Goal: Task Accomplishment & Management: Use online tool/utility

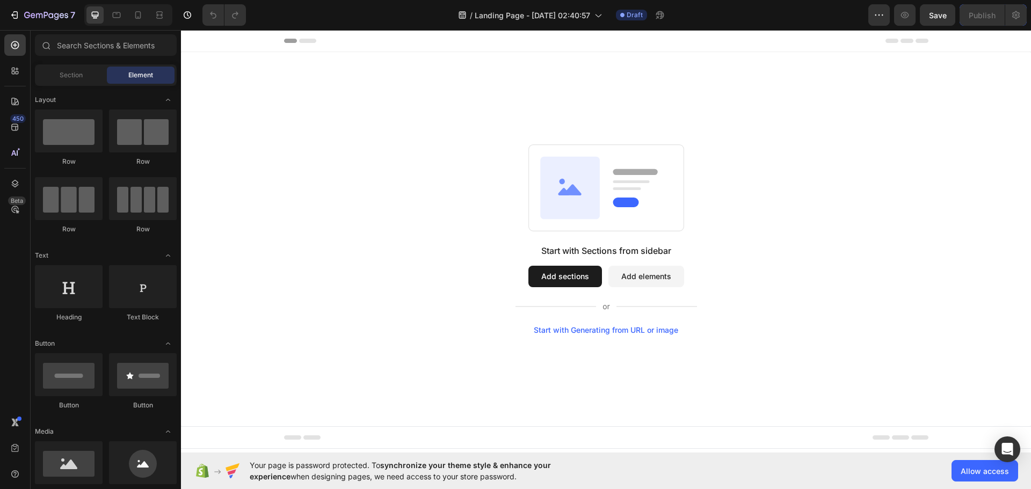
click at [626, 330] on div "Start with Generating from URL or image" at bounding box center [606, 330] width 144 height 9
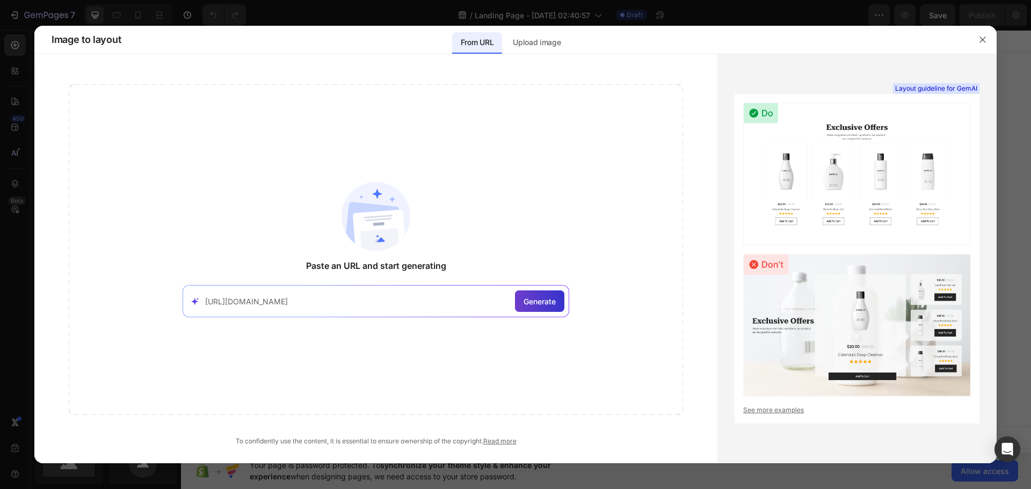
type input "https://www.apple.com/"
click at [535, 300] on span "Generate" at bounding box center [539, 301] width 32 height 11
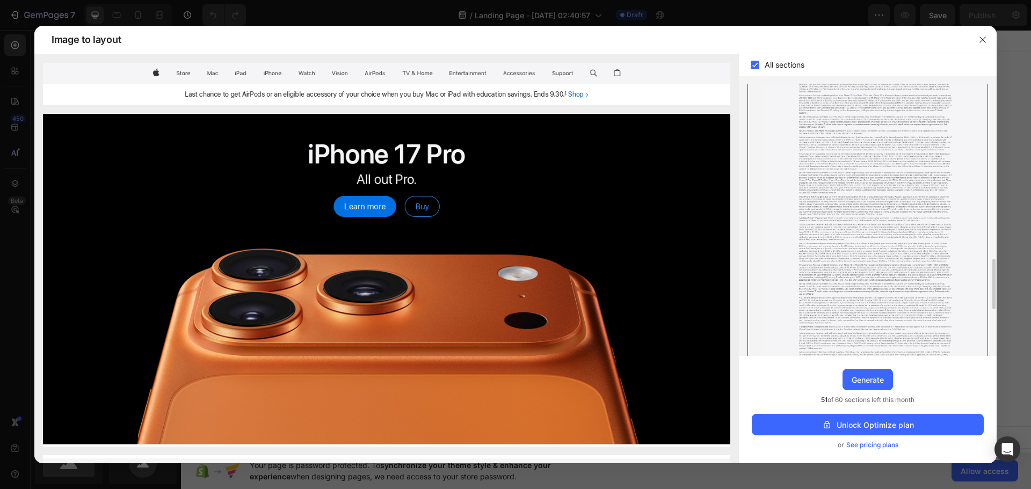
scroll to position [689, 0]
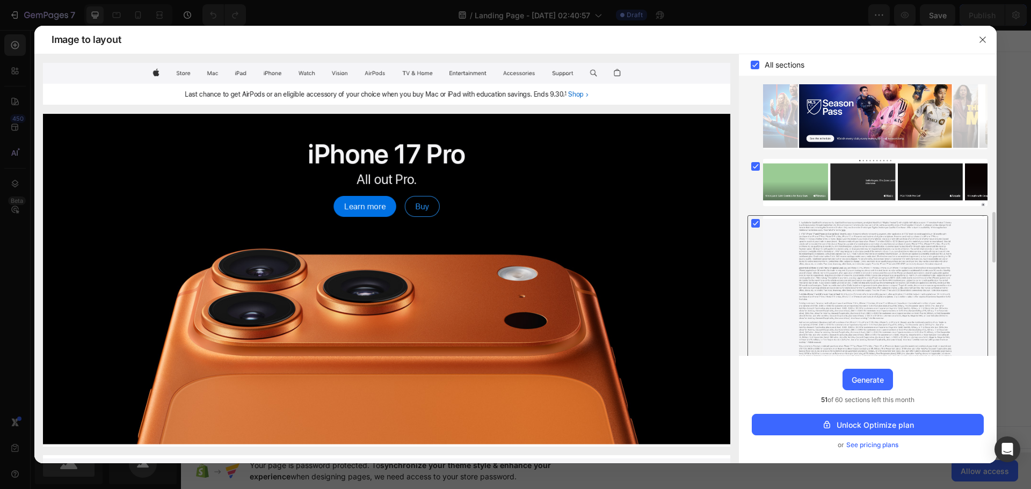
click at [761, 219] on div at bounding box center [755, 223] width 15 height 15
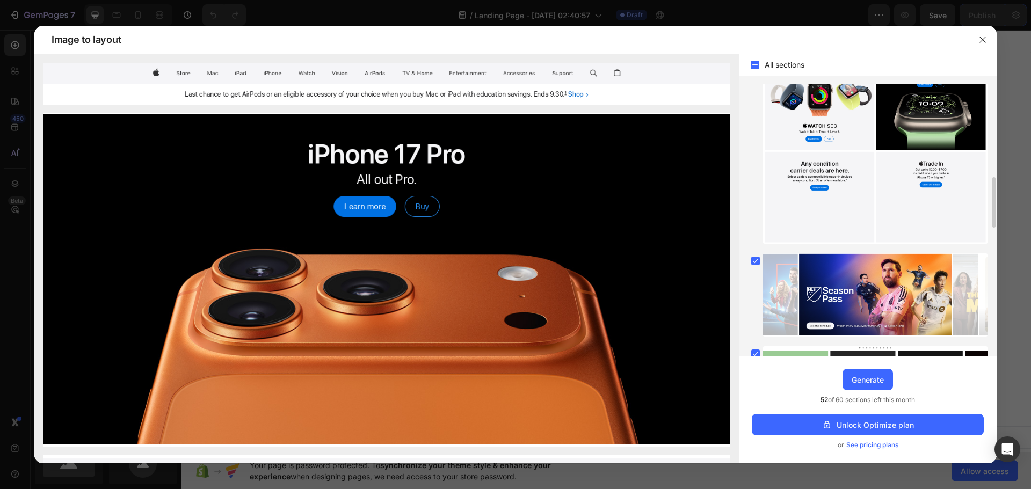
scroll to position [1190, 0]
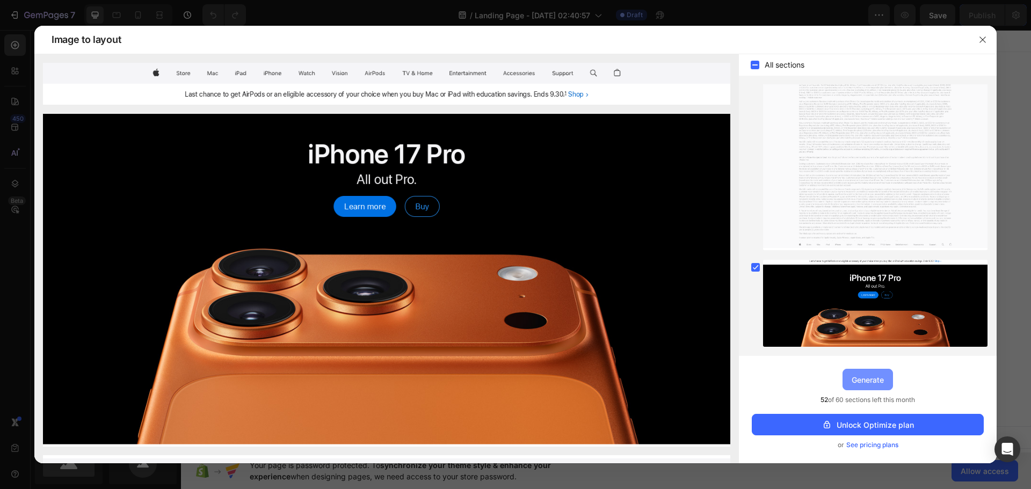
click at [874, 382] on div "Generate" at bounding box center [867, 379] width 32 height 11
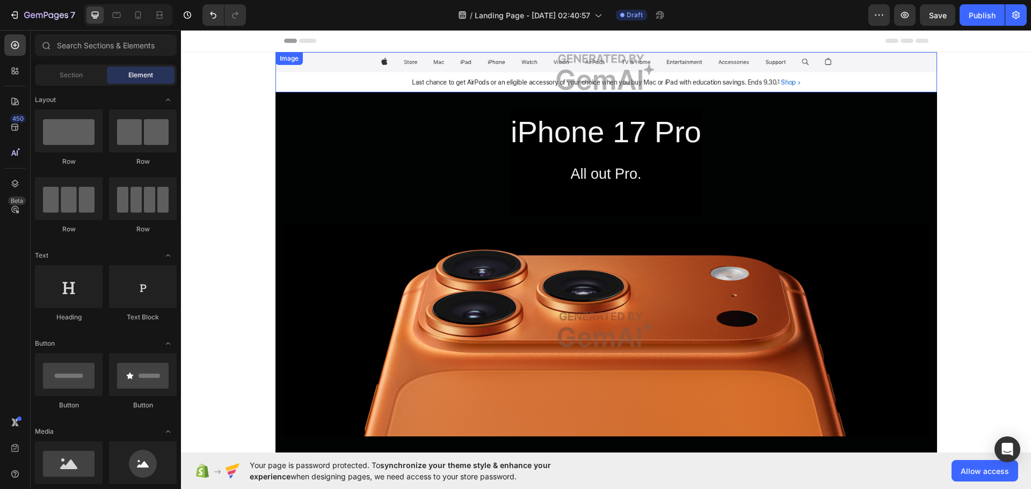
click at [602, 74] on img at bounding box center [605, 72] width 661 height 40
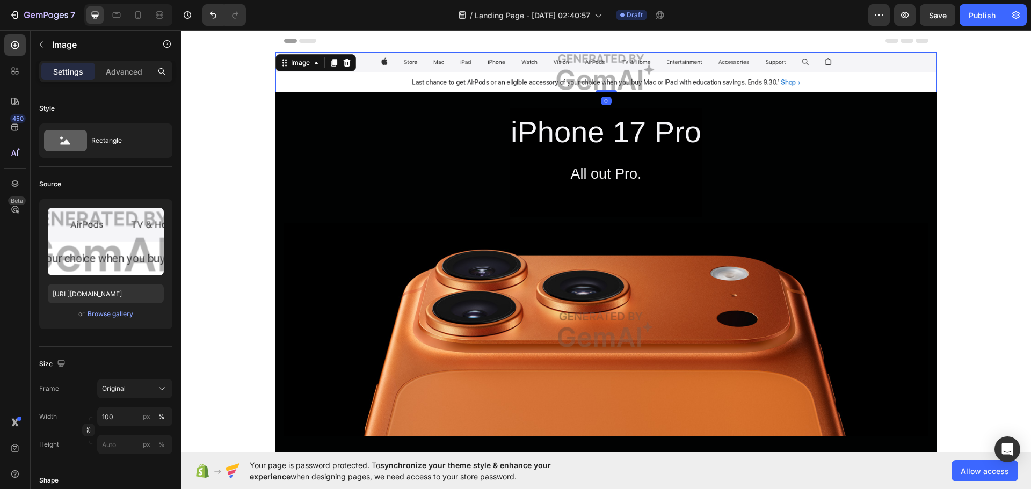
click at [602, 74] on img at bounding box center [605, 72] width 661 height 40
click at [616, 86] on img at bounding box center [605, 72] width 661 height 40
click at [618, 80] on img at bounding box center [605, 72] width 661 height 40
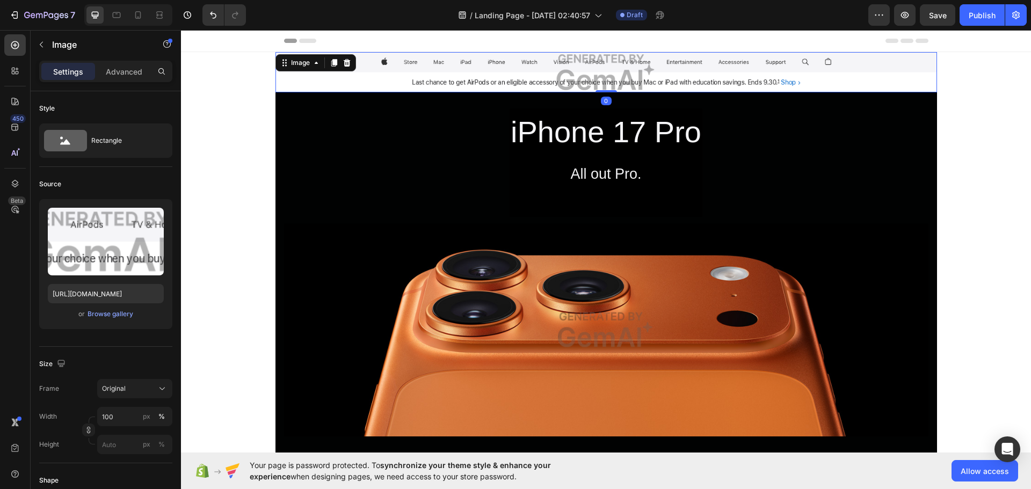
click at [618, 80] on img at bounding box center [605, 72] width 661 height 40
click at [491, 61] on img at bounding box center [605, 72] width 661 height 40
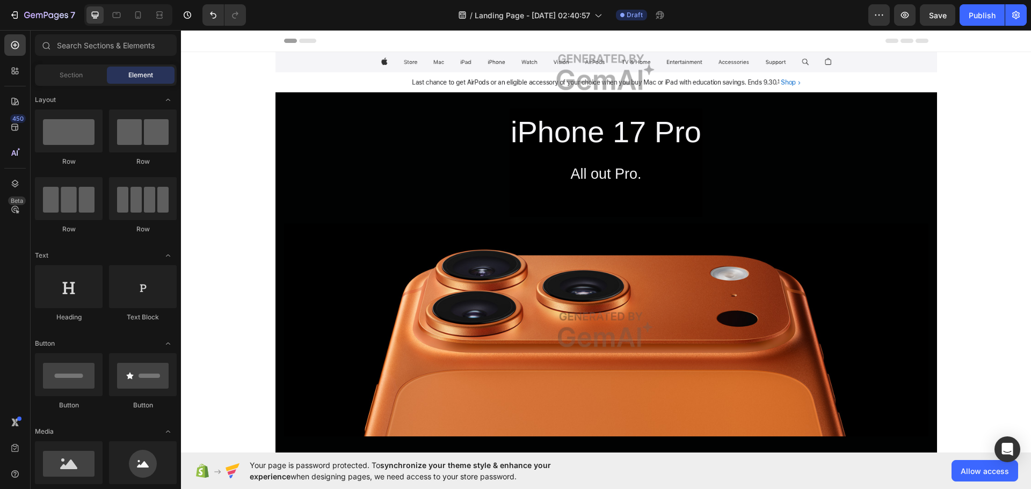
click at [423, 32] on div "Header" at bounding box center [606, 40] width 644 height 21
click at [344, 70] on div "Image" at bounding box center [605, 72] width 661 height 40
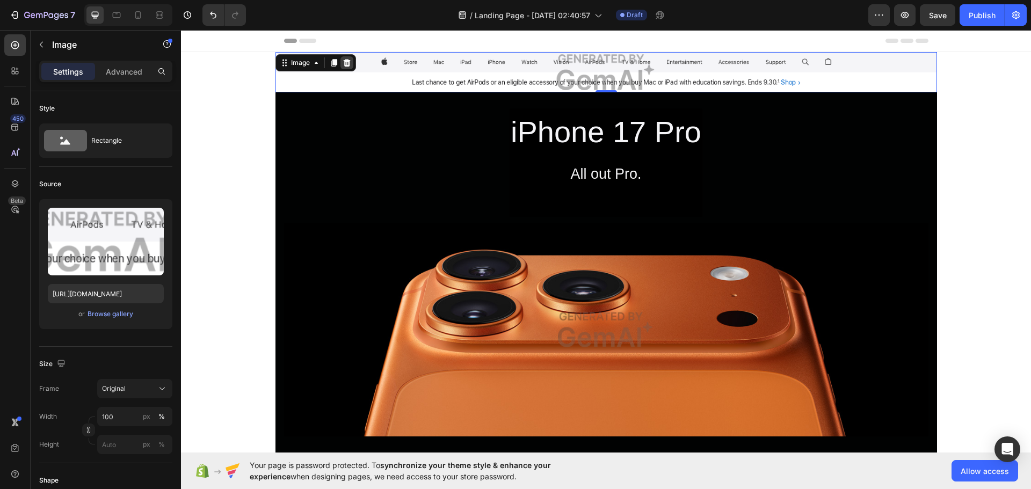
click at [343, 65] on icon at bounding box center [346, 63] width 7 height 8
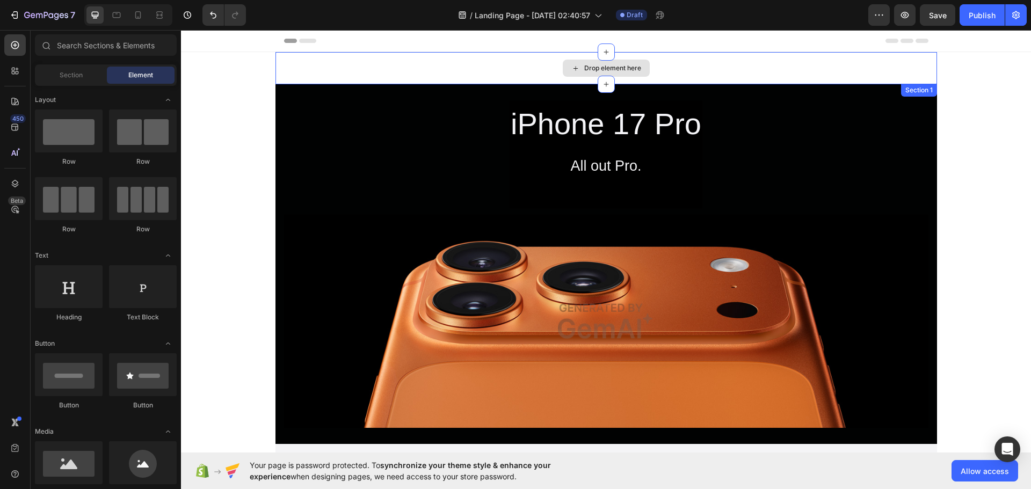
click at [627, 68] on div "Drop element here" at bounding box center [612, 68] width 57 height 9
click at [602, 69] on div "Drop element here" at bounding box center [612, 68] width 57 height 9
click at [602, 54] on icon at bounding box center [606, 52] width 9 height 9
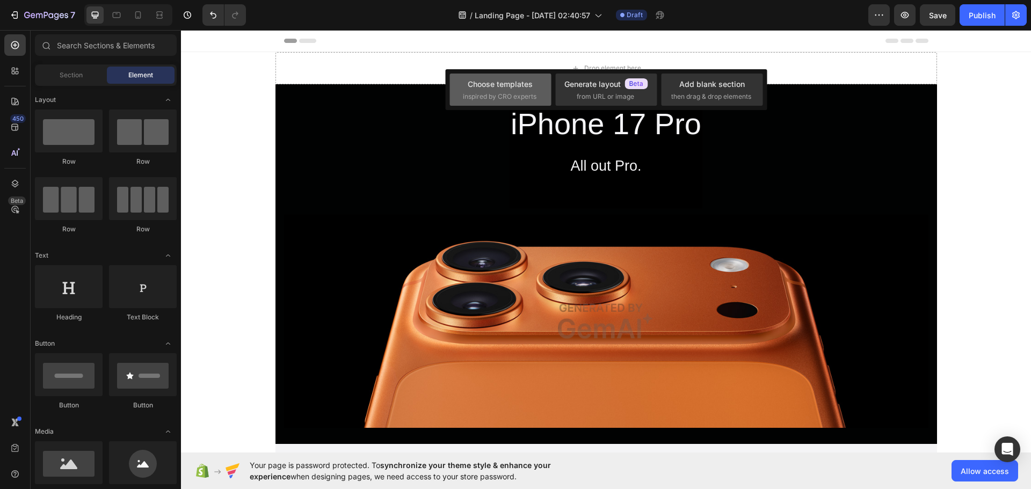
click at [538, 91] on div "Choose templates inspired by CRO experts" at bounding box center [499, 90] width 101 height 32
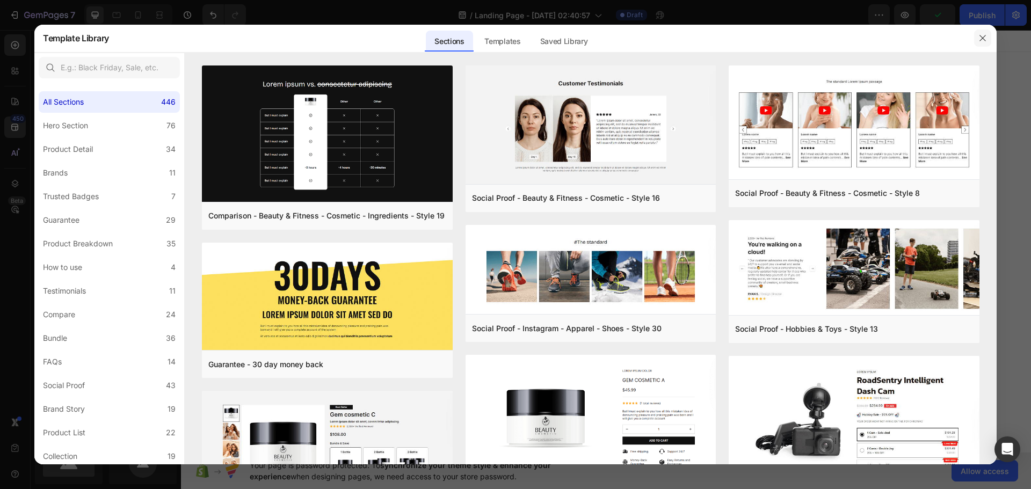
click at [987, 43] on button "button" at bounding box center [982, 38] width 17 height 17
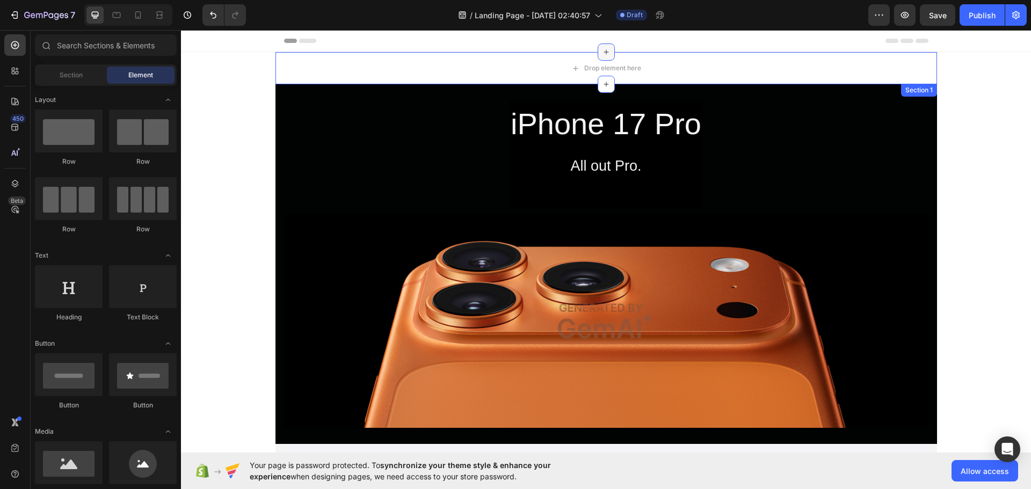
click at [602, 51] on icon at bounding box center [606, 52] width 9 height 9
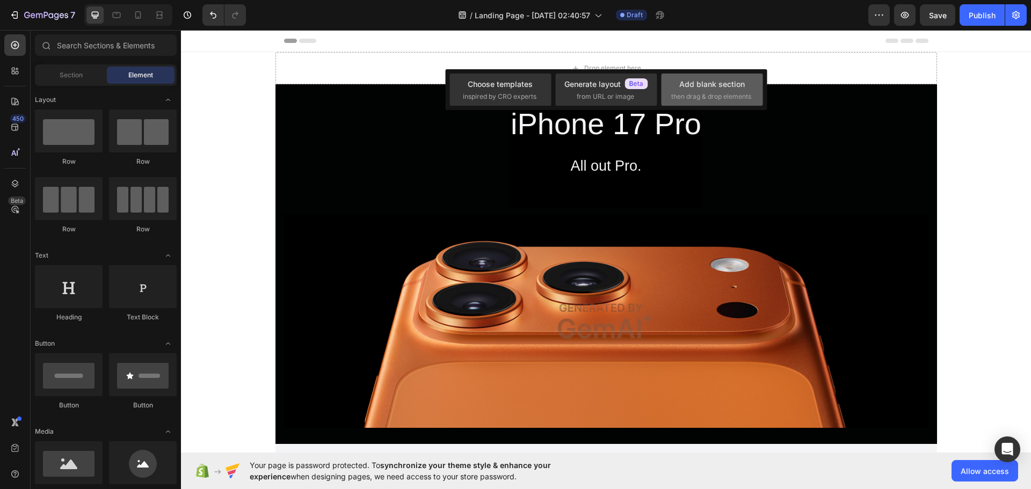
click at [715, 87] on div "Add blank section" at bounding box center [711, 83] width 65 height 11
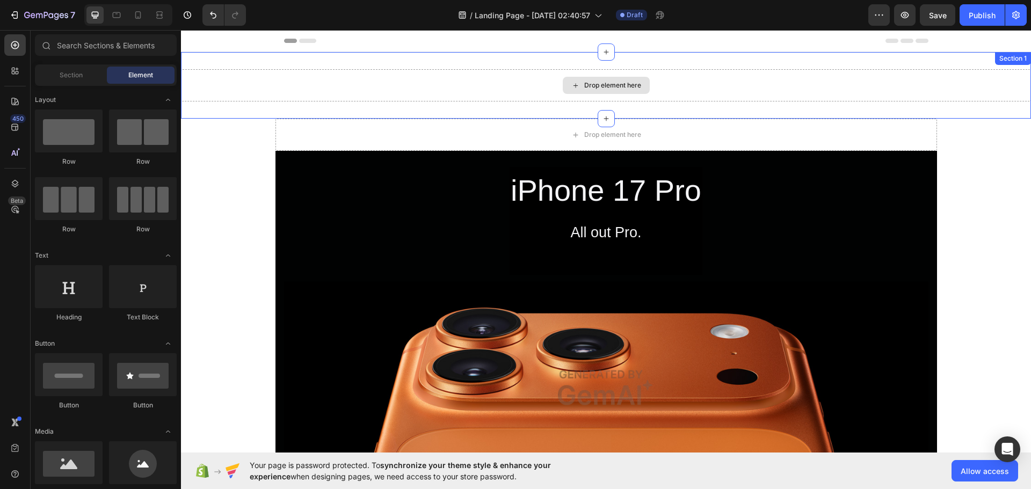
click at [664, 94] on div "Drop element here" at bounding box center [606, 85] width 850 height 32
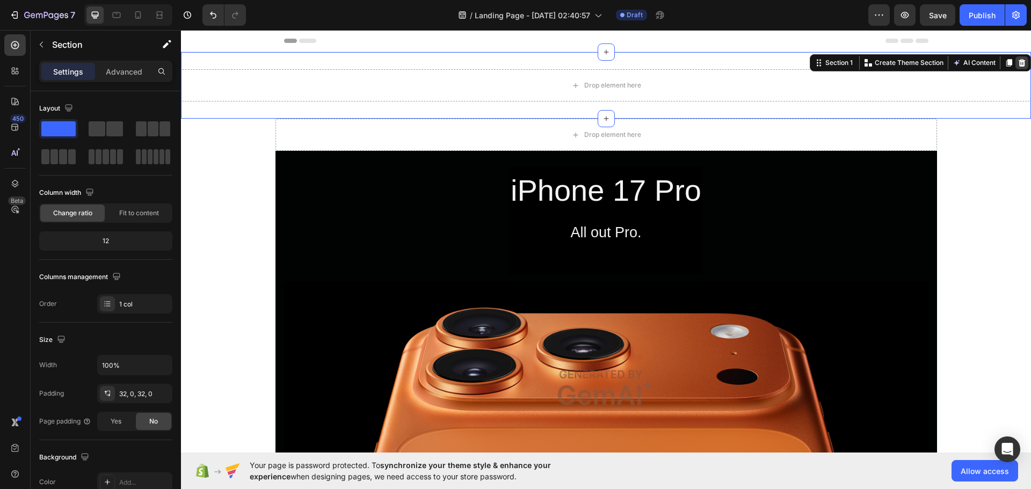
click at [1018, 64] on icon at bounding box center [1021, 63] width 7 height 8
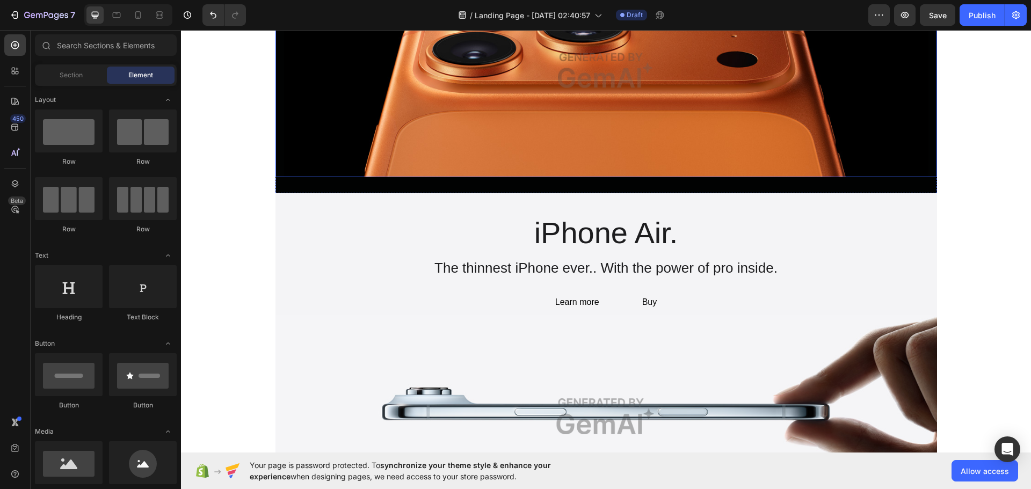
scroll to position [0, 0]
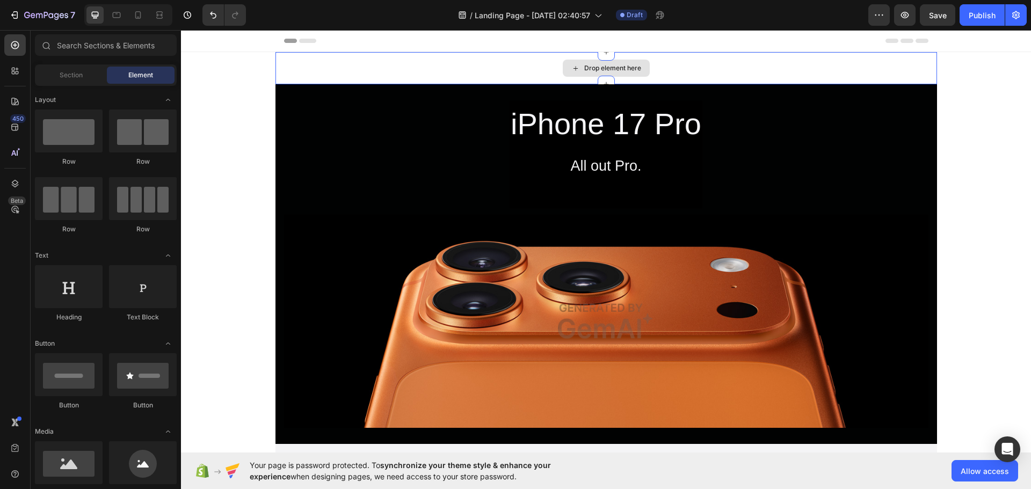
click at [407, 68] on div "Drop element here" at bounding box center [605, 68] width 661 height 32
click at [575, 67] on icon at bounding box center [575, 68] width 9 height 9
click at [125, 50] on input "text" at bounding box center [106, 44] width 142 height 21
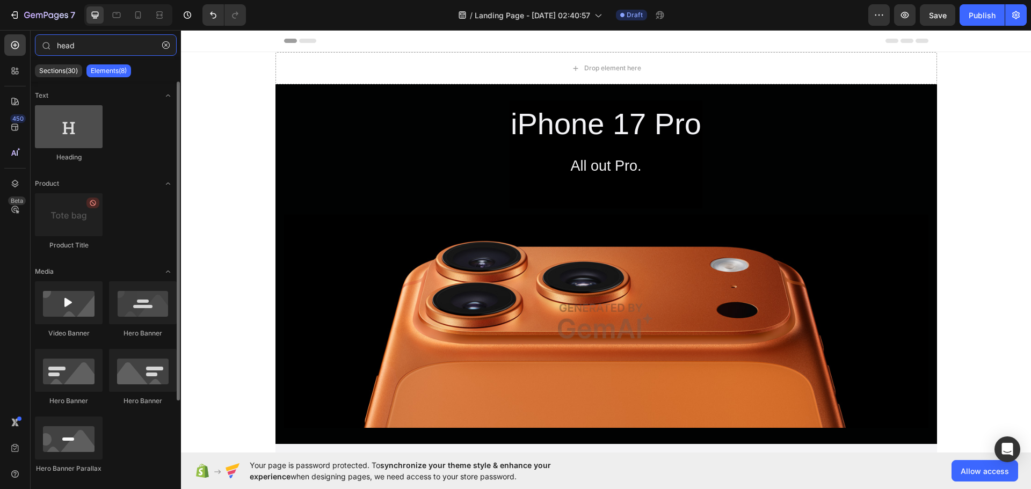
type input "head"
click at [83, 134] on div at bounding box center [69, 126] width 68 height 43
click at [79, 128] on div at bounding box center [69, 126] width 68 height 43
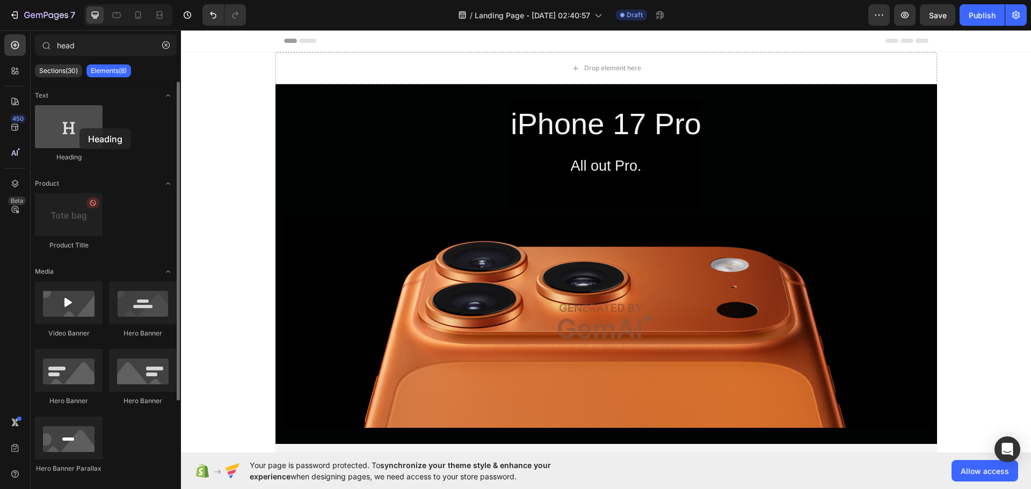
click at [79, 128] on div at bounding box center [69, 126] width 68 height 43
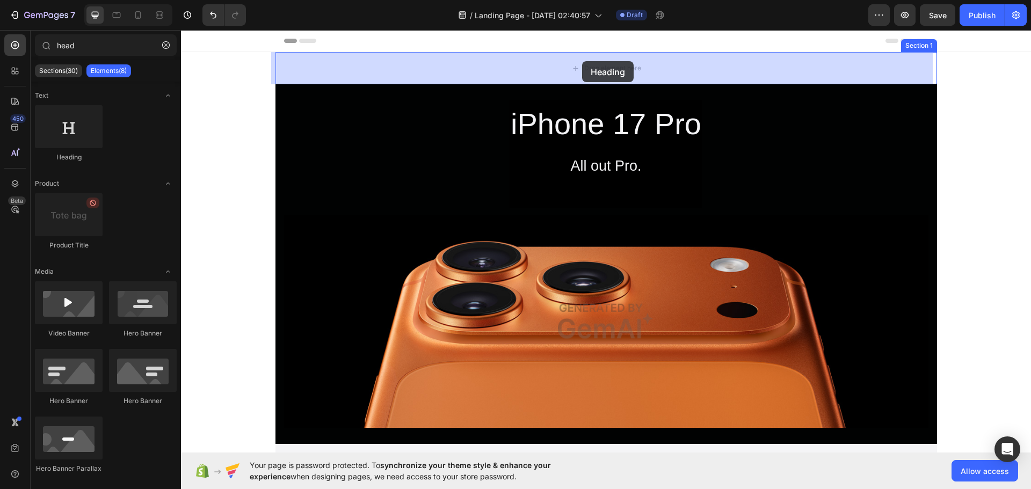
drag, startPoint x: 260, startPoint y: 158, endPoint x: 582, endPoint y: 61, distance: 335.9
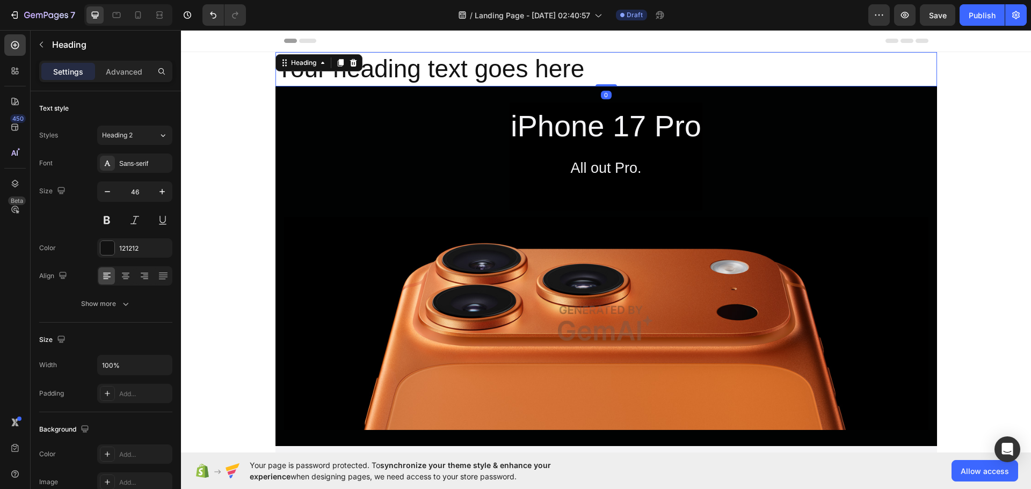
click at [524, 73] on h2 "Your heading text goes here" at bounding box center [605, 69] width 661 height 34
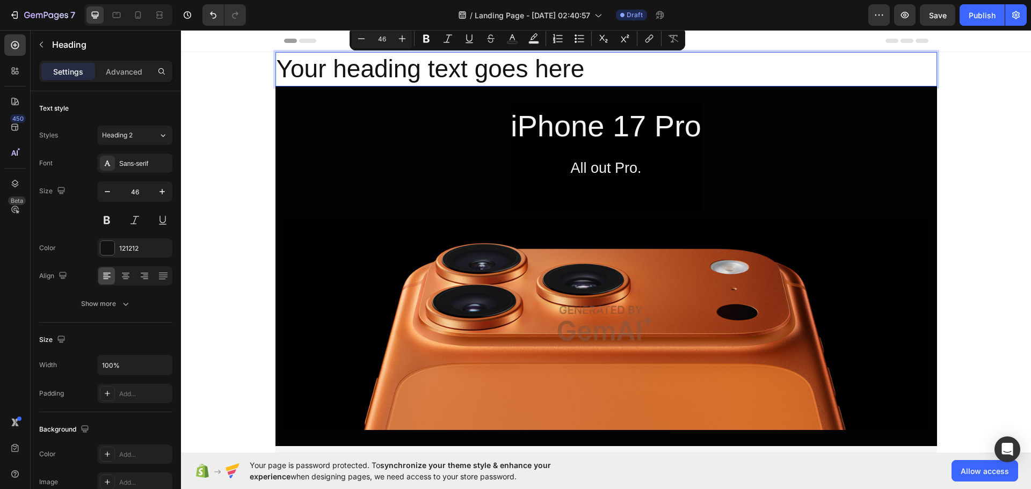
click at [579, 70] on p "Your heading text goes here" at bounding box center [605, 69] width 659 height 32
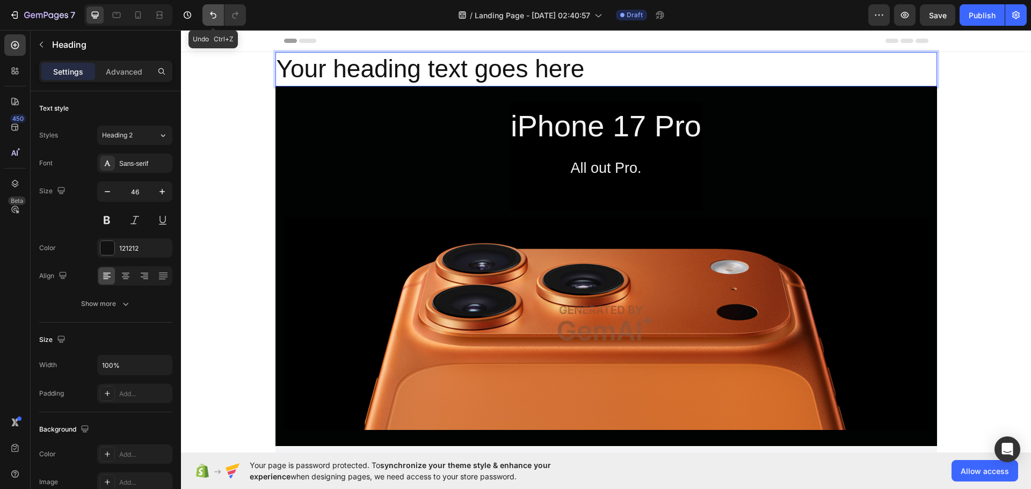
click at [216, 5] on button "Undo/Redo" at bounding box center [212, 14] width 21 height 21
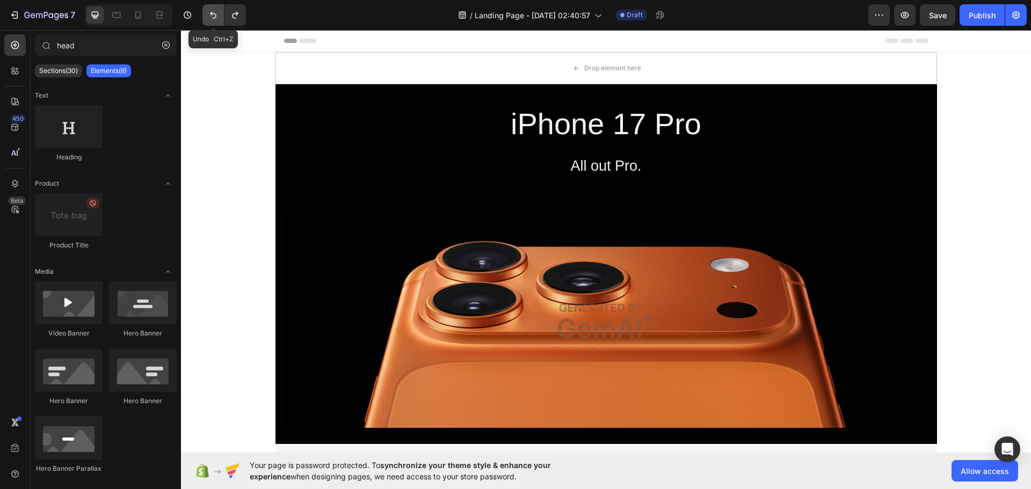
click at [216, 5] on button "Undo/Redo" at bounding box center [212, 14] width 21 height 21
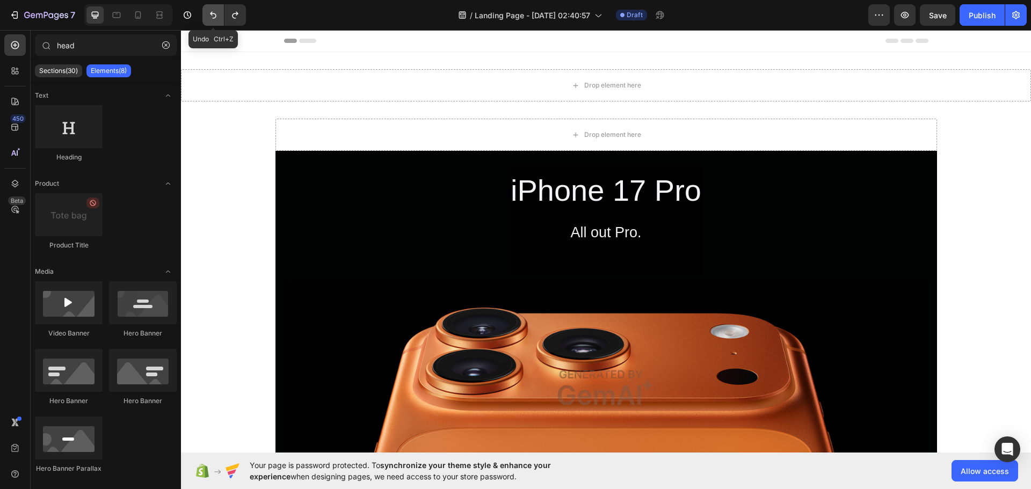
click at [216, 5] on button "Undo/Redo" at bounding box center [212, 14] width 21 height 21
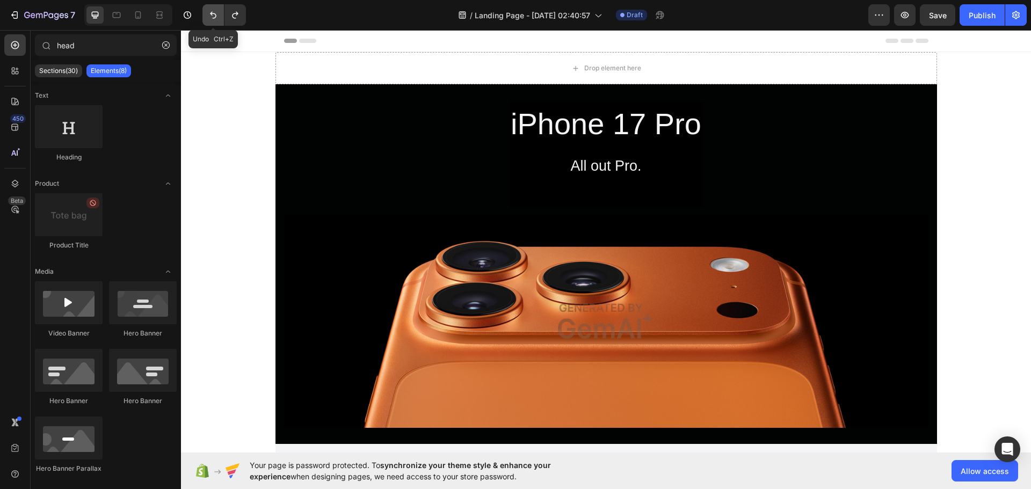
click at [216, 5] on button "Undo/Redo" at bounding box center [212, 14] width 21 height 21
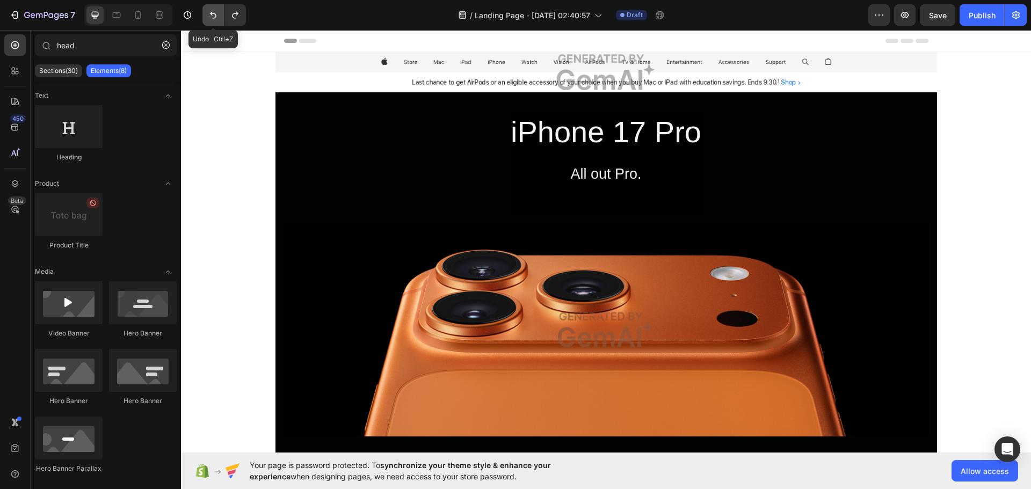
click at [216, 5] on button "Undo/Redo" at bounding box center [212, 14] width 21 height 21
click at [597, 78] on img at bounding box center [605, 72] width 661 height 40
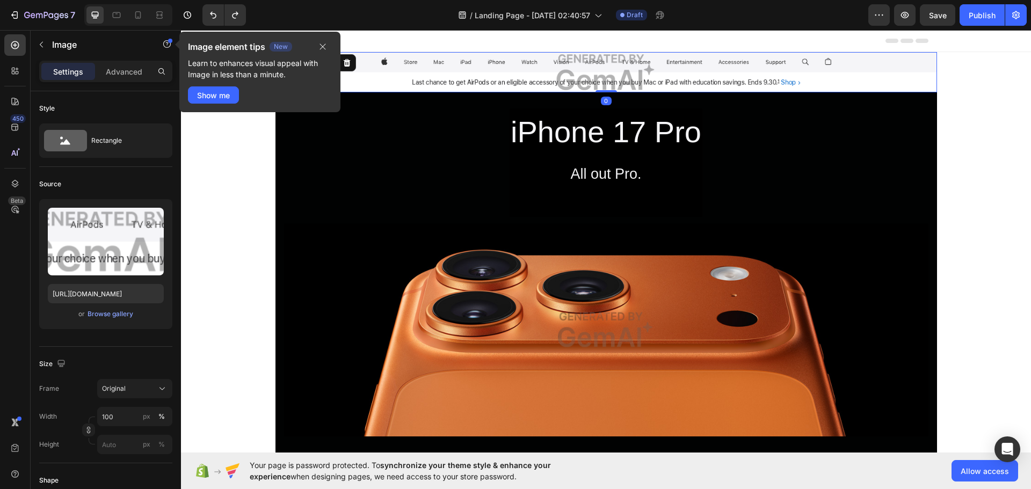
click at [580, 76] on img at bounding box center [605, 72] width 661 height 40
click at [327, 45] on button "button" at bounding box center [322, 46] width 18 height 13
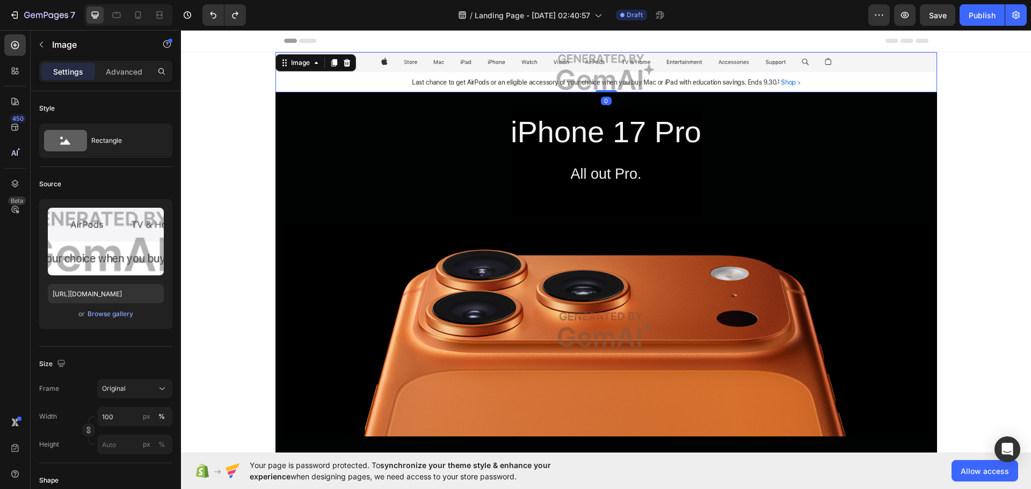
click at [349, 59] on div "Image" at bounding box center [315, 62] width 81 height 17
click at [346, 60] on icon at bounding box center [346, 63] width 7 height 8
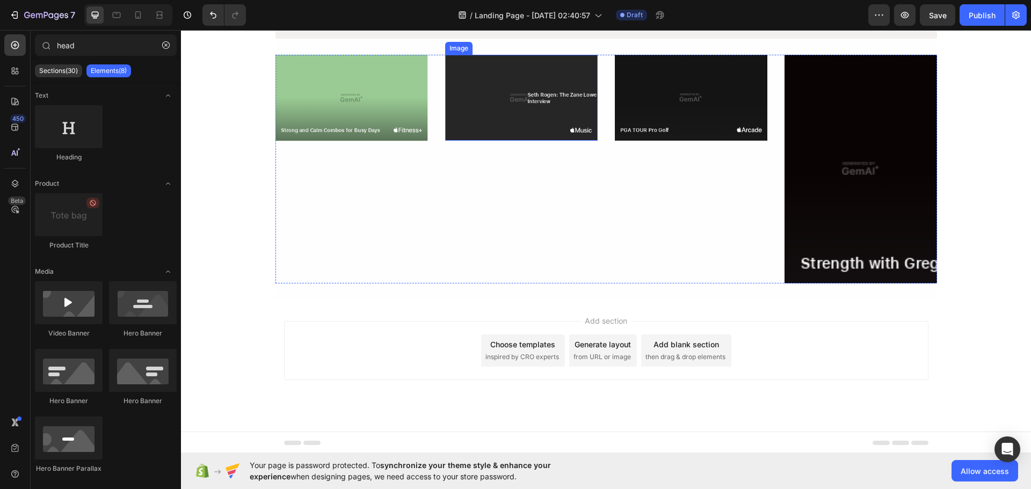
scroll to position [2459, 0]
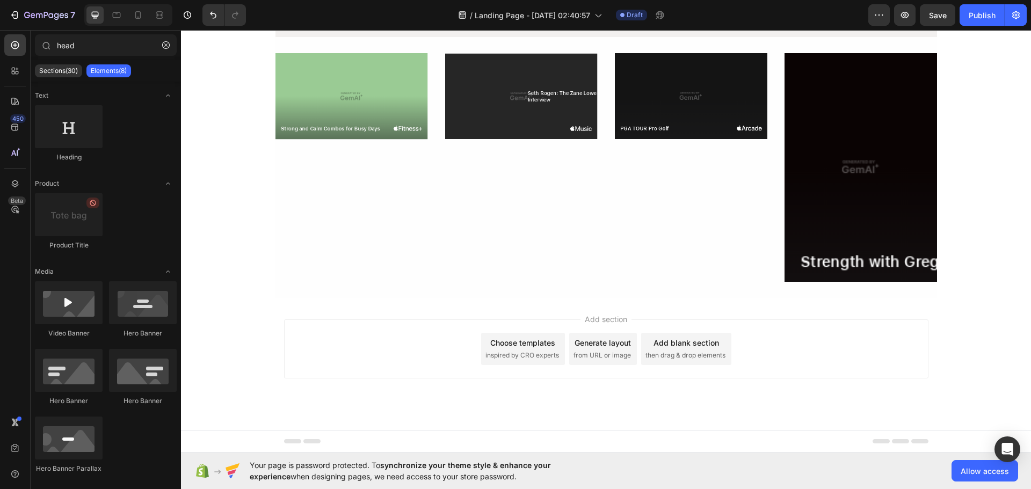
click at [771, 331] on div "Add section Choose templates inspired by CRO experts Generate layout from URL o…" at bounding box center [606, 348] width 644 height 59
click at [769, 378] on div "Add section Choose templates inspired by CRO experts Generate layout from URL o…" at bounding box center [606, 348] width 644 height 59
drag, startPoint x: 627, startPoint y: 411, endPoint x: 528, endPoint y: 412, distance: 99.3
click at [597, 412] on div "Add section Choose templates inspired by CRO experts Generate layout from URL o…" at bounding box center [606, 364] width 850 height 132
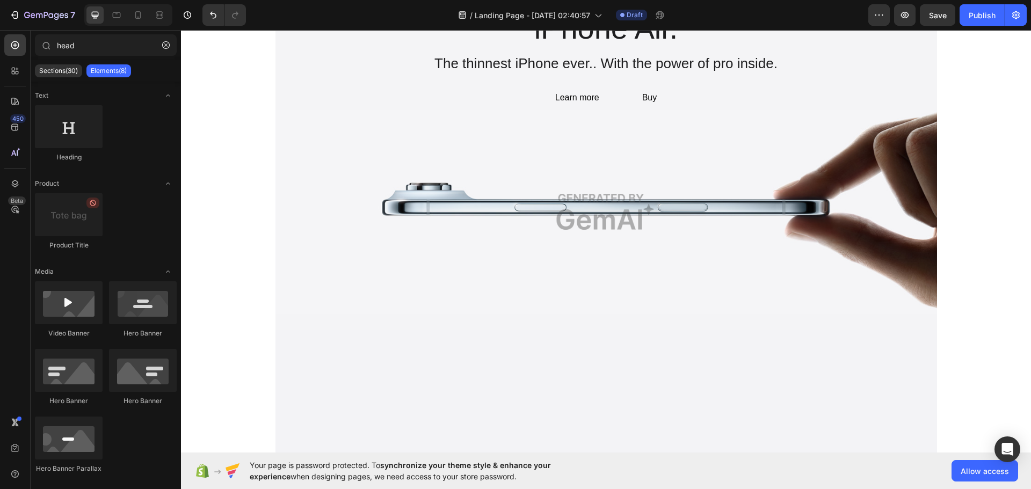
scroll to position [0, 0]
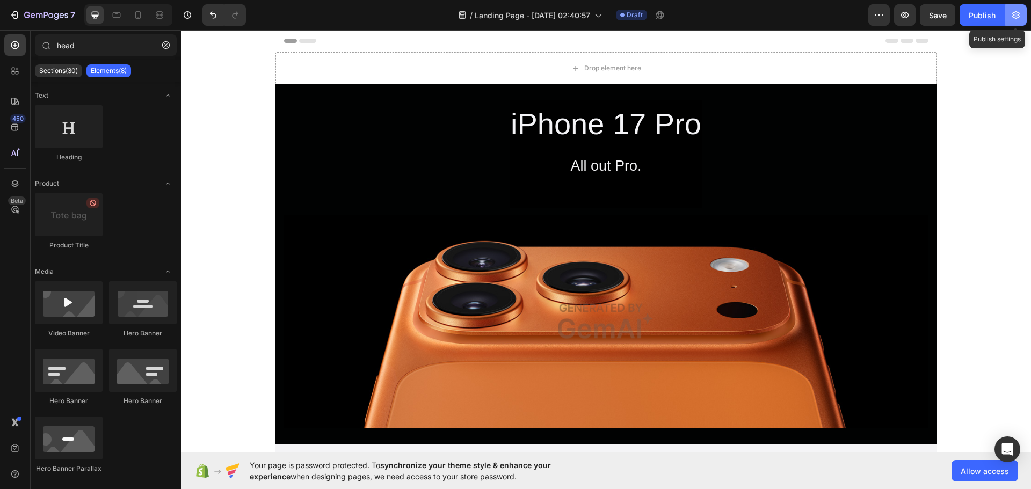
click at [1021, 14] on button "button" at bounding box center [1015, 14] width 21 height 21
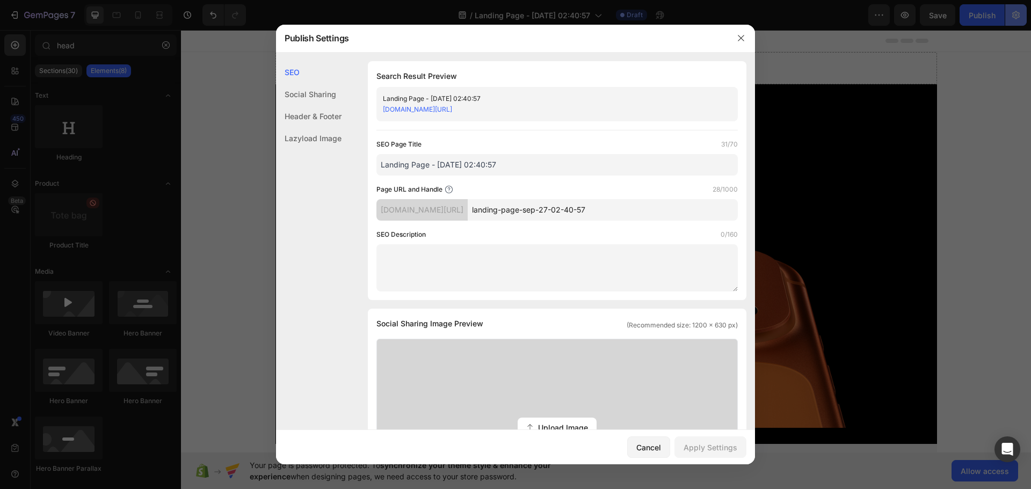
click at [1021, 14] on div at bounding box center [515, 244] width 1031 height 489
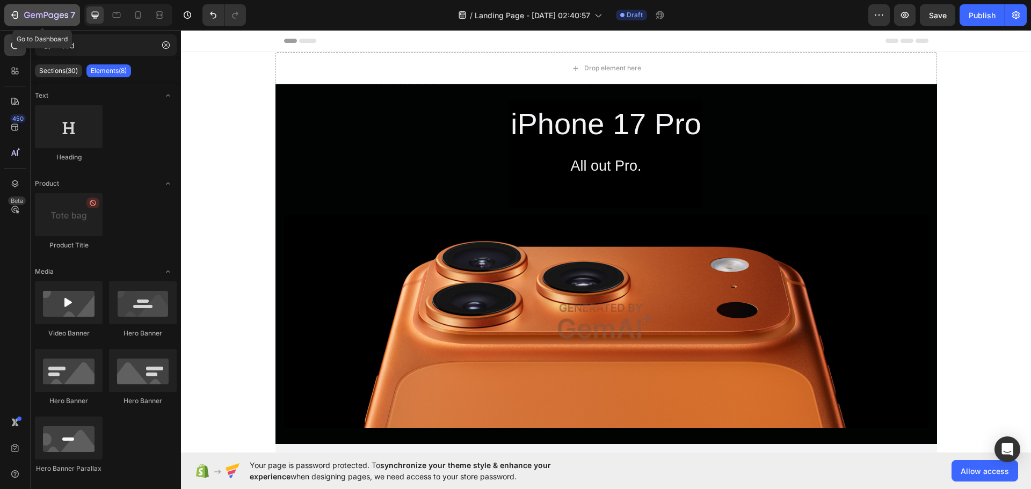
click at [19, 15] on icon "button" at bounding box center [14, 15] width 11 height 11
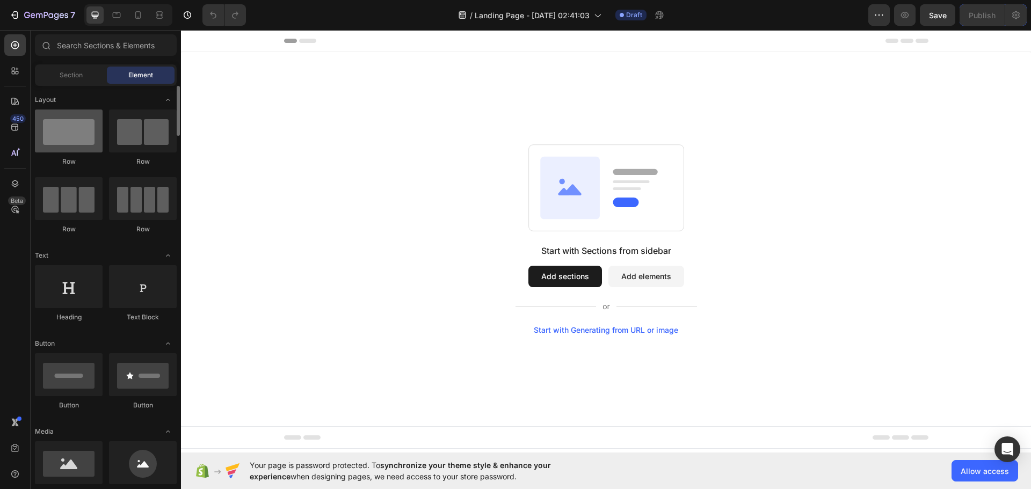
click at [81, 136] on div at bounding box center [69, 131] width 68 height 43
click at [76, 141] on div at bounding box center [69, 131] width 68 height 43
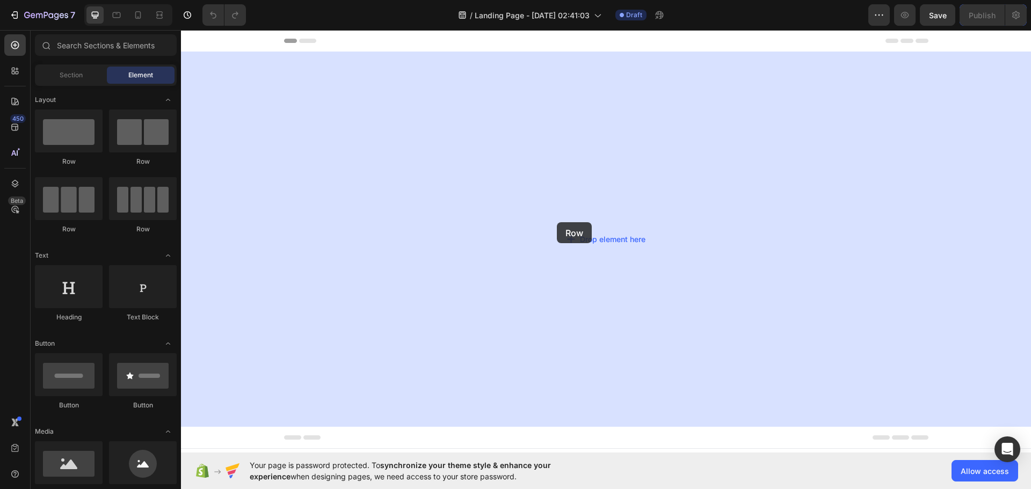
drag, startPoint x: 257, startPoint y: 171, endPoint x: 557, endPoint y: 222, distance: 304.4
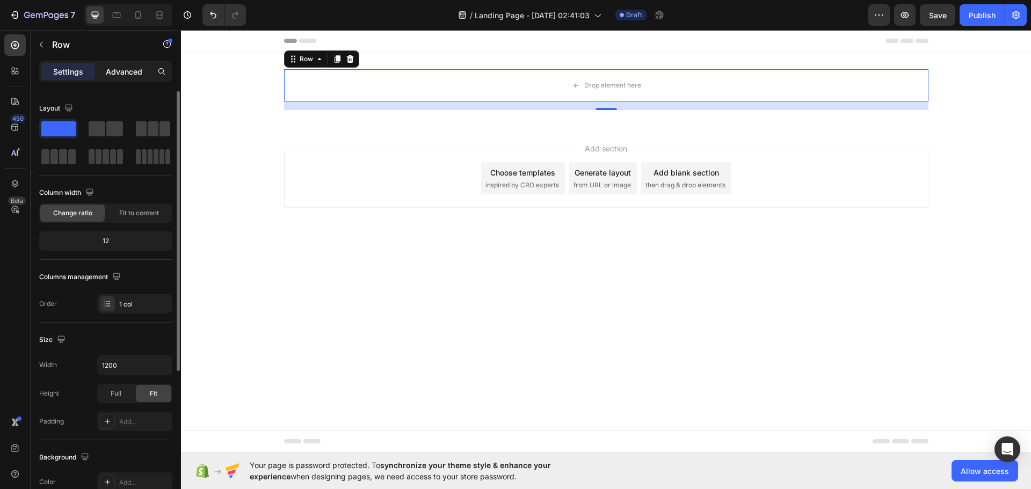
click at [132, 69] on p "Advanced" at bounding box center [124, 71] width 37 height 11
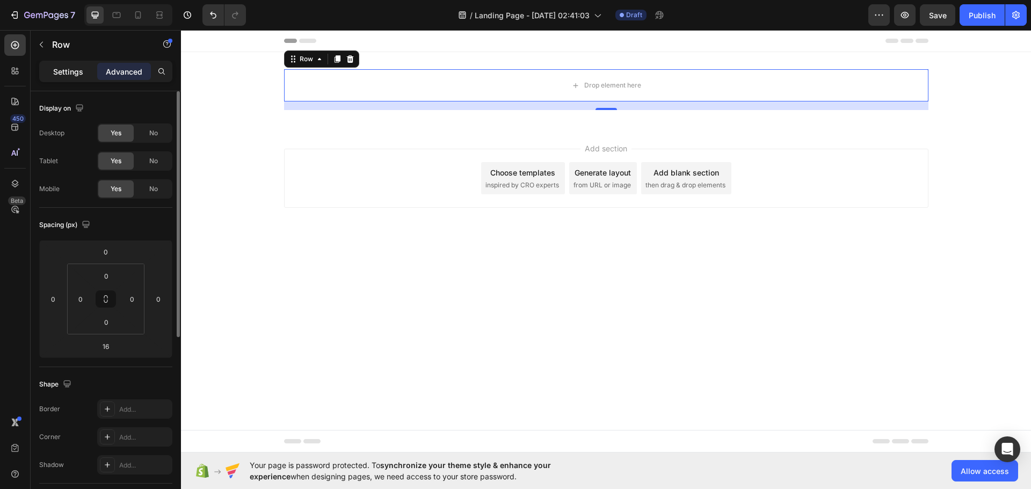
click at [81, 67] on p "Settings" at bounding box center [68, 71] width 30 height 11
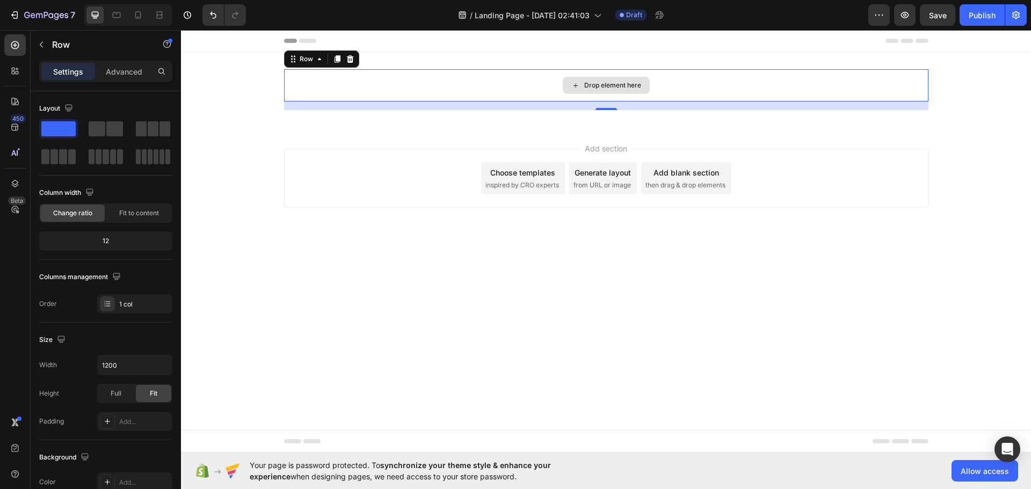
click at [384, 80] on div "Drop element here" at bounding box center [606, 85] width 644 height 32
click at [11, 178] on div at bounding box center [14, 183] width 21 height 21
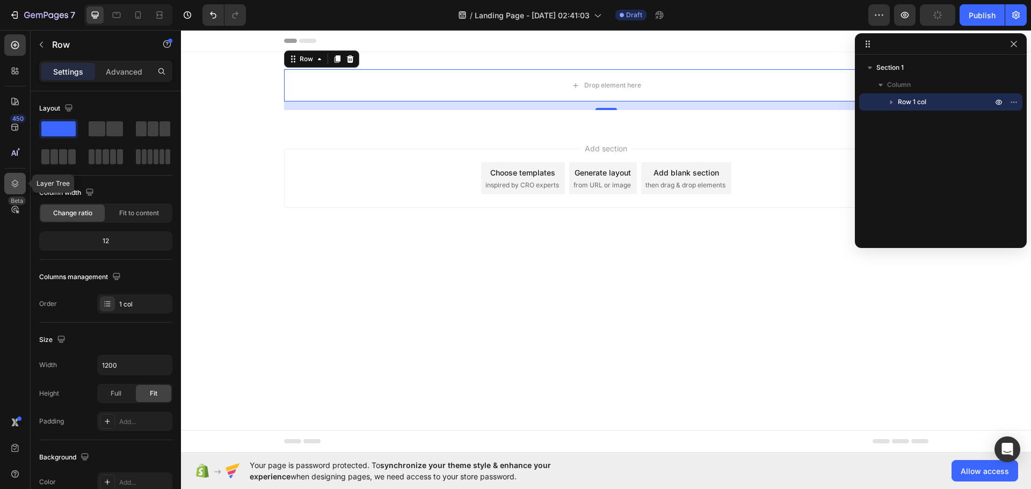
click at [11, 178] on div at bounding box center [14, 183] width 21 height 21
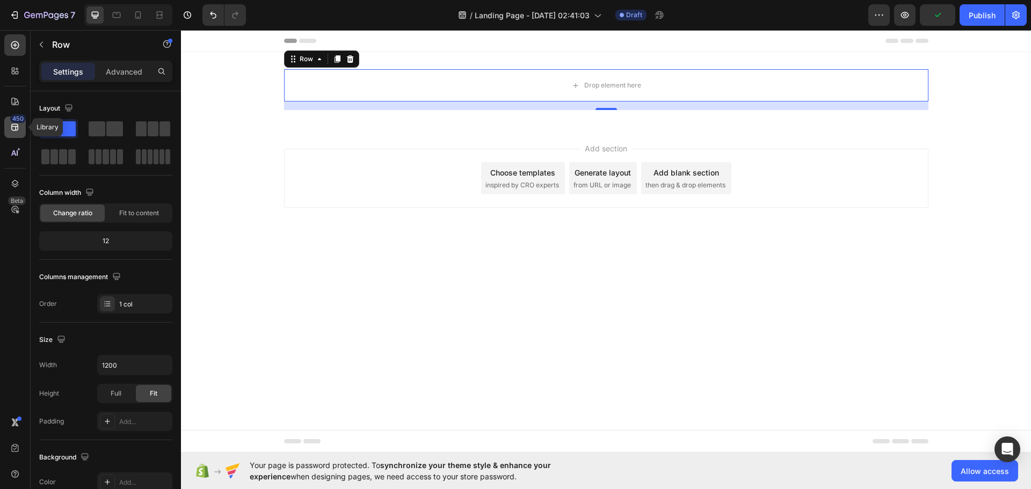
click at [20, 126] on div "450" at bounding box center [14, 126] width 21 height 21
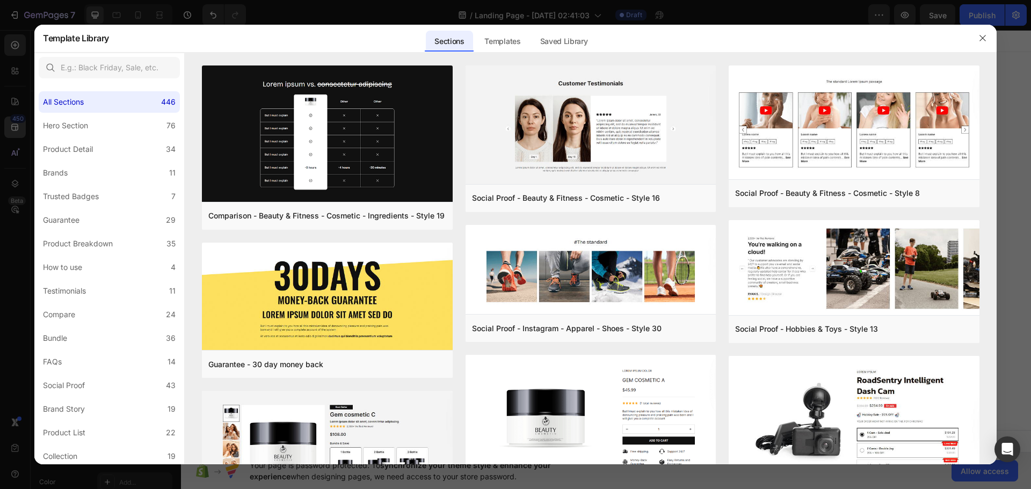
click at [20, 126] on div at bounding box center [515, 244] width 1031 height 489
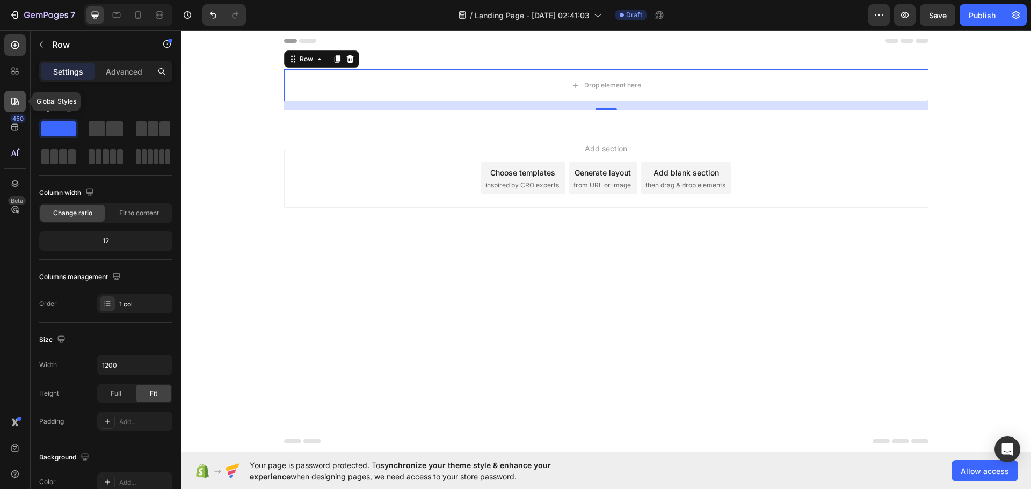
click at [19, 103] on icon at bounding box center [15, 102] width 8 height 8
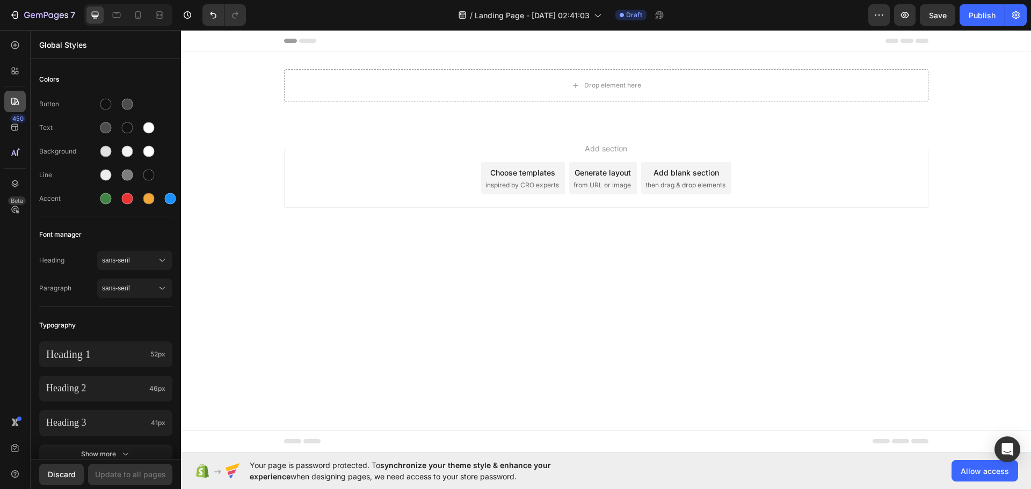
click at [19, 103] on icon at bounding box center [15, 102] width 8 height 8
click at [16, 45] on icon at bounding box center [15, 45] width 4 height 4
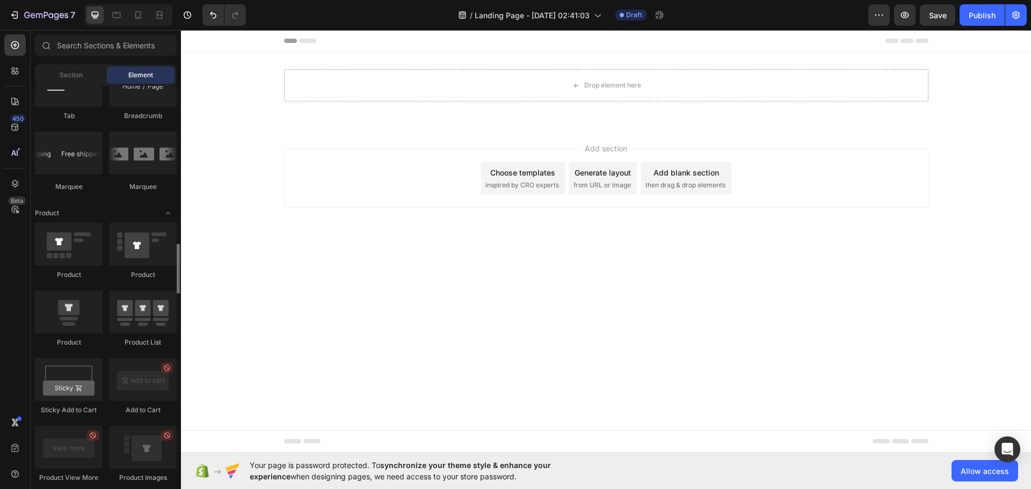
scroll to position [1003, 0]
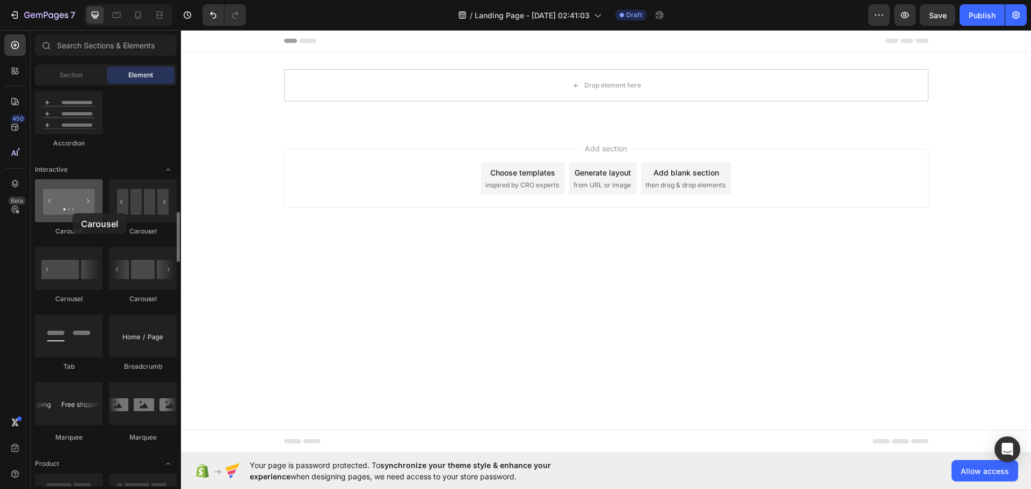
drag, startPoint x: 74, startPoint y: 216, endPoint x: 71, endPoint y: 211, distance: 5.5
click at [72, 213] on div at bounding box center [69, 200] width 68 height 43
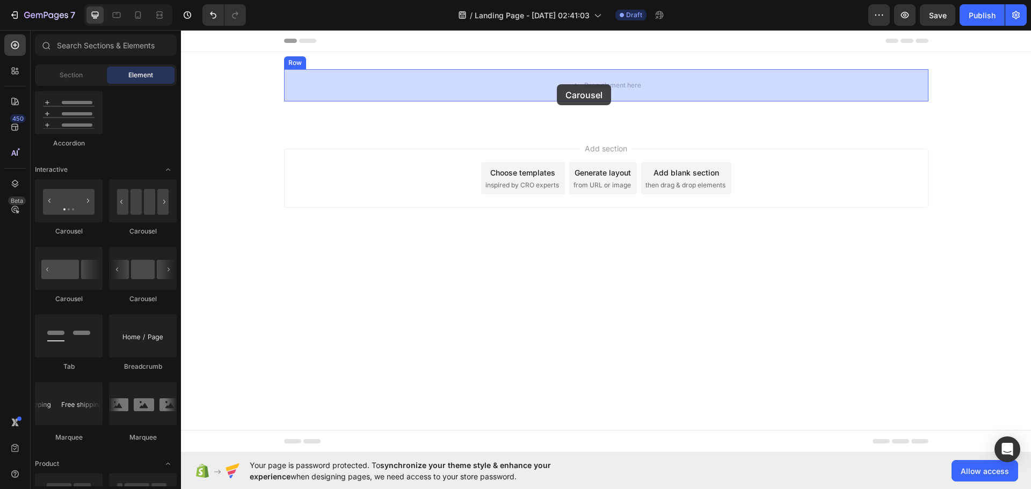
drag, startPoint x: 316, startPoint y: 242, endPoint x: 557, endPoint y: 84, distance: 287.6
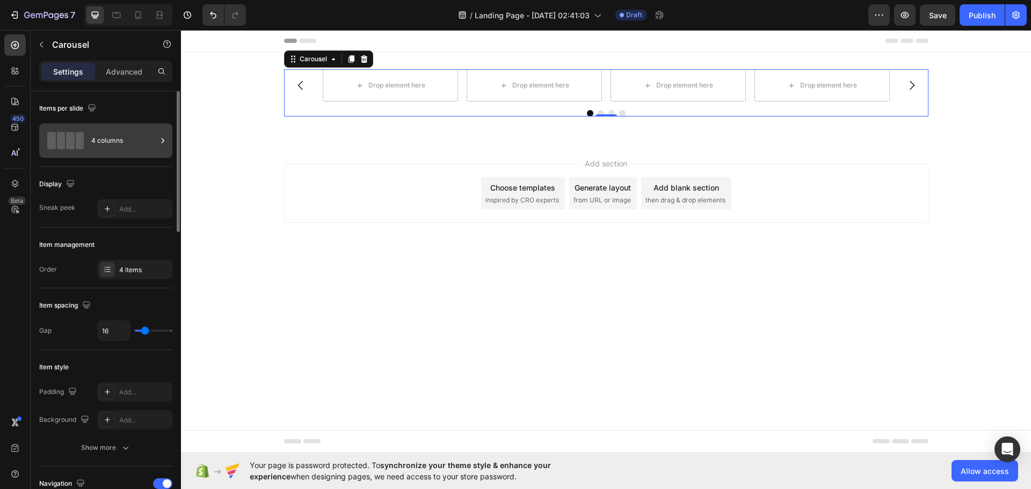
click at [128, 145] on div "4 columns" at bounding box center [123, 140] width 65 height 25
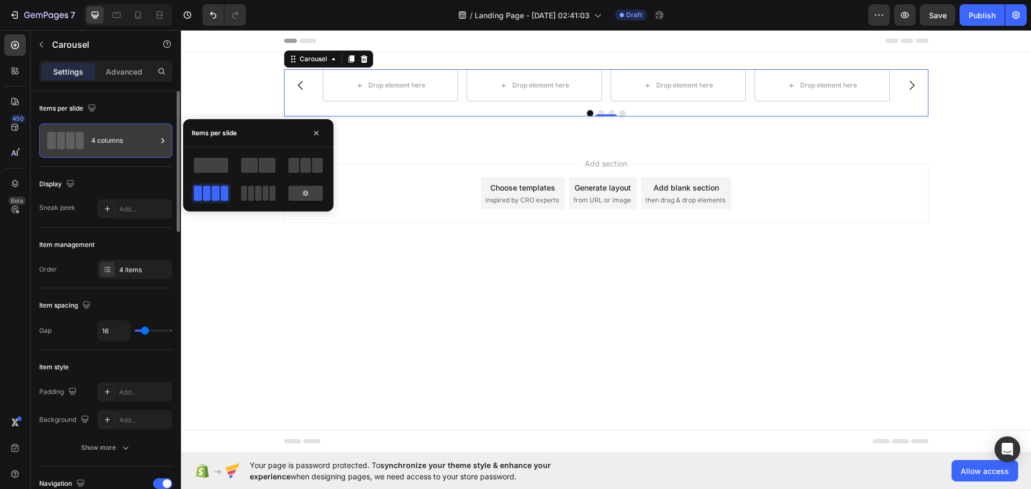
click at [167, 143] on icon at bounding box center [162, 140] width 11 height 11
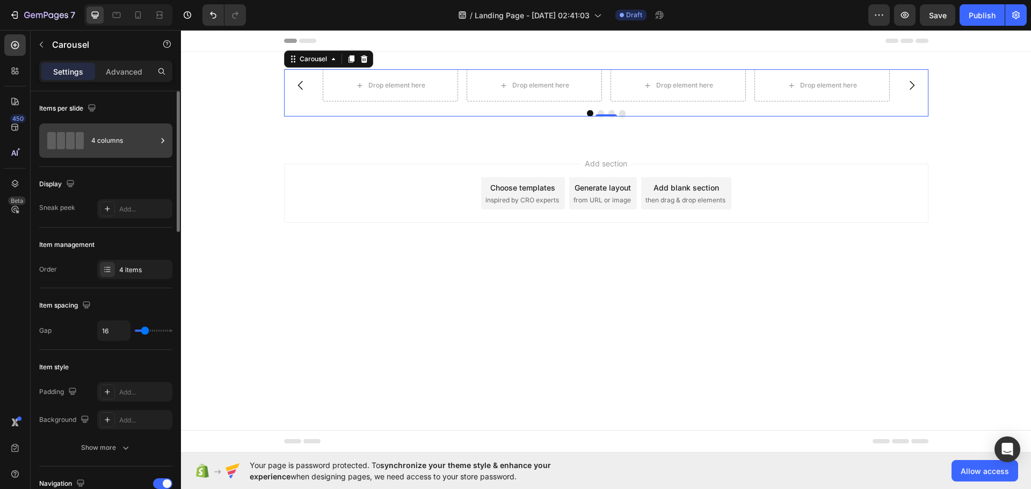
click at [163, 141] on icon at bounding box center [163, 140] width 3 height 5
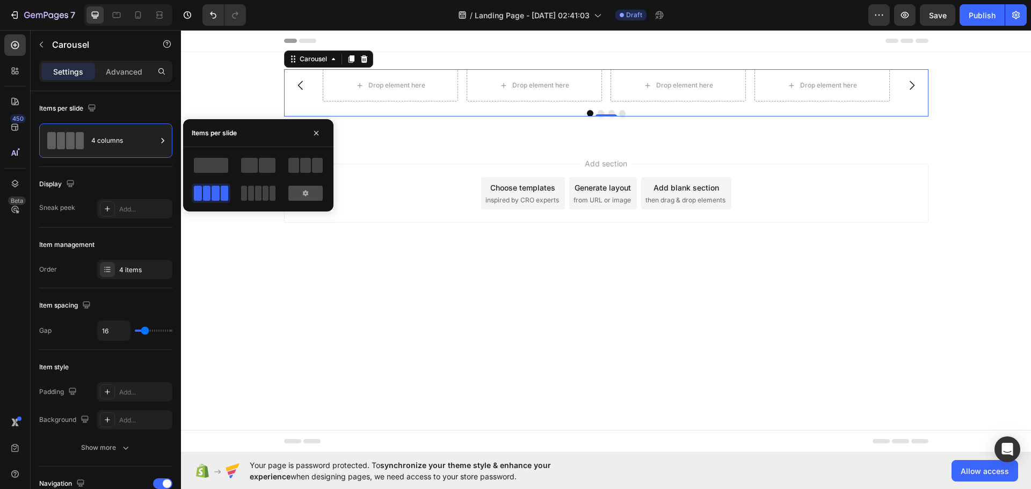
click at [306, 187] on div at bounding box center [305, 193] width 34 height 15
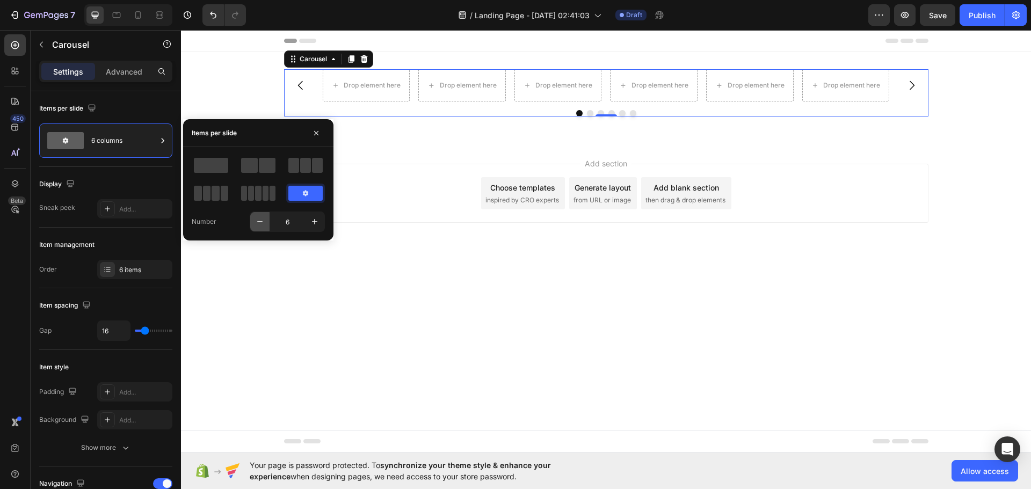
click at [262, 222] on icon "button" at bounding box center [259, 221] width 11 height 11
type input "5"
click at [262, 222] on div "Add section Choose templates inspired by CRO experts Generate layout from URL o…" at bounding box center [606, 208] width 850 height 132
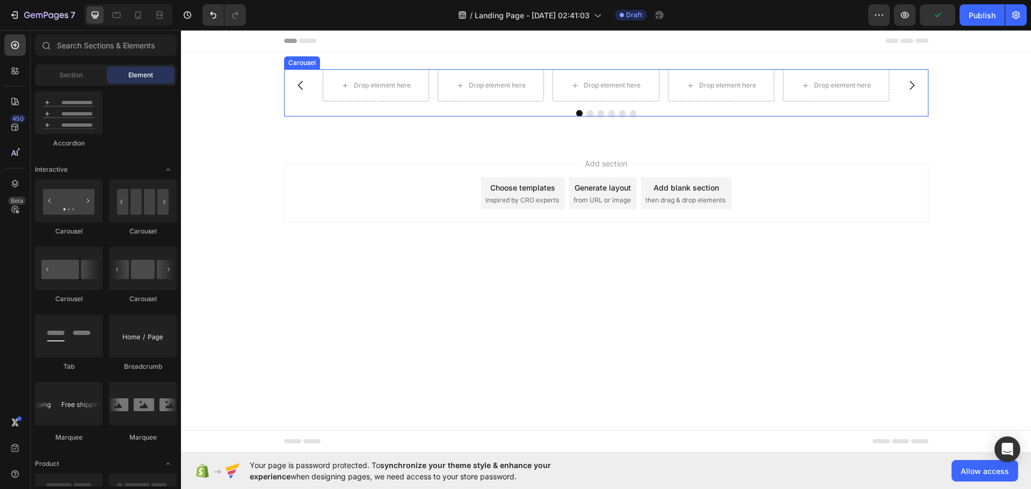
click at [561, 105] on div "Drop element here Drop element here Drop element here Drop element here Drop el…" at bounding box center [606, 92] width 644 height 47
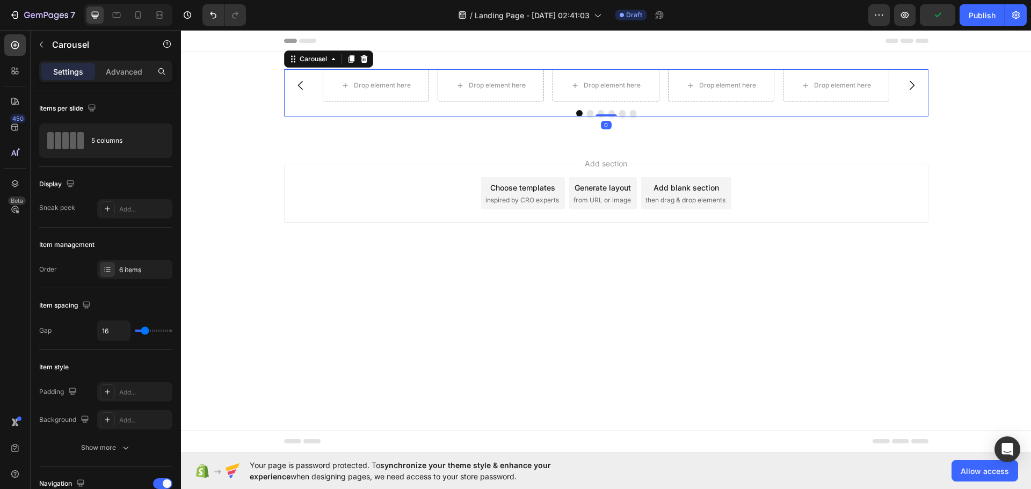
click at [320, 65] on div "Carousel" at bounding box center [328, 58] width 89 height 17
click at [322, 62] on div "Carousel" at bounding box center [313, 59] width 32 height 10
click at [325, 62] on div "Carousel" at bounding box center [313, 59] width 32 height 10
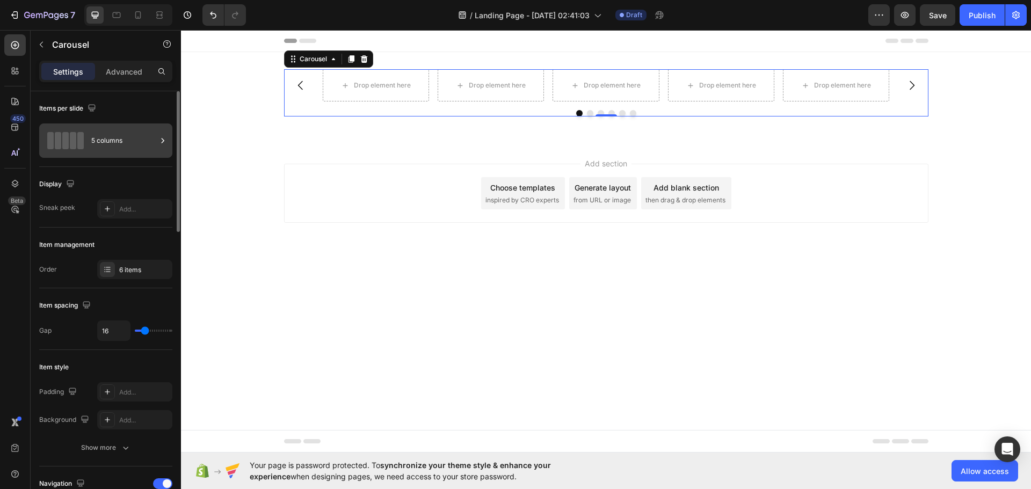
click at [160, 140] on icon at bounding box center [162, 140] width 11 height 11
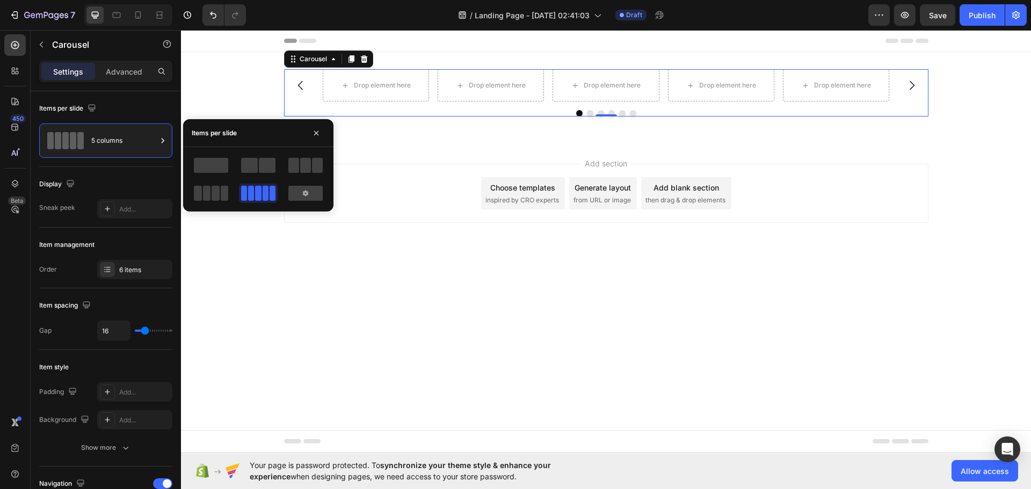
click at [295, 188] on div at bounding box center [305, 193] width 34 height 15
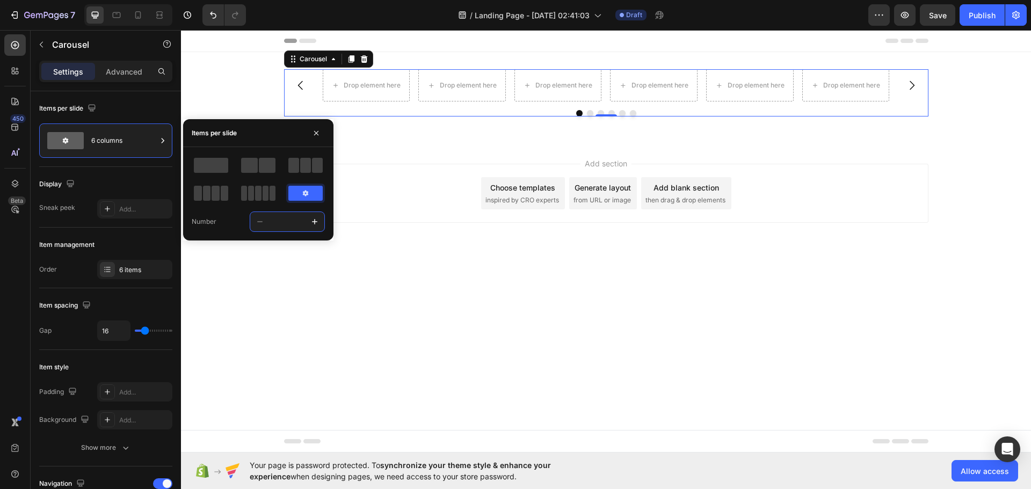
type input "3"
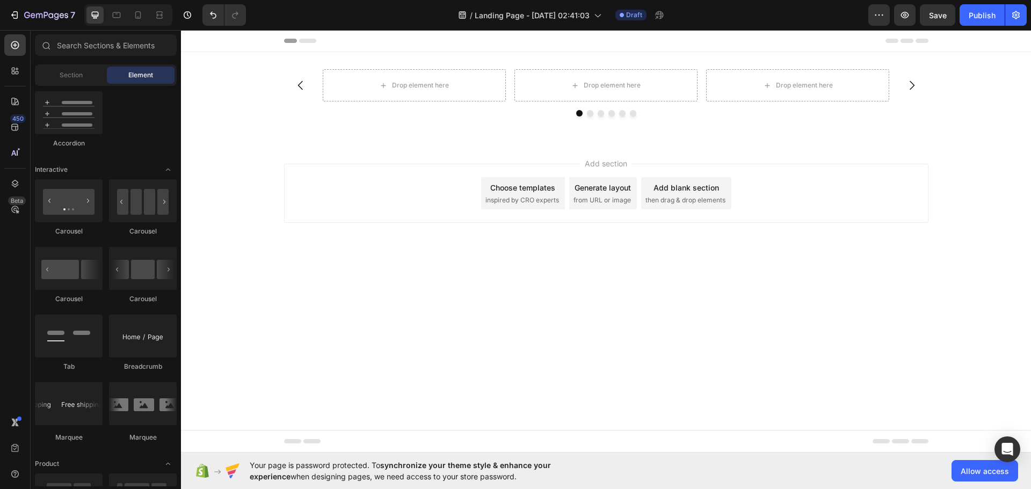
click at [349, 256] on div "Add section Choose templates inspired by CRO experts Generate layout from URL o…" at bounding box center [606, 208] width 850 height 132
click at [591, 113] on button "Dot" at bounding box center [590, 113] width 6 height 6
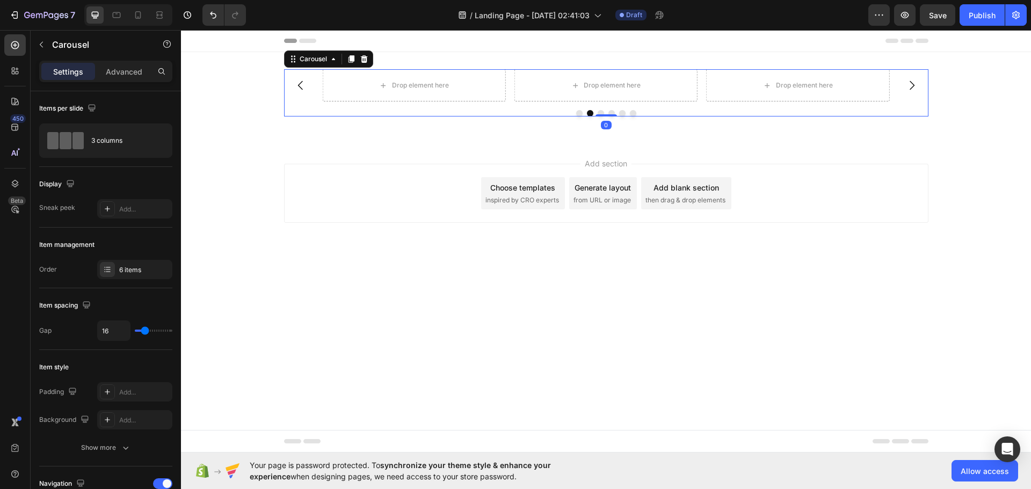
click at [601, 114] on button "Dot" at bounding box center [600, 113] width 6 height 6
click at [610, 112] on button "Dot" at bounding box center [611, 113] width 6 height 6
click at [622, 113] on button "Dot" at bounding box center [622, 113] width 6 height 6
click at [629, 113] on div at bounding box center [606, 113] width 644 height 6
click at [582, 115] on div at bounding box center [606, 113] width 644 height 6
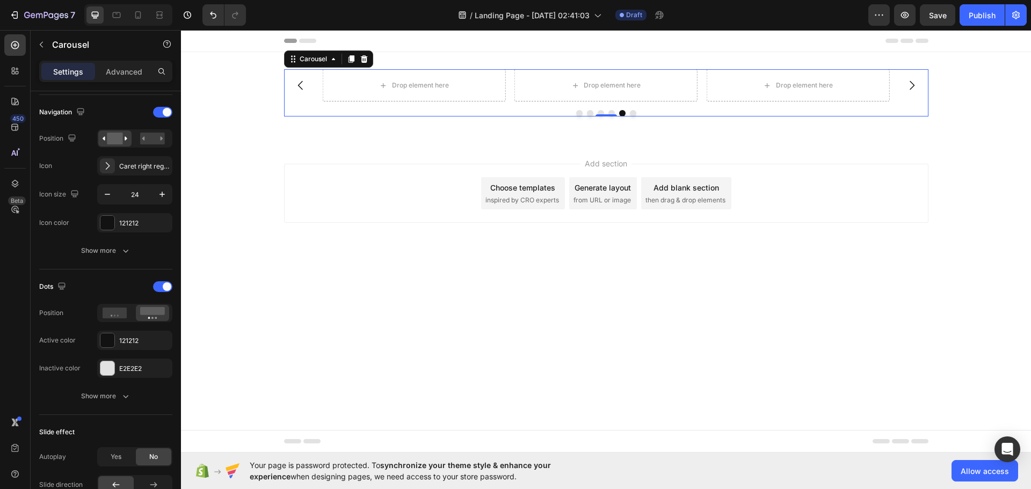
scroll to position [0, 0]
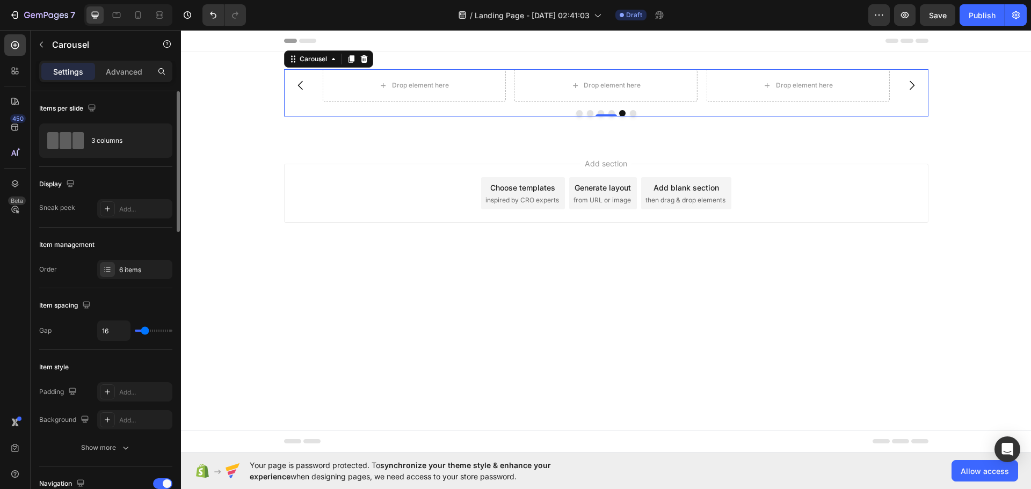
type input "18"
type input "7"
type input "6"
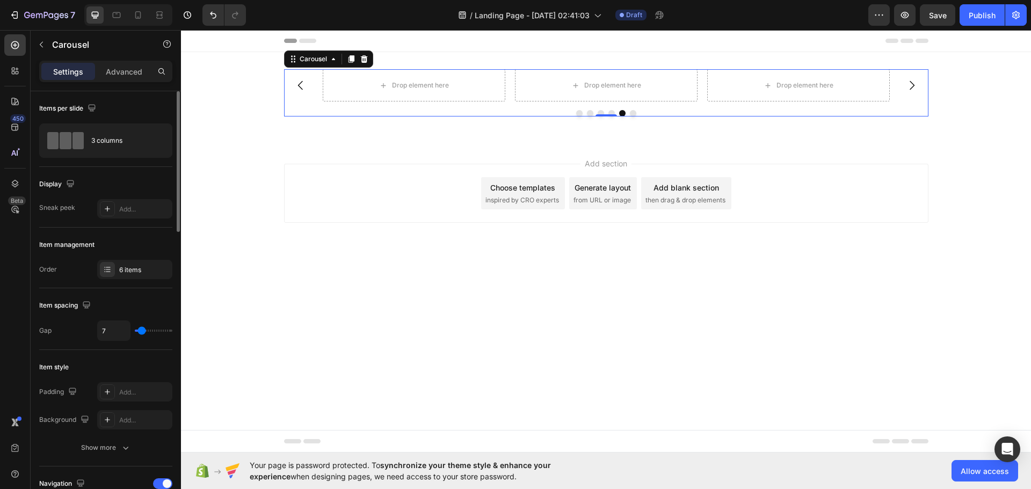
type input "6"
type input "1"
type input "52"
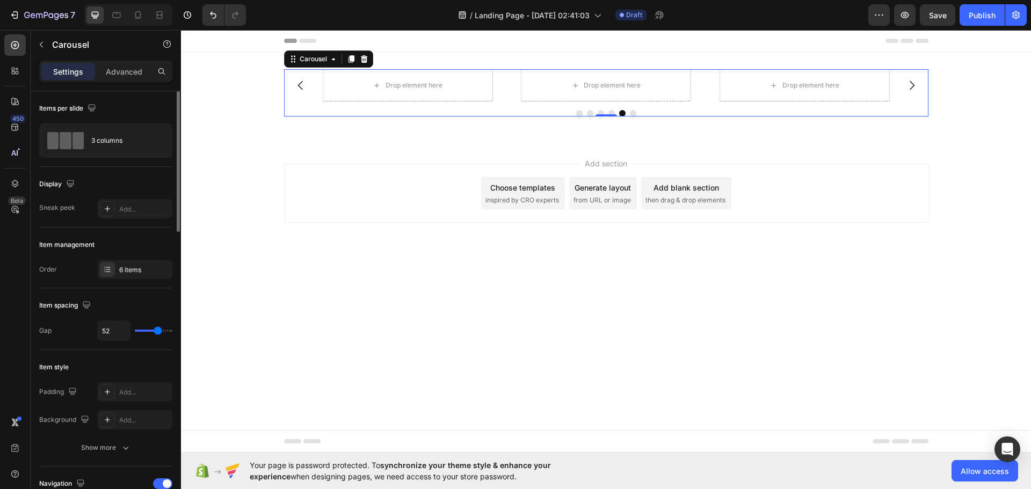
type input "58"
type input "61"
type input "62"
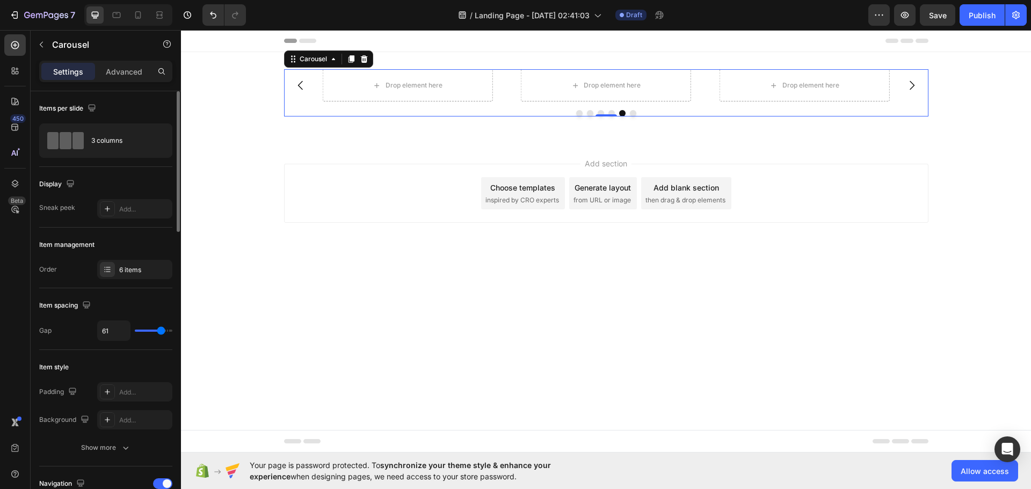
type input "62"
type input "56"
type input "41"
drag, startPoint x: 146, startPoint y: 333, endPoint x: 154, endPoint y: 334, distance: 8.2
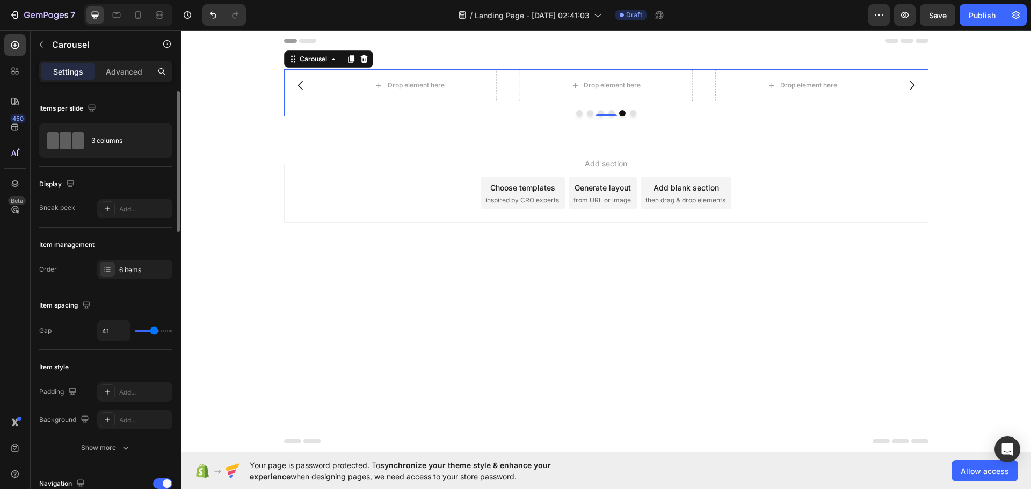
type input "41"
click at [154, 332] on input "range" at bounding box center [154, 331] width 38 height 2
click at [129, 271] on div "6 items" at bounding box center [144, 270] width 50 height 10
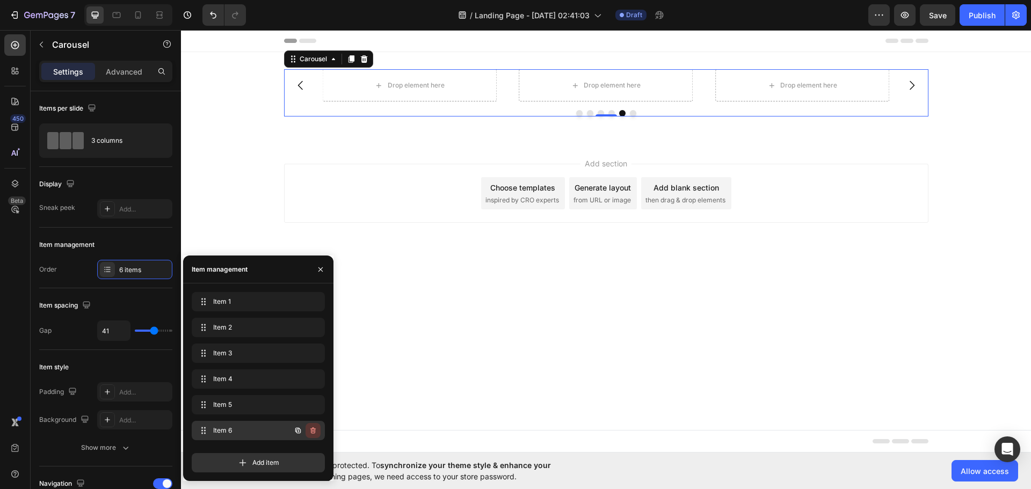
click at [317, 433] on icon "button" at bounding box center [313, 430] width 9 height 9
click at [317, 433] on button "Delete" at bounding box center [306, 430] width 30 height 15
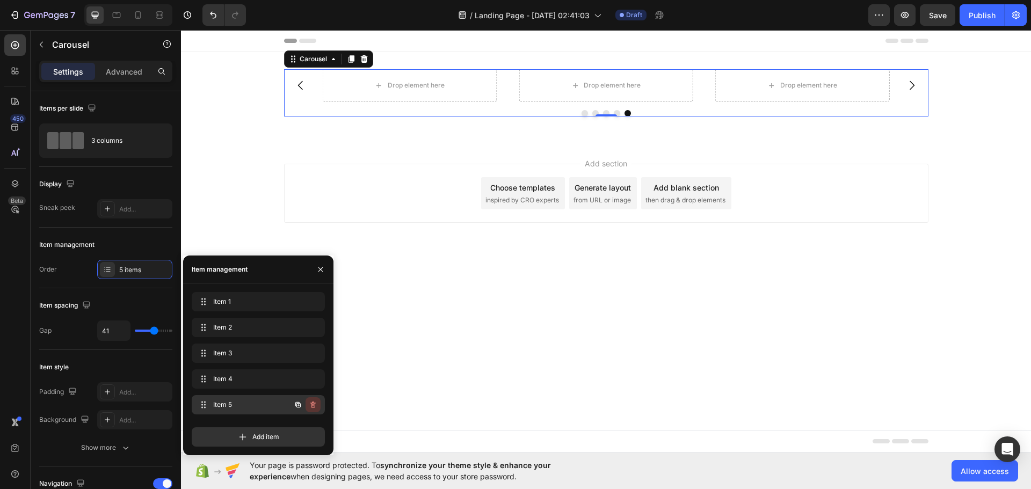
click at [313, 409] on button "button" at bounding box center [312, 404] width 15 height 15
click at [313, 408] on div "Delete" at bounding box center [306, 405] width 20 height 10
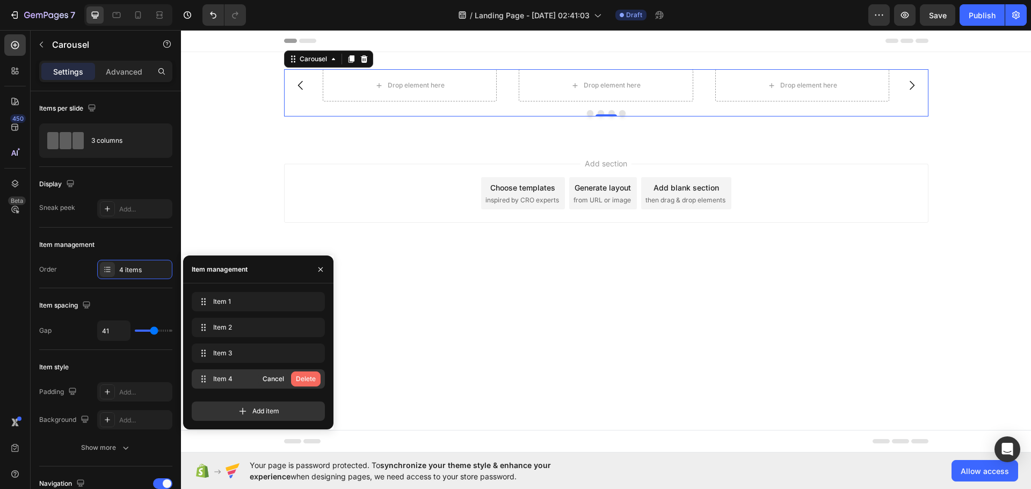
click at [316, 381] on button "Delete" at bounding box center [306, 378] width 30 height 15
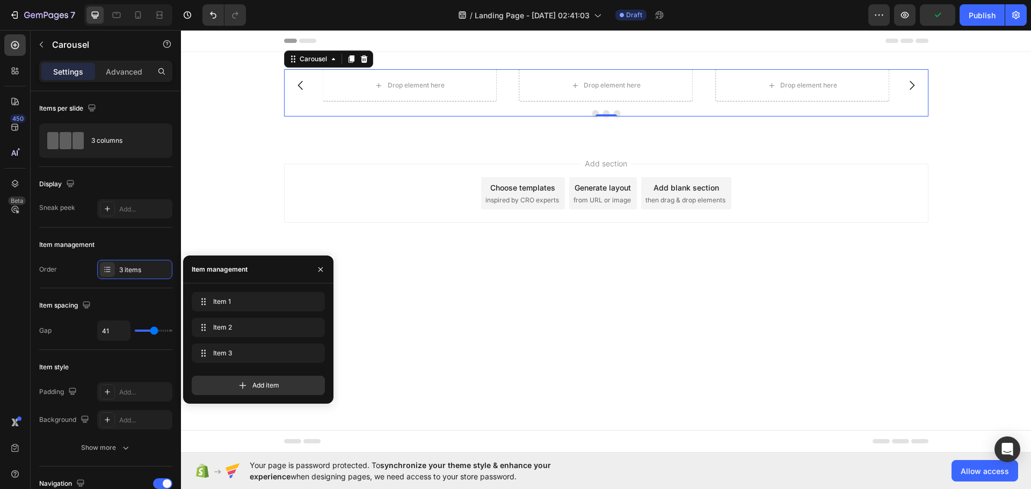
click at [421, 305] on body "Header Drop element here Drop element here Drop element here Carousel 0 Row Sec…" at bounding box center [606, 241] width 850 height 422
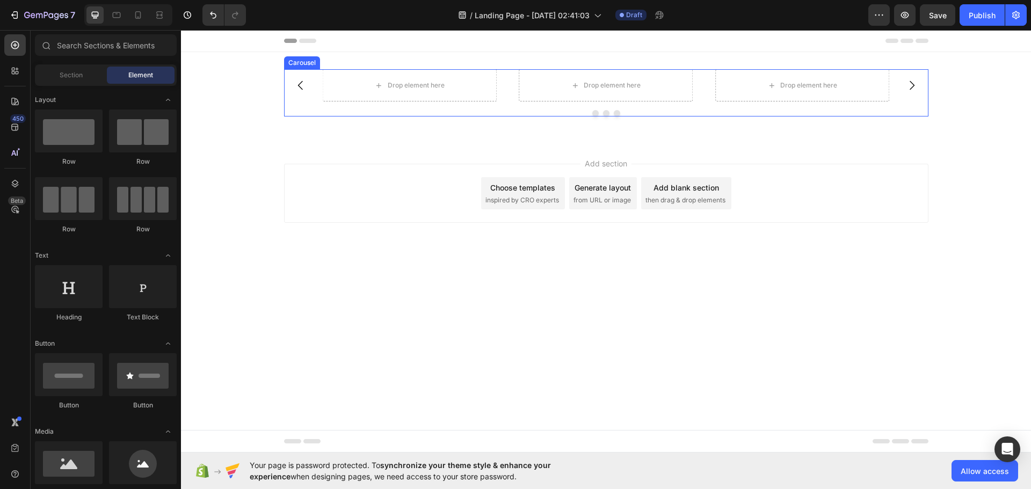
click at [910, 89] on icon "Carousel Next Arrow" at bounding box center [911, 85] width 5 height 9
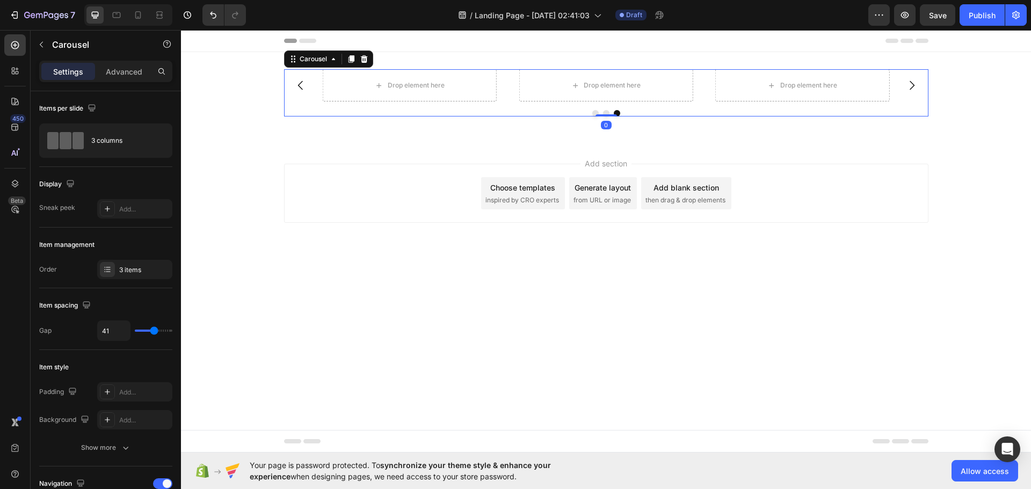
click at [910, 89] on icon "Carousel Next Arrow" at bounding box center [911, 85] width 5 height 9
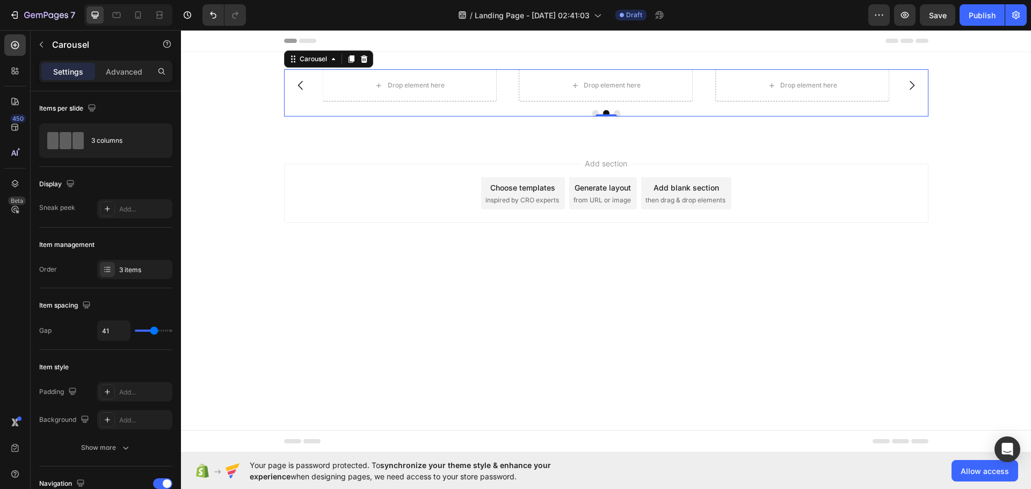
click at [910, 89] on icon "Carousel Next Arrow" at bounding box center [911, 85] width 5 height 9
click at [68, 42] on p "Carousel" at bounding box center [97, 44] width 91 height 13
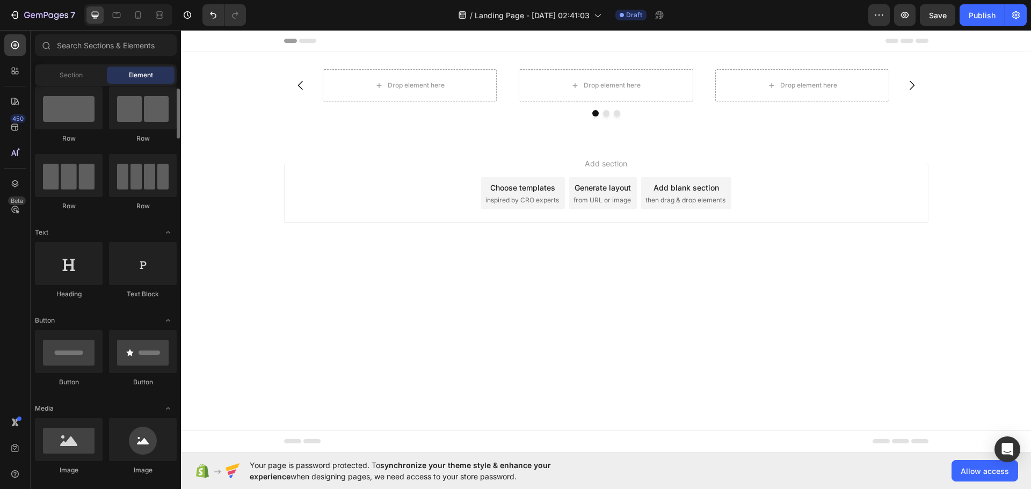
scroll to position [274, 0]
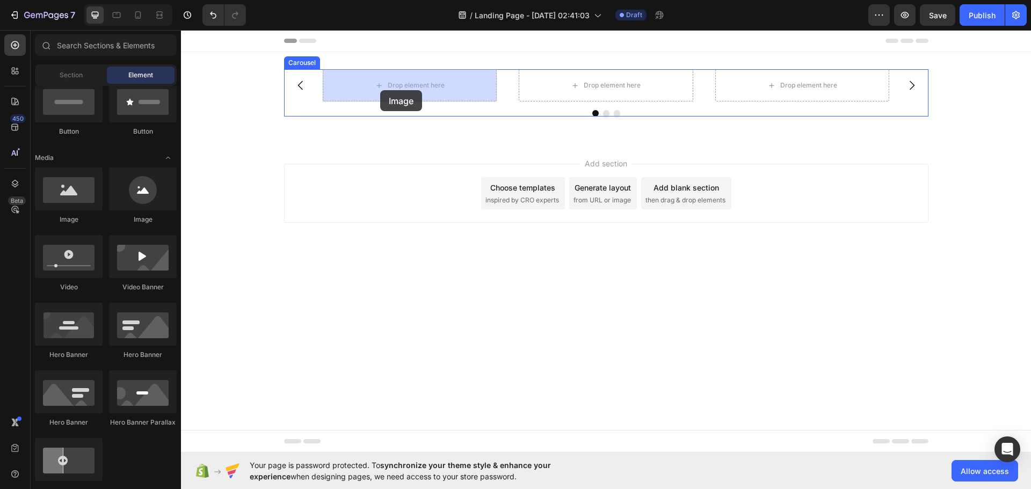
drag, startPoint x: 261, startPoint y: 228, endPoint x: 380, endPoint y: 90, distance: 182.3
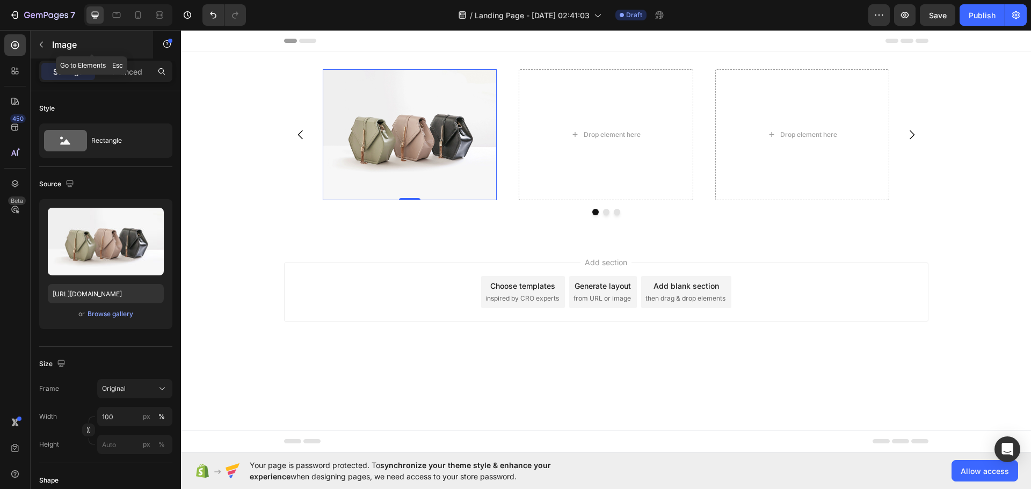
click at [42, 43] on icon "button" at bounding box center [41, 45] width 3 height 6
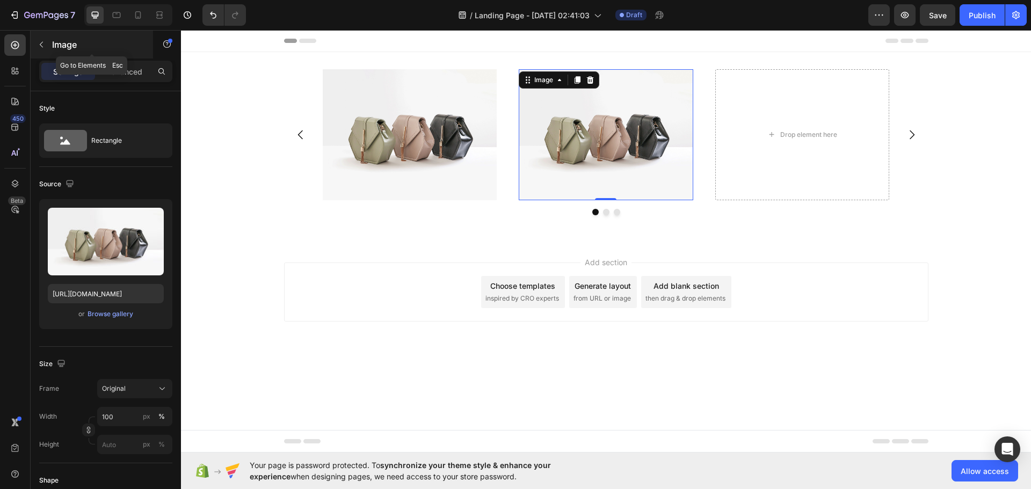
click at [48, 40] on button "button" at bounding box center [41, 44] width 17 height 17
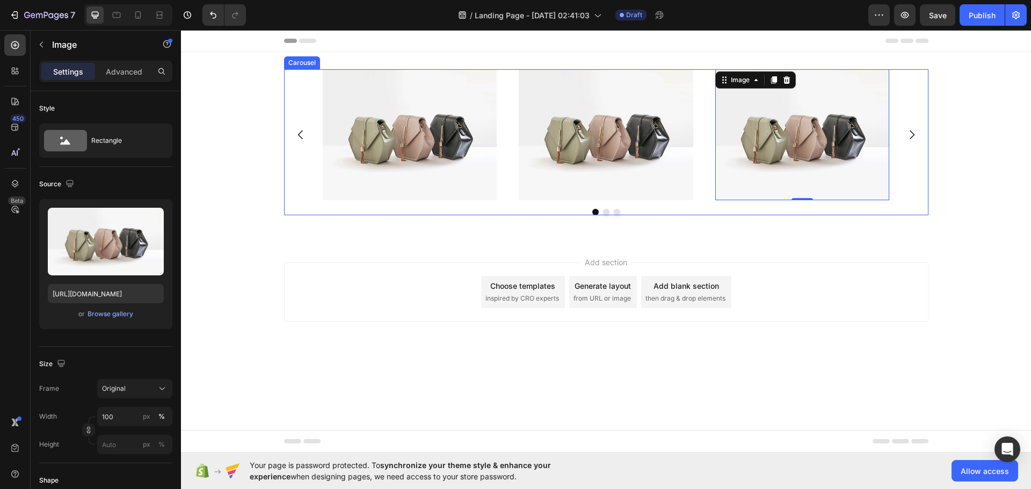
click at [912, 138] on icon "Carousel Next Arrow" at bounding box center [911, 134] width 13 height 13
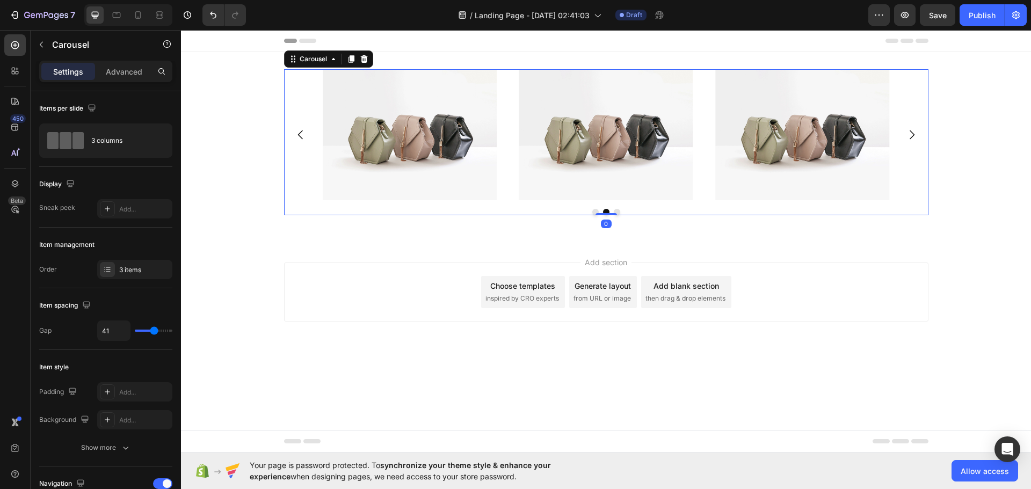
click at [912, 138] on icon "Carousel Next Arrow" at bounding box center [911, 134] width 13 height 13
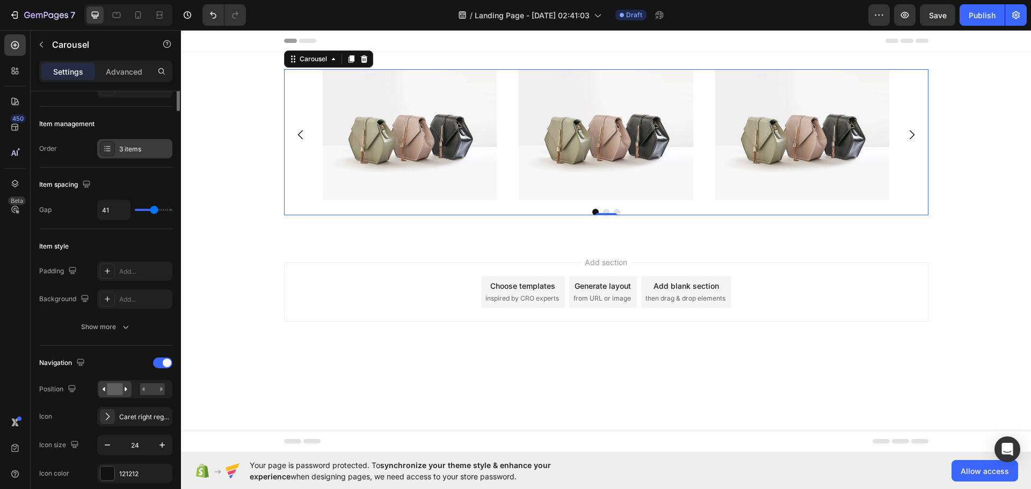
scroll to position [0, 0]
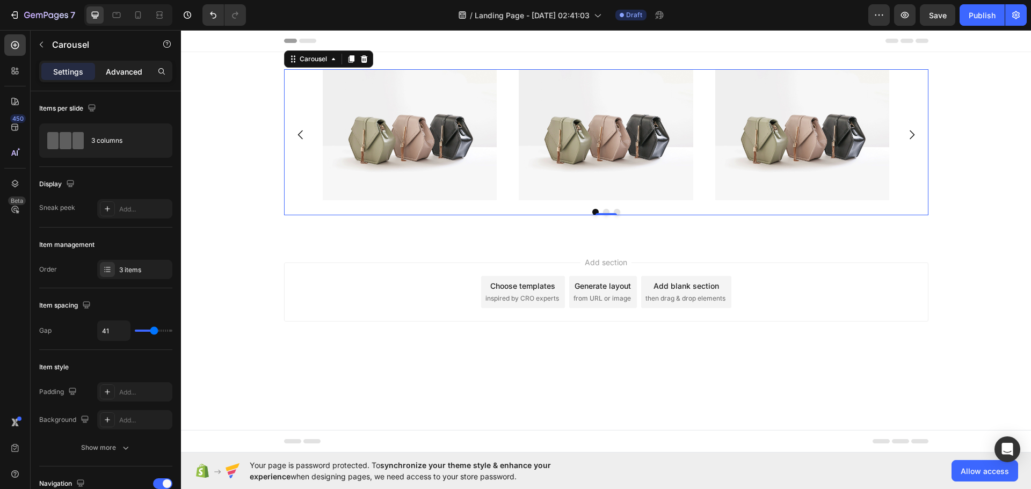
click at [120, 68] on p "Advanced" at bounding box center [124, 71] width 37 height 11
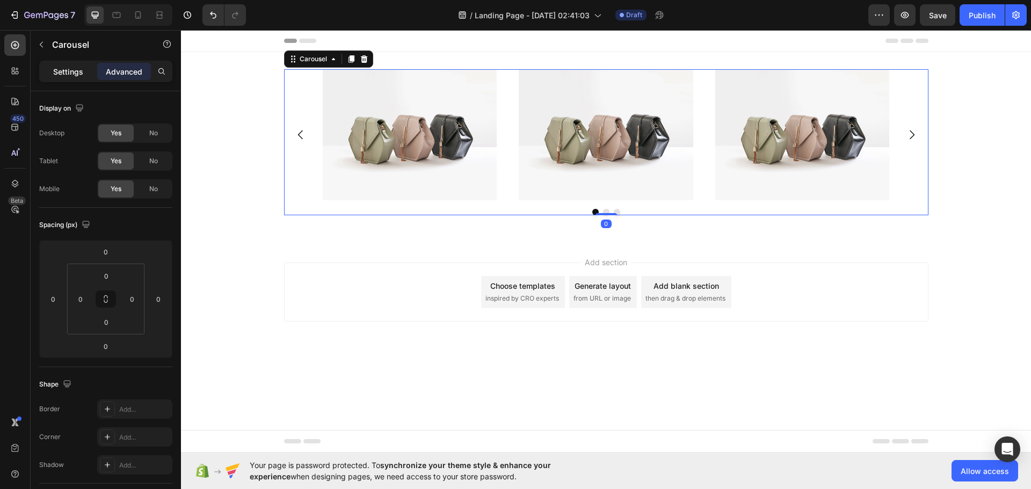
click at [75, 68] on p "Settings" at bounding box center [68, 71] width 30 height 11
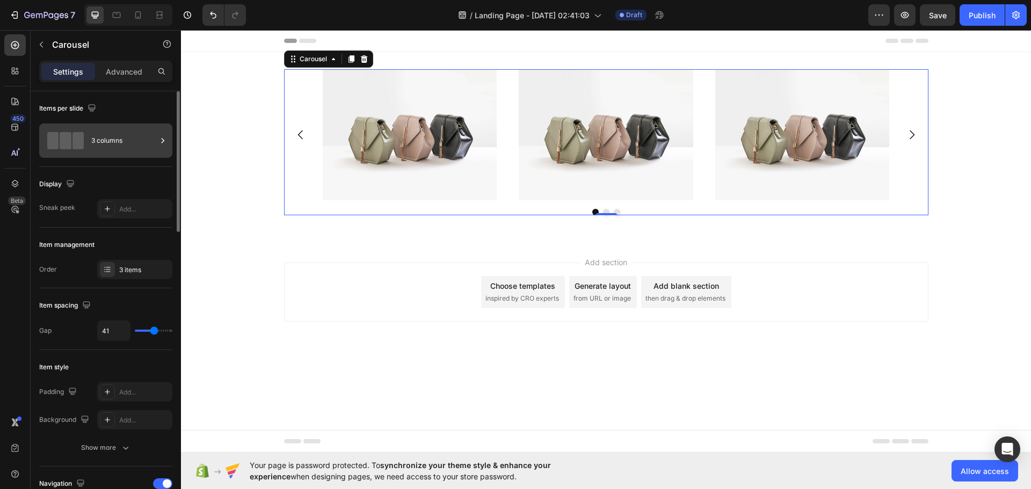
click at [145, 140] on div "3 columns" at bounding box center [123, 140] width 65 height 25
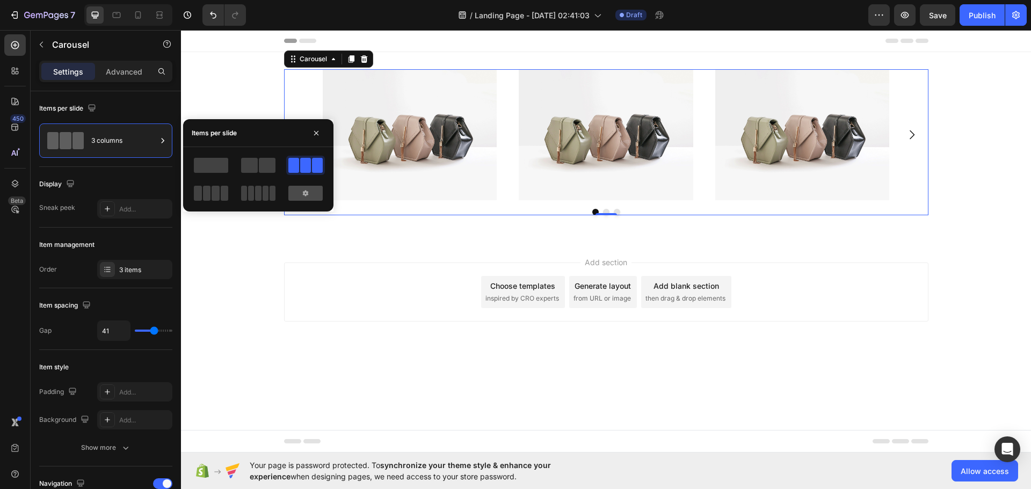
click at [307, 194] on icon at bounding box center [305, 193] width 5 height 6
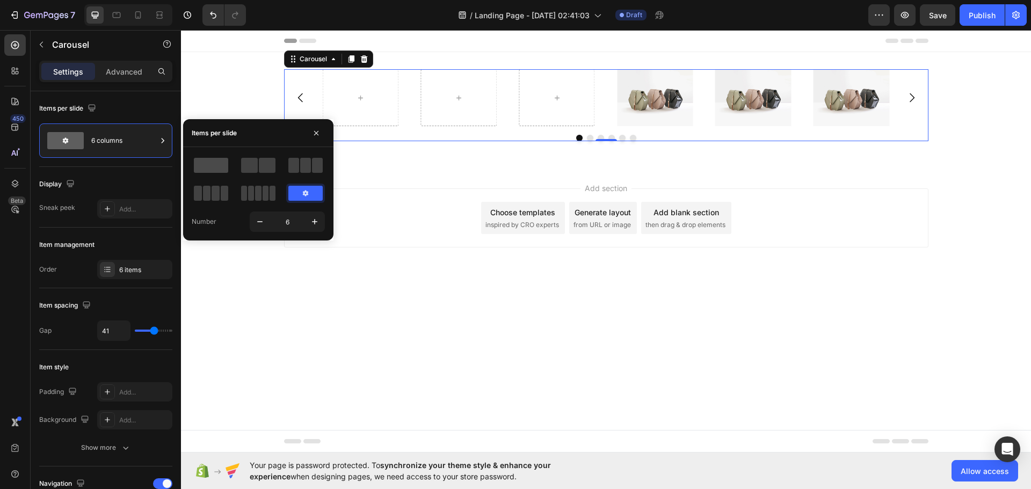
click at [214, 170] on span at bounding box center [211, 165] width 34 height 15
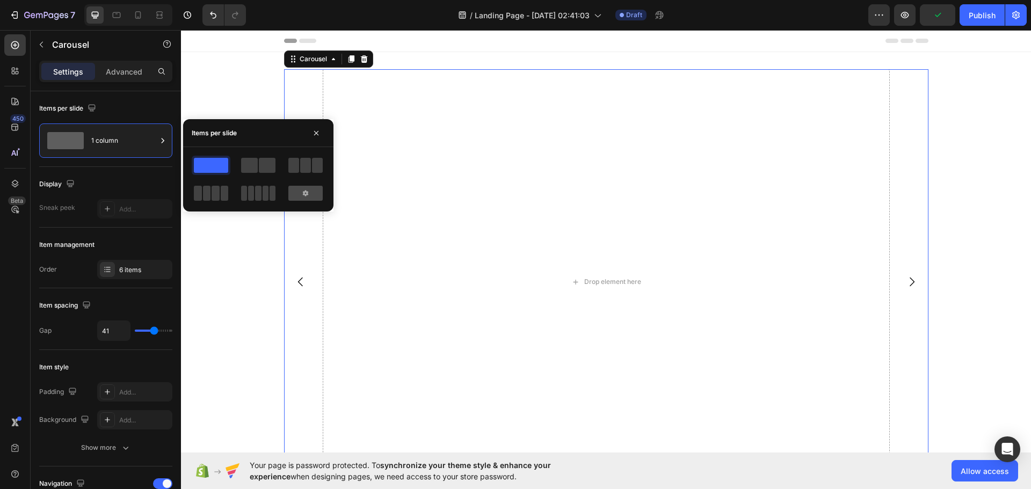
click at [315, 192] on div at bounding box center [305, 193] width 34 height 15
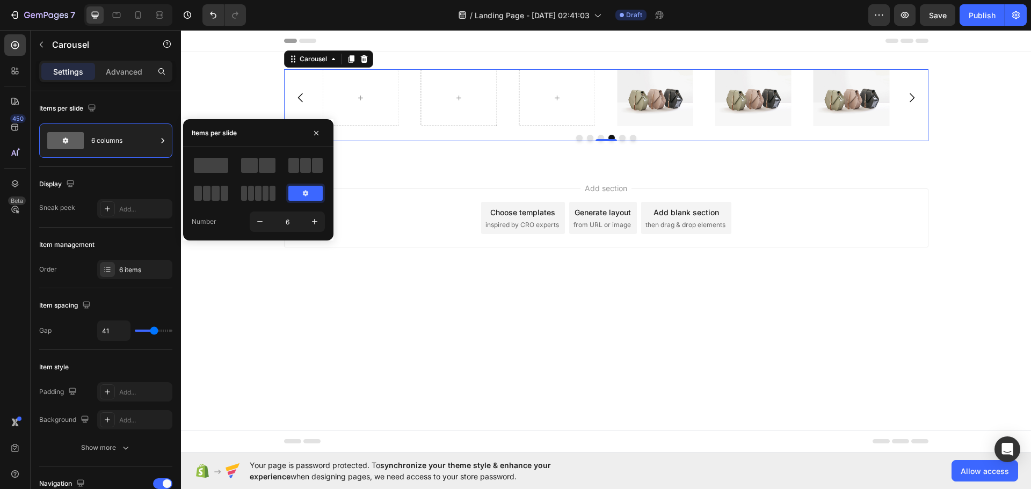
click at [314, 192] on div at bounding box center [305, 193] width 34 height 15
click at [219, 163] on span at bounding box center [211, 165] width 34 height 15
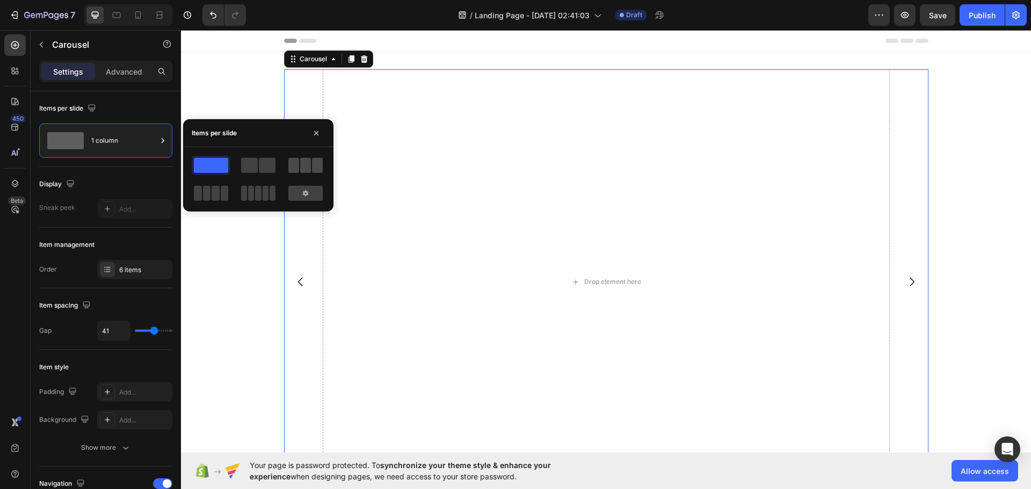
click at [294, 165] on span at bounding box center [293, 165] width 11 height 15
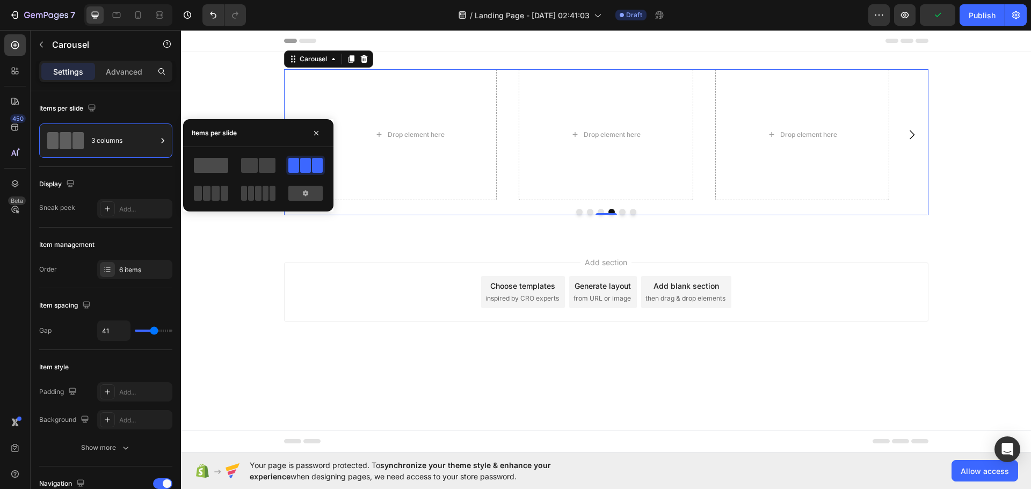
click at [218, 165] on span at bounding box center [211, 165] width 34 height 15
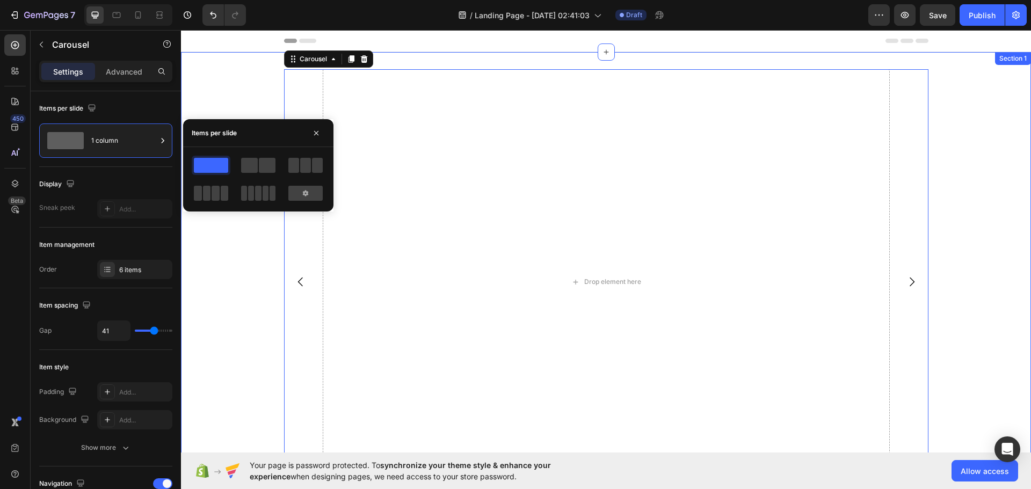
click at [259, 267] on div "Image Image Image Drop element here Drop element here Drop element here Carouse…" at bounding box center [606, 293] width 850 height 449
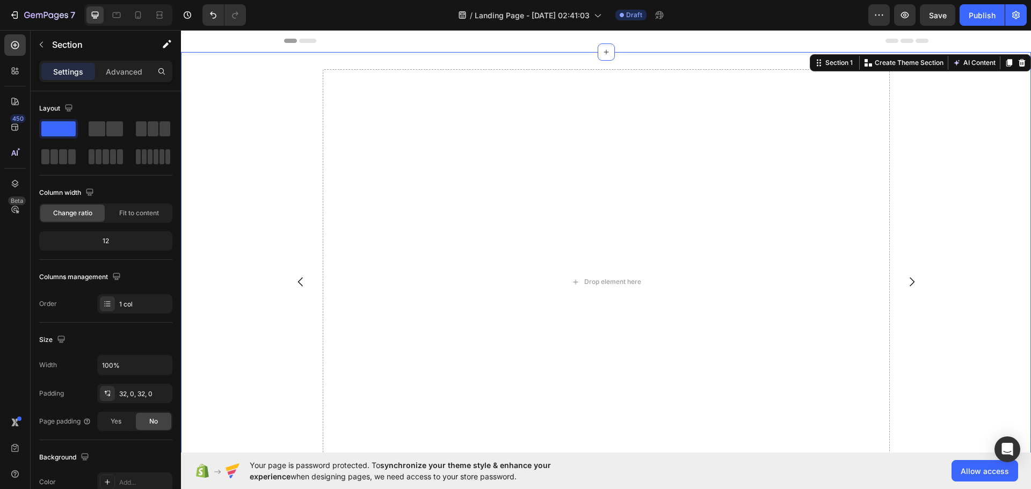
click at [202, 113] on div "Image Image Image Drop element here Drop element here Drop element here Carouse…" at bounding box center [606, 293] width 850 height 449
click at [300, 282] on icon "Carousel Back Arrow" at bounding box center [300, 281] width 13 height 13
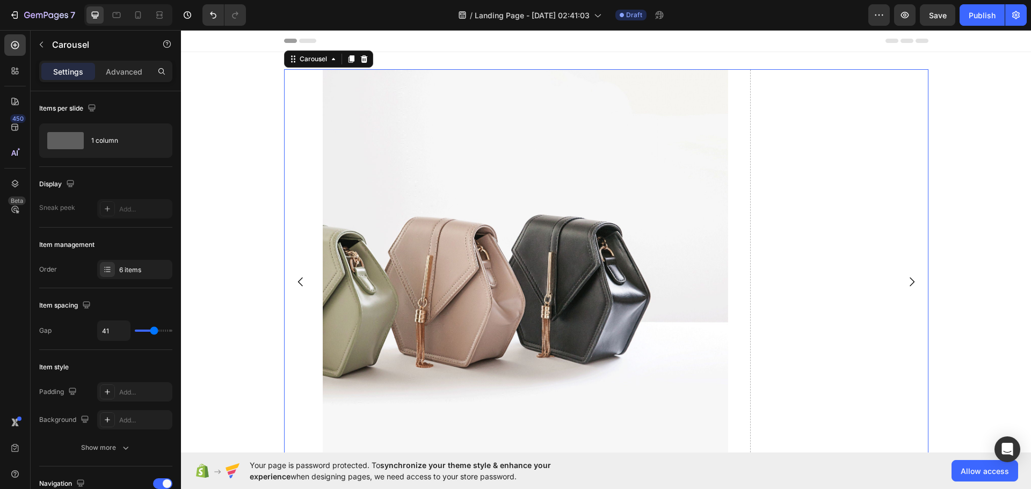
click at [300, 282] on icon "Carousel Back Arrow" at bounding box center [300, 281] width 13 height 13
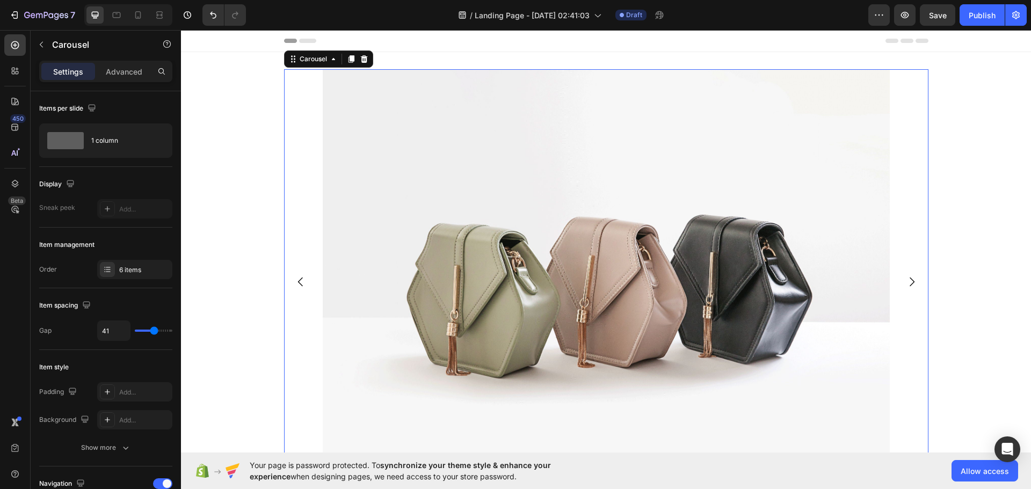
click at [300, 282] on icon "Carousel Back Arrow" at bounding box center [300, 281] width 13 height 13
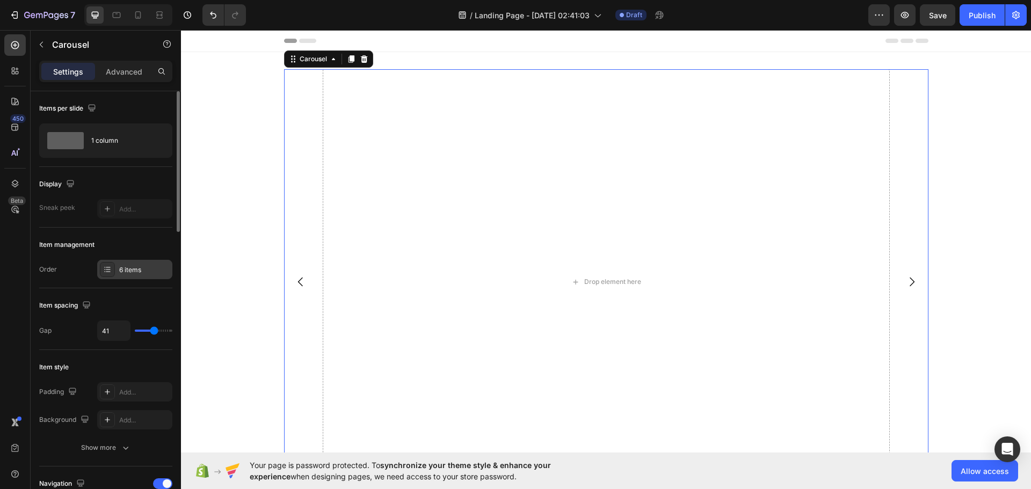
click at [142, 276] on div "6 items" at bounding box center [134, 269] width 75 height 19
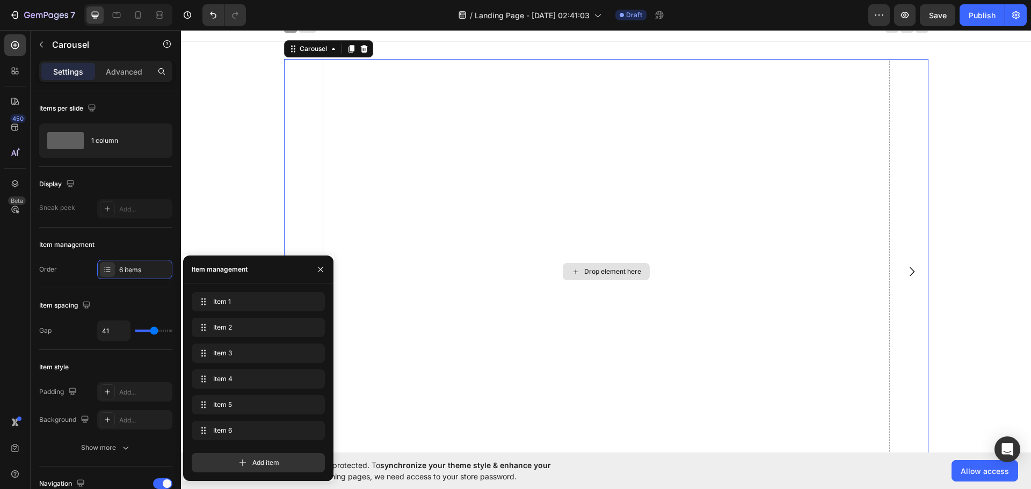
scroll to position [237, 0]
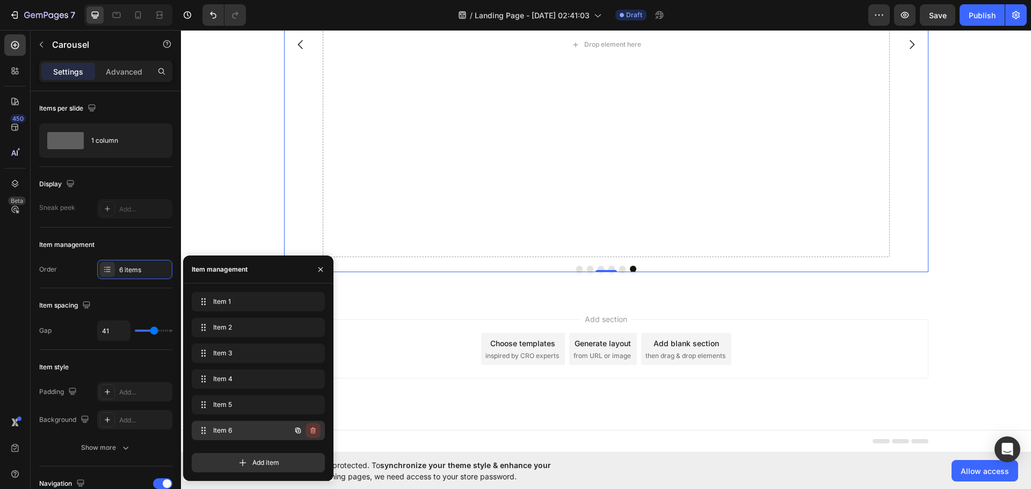
click at [316, 430] on icon "button" at bounding box center [313, 430] width 9 height 9
click at [311, 430] on div "Delete" at bounding box center [306, 431] width 20 height 10
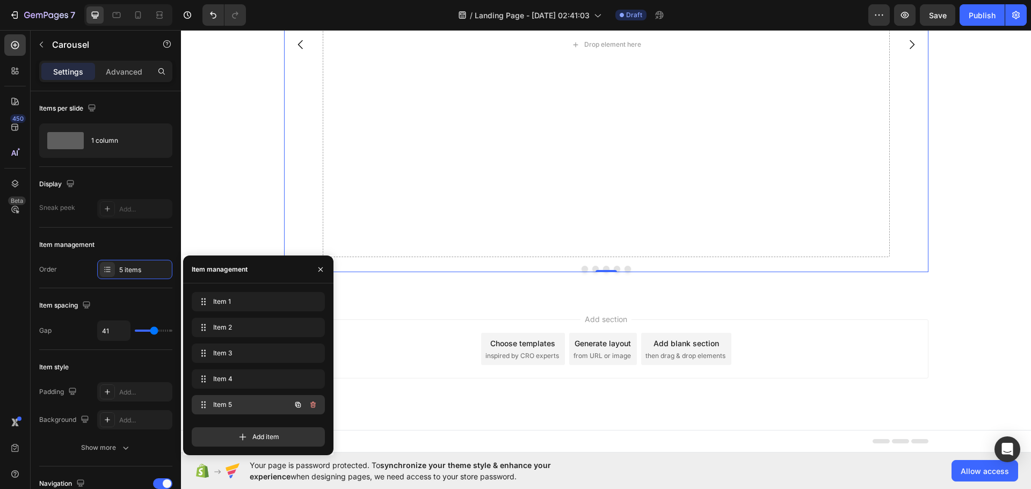
click at [315, 407] on icon "button" at bounding box center [312, 405] width 5 height 6
click at [315, 407] on div "Delete" at bounding box center [306, 405] width 20 height 10
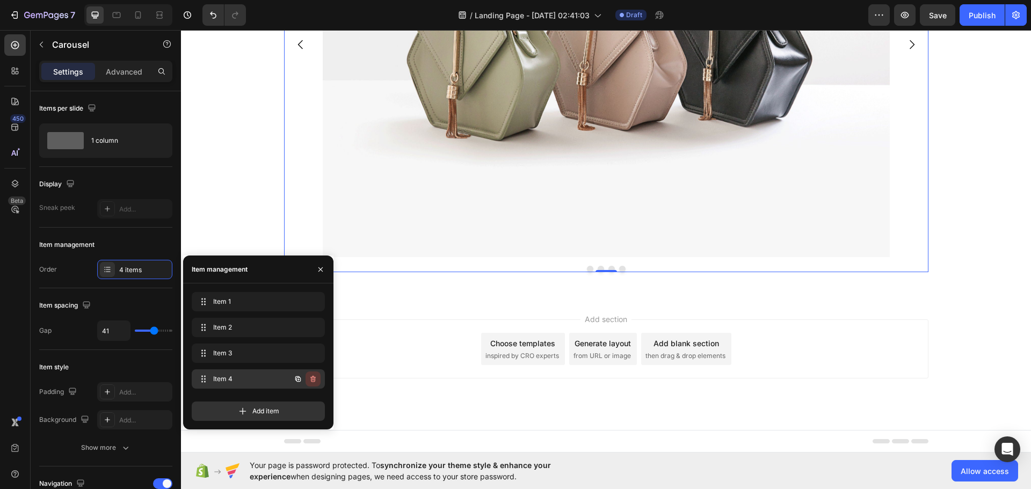
click at [314, 381] on icon "button" at bounding box center [313, 379] width 9 height 9
click at [314, 381] on div "Delete" at bounding box center [306, 379] width 20 height 10
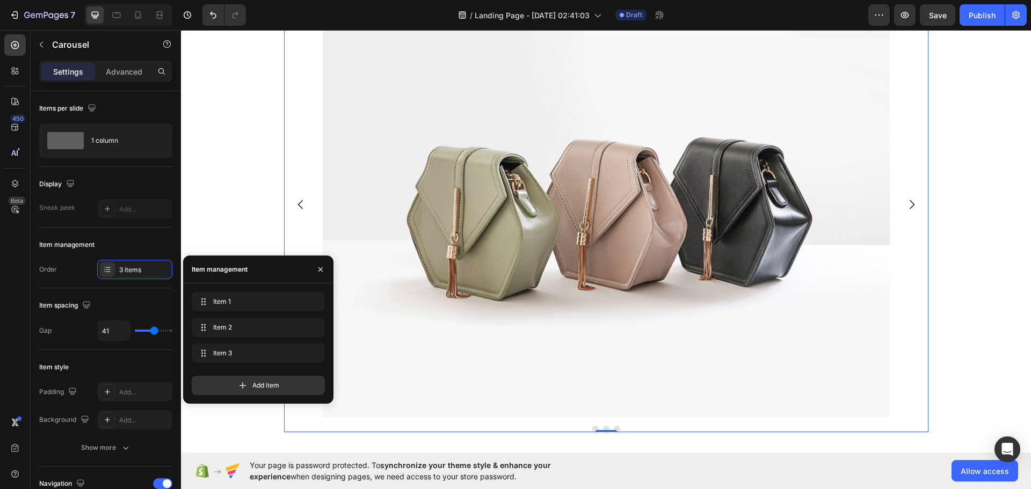
scroll to position [0, 0]
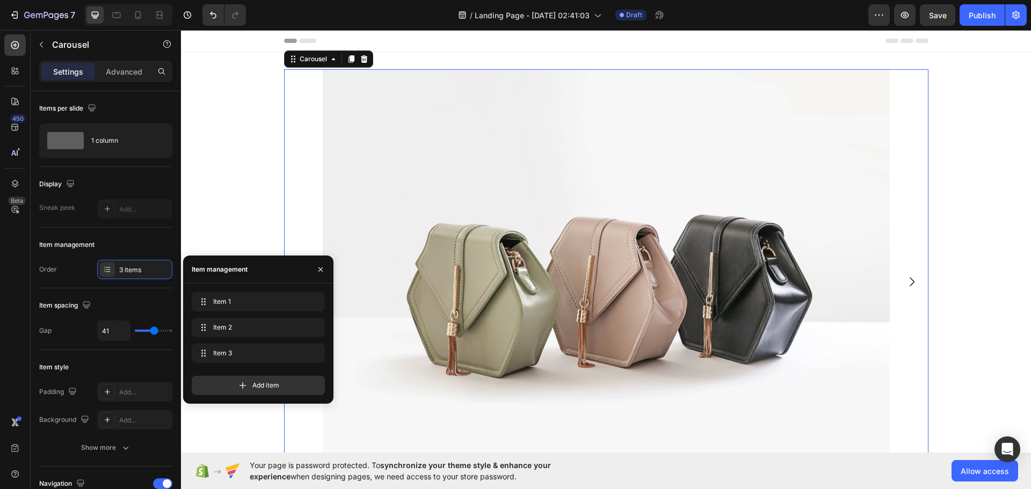
click at [240, 207] on div "Image Image Image Carousel 0 Row" at bounding box center [606, 293] width 850 height 449
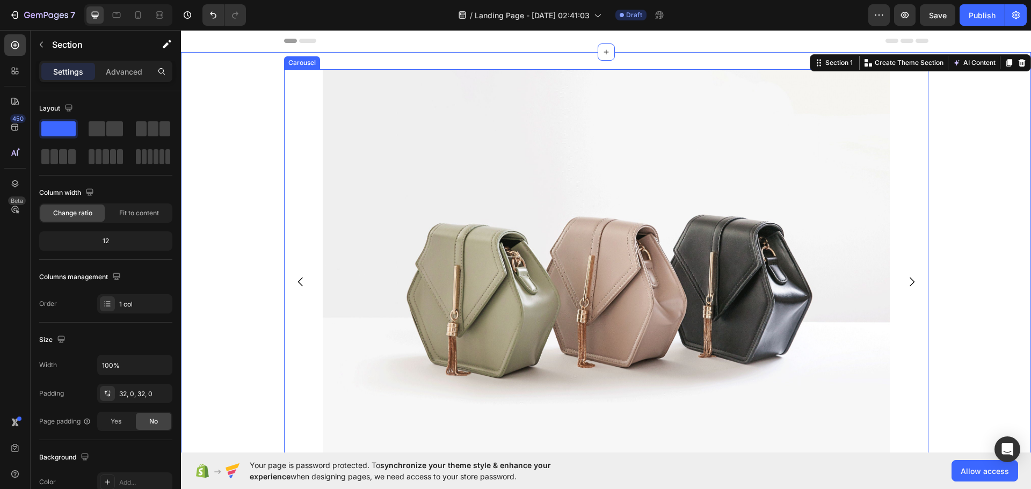
click at [302, 284] on icon "Carousel Back Arrow" at bounding box center [300, 281] width 13 height 13
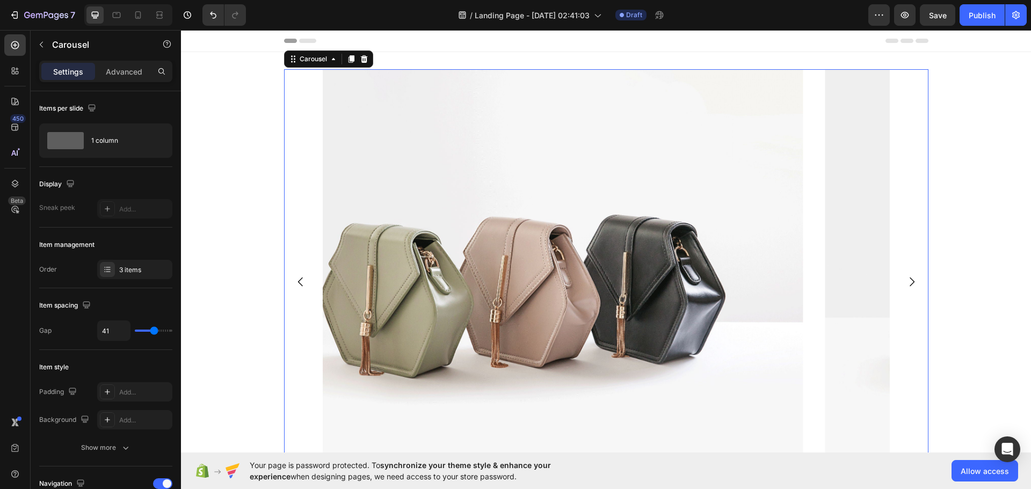
click at [302, 284] on icon "Carousel Back Arrow" at bounding box center [300, 281] width 13 height 13
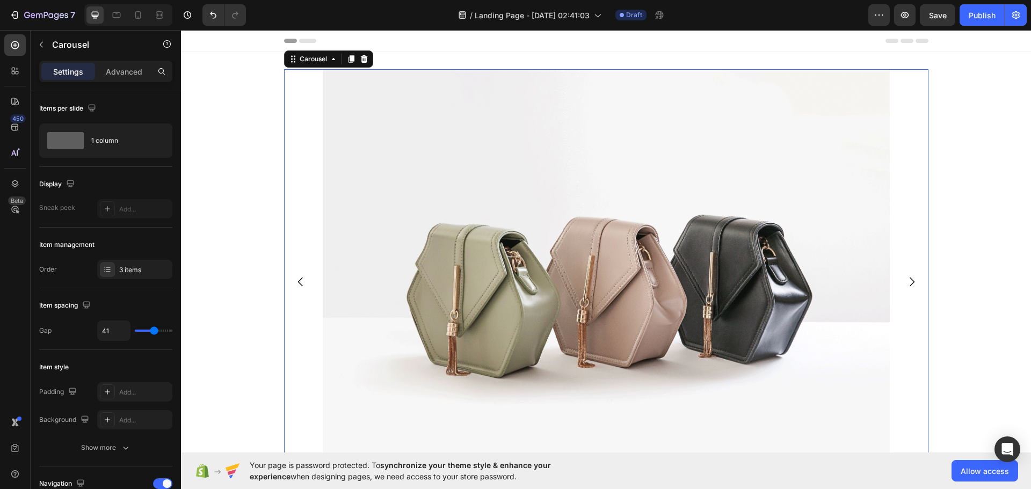
click at [302, 284] on icon "Carousel Back Arrow" at bounding box center [300, 281] width 13 height 13
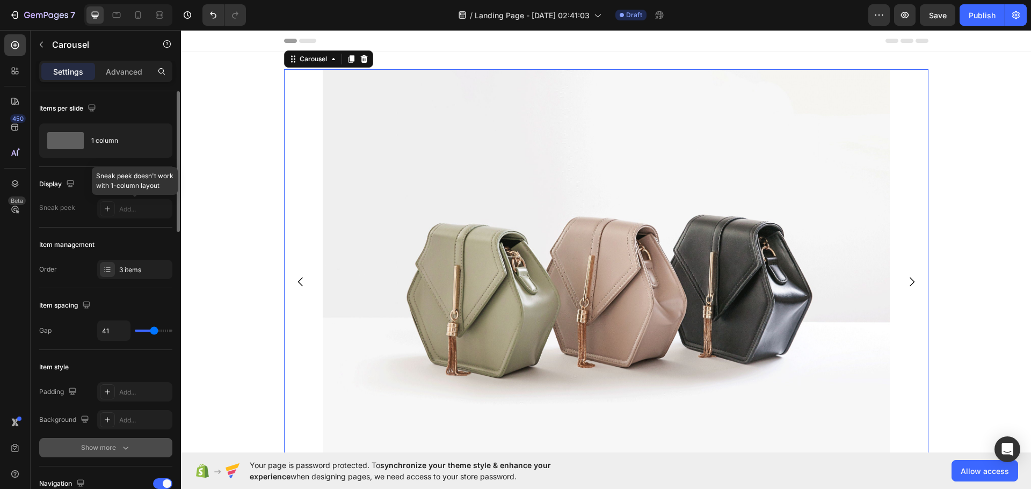
scroll to position [251, 0]
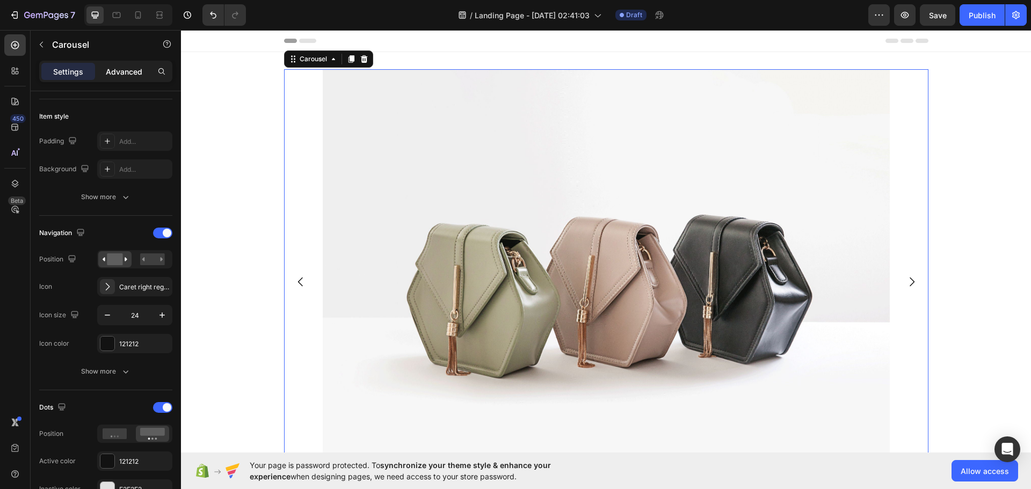
click at [136, 73] on p "Advanced" at bounding box center [124, 71] width 37 height 11
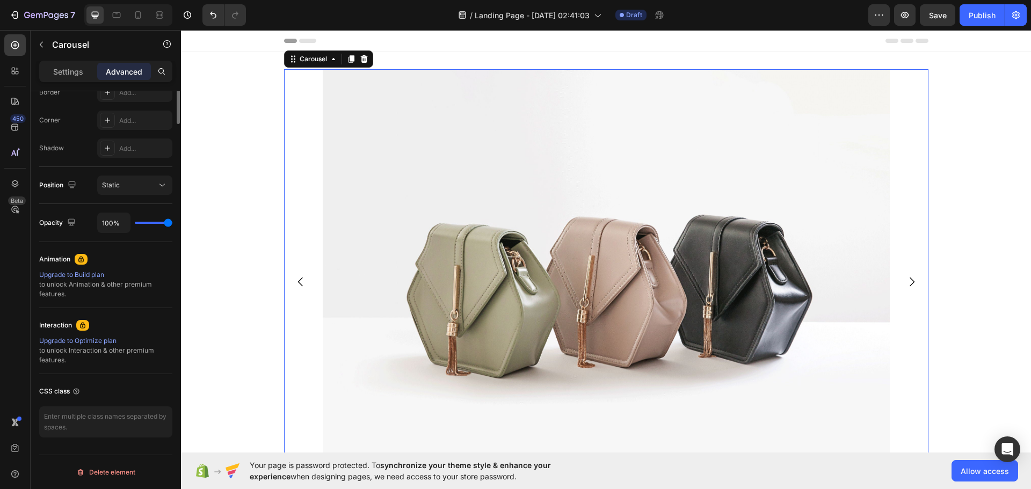
scroll to position [0, 0]
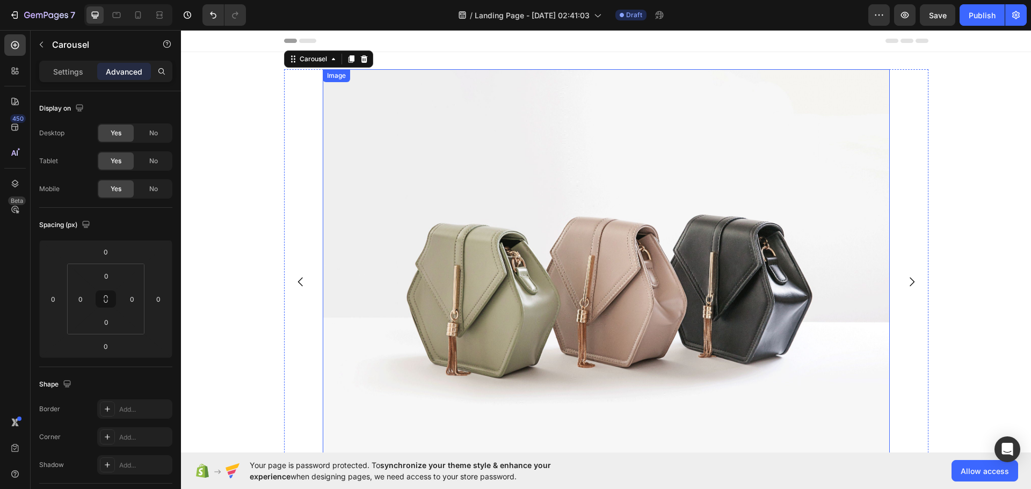
click at [406, 184] on img at bounding box center [606, 281] width 567 height 425
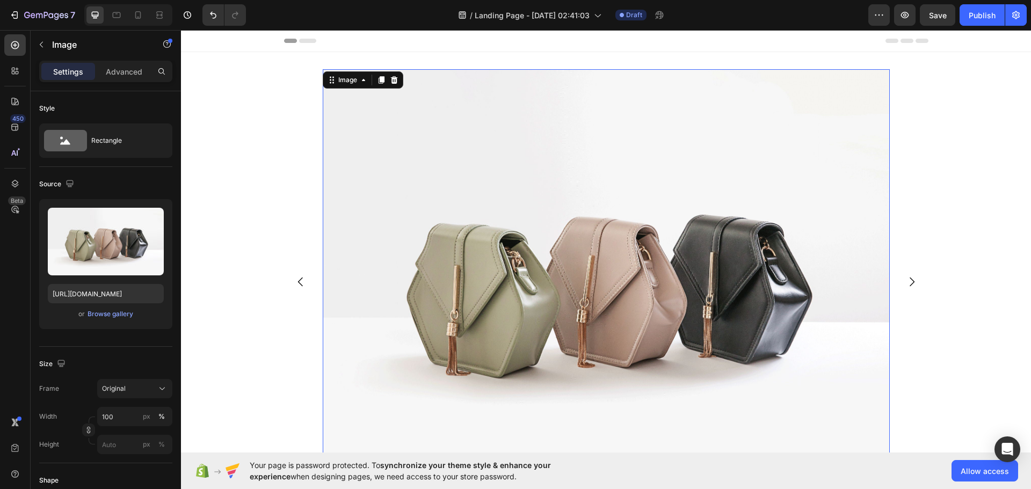
click at [346, 86] on div "Image" at bounding box center [363, 79] width 81 height 17
click at [347, 81] on div "Image" at bounding box center [347, 80] width 23 height 10
click at [133, 70] on p "Advanced" at bounding box center [124, 71] width 37 height 11
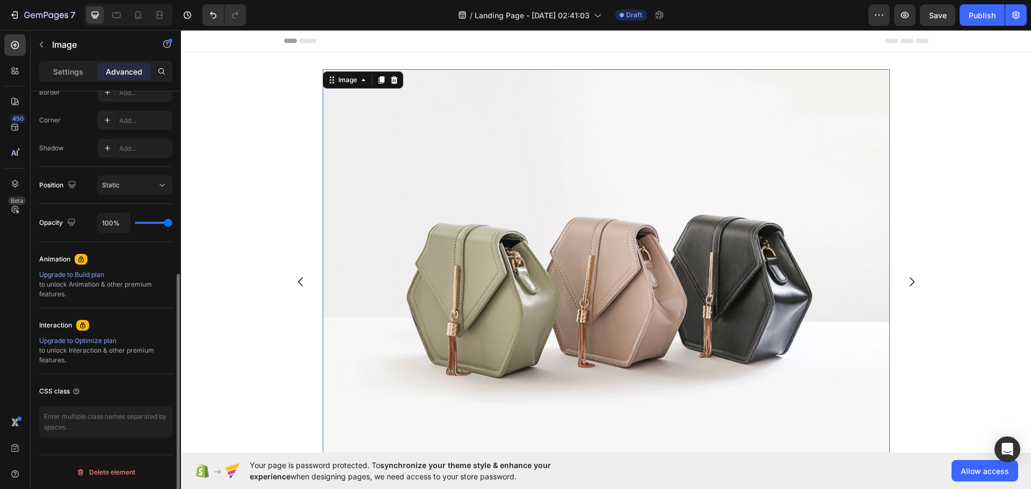
scroll to position [66, 0]
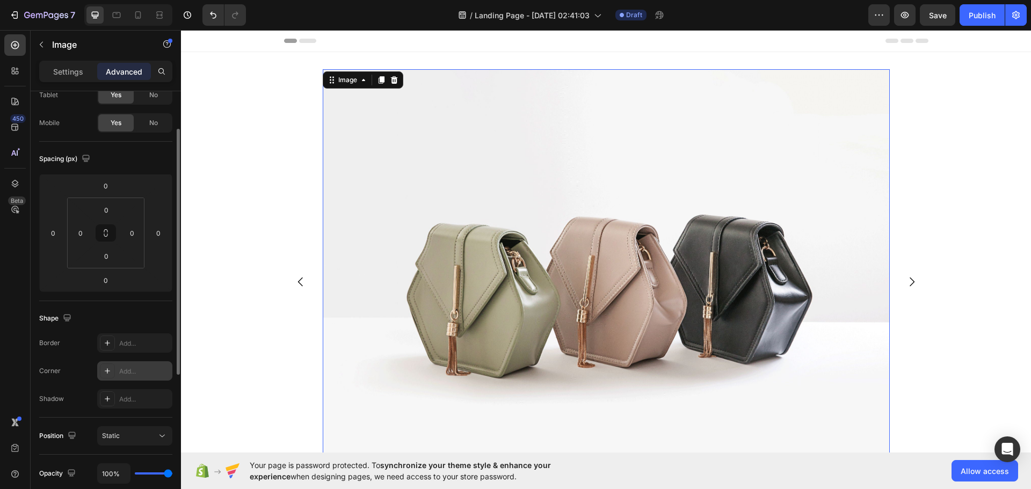
click at [128, 367] on div "Add..." at bounding box center [144, 372] width 50 height 10
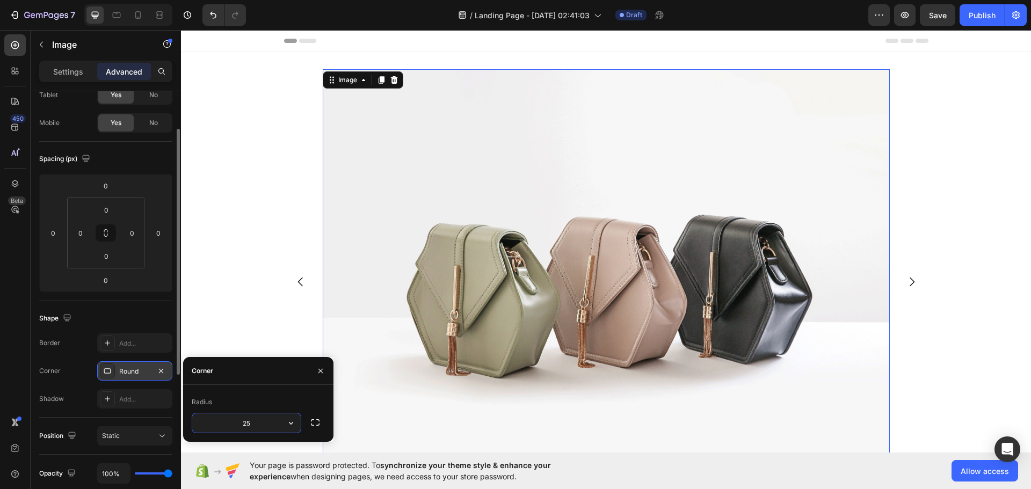
type input "25"
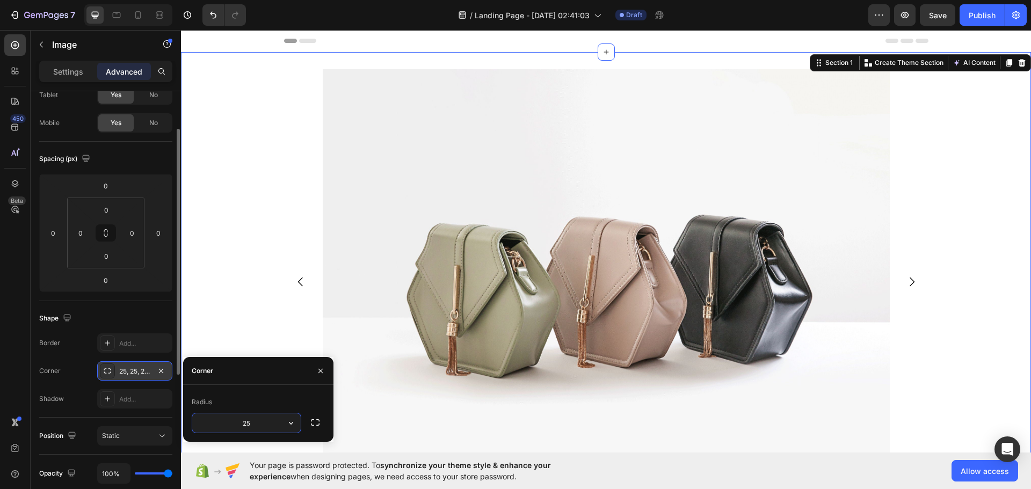
click at [240, 256] on div "Image Image Image Carousel Row" at bounding box center [606, 293] width 850 height 449
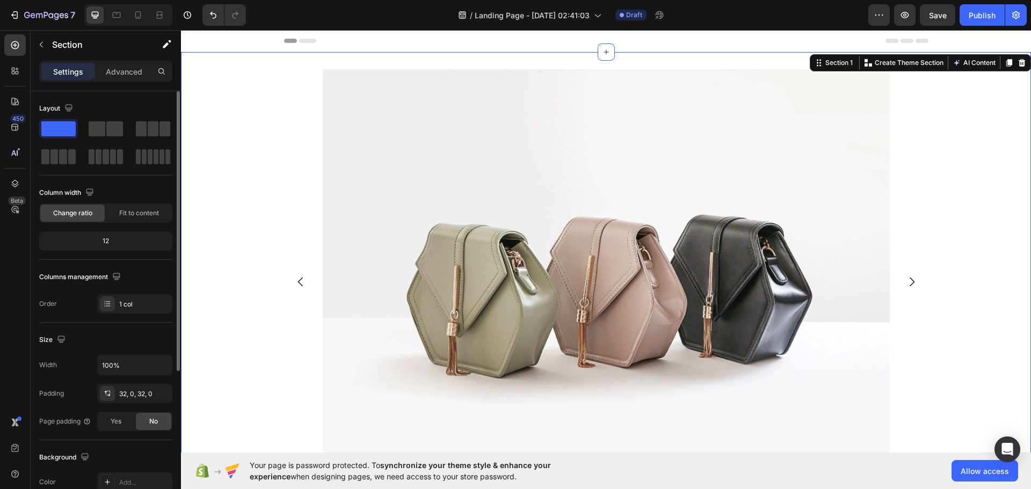
scroll to position [227, 0]
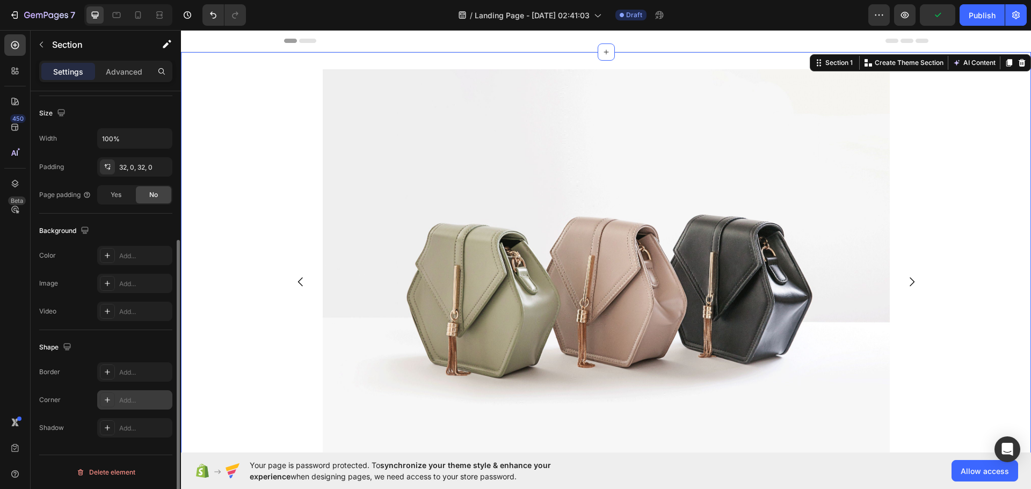
click at [141, 392] on div "Add..." at bounding box center [134, 399] width 75 height 19
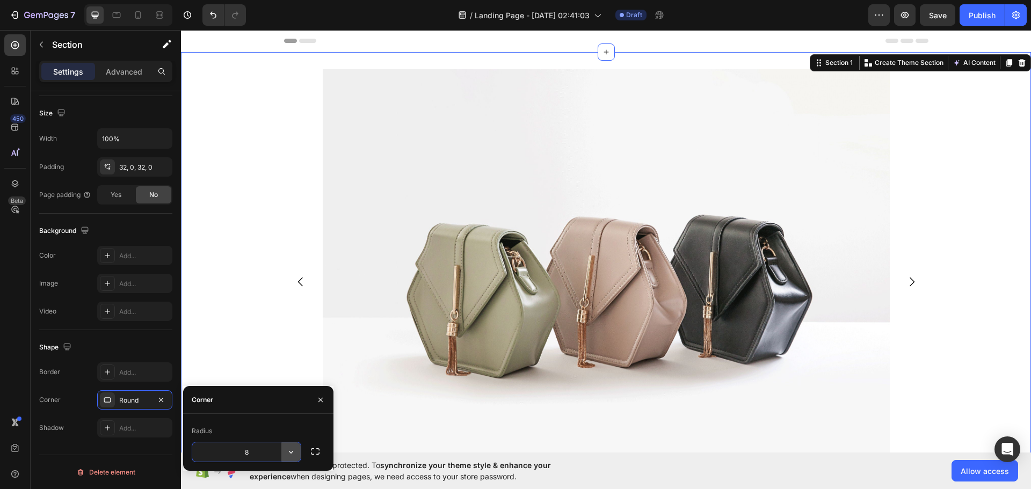
click at [293, 453] on icon "button" at bounding box center [291, 452] width 11 height 11
click at [253, 450] on input "8" at bounding box center [246, 451] width 108 height 19
drag, startPoint x: 229, startPoint y: 454, endPoint x: 223, endPoint y: 456, distance: 5.6
click at [220, 456] on input "8" at bounding box center [246, 451] width 108 height 19
drag, startPoint x: 250, startPoint y: 458, endPoint x: 237, endPoint y: 462, distance: 13.9
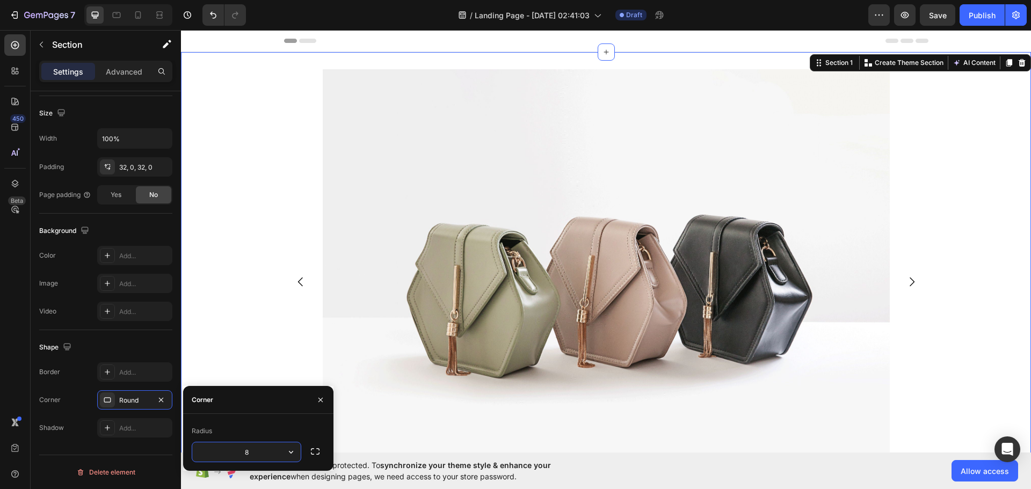
click at [237, 462] on div "8" at bounding box center [247, 452] width 110 height 20
click at [254, 449] on input "20" at bounding box center [246, 451] width 108 height 19
click at [264, 435] on div "Radius" at bounding box center [258, 430] width 133 height 17
click at [264, 458] on input "20" at bounding box center [246, 451] width 108 height 19
click at [255, 445] on input "20" at bounding box center [246, 451] width 108 height 19
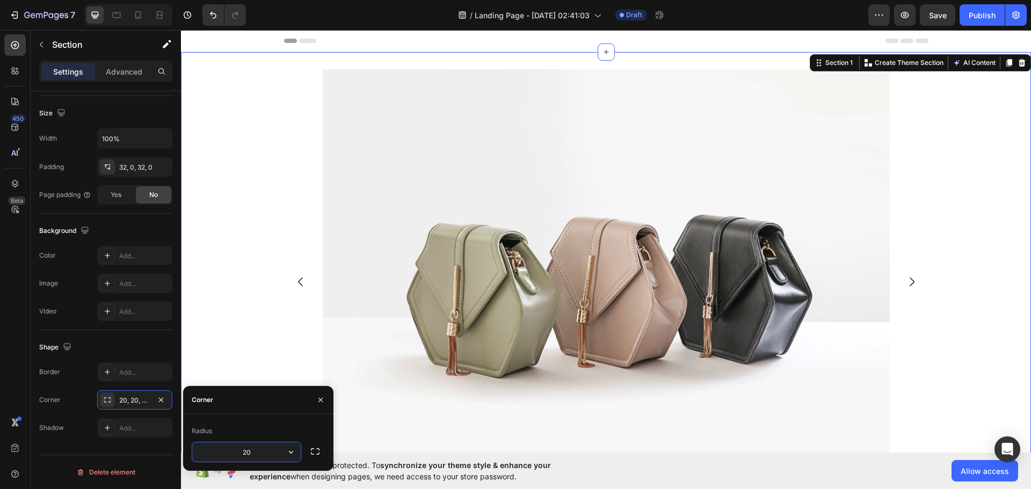
click at [251, 441] on div "Radius 20" at bounding box center [258, 442] width 133 height 40
click at [141, 402] on div "20, 20, 20, 20" at bounding box center [134, 401] width 31 height 10
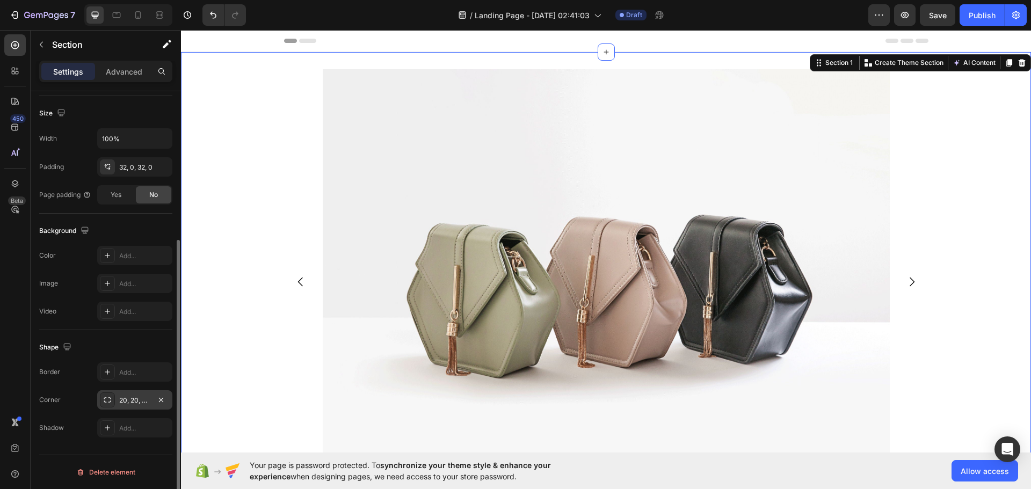
click at [134, 399] on div "20, 20, 20, 20" at bounding box center [134, 401] width 31 height 10
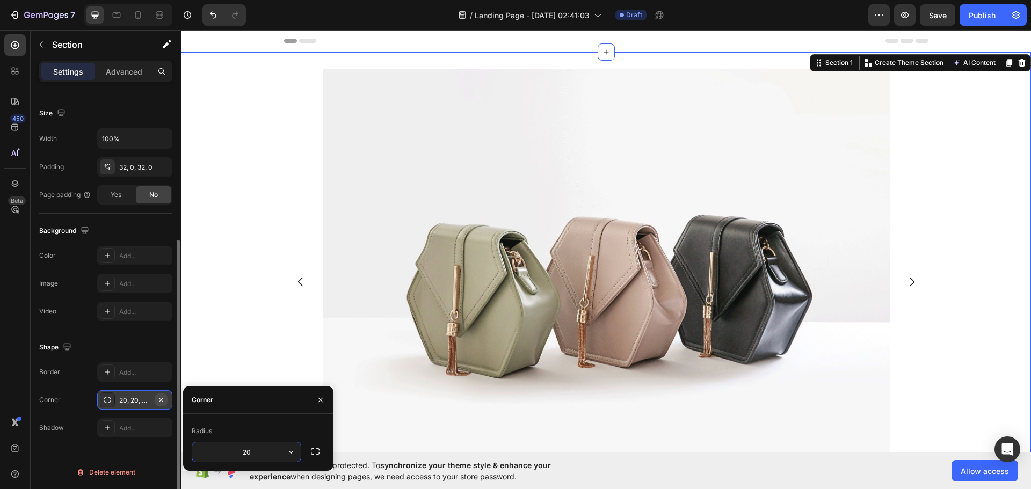
click at [158, 399] on icon "button" at bounding box center [161, 400] width 9 height 9
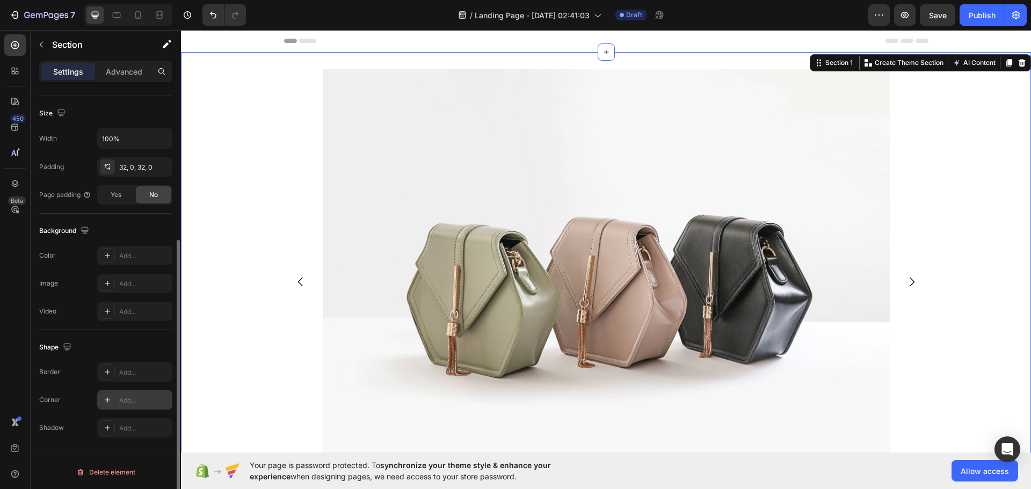
click at [138, 401] on div "Add..." at bounding box center [144, 401] width 50 height 10
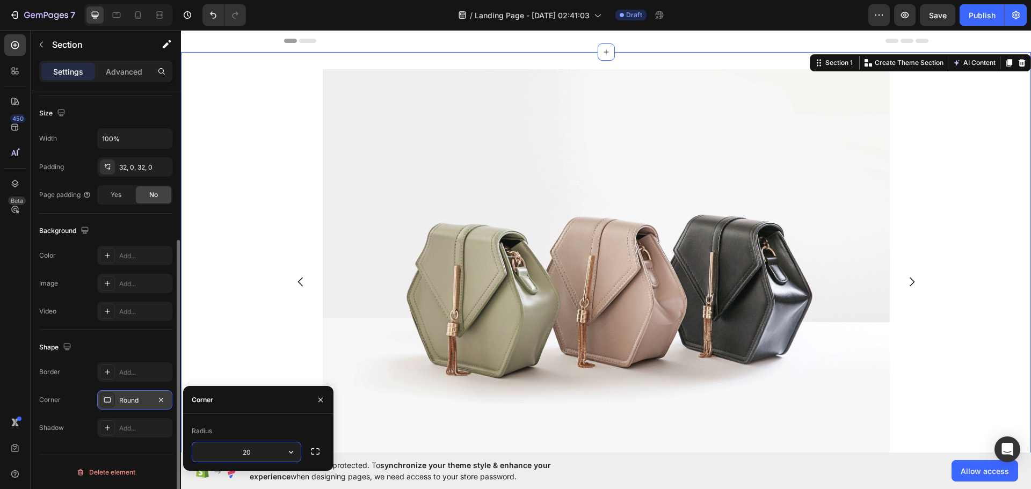
type input "20"
click at [318, 397] on icon "button" at bounding box center [320, 400] width 9 height 9
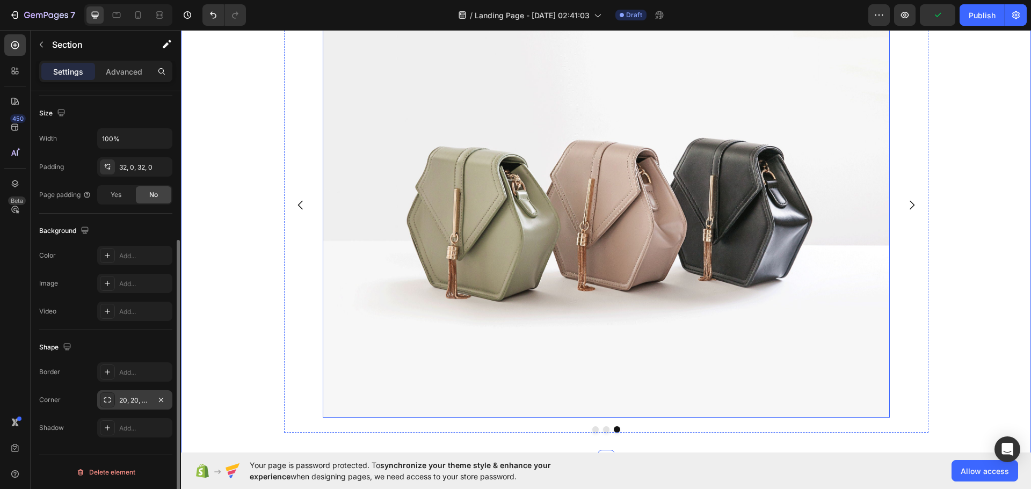
scroll to position [0, 0]
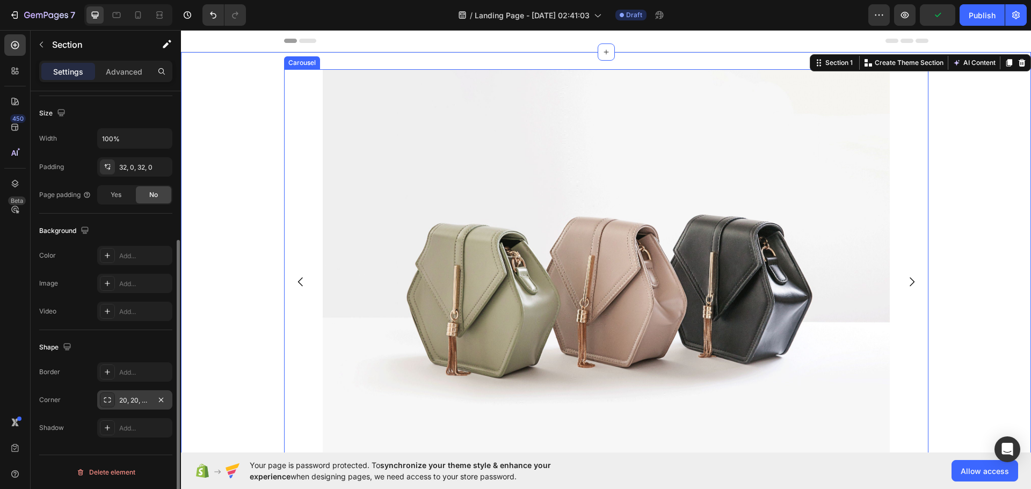
click at [297, 282] on icon "Carousel Back Arrow" at bounding box center [299, 282] width 5 height 9
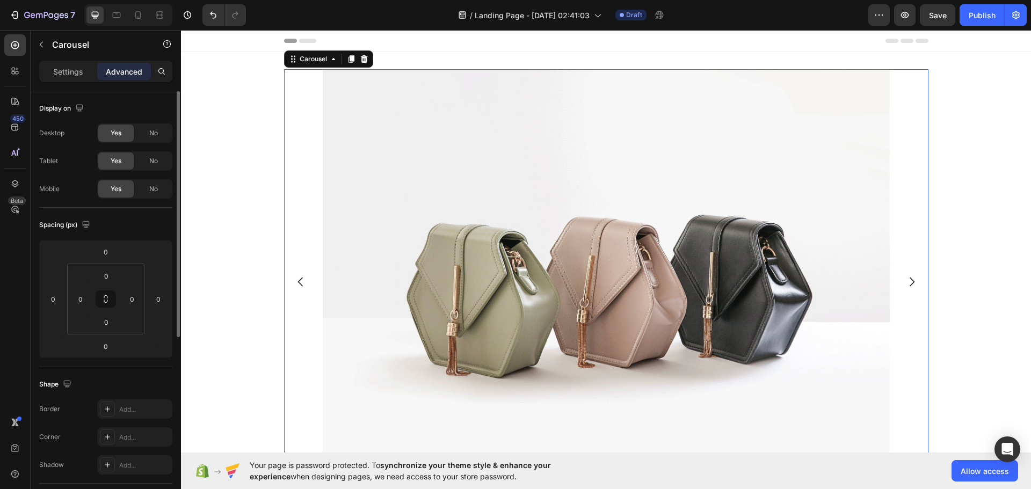
click at [297, 282] on icon "Carousel Back Arrow" at bounding box center [299, 282] width 5 height 9
click at [359, 235] on img at bounding box center [606, 281] width 567 height 425
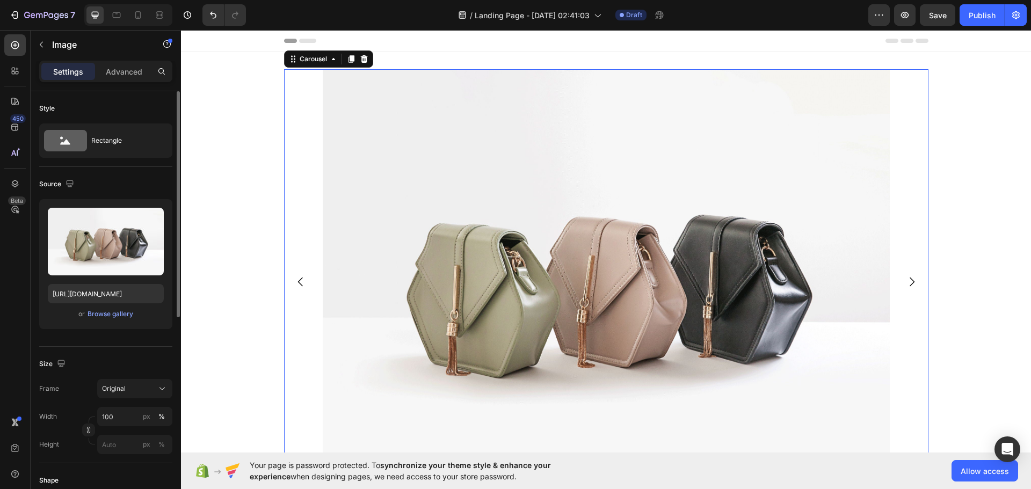
click at [294, 280] on icon "Carousel Back Arrow" at bounding box center [300, 281] width 13 height 13
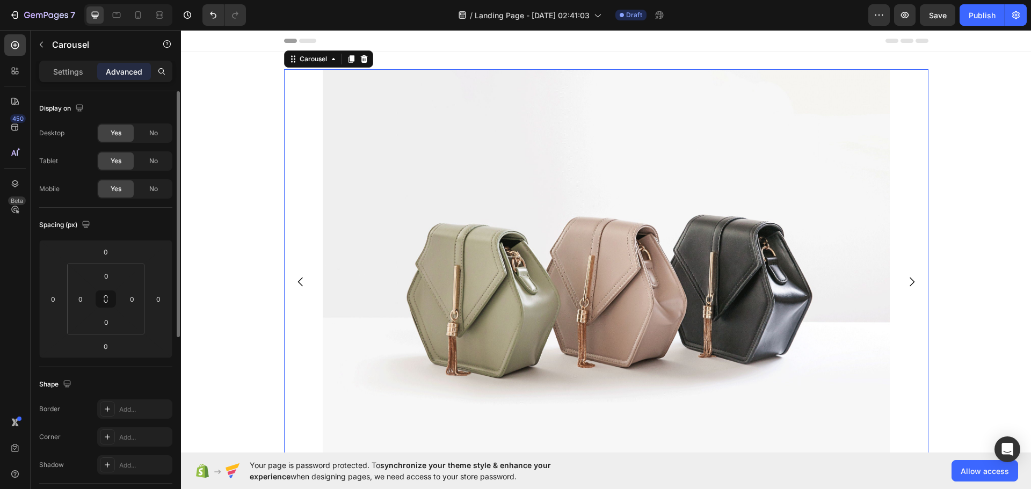
click at [294, 280] on icon "Carousel Back Arrow" at bounding box center [300, 281] width 13 height 13
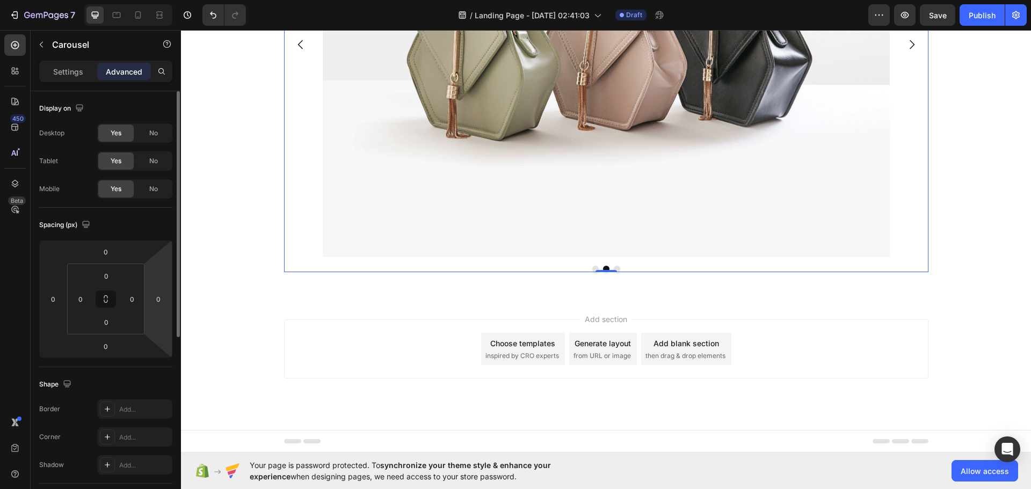
scroll to position [251, 0]
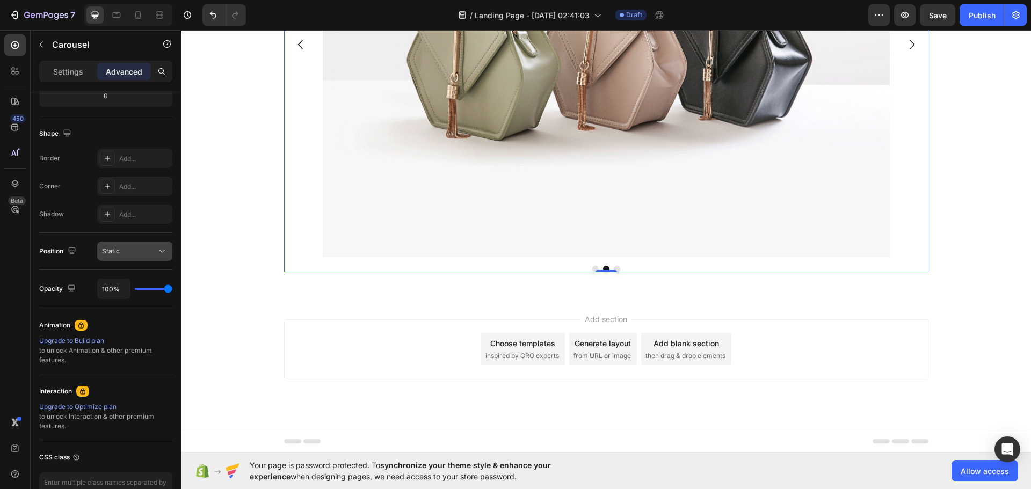
click at [144, 245] on button "Static" at bounding box center [134, 251] width 75 height 19
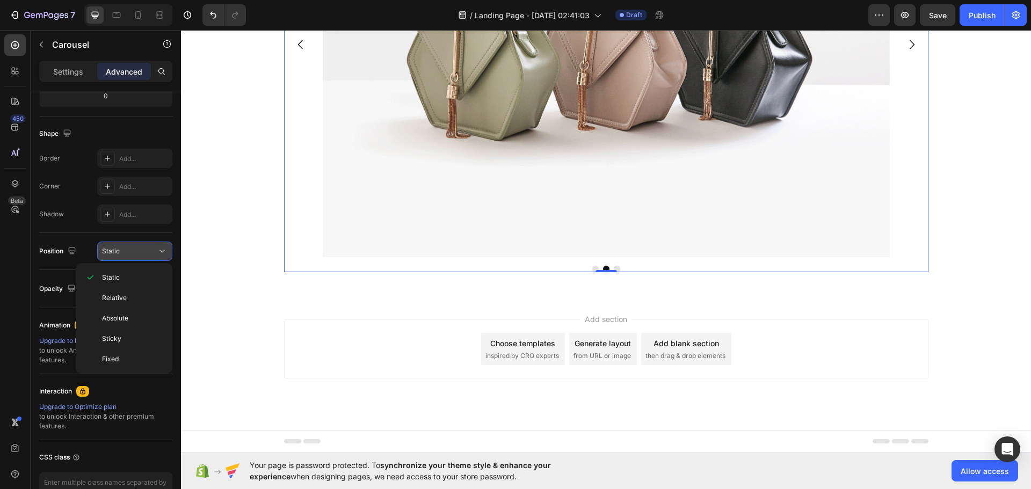
click at [144, 246] on div "Static" at bounding box center [129, 251] width 55 height 10
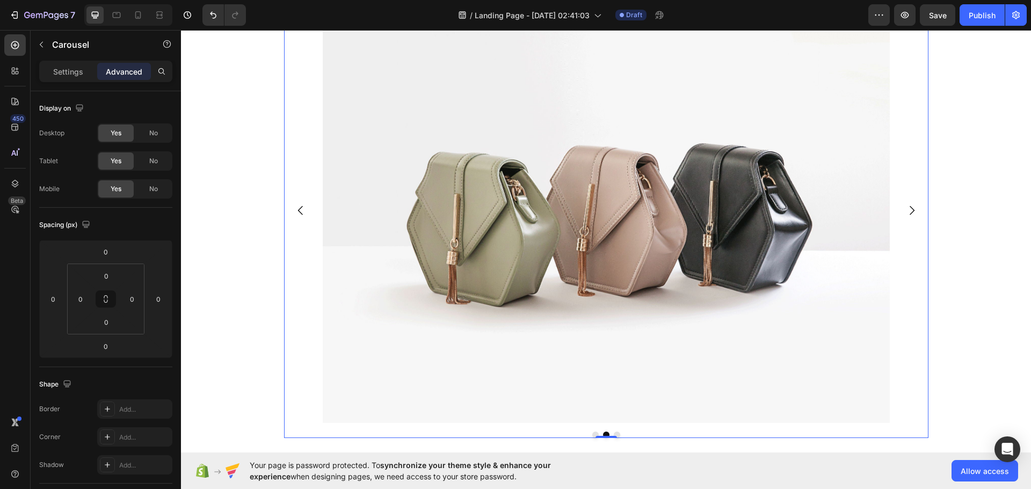
scroll to position [0, 0]
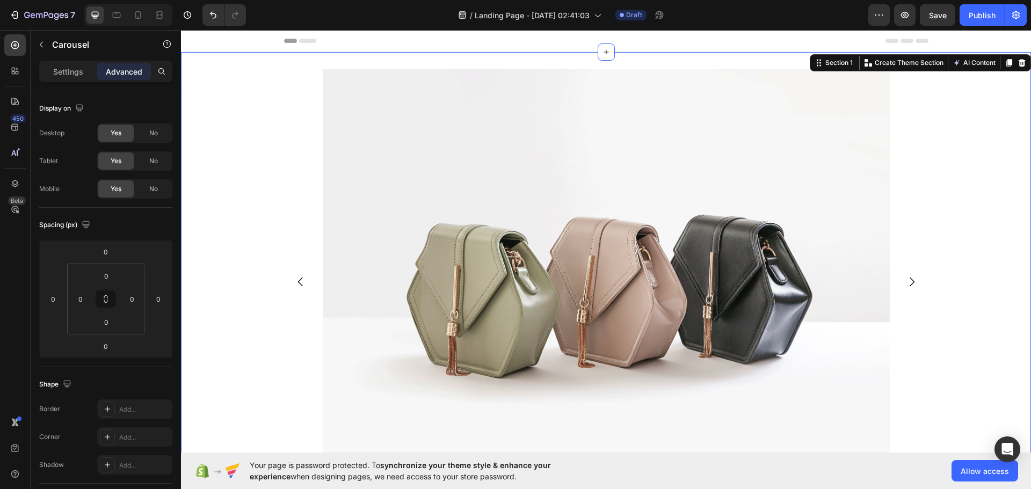
click at [220, 302] on div "Image Image Image Carousel Row" at bounding box center [606, 293] width 850 height 449
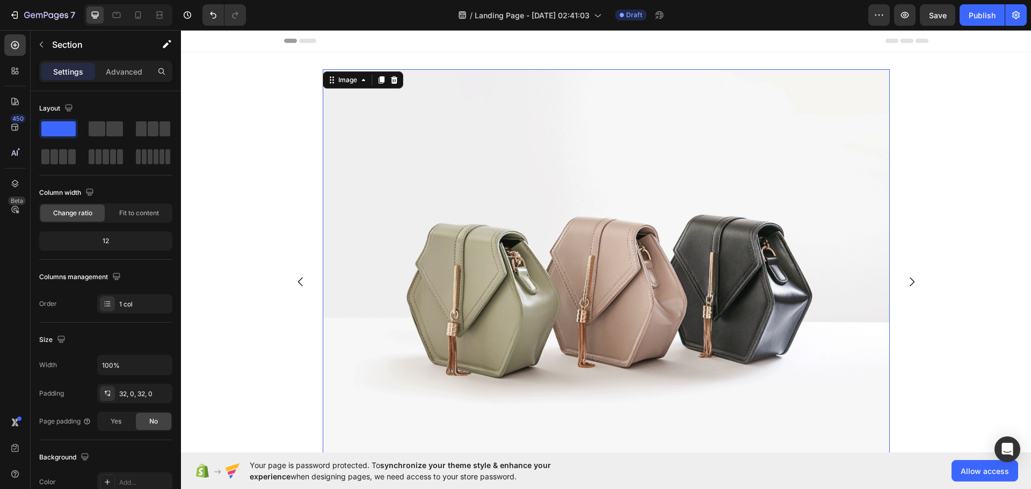
click at [329, 299] on img at bounding box center [606, 281] width 567 height 425
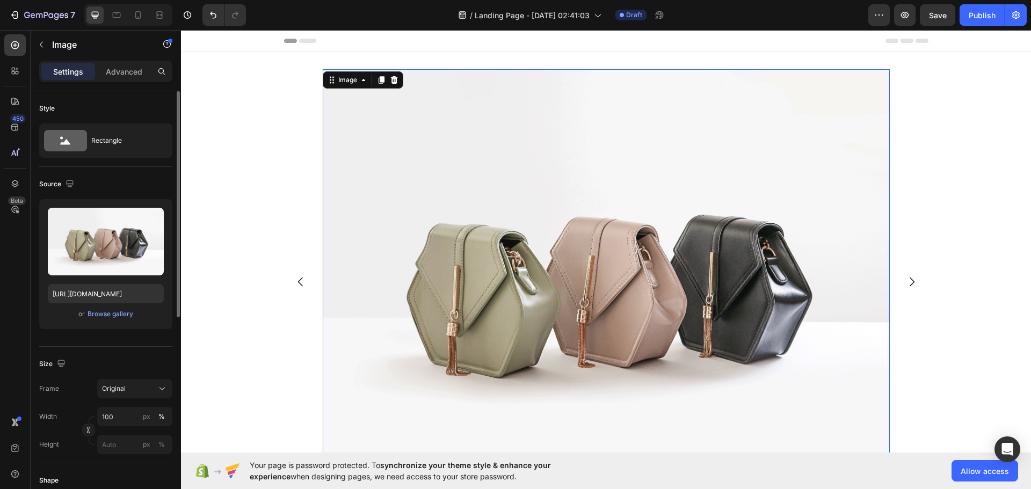
scroll to position [251, 0]
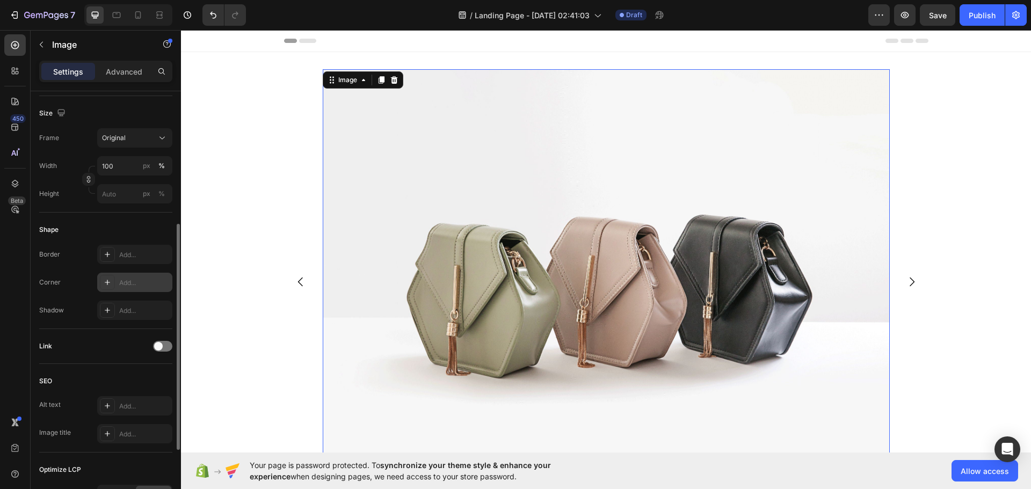
click at [112, 288] on div at bounding box center [107, 282] width 15 height 15
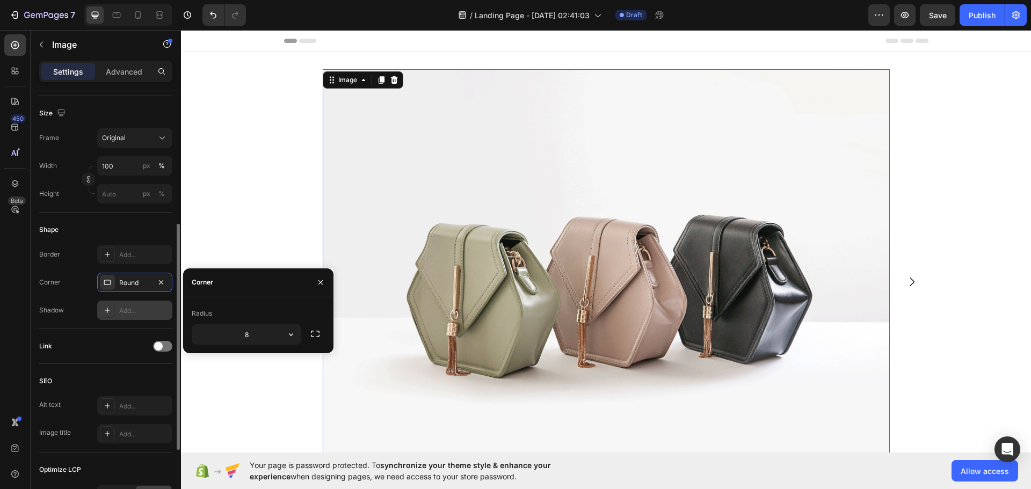
drag, startPoint x: 315, startPoint y: 334, endPoint x: 170, endPoint y: 313, distance: 146.5
click at [283, 334] on div "8" at bounding box center [258, 334] width 133 height 20
click at [110, 283] on icon at bounding box center [107, 282] width 9 height 9
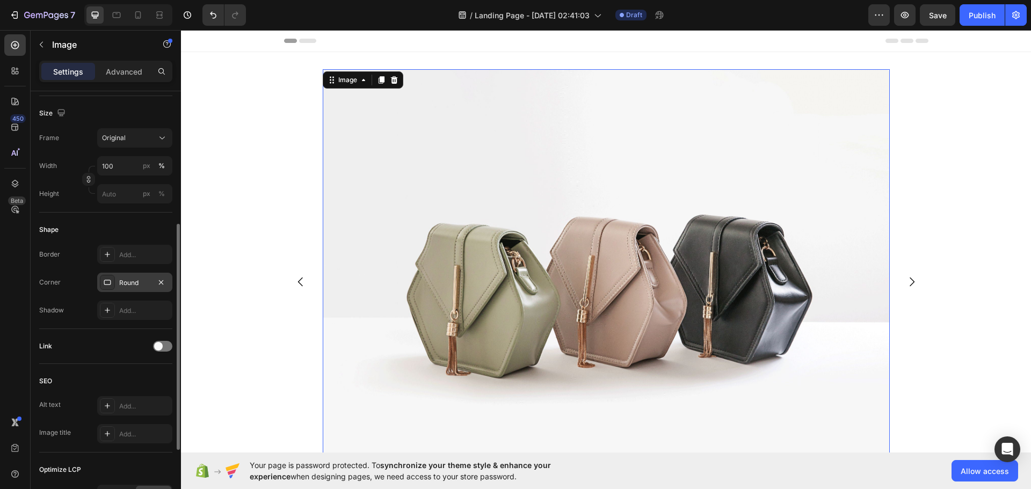
click at [112, 282] on div at bounding box center [107, 282] width 15 height 15
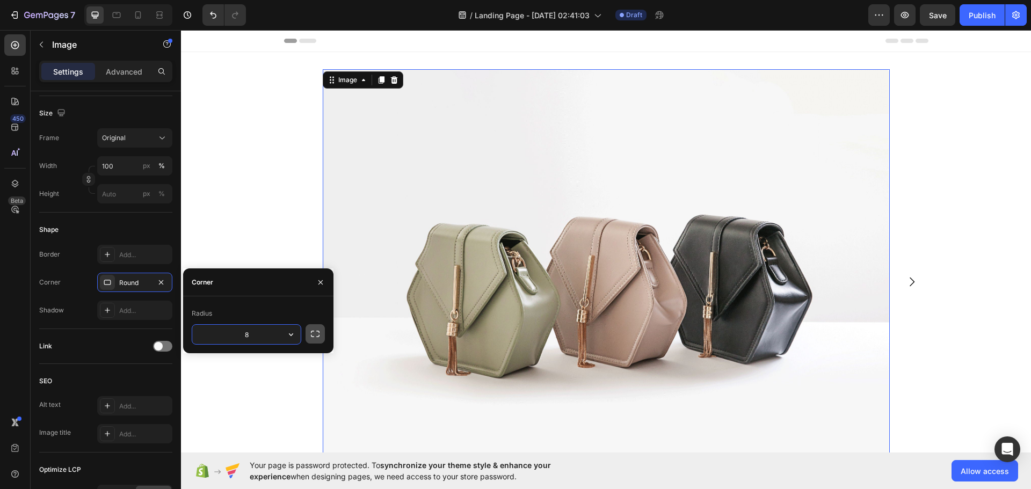
click at [314, 333] on icon "button" at bounding box center [315, 334] width 11 height 11
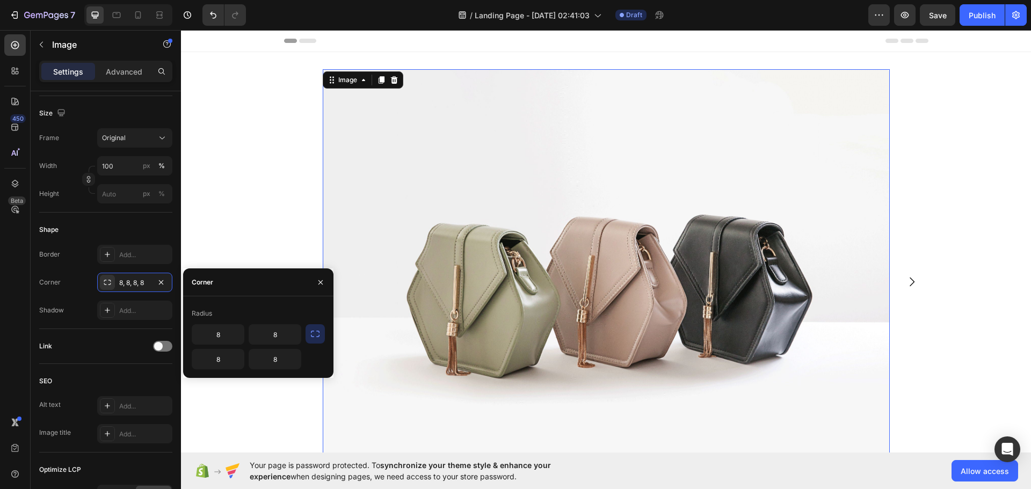
click at [312, 335] on icon "button" at bounding box center [315, 334] width 11 height 11
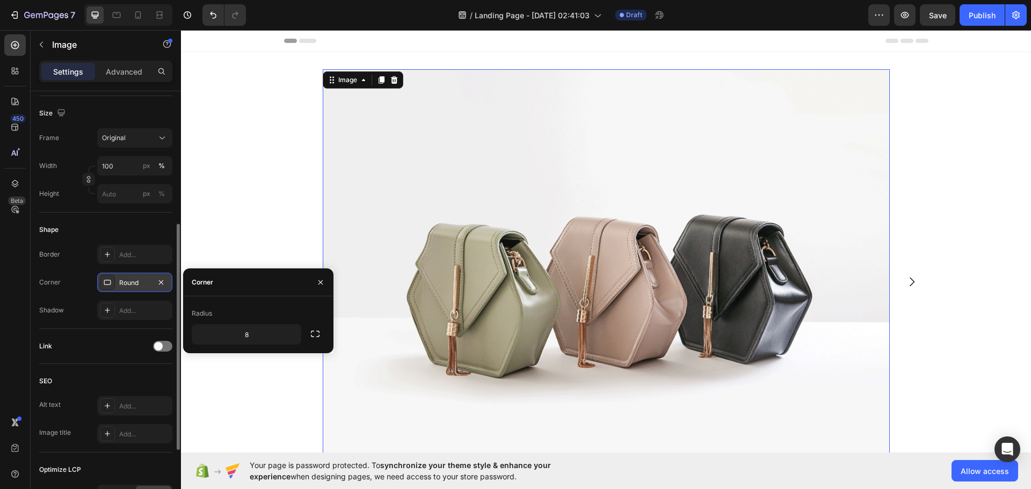
click at [140, 280] on div "Round" at bounding box center [134, 283] width 31 height 10
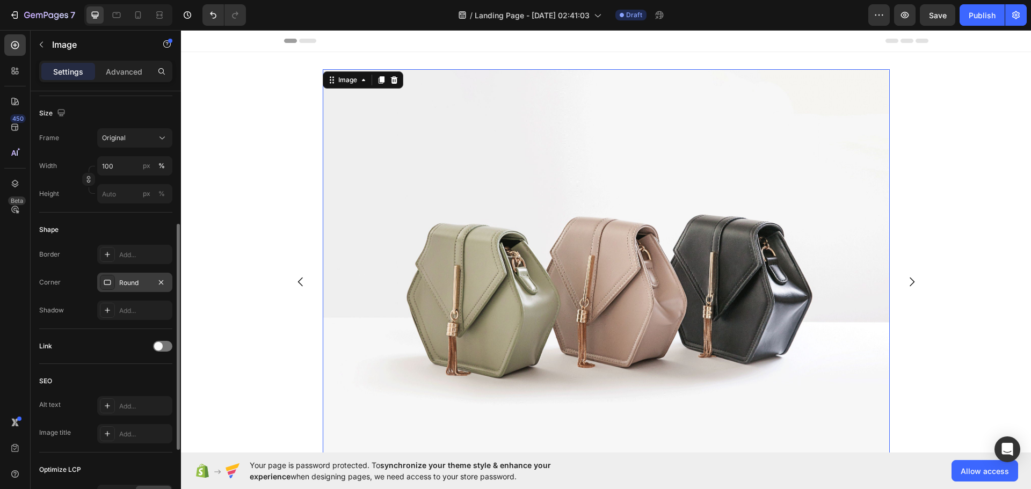
click at [140, 280] on div "Round" at bounding box center [134, 283] width 31 height 10
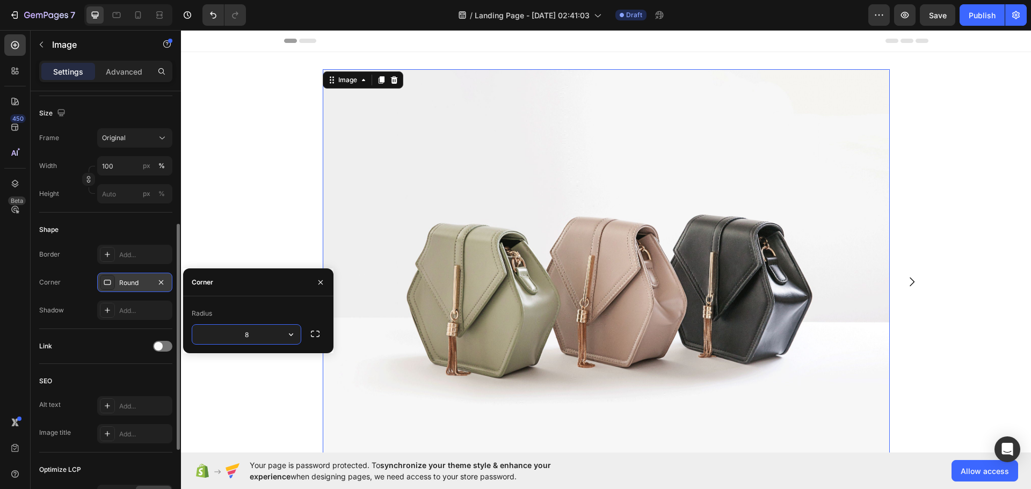
click at [171, 284] on div "Round" at bounding box center [134, 282] width 75 height 19
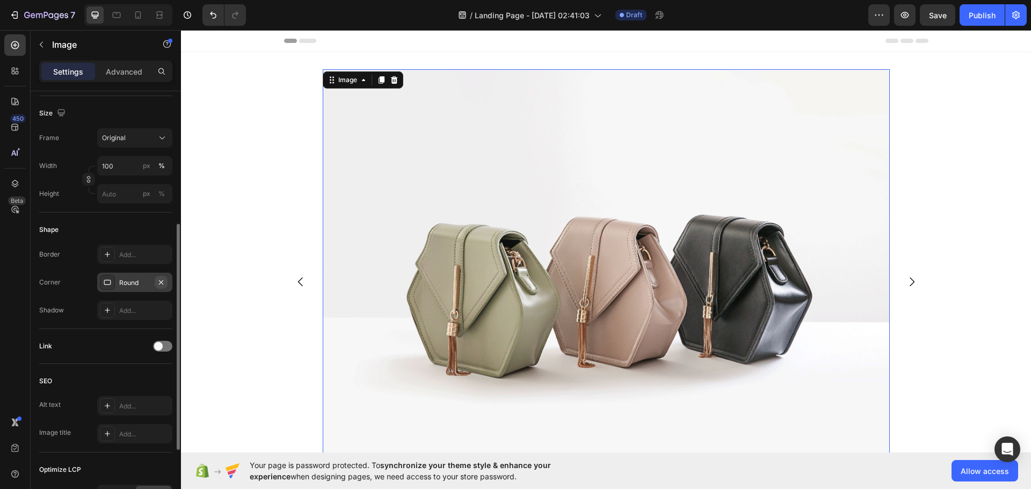
click at [163, 283] on icon "button" at bounding box center [161, 282] width 9 height 9
click at [108, 279] on icon at bounding box center [107, 282] width 9 height 9
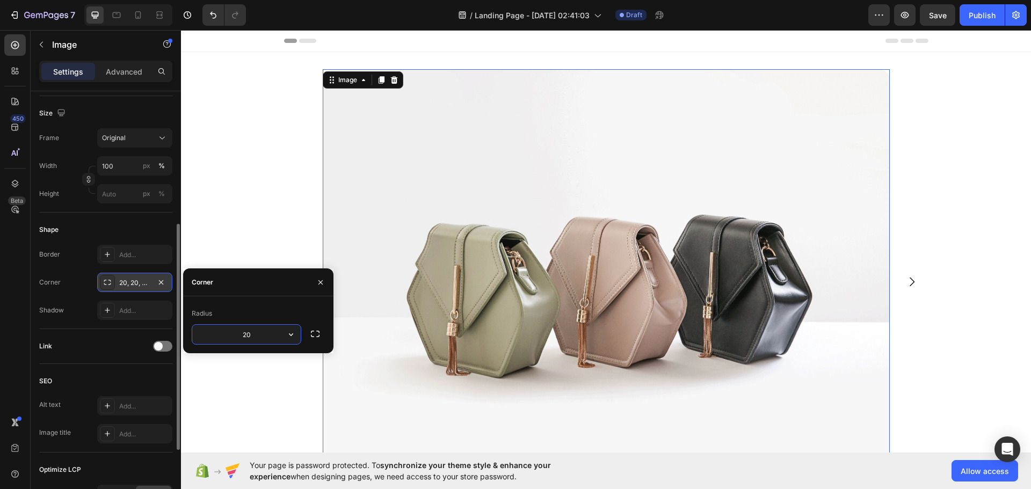
type input "20"
click at [282, 306] on div "Radius" at bounding box center [258, 313] width 133 height 17
click at [276, 309] on div "Radius" at bounding box center [258, 313] width 133 height 17
click at [320, 282] on icon "button" at bounding box center [320, 282] width 4 height 4
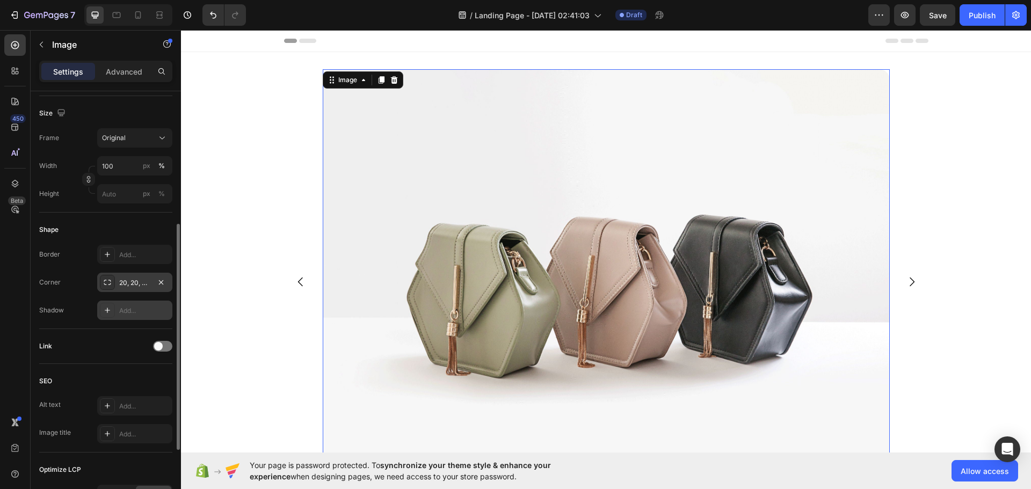
click at [143, 309] on div "Add..." at bounding box center [144, 311] width 50 height 10
click at [136, 253] on div "Add..." at bounding box center [144, 255] width 50 height 10
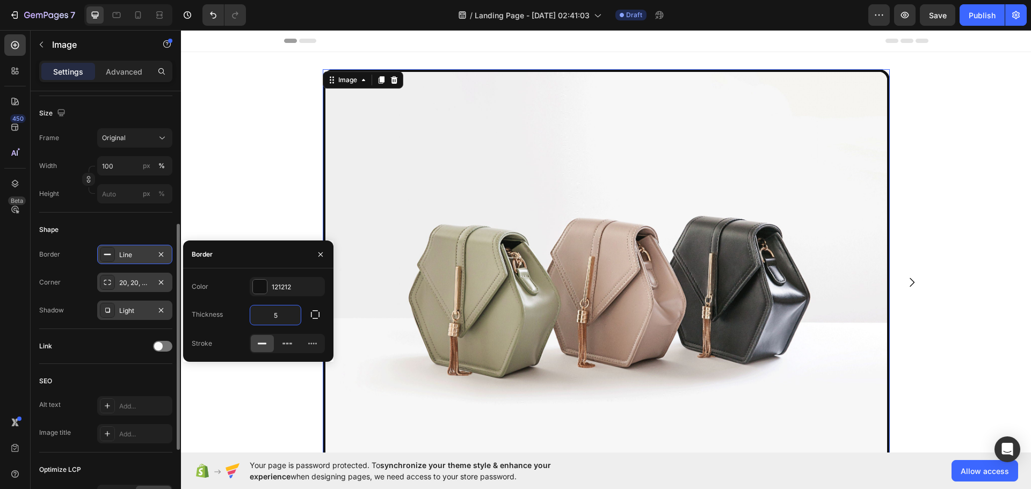
type input "5"
type input "0"
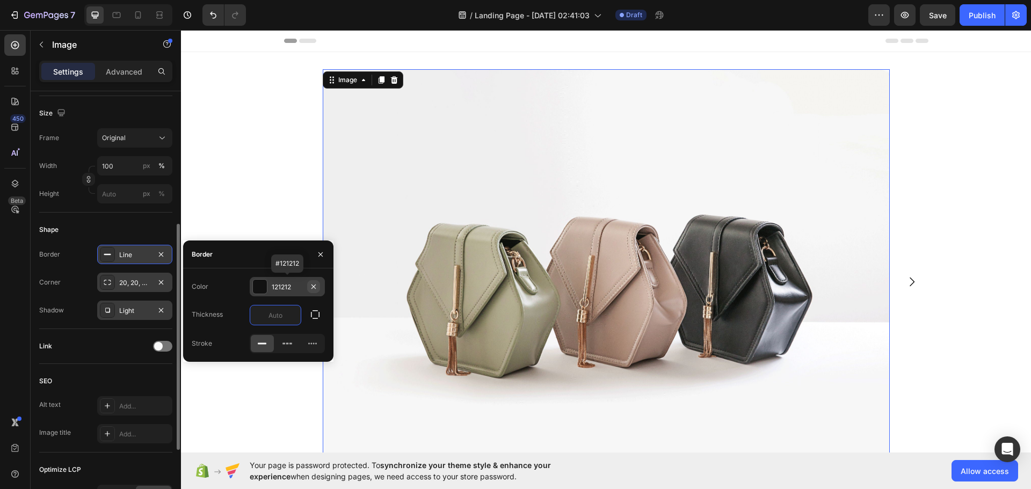
type input "0"
click at [310, 287] on icon "button" at bounding box center [313, 286] width 9 height 9
drag, startPoint x: 324, startPoint y: 253, endPoint x: 141, endPoint y: 223, distance: 186.0
click at [324, 253] on icon "button" at bounding box center [320, 254] width 9 height 9
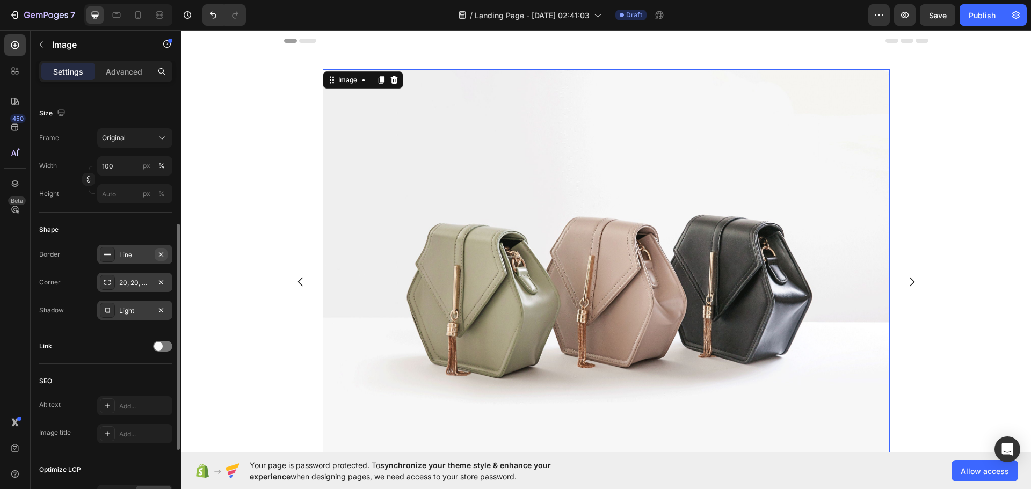
click at [164, 252] on icon "button" at bounding box center [161, 254] width 9 height 9
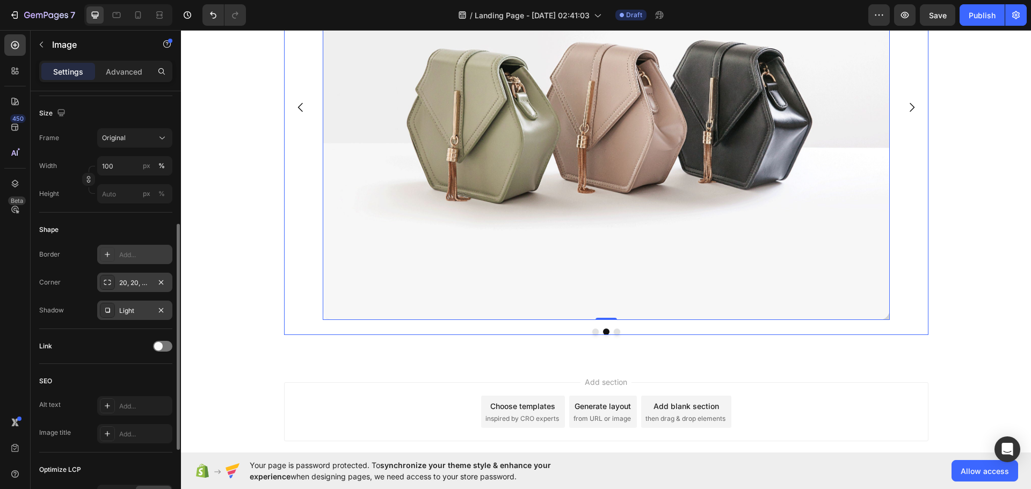
scroll to position [237, 0]
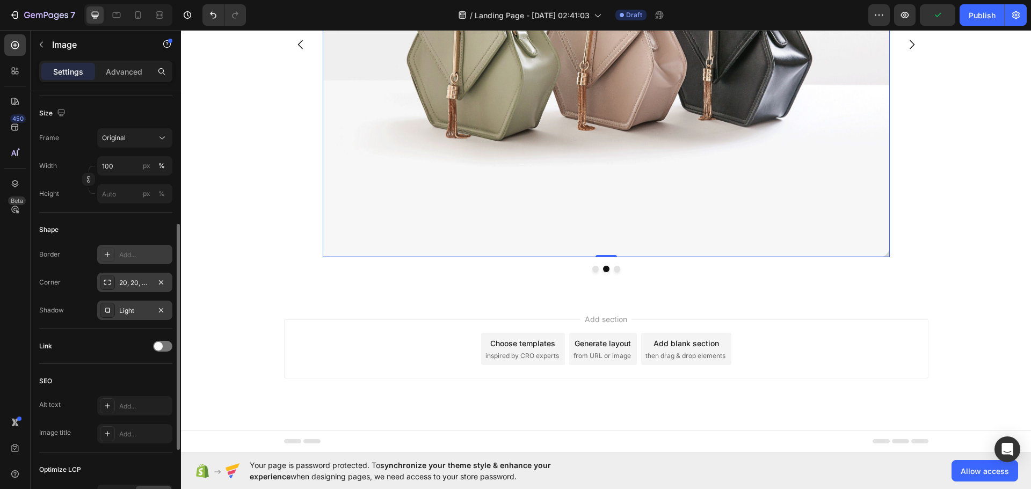
click at [821, 239] on img at bounding box center [606, 44] width 567 height 425
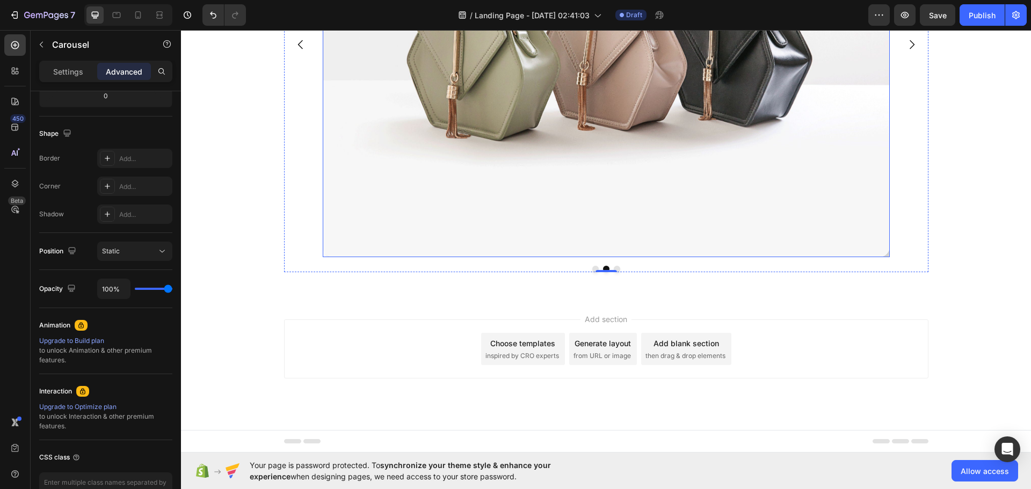
scroll to position [0, 0]
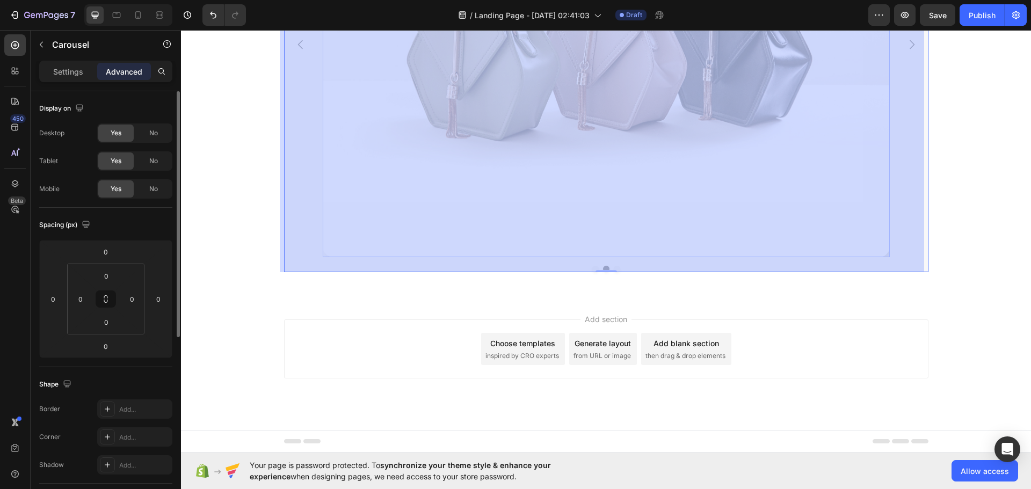
drag, startPoint x: 889, startPoint y: 255, endPoint x: 881, endPoint y: 252, distance: 8.7
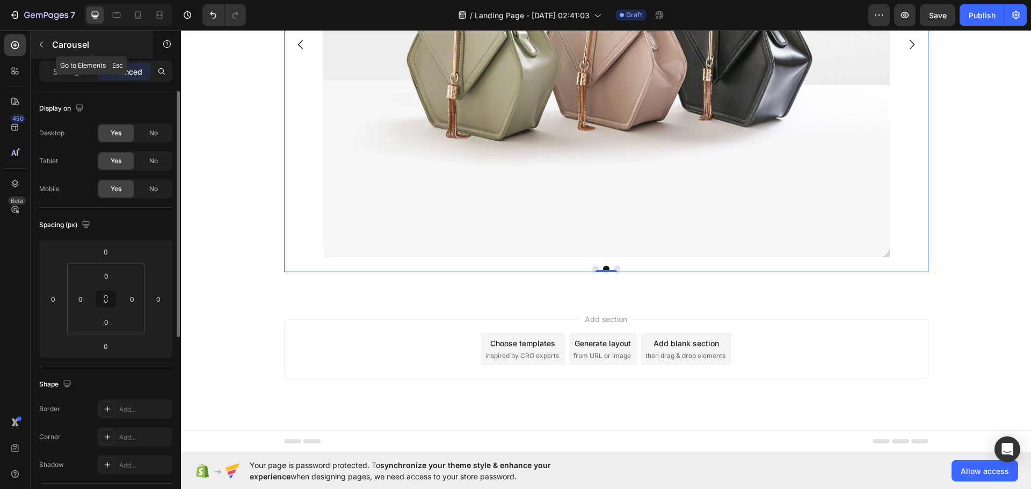
click at [45, 43] on icon "button" at bounding box center [41, 44] width 9 height 9
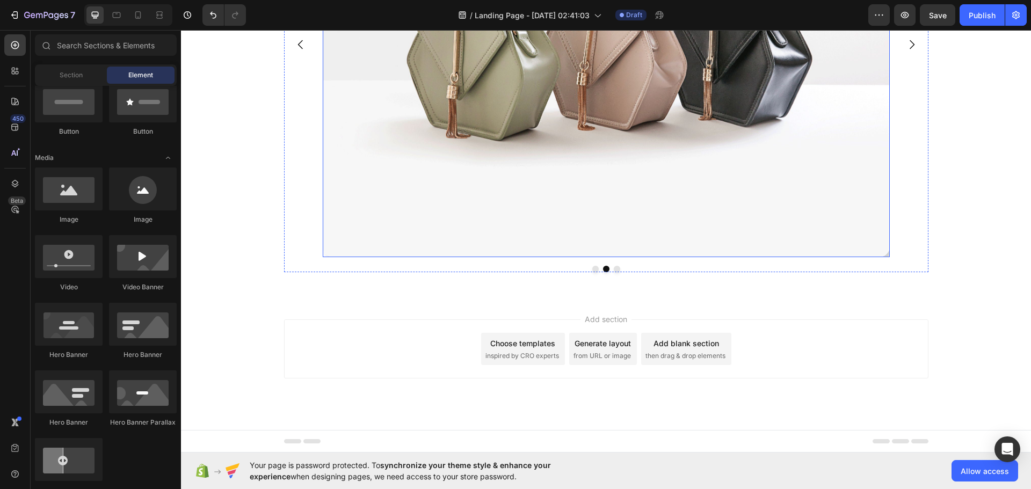
click at [435, 126] on img at bounding box center [606, 44] width 567 height 425
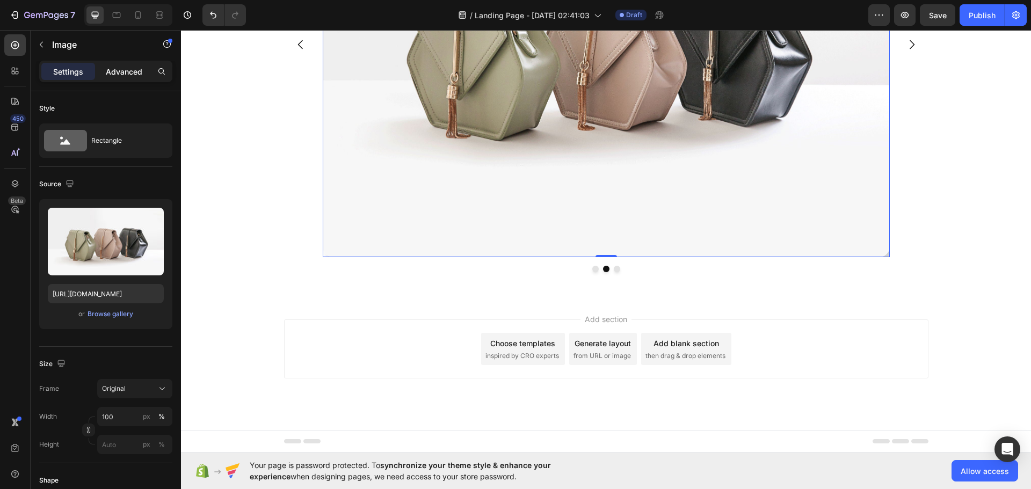
click at [142, 67] on p "Advanced" at bounding box center [124, 71] width 37 height 11
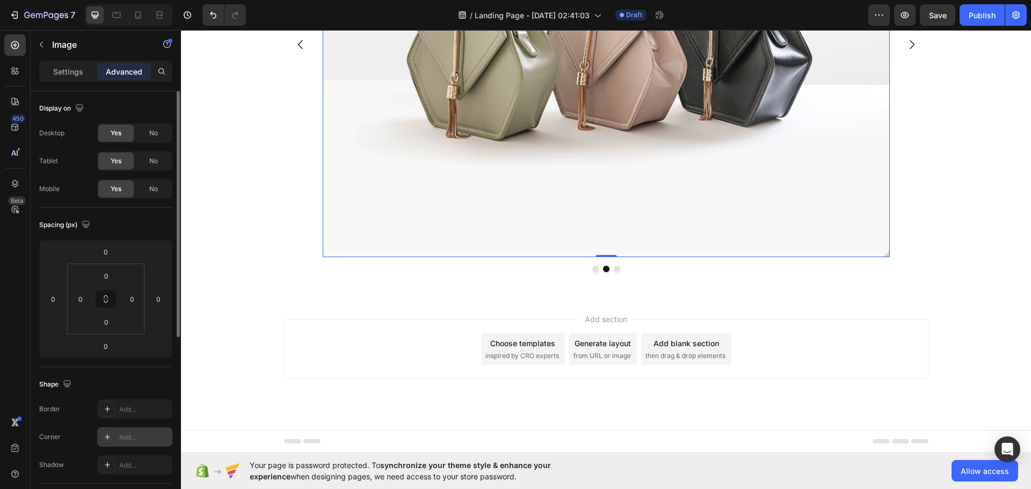
scroll to position [251, 0]
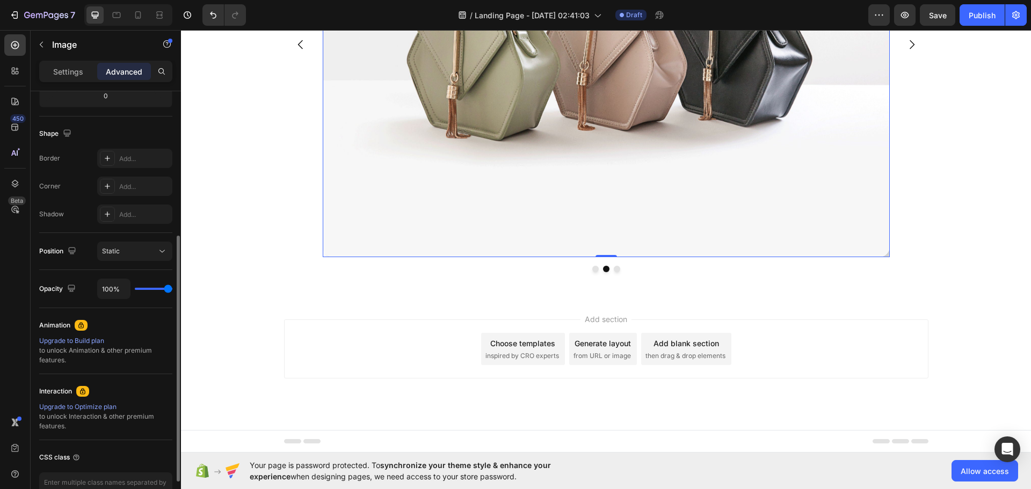
type input "0%"
type input "0"
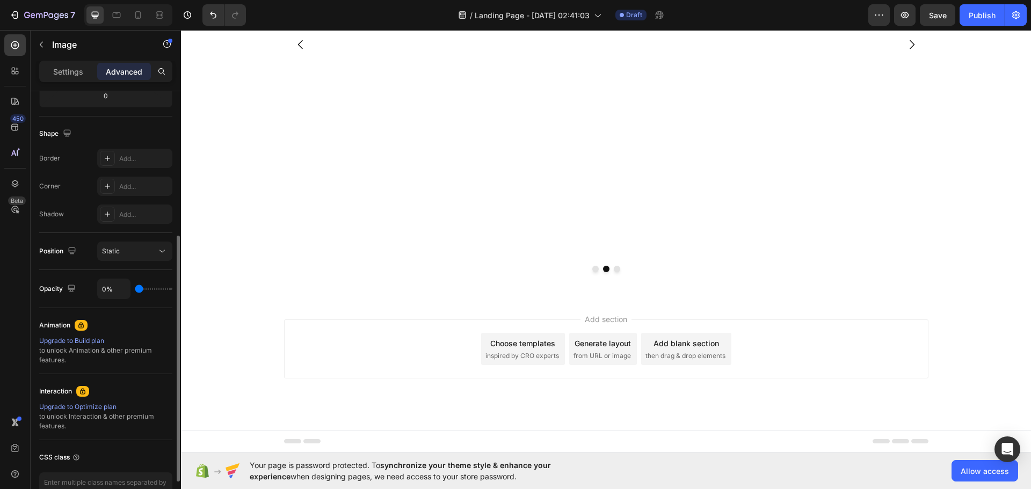
type input "9%"
type input "9"
type input "100%"
type input "100"
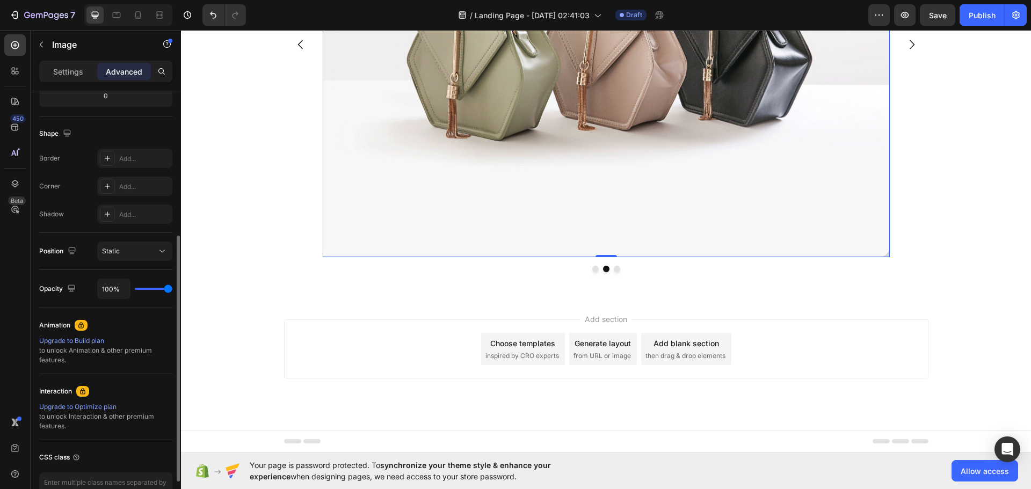
drag, startPoint x: 166, startPoint y: 287, endPoint x: 266, endPoint y: 297, distance: 100.3
click at [172, 290] on input "range" at bounding box center [154, 289] width 38 height 2
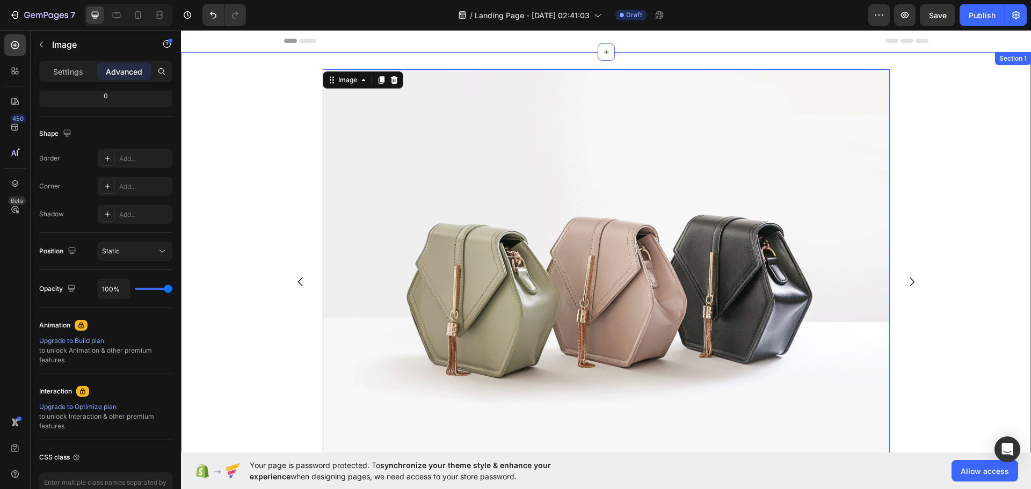
scroll to position [237, 0]
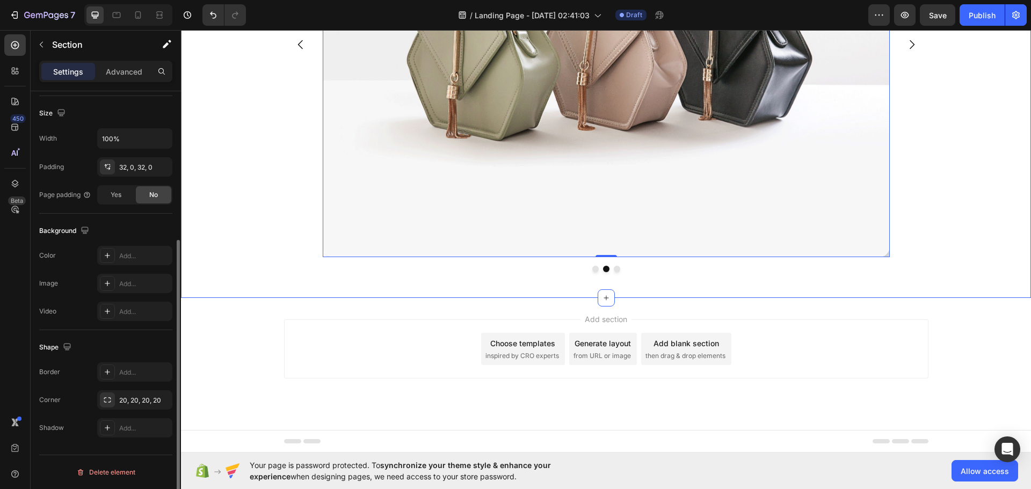
click at [279, 84] on div "Image Image 0 Image Carousel Row" at bounding box center [606, 56] width 850 height 449
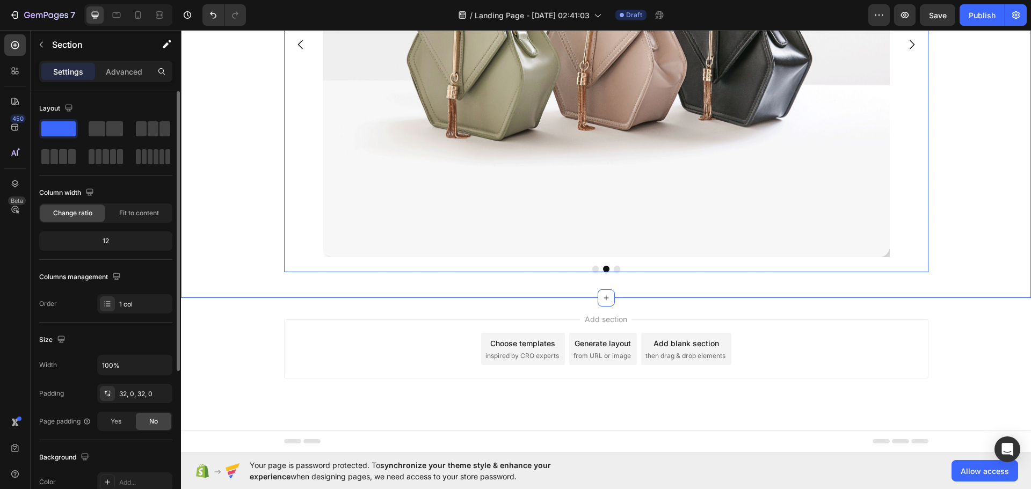
scroll to position [0, 0]
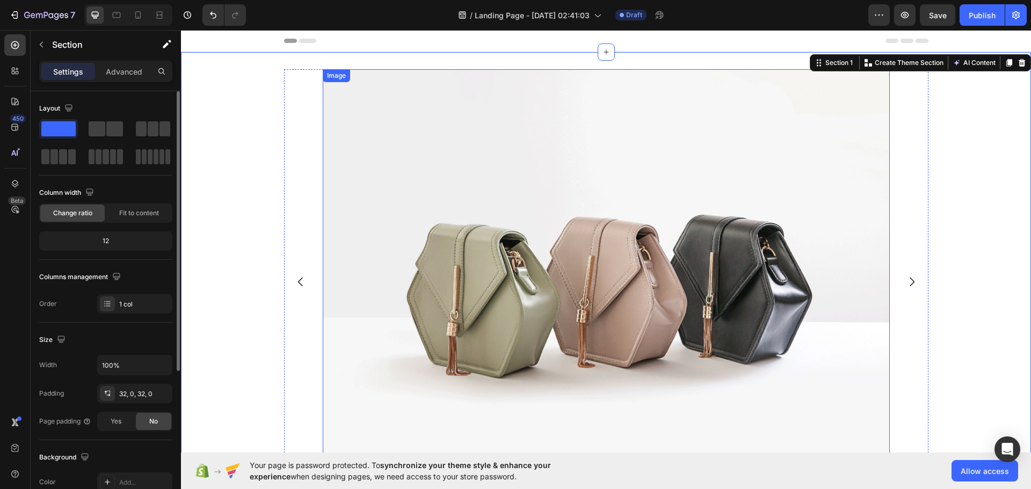
click at [332, 142] on img at bounding box center [606, 281] width 567 height 425
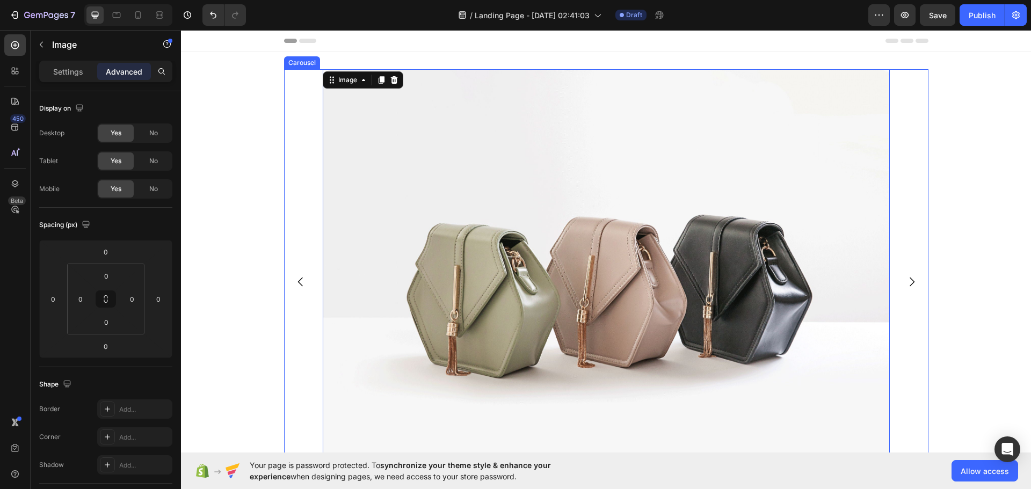
click at [293, 144] on div "Image Image 0 Image" at bounding box center [606, 281] width 644 height 425
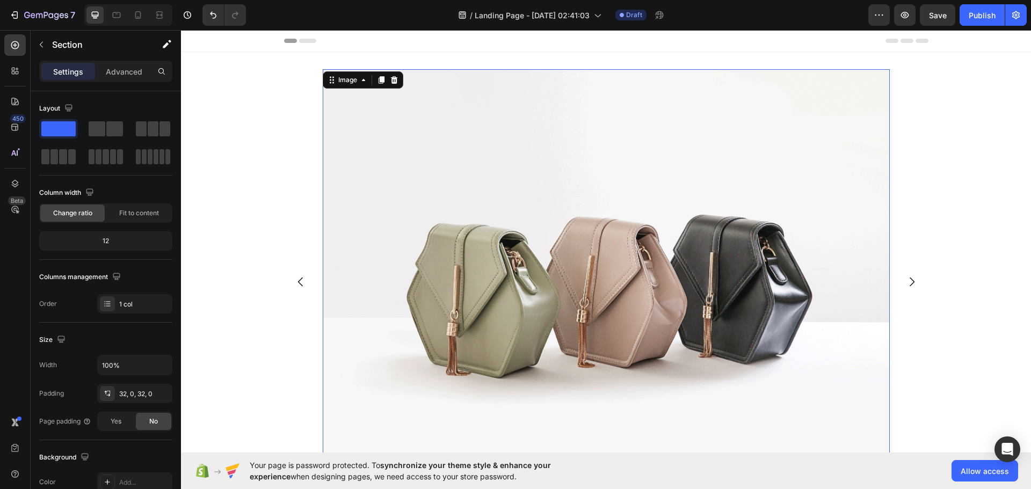
click at [347, 148] on img at bounding box center [606, 281] width 567 height 425
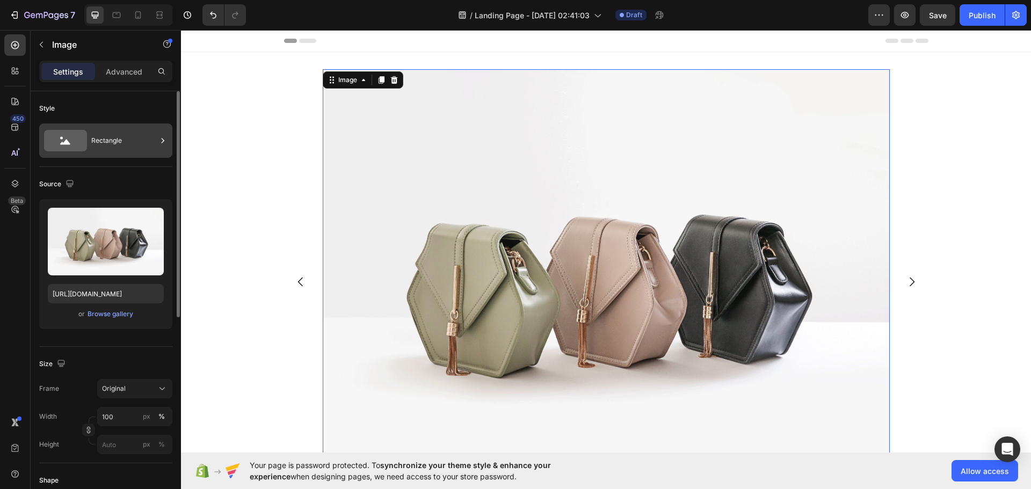
click at [135, 145] on div "Rectangle" at bounding box center [123, 140] width 65 height 25
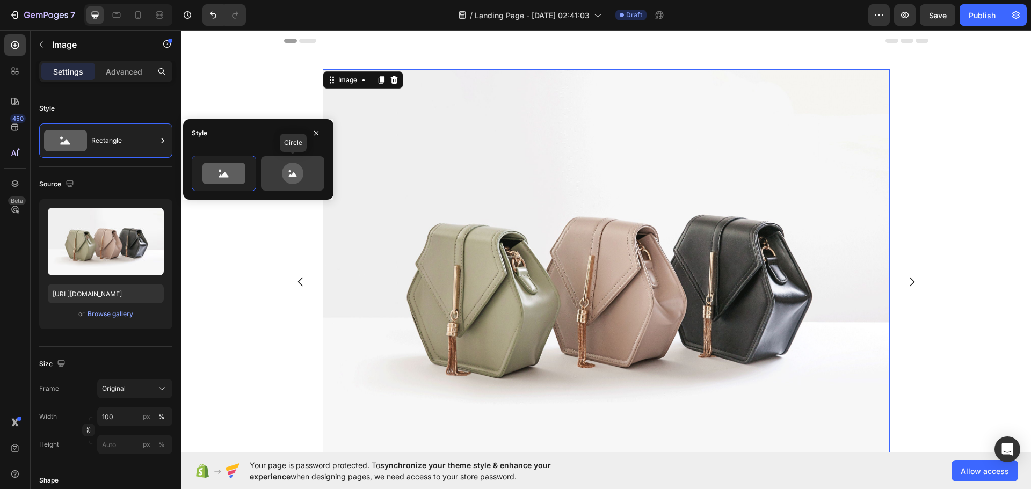
click at [296, 167] on icon at bounding box center [292, 173] width 21 height 21
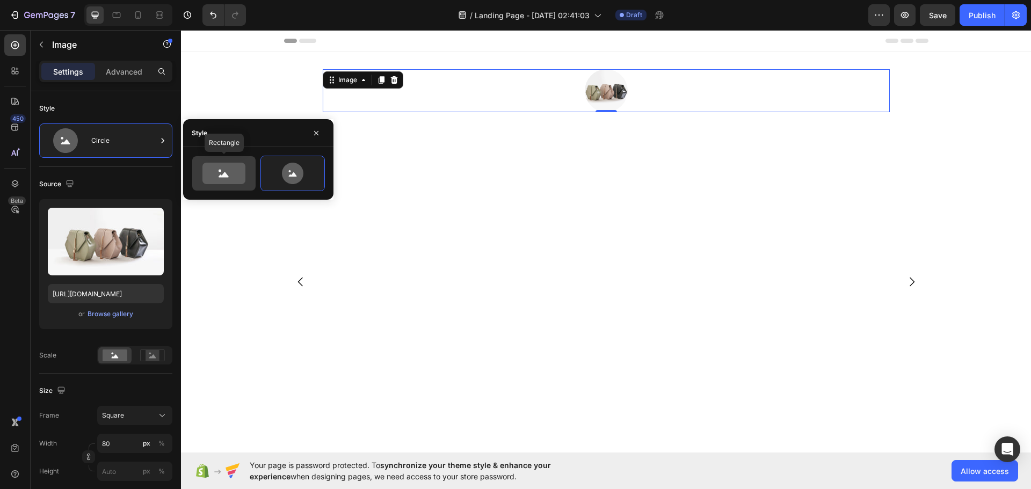
click at [239, 166] on icon at bounding box center [223, 173] width 43 height 21
type input "100"
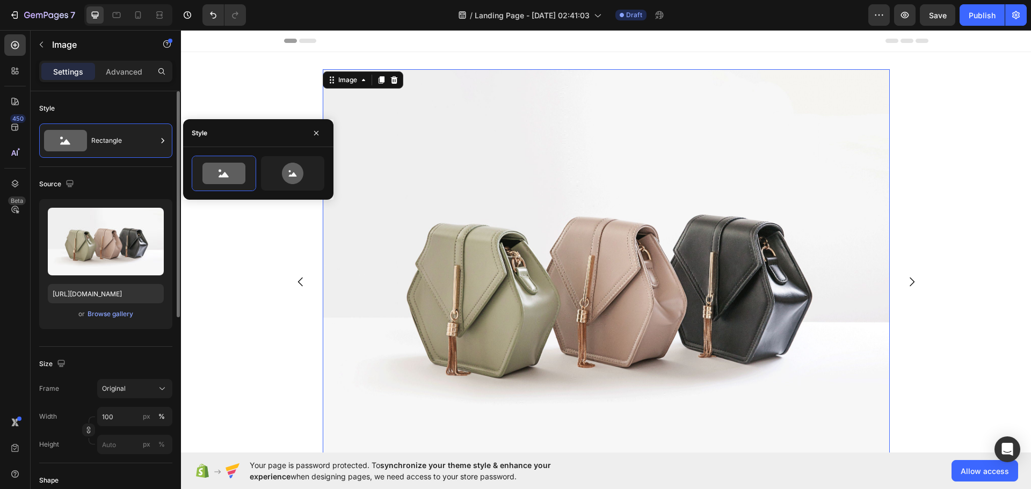
scroll to position [251, 0]
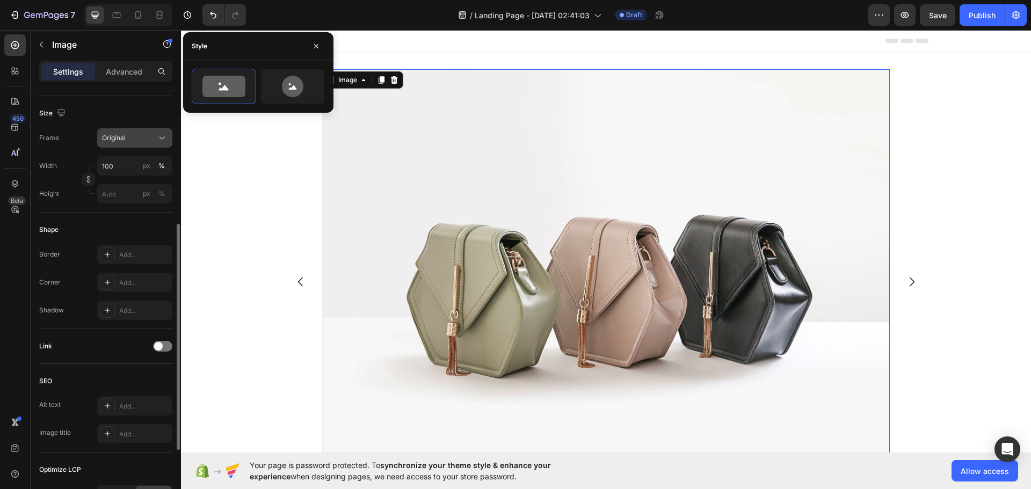
click at [155, 140] on div "Original" at bounding box center [134, 138] width 65 height 11
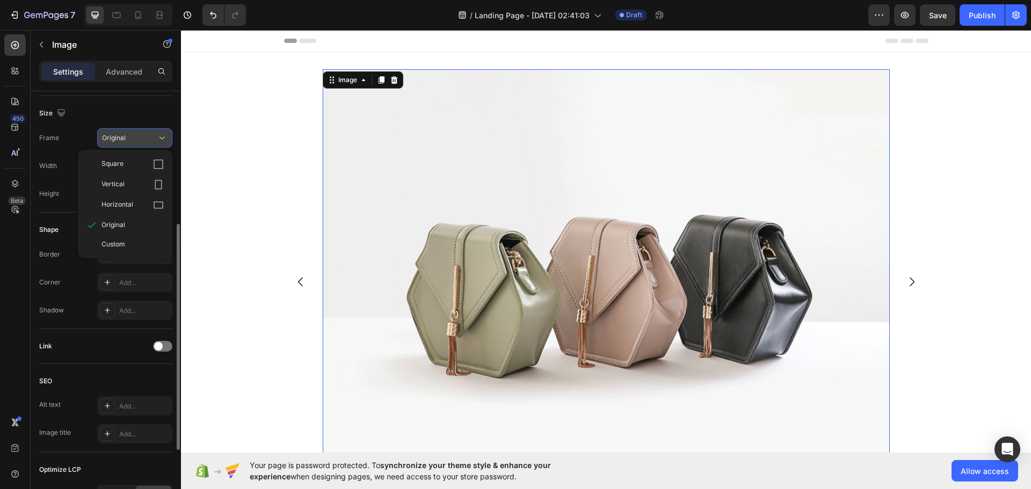
click at [155, 140] on div "Original" at bounding box center [134, 138] width 65 height 11
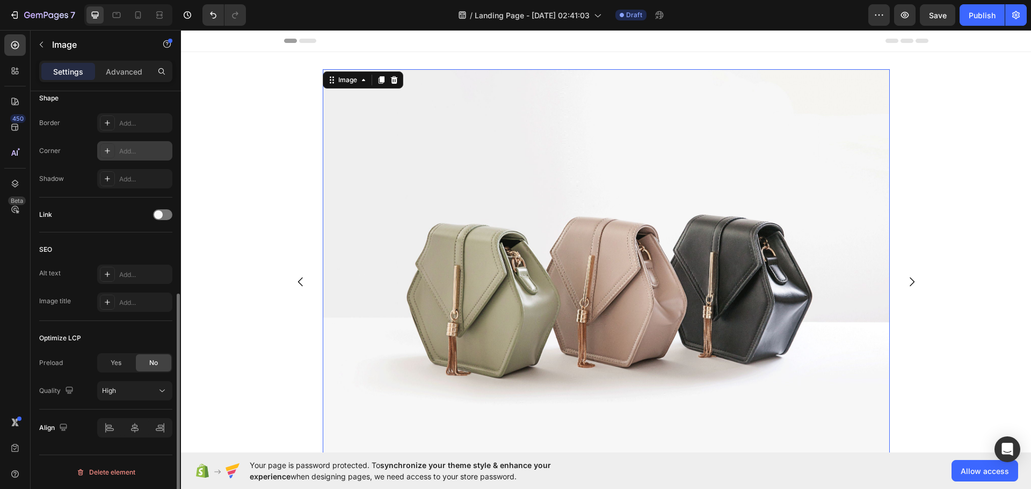
click at [150, 154] on div "Add..." at bounding box center [144, 152] width 50 height 10
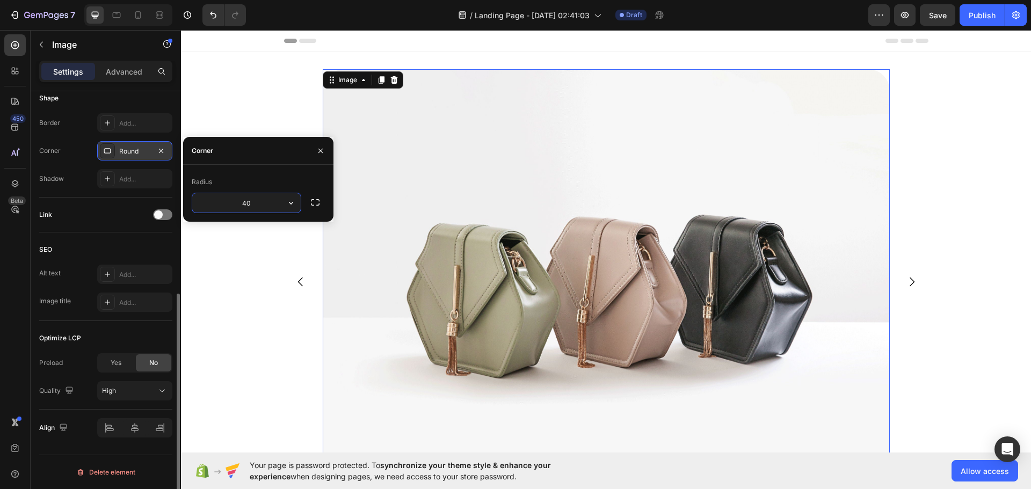
type input "40"
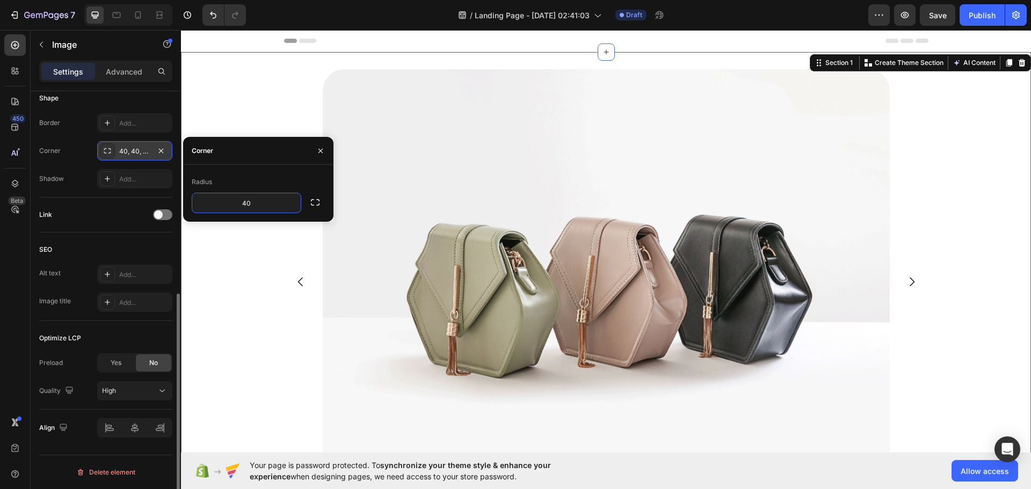
click at [262, 280] on div "Image Image Image Carousel Row" at bounding box center [606, 293] width 850 height 449
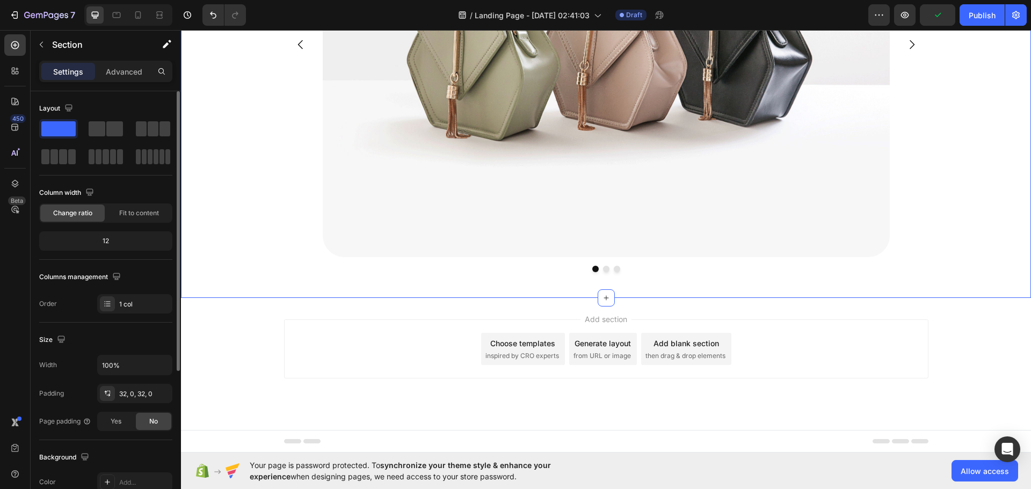
scroll to position [0, 0]
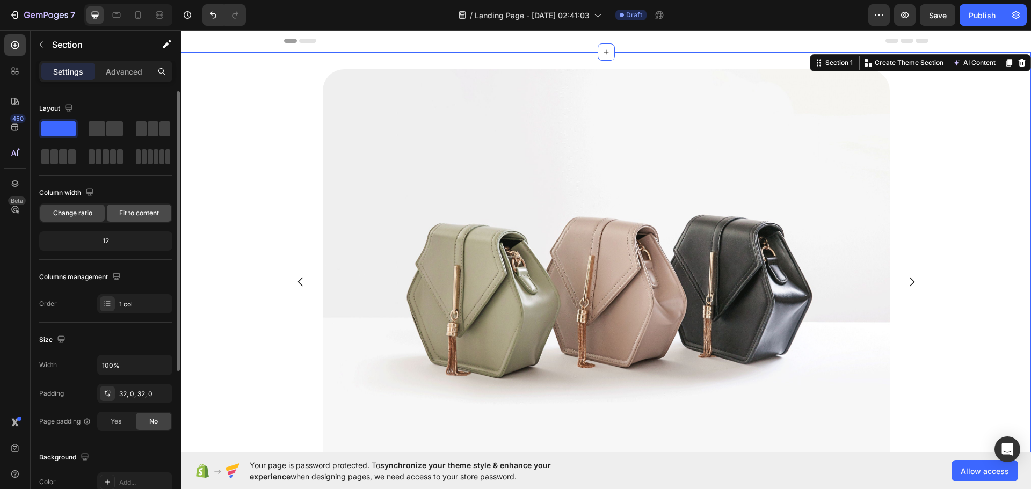
click at [134, 216] on span "Fit to content" at bounding box center [139, 213] width 40 height 10
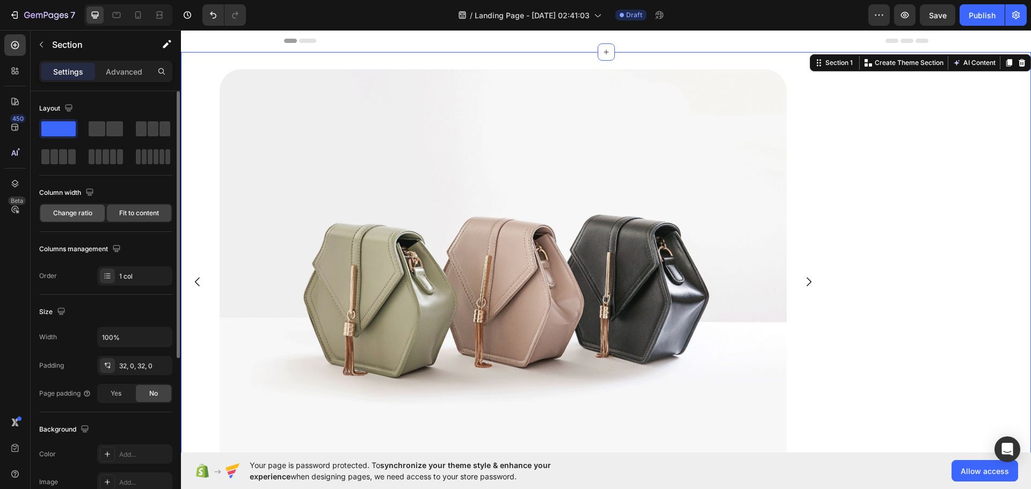
click at [101, 215] on div "Change ratio" at bounding box center [72, 213] width 64 height 17
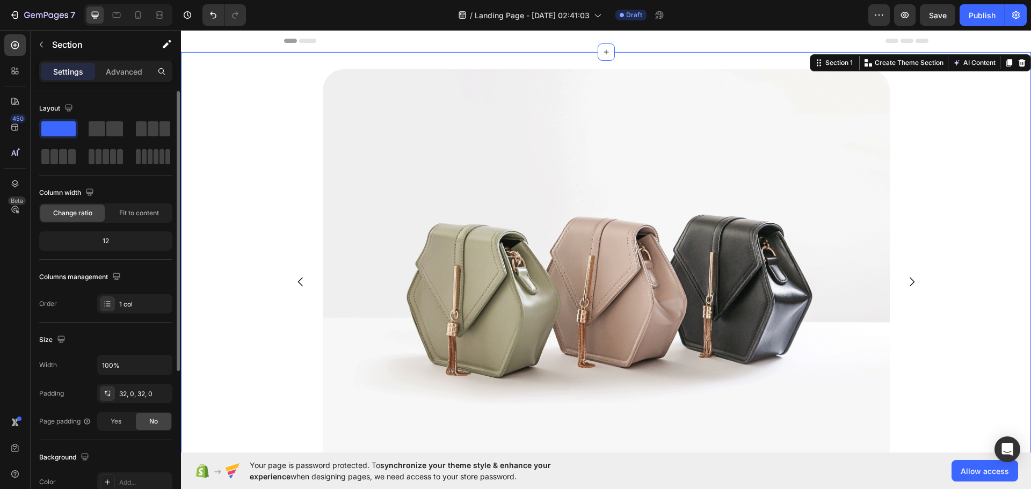
click at [115, 238] on div "12" at bounding box center [105, 240] width 129 height 15
click at [110, 239] on div "12" at bounding box center [105, 240] width 129 height 15
click at [107, 239] on div "12" at bounding box center [105, 240] width 129 height 15
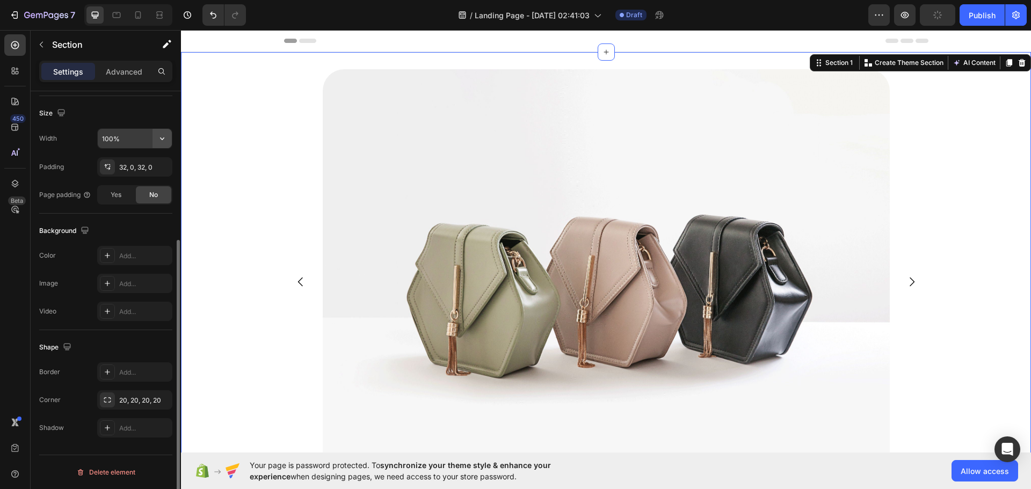
click at [158, 142] on icon "button" at bounding box center [162, 138] width 11 height 11
click at [157, 179] on div "Default 1200px" at bounding box center [123, 186] width 88 height 20
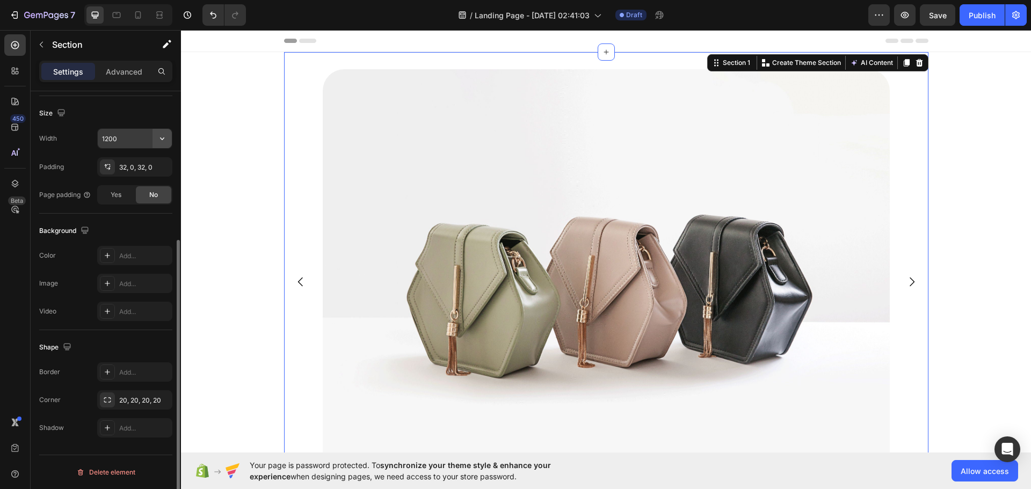
click at [163, 143] on icon "button" at bounding box center [162, 138] width 11 height 11
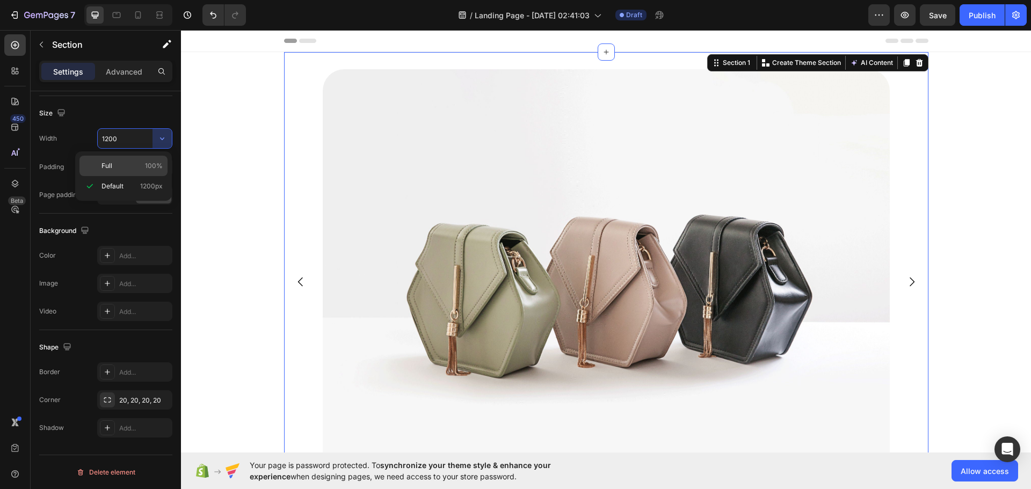
click at [157, 159] on div "Full 100%" at bounding box center [123, 166] width 88 height 20
type input "100%"
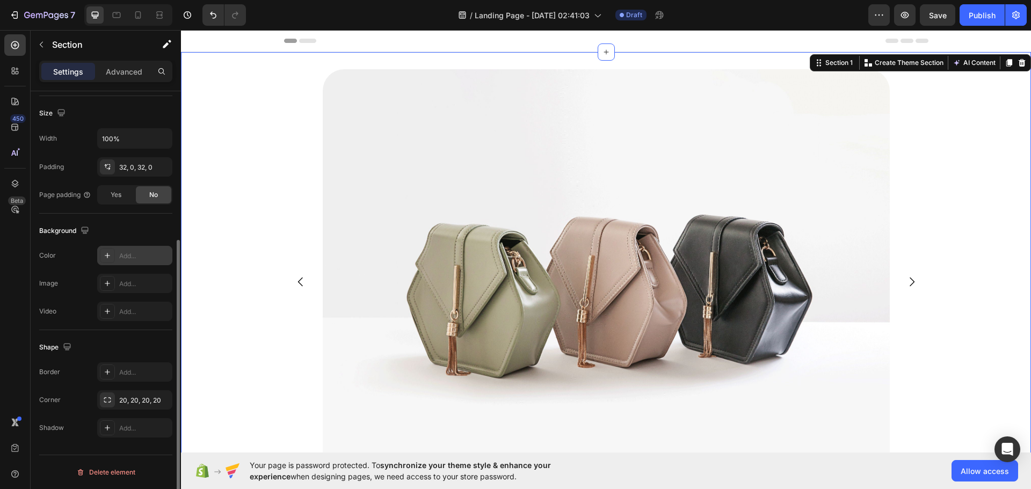
click at [123, 257] on div "Add..." at bounding box center [144, 256] width 50 height 10
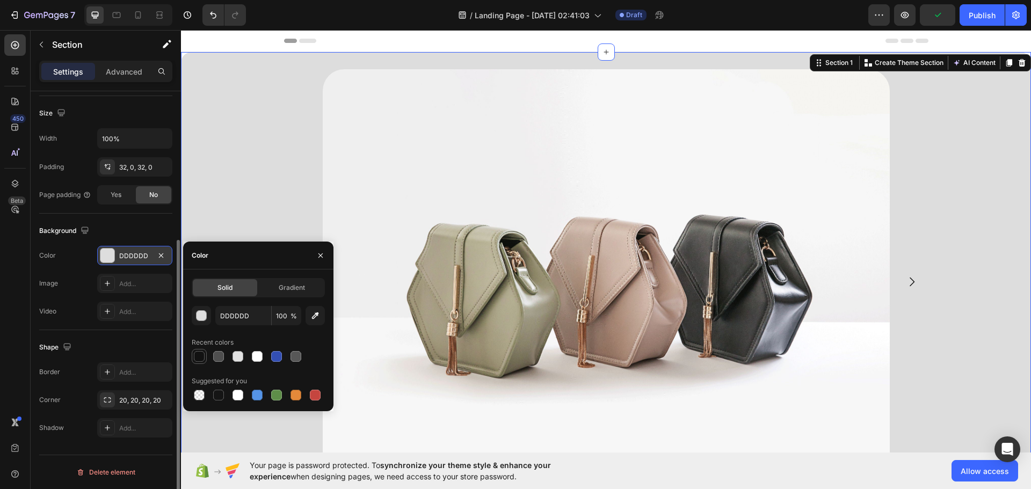
click at [225, 360] on div at bounding box center [218, 356] width 15 height 15
type input "4F4F4F"
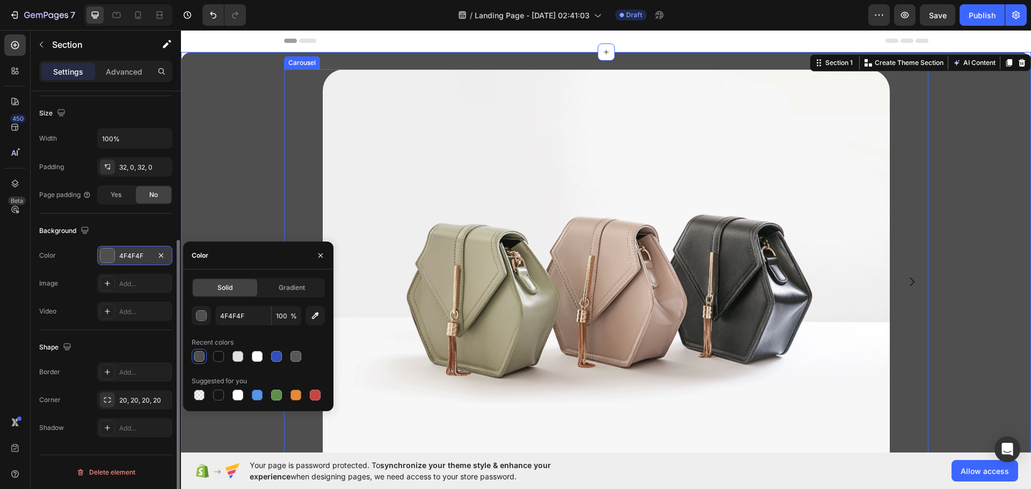
click at [279, 210] on div "Image Image Image Carousel Row" at bounding box center [606, 293] width 850 height 449
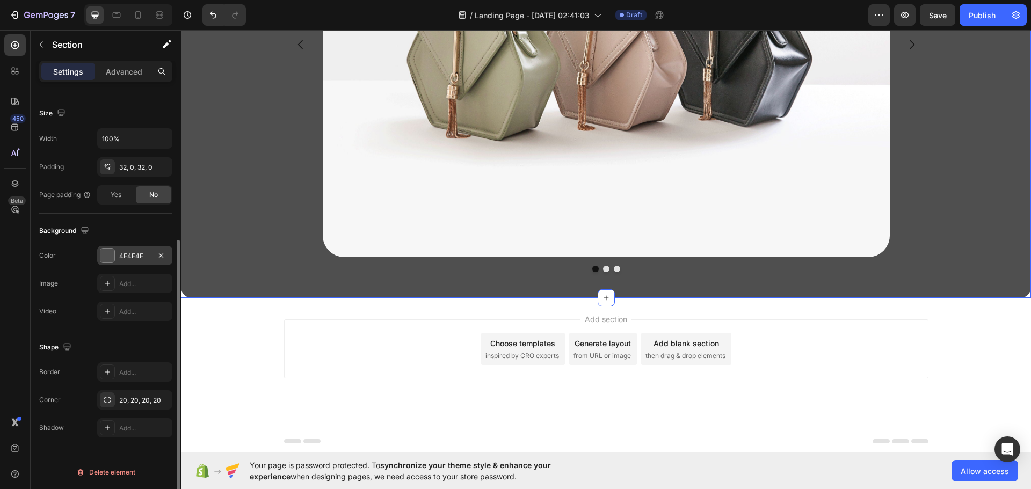
scroll to position [0, 0]
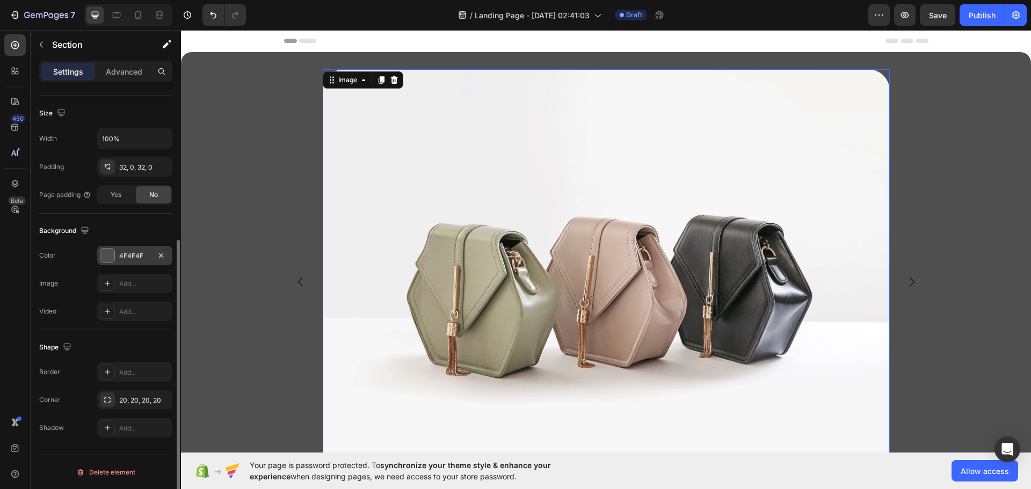
click at [404, 196] on img at bounding box center [606, 281] width 567 height 425
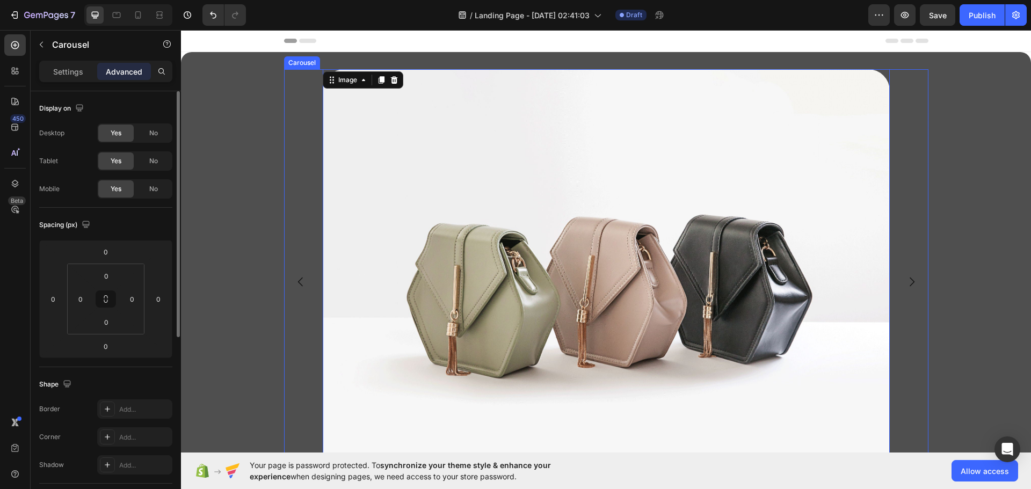
click at [905, 278] on icon "Carousel Next Arrow" at bounding box center [911, 281] width 13 height 13
click at [393, 224] on img at bounding box center [606, 281] width 567 height 425
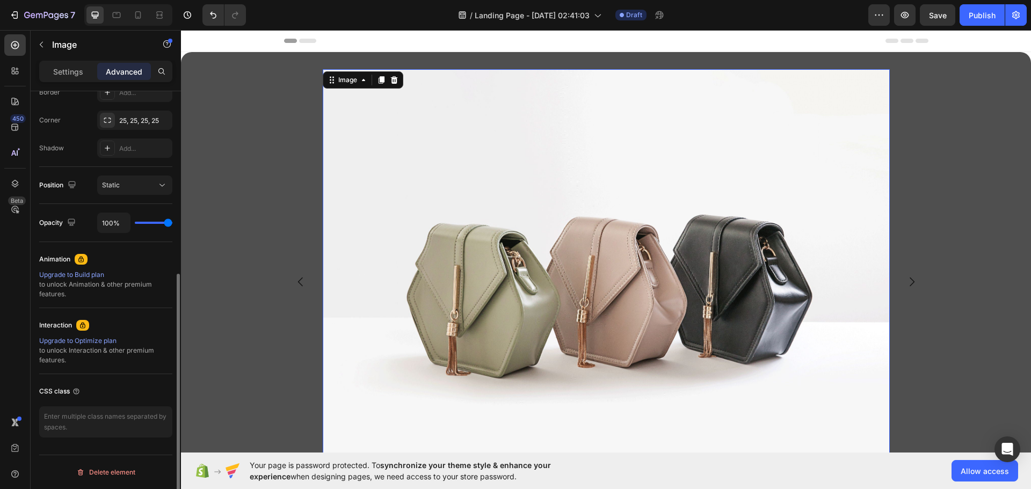
scroll to position [66, 0]
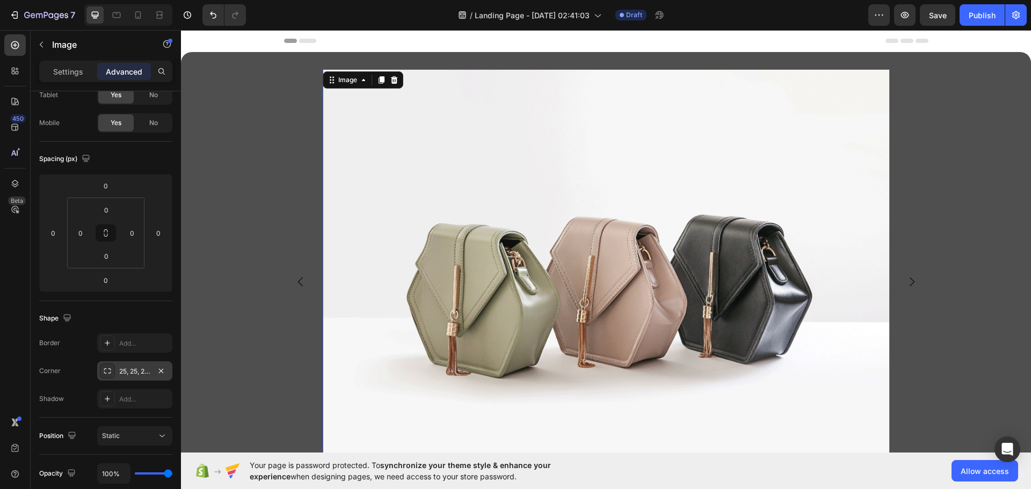
click at [167, 366] on div at bounding box center [161, 370] width 13 height 13
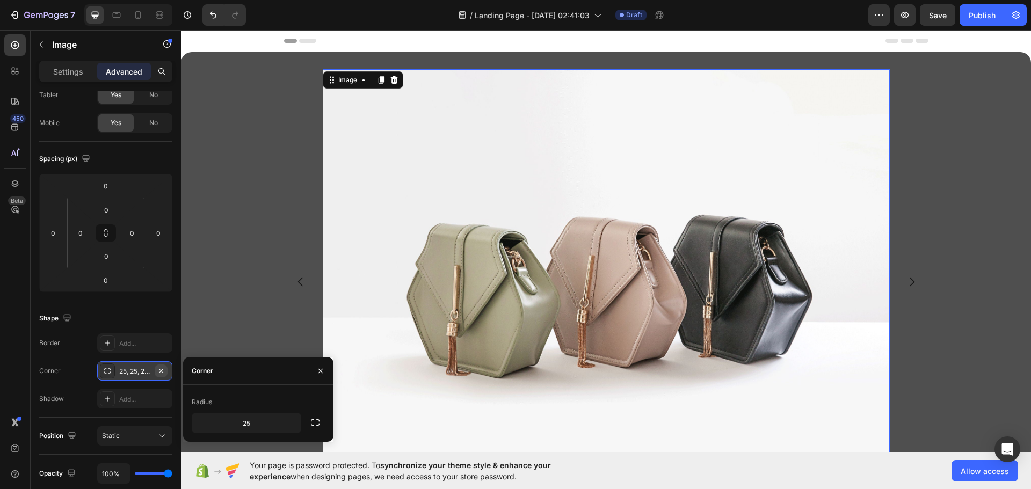
click at [166, 368] on button "button" at bounding box center [161, 370] width 13 height 13
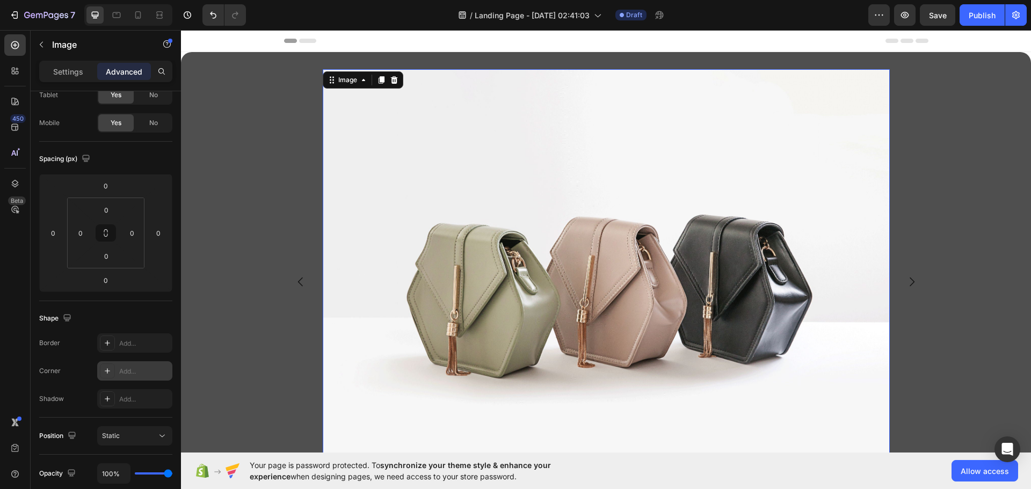
click at [147, 369] on div "Add..." at bounding box center [144, 372] width 50 height 10
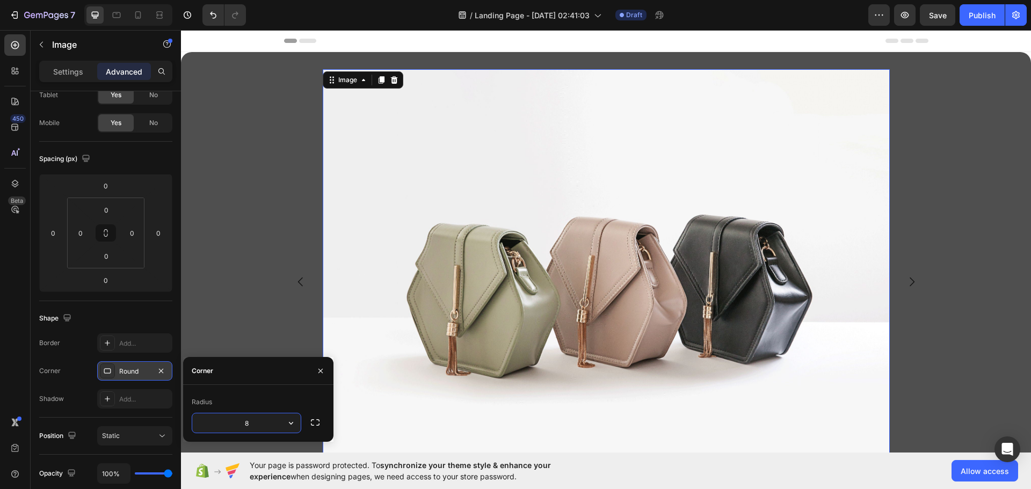
click at [137, 371] on div "Round" at bounding box center [134, 372] width 31 height 10
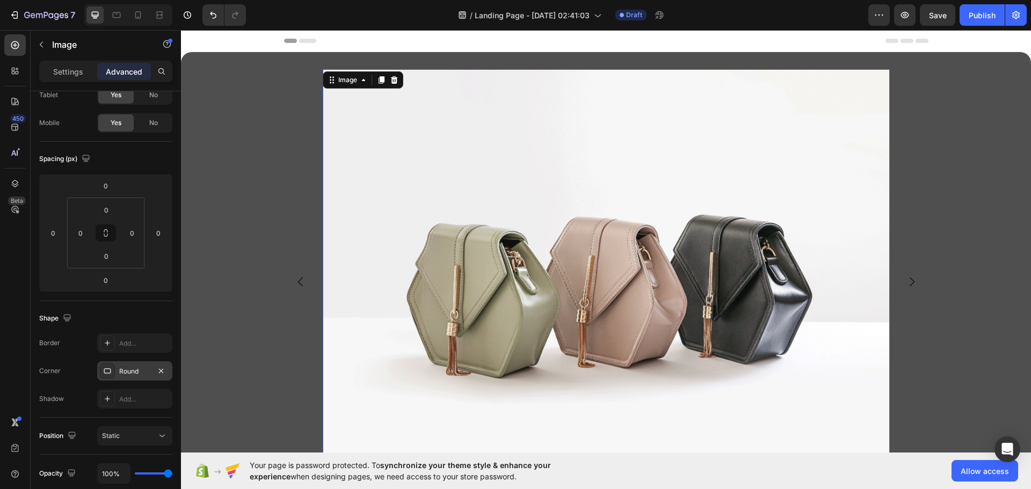
click at [146, 370] on div "Round" at bounding box center [134, 372] width 31 height 10
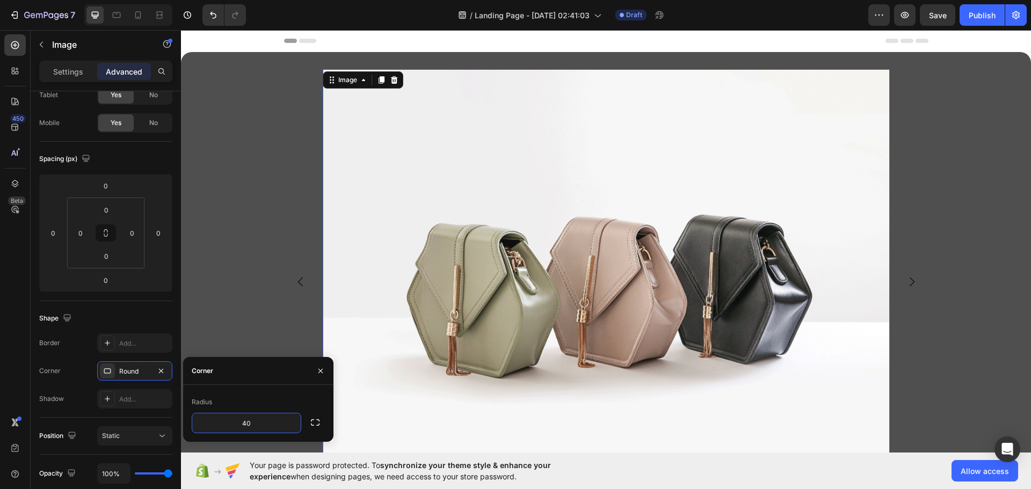
type input "40"
click at [295, 399] on div "Radius" at bounding box center [258, 401] width 133 height 17
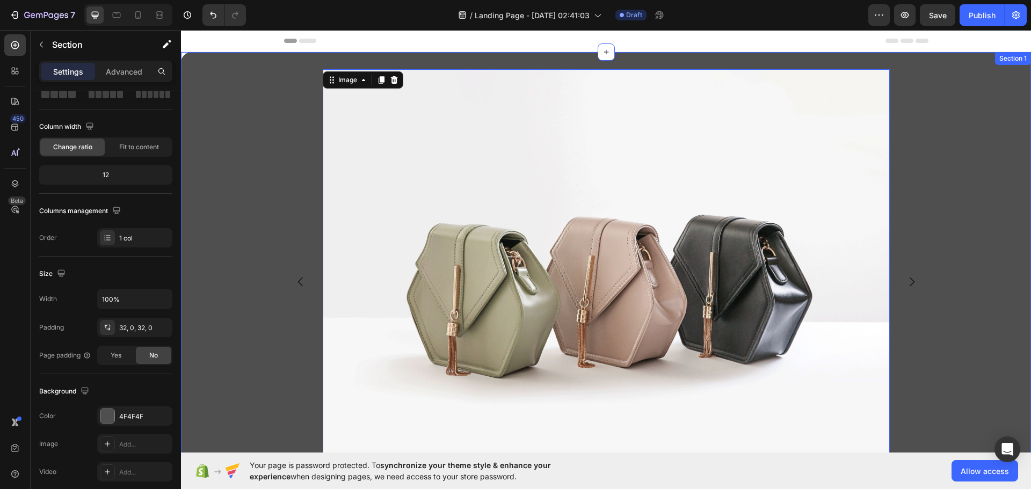
click at [226, 308] on div "Image Image Image 0 Carousel Row" at bounding box center [606, 293] width 850 height 449
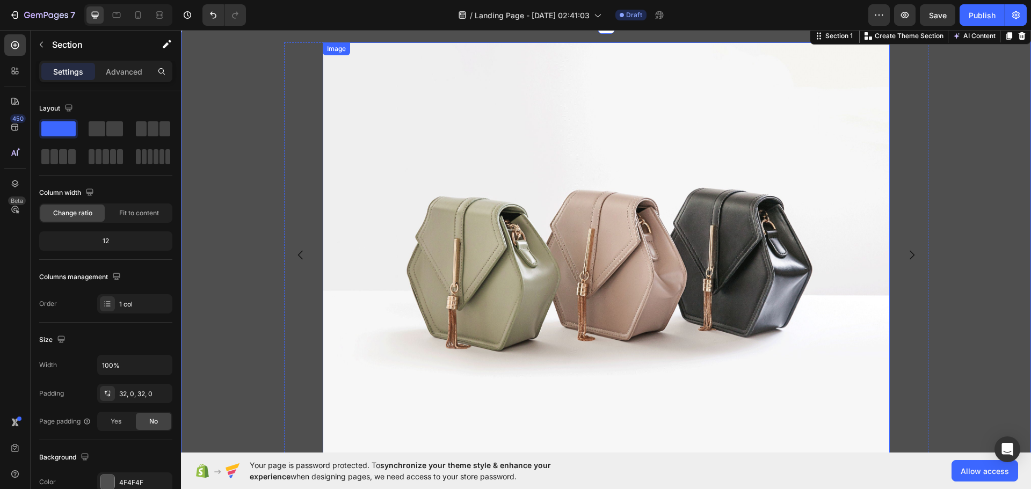
scroll to position [237, 0]
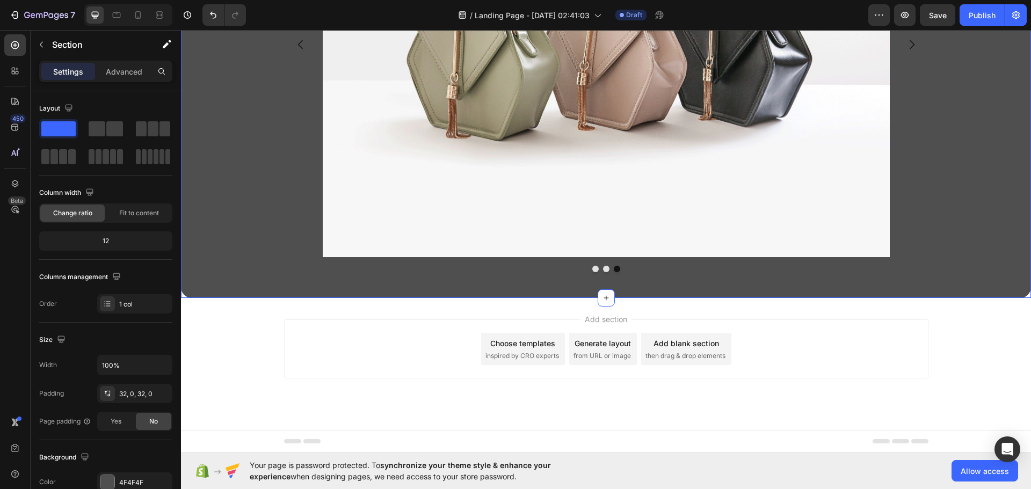
click at [245, 251] on div "Image Image Image Carousel Row" at bounding box center [606, 56] width 850 height 449
click at [356, 230] on img at bounding box center [606, 44] width 567 height 425
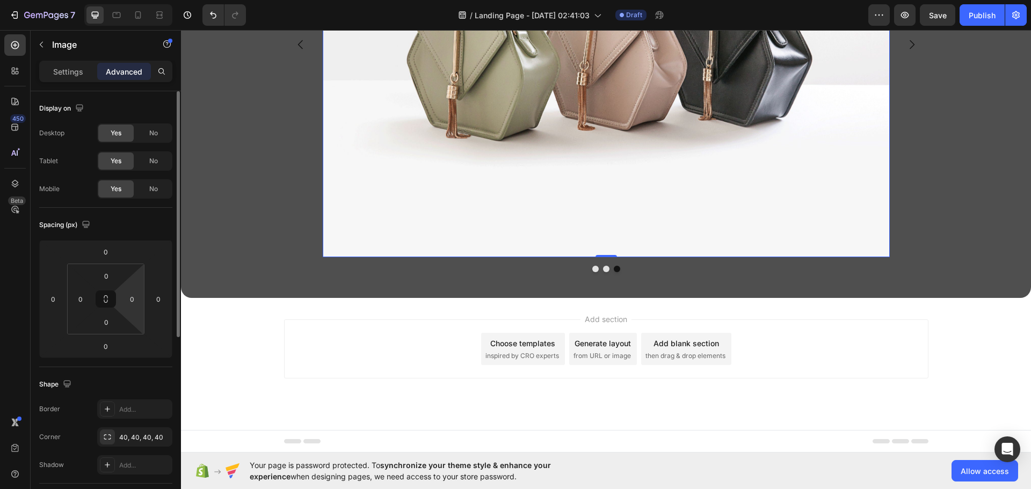
scroll to position [251, 0]
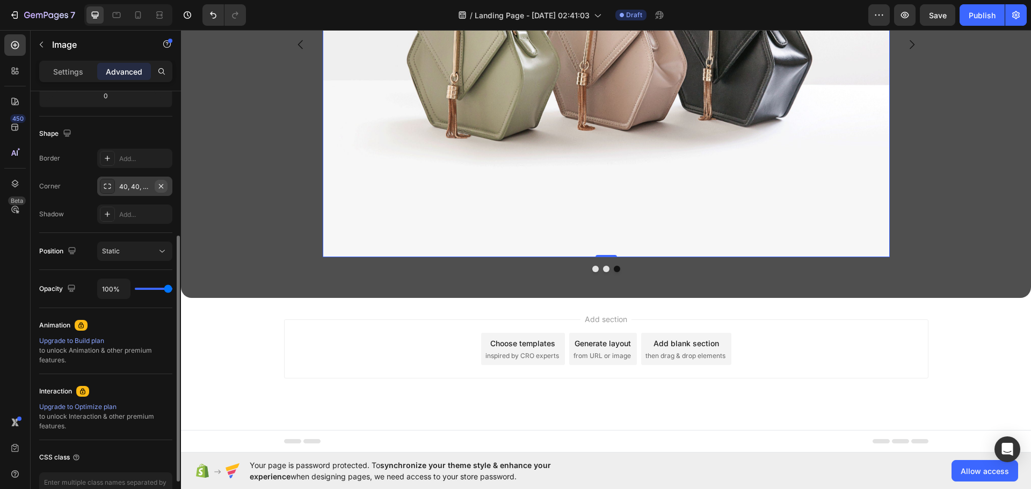
click at [165, 187] on button "button" at bounding box center [161, 186] width 13 height 13
click at [137, 194] on div "Add..." at bounding box center [134, 186] width 75 height 19
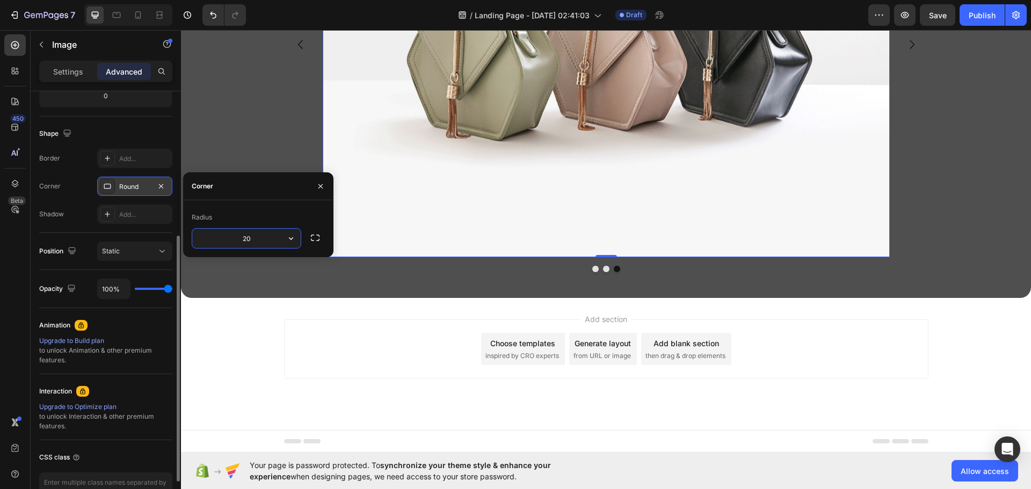
type input "20"
click at [223, 212] on div "Radius" at bounding box center [258, 217] width 133 height 17
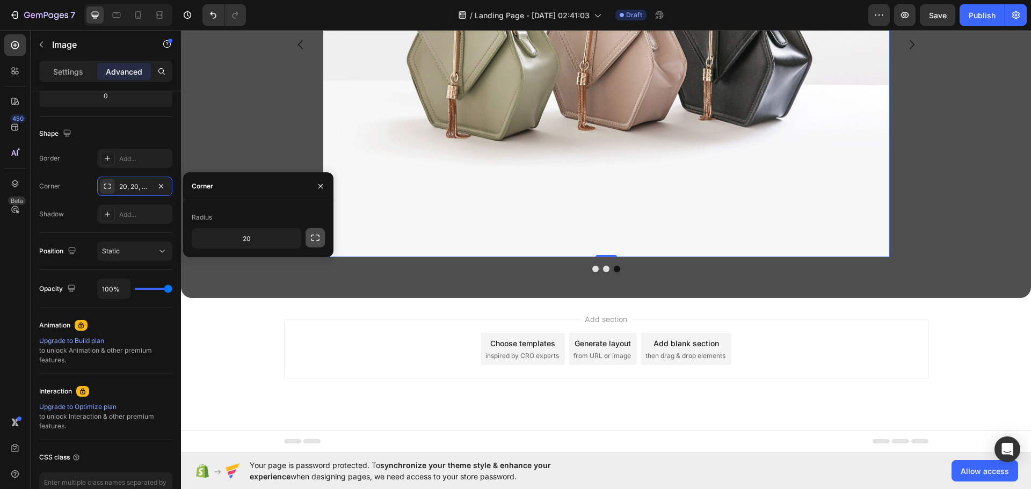
click at [320, 240] on icon "button" at bounding box center [315, 237] width 11 height 11
click at [309, 242] on button "button" at bounding box center [314, 237] width 19 height 19
click at [312, 231] on button "button" at bounding box center [314, 237] width 19 height 19
click at [110, 159] on icon at bounding box center [107, 158] width 9 height 9
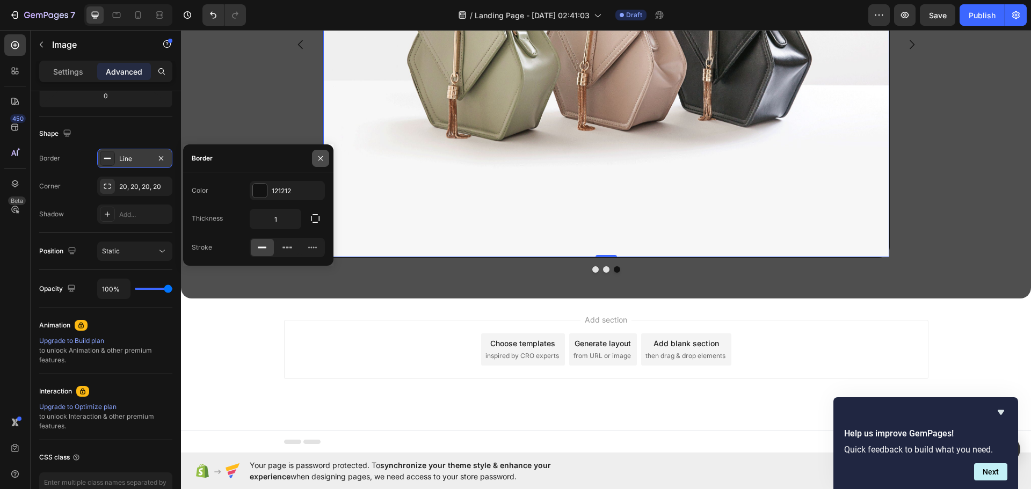
click at [317, 157] on icon "button" at bounding box center [320, 158] width 9 height 9
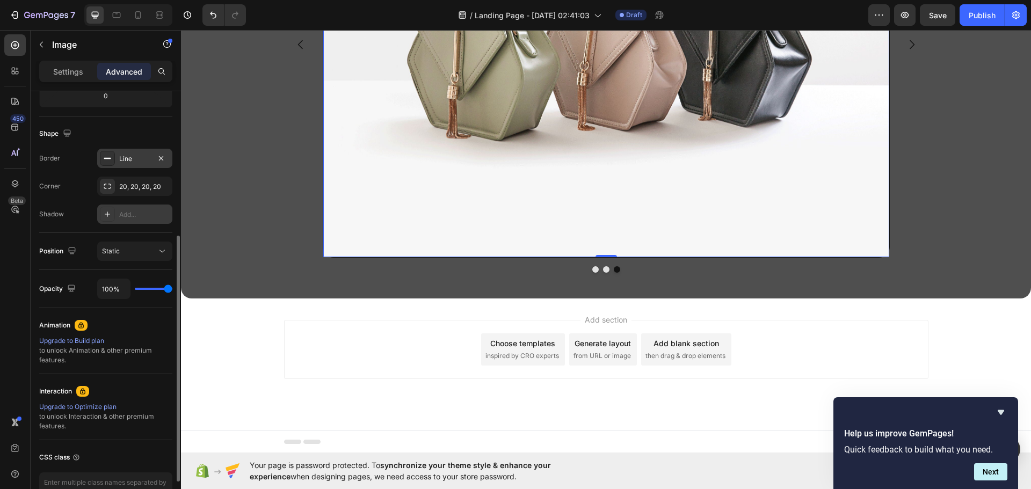
click at [152, 206] on div "Add..." at bounding box center [134, 214] width 75 height 19
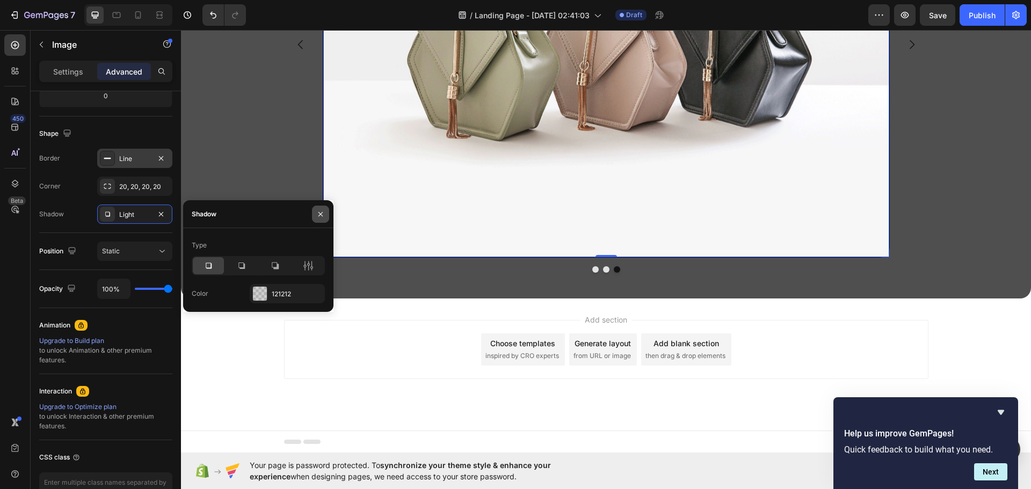
click at [317, 210] on icon "button" at bounding box center [320, 214] width 9 height 9
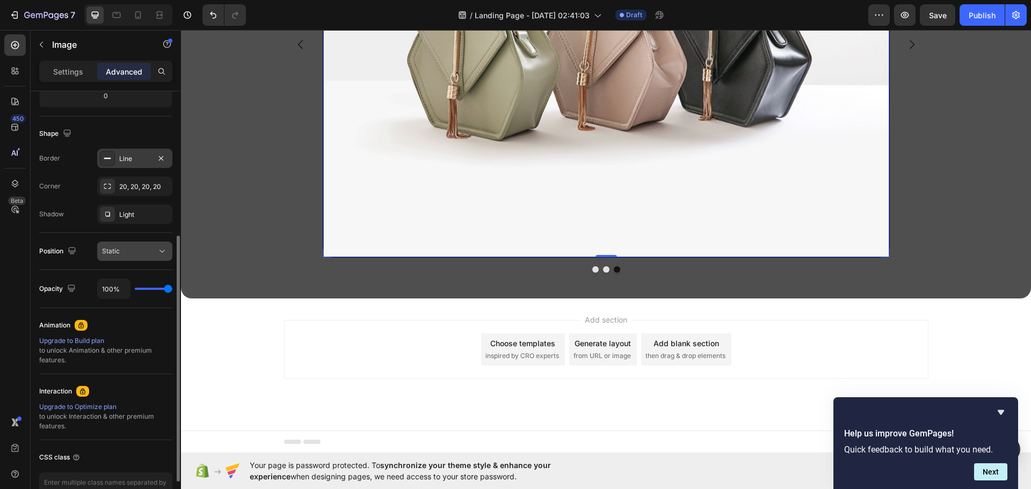
click at [167, 243] on button "Static" at bounding box center [134, 251] width 75 height 19
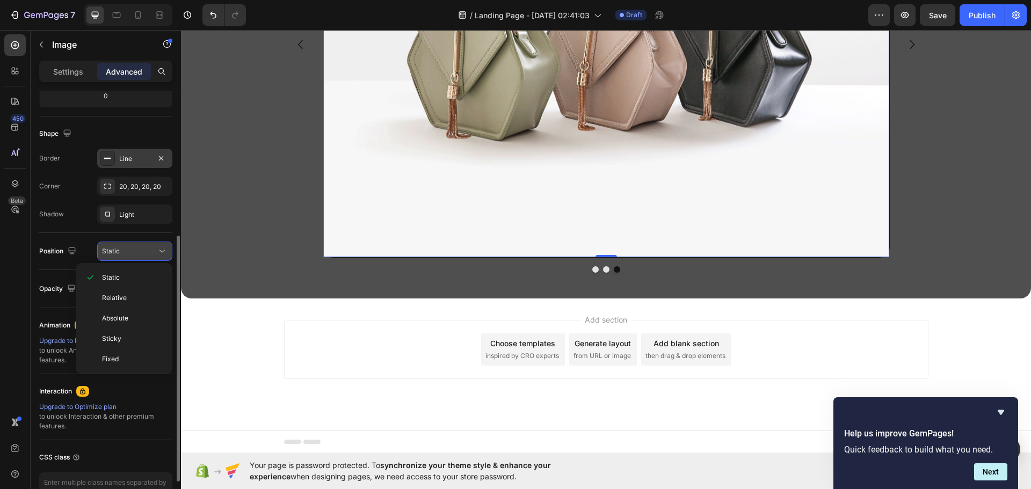
click at [165, 244] on button "Static" at bounding box center [134, 251] width 75 height 19
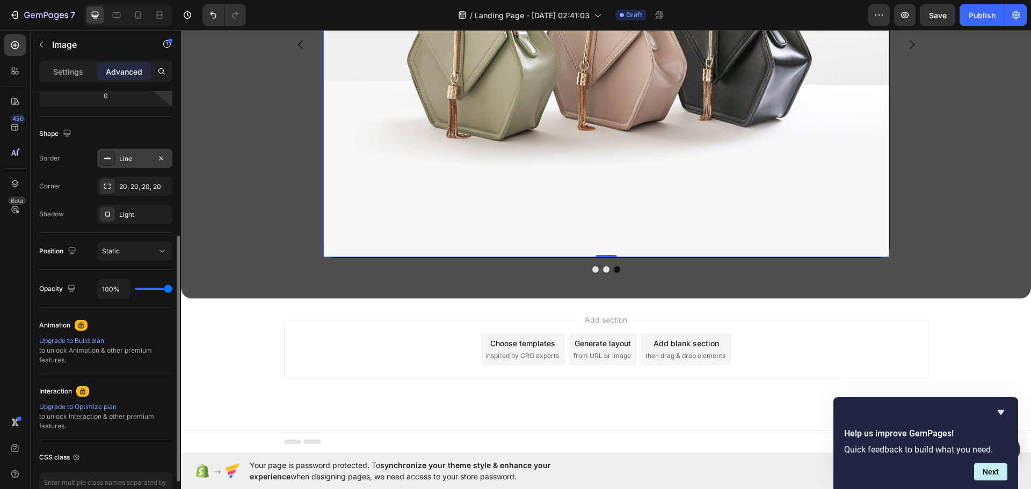
scroll to position [0, 0]
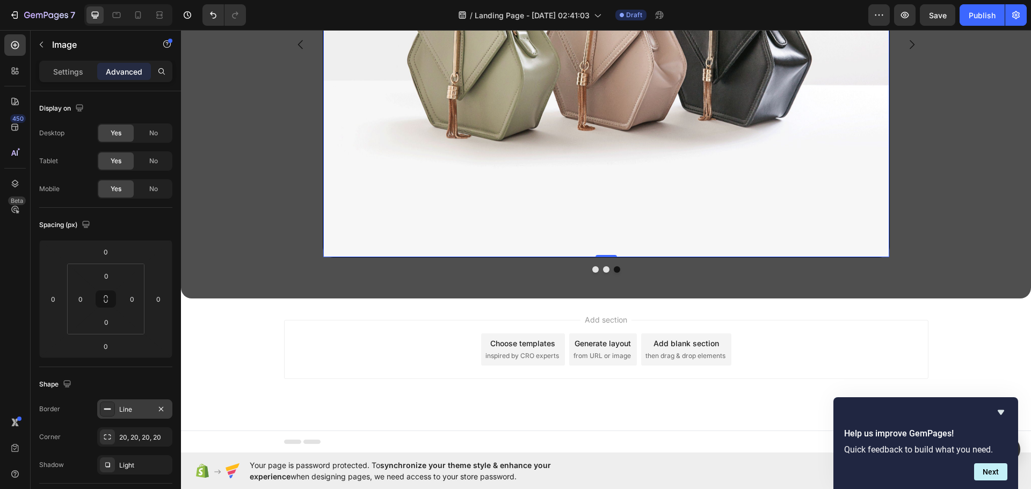
click at [75, 62] on div "Settings Advanced" at bounding box center [105, 71] width 133 height 21
click at [77, 66] on p "Settings" at bounding box center [68, 71] width 30 height 11
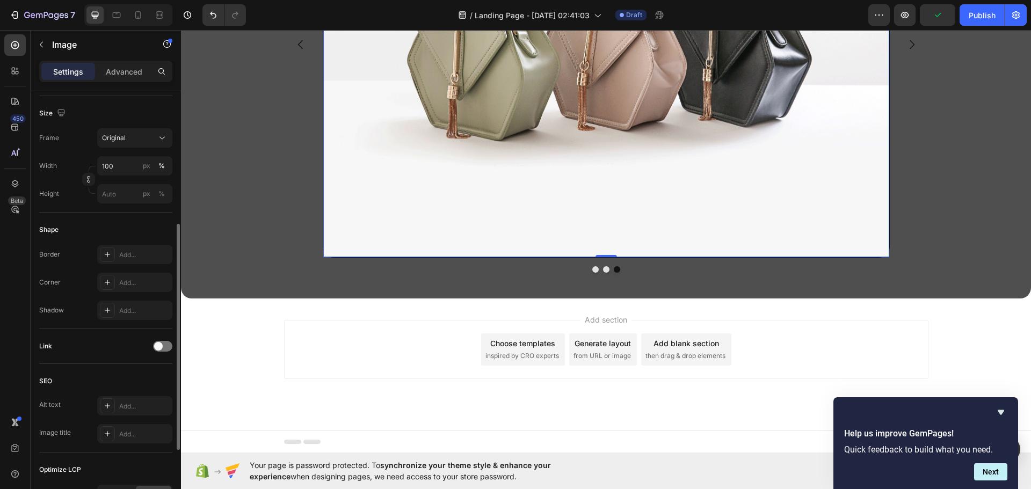
scroll to position [382, 0]
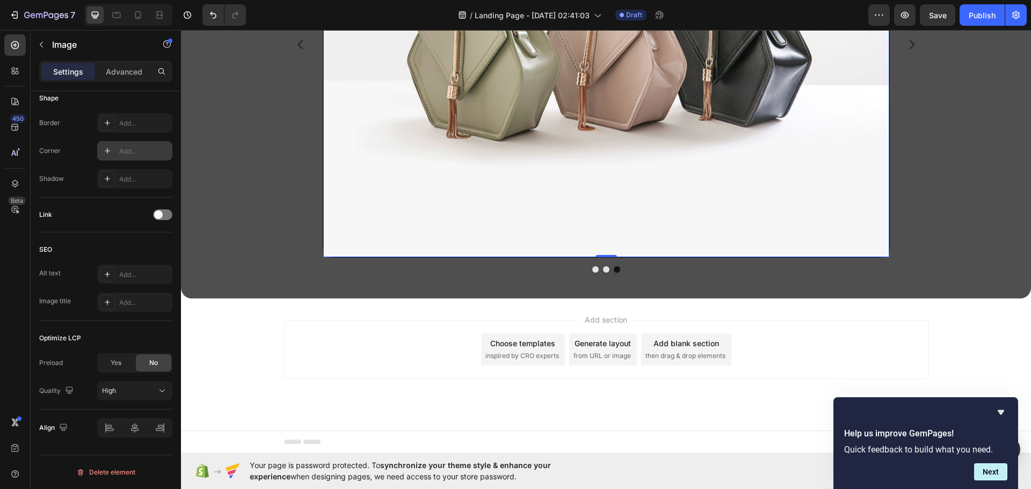
click at [141, 156] on div "Add..." at bounding box center [134, 150] width 75 height 19
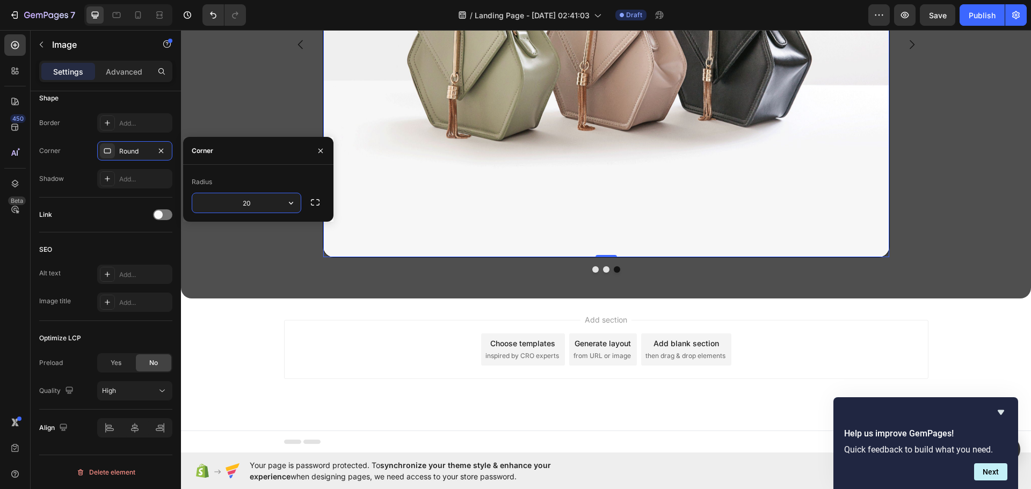
type input "20"
click at [322, 153] on icon "button" at bounding box center [320, 151] width 9 height 9
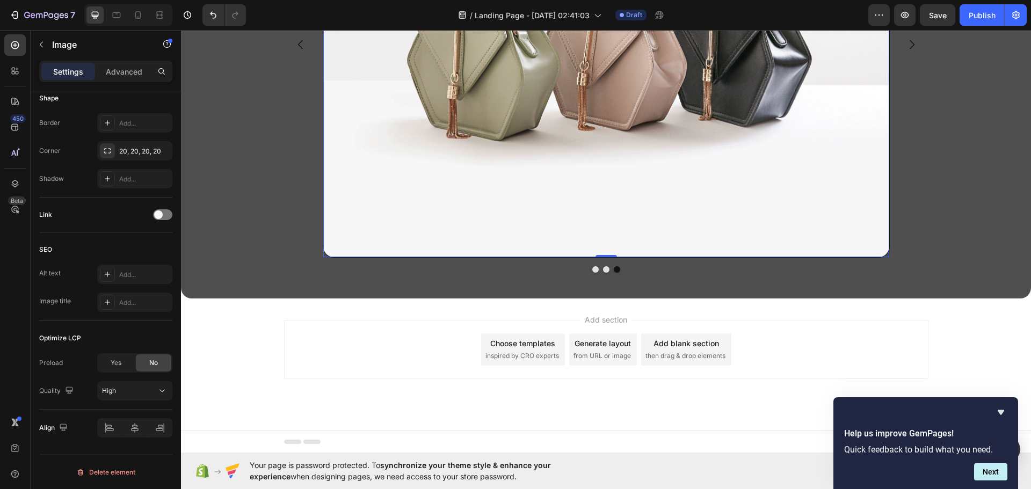
scroll to position [0, 0]
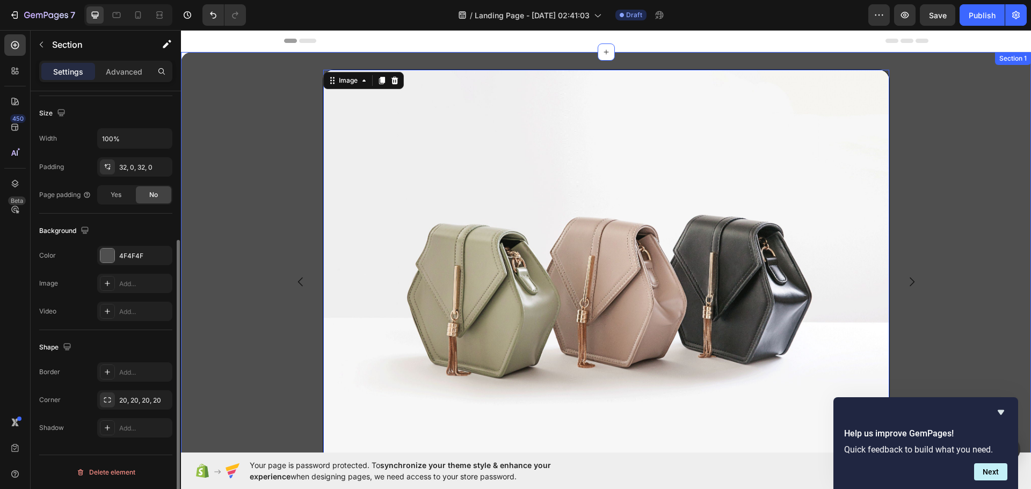
click at [266, 233] on div "Image Image Image 0 Carousel Row" at bounding box center [606, 293] width 850 height 449
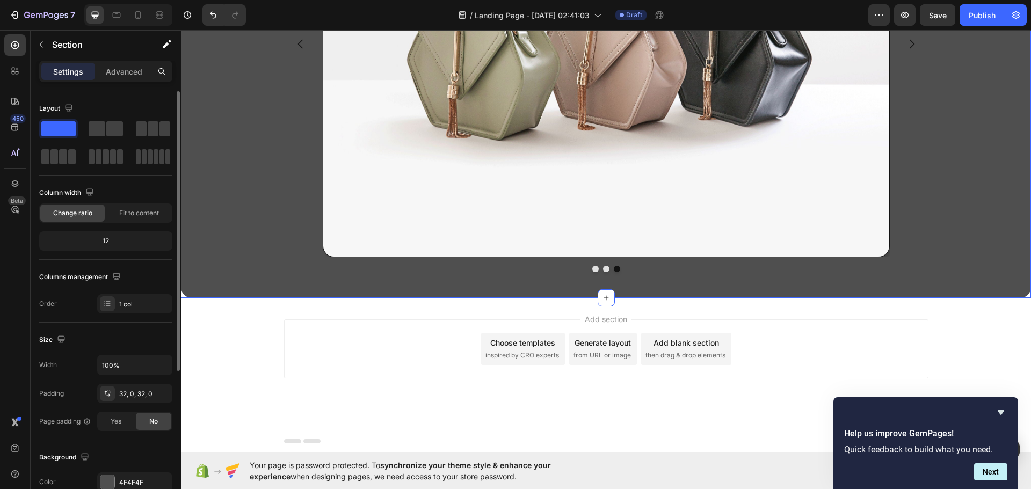
scroll to position [227, 0]
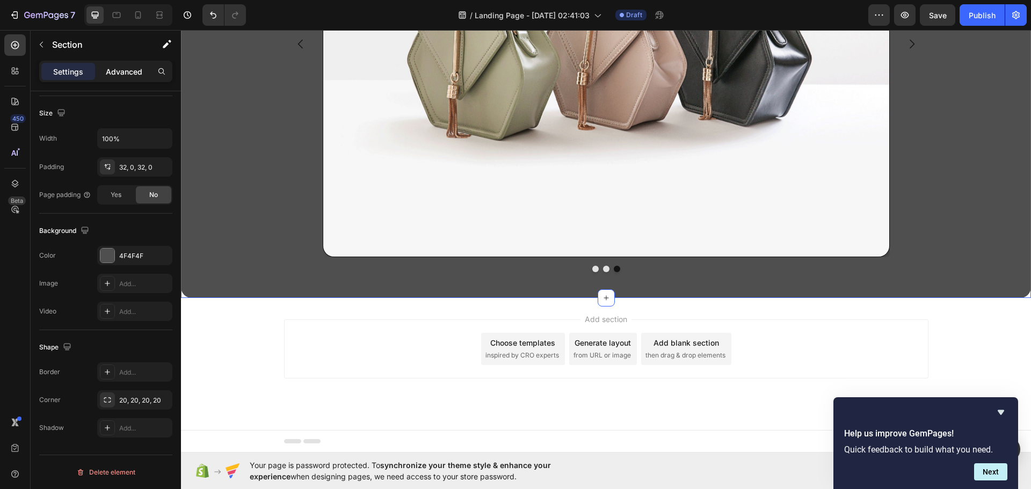
click at [113, 66] on p "Advanced" at bounding box center [124, 71] width 37 height 11
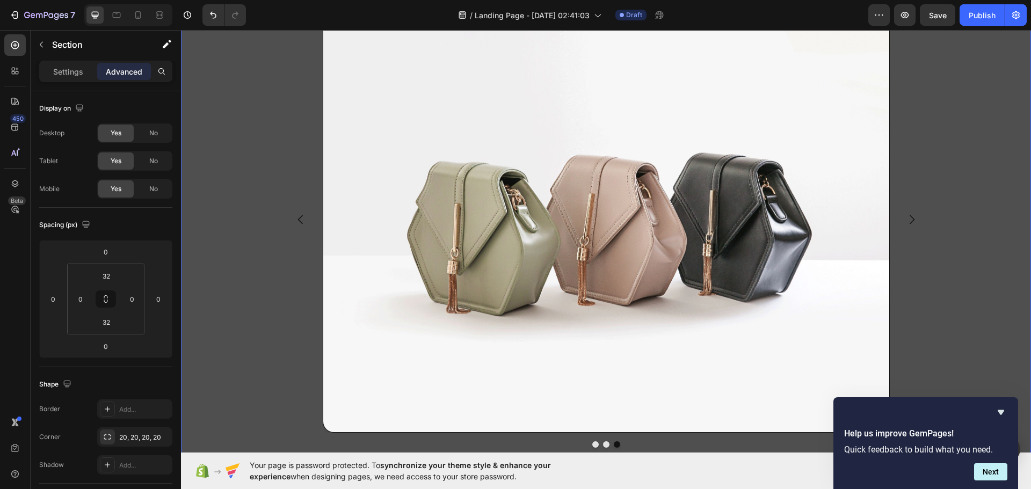
scroll to position [0, 0]
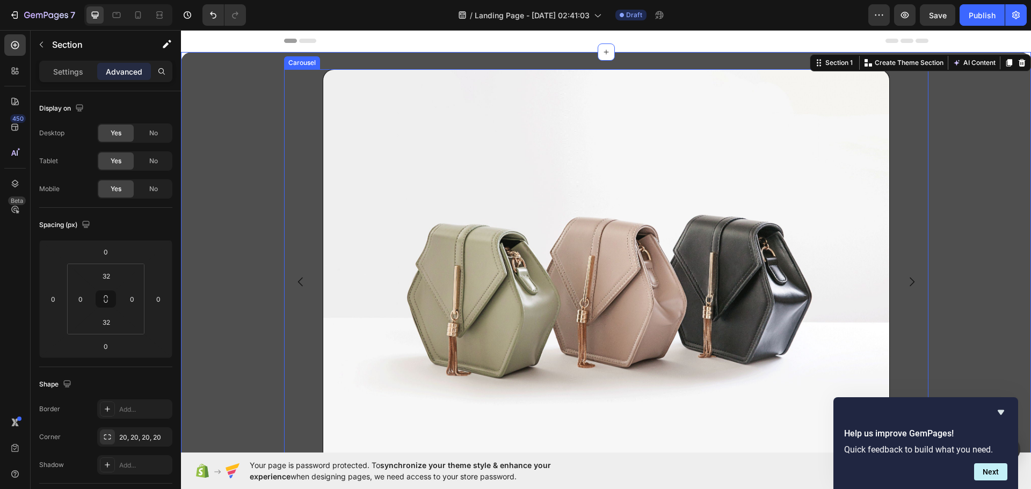
click at [291, 275] on button "Carousel Back Arrow" at bounding box center [301, 282] width 30 height 30
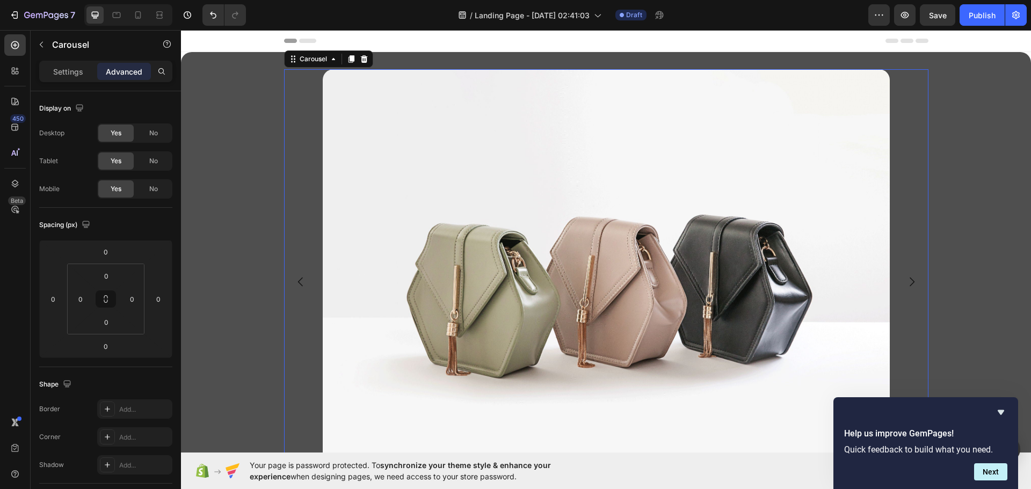
click at [295, 284] on icon "Carousel Back Arrow" at bounding box center [300, 281] width 13 height 13
click at [911, 282] on icon "Carousel Next Arrow" at bounding box center [911, 281] width 13 height 13
click at [82, 78] on div "Settings" at bounding box center [68, 71] width 54 height 17
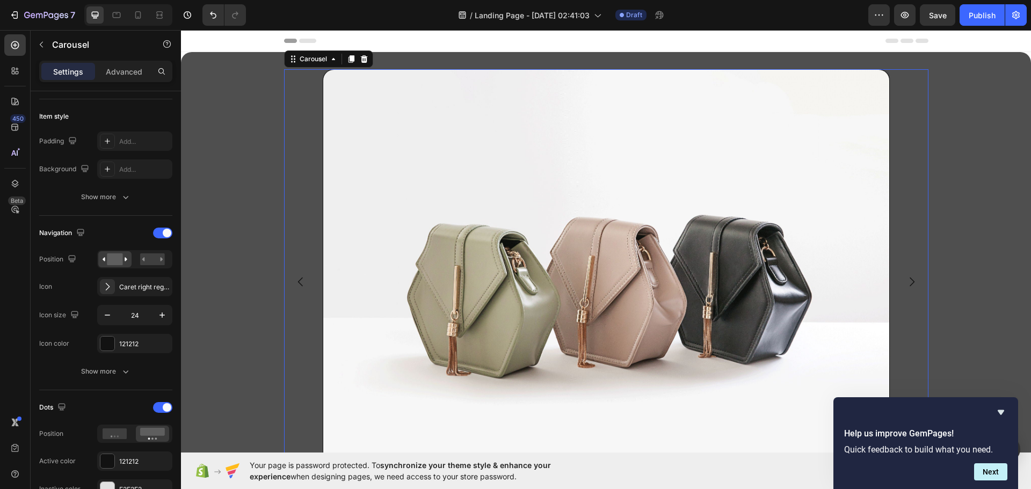
scroll to position [501, 0]
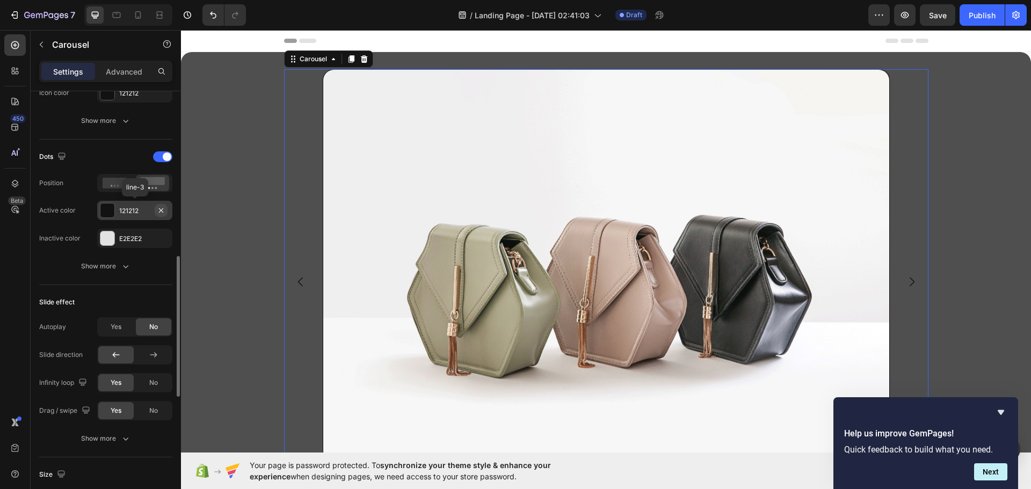
click at [159, 212] on icon "button" at bounding box center [161, 210] width 4 height 4
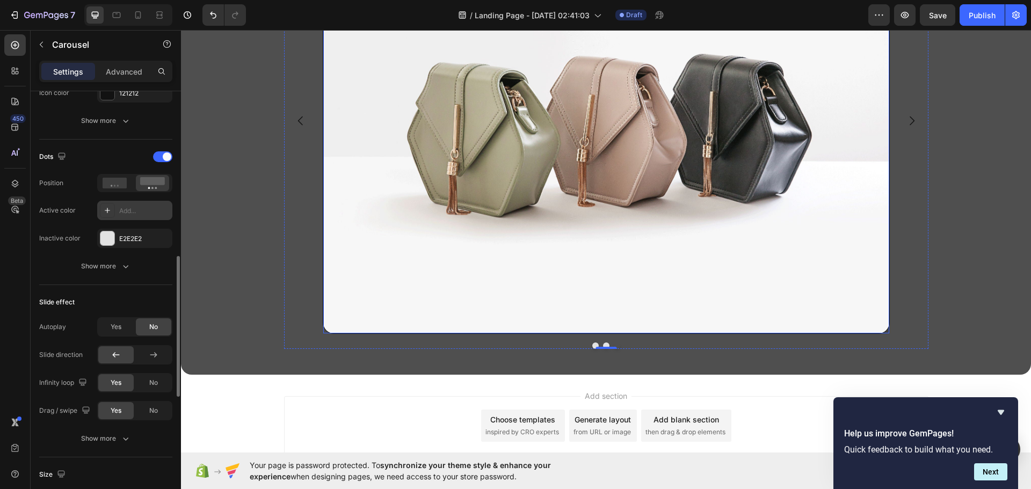
scroll to position [238, 0]
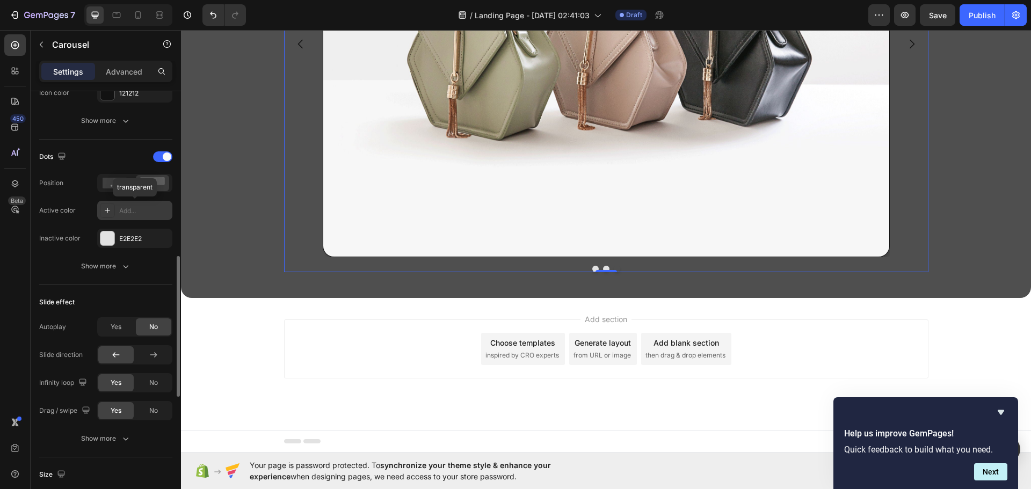
click at [133, 213] on div "Add..." at bounding box center [144, 211] width 50 height 10
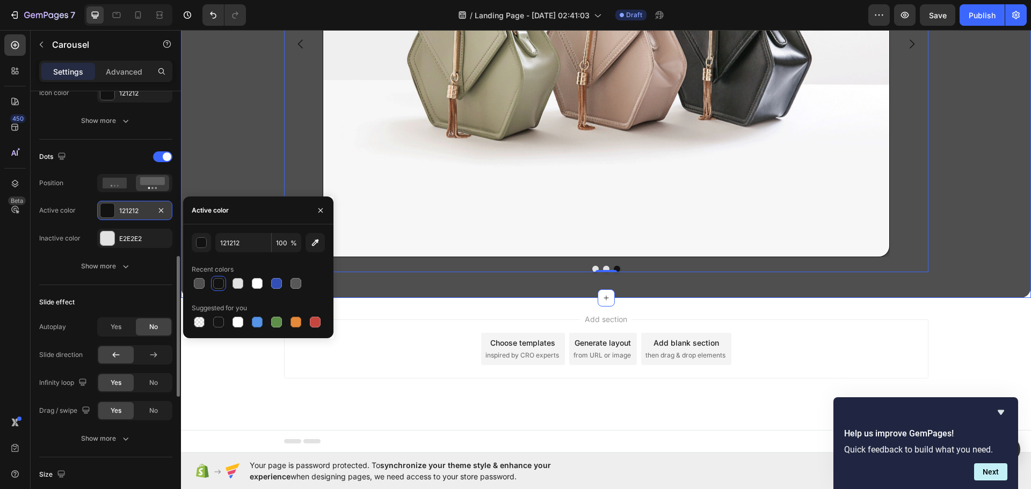
click at [210, 170] on div "Image Image Image Carousel 0 Row" at bounding box center [606, 55] width 850 height 449
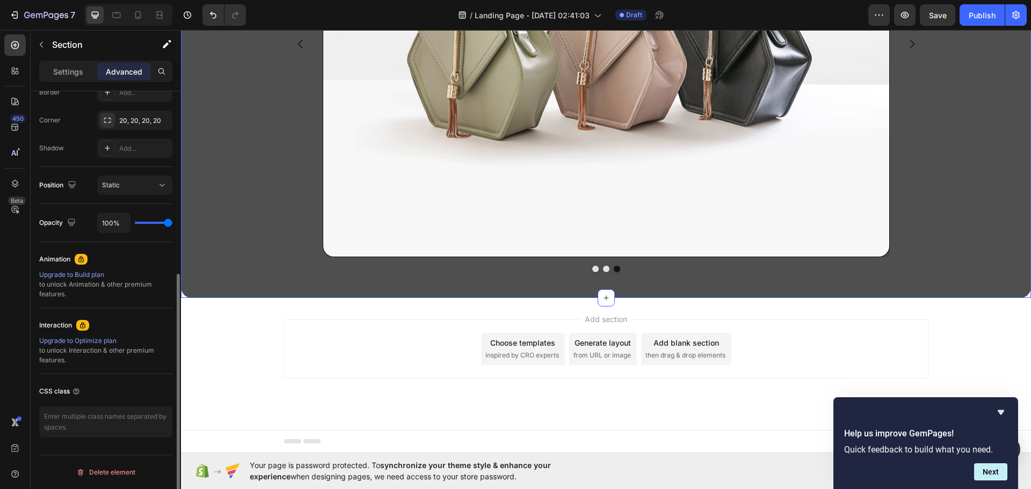
scroll to position [66, 0]
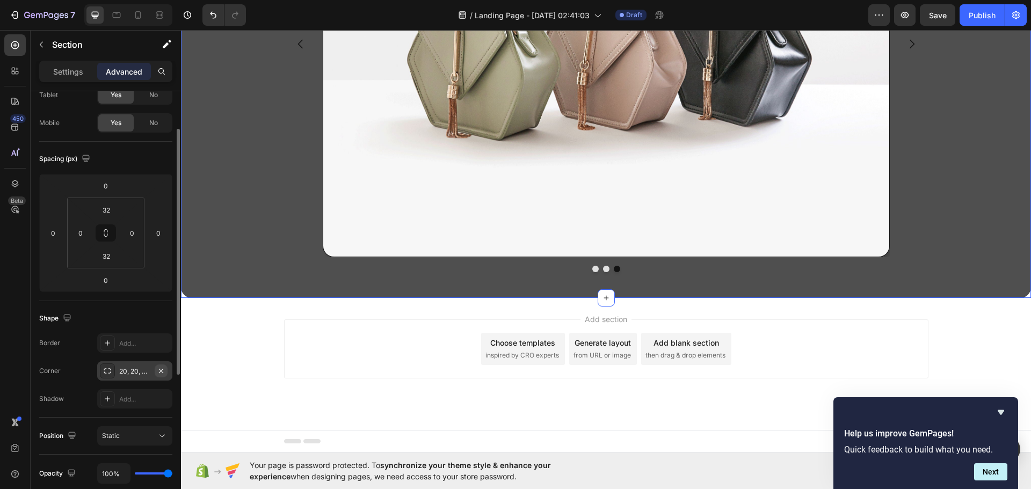
click at [163, 367] on icon "button" at bounding box center [161, 371] width 9 height 9
click at [71, 70] on p "Settings" at bounding box center [68, 71] width 30 height 11
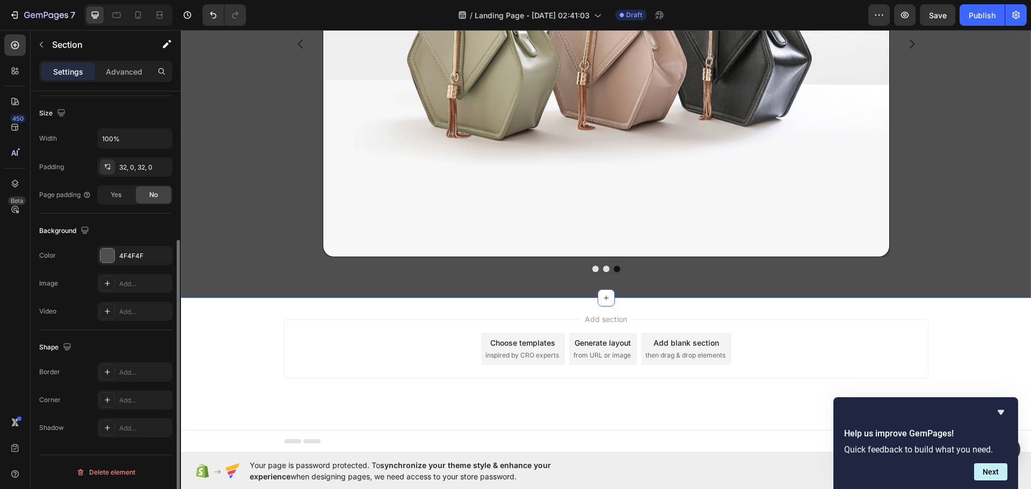
scroll to position [0, 0]
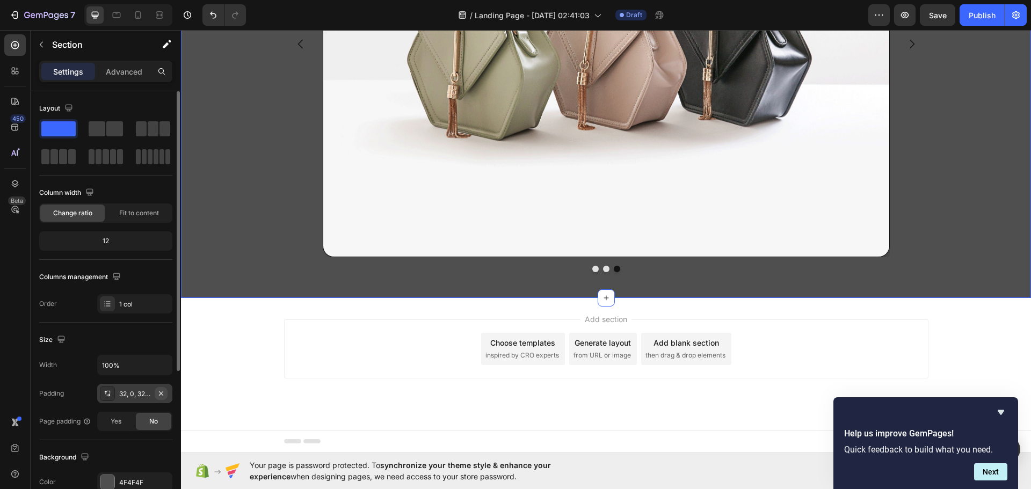
click at [164, 393] on icon "button" at bounding box center [161, 393] width 9 height 9
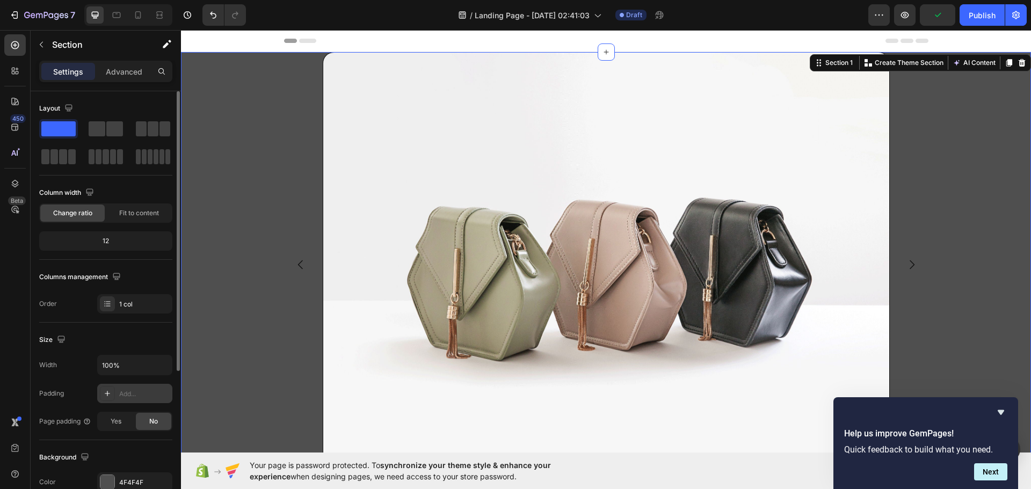
scroll to position [203, 0]
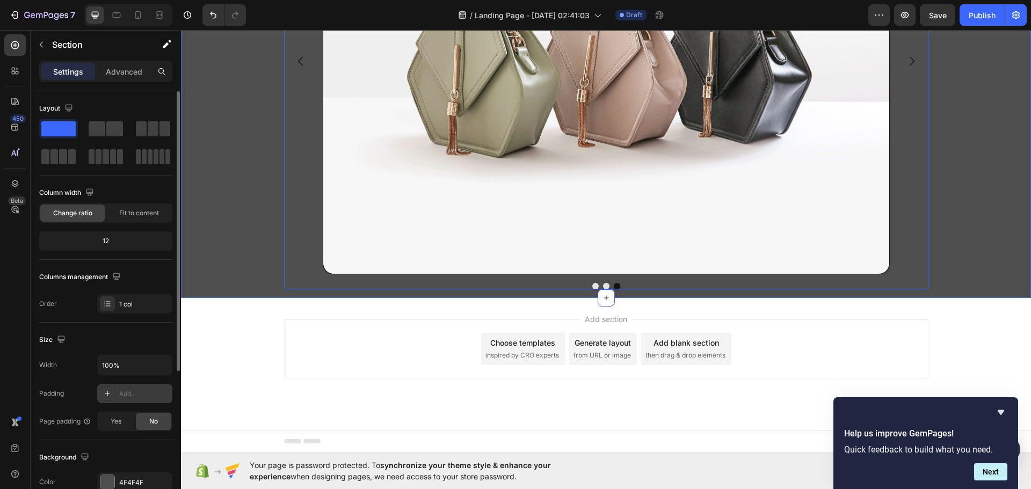
click at [296, 67] on icon "Carousel Back Arrow" at bounding box center [300, 61] width 13 height 13
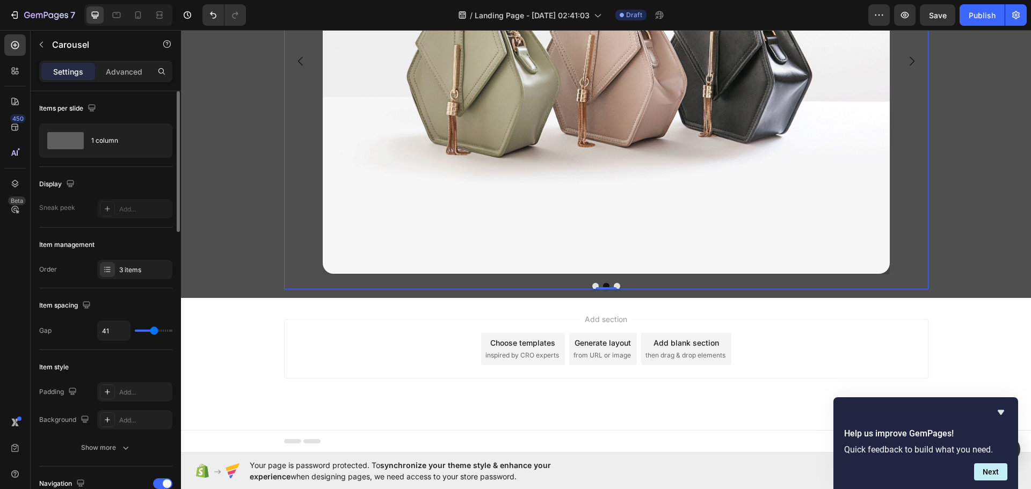
click at [298, 65] on icon "Carousel Back Arrow" at bounding box center [299, 61] width 5 height 9
click at [914, 69] on button "Carousel Next Arrow" at bounding box center [911, 61] width 30 height 30
click at [913, 65] on icon "Carousel Next Arrow" at bounding box center [911, 61] width 13 height 13
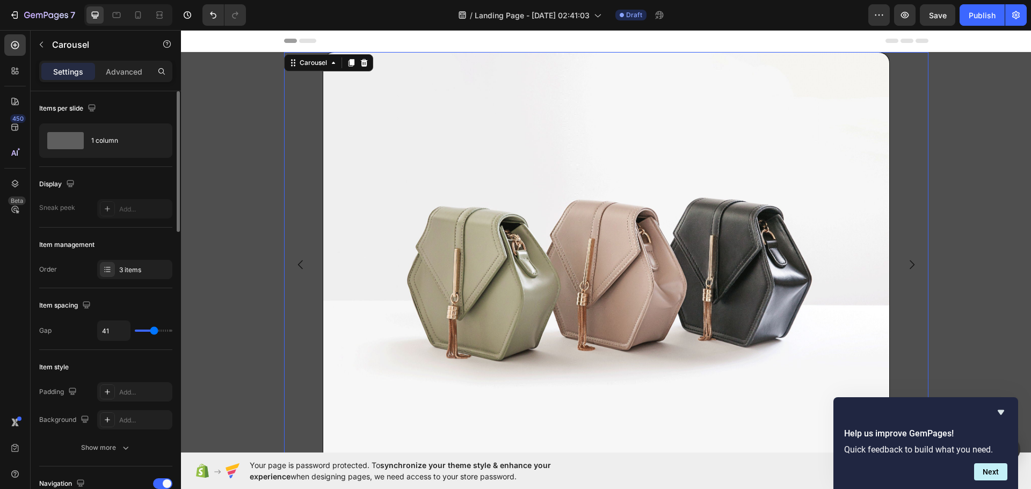
click at [297, 268] on icon "Carousel Back Arrow" at bounding box center [299, 264] width 5 height 9
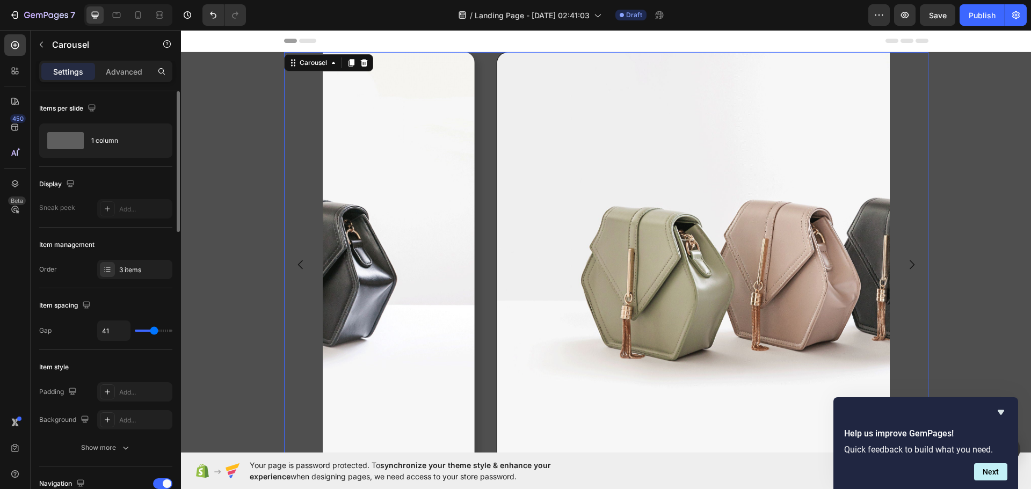
click at [297, 268] on icon "Carousel Back Arrow" at bounding box center [299, 264] width 5 height 9
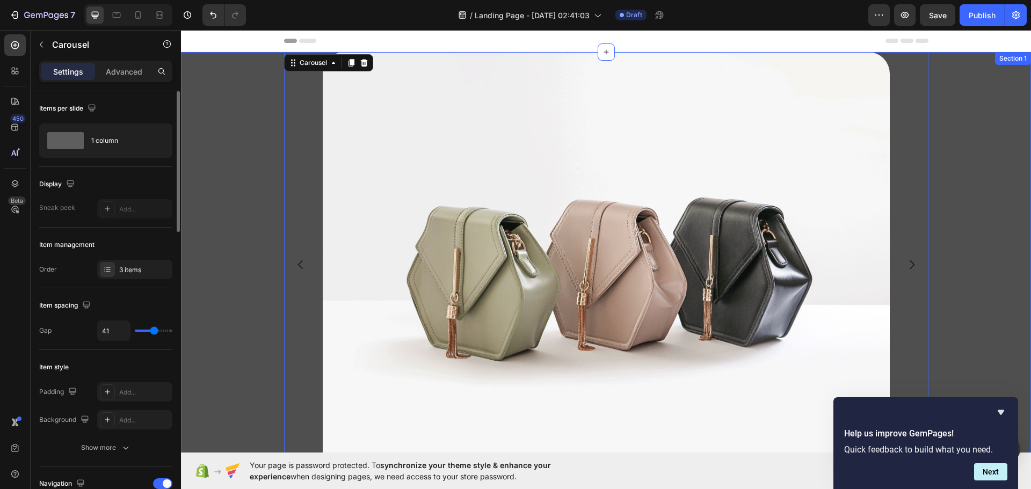
click at [232, 252] on div "Image Image Image Carousel 0 Row" at bounding box center [606, 276] width 850 height 449
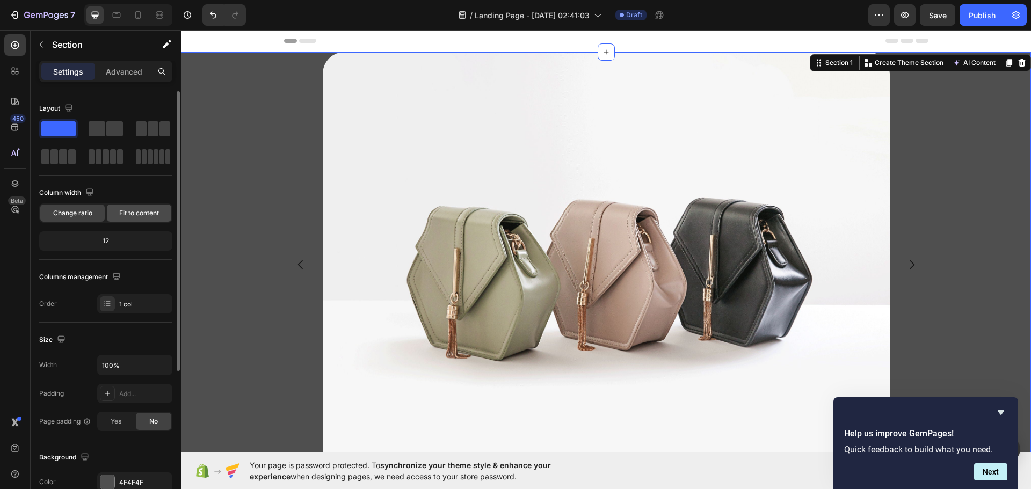
scroll to position [227, 0]
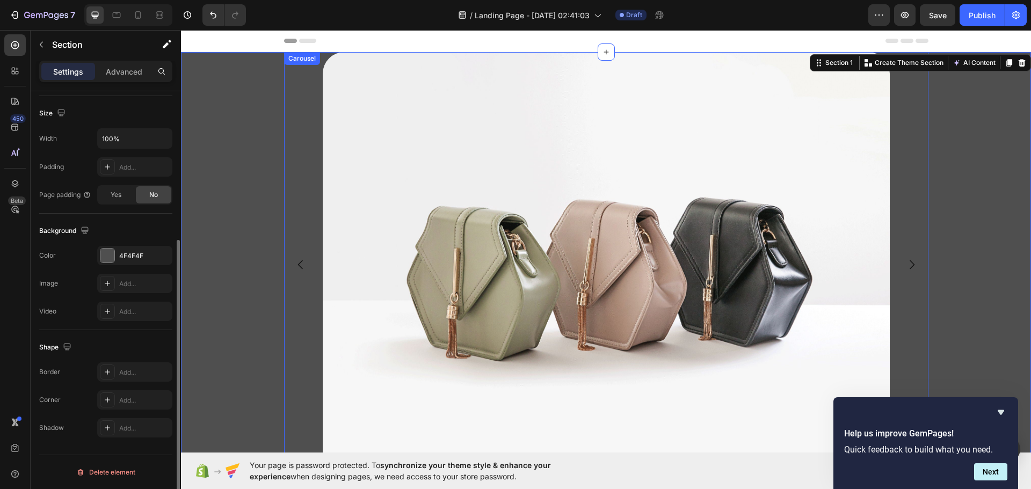
click at [912, 268] on icon "Carousel Next Arrow" at bounding box center [911, 264] width 13 height 13
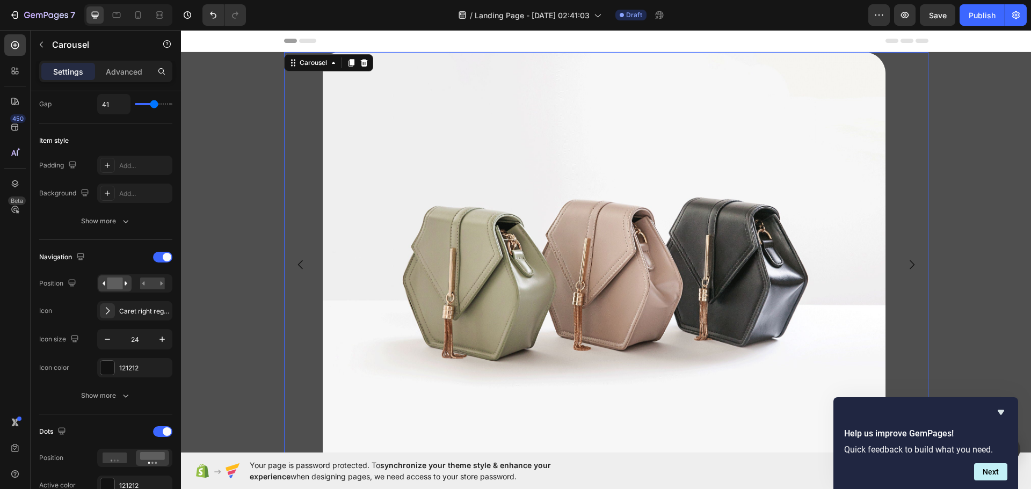
scroll to position [0, 0]
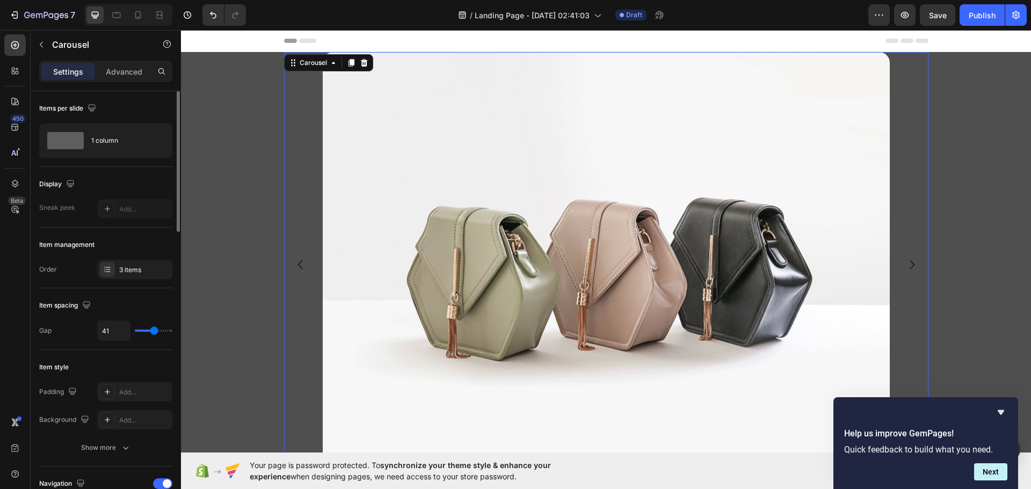
click at [912, 268] on icon "Carousel Next Arrow" at bounding box center [911, 264] width 13 height 13
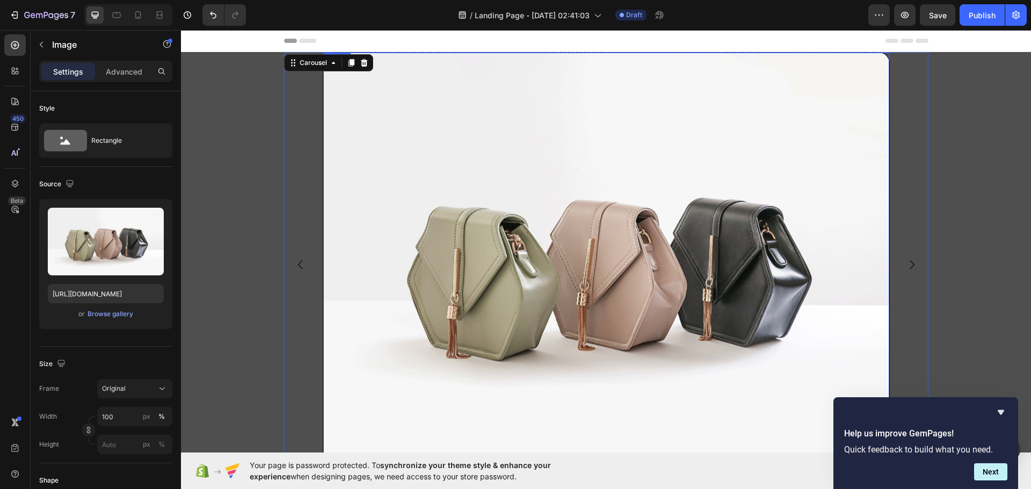
click at [764, 251] on img at bounding box center [606, 265] width 566 height 425
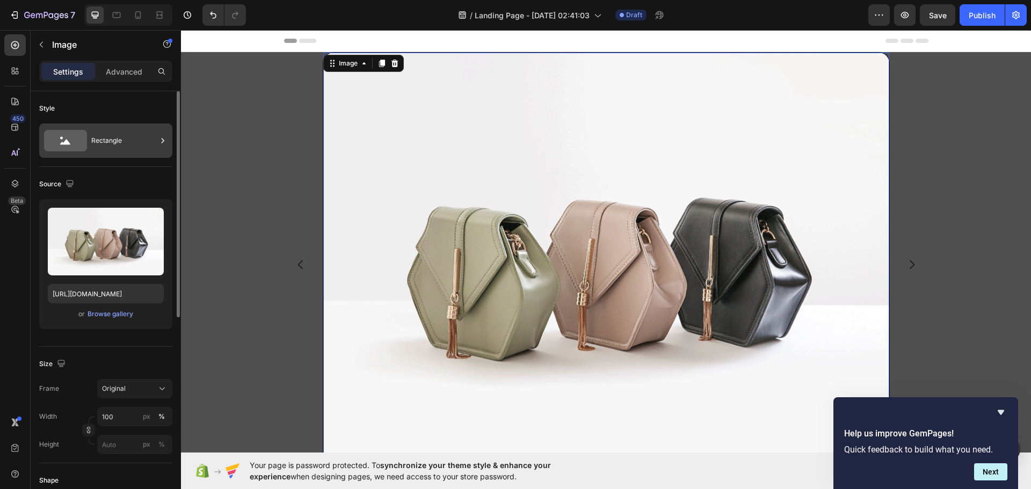
click at [152, 138] on div "Rectangle" at bounding box center [123, 140] width 65 height 25
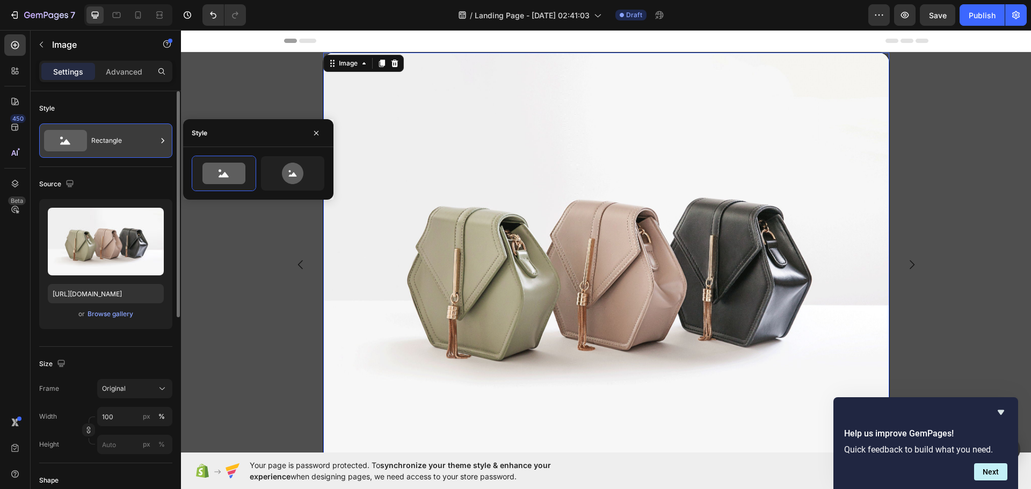
click at [152, 138] on div "Rectangle" at bounding box center [123, 140] width 65 height 25
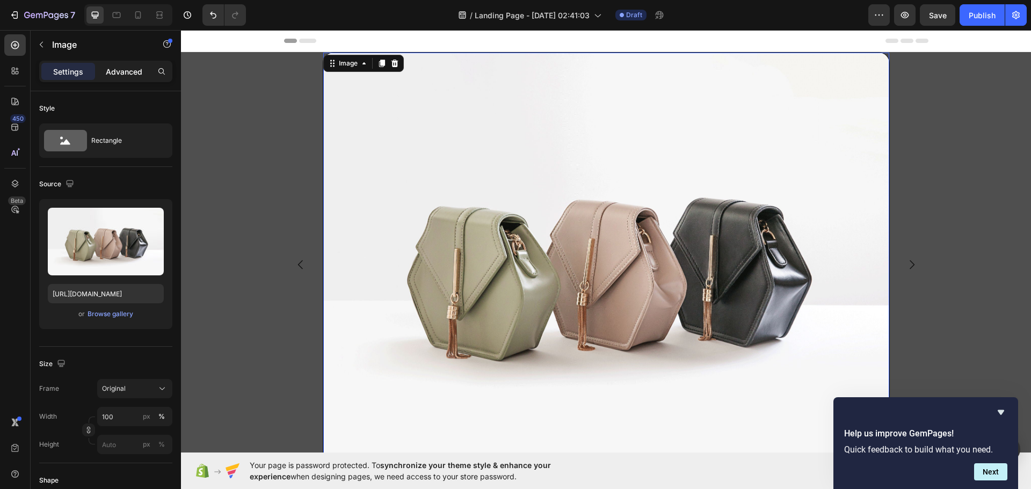
click at [137, 70] on p "Advanced" at bounding box center [124, 71] width 37 height 11
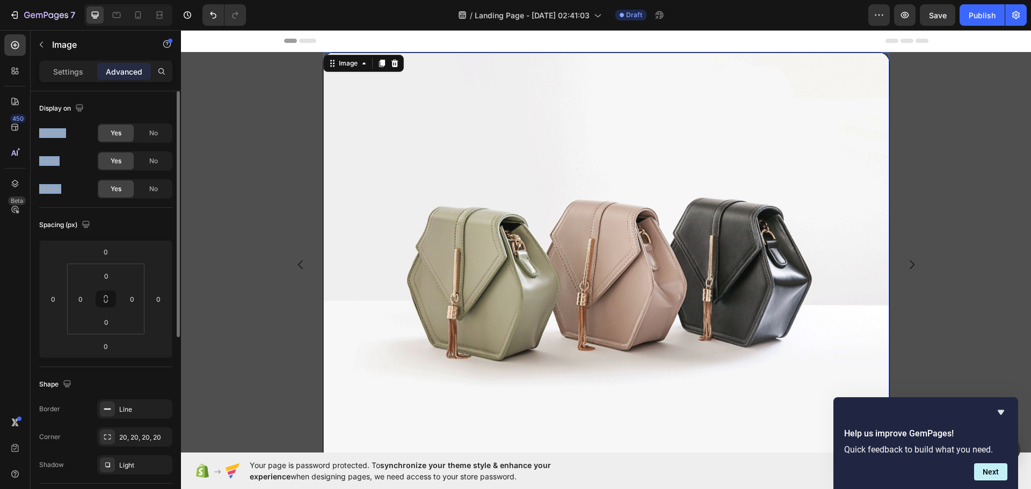
scroll to position [251, 0]
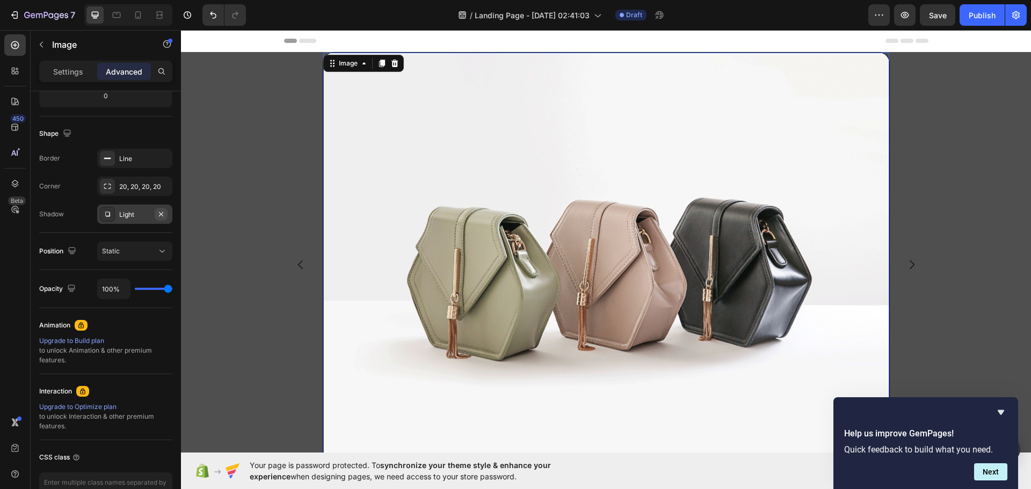
click at [159, 217] on icon "button" at bounding box center [161, 214] width 9 height 9
click at [160, 159] on icon "button" at bounding box center [161, 158] width 9 height 9
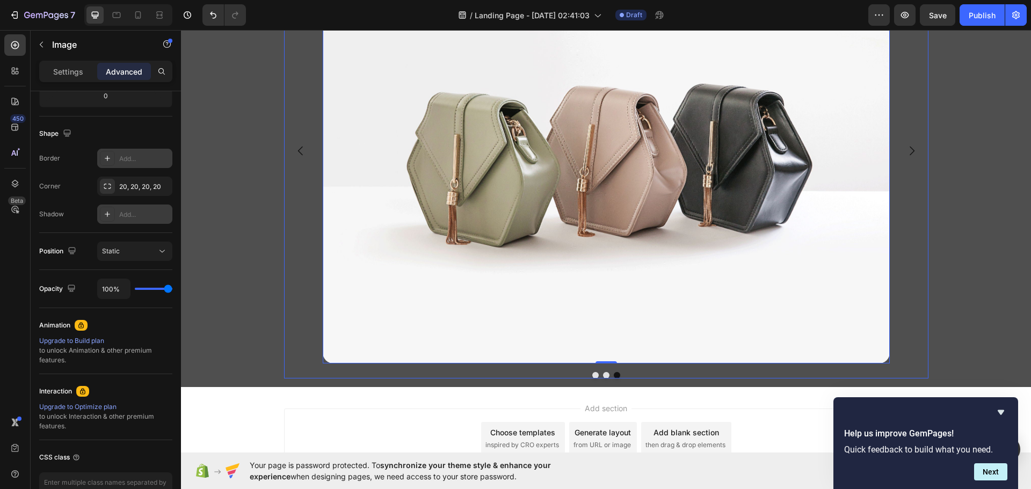
scroll to position [203, 0]
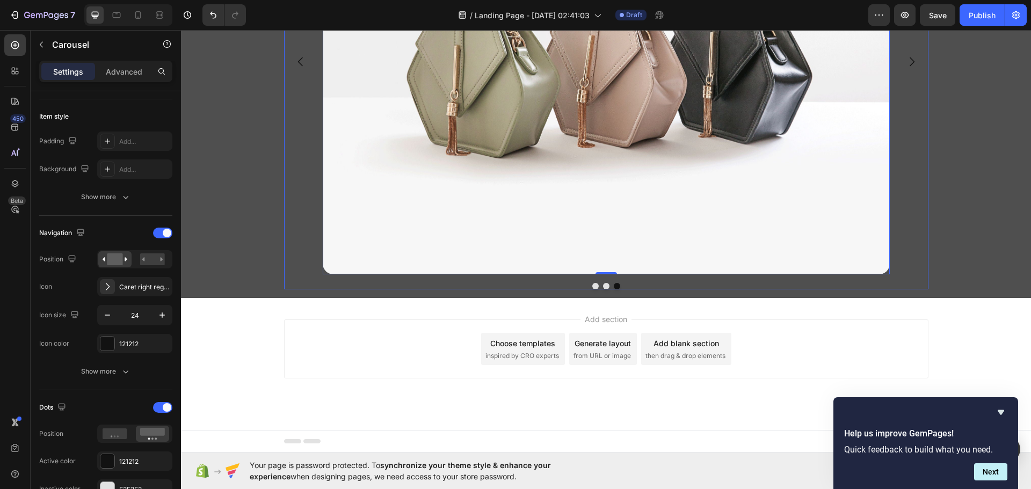
click at [298, 60] on icon "Carousel Back Arrow" at bounding box center [300, 61] width 13 height 13
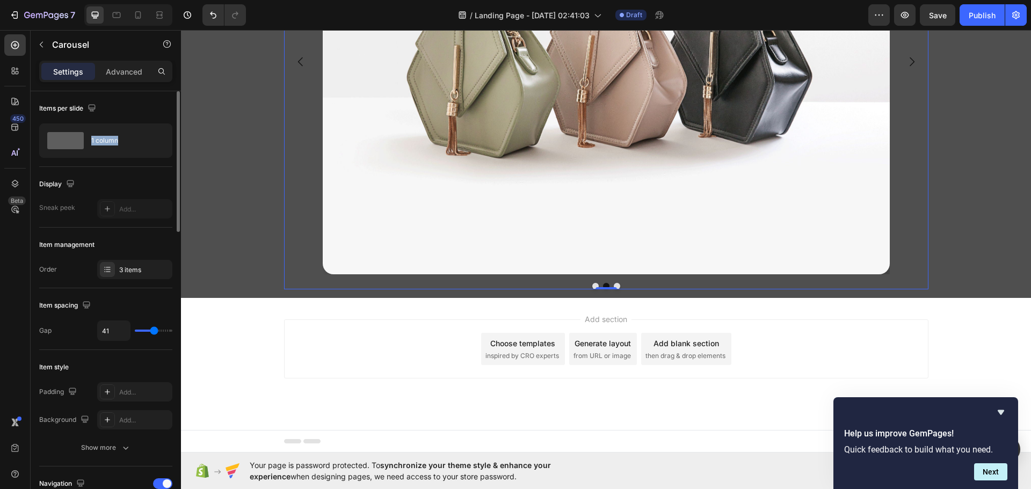
click at [298, 60] on icon "Carousel Back Arrow" at bounding box center [300, 61] width 13 height 13
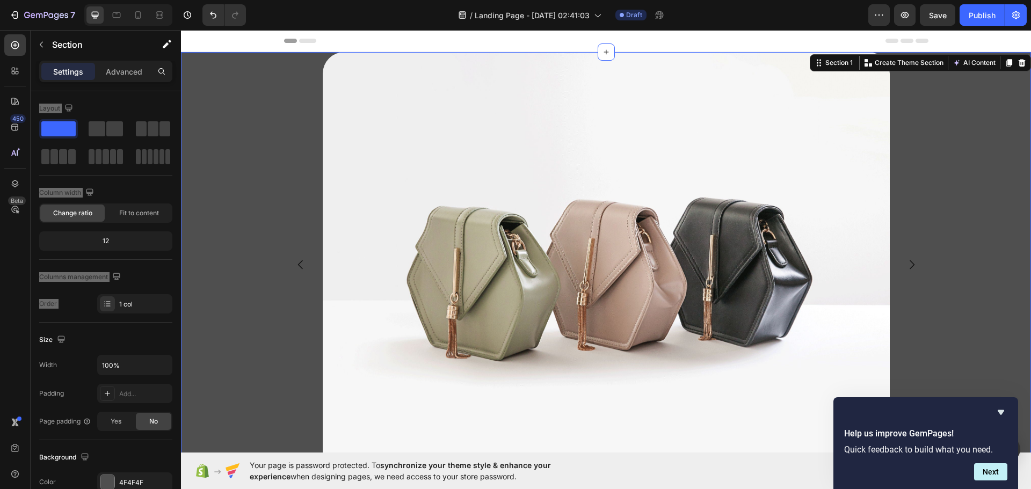
click at [210, 195] on div "Image Image Image Carousel Row" at bounding box center [606, 276] width 850 height 449
click at [17, 46] on icon at bounding box center [15, 45] width 11 height 11
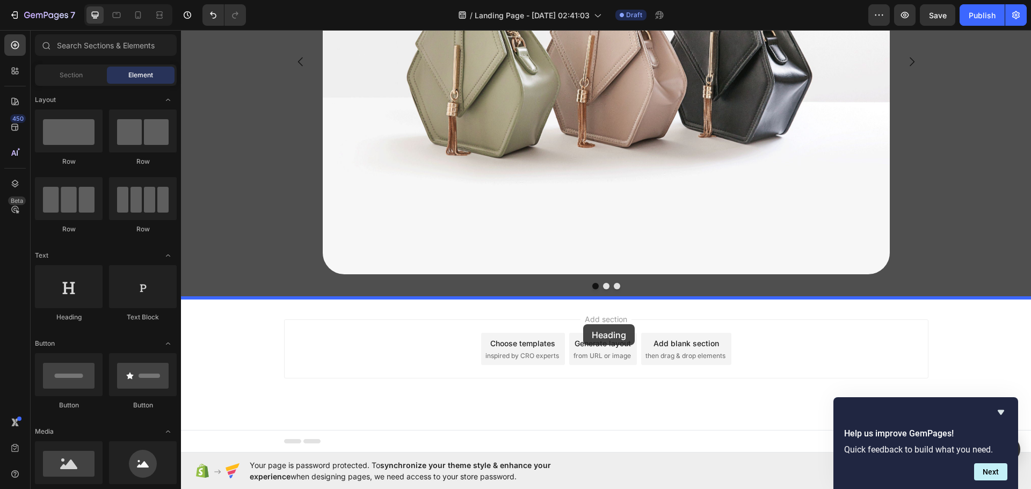
drag, startPoint x: 252, startPoint y: 311, endPoint x: 583, endPoint y: 324, distance: 331.5
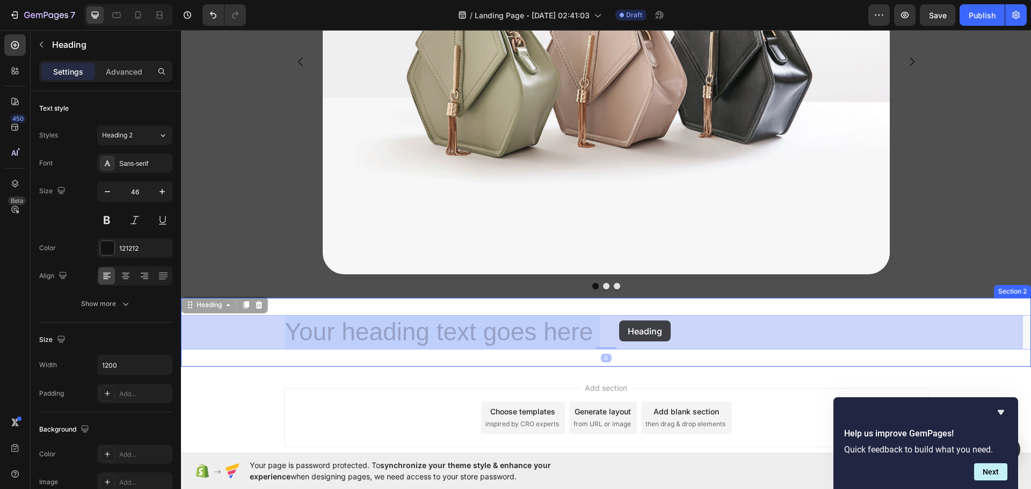
drag, startPoint x: 598, startPoint y: 331, endPoint x: 633, endPoint y: 318, distance: 37.2
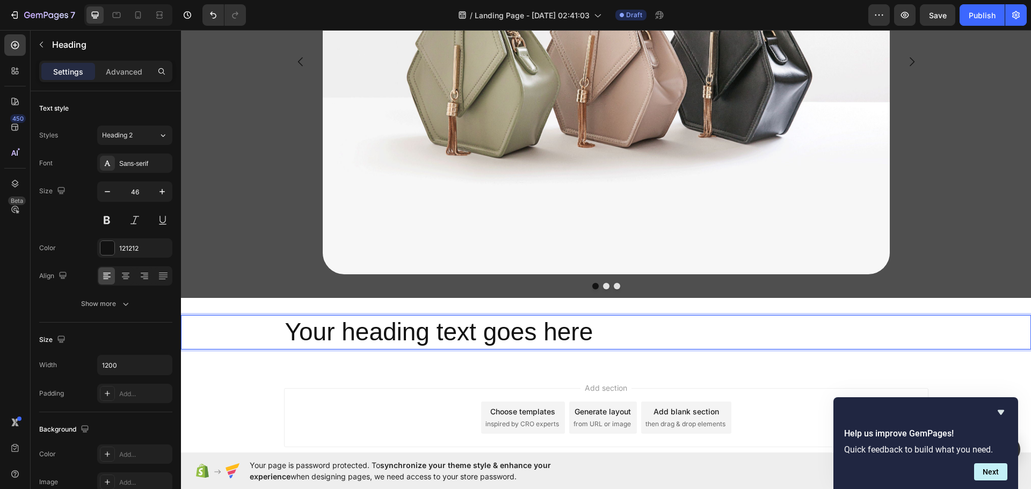
click at [588, 335] on p "Your heading text goes here" at bounding box center [606, 332] width 642 height 32
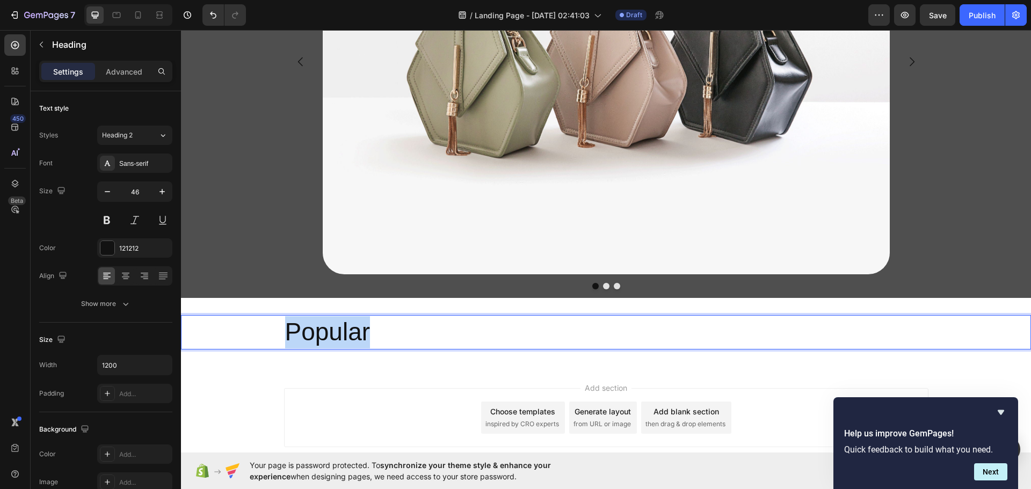
drag, startPoint x: 378, startPoint y: 338, endPoint x: 261, endPoint y: 323, distance: 117.9
click at [262, 325] on div "Popular" at bounding box center [606, 332] width 850 height 34
click at [454, 332] on p "Trending Styles" at bounding box center [606, 332] width 642 height 32
drag, startPoint x: 450, startPoint y: 332, endPoint x: 273, endPoint y: 334, distance: 177.7
click at [272, 337] on div "Trending Styles" at bounding box center [606, 332] width 850 height 34
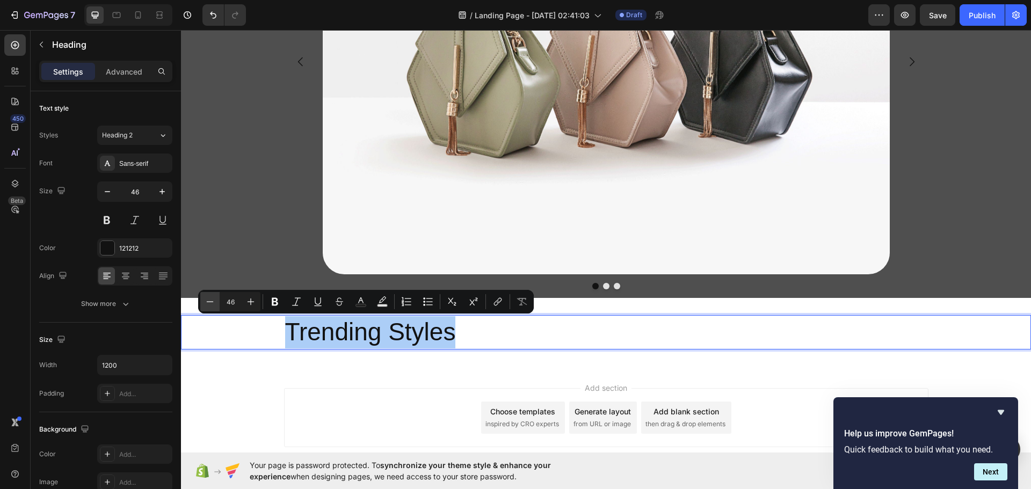
click at [213, 302] on icon "Editor contextual toolbar" at bounding box center [210, 301] width 7 height 1
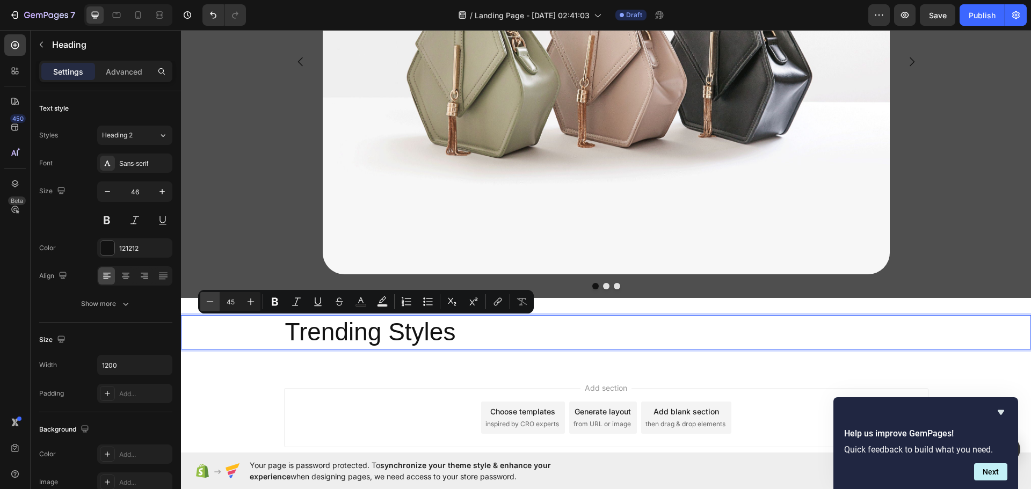
click at [213, 302] on icon "Editor contextual toolbar" at bounding box center [210, 301] width 7 height 1
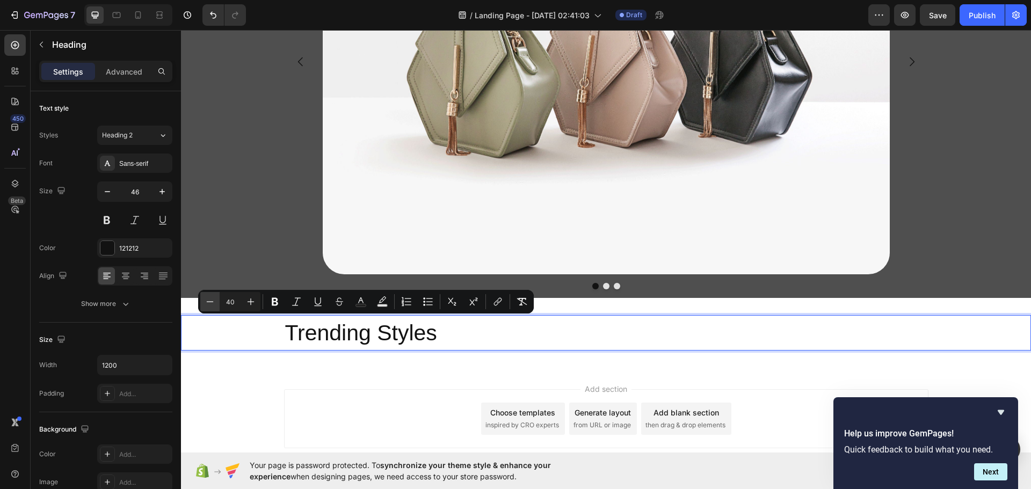
click at [213, 302] on icon "Editor contextual toolbar" at bounding box center [210, 301] width 7 height 1
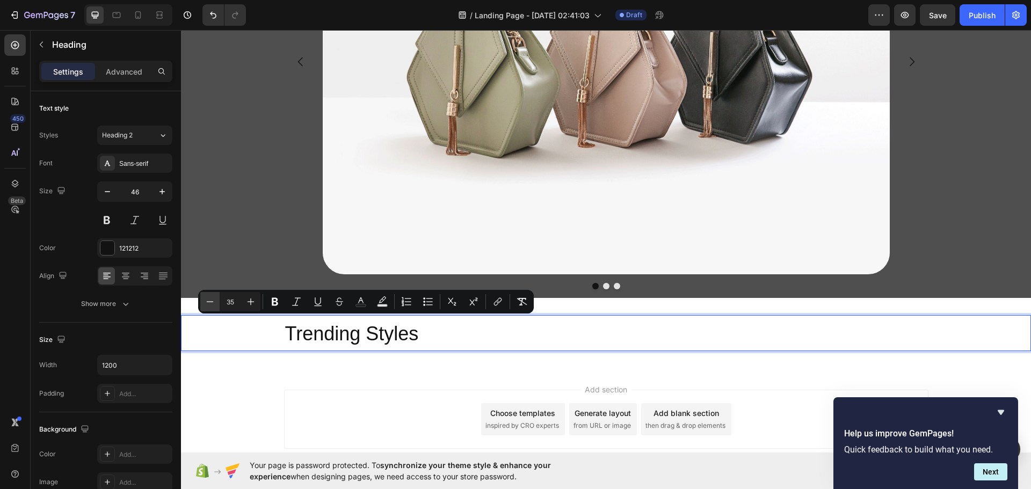
click at [213, 302] on icon "Editor contextual toolbar" at bounding box center [210, 301] width 7 height 1
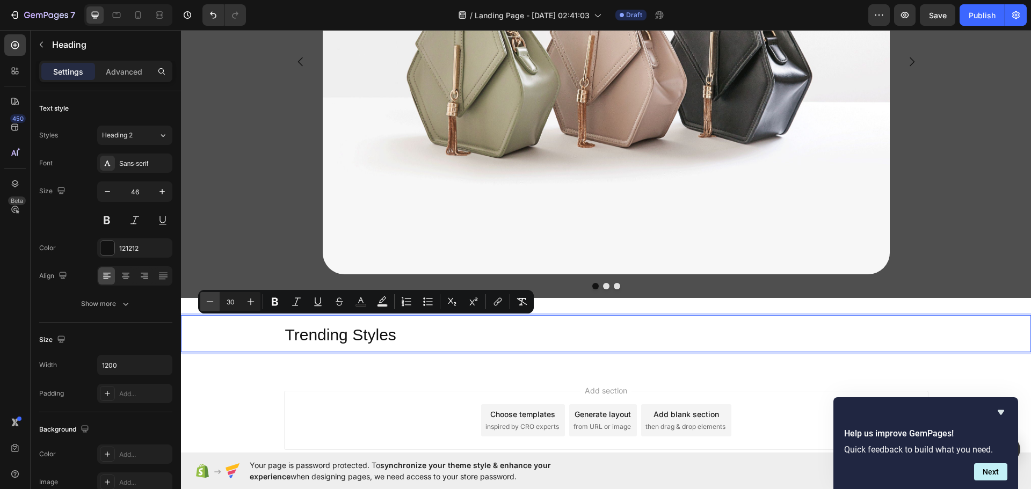
click at [213, 302] on icon "Editor contextual toolbar" at bounding box center [210, 301] width 7 height 1
type input "28"
click at [143, 162] on div "Sans-serif" at bounding box center [144, 164] width 50 height 10
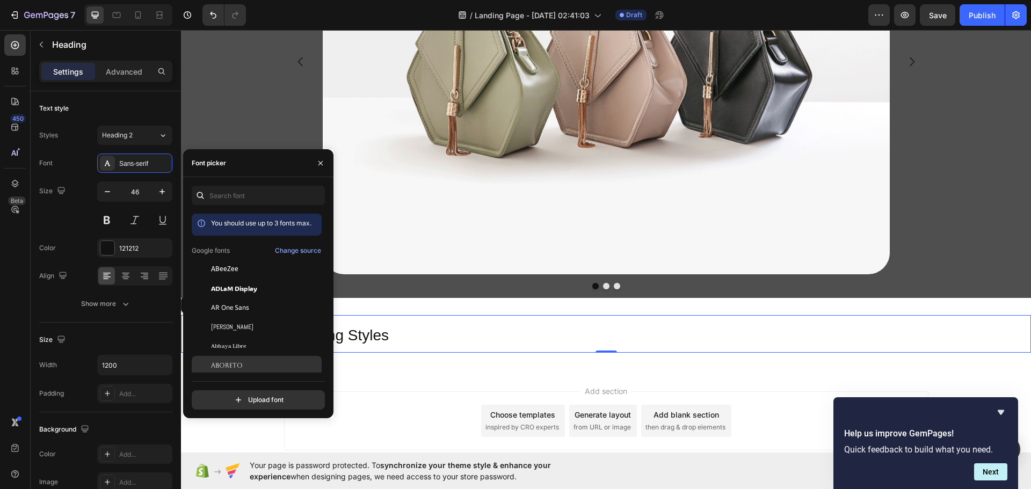
click at [243, 359] on div "Aboreto" at bounding box center [257, 365] width 130 height 19
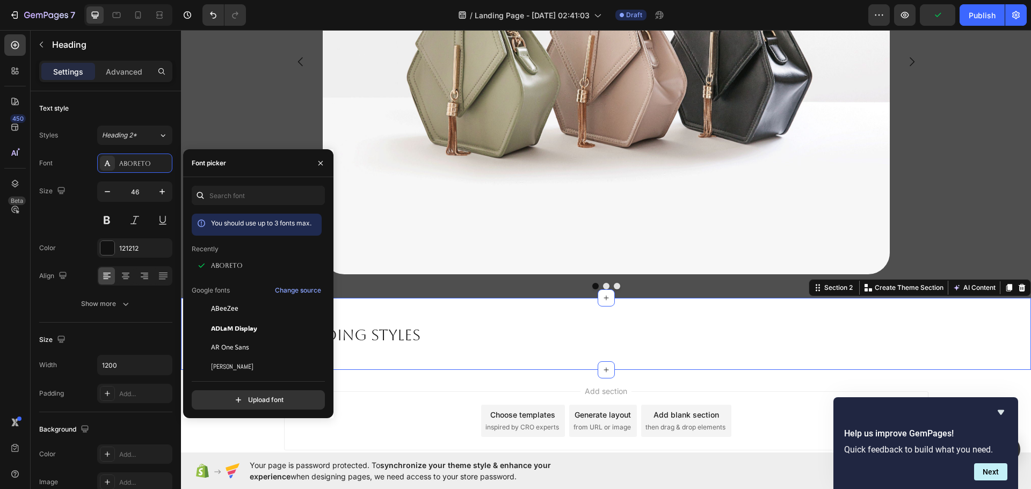
click at [361, 356] on div "⁠⁠⁠⁠⁠⁠⁠ Trending Styles Heading Section 2 You can create reusable sections Crea…" at bounding box center [606, 334] width 850 height 72
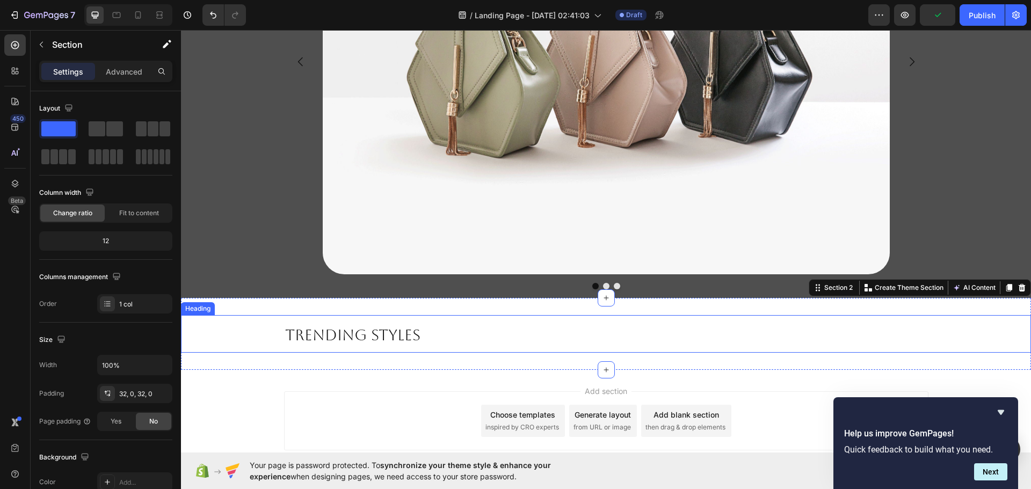
click at [435, 339] on p "⁠⁠⁠⁠⁠⁠⁠ Trending Styles" at bounding box center [606, 333] width 642 height 35
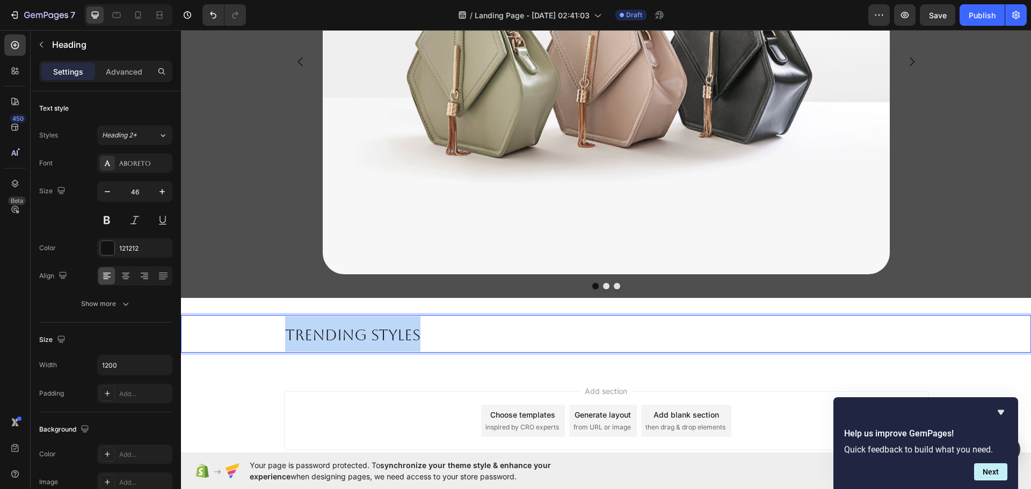
drag, startPoint x: 418, startPoint y: 329, endPoint x: 243, endPoint y: 338, distance: 175.7
click at [243, 338] on div "Trending Styles" at bounding box center [606, 334] width 850 height 38
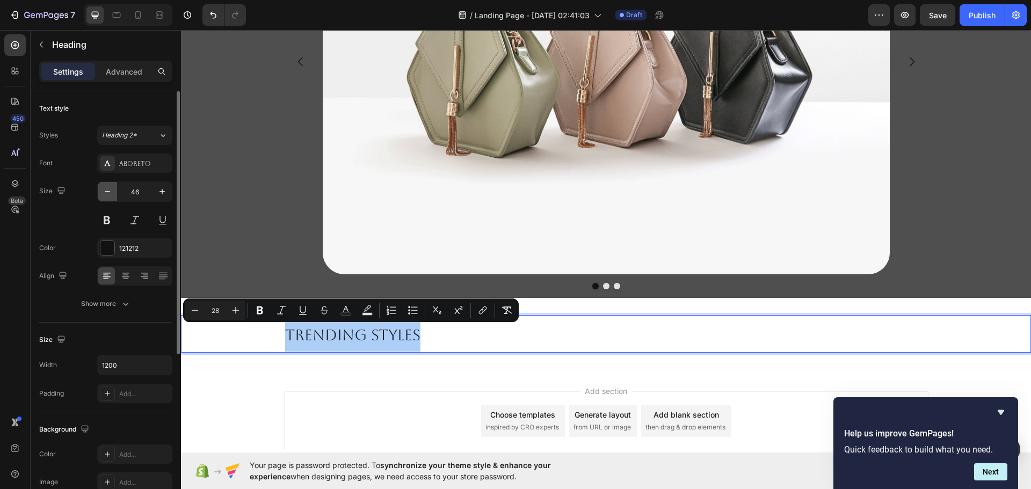
click at [107, 183] on button "button" at bounding box center [107, 191] width 19 height 19
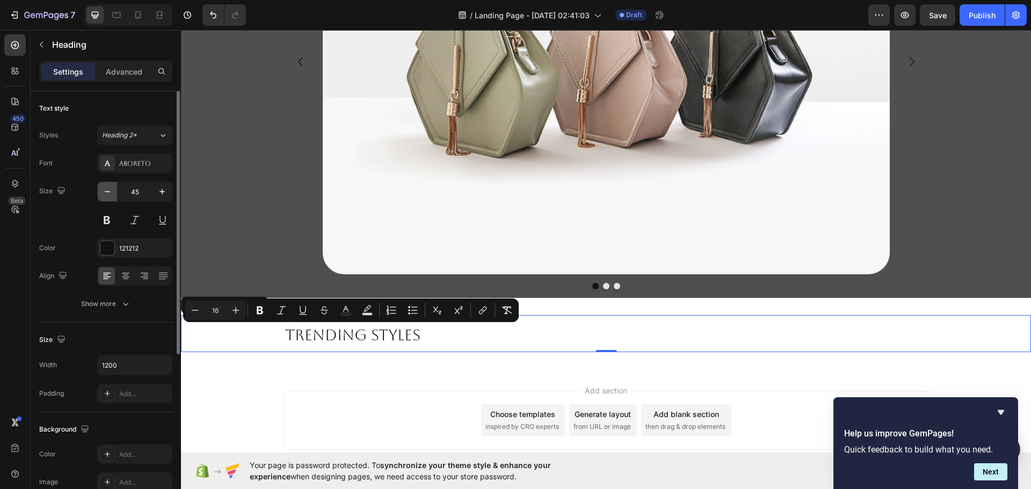
click at [110, 186] on button "button" at bounding box center [107, 191] width 19 height 19
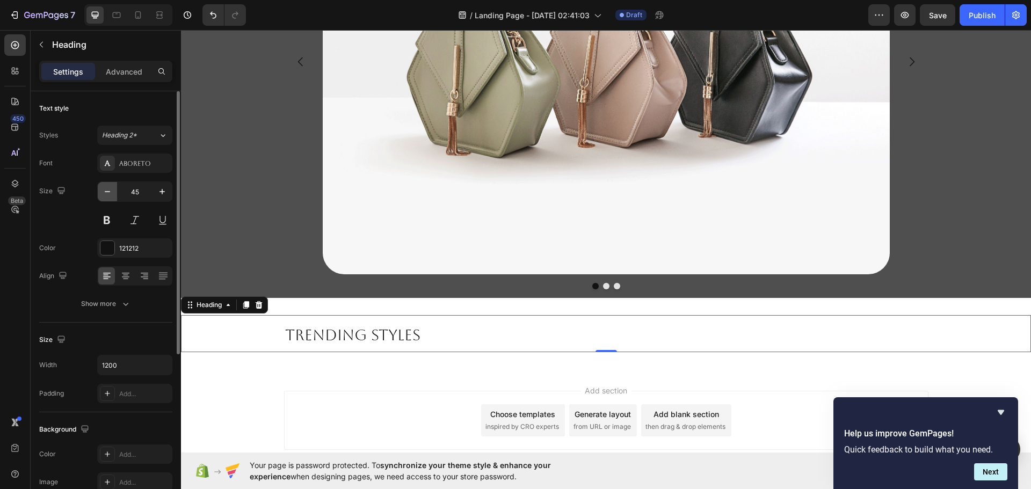
click at [110, 186] on button "button" at bounding box center [107, 191] width 19 height 19
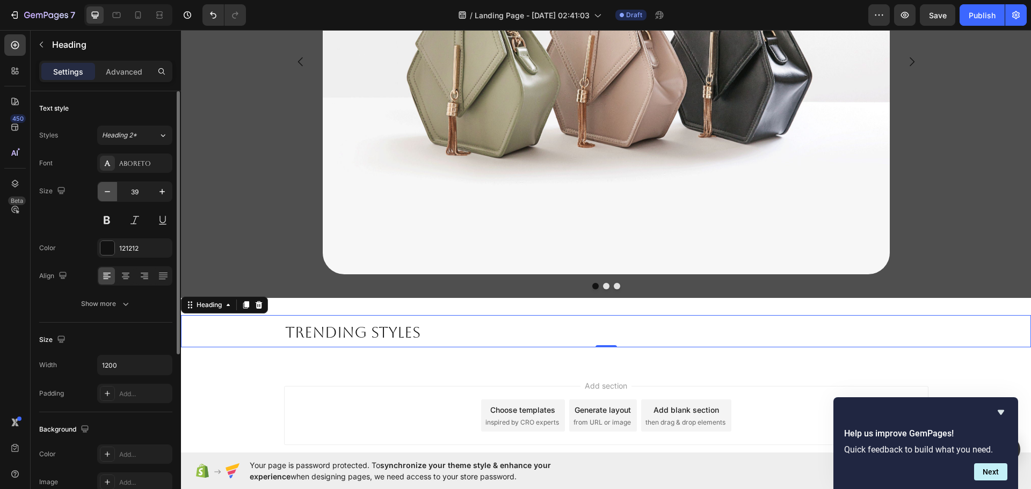
click at [110, 186] on button "button" at bounding box center [107, 191] width 19 height 19
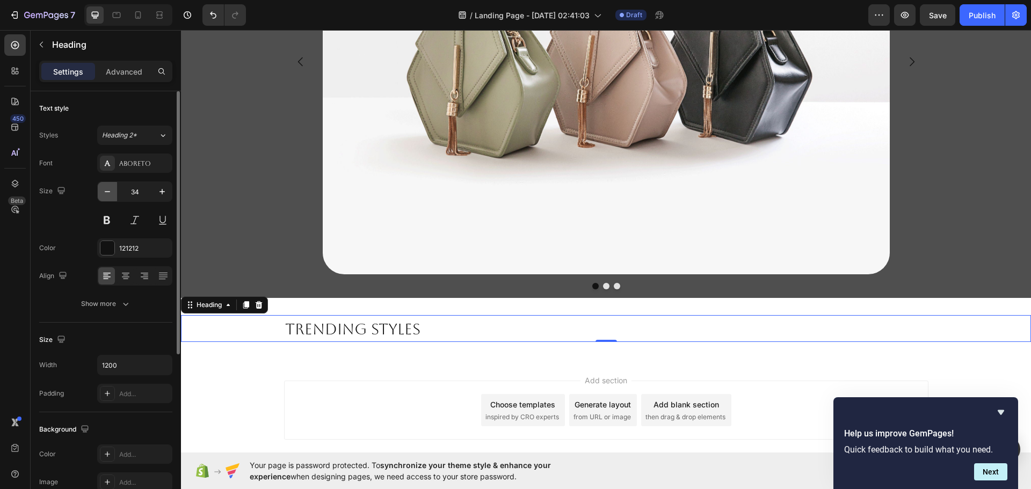
click at [110, 186] on button "button" at bounding box center [107, 191] width 19 height 19
type input "32"
click at [244, 329] on div "Trending Styles" at bounding box center [606, 328] width 850 height 26
click at [271, 329] on div "Trending Styles" at bounding box center [606, 328] width 850 height 26
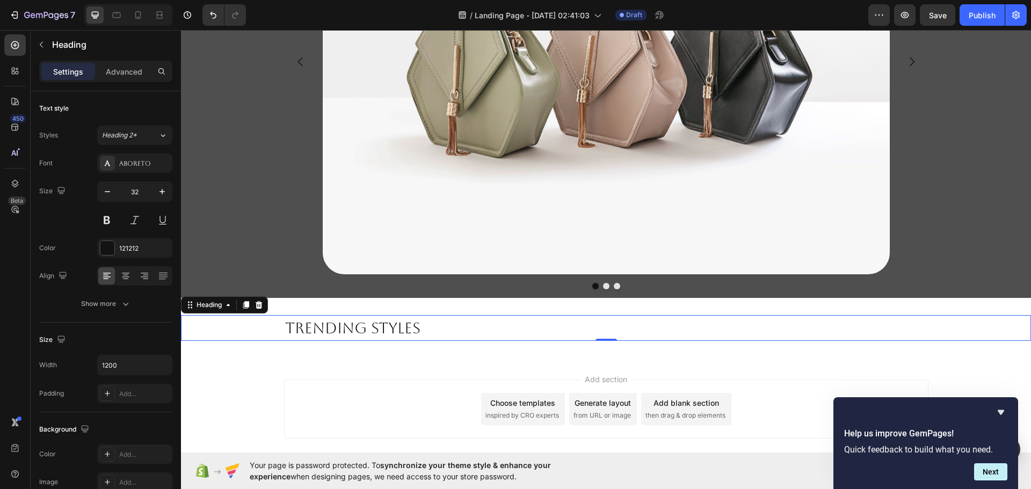
click at [271, 329] on div "Trending Styles" at bounding box center [606, 328] width 850 height 26
click at [279, 327] on div "Trending Styles" at bounding box center [606, 328] width 850 height 26
click at [100, 59] on div "Heading" at bounding box center [101, 45] width 140 height 31
click at [112, 68] on p "Advanced" at bounding box center [124, 71] width 37 height 11
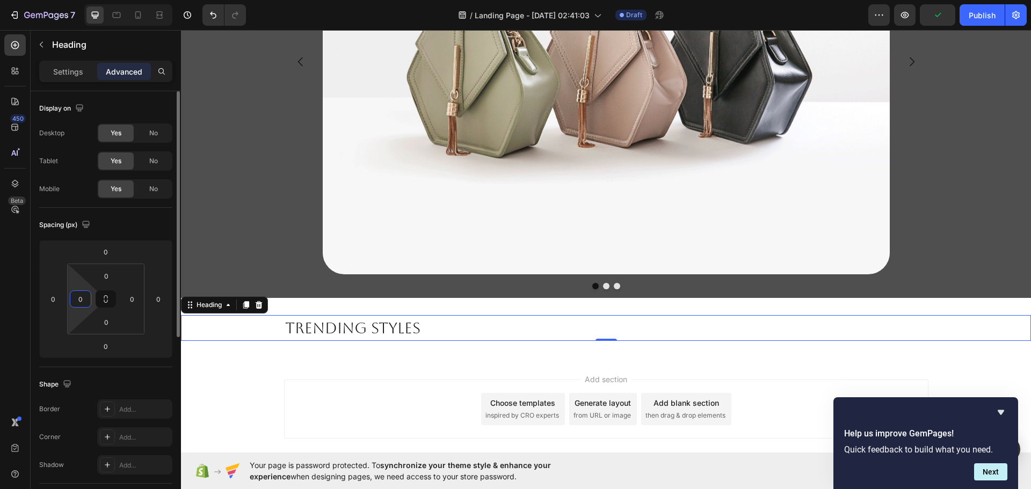
click at [77, 300] on input "0" at bounding box center [80, 299] width 16 height 16
click at [103, 301] on icon at bounding box center [105, 299] width 9 height 9
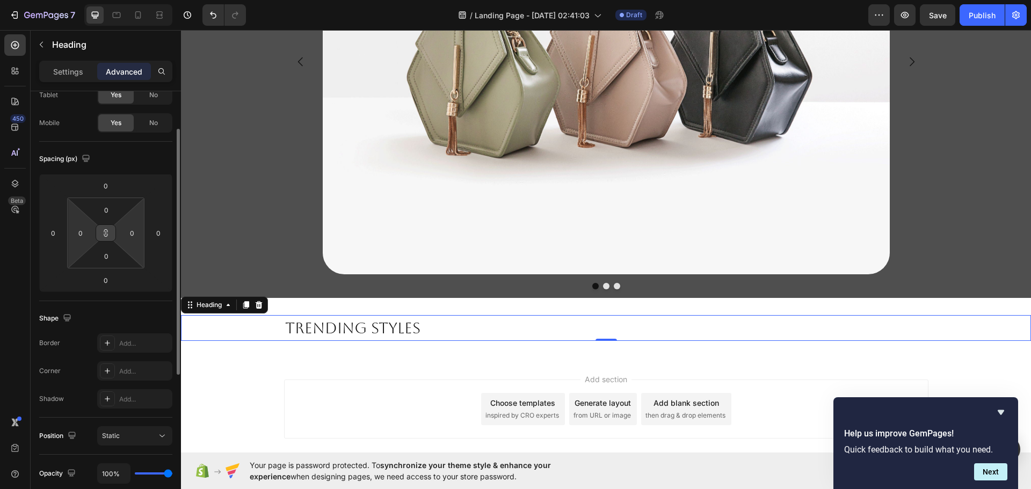
scroll to position [317, 0]
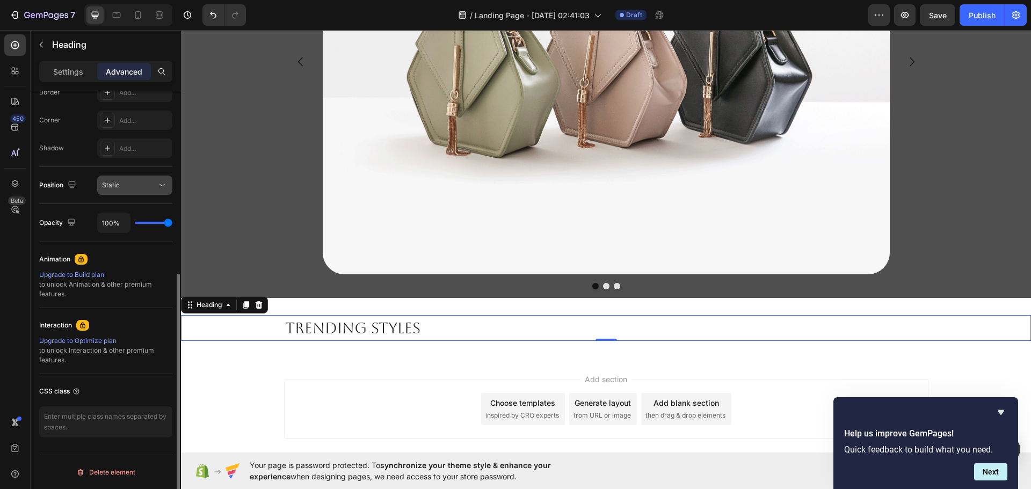
click at [135, 187] on div "Static" at bounding box center [129, 185] width 55 height 10
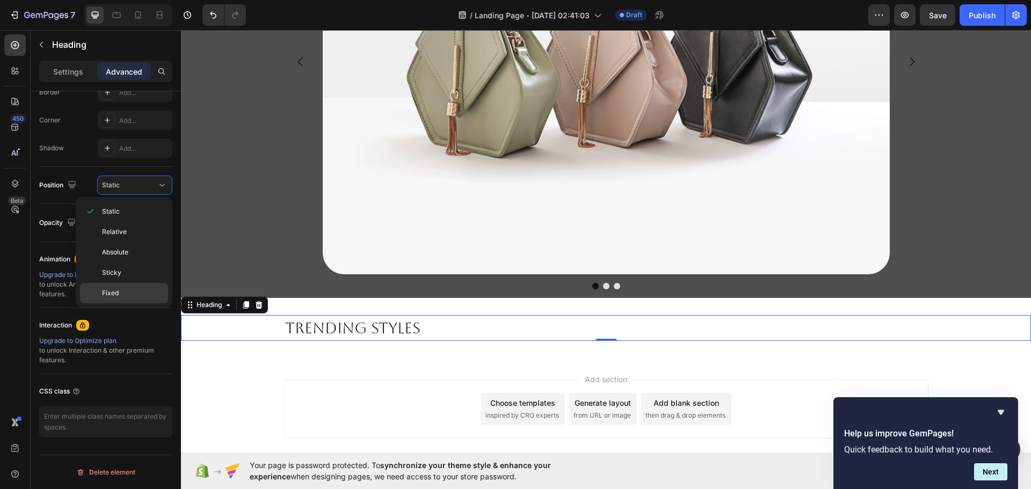
click at [126, 284] on div "Fixed" at bounding box center [124, 293] width 88 height 20
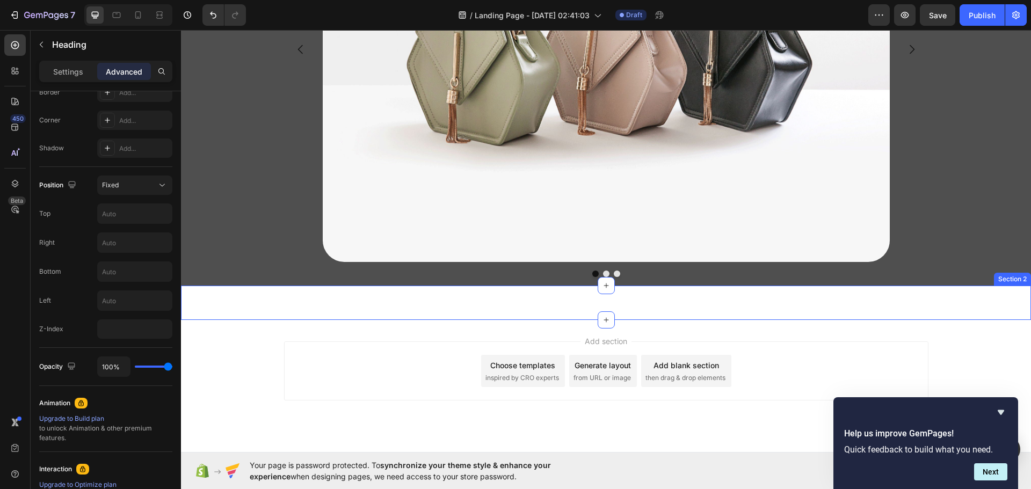
scroll to position [237, 0]
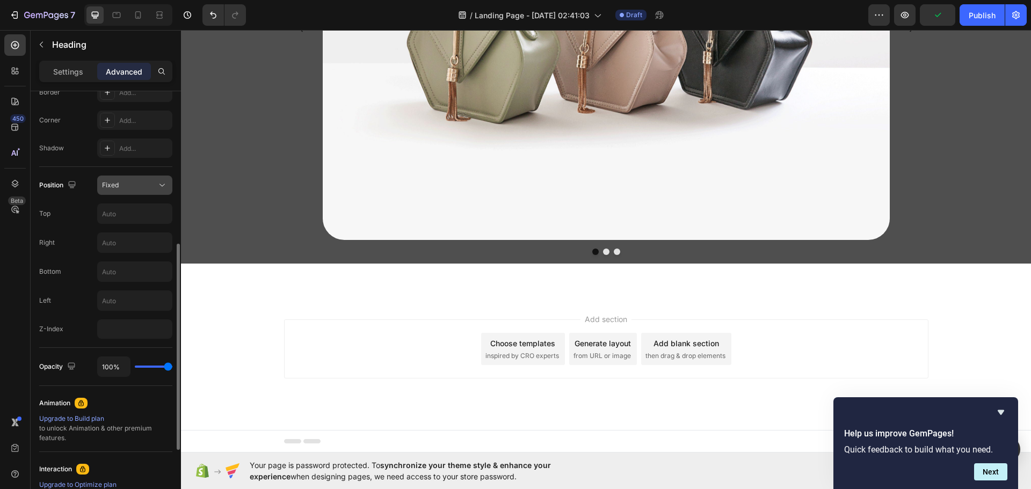
click at [130, 187] on div "Fixed" at bounding box center [129, 185] width 55 height 10
click at [132, 186] on div "Fixed" at bounding box center [129, 185] width 55 height 10
click at [130, 217] on input "text" at bounding box center [135, 213] width 74 height 19
click at [130, 216] on input "text" at bounding box center [135, 213] width 74 height 19
click at [146, 185] on div "Fixed" at bounding box center [129, 185] width 55 height 10
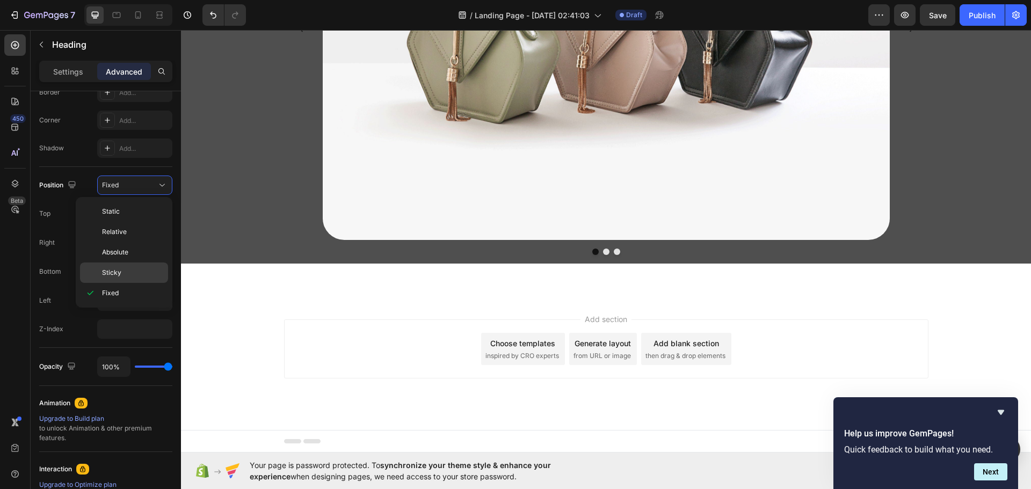
click at [122, 265] on div "Sticky" at bounding box center [124, 272] width 88 height 20
type input "0"
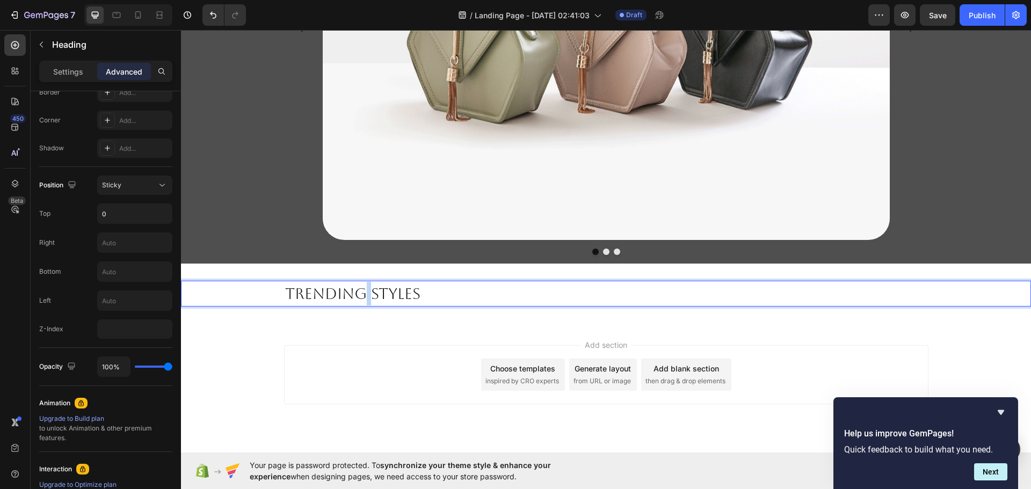
drag, startPoint x: 359, startPoint y: 294, endPoint x: 369, endPoint y: 295, distance: 10.3
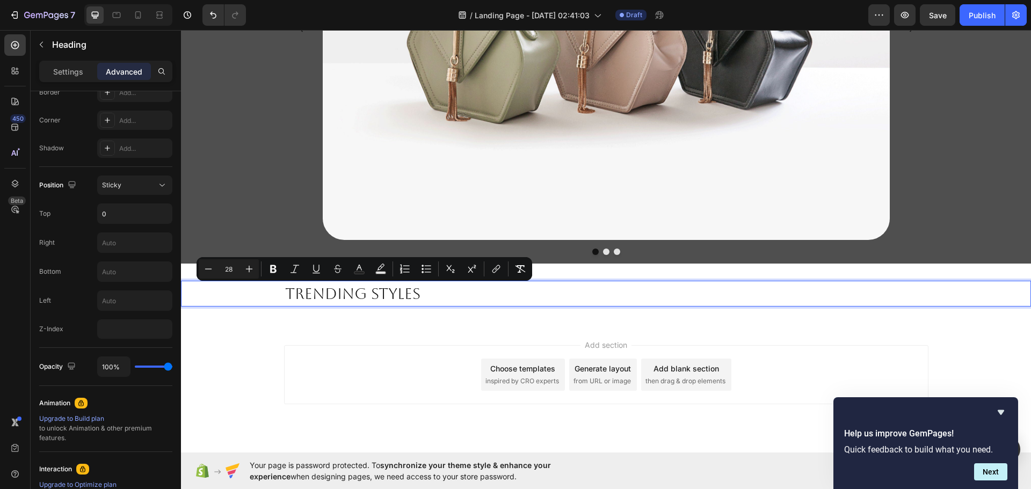
click at [379, 293] on span "Trending Styles" at bounding box center [352, 293] width 135 height 17
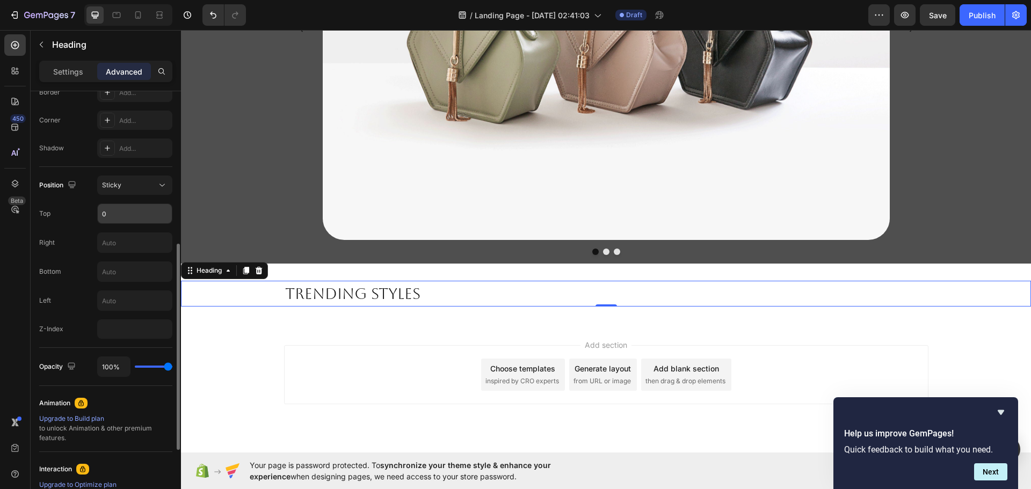
click at [125, 215] on input "0" at bounding box center [135, 213] width 74 height 19
click at [114, 243] on input "text" at bounding box center [135, 242] width 74 height 19
type input "50"
click at [87, 260] on div "Position Sticky Top 0 Right 50 Bottom Left Z-Index" at bounding box center [105, 257] width 133 height 163
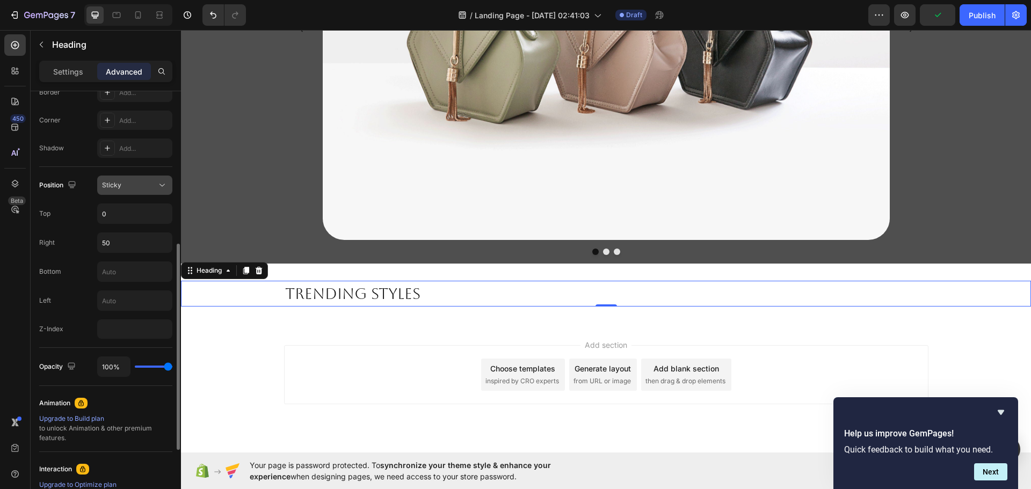
click at [158, 181] on icon at bounding box center [162, 185] width 11 height 11
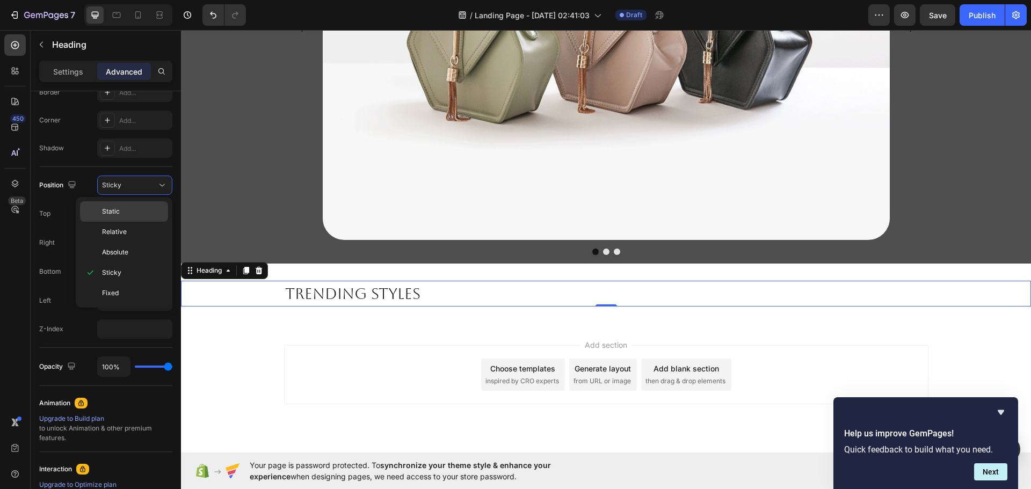
click at [144, 211] on p "Static" at bounding box center [132, 212] width 61 height 10
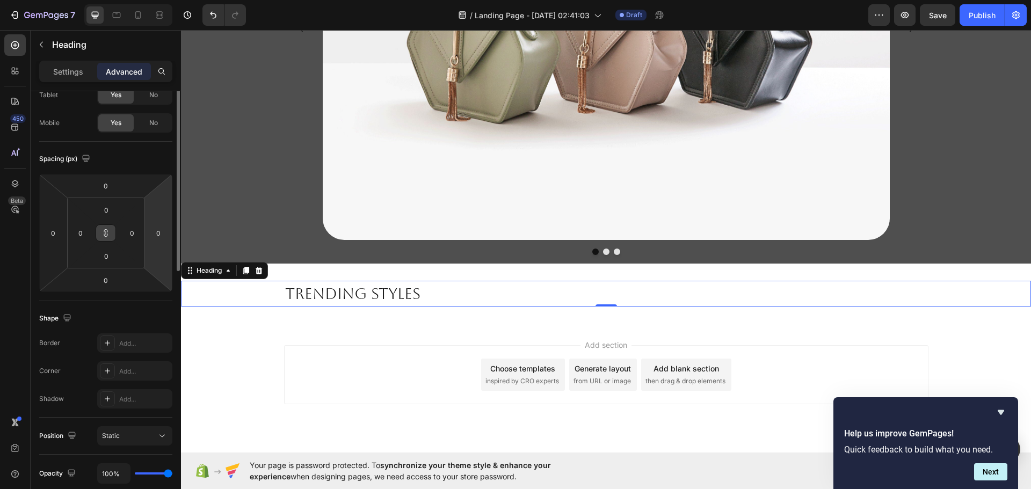
scroll to position [0, 0]
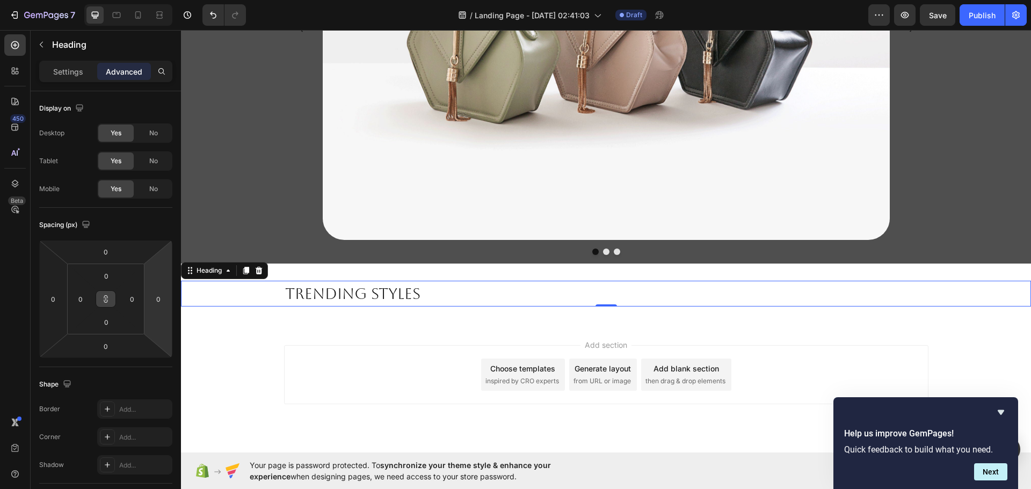
click at [416, 290] on span "Trending Styles" at bounding box center [352, 293] width 135 height 17
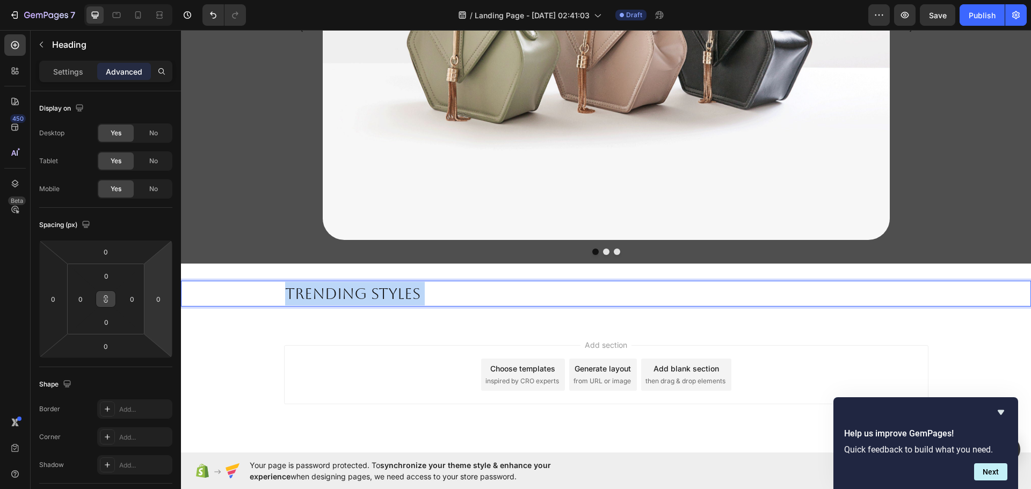
drag, startPoint x: 418, startPoint y: 294, endPoint x: 277, endPoint y: 294, distance: 140.6
click at [279, 295] on div "Trending Styles" at bounding box center [606, 294] width 850 height 26
drag, startPoint x: 431, startPoint y: 293, endPoint x: 425, endPoint y: 294, distance: 6.5
click at [430, 293] on p "Trending Styles" at bounding box center [606, 294] width 642 height 24
drag, startPoint x: 416, startPoint y: 294, endPoint x: 199, endPoint y: 282, distance: 217.1
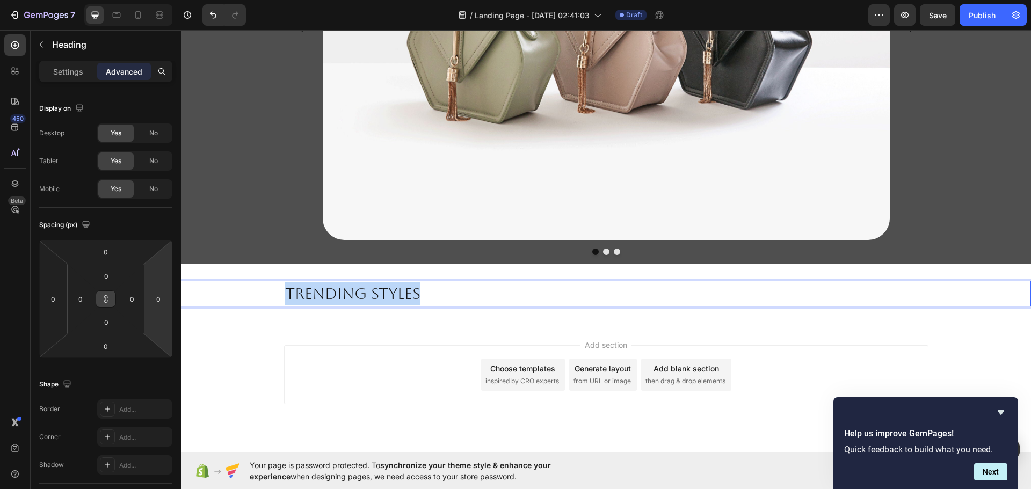
click at [194, 294] on div "Trending Styles" at bounding box center [606, 294] width 850 height 26
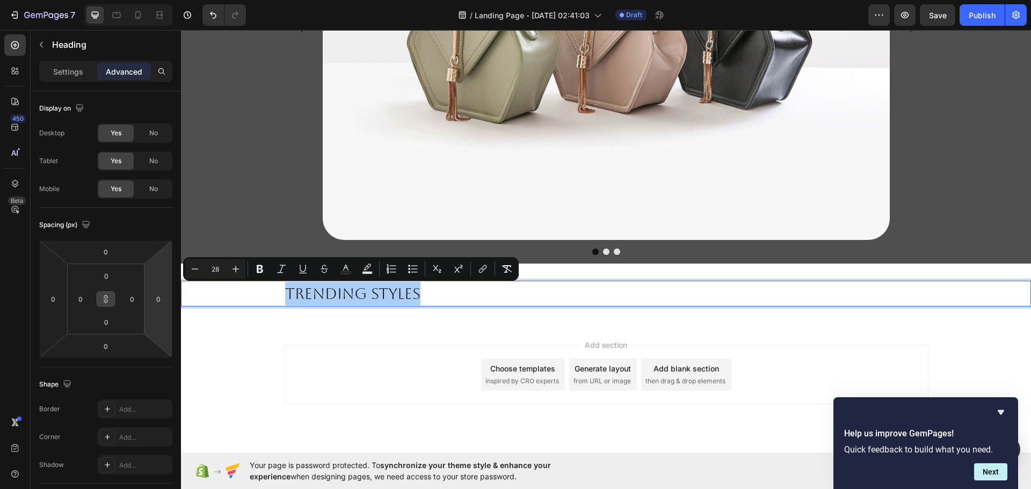
click at [61, 59] on div "Heading" at bounding box center [101, 45] width 140 height 31
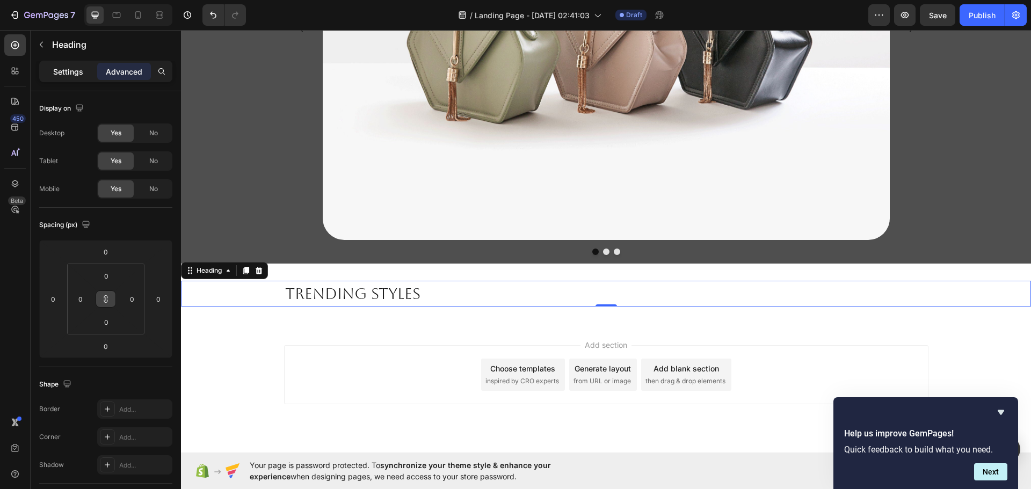
click at [65, 68] on p "Settings" at bounding box center [68, 71] width 30 height 11
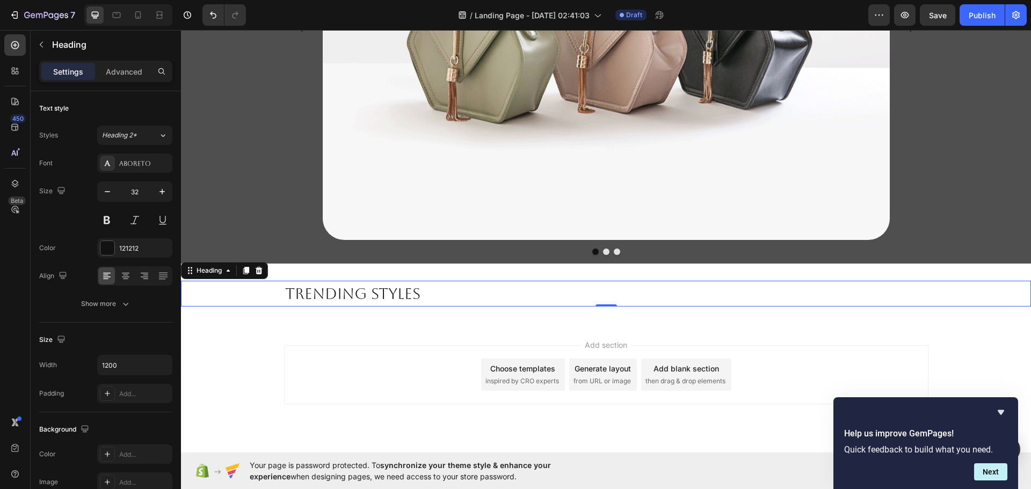
click at [414, 281] on h2 "Trending Styles" at bounding box center [606, 294] width 644 height 26
click at [417, 283] on p "Trending Styles" at bounding box center [606, 294] width 642 height 24
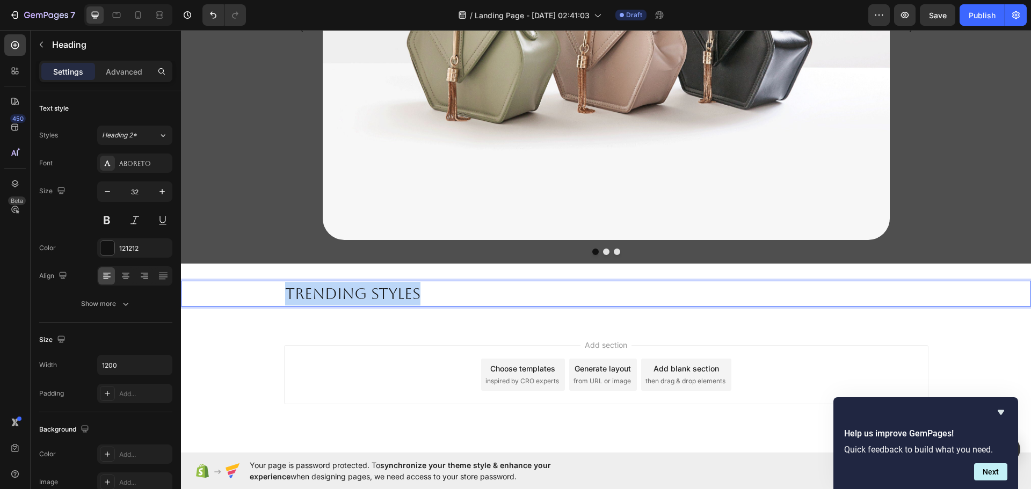
drag, startPoint x: 411, startPoint y: 289, endPoint x: 184, endPoint y: 251, distance: 230.8
click at [226, 287] on div "Trending Styles" at bounding box center [606, 294] width 850 height 26
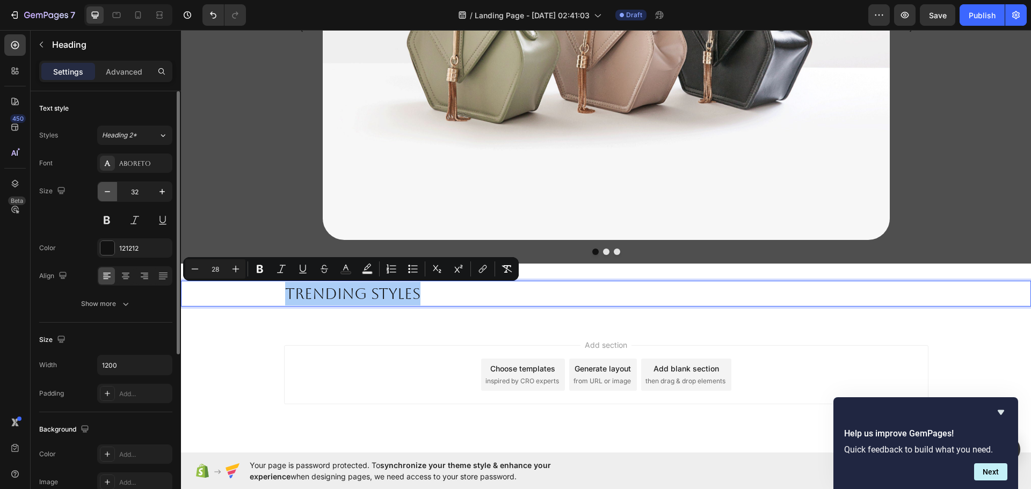
click at [101, 194] on button "button" at bounding box center [107, 191] width 19 height 19
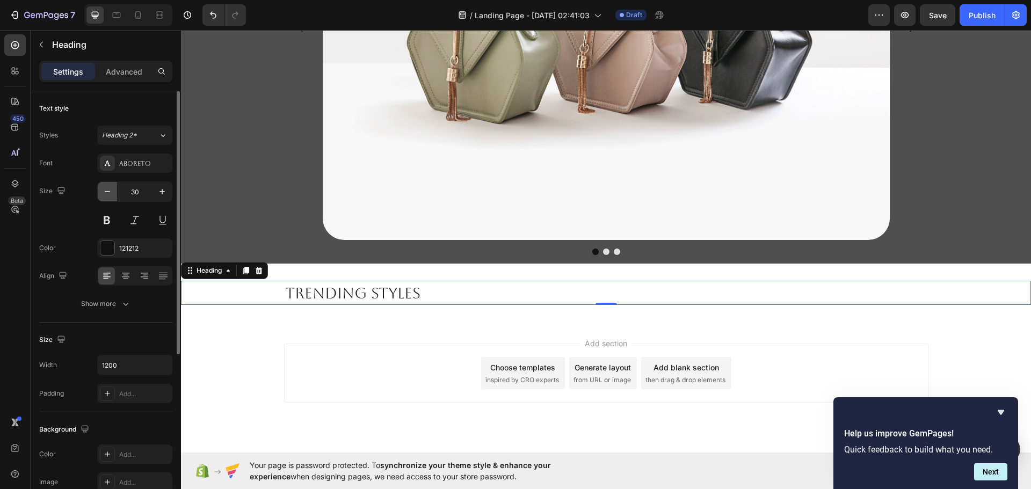
click at [101, 194] on button "button" at bounding box center [107, 191] width 19 height 19
click at [160, 190] on icon "button" at bounding box center [162, 191] width 11 height 11
click at [110, 192] on icon "button" at bounding box center [107, 191] width 11 height 11
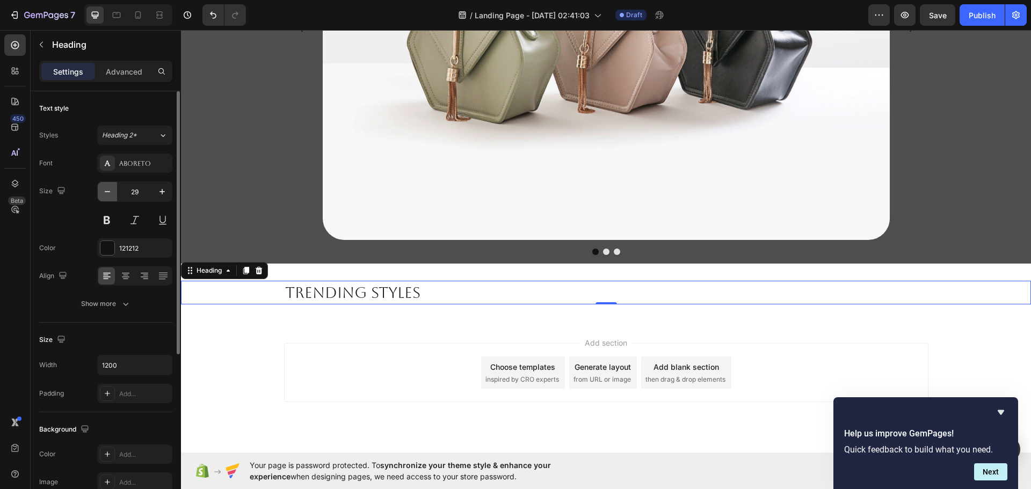
click at [110, 192] on icon "button" at bounding box center [107, 191] width 11 height 11
click at [165, 188] on icon "button" at bounding box center [162, 191] width 11 height 11
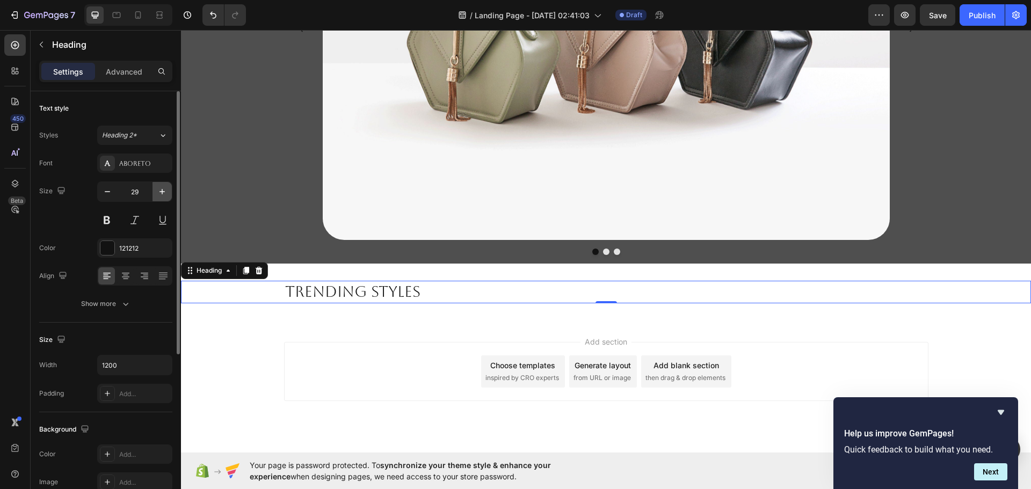
type input "30"
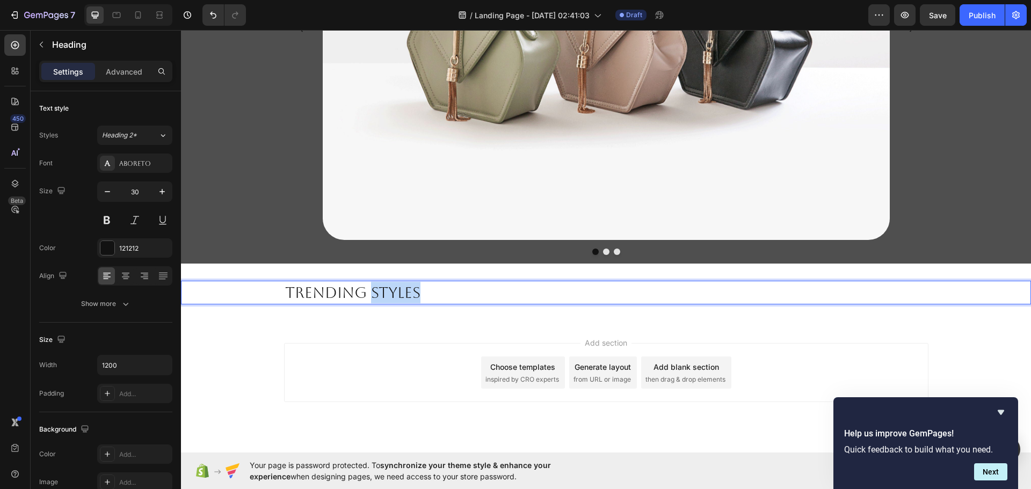
click at [366, 287] on span "Trending Styles" at bounding box center [352, 292] width 135 height 17
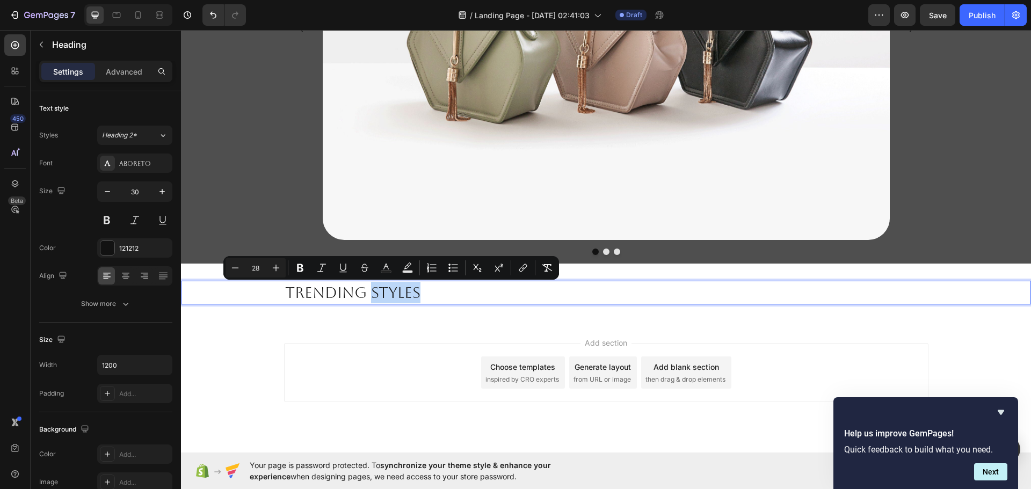
click at [423, 292] on p "Trending Styles" at bounding box center [606, 292] width 642 height 21
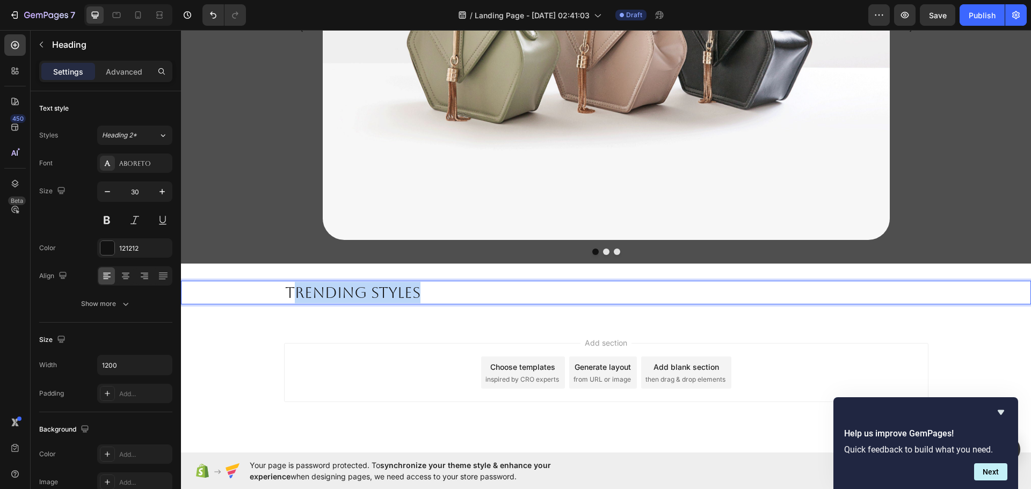
drag, startPoint x: 416, startPoint y: 292, endPoint x: 289, endPoint y: 297, distance: 126.8
click at [289, 297] on span "Trending Styles" at bounding box center [352, 292] width 135 height 17
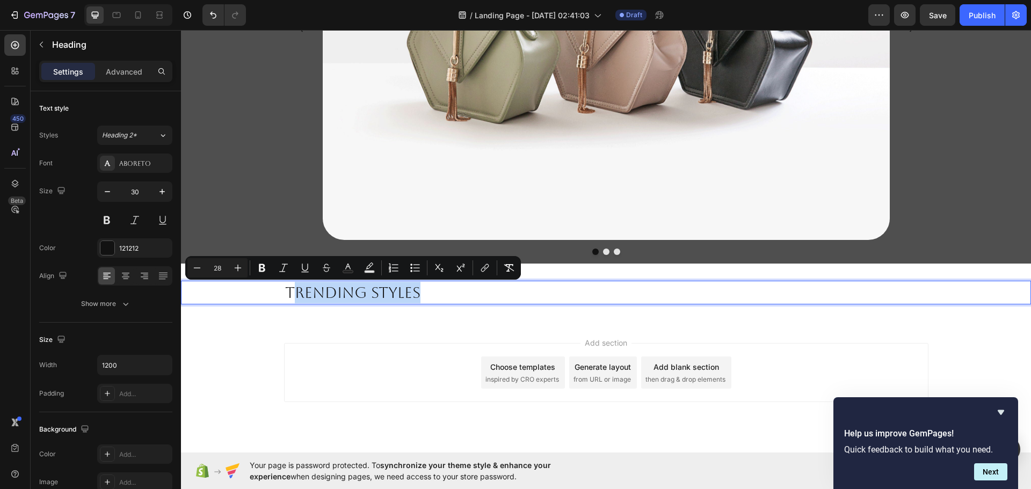
click at [414, 295] on span "Trending Styles" at bounding box center [352, 292] width 135 height 17
drag, startPoint x: 417, startPoint y: 295, endPoint x: 278, endPoint y: 291, distance: 139.6
click at [278, 291] on div "Trending Styles" at bounding box center [606, 293] width 850 height 24
click at [202, 270] on button "Minus" at bounding box center [194, 267] width 19 height 19
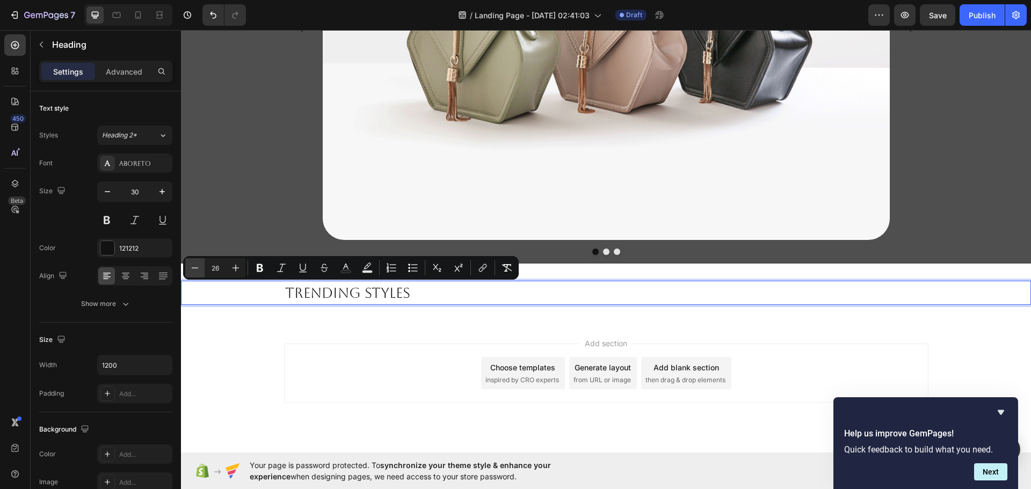
click at [202, 270] on button "Minus" at bounding box center [194, 267] width 19 height 19
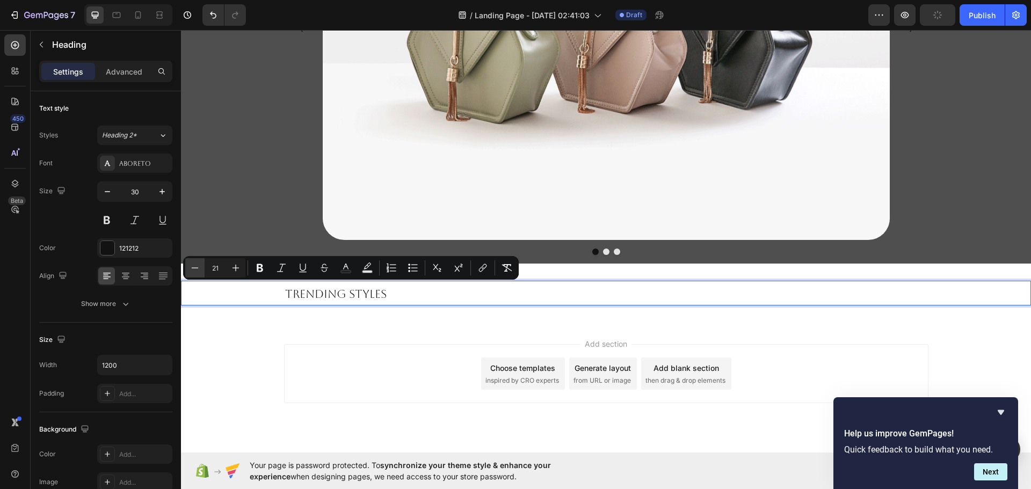
click at [202, 270] on button "Minus" at bounding box center [194, 267] width 19 height 19
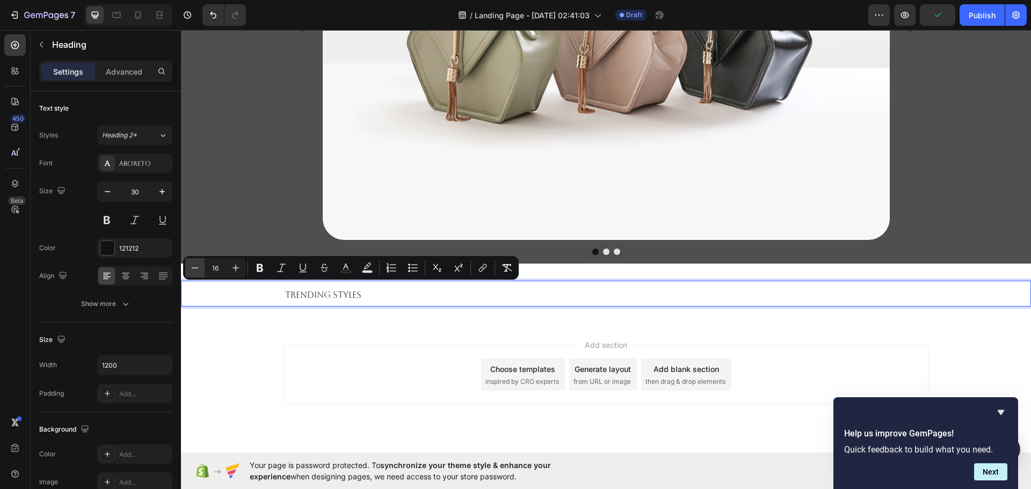
click at [202, 270] on button "Minus" at bounding box center [194, 267] width 19 height 19
click at [240, 270] on icon "Editor contextual toolbar" at bounding box center [235, 267] width 11 height 11
type input "18"
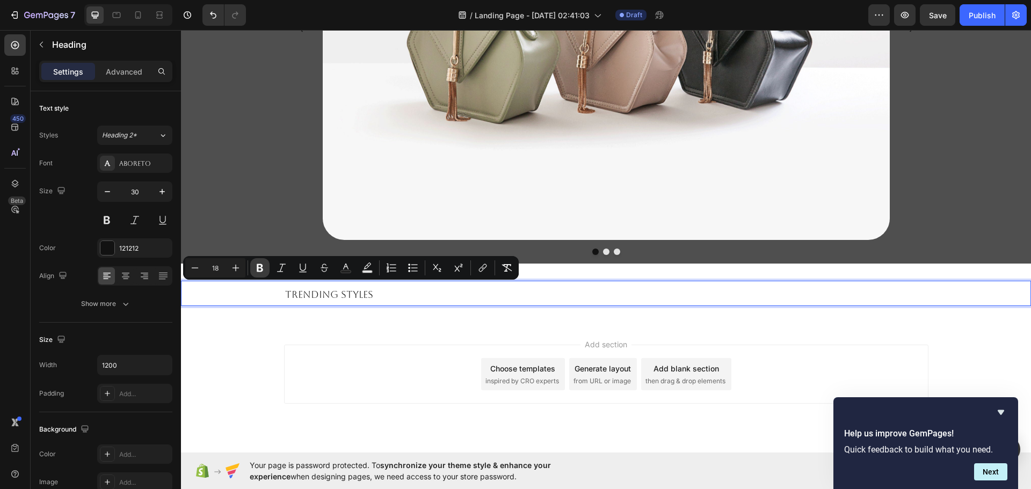
click at [266, 272] on button "Bold" at bounding box center [259, 267] width 19 height 19
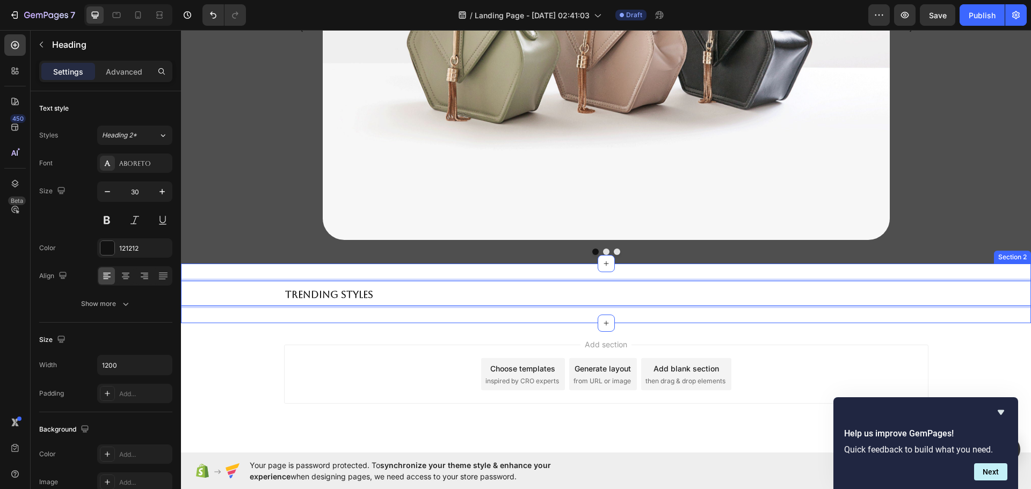
click at [347, 319] on div "Trending Styles Heading 0 Section 2" at bounding box center [606, 294] width 850 height 60
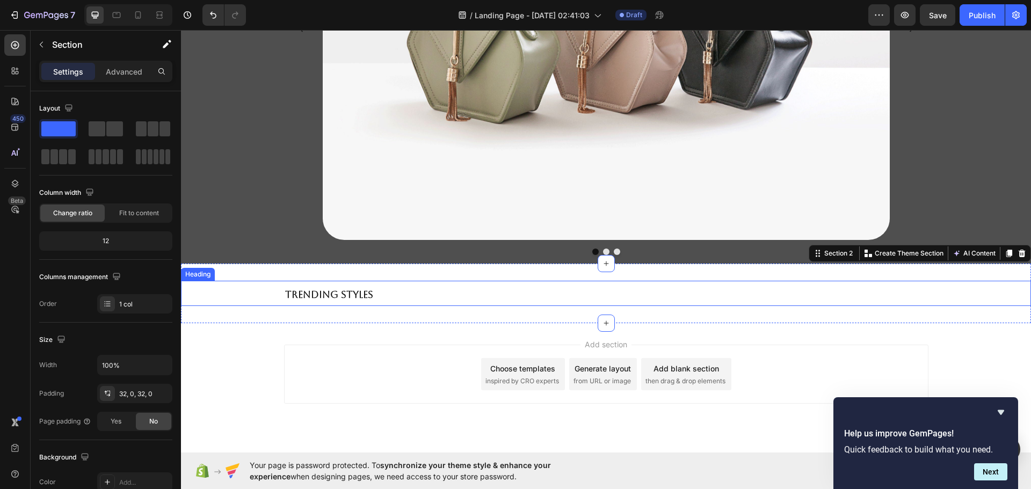
click at [363, 293] on strong "Trending Styles" at bounding box center [329, 294] width 88 height 11
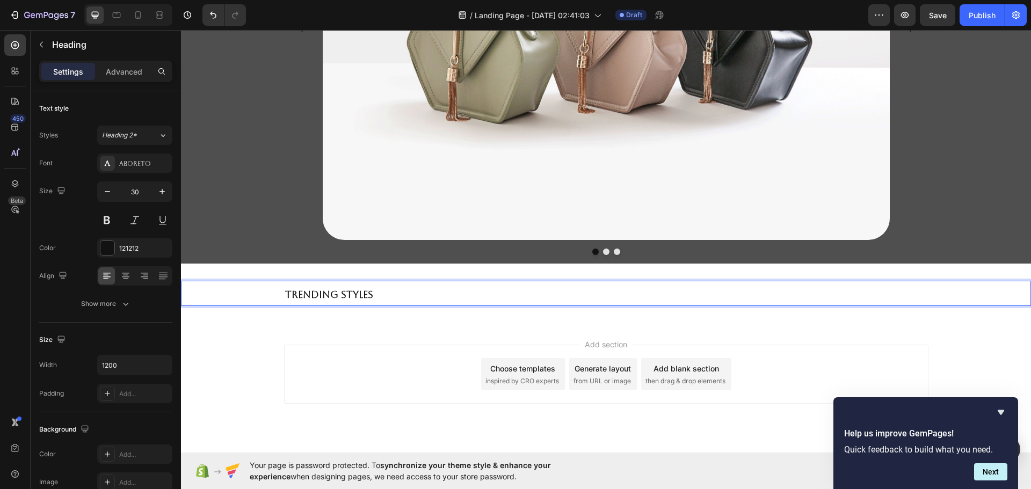
click at [374, 295] on p "Trending Styles" at bounding box center [606, 293] width 642 height 23
drag, startPoint x: 370, startPoint y: 295, endPoint x: 280, endPoint y: 297, distance: 90.7
click at [284, 297] on h2 "Trending Styles" at bounding box center [606, 293] width 644 height 25
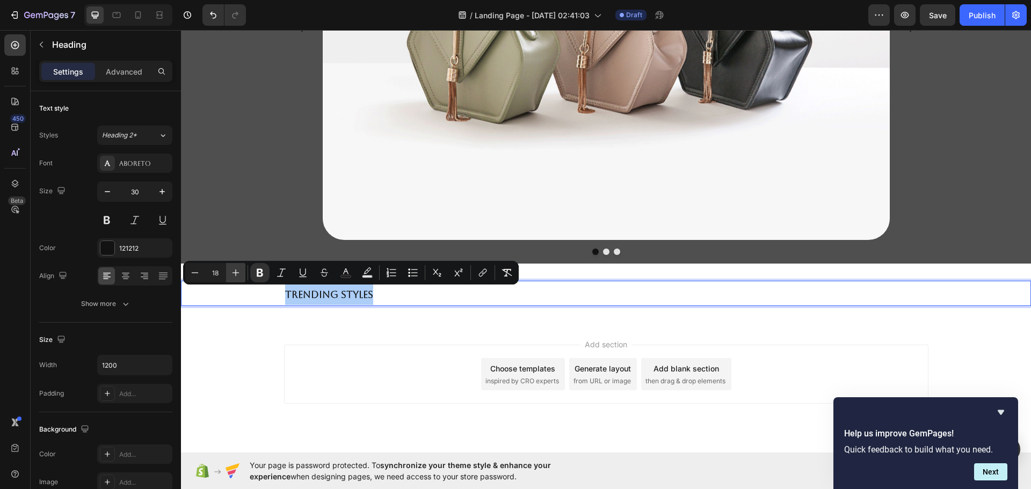
click at [240, 279] on button "Plus" at bounding box center [235, 272] width 19 height 19
type input "21"
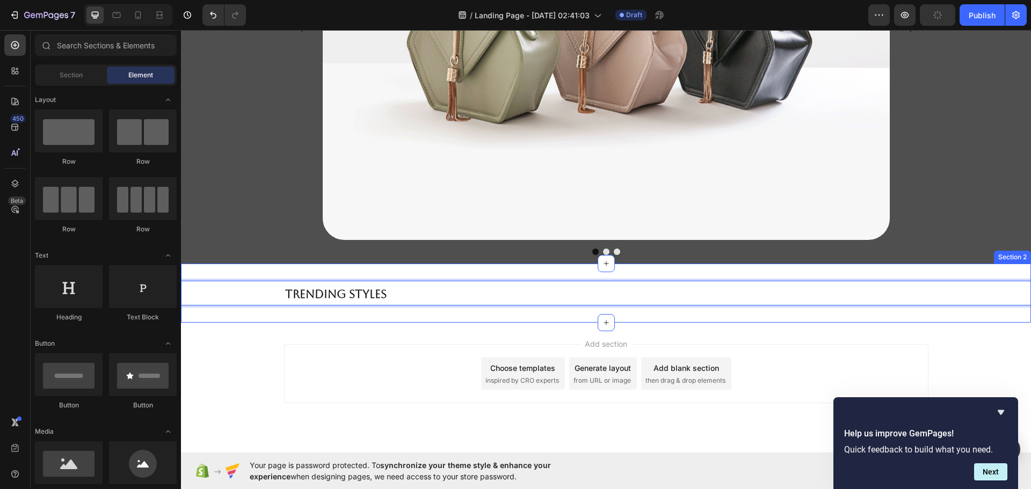
click at [391, 323] on div "Add section Choose templates inspired by CRO experts Generate layout from URL o…" at bounding box center [606, 389] width 850 height 132
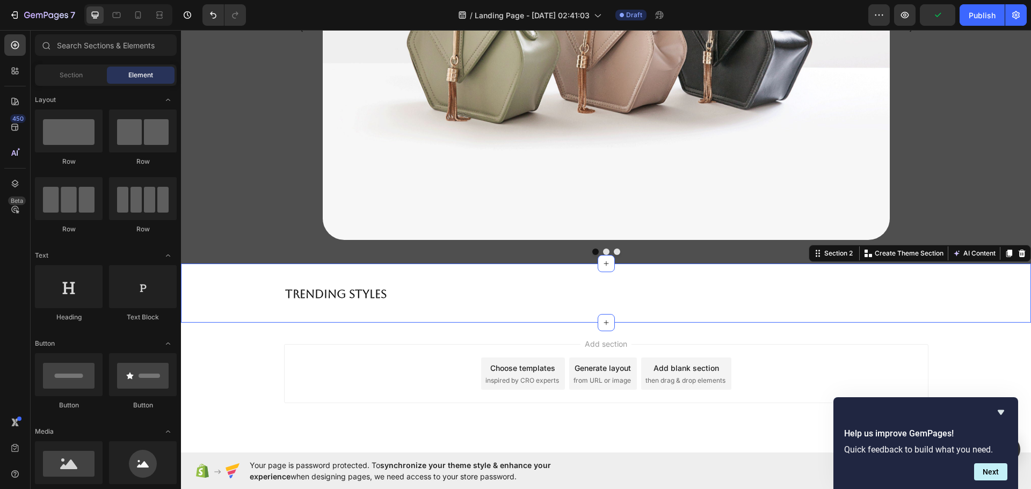
click at [549, 318] on div "⁠⁠⁠⁠⁠⁠⁠ Trending Styles Heading Section 2 You can create reusable sections Crea…" at bounding box center [606, 293] width 850 height 59
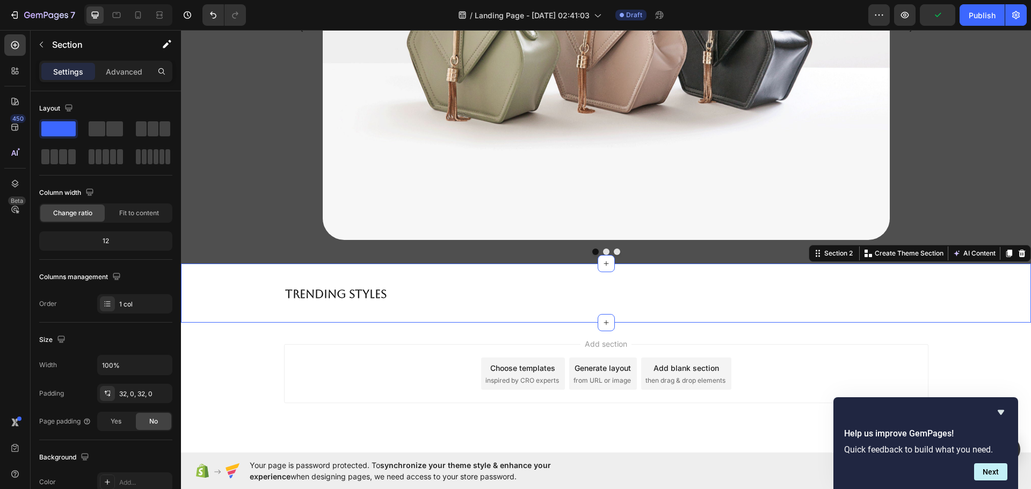
click at [639, 293] on p "⁠⁠⁠⁠⁠⁠⁠ Trending Styles" at bounding box center [606, 293] width 642 height 23
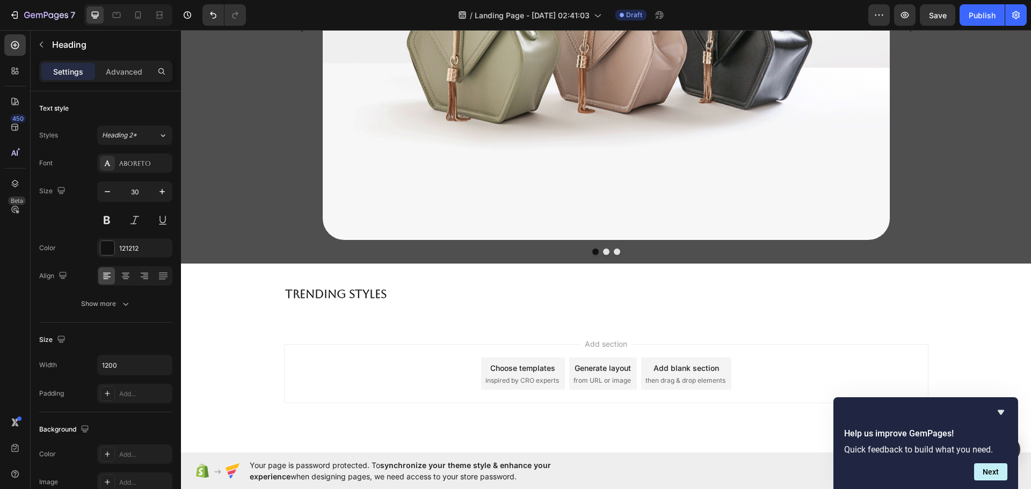
click at [629, 323] on div "Add section Choose templates inspired by CRO experts Generate layout from URL o…" at bounding box center [606, 389] width 850 height 132
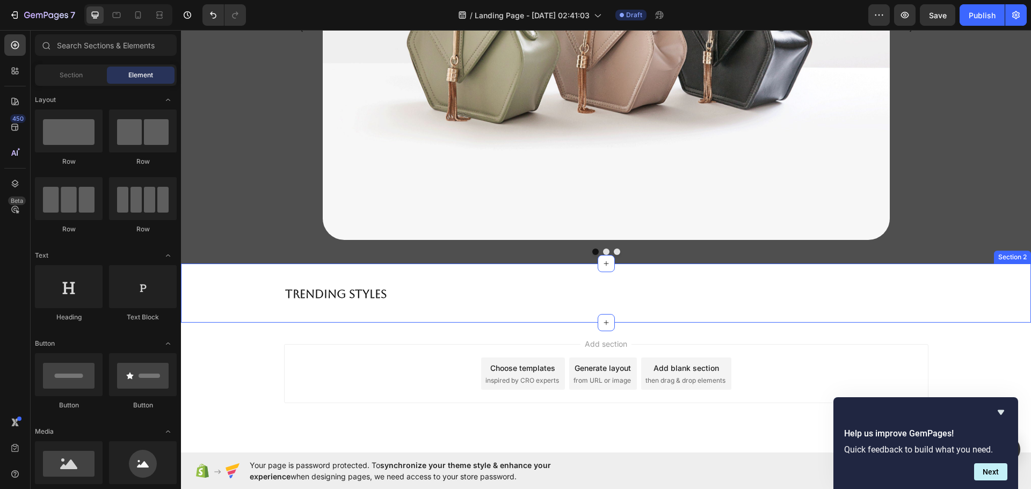
click at [619, 318] on div "⁠⁠⁠⁠⁠⁠⁠ Trending Styles Heading Section 2" at bounding box center [606, 293] width 850 height 59
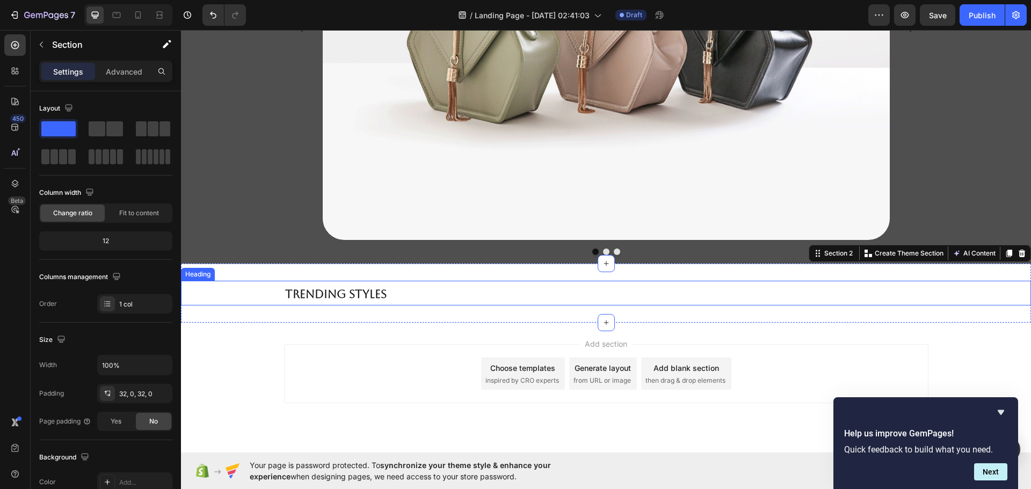
drag, startPoint x: 599, startPoint y: 325, endPoint x: 646, endPoint y: 289, distance: 59.7
click at [646, 289] on div "⁠⁠⁠⁠⁠⁠⁠ Trending Styles Heading Section 2 You can create reusable sections Crea…" at bounding box center [606, 293] width 850 height 59
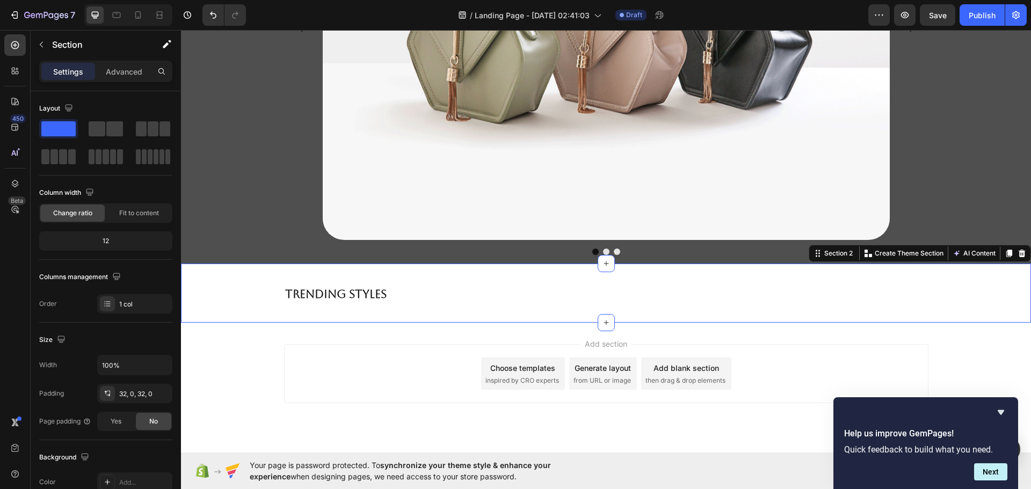
click at [651, 308] on div "⁠⁠⁠⁠⁠⁠⁠ Trending Styles Heading Section 2 You can create reusable sections Crea…" at bounding box center [606, 293] width 850 height 59
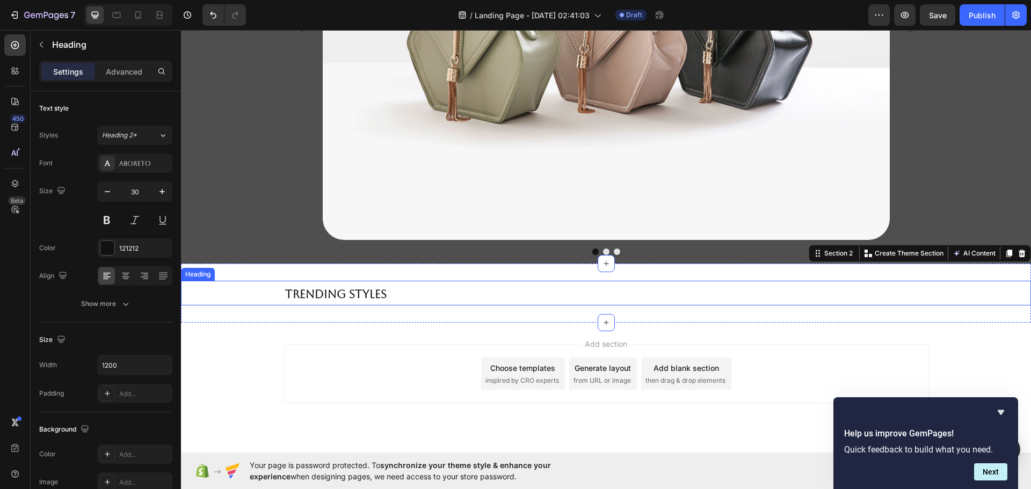
click at [651, 293] on p "⁠⁠⁠⁠⁠⁠⁠ Trending Styles" at bounding box center [606, 293] width 642 height 23
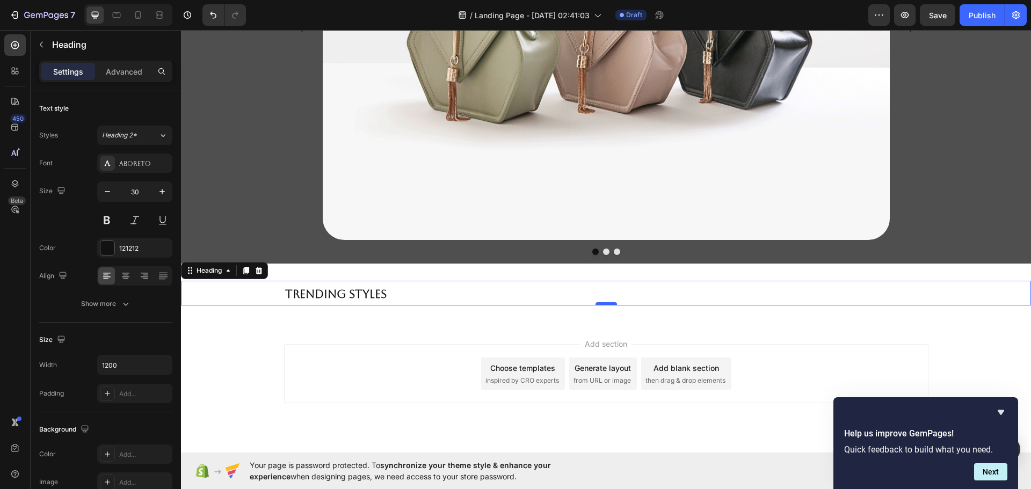
click at [609, 303] on div at bounding box center [605, 303] width 21 height 3
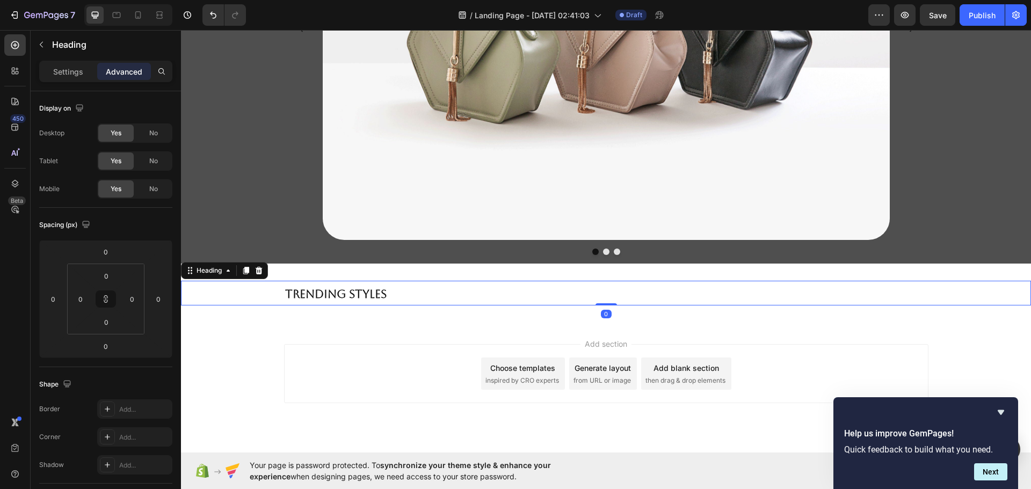
drag, startPoint x: 609, startPoint y: 303, endPoint x: 614, endPoint y: 286, distance: 17.8
click at [614, 286] on div "⁠⁠⁠⁠⁠⁠⁠ Trending Styles Heading 0" at bounding box center [606, 293] width 850 height 25
click at [392, 289] on p "Trending Styles" at bounding box center [606, 293] width 642 height 23
click at [386, 289] on p "Trending Styles" at bounding box center [606, 293] width 642 height 23
drag, startPoint x: 379, startPoint y: 291, endPoint x: 238, endPoint y: 287, distance: 141.2
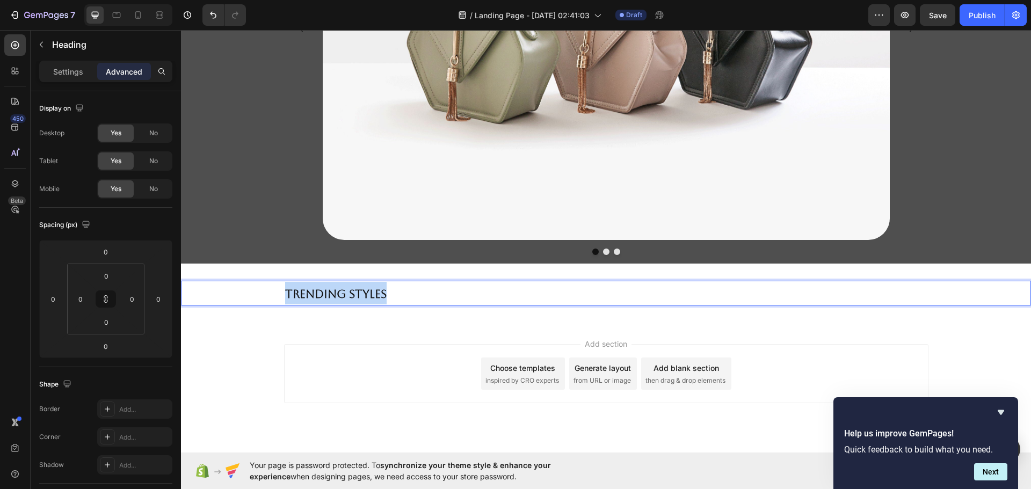
click at [237, 287] on div "Trending Styles" at bounding box center [606, 293] width 850 height 25
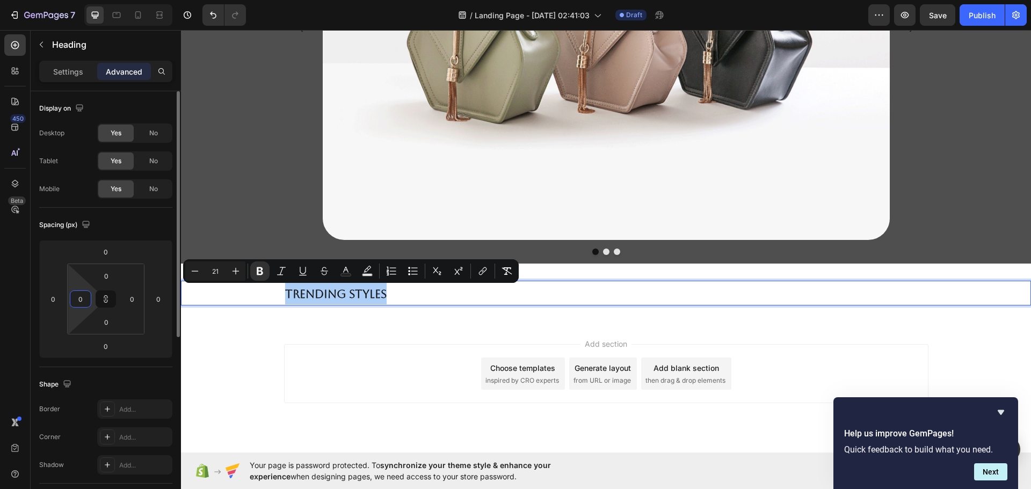
click at [92, 0] on html "7 / Landing Page - Sep 27, 02:41:03 Draft Preview Save Publish 450 Beta Section…" at bounding box center [515, 0] width 1031 height 0
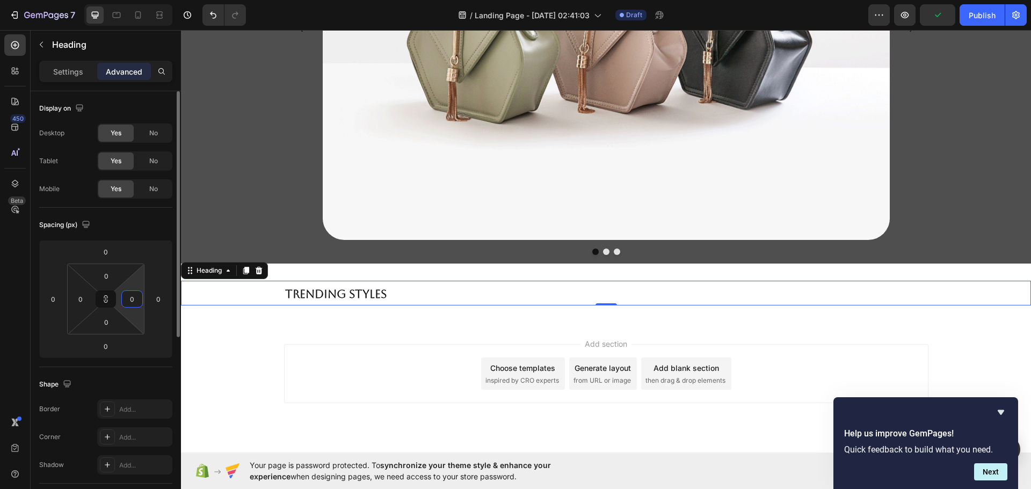
click at [137, 299] on input "0" at bounding box center [132, 299] width 16 height 16
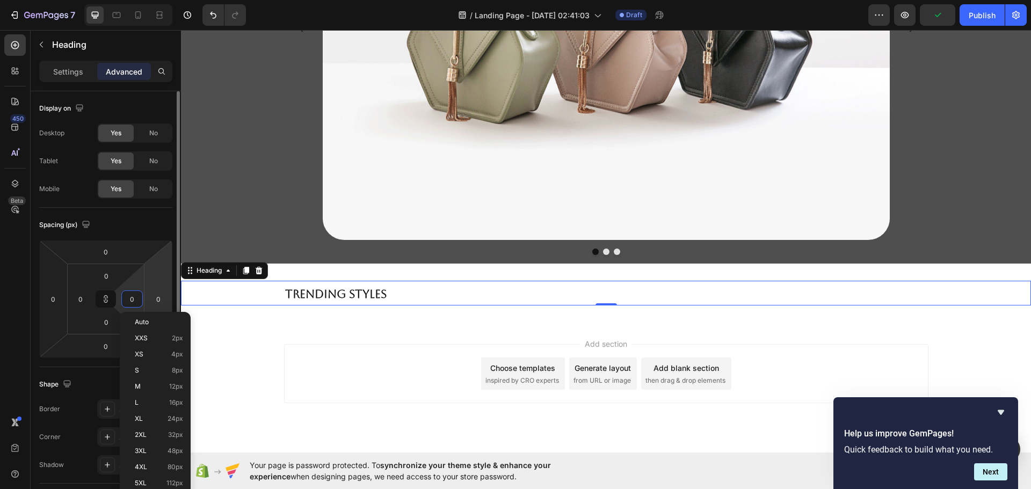
drag, startPoint x: 153, startPoint y: 301, endPoint x: 146, endPoint y: 301, distance: 7.0
click at [153, 301] on input "0" at bounding box center [158, 299] width 16 height 16
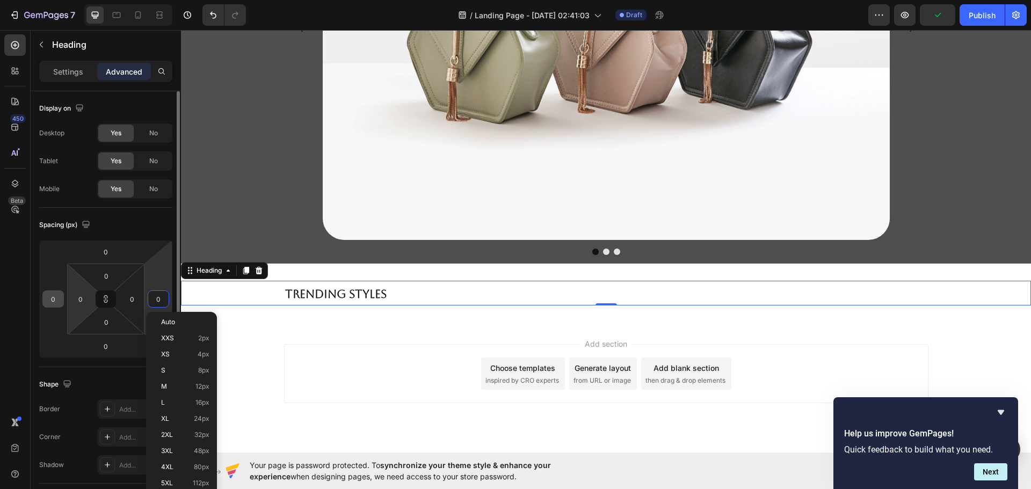
click at [61, 299] on div "0" at bounding box center [52, 298] width 21 height 17
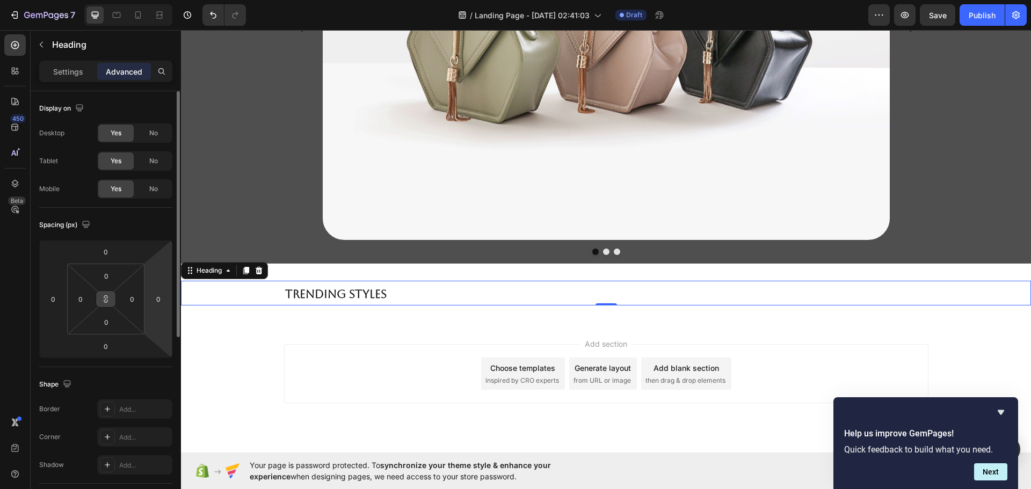
click at [111, 296] on button at bounding box center [106, 298] width 20 height 17
click at [71, 70] on p "Settings" at bounding box center [68, 71] width 30 height 11
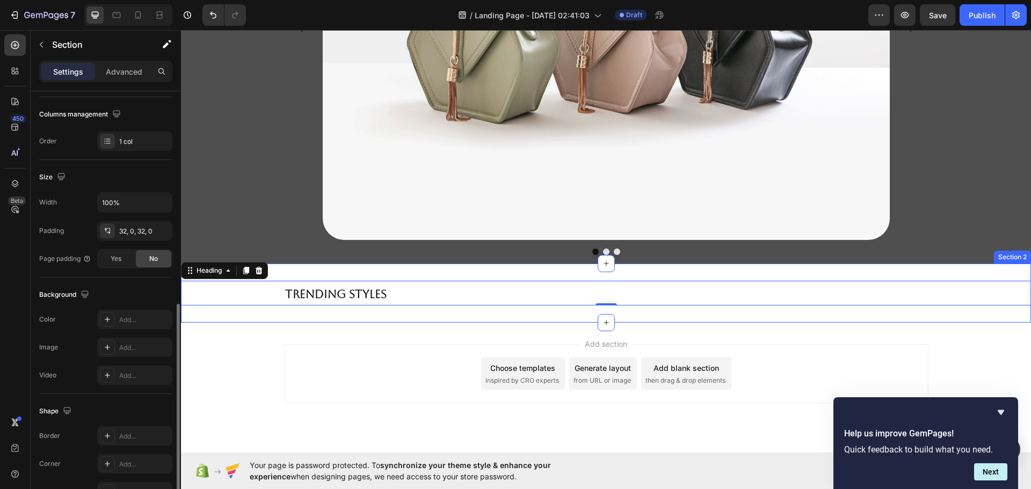
click at [332, 273] on div "⁠⁠⁠⁠⁠⁠⁠ Trending Styles Heading 0 Section 2" at bounding box center [606, 293] width 850 height 59
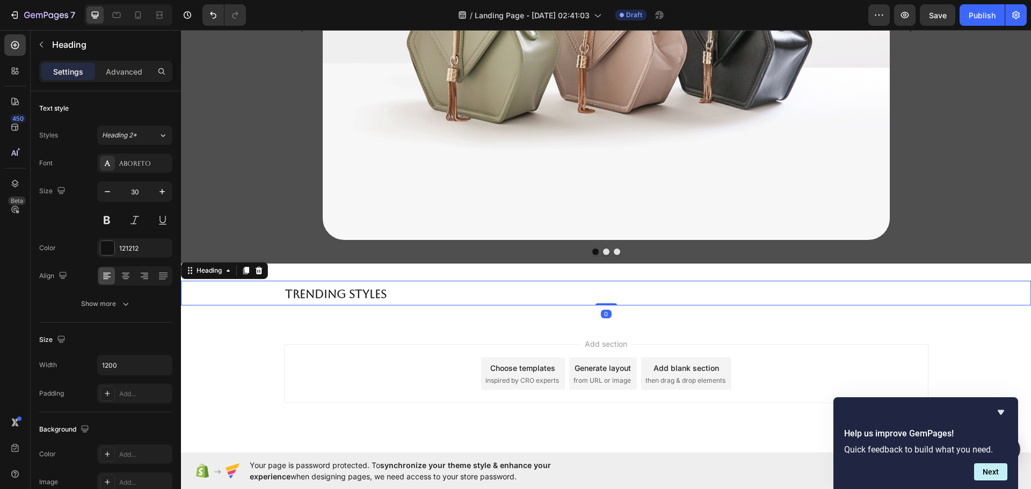
click at [472, 302] on p "⁠⁠⁠⁠⁠⁠⁠ Trending Styles" at bounding box center [606, 293] width 642 height 23
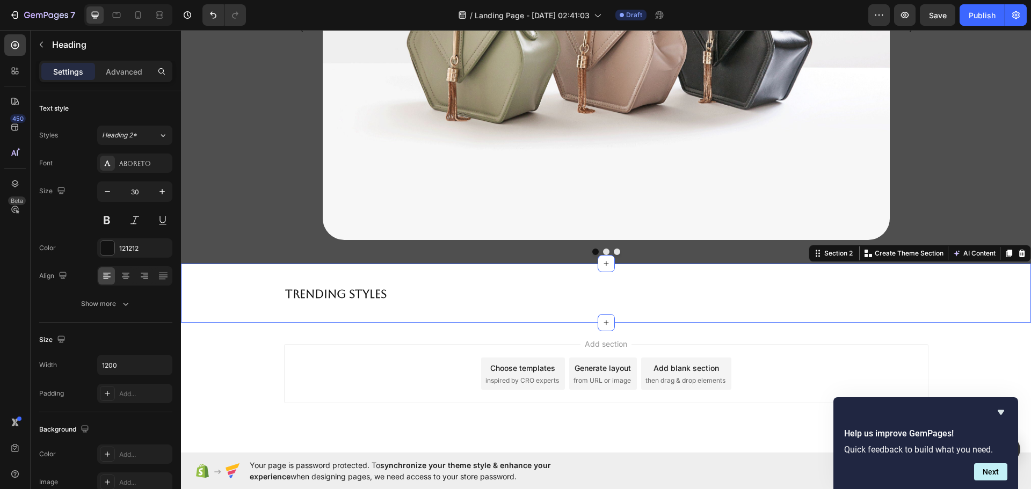
click at [426, 266] on div "⁠⁠⁠⁠⁠⁠⁠ Trending Styles Heading Section 2 You can create reusable sections Crea…" at bounding box center [606, 293] width 850 height 59
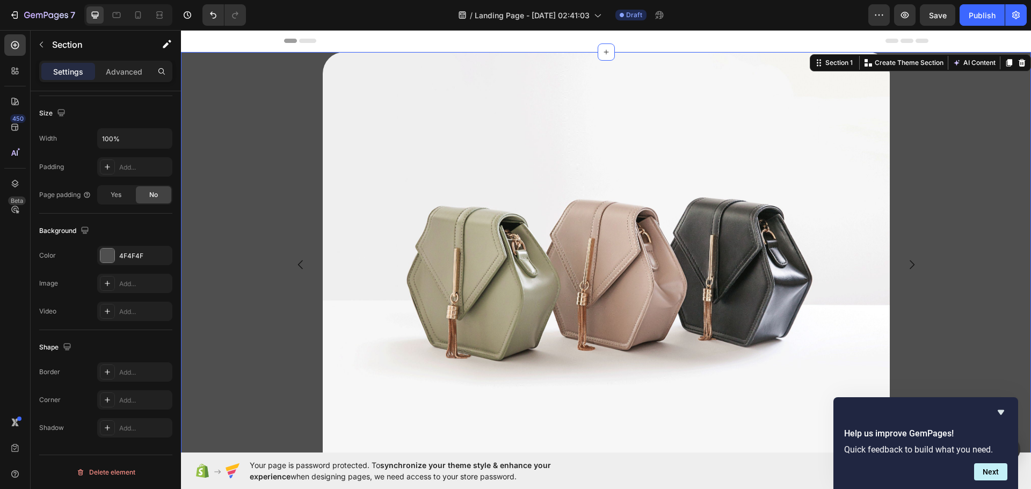
click at [229, 123] on div "Image Image Image Carousel Row" at bounding box center [606, 276] width 850 height 449
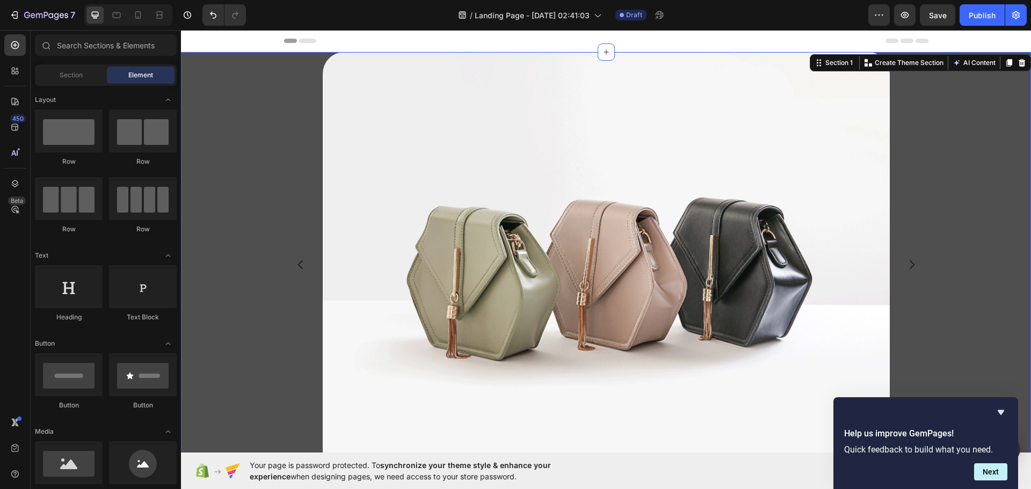
click at [254, 45] on div "Header" at bounding box center [606, 41] width 850 height 22
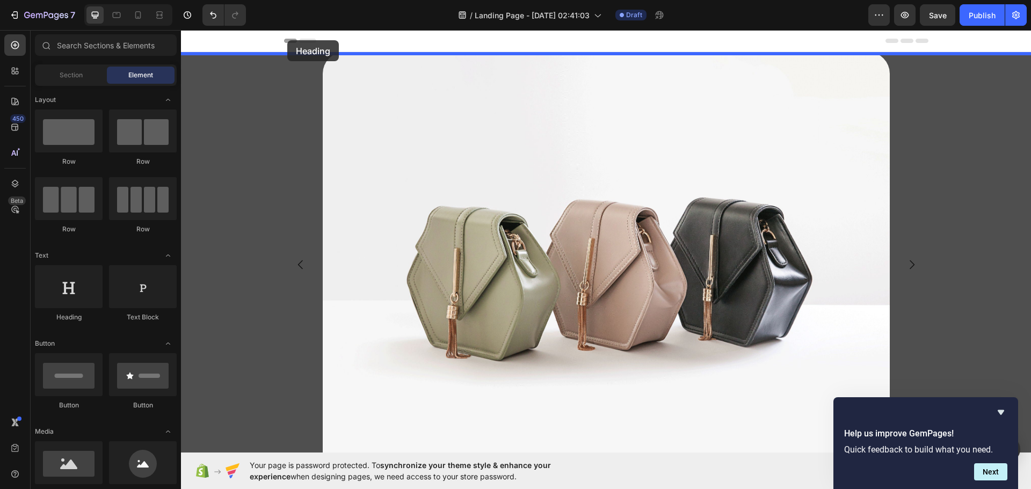
drag, startPoint x: 265, startPoint y: 322, endPoint x: 287, endPoint y: 40, distance: 282.1
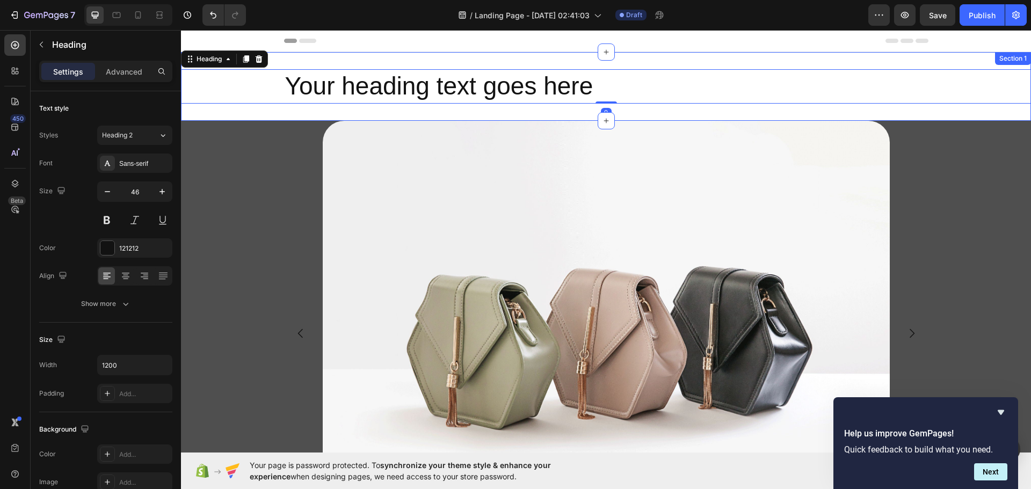
click at [538, 113] on div "Your heading text goes here Heading 0 Section 1" at bounding box center [606, 86] width 850 height 69
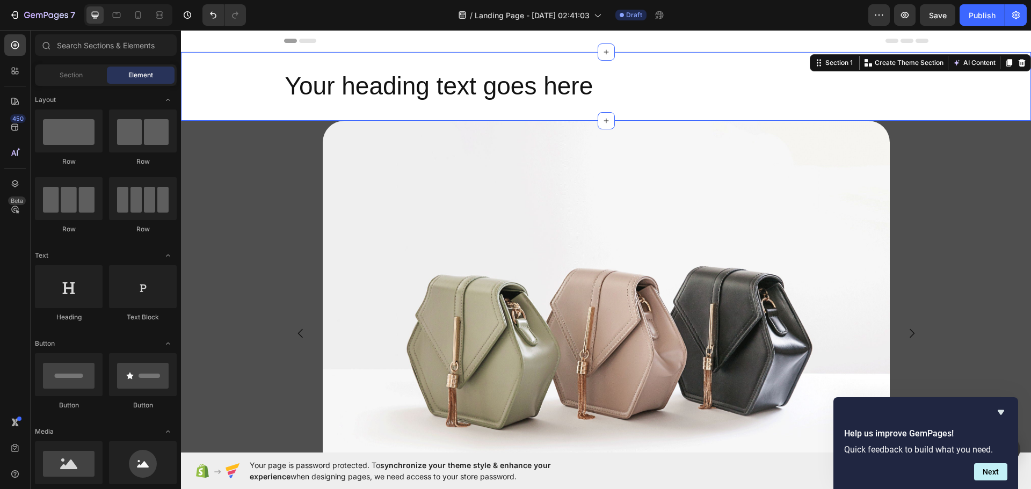
click at [300, 40] on icon at bounding box center [307, 41] width 17 height 4
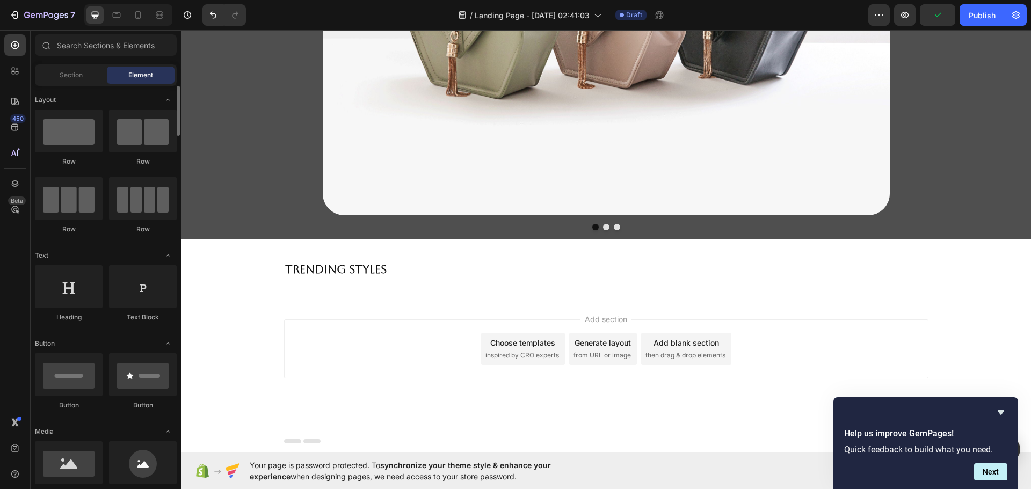
scroll to position [251, 0]
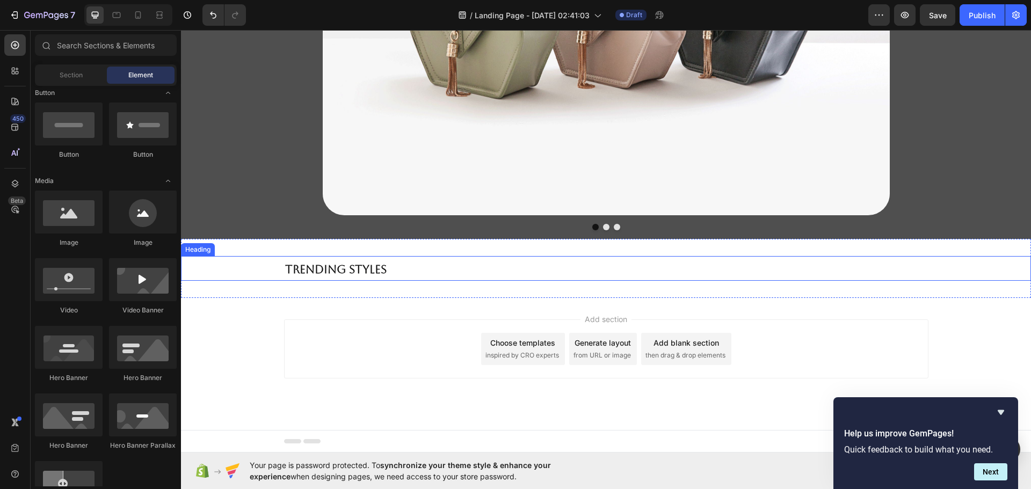
click at [384, 267] on h2 "Trending Styles" at bounding box center [606, 268] width 644 height 25
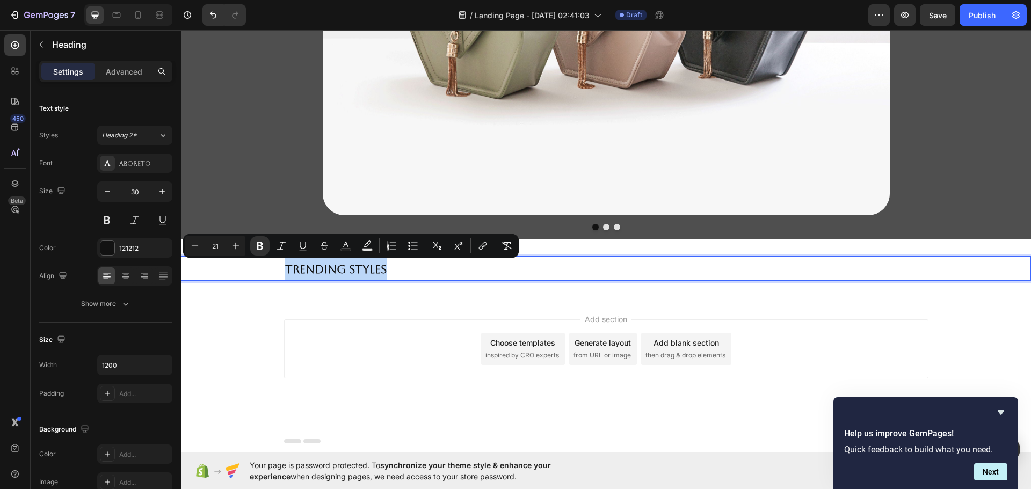
drag, startPoint x: 384, startPoint y: 267, endPoint x: 150, endPoint y: 273, distance: 234.1
click at [181, 273] on html "Header Image Image Image Carousel Row Section 2 Trending Styles Heading 0 Secti…" at bounding box center [606, 75] width 850 height 753
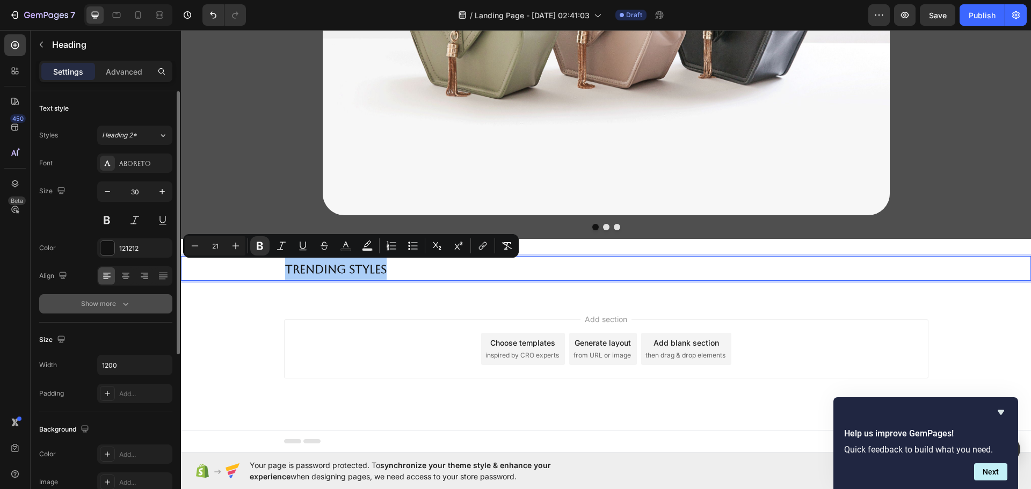
click at [127, 308] on icon "button" at bounding box center [125, 303] width 11 height 11
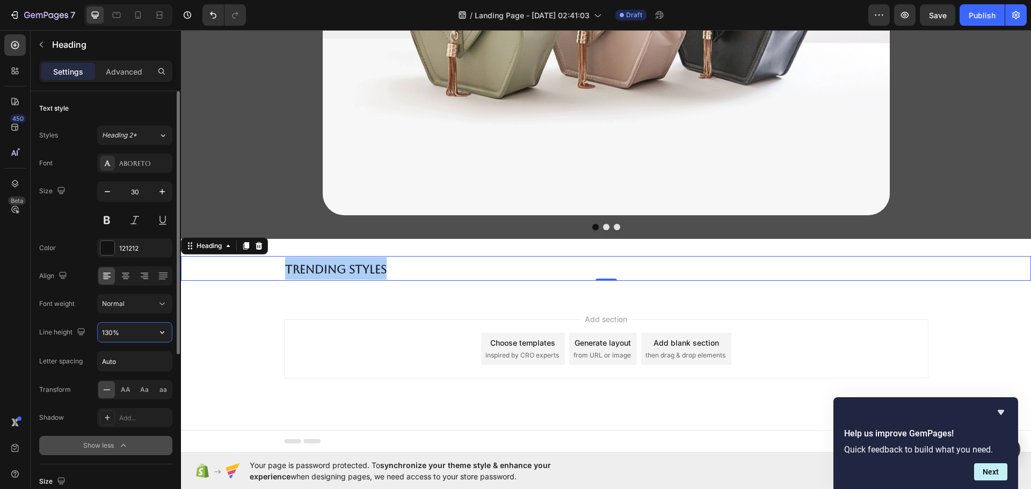
click at [146, 334] on input "130%" at bounding box center [135, 332] width 74 height 19
click at [160, 276] on icon at bounding box center [163, 276] width 11 height 11
click at [102, 273] on icon at bounding box center [106, 276] width 11 height 11
click at [64, 236] on div "Font Aboreto Size 30 Color 121212 Align Font weight Normal Line height 130% Let…" at bounding box center [105, 305] width 133 height 302
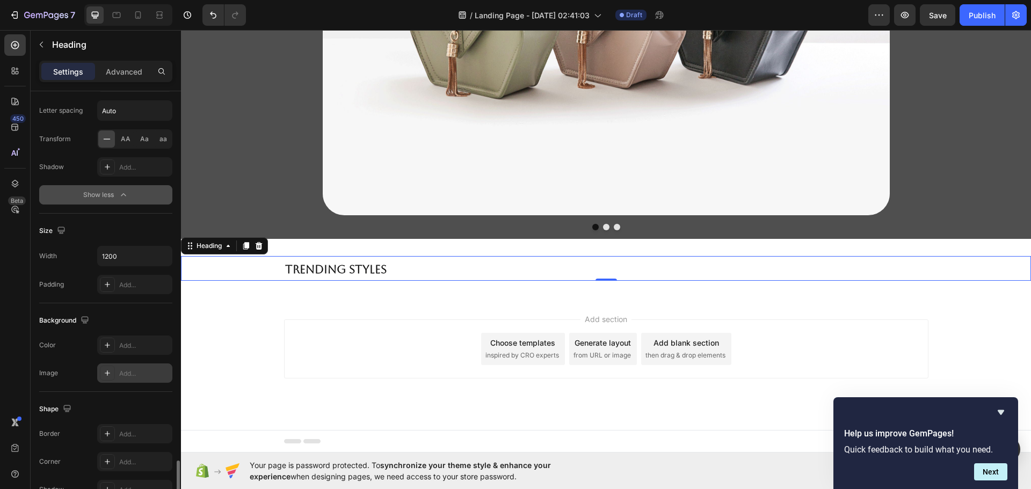
scroll to position [410, 0]
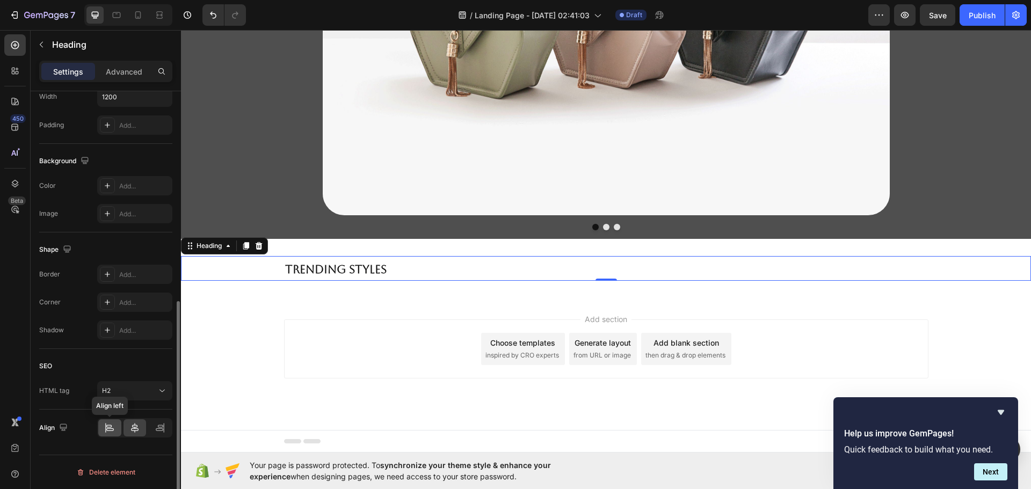
click at [108, 428] on icon at bounding box center [110, 429] width 8 height 3
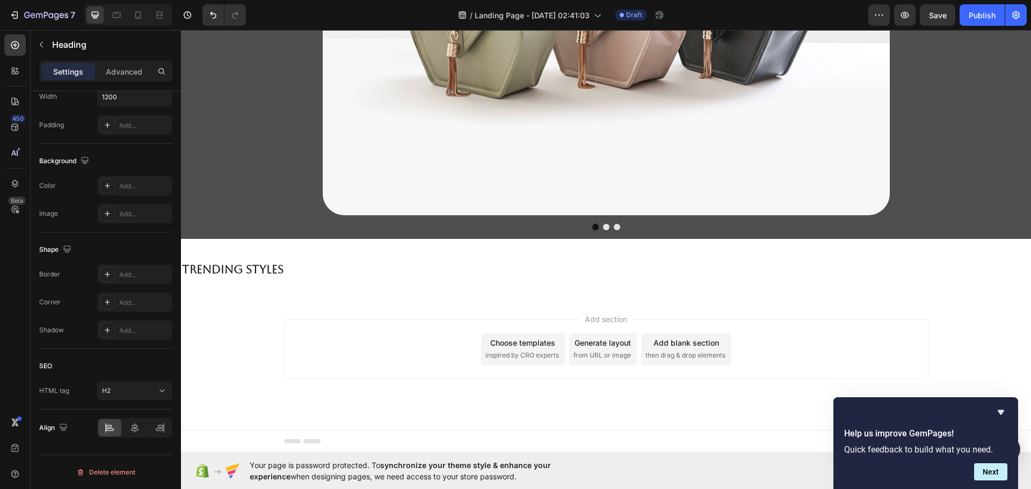
click at [205, 344] on div "Add section Choose templates inspired by CRO experts Generate layout from URL o…" at bounding box center [606, 364] width 850 height 132
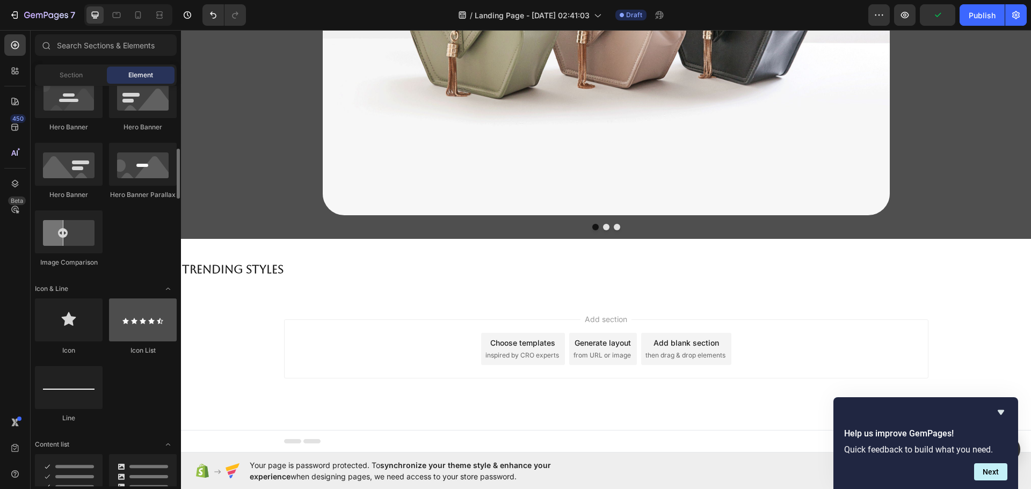
scroll to position [251, 0]
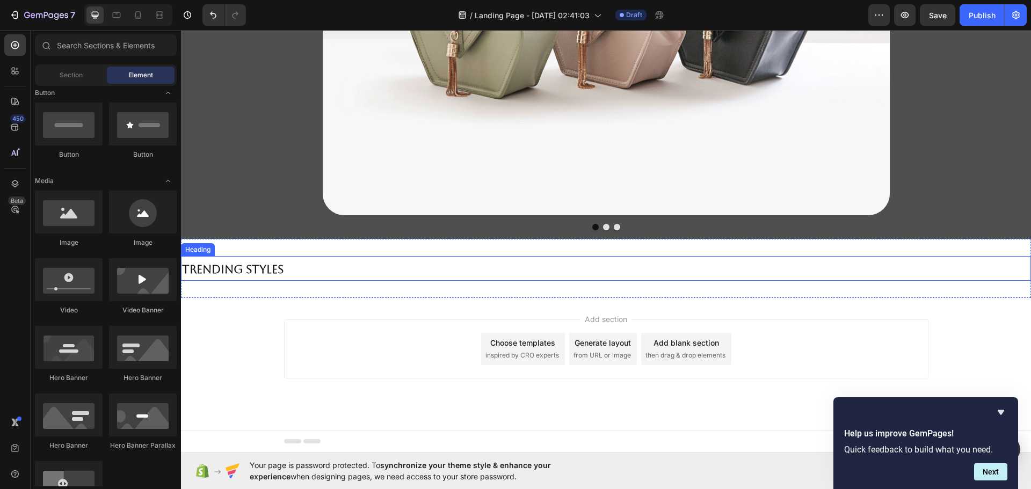
click at [287, 272] on p "⁠⁠⁠⁠⁠⁠⁠ Trending Styles" at bounding box center [503, 268] width 642 height 23
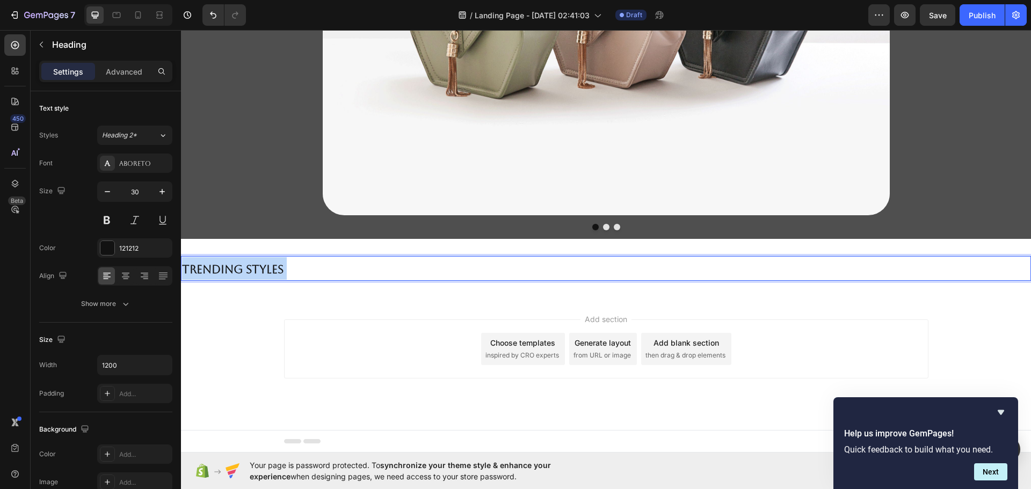
drag, startPoint x: 259, startPoint y: 272, endPoint x: 191, endPoint y: 269, distance: 68.8
click at [181, 271] on h2 "Trending Styles" at bounding box center [503, 268] width 644 height 25
drag, startPoint x: 289, startPoint y: 265, endPoint x: 168, endPoint y: 270, distance: 121.4
click at [181, 270] on html "Header Image Image Image Carousel Row Section 2 Trending Styles Heading 0 Secti…" at bounding box center [606, 75] width 850 height 753
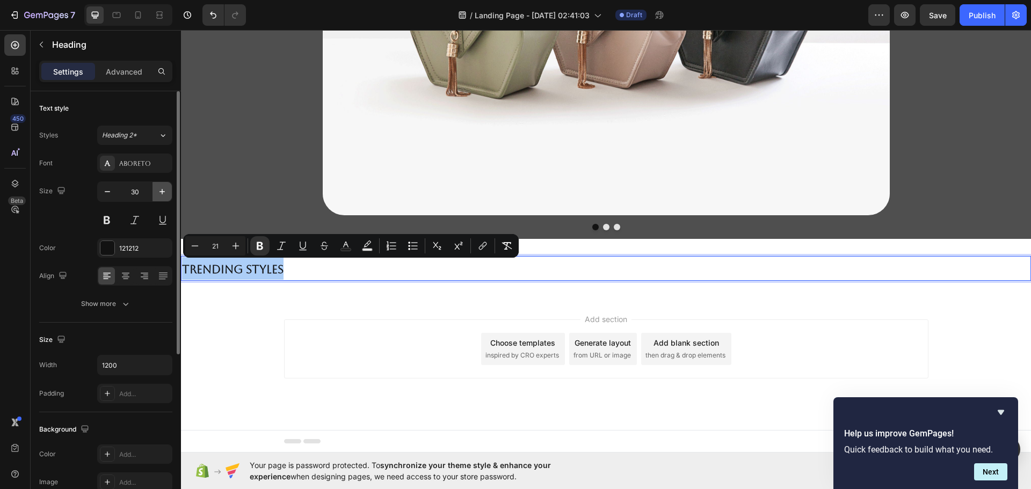
click at [158, 185] on button "button" at bounding box center [161, 191] width 19 height 19
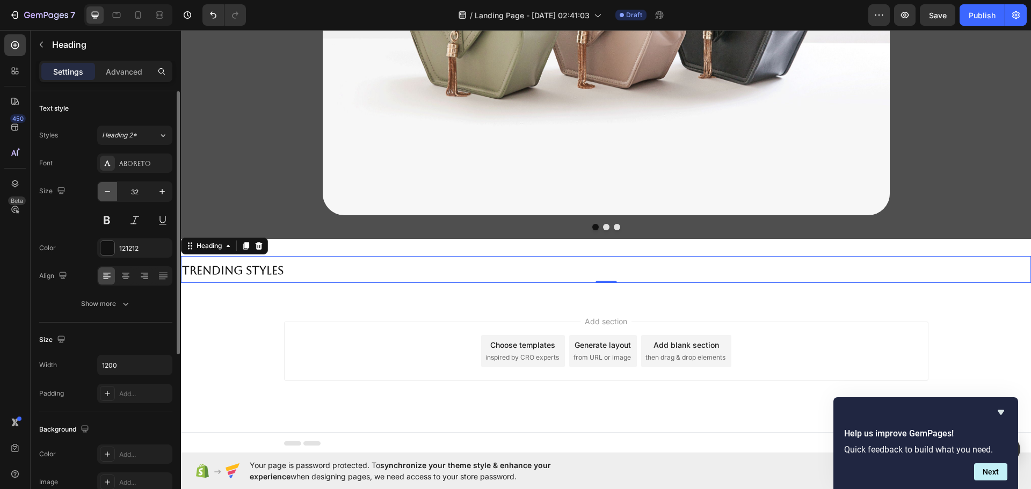
click at [107, 191] on icon "button" at bounding box center [107, 191] width 11 height 11
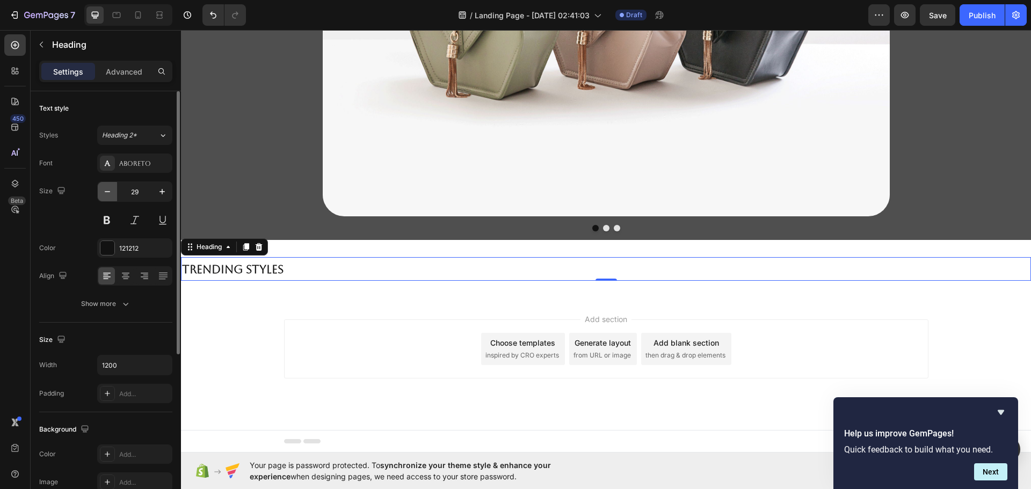
click at [107, 191] on icon "button" at bounding box center [107, 191] width 11 height 11
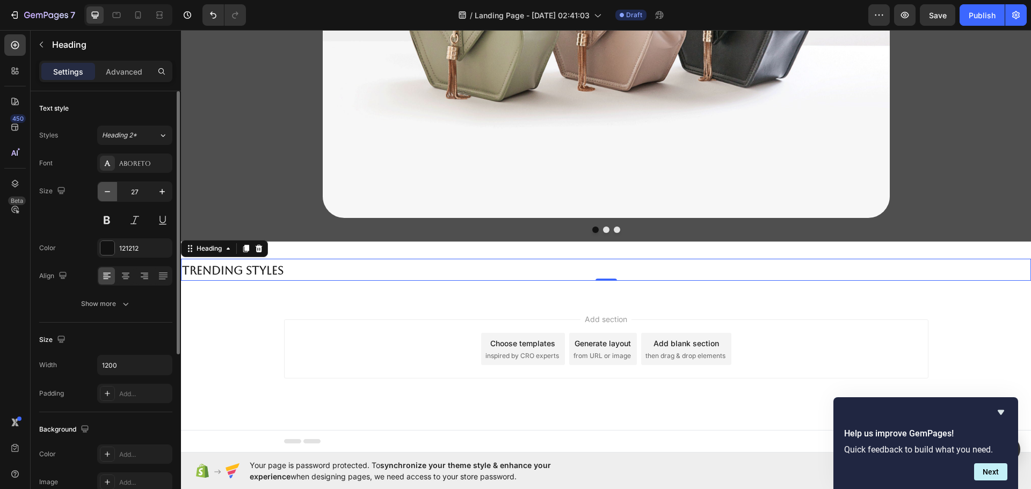
click at [107, 191] on icon "button" at bounding box center [107, 191] width 11 height 11
type input "26"
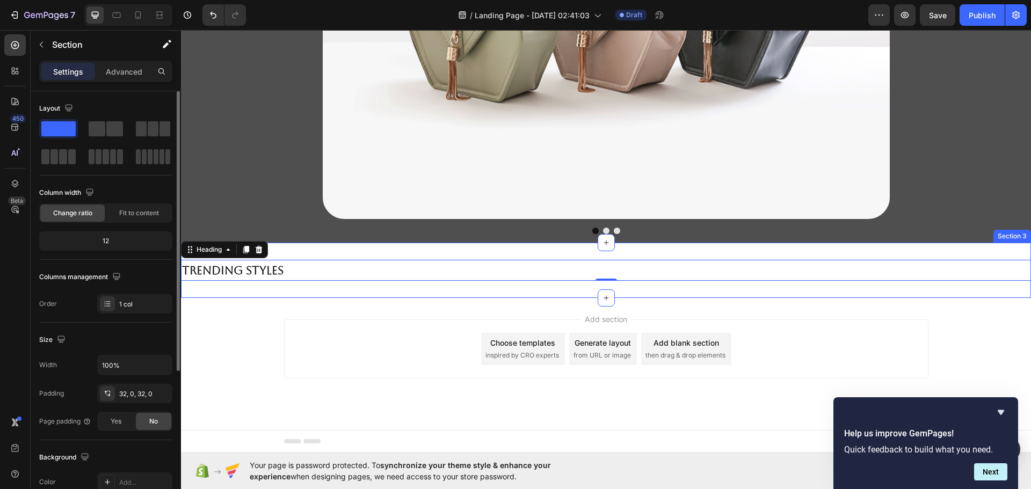
click at [510, 254] on div "Trending Styles Heading 0 Section 3" at bounding box center [606, 270] width 850 height 55
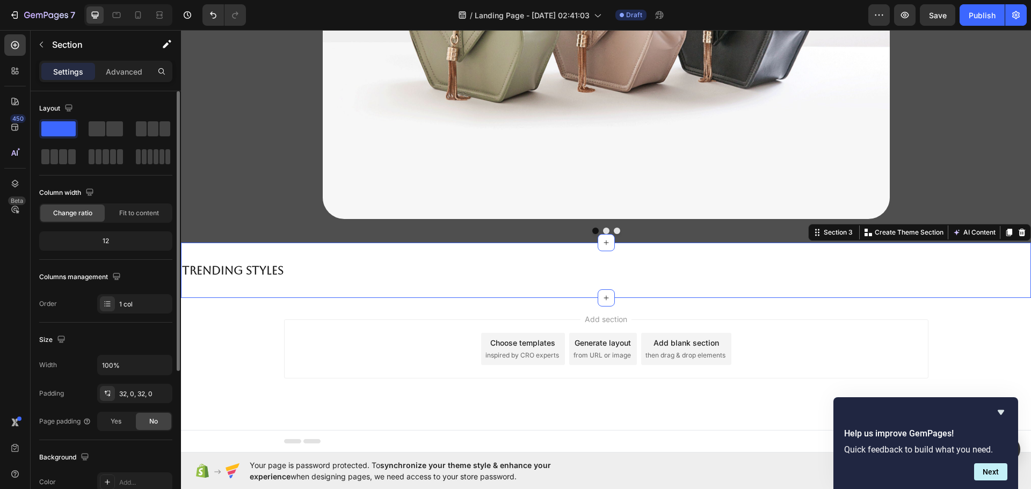
click at [514, 250] on div "⁠⁠⁠⁠⁠⁠⁠ Trending Styles Heading Section 3 You can create reusable sections Crea…" at bounding box center [606, 270] width 850 height 55
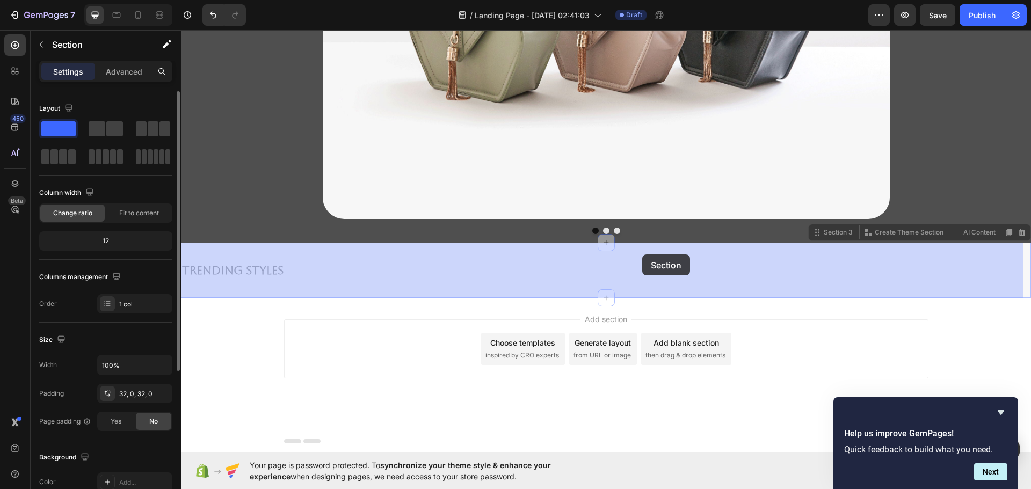
drag, startPoint x: 638, startPoint y: 242, endPoint x: 645, endPoint y: 261, distance: 19.9
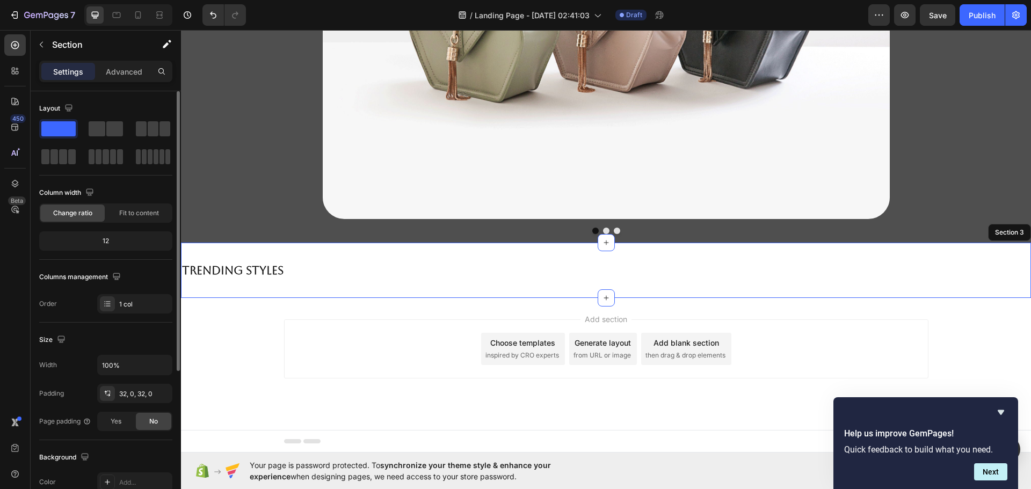
click at [622, 251] on div "Trending Styles Heading Section 3" at bounding box center [606, 270] width 850 height 55
click at [624, 289] on div "Trending Styles Heading Section 3" at bounding box center [606, 270] width 850 height 55
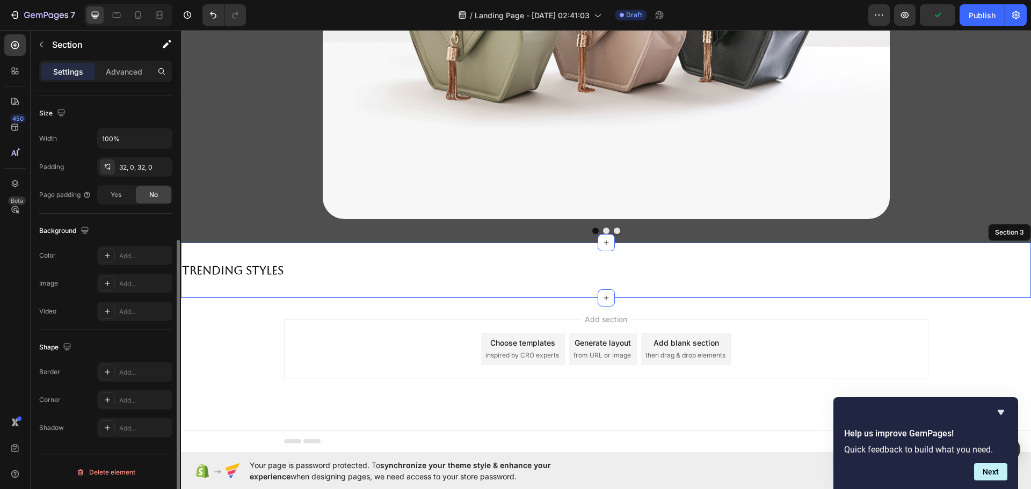
scroll to position [0, 0]
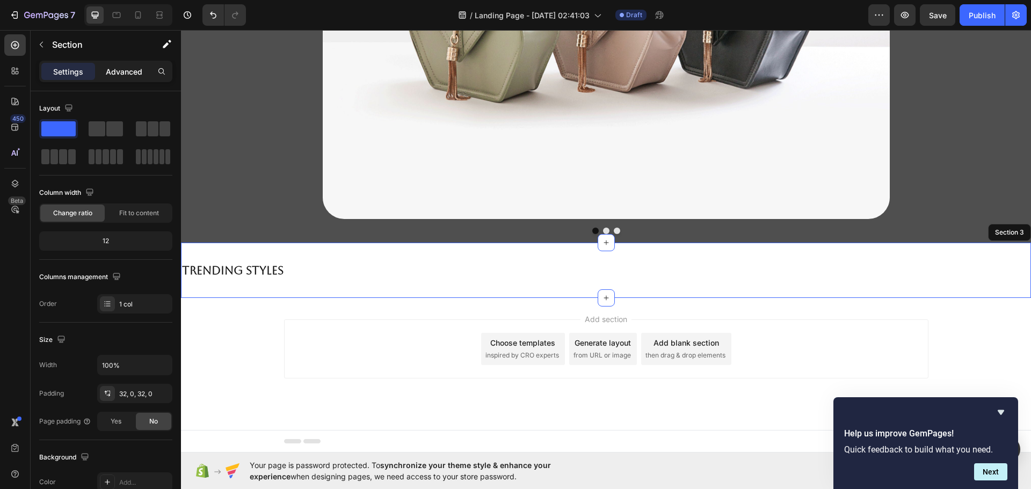
click at [136, 76] on p "Advanced" at bounding box center [124, 71] width 37 height 11
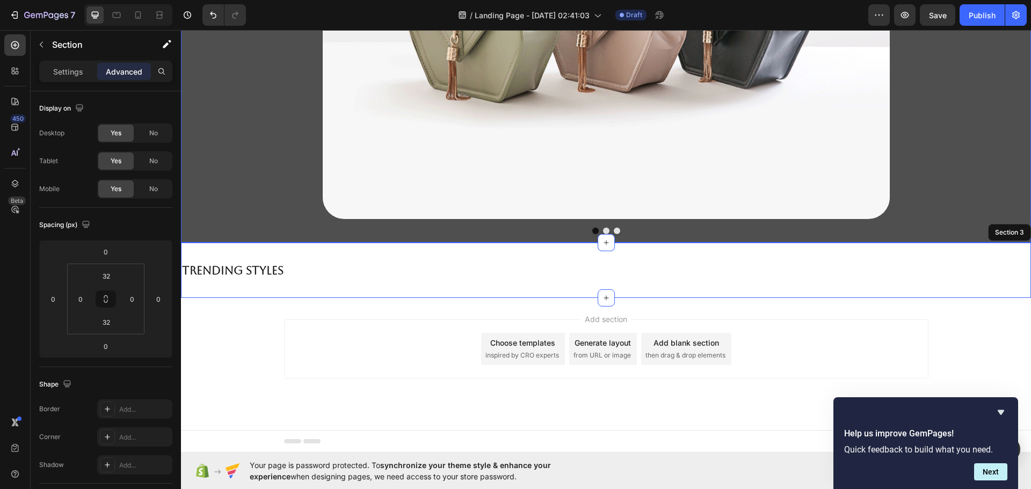
click at [943, 231] on div "Image Image Image Carousel Row" at bounding box center [606, 18] width 850 height 449
click at [899, 289] on div "Trending Styles Heading Section 3" at bounding box center [606, 270] width 850 height 55
click at [834, 231] on div "Section 3" at bounding box center [837, 233] width 33 height 10
click at [836, 238] on div "Section 3" at bounding box center [834, 232] width 46 height 13
click at [966, 269] on div "Trending Styles" at bounding box center [606, 270] width 850 height 21
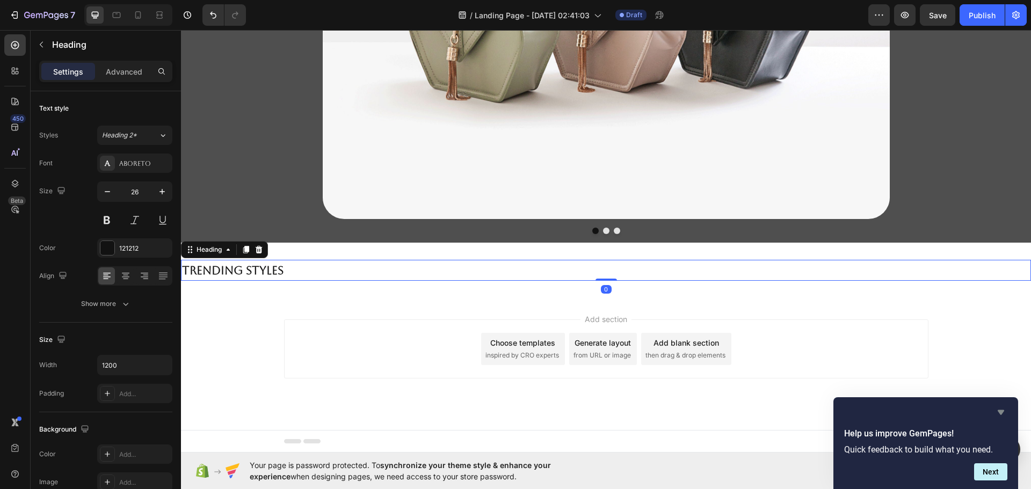
click at [999, 410] on icon "Hide survey" at bounding box center [1000, 412] width 6 height 5
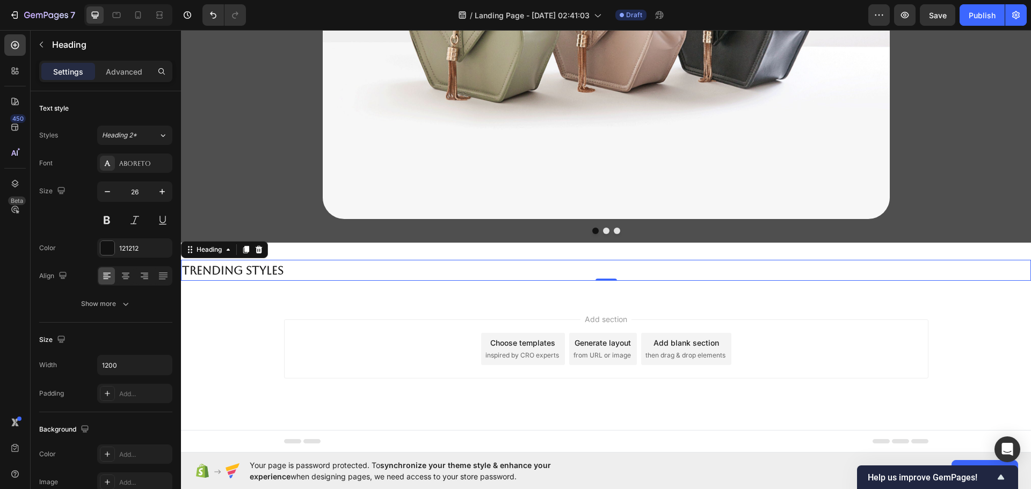
click at [592, 304] on div "Add section Choose templates inspired by CRO experts Generate layout from URL o…" at bounding box center [606, 364] width 850 height 132
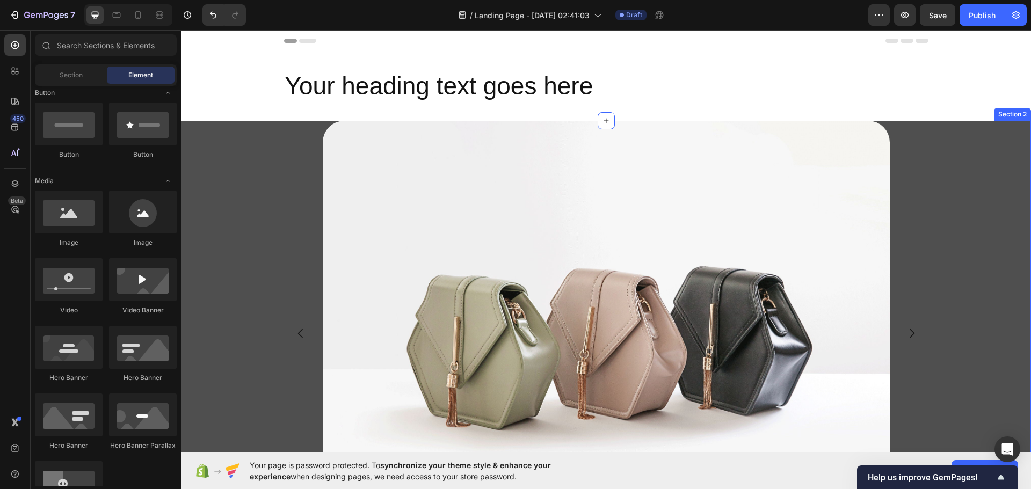
scroll to position [251, 0]
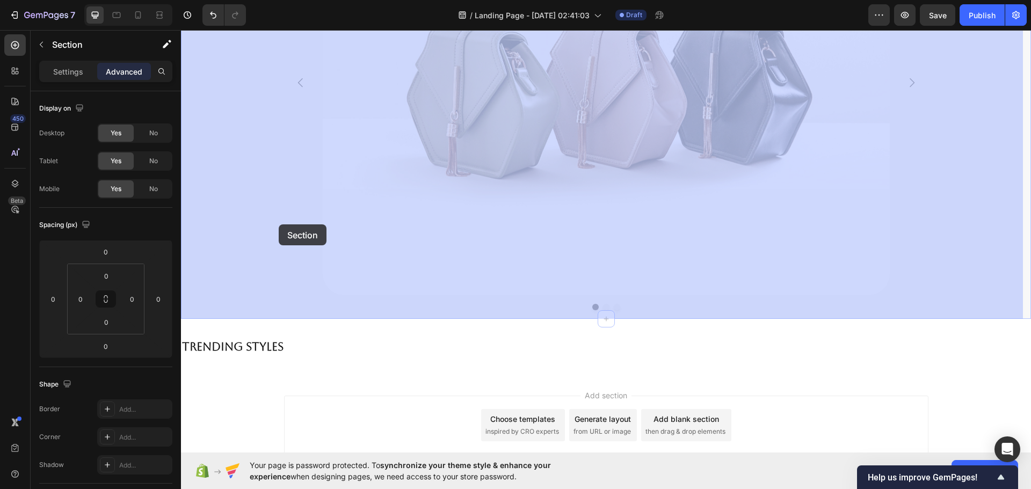
drag, startPoint x: 246, startPoint y: 147, endPoint x: 269, endPoint y: 218, distance: 75.0
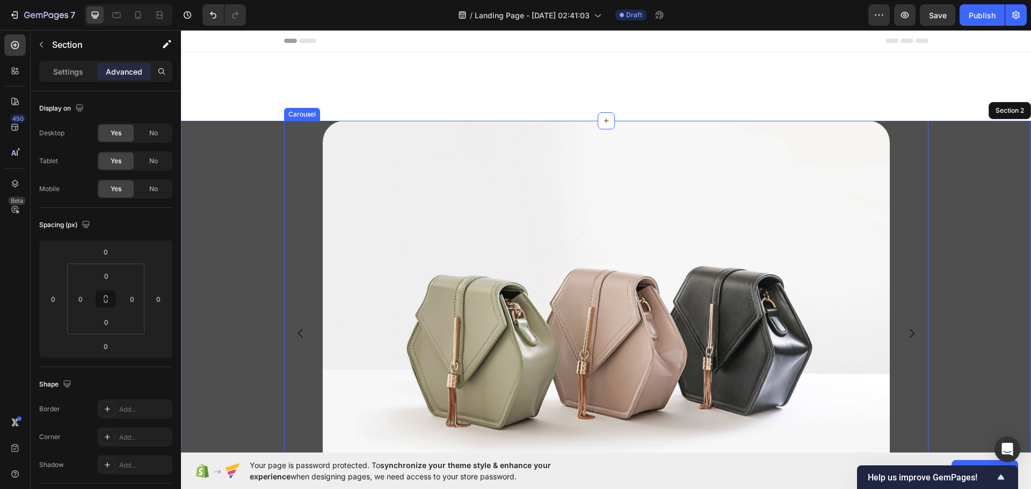
scroll to position [327, 0]
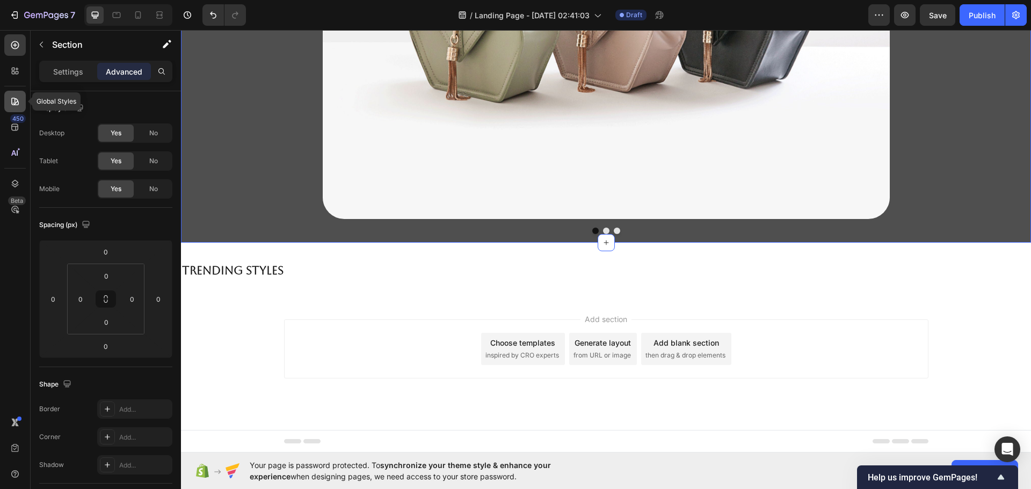
click at [23, 98] on div at bounding box center [14, 101] width 21 height 21
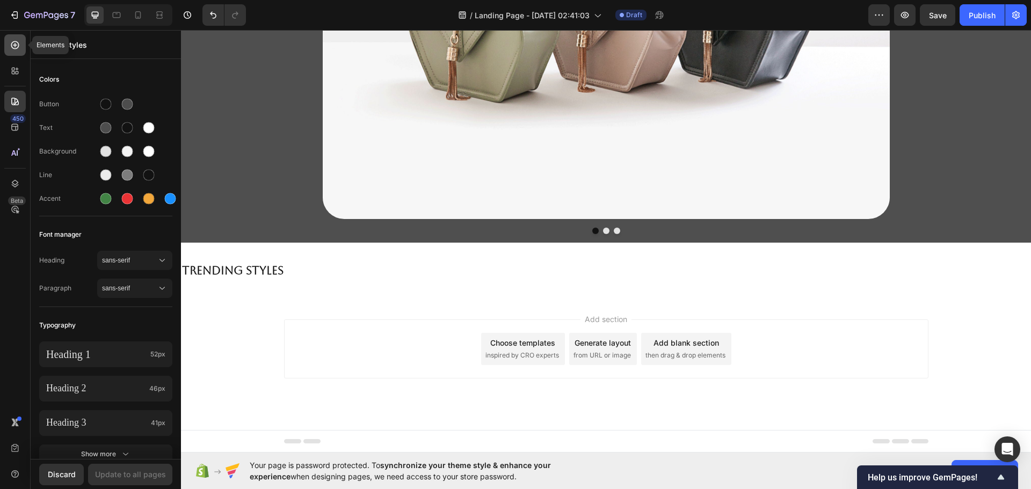
click at [18, 47] on icon at bounding box center [15, 45] width 8 height 8
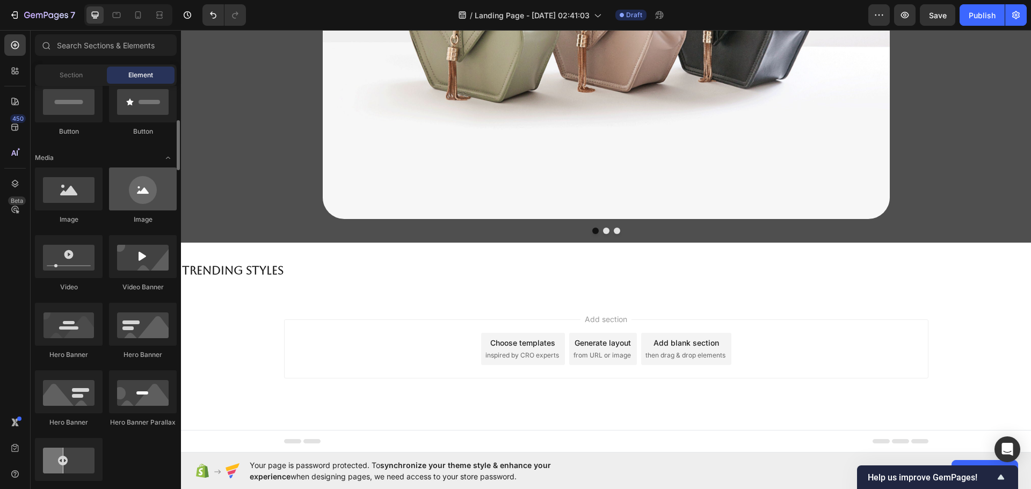
scroll to position [0, 0]
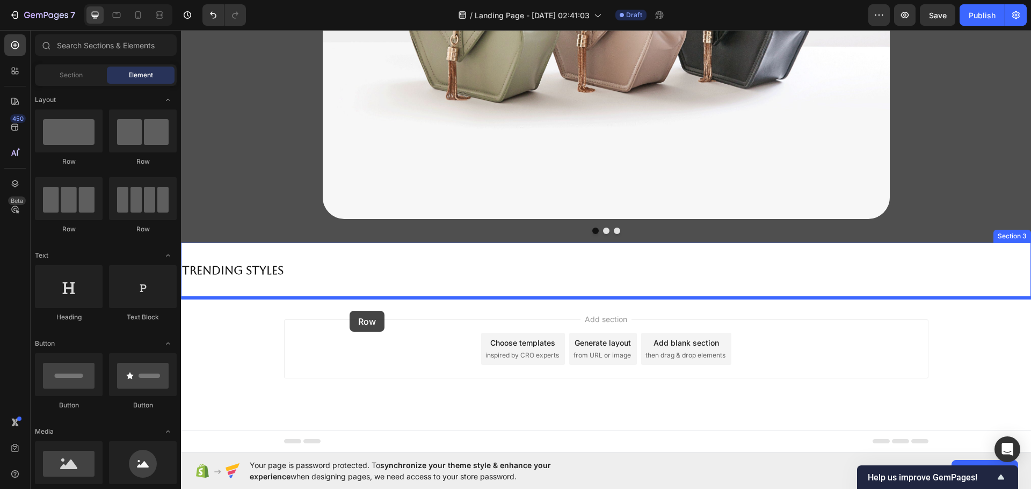
drag, startPoint x: 337, startPoint y: 241, endPoint x: 349, endPoint y: 311, distance: 71.0
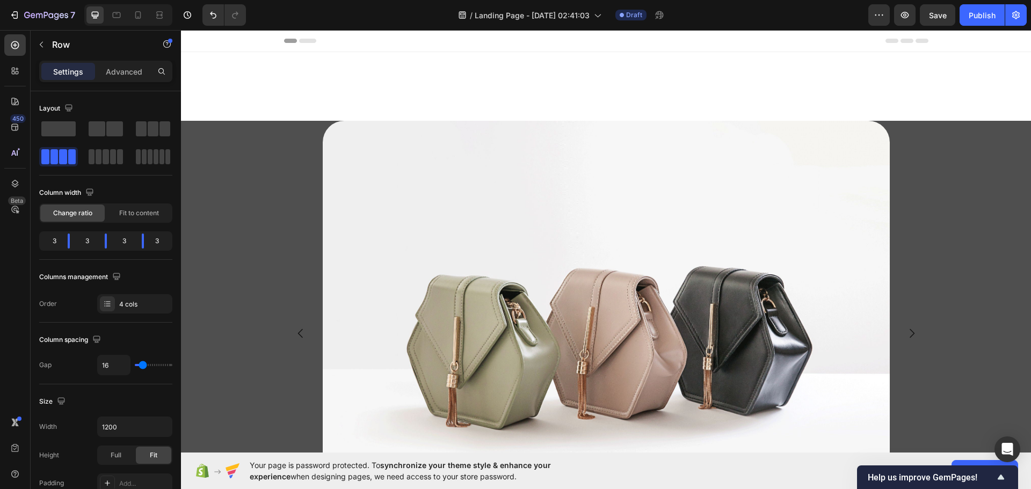
scroll to position [327, 0]
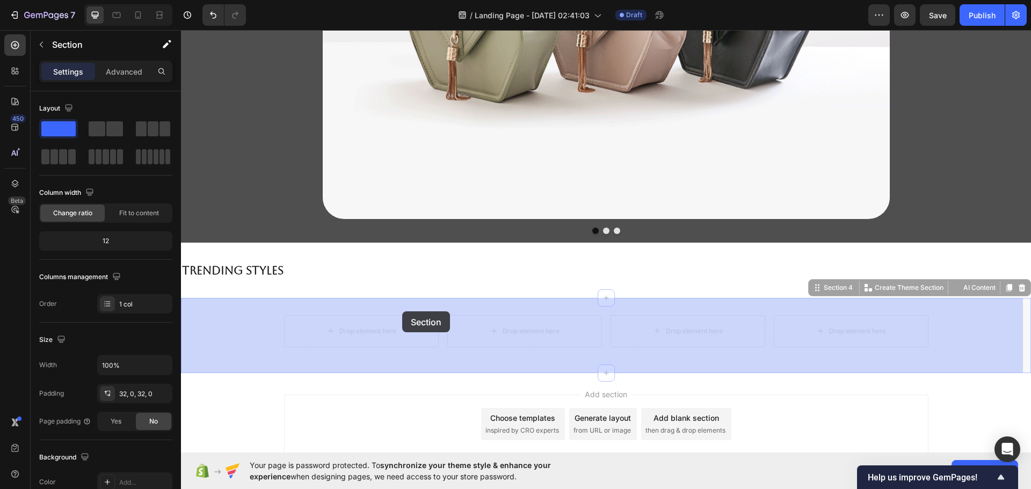
drag, startPoint x: 392, startPoint y: 308, endPoint x: 402, endPoint y: 312, distance: 10.6
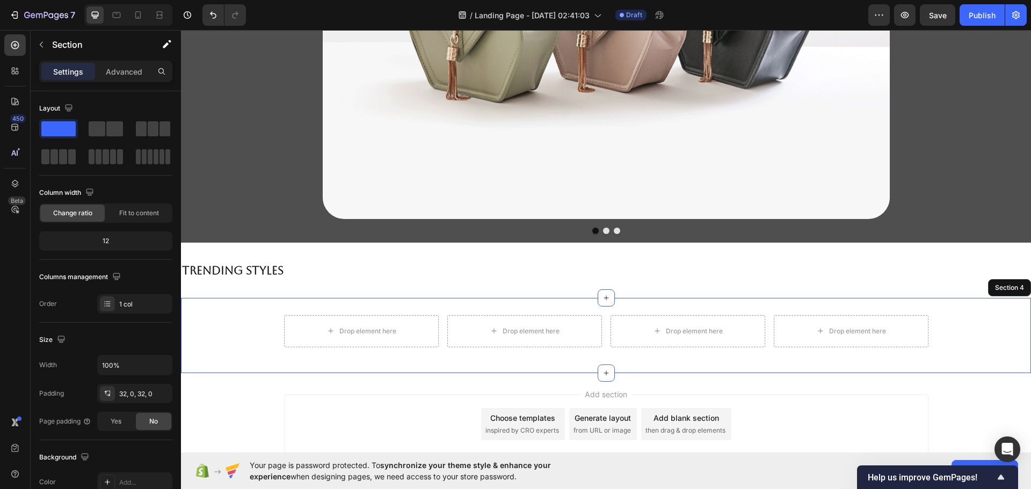
click at [915, 308] on div "Drop element here Drop element here Drop element here Drop element here Row Sec…" at bounding box center [606, 335] width 850 height 75
click at [709, 382] on div "Add section Choose templates inspired by CRO experts Generate layout from URL o…" at bounding box center [606, 439] width 850 height 132
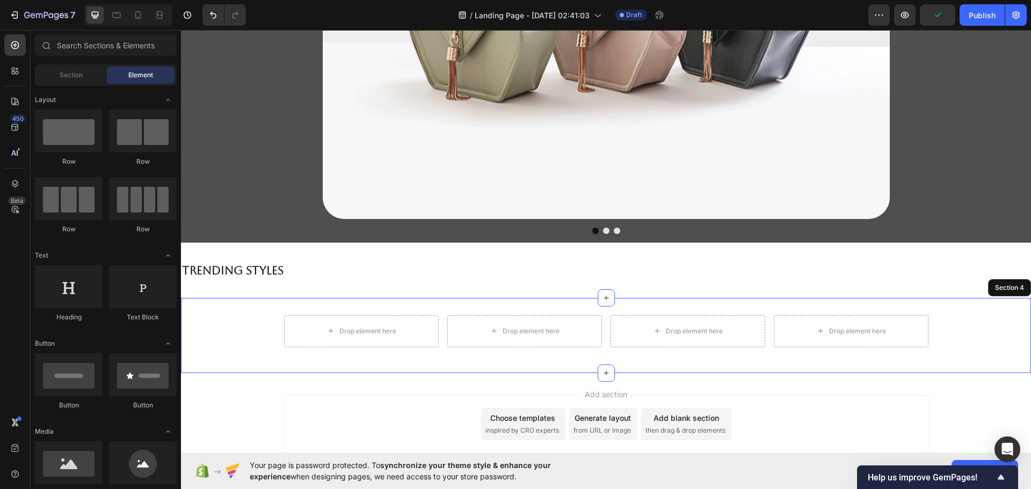
click at [736, 359] on div "Drop element here Drop element here Drop element here Drop element here Row Sec…" at bounding box center [606, 335] width 850 height 75
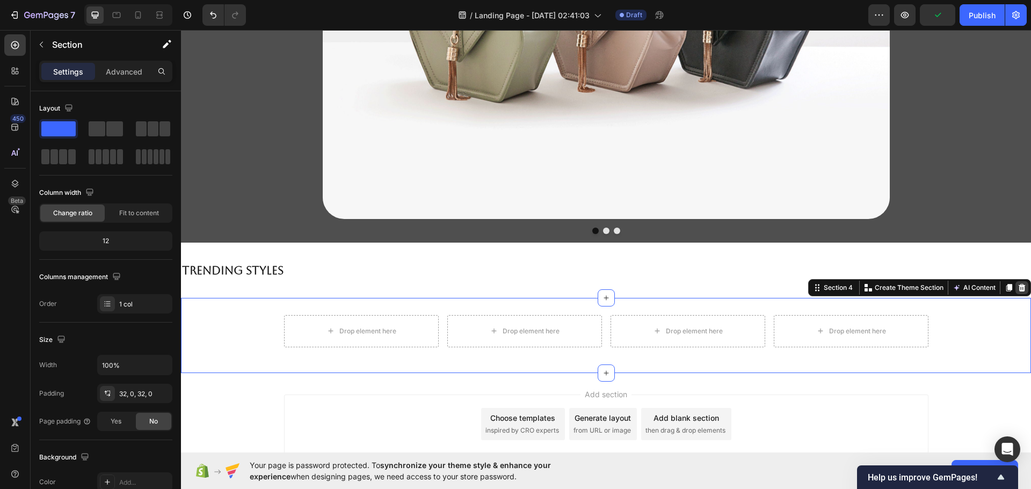
click at [1017, 287] on icon at bounding box center [1021, 287] width 9 height 9
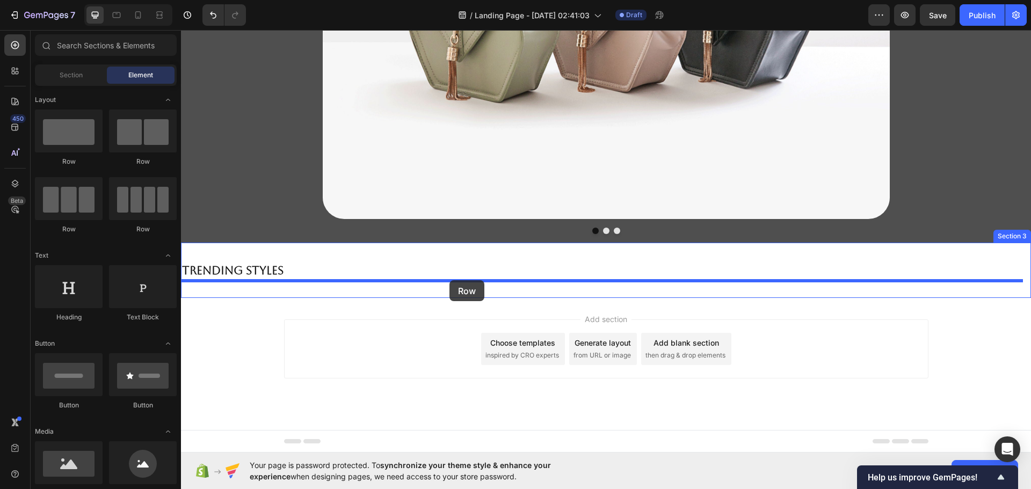
drag, startPoint x: 344, startPoint y: 240, endPoint x: 449, endPoint y: 280, distance: 113.0
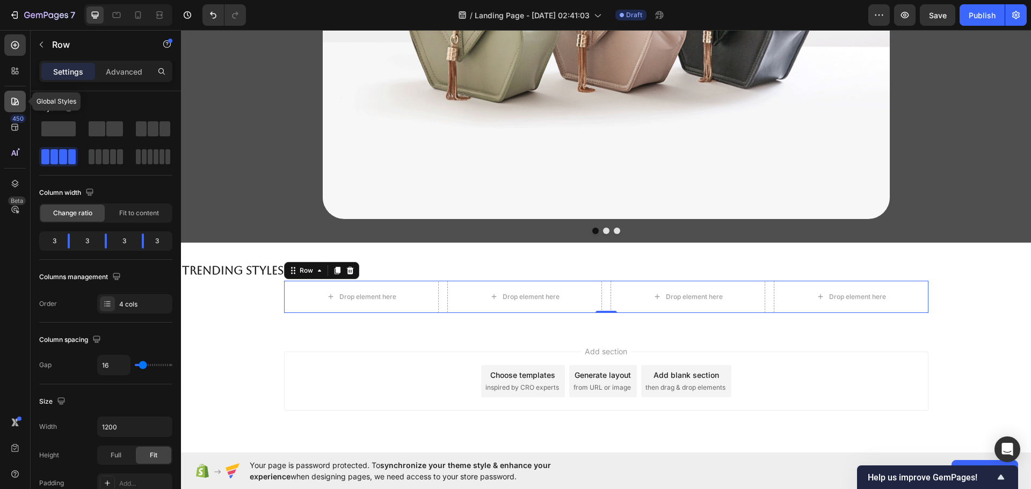
click at [8, 99] on div at bounding box center [14, 101] width 21 height 21
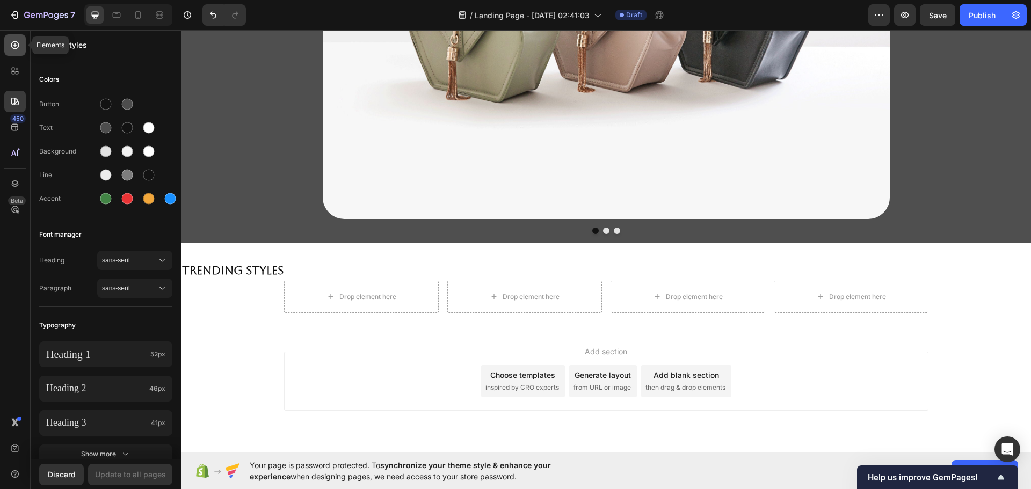
click at [11, 49] on icon at bounding box center [15, 45] width 11 height 11
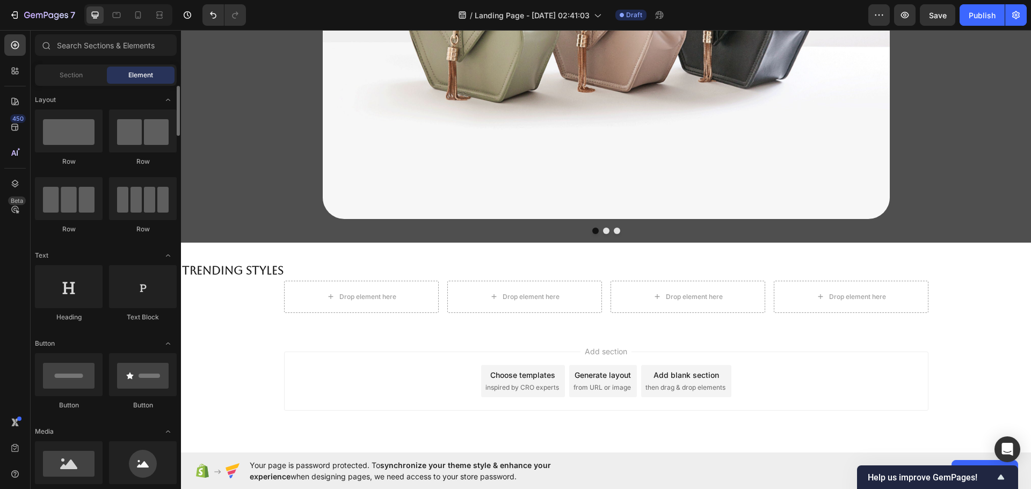
scroll to position [251, 0]
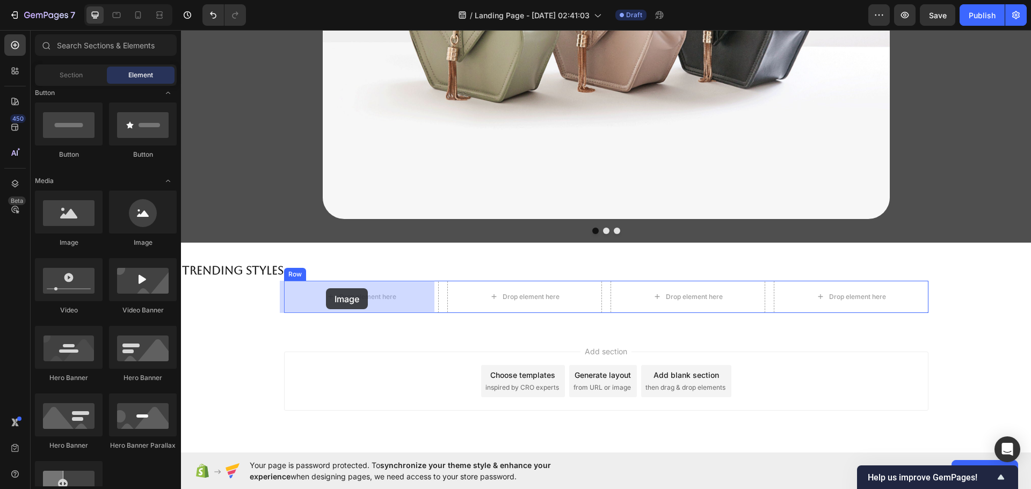
drag, startPoint x: 258, startPoint y: 244, endPoint x: 326, endPoint y: 288, distance: 80.7
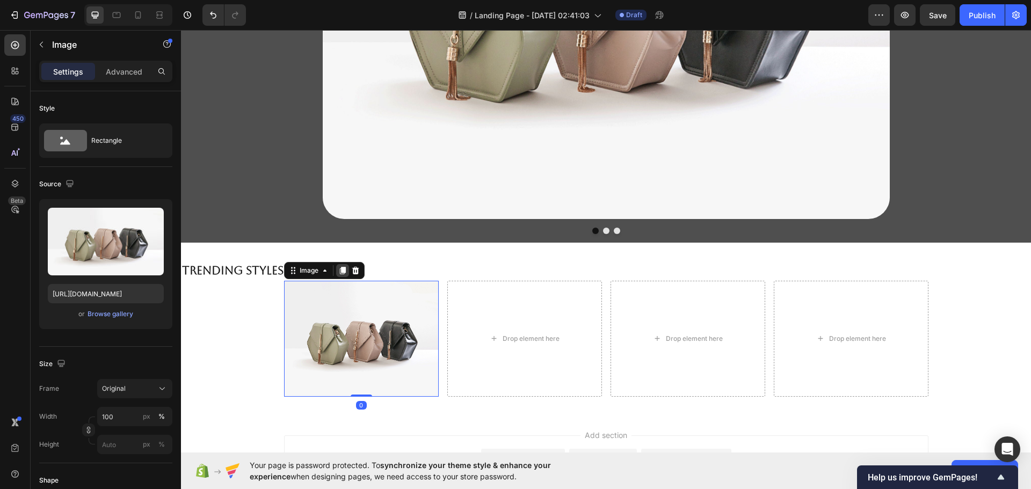
click at [338, 273] on icon at bounding box center [342, 270] width 9 height 9
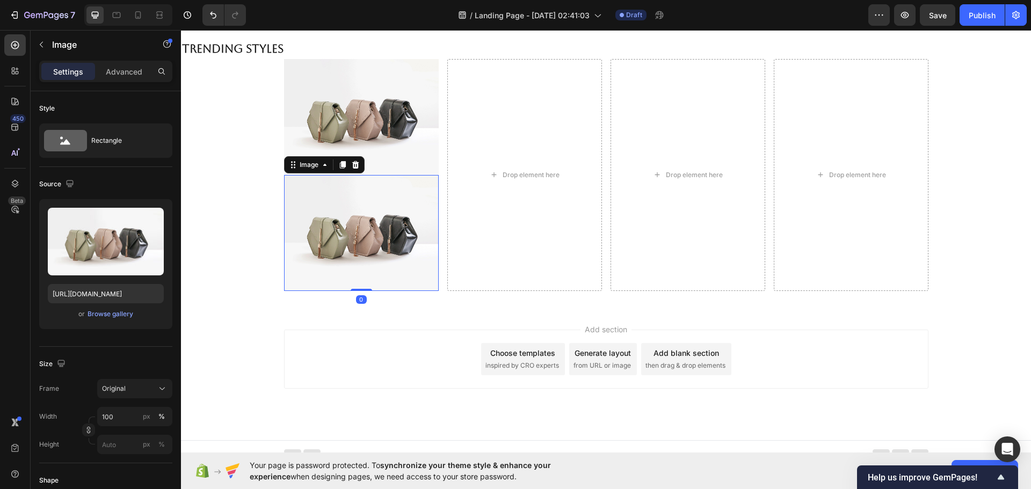
scroll to position [559, 0]
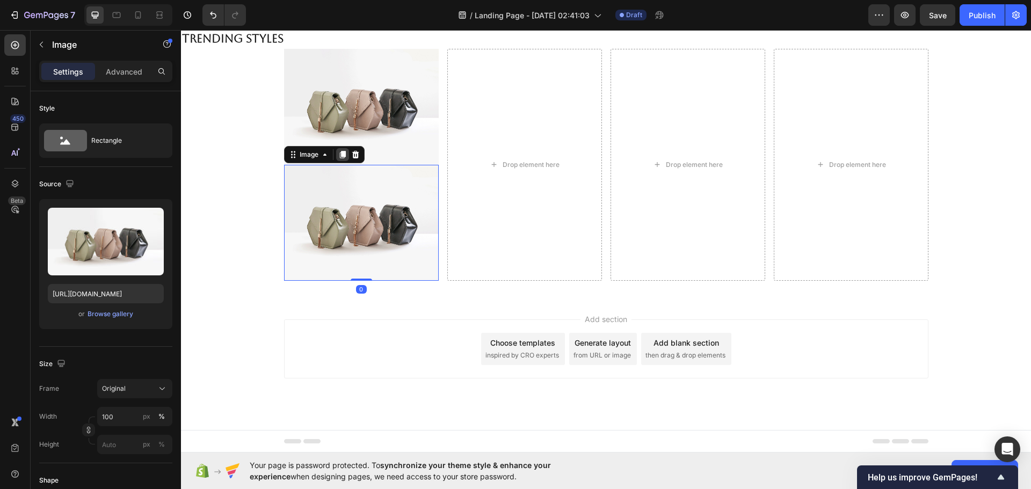
click at [339, 155] on icon at bounding box center [342, 155] width 6 height 8
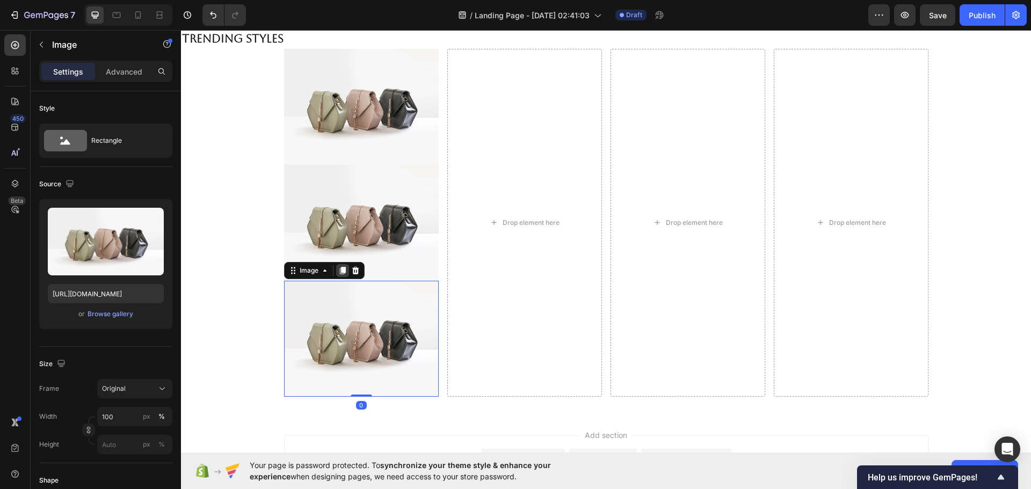
click at [339, 269] on icon at bounding box center [342, 271] width 6 height 8
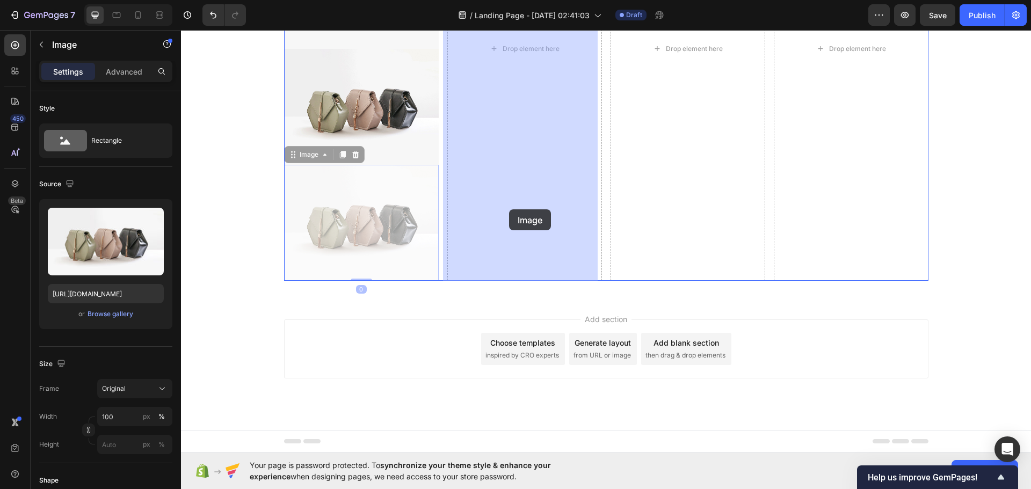
drag, startPoint x: 370, startPoint y: 230, endPoint x: 509, endPoint y: 209, distance: 140.5
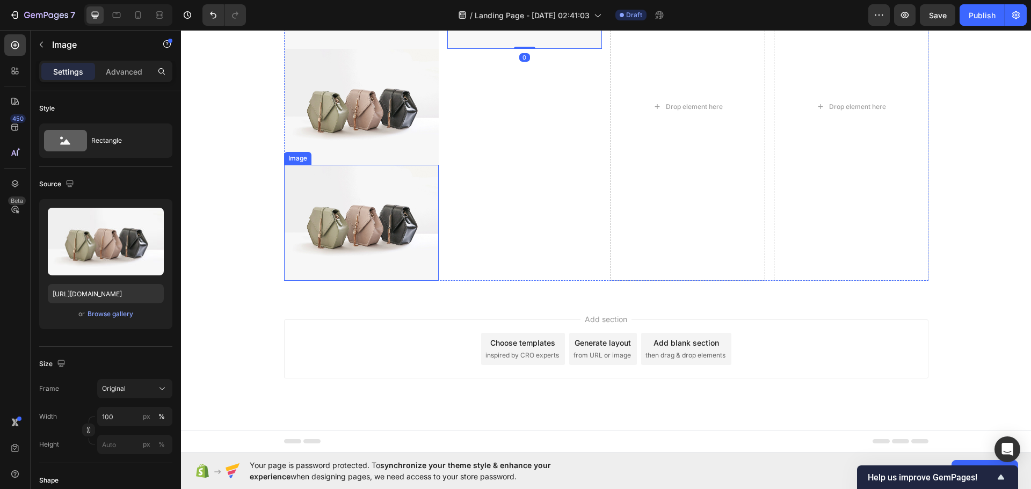
scroll to position [424, 0]
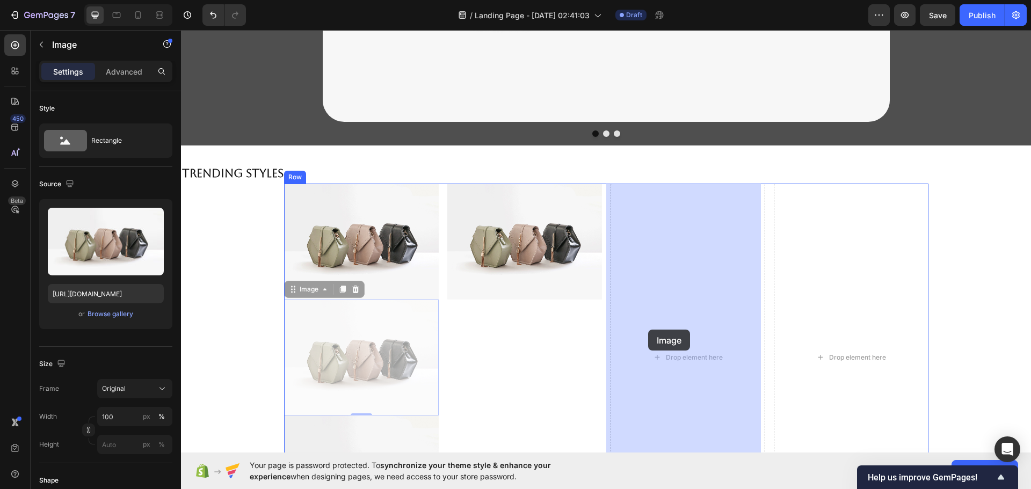
drag, startPoint x: 390, startPoint y: 331, endPoint x: 610, endPoint y: 327, distance: 220.6
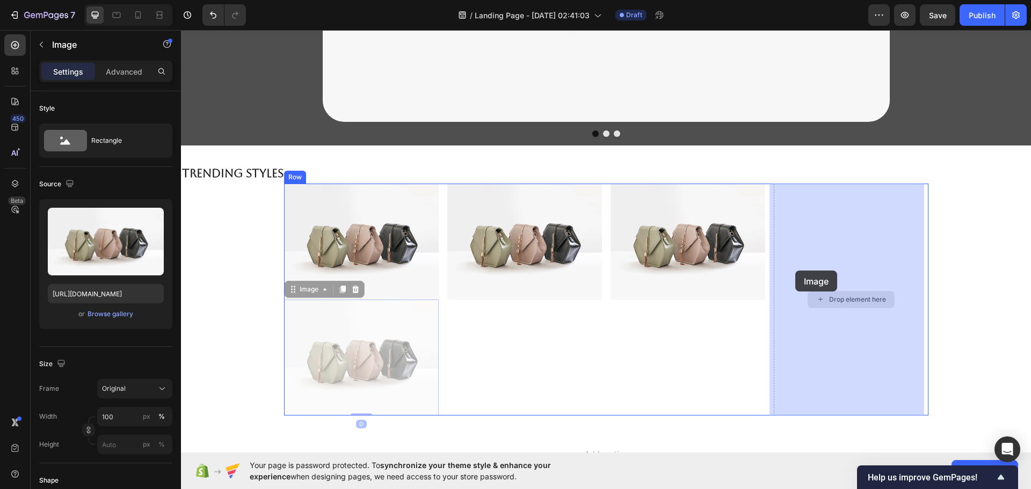
drag, startPoint x: 395, startPoint y: 339, endPoint x: 804, endPoint y: 272, distance: 414.6
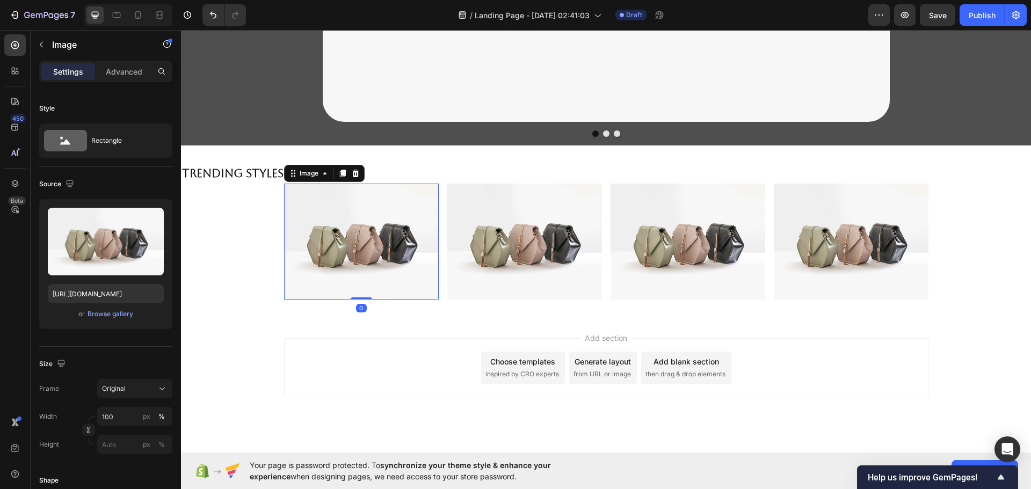
click at [363, 258] on img at bounding box center [361, 242] width 155 height 116
click at [315, 172] on div "Image" at bounding box center [308, 174] width 23 height 10
click at [314, 174] on div "Image" at bounding box center [308, 174] width 23 height 10
click at [135, 78] on div "Advanced" at bounding box center [124, 71] width 54 height 17
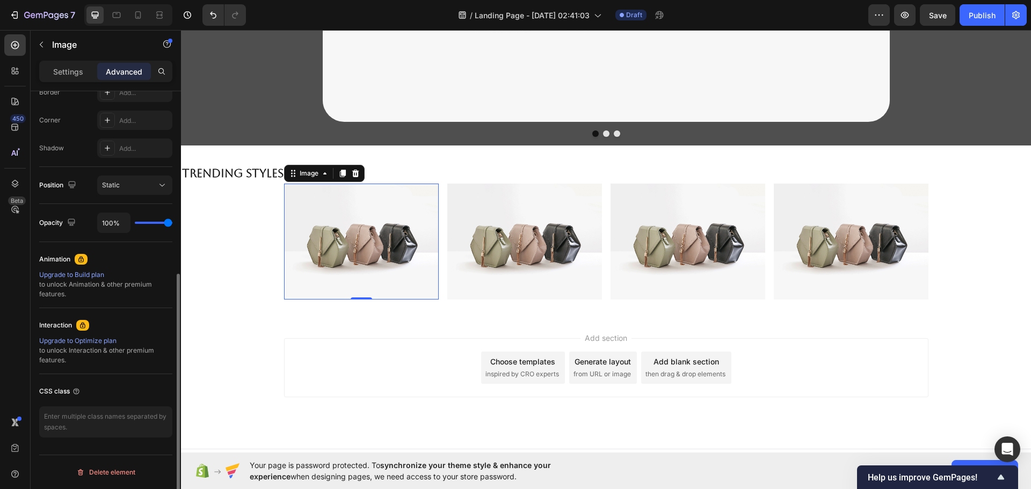
scroll to position [66, 0]
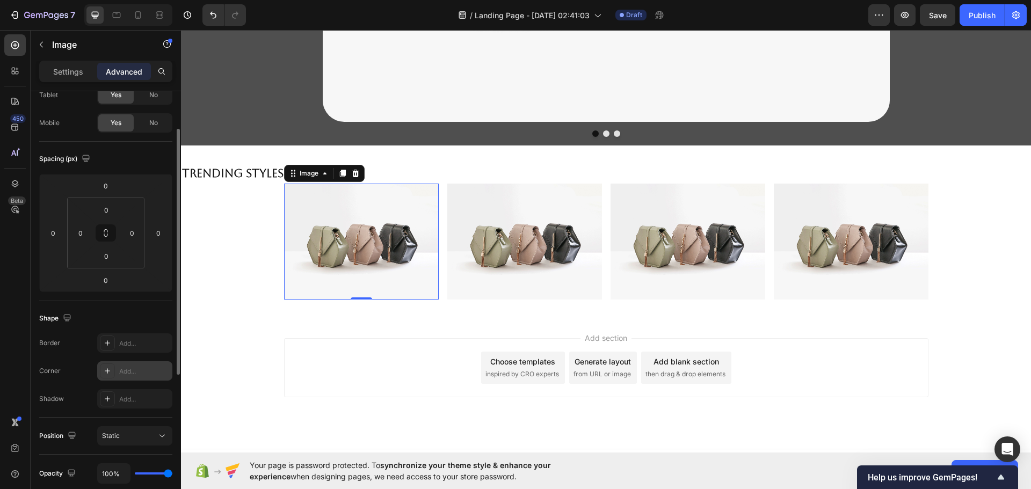
click at [132, 370] on div "Add..." at bounding box center [144, 372] width 50 height 10
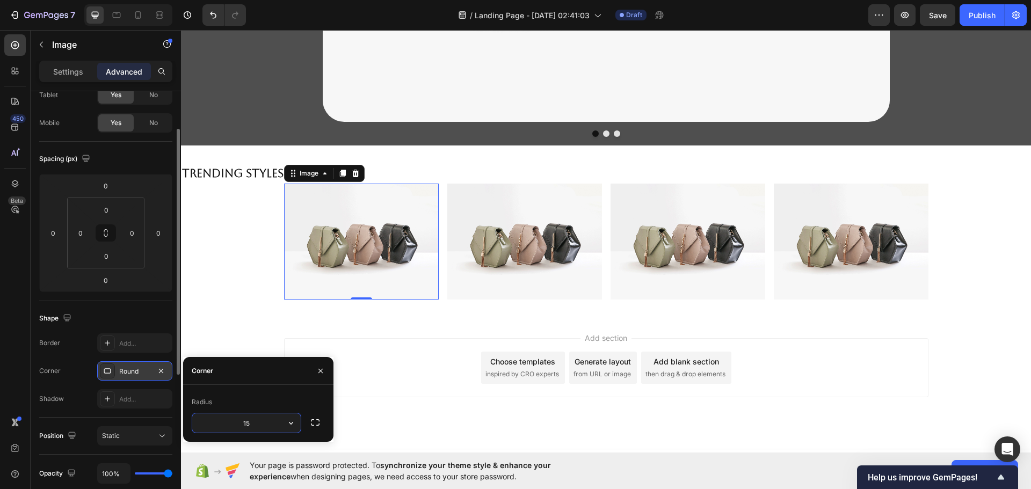
type input "15"
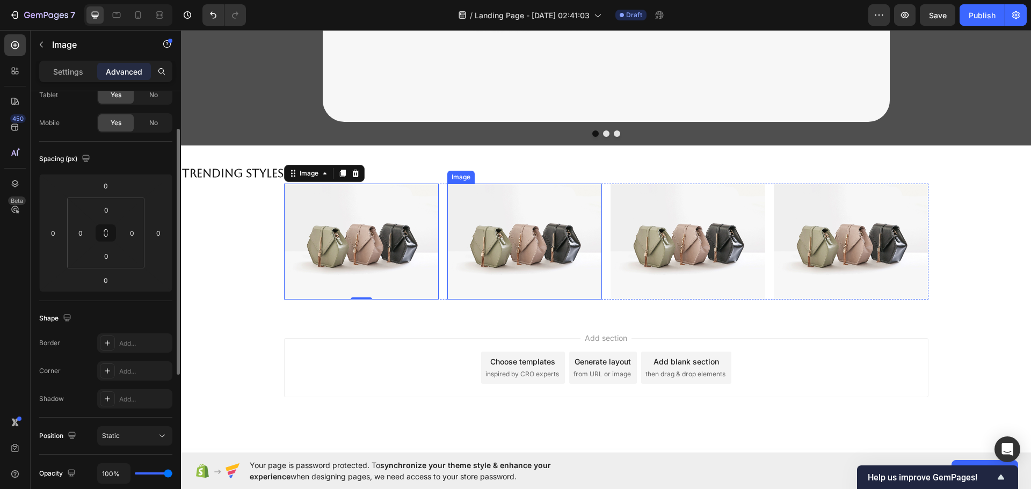
click at [490, 282] on img at bounding box center [524, 242] width 155 height 116
click at [405, 280] on img at bounding box center [361, 242] width 155 height 116
click at [81, 78] on div "Settings" at bounding box center [68, 71] width 54 height 17
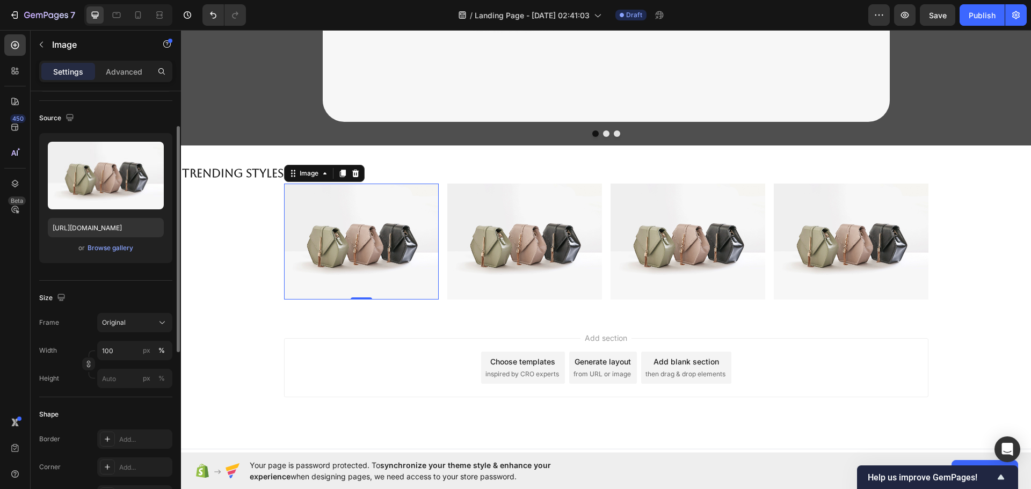
scroll to position [317, 0]
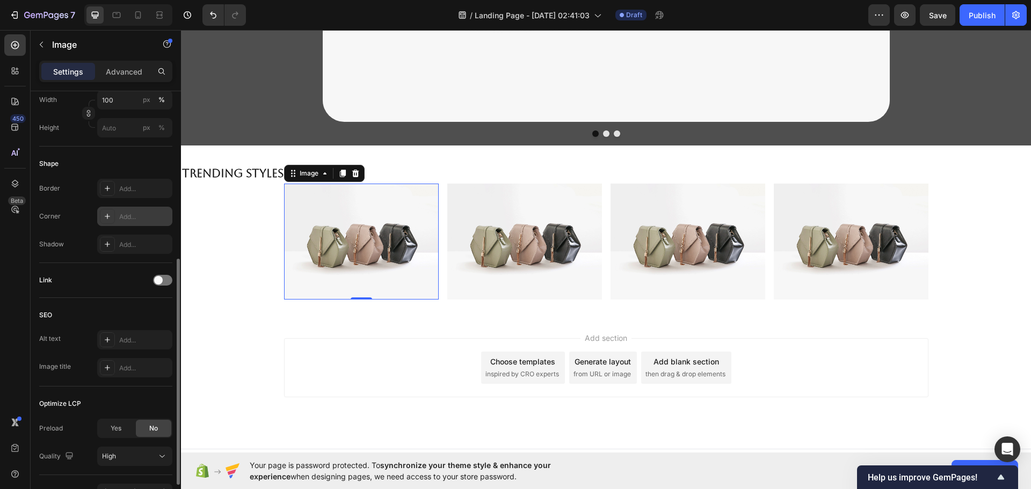
click at [139, 220] on div "Add..." at bounding box center [144, 217] width 50 height 10
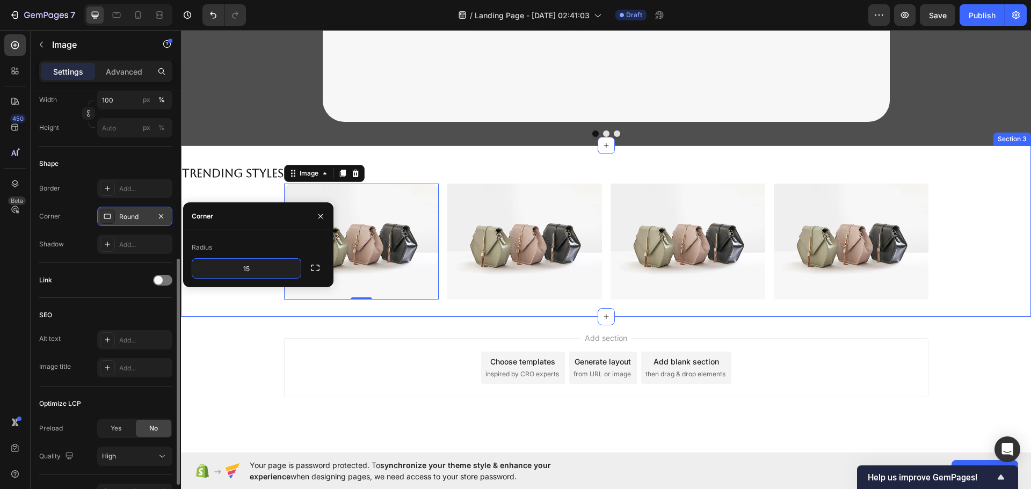
type input "15"
click at [410, 315] on div "Trending Styles Heading Image 0 Image Image Image Row Section 3" at bounding box center [606, 230] width 850 height 171
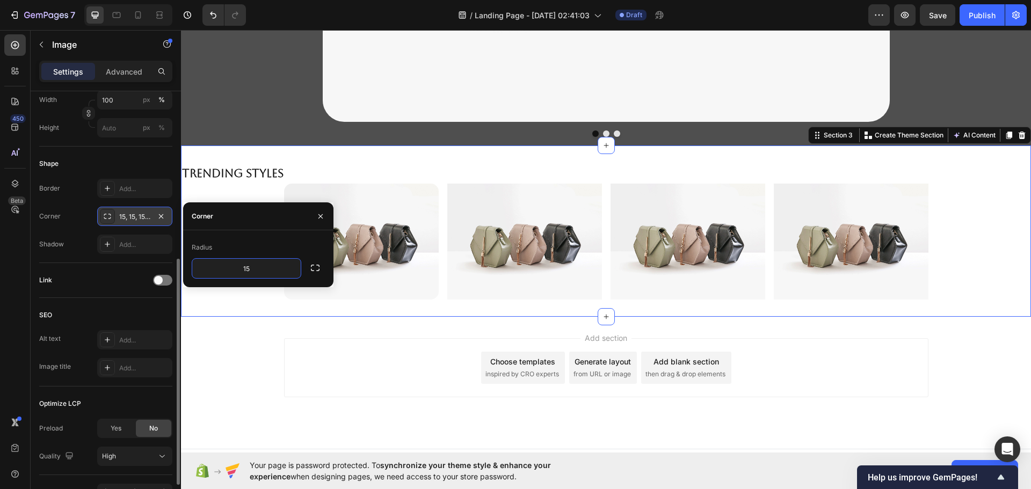
scroll to position [0, 0]
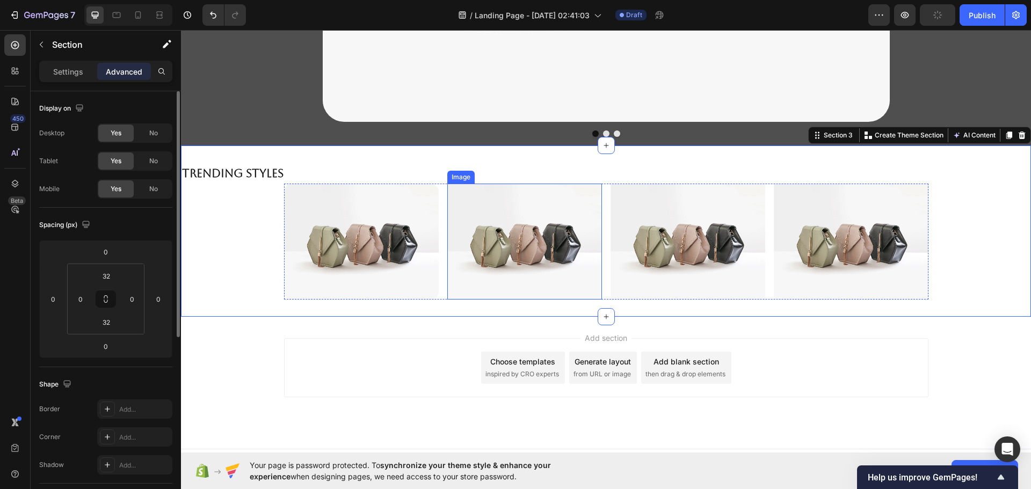
click at [497, 281] on img at bounding box center [524, 242] width 155 height 116
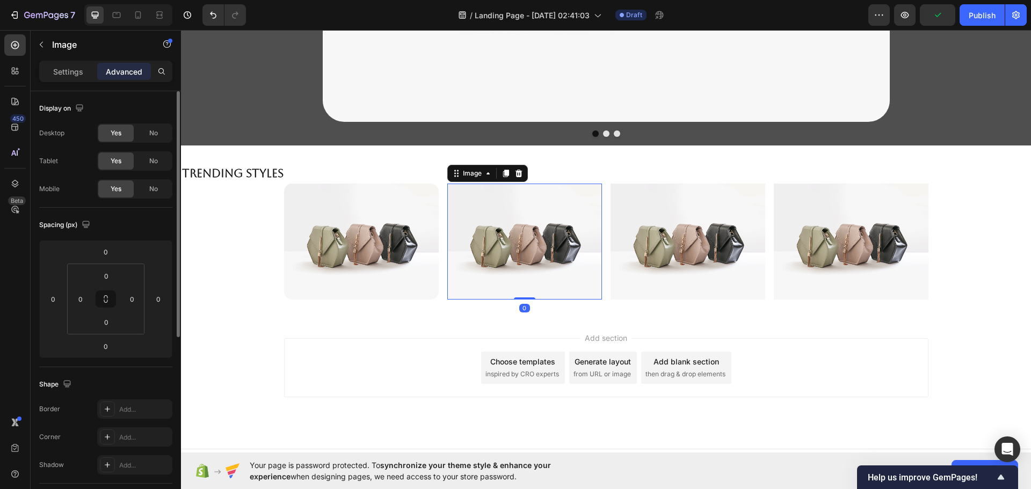
drag, startPoint x: 80, startPoint y: 71, endPoint x: 87, endPoint y: 82, distance: 13.3
click at [80, 71] on p "Settings" at bounding box center [68, 71] width 30 height 11
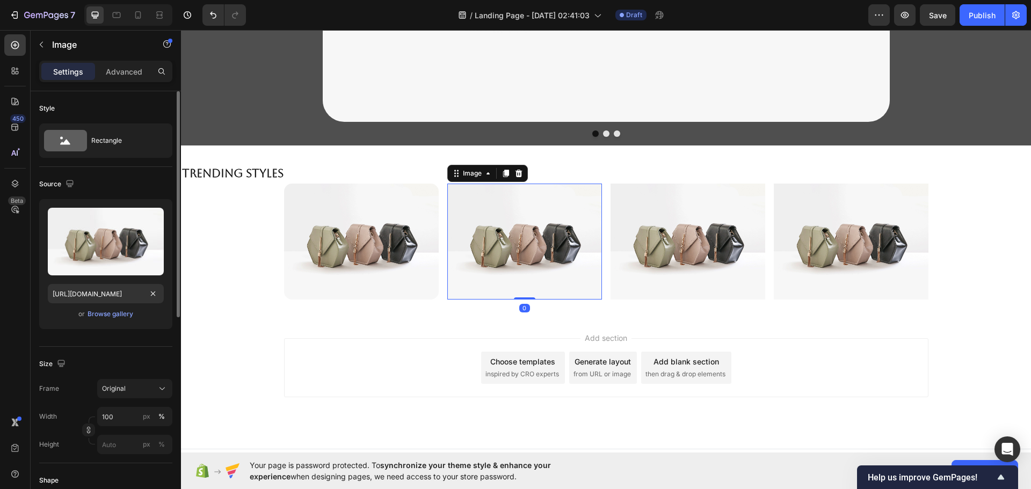
scroll to position [251, 0]
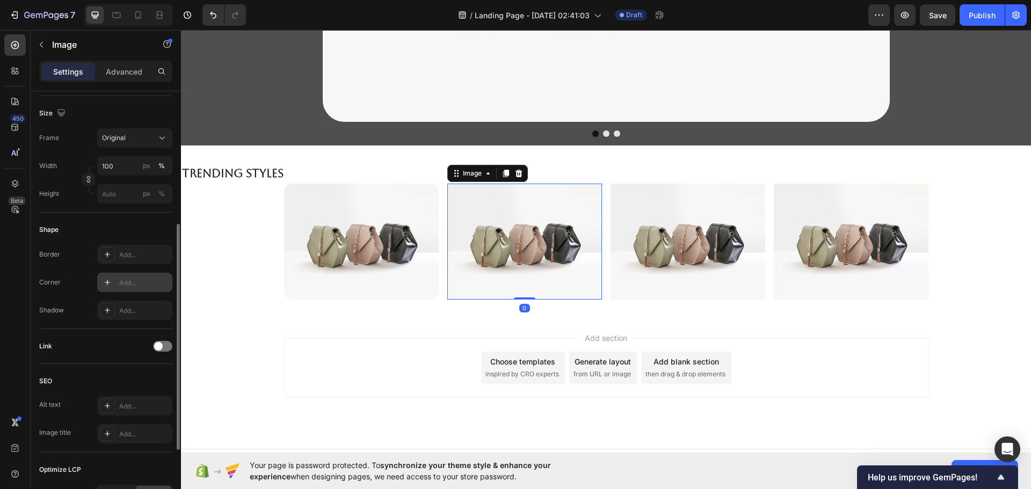
click at [133, 284] on div "Add..." at bounding box center [144, 283] width 50 height 10
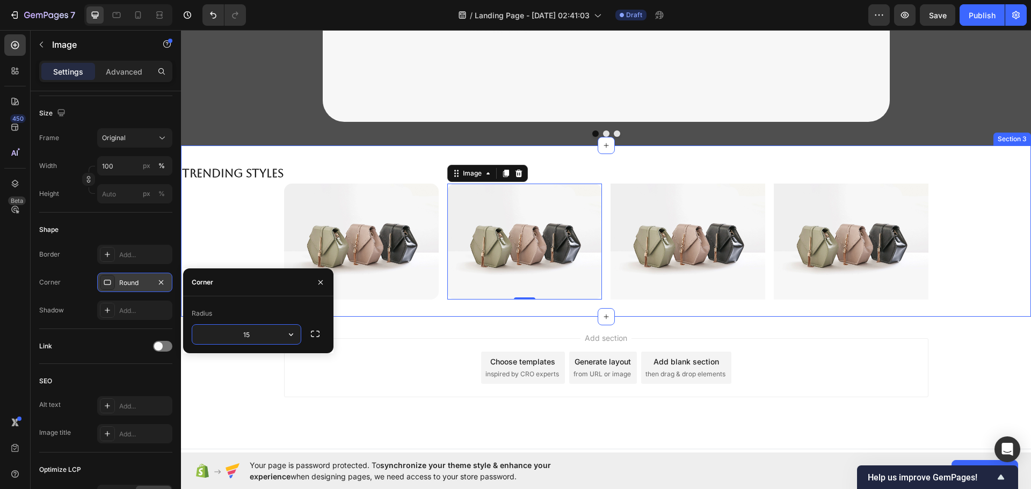
type input "15"
click at [498, 312] on div "Trending Styles Heading Image Image 0 Image Image Row Section 3" at bounding box center [606, 230] width 850 height 171
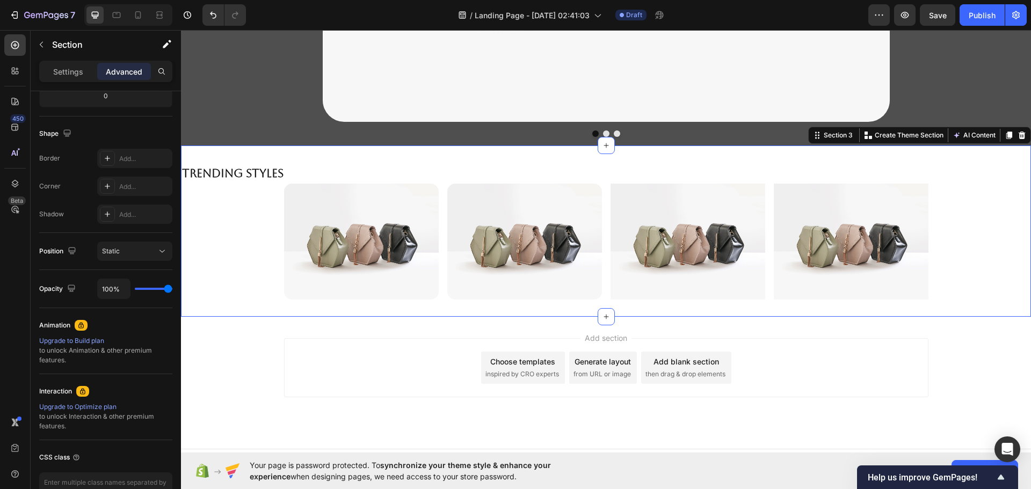
scroll to position [0, 0]
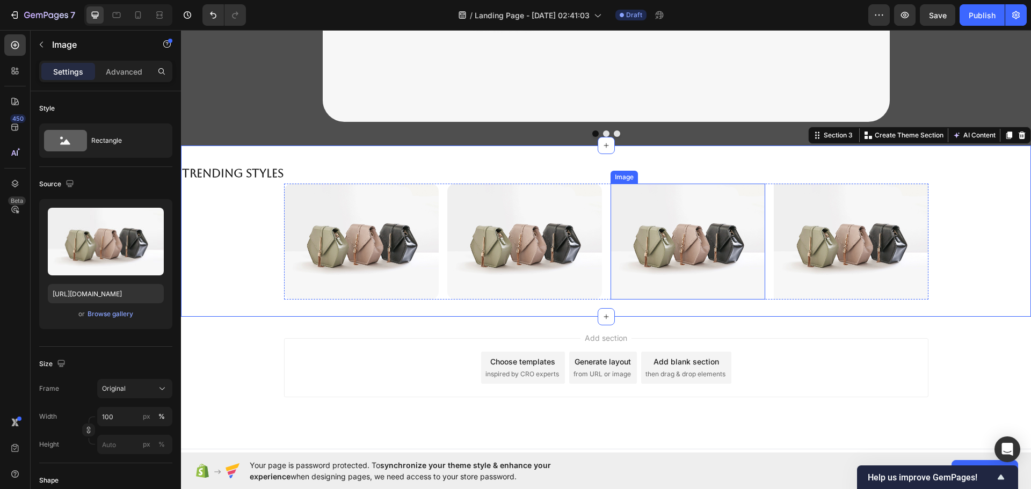
click at [648, 287] on img at bounding box center [687, 242] width 155 height 116
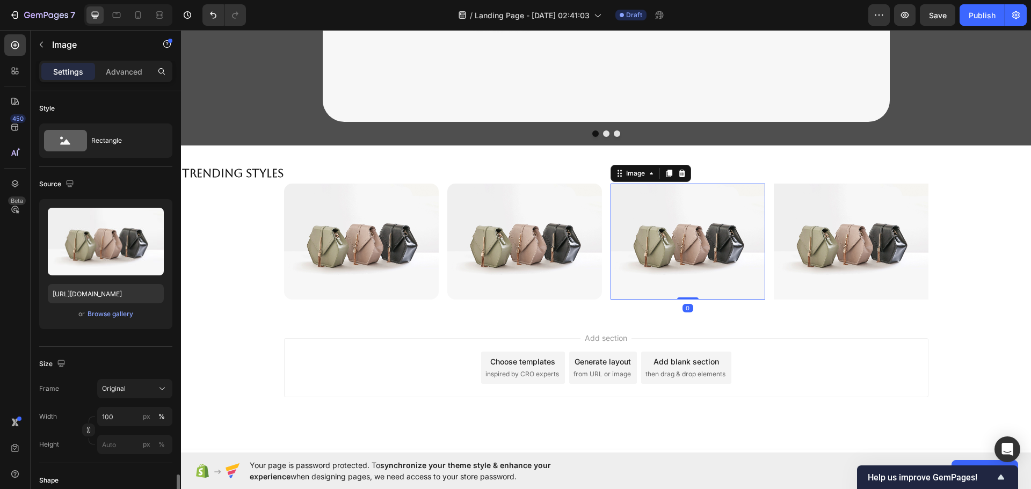
scroll to position [251, 0]
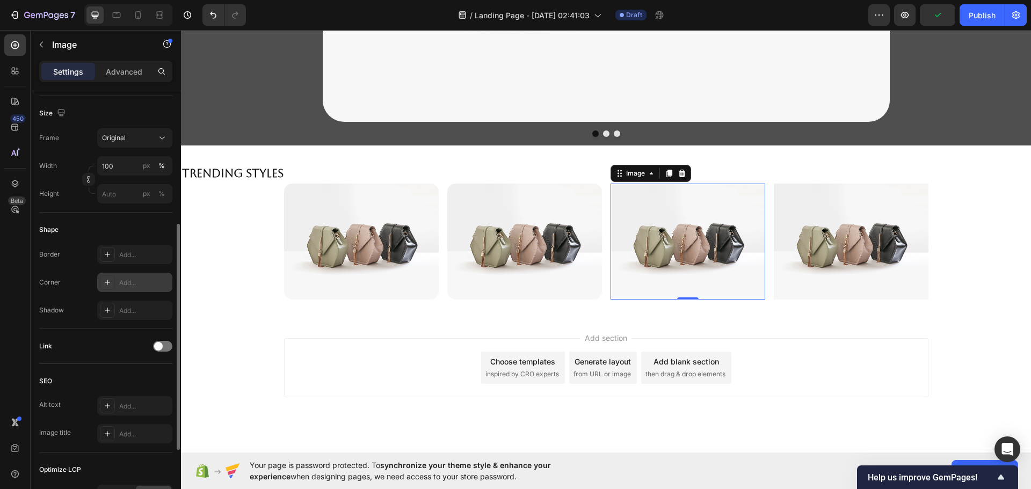
click at [135, 282] on div "Add..." at bounding box center [144, 283] width 50 height 10
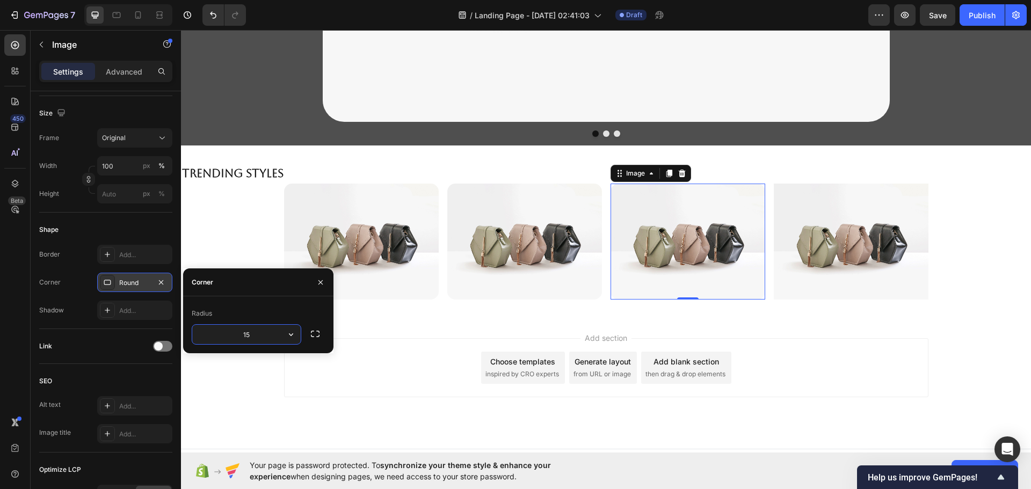
type input "15"
click at [834, 231] on img at bounding box center [850, 242] width 155 height 116
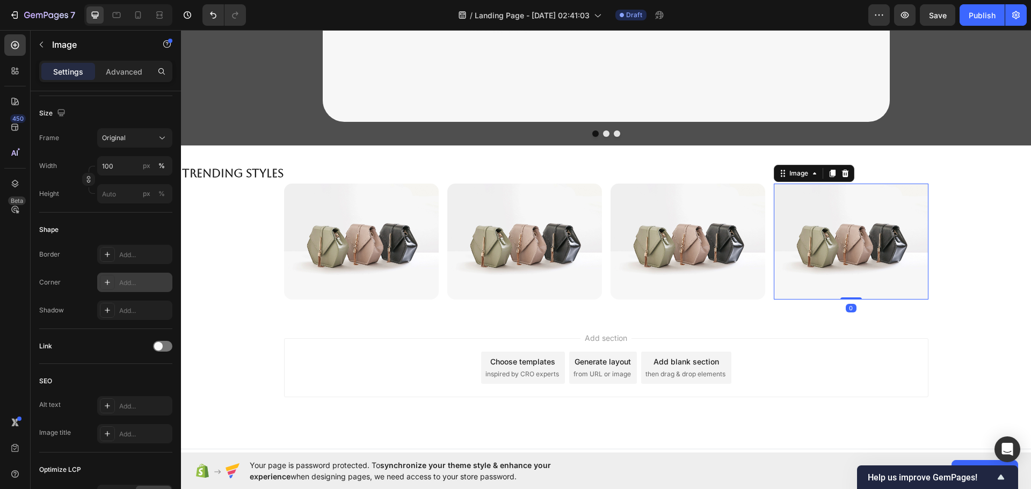
click at [135, 278] on div "Add..." at bounding box center [144, 283] width 50 height 10
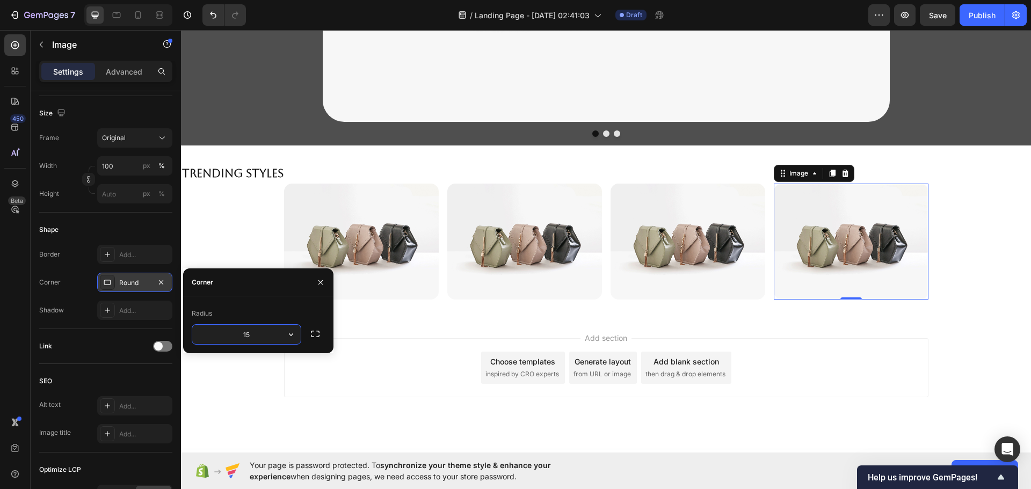
type input "15"
click at [526, 321] on div "Add section Choose templates inspired by CRO experts Generate layout from URL o…" at bounding box center [606, 383] width 850 height 132
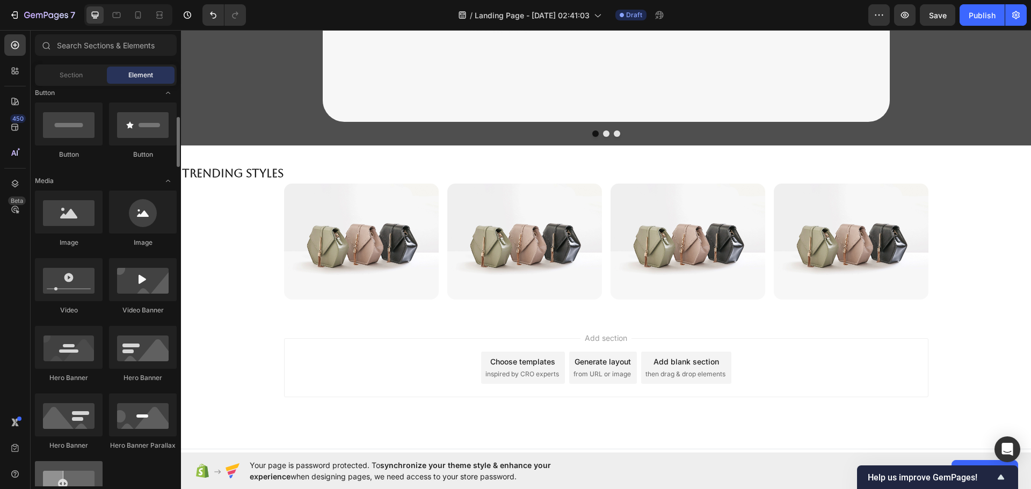
scroll to position [0, 0]
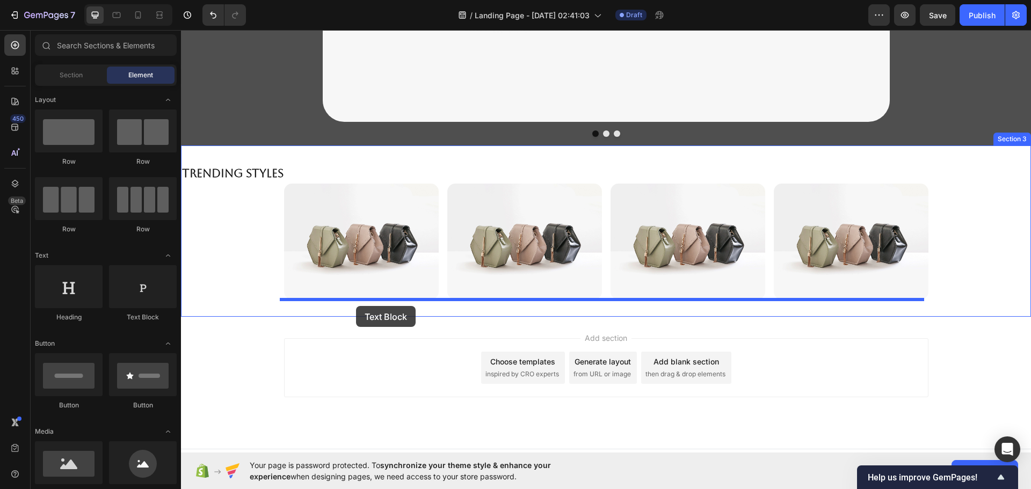
drag, startPoint x: 324, startPoint y: 330, endPoint x: 356, endPoint y: 306, distance: 39.9
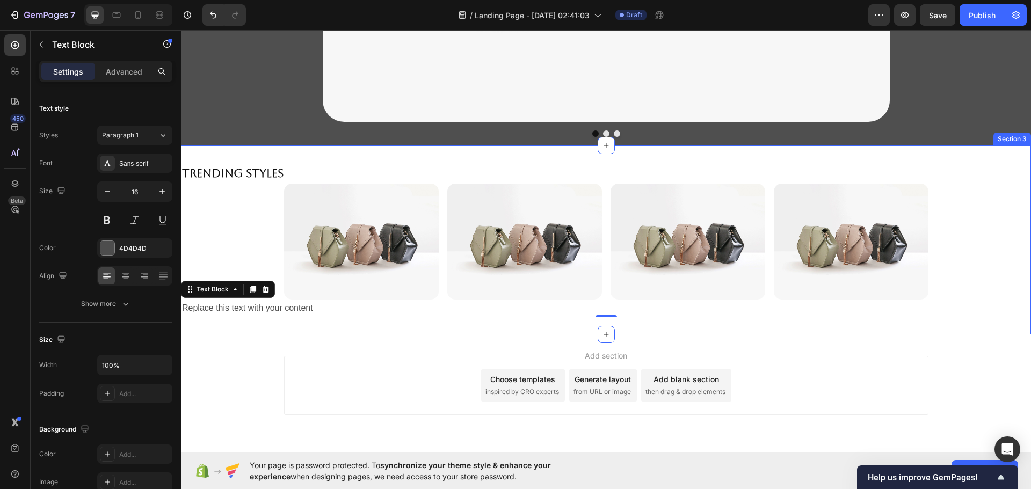
click at [968, 253] on div "Trending Styles Heading Image Image Image Image Row Replace this text with your…" at bounding box center [606, 240] width 850 height 155
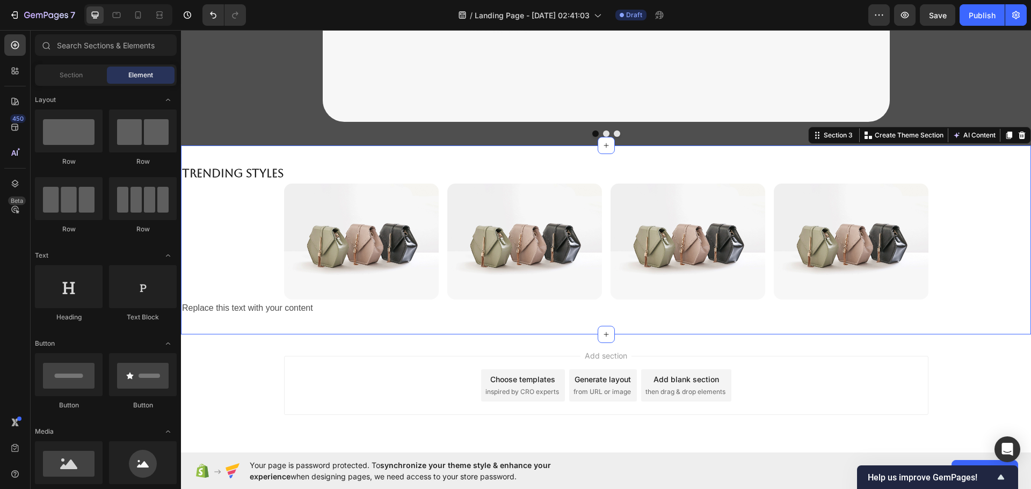
drag, startPoint x: 875, startPoint y: 339, endPoint x: 671, endPoint y: 331, distance: 204.7
click at [873, 339] on div "Add section Choose templates inspired by CRO experts Generate layout from URL o…" at bounding box center [606, 400] width 850 height 132
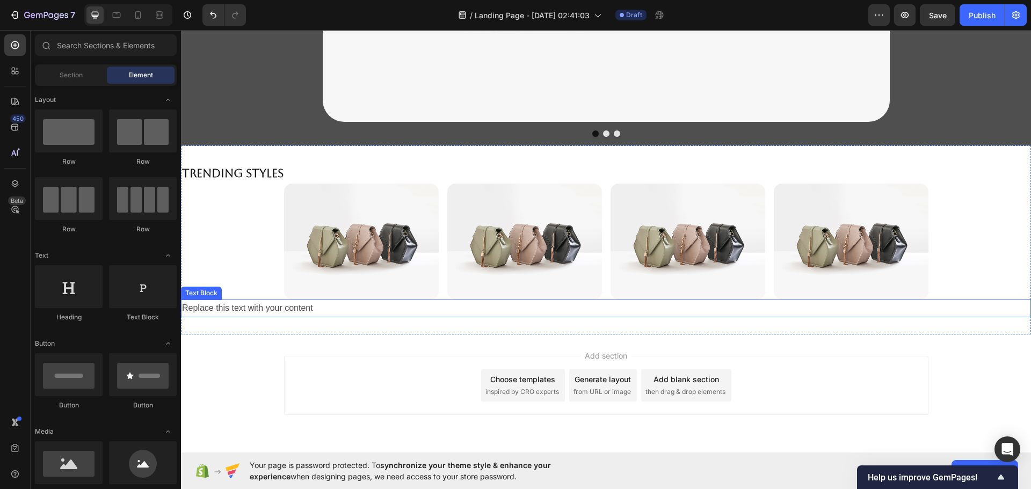
click at [297, 306] on div "Replace this text with your content" at bounding box center [606, 309] width 850 height 18
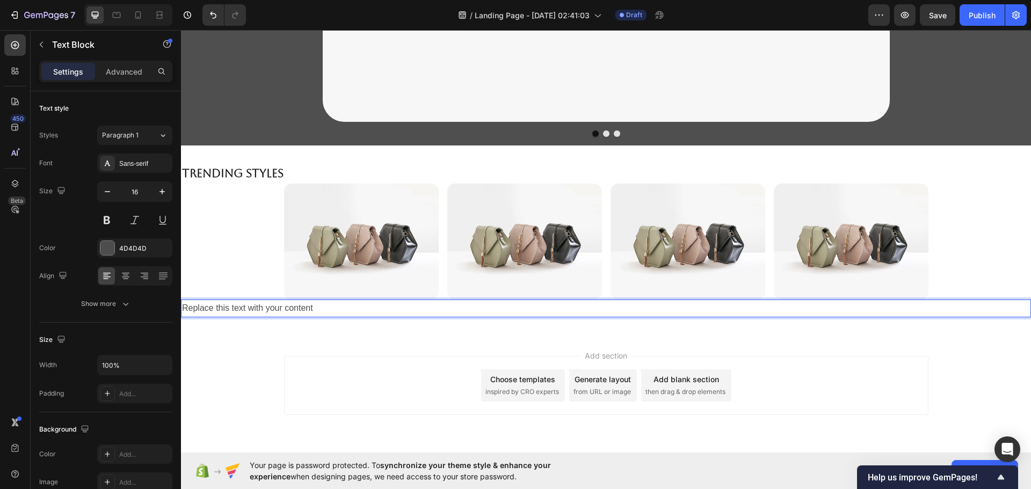
click at [344, 307] on div "Replace this text with your content" at bounding box center [606, 309] width 850 height 18
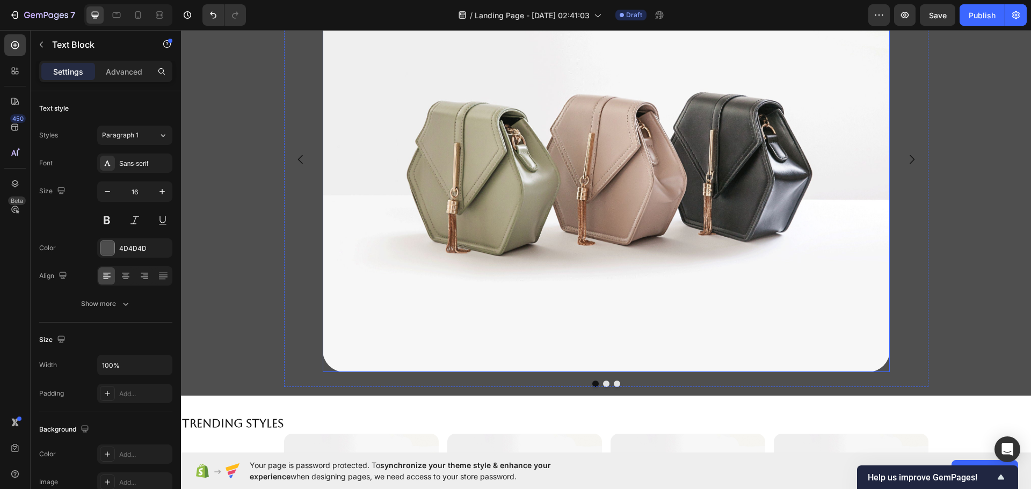
scroll to position [424, 0]
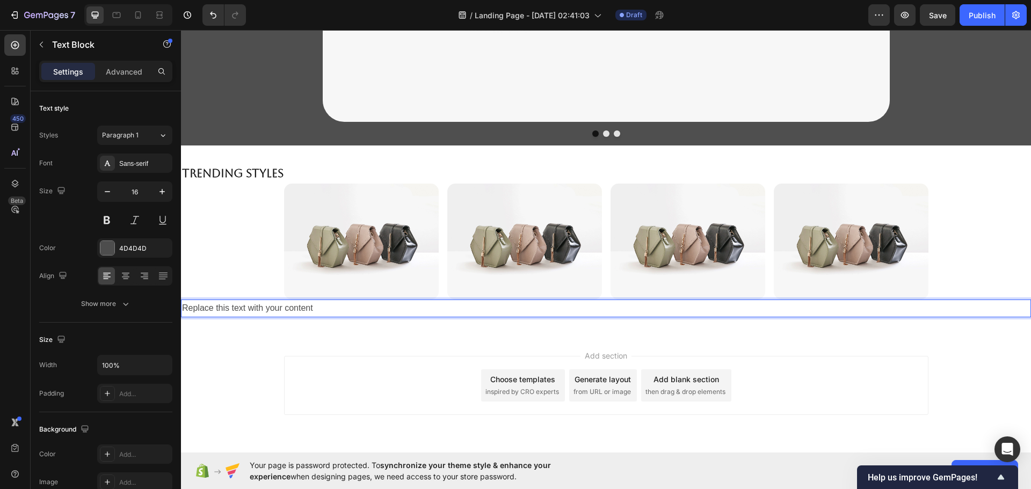
click at [205, 310] on p "Replace this text with your content" at bounding box center [606, 309] width 848 height 16
click at [201, 308] on p "Replace this text with your content" at bounding box center [606, 309] width 848 height 16
click at [186, 308] on p "Replace this text with your content" at bounding box center [606, 309] width 848 height 16
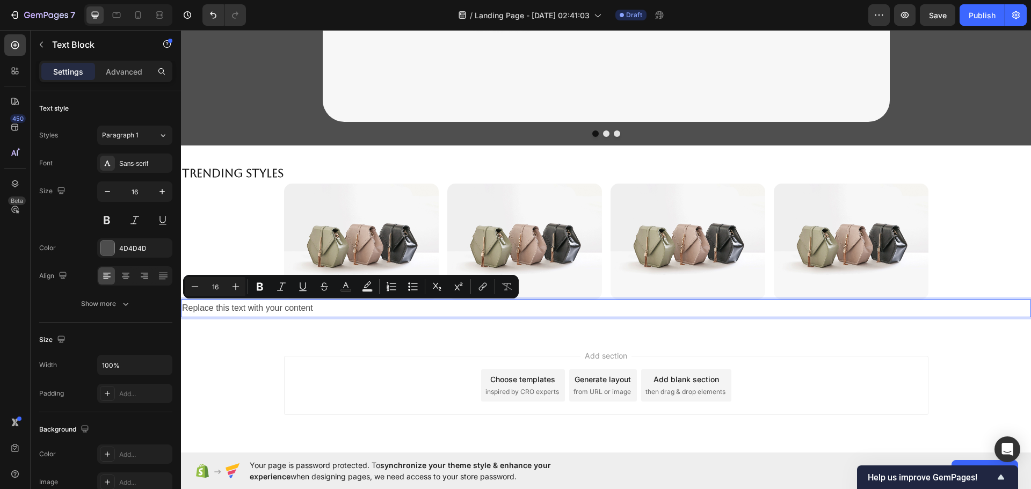
click at [271, 303] on p "Replace this text with your content" at bounding box center [606, 309] width 848 height 16
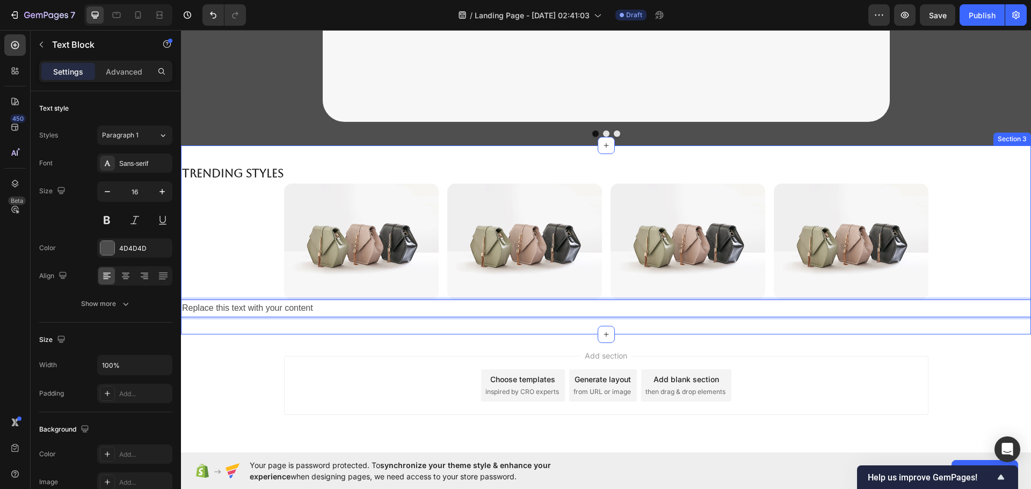
click at [247, 221] on div "Trending Styles Heading Image Image Image Image Row Replace this text with your…" at bounding box center [606, 240] width 850 height 155
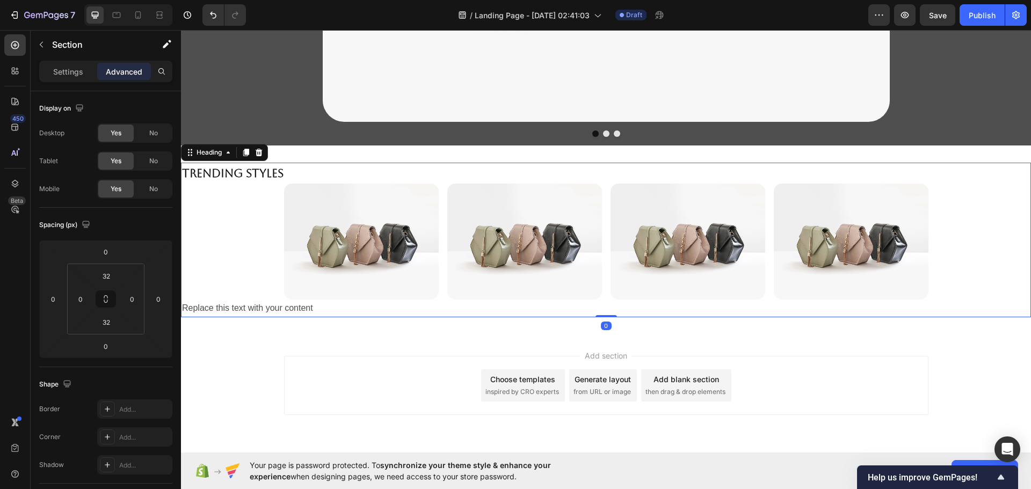
click at [233, 175] on strong "Trending Styles" at bounding box center [232, 172] width 101 height 13
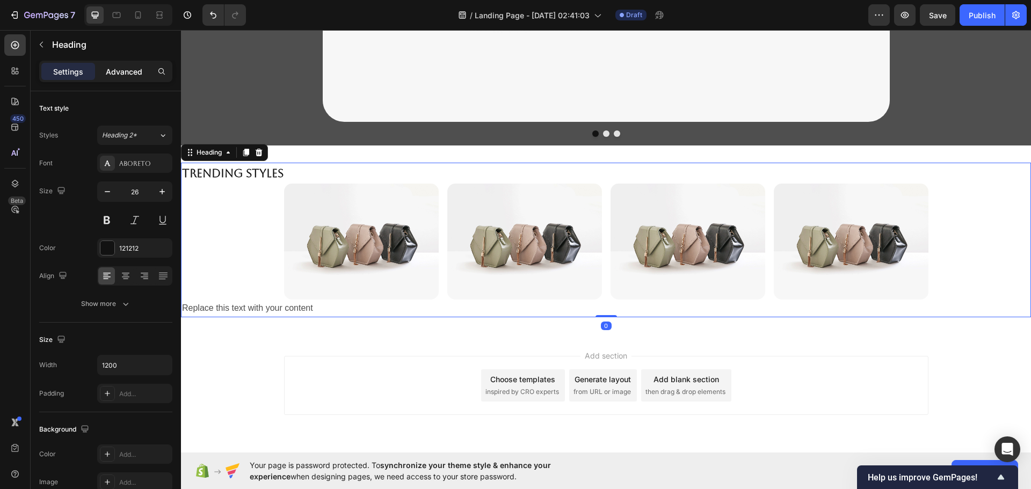
click at [127, 70] on p "Advanced" at bounding box center [124, 71] width 37 height 11
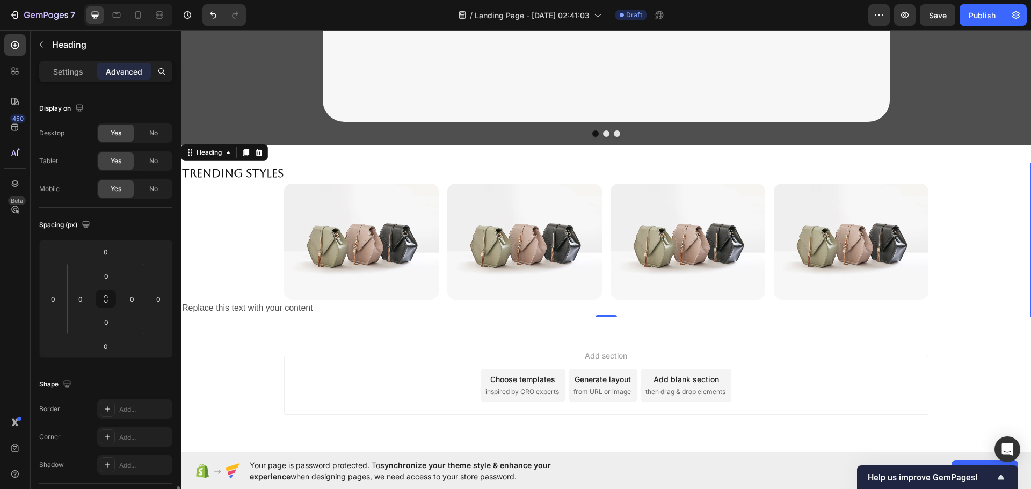
scroll to position [317, 0]
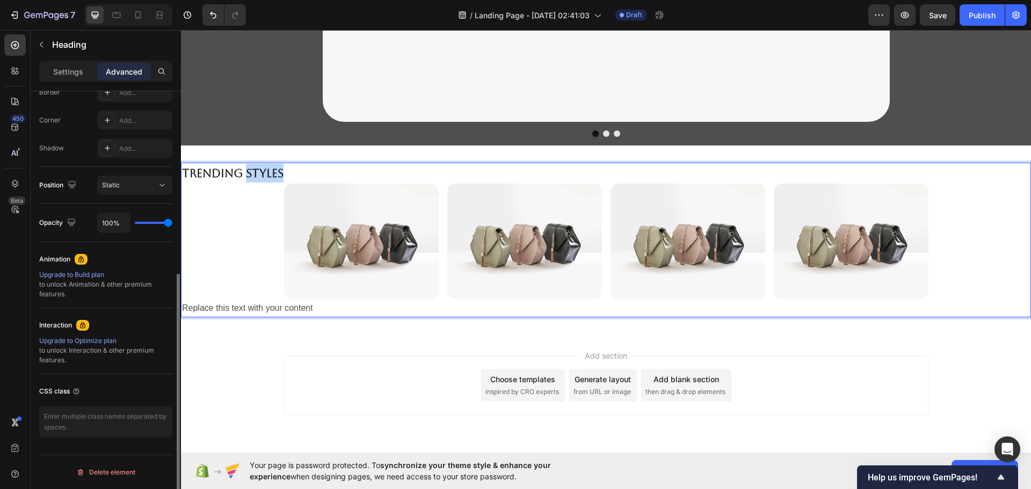
click at [259, 172] on strong "Trending Styles" at bounding box center [232, 172] width 101 height 13
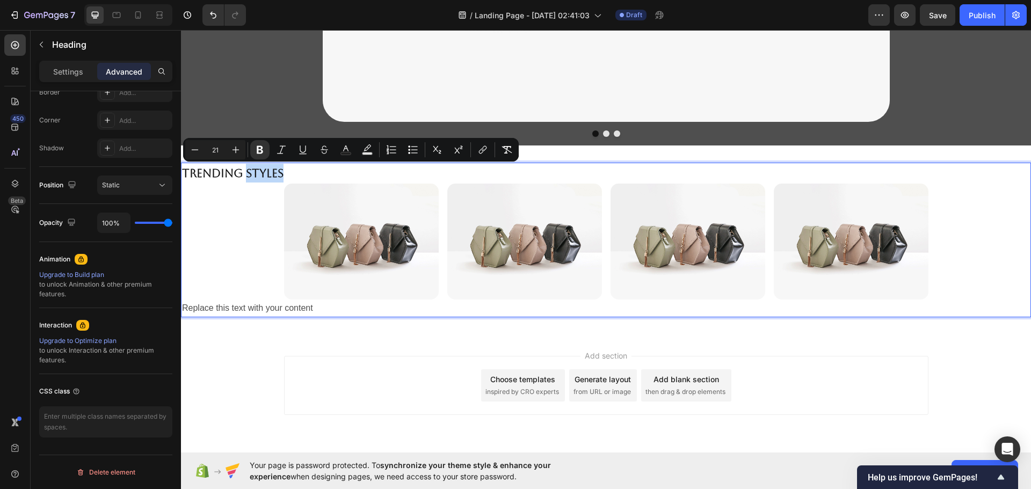
click at [288, 173] on p "Trending Styles" at bounding box center [503, 173] width 642 height 19
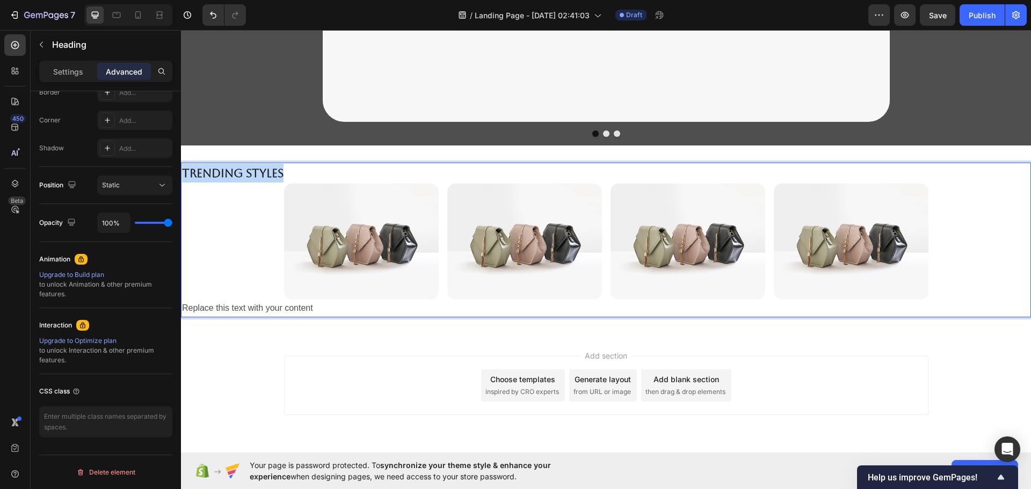
drag, startPoint x: 288, startPoint y: 173, endPoint x: 358, endPoint y: 194, distance: 73.5
click at [181, 173] on h2 "Trending Styles" at bounding box center [503, 173] width 644 height 21
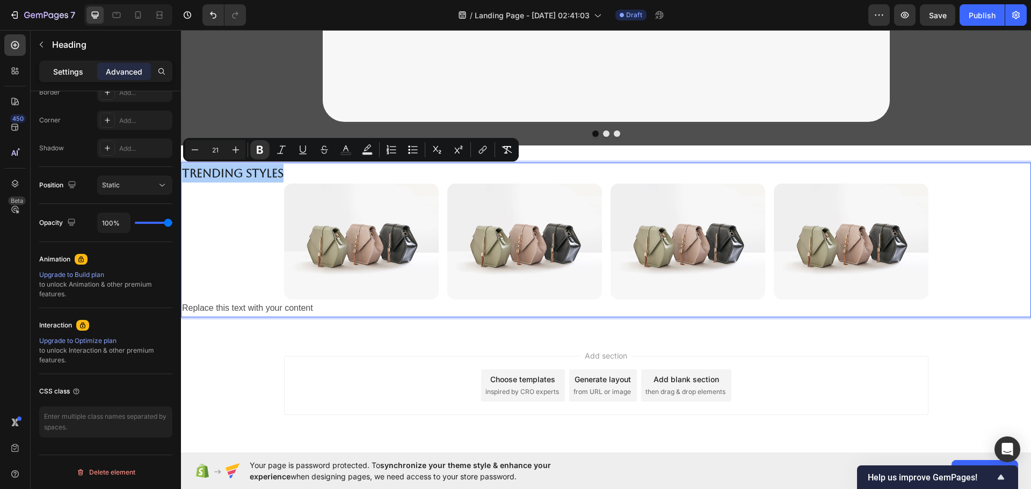
click at [86, 74] on div "Settings" at bounding box center [68, 71] width 54 height 17
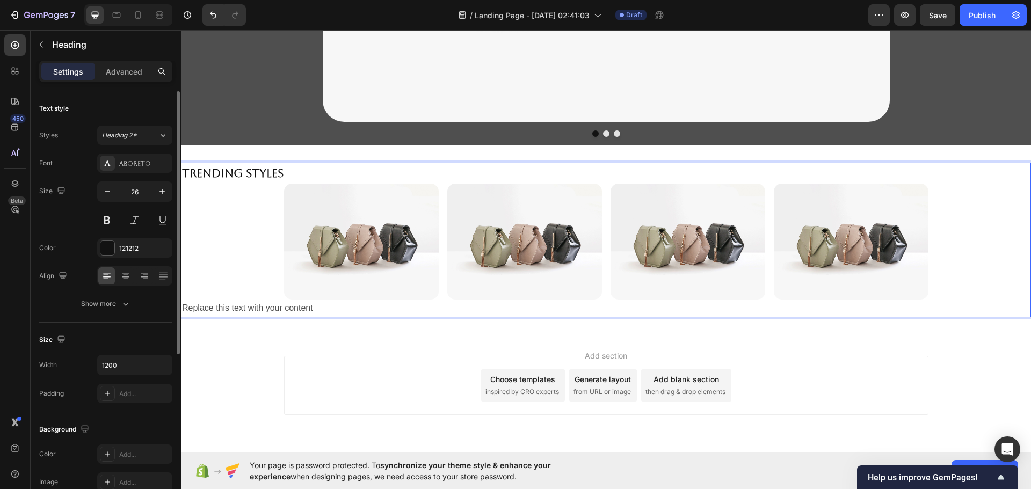
scroll to position [251, 0]
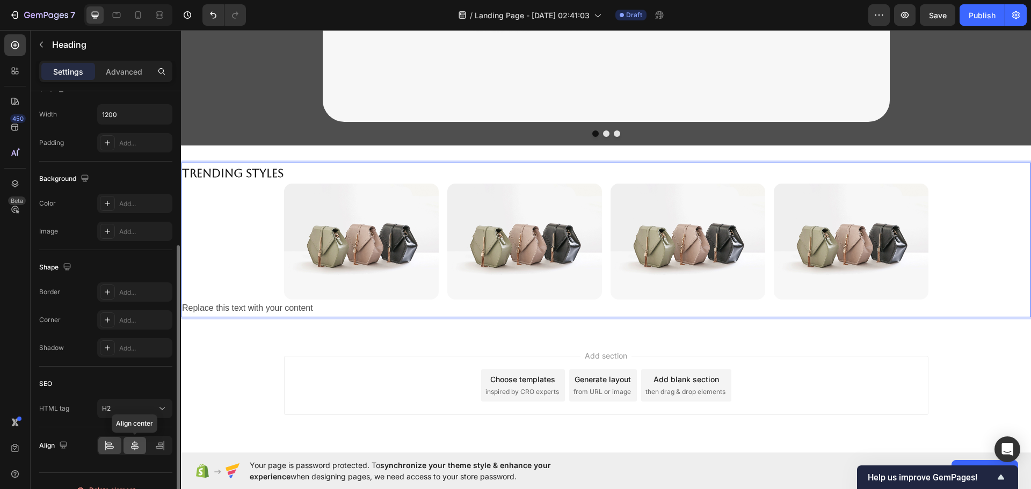
click at [135, 443] on icon at bounding box center [134, 445] width 11 height 11
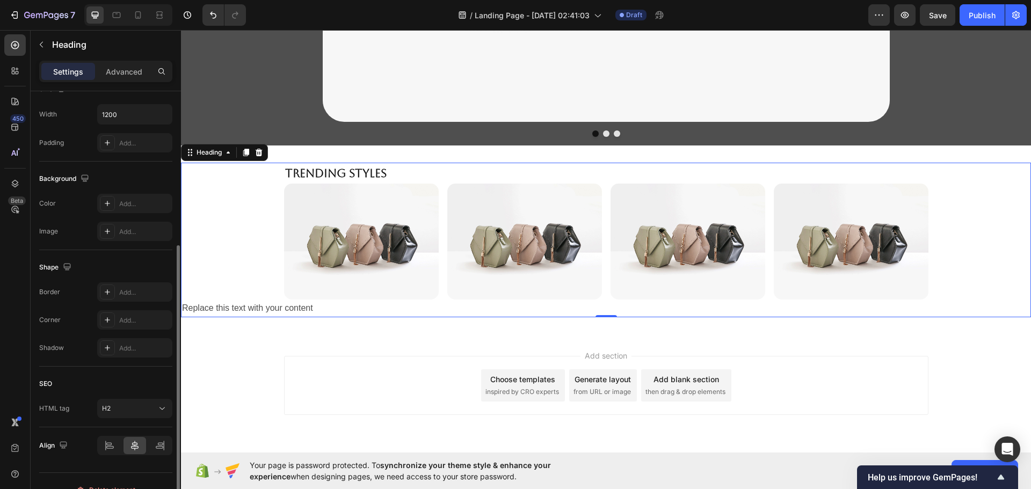
scroll to position [268, 0]
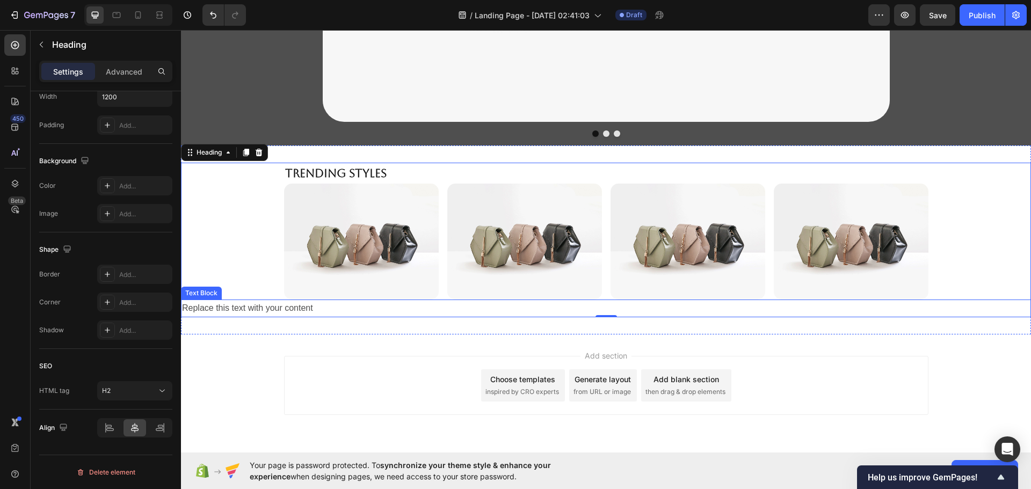
click at [308, 311] on p "Replace this text with your content" at bounding box center [606, 309] width 848 height 16
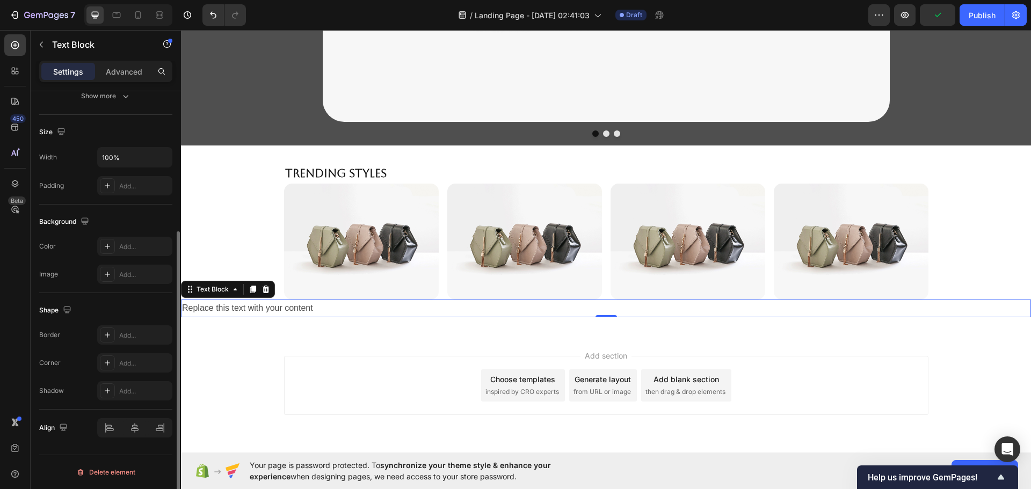
scroll to position [0, 0]
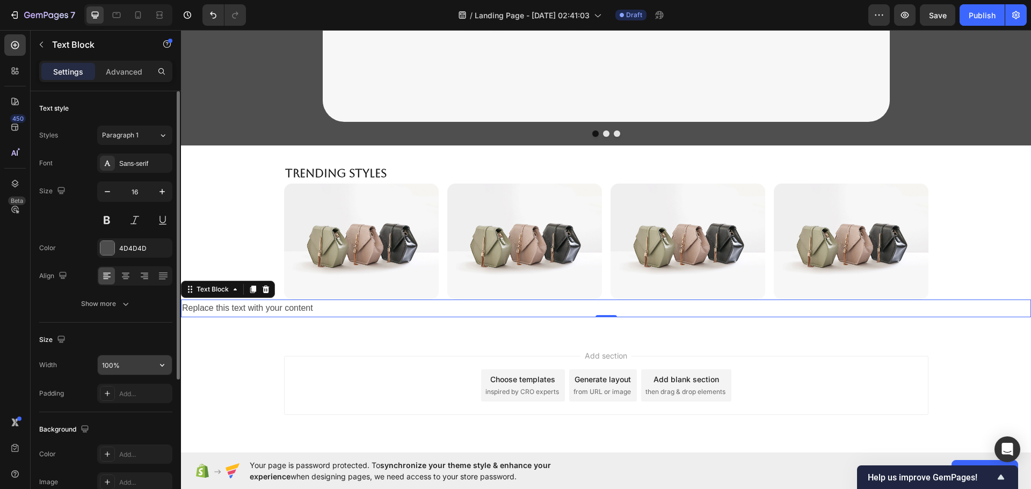
click at [148, 366] on input "100%" at bounding box center [135, 364] width 74 height 19
click at [168, 368] on button "button" at bounding box center [161, 364] width 19 height 19
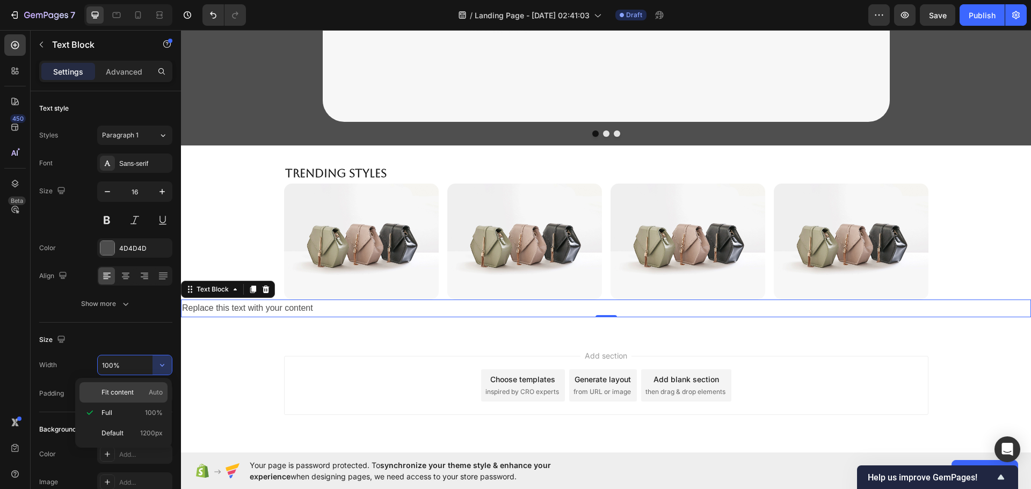
click at [159, 397] on span "Auto" at bounding box center [156, 393] width 14 height 10
type input "Auto"
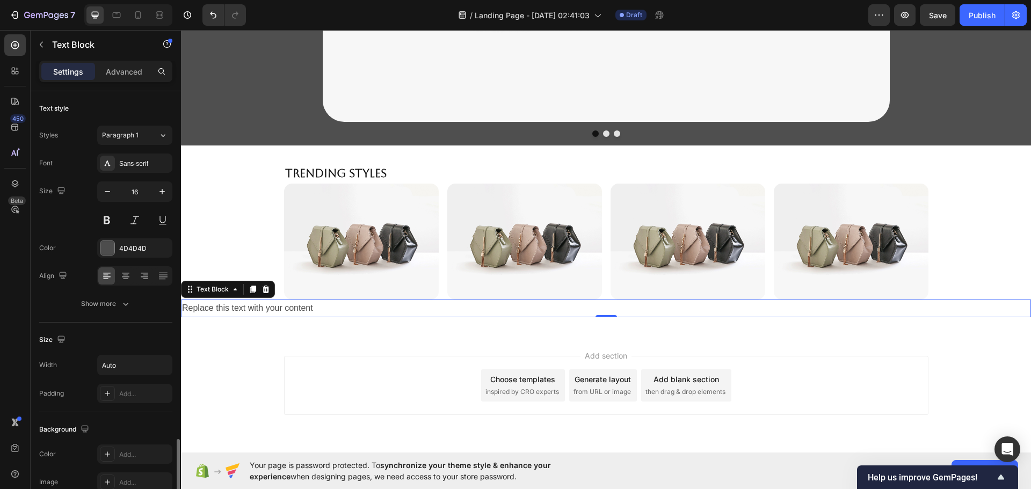
scroll to position [208, 0]
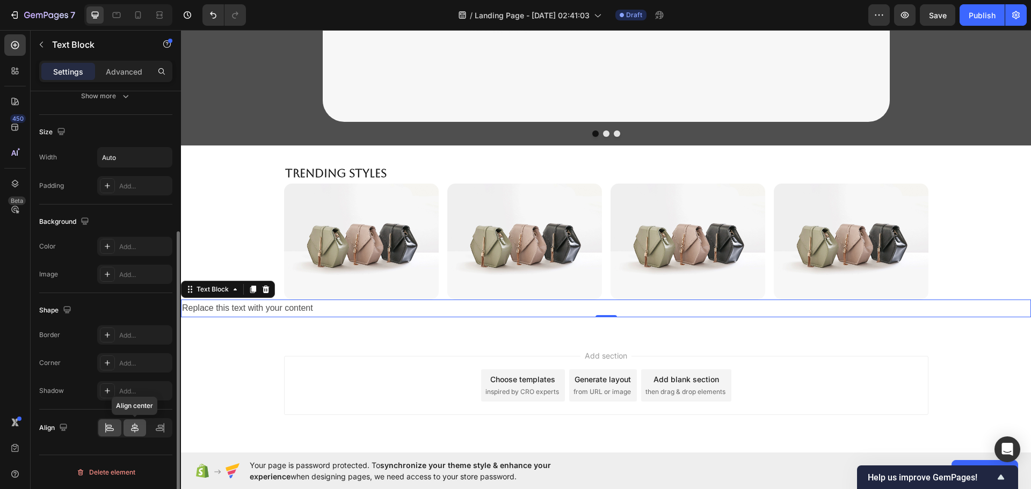
click at [137, 429] on icon at bounding box center [134, 427] width 11 height 11
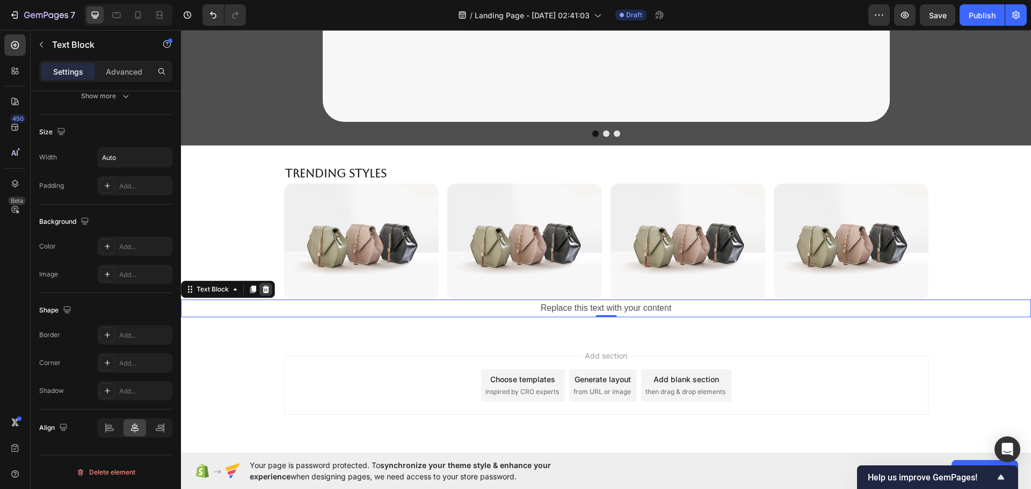
click at [270, 290] on div at bounding box center [265, 289] width 13 height 13
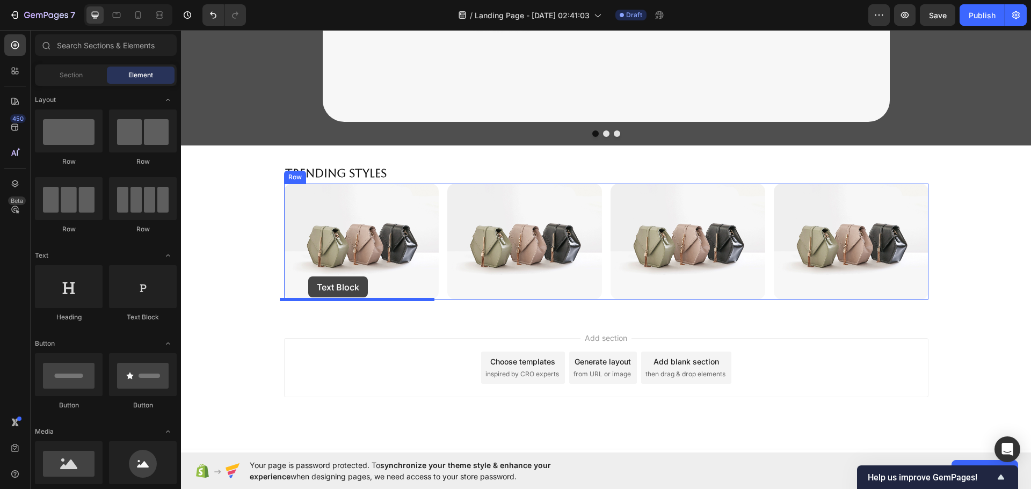
drag, startPoint x: 194, startPoint y: 289, endPoint x: 308, endPoint y: 276, distance: 114.5
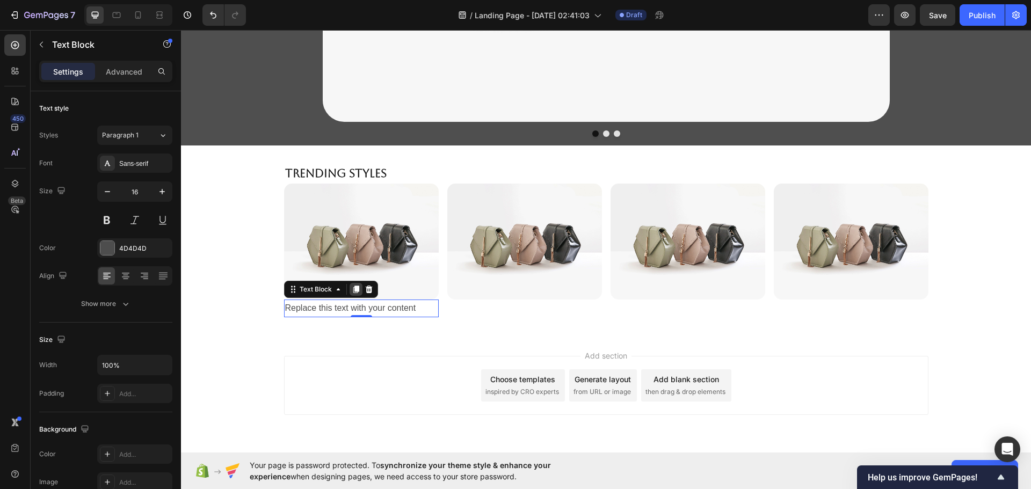
click at [353, 288] on icon at bounding box center [356, 290] width 6 height 8
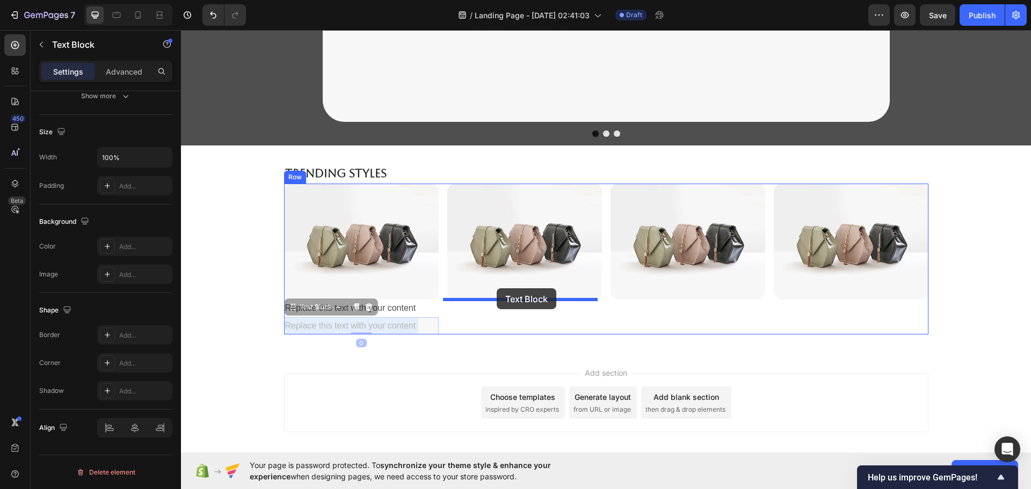
drag, startPoint x: 382, startPoint y: 326, endPoint x: 497, endPoint y: 288, distance: 121.0
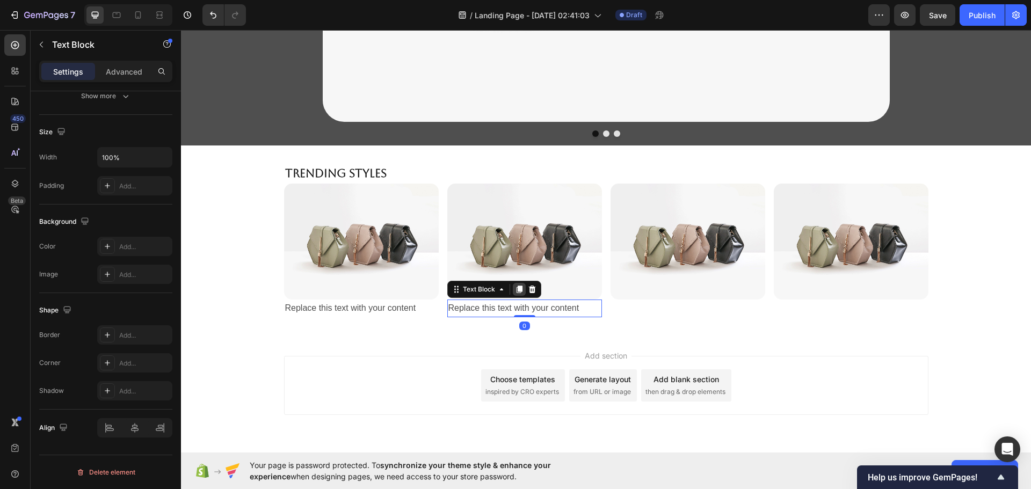
click at [516, 290] on icon at bounding box center [519, 290] width 6 height 8
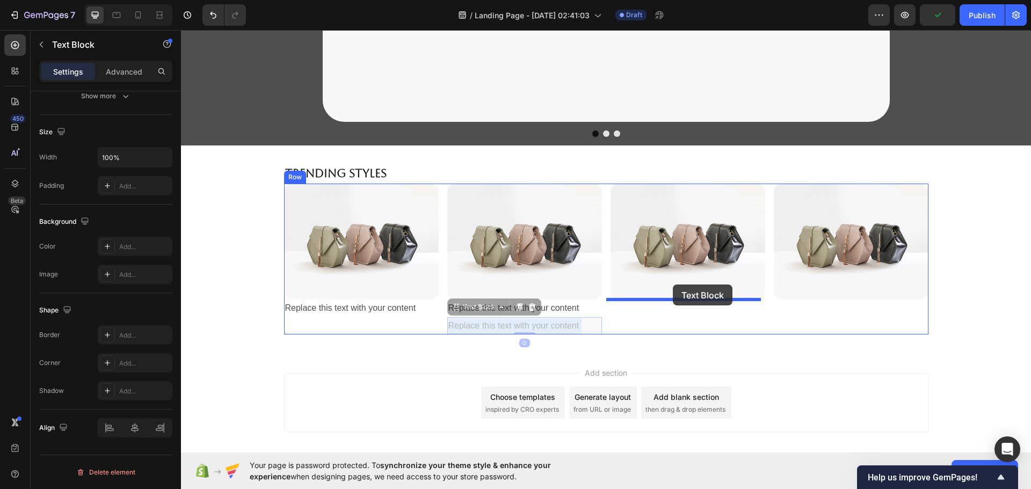
drag, startPoint x: 540, startPoint y: 324, endPoint x: 673, endPoint y: 284, distance: 138.8
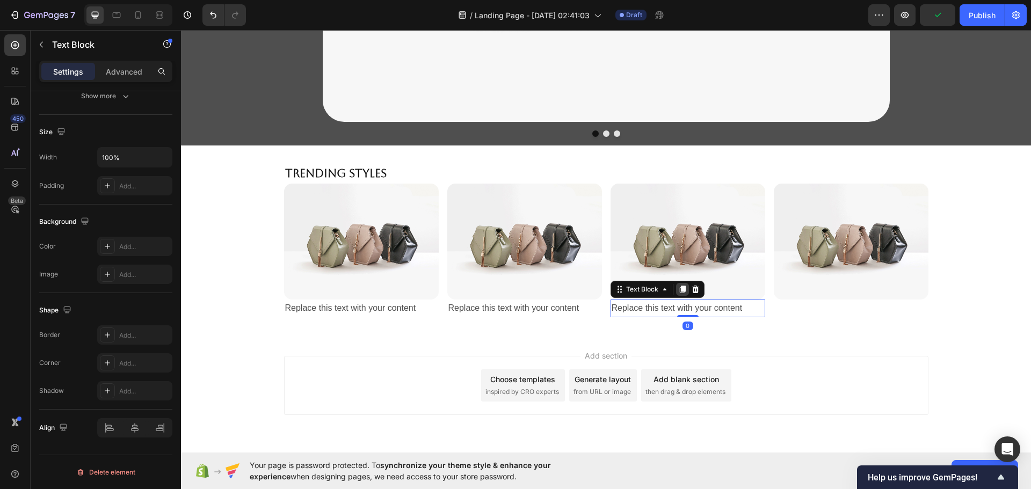
click at [678, 288] on icon at bounding box center [682, 289] width 9 height 9
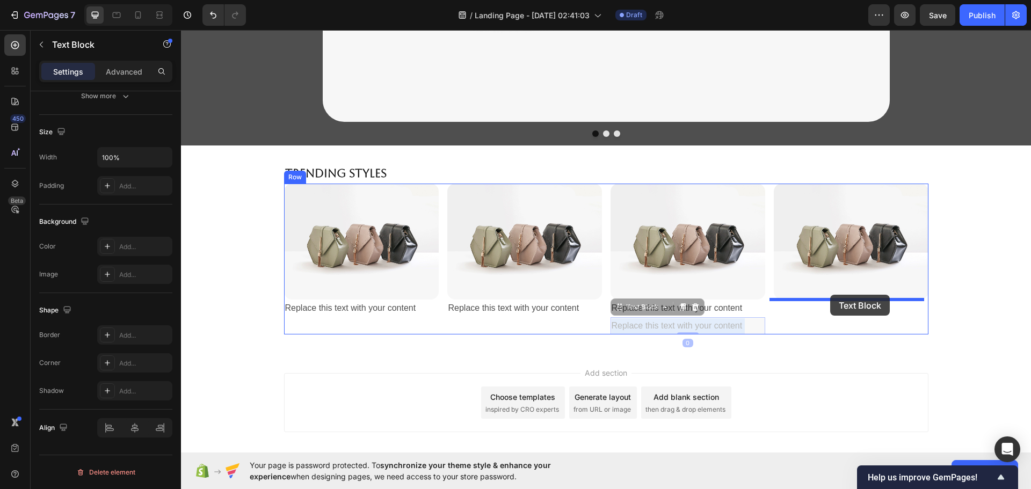
drag, startPoint x: 699, startPoint y: 324, endPoint x: 830, endPoint y: 295, distance: 133.7
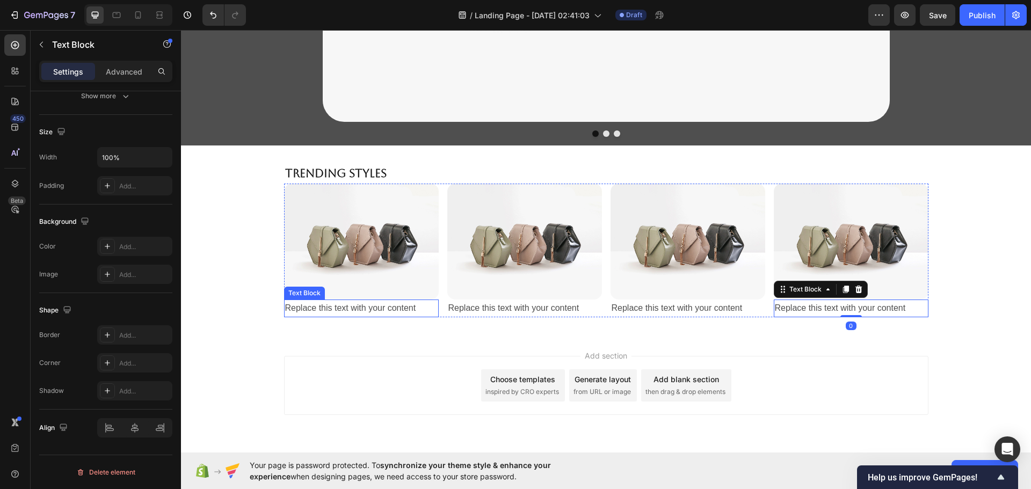
click at [408, 304] on div "Replace this text with your content" at bounding box center [361, 309] width 155 height 18
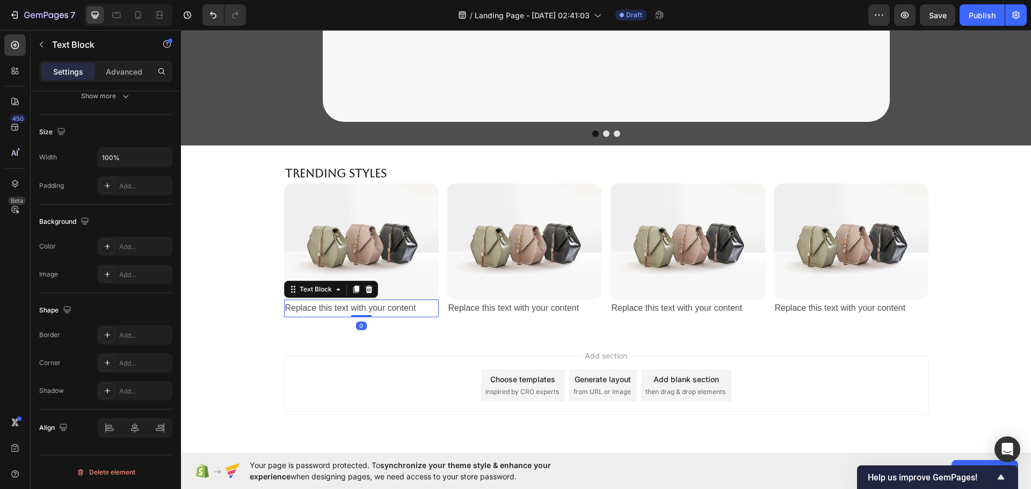
click at [410, 304] on div "Replace this text with your content" at bounding box center [361, 309] width 155 height 18
click at [413, 306] on p "Replace this text with your content" at bounding box center [361, 309] width 152 height 16
drag, startPoint x: 416, startPoint y: 308, endPoint x: 249, endPoint y: 308, distance: 167.5
click at [249, 308] on div "⁠⁠⁠⁠⁠⁠⁠ Trending Styles Heading Image Replace this text with your content Text …" at bounding box center [606, 240] width 850 height 155
drag, startPoint x: 314, startPoint y: 309, endPoint x: 281, endPoint y: 310, distance: 33.3
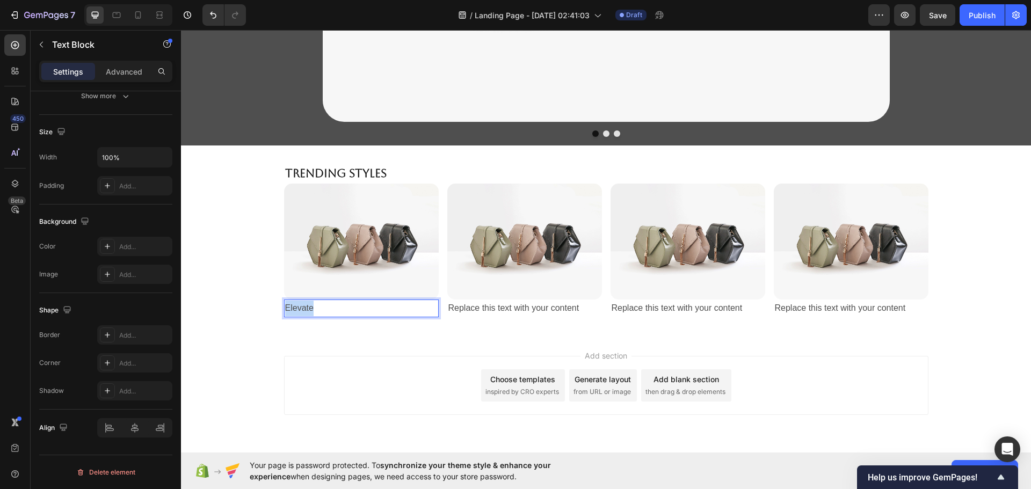
click at [284, 312] on div "Elevate" at bounding box center [361, 309] width 155 height 18
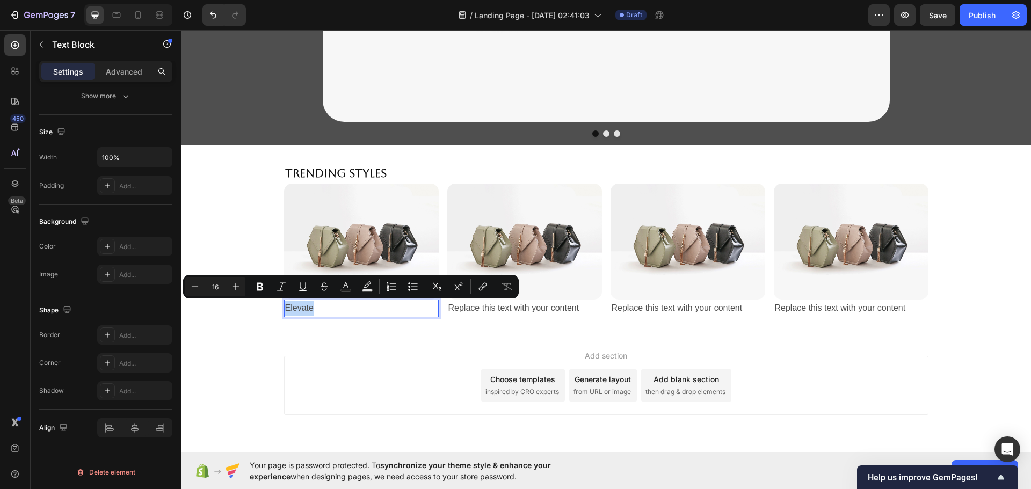
copy p "Elevate"
click at [563, 309] on div "Replace this text with your content" at bounding box center [524, 309] width 155 height 18
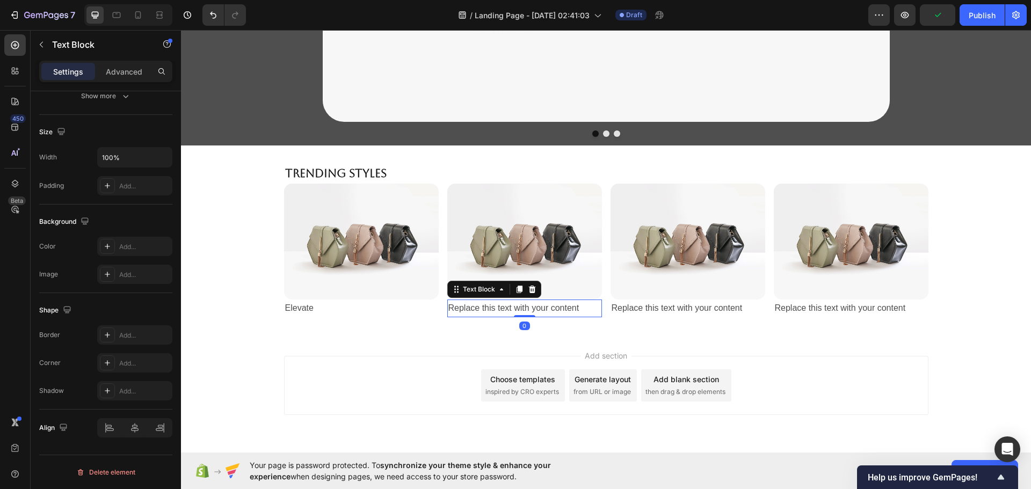
click at [582, 310] on div "Replace this text with your content" at bounding box center [524, 309] width 155 height 18
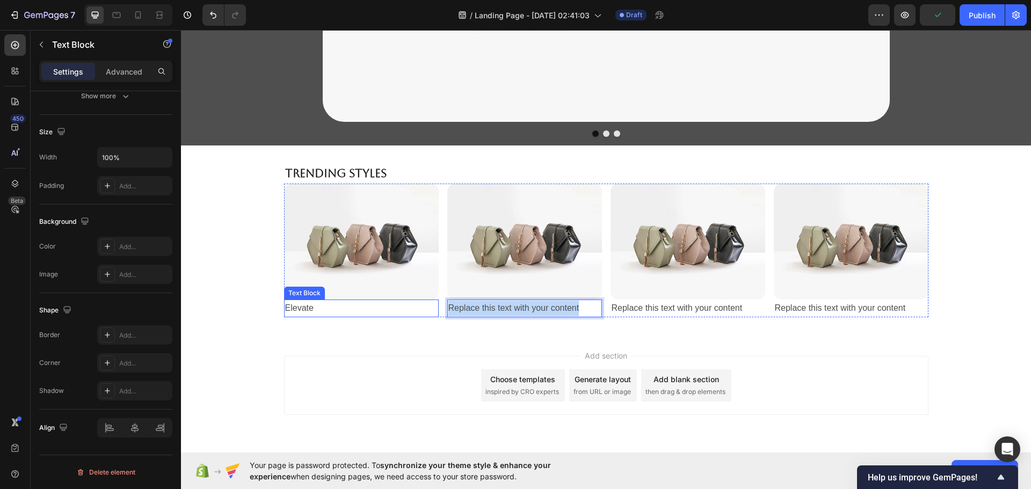
drag, startPoint x: 582, startPoint y: 310, endPoint x: 412, endPoint y: 309, distance: 170.2
click at [412, 309] on div "Image Elevate Text Block Image Replace this text with your content Text Block 0…" at bounding box center [606, 251] width 644 height 134
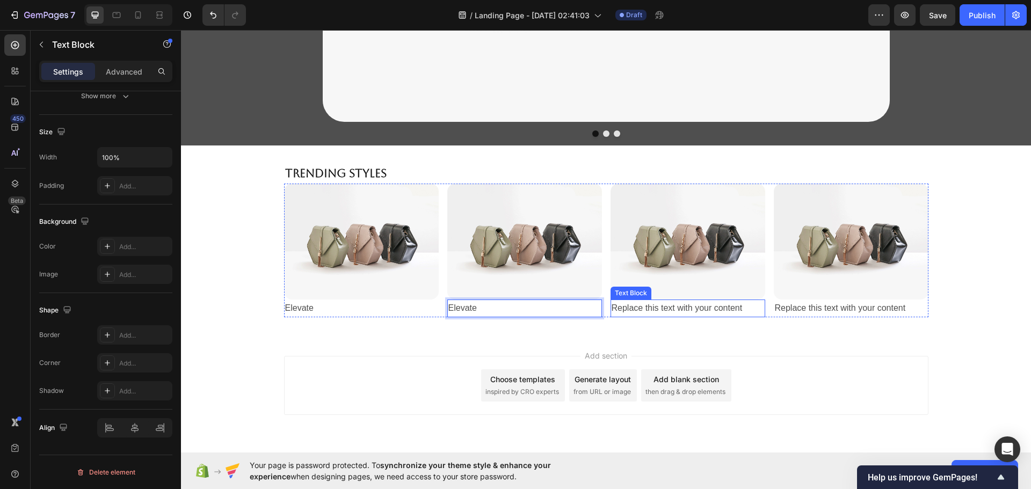
click at [746, 308] on div "Replace this text with your content" at bounding box center [687, 309] width 155 height 18
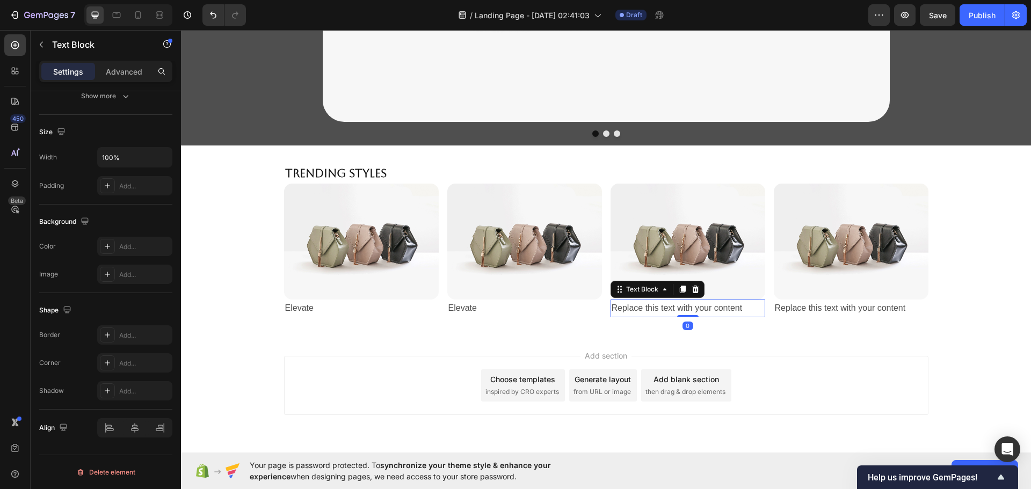
click at [746, 308] on div "Replace this text with your content" at bounding box center [687, 309] width 155 height 18
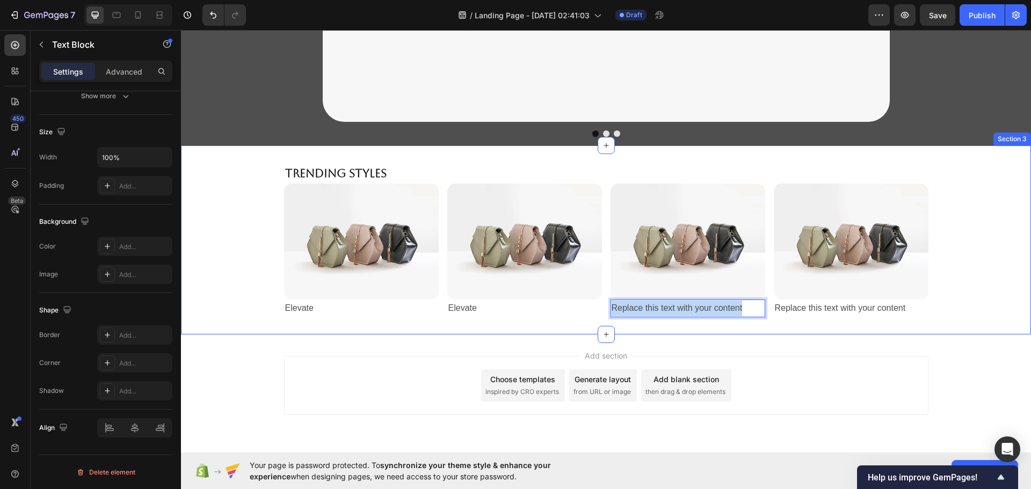
drag, startPoint x: 640, startPoint y: 317, endPoint x: 418, endPoint y: 318, distance: 222.2
click at [418, 318] on div "⁠⁠⁠⁠⁠⁠⁠ Trending Styles Heading Image Elevate Text Block Image Elevate Text Blo…" at bounding box center [606, 239] width 850 height 189
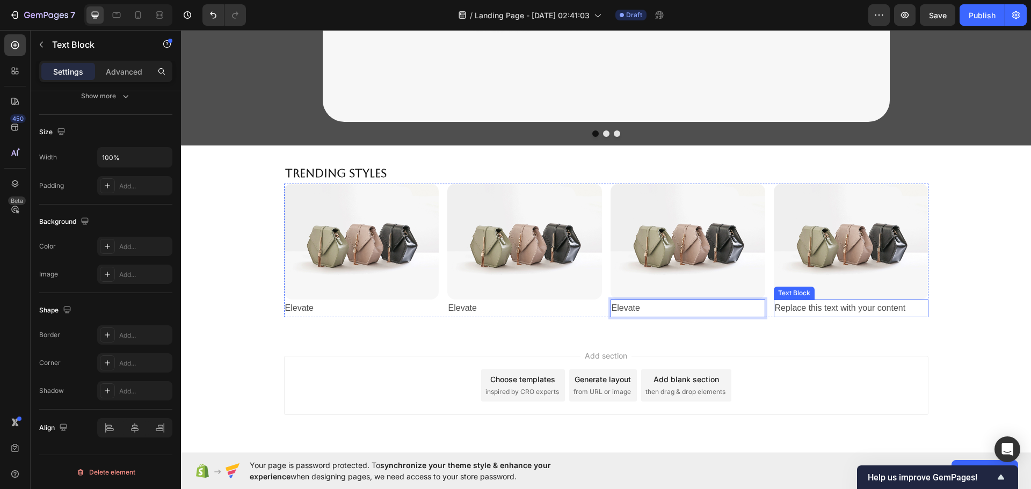
click at [902, 306] on div "Replace this text with your content" at bounding box center [850, 309] width 155 height 18
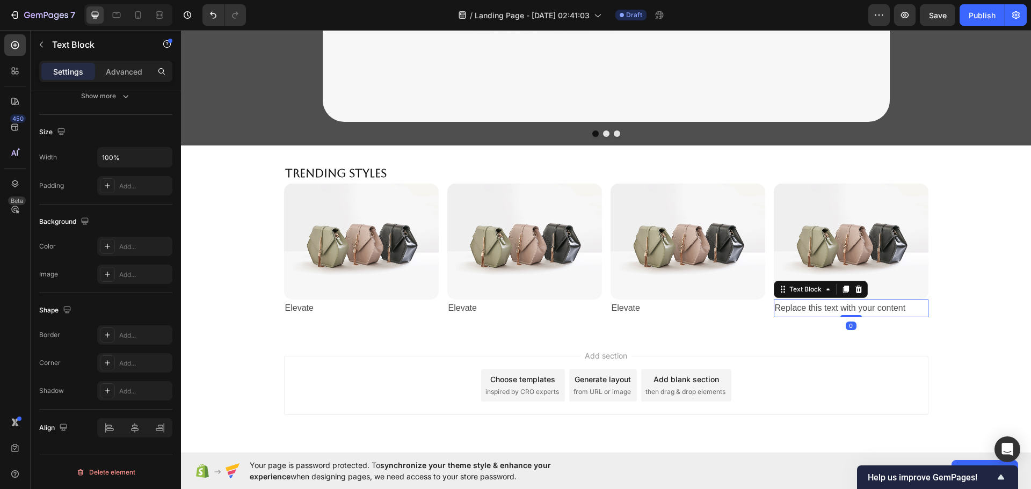
click at [902, 306] on div "Replace this text with your content" at bounding box center [850, 309] width 155 height 18
drag, startPoint x: 902, startPoint y: 306, endPoint x: 745, endPoint y: 308, distance: 156.7
click at [745, 308] on div "Image Elevate Text Block Image Elevate Text Block Image Elevate Text Block Imag…" at bounding box center [606, 251] width 644 height 134
click at [812, 364] on div "Add section Choose templates inspired by CRO experts Generate layout from URL o…" at bounding box center [606, 385] width 644 height 59
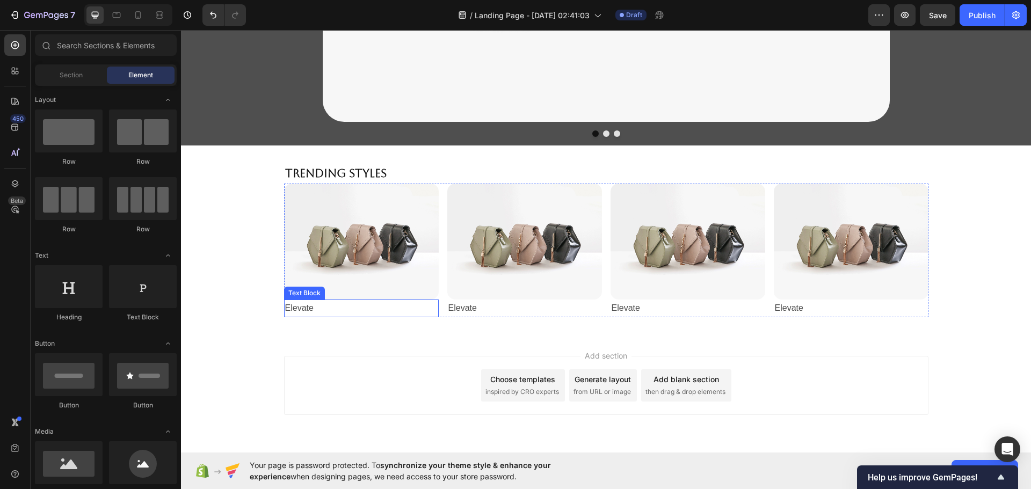
click at [310, 306] on p "Elevate" at bounding box center [361, 309] width 152 height 16
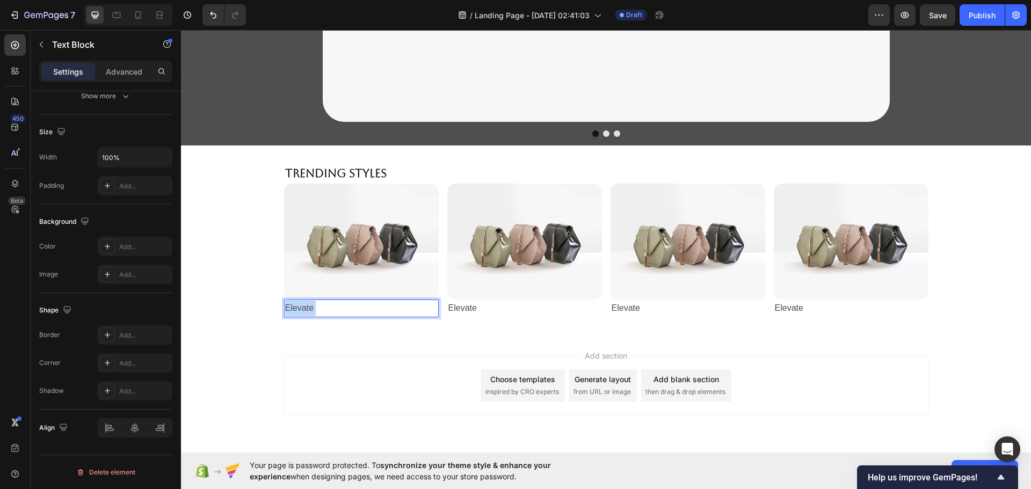
drag, startPoint x: 314, startPoint y: 305, endPoint x: 279, endPoint y: 305, distance: 34.9
click at [279, 305] on div "⁠⁠⁠⁠⁠⁠⁠ Trending Styles Heading Image Elevate Text Block 0 Image Elevate Text B…" at bounding box center [606, 240] width 850 height 155
click at [324, 309] on p "Elevate" at bounding box center [361, 309] width 152 height 16
click at [322, 309] on p "Elevate" at bounding box center [361, 309] width 152 height 16
drag, startPoint x: 317, startPoint y: 308, endPoint x: 256, endPoint y: 309, distance: 61.2
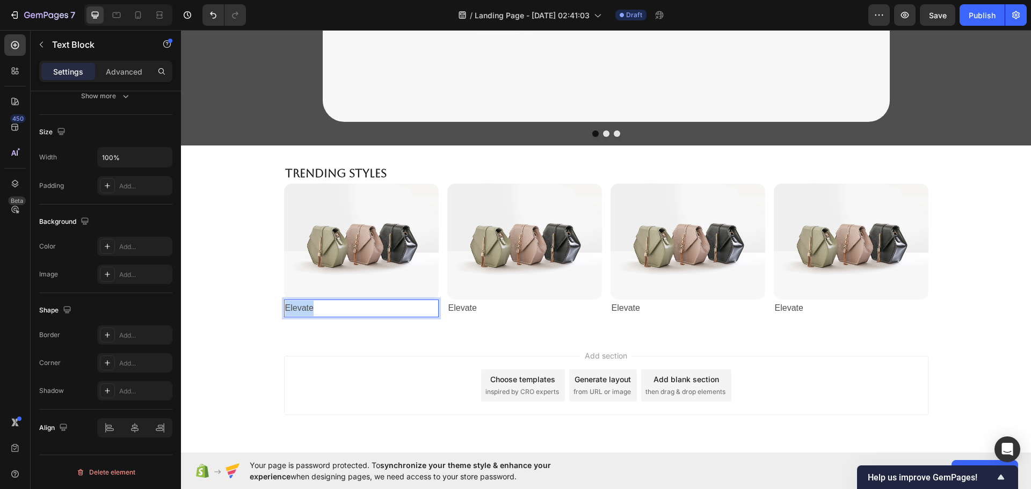
click at [256, 309] on div "⁠⁠⁠⁠⁠⁠⁠ Trending Styles Heading Image Elevate Text Block 0 Image Elevate Text B…" at bounding box center [606, 240] width 850 height 155
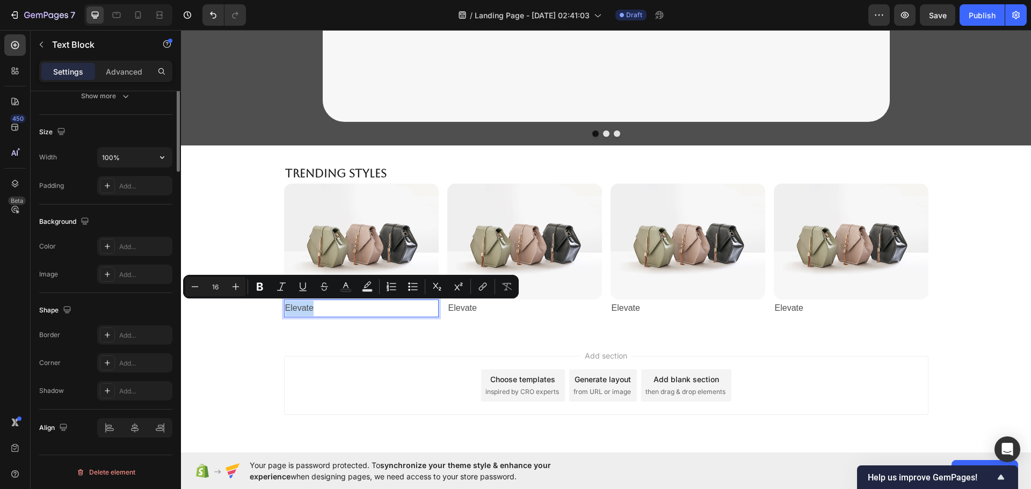
scroll to position [0, 0]
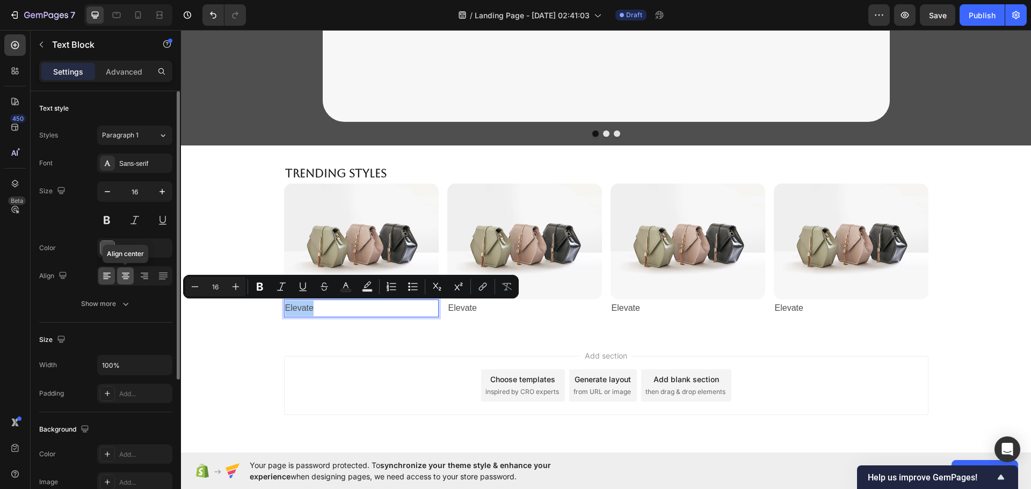
click at [125, 275] on icon at bounding box center [125, 275] width 5 height 1
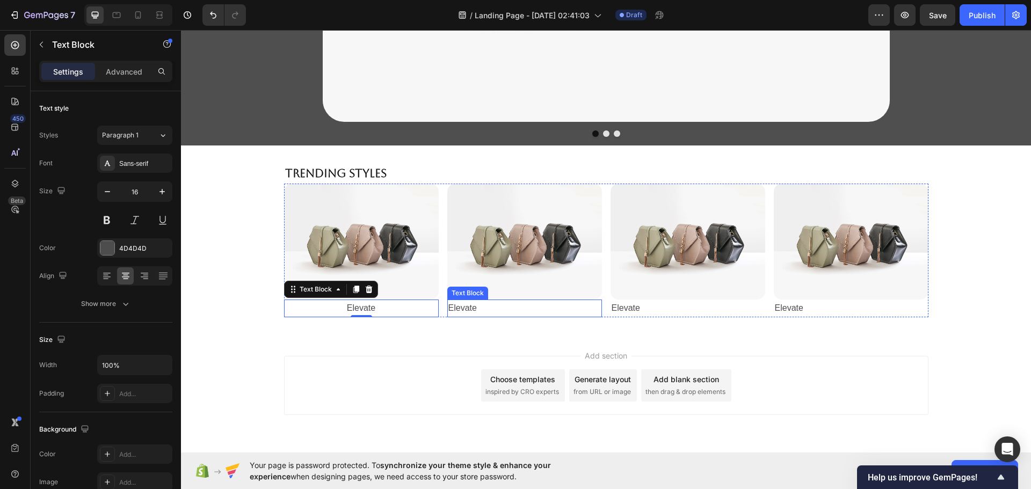
click at [477, 310] on p "Elevate" at bounding box center [524, 309] width 152 height 16
drag, startPoint x: 475, startPoint y: 310, endPoint x: 362, endPoint y: 304, distance: 112.9
click at [411, 311] on div "Image Elevate Text Block Image Elevate Text Block 0 Image Elevate Text Block Im…" at bounding box center [606, 251] width 644 height 134
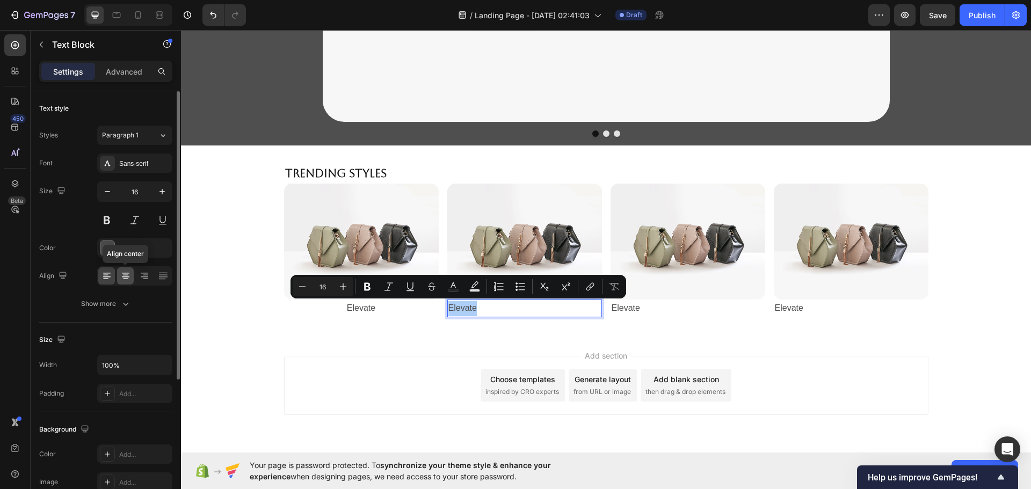
drag, startPoint x: 129, startPoint y: 272, endPoint x: 104, endPoint y: 266, distance: 25.5
click at [129, 272] on icon at bounding box center [125, 276] width 11 height 11
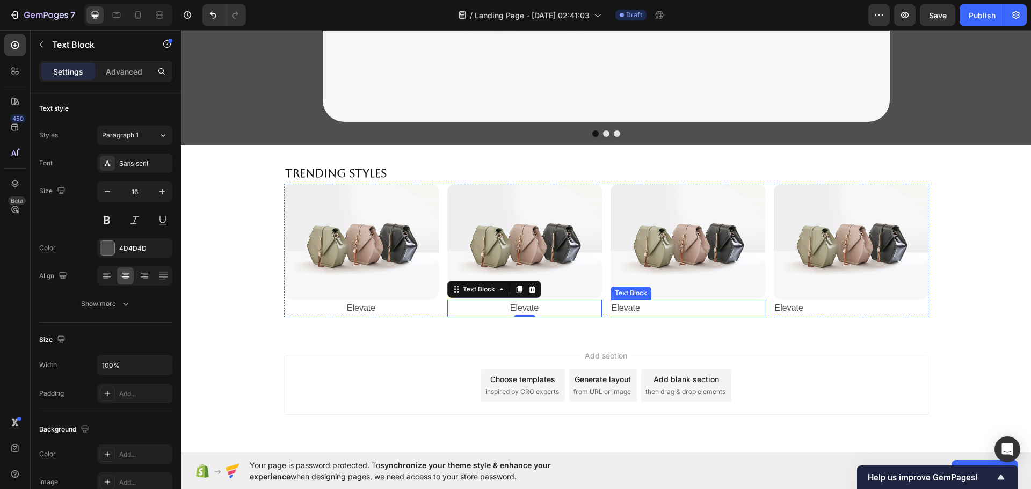
click at [641, 304] on p "Elevate" at bounding box center [687, 309] width 152 height 16
drag, startPoint x: 641, startPoint y: 308, endPoint x: 382, endPoint y: 308, distance: 259.3
click at [481, 309] on div "Image Elevate Text Block Image Elevate Text Block Image Elevate Text Block 0 Im…" at bounding box center [606, 251] width 644 height 134
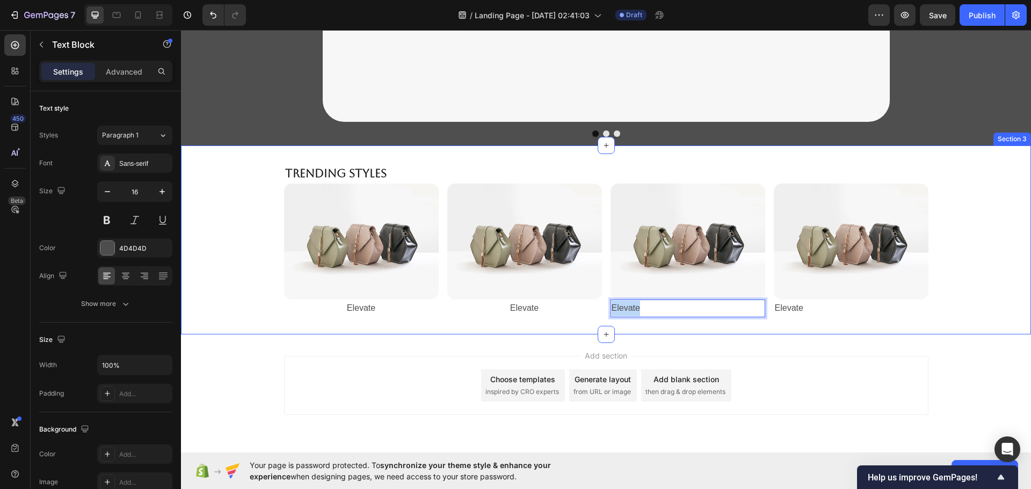
drag, startPoint x: 638, startPoint y: 310, endPoint x: 559, endPoint y: 318, distance: 79.4
click at [561, 319] on div "⁠⁠⁠⁠⁠⁠⁠ Trending Styles Heading Image Elevate Text Block Image Elevate Text Blo…" at bounding box center [606, 239] width 850 height 189
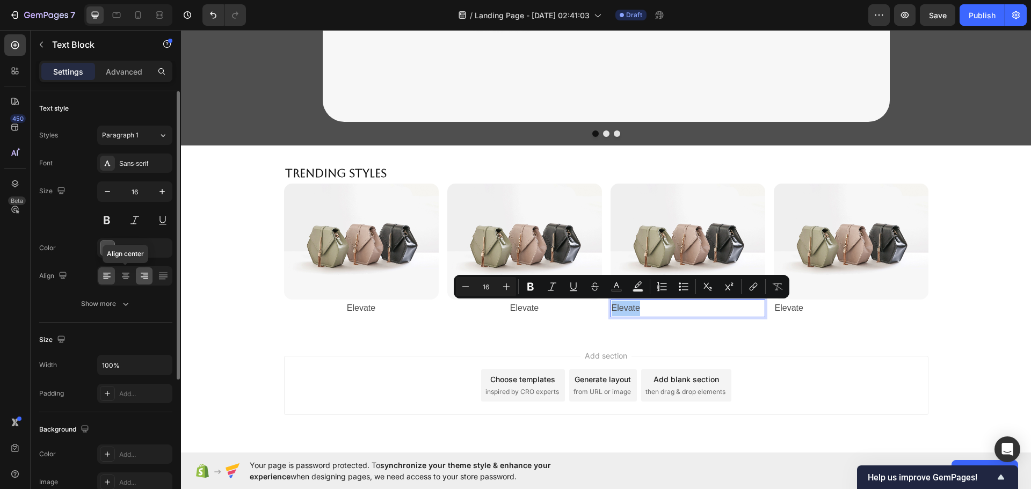
click at [130, 279] on icon at bounding box center [125, 276] width 11 height 11
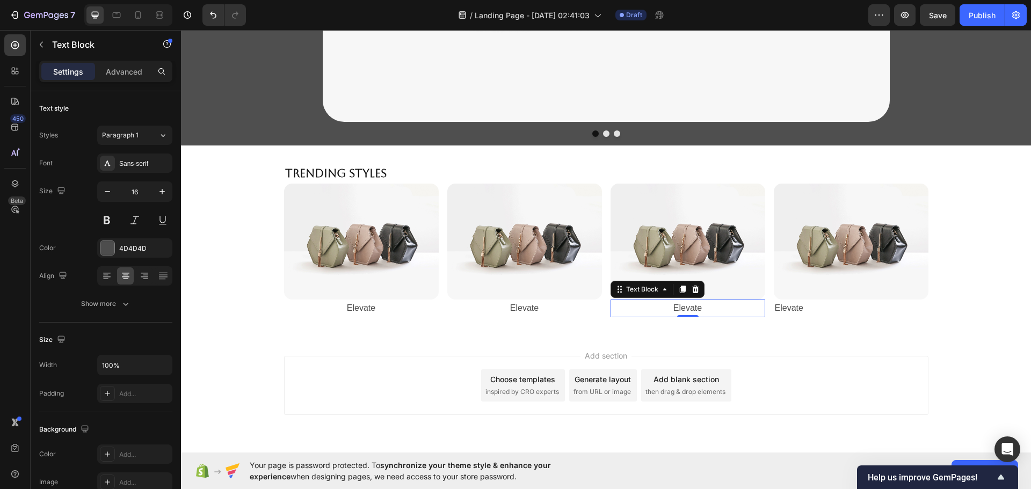
click at [797, 304] on p "Elevate" at bounding box center [851, 309] width 152 height 16
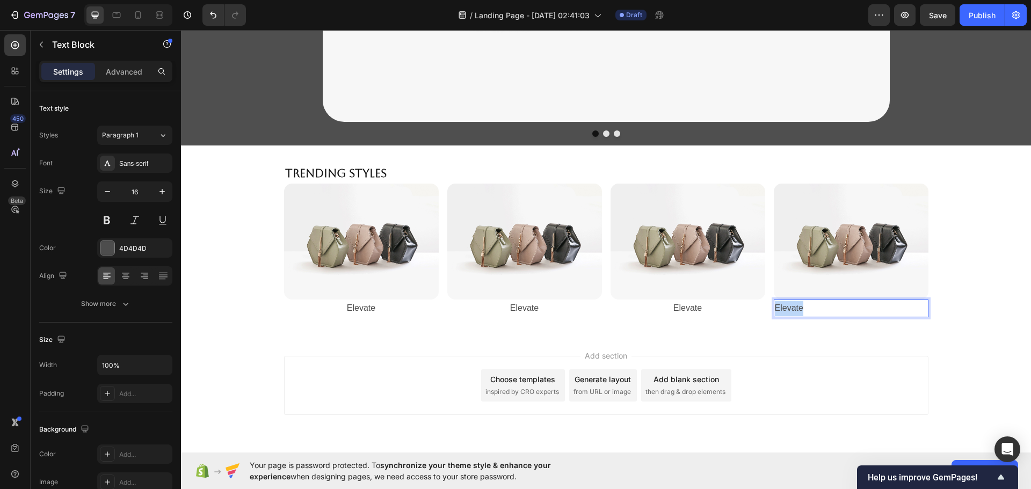
drag, startPoint x: 804, startPoint y: 306, endPoint x: 724, endPoint y: 315, distance: 79.9
click at [734, 315] on div "Image Elevate Text Block Image Elevate Text Block Image Elevate Text Block Imag…" at bounding box center [606, 251] width 644 height 134
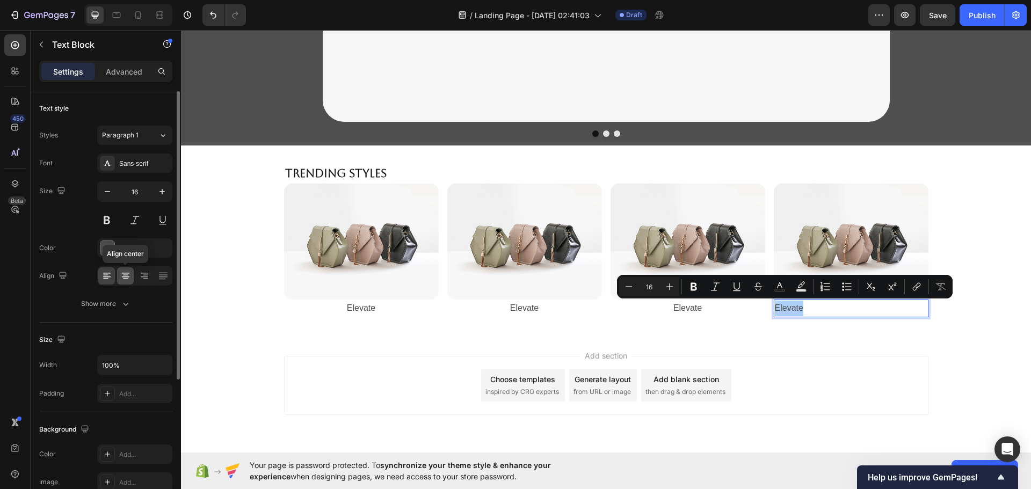
click at [131, 273] on div at bounding box center [125, 275] width 17 height 17
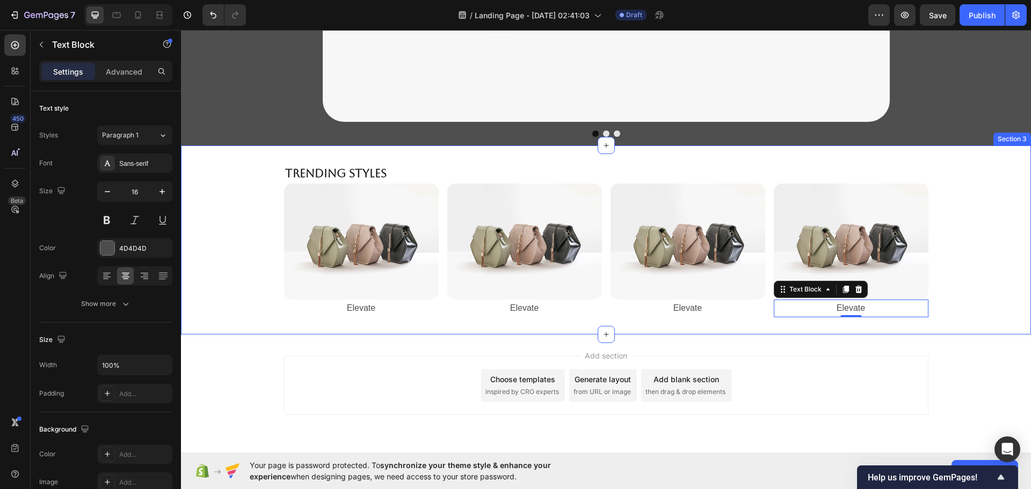
click at [431, 334] on div "⁠⁠⁠⁠⁠⁠⁠ Trending Styles Heading Image Elevate Text Block Image Elevate Text Blo…" at bounding box center [606, 239] width 850 height 189
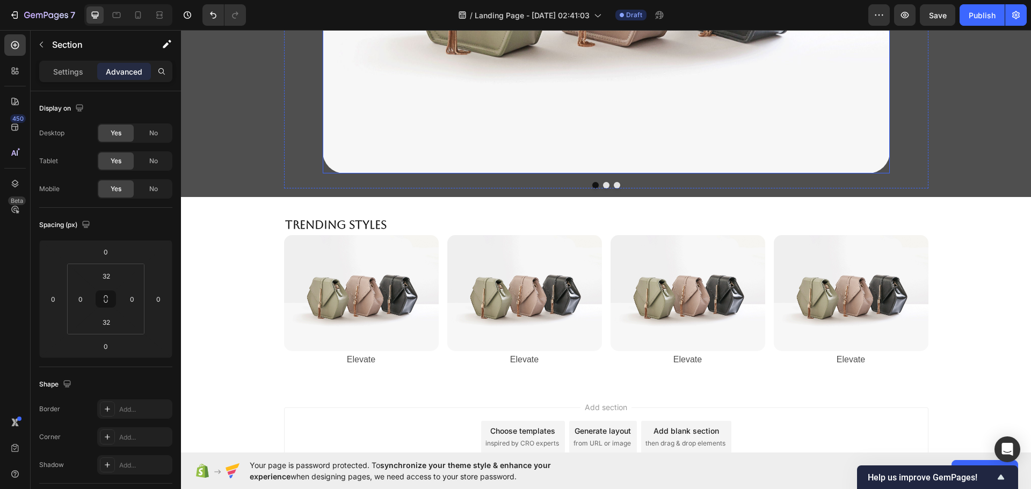
scroll to position [461, 0]
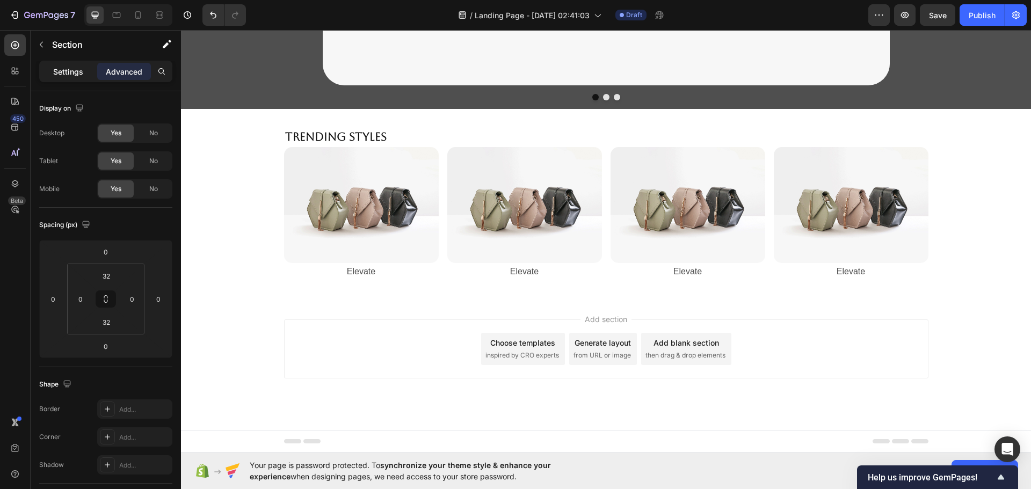
click at [72, 74] on p "Settings" at bounding box center [68, 71] width 30 height 11
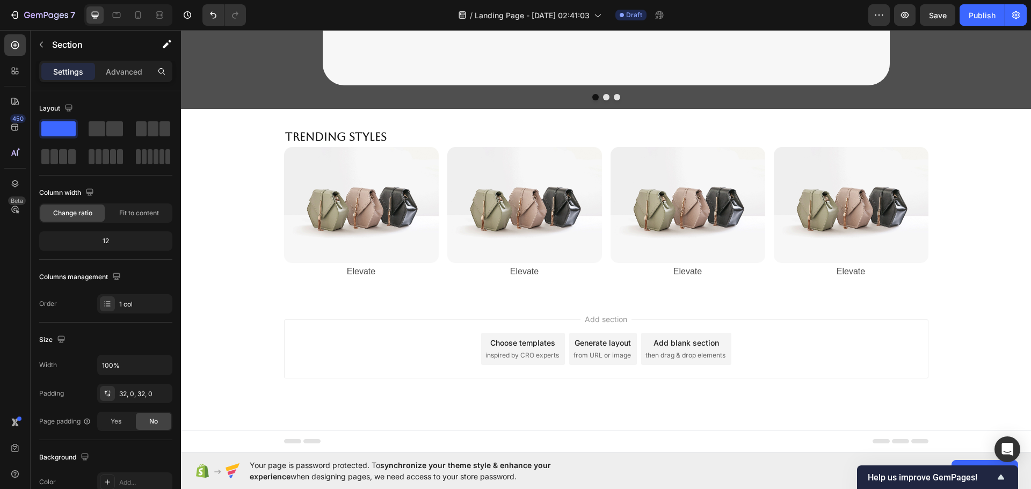
drag, startPoint x: 292, startPoint y: 160, endPoint x: 238, endPoint y: 261, distance: 114.8
drag, startPoint x: 103, startPoint y: 128, endPoint x: 157, endPoint y: 176, distance: 72.2
click at [157, 177] on div "Layout Column width Change ratio Fit to content 12 Columns management Order 1 c…" at bounding box center [105, 207] width 133 height 214
click at [326, 342] on div "Add section Choose templates inspired by CRO experts Generate layout from URL o…" at bounding box center [606, 348] width 644 height 59
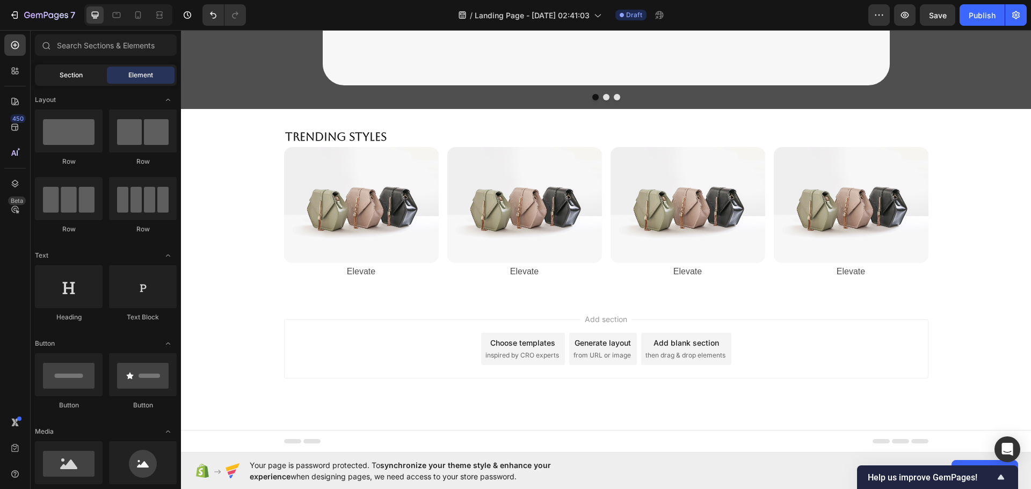
click at [55, 68] on div "Section" at bounding box center [71, 75] width 68 height 17
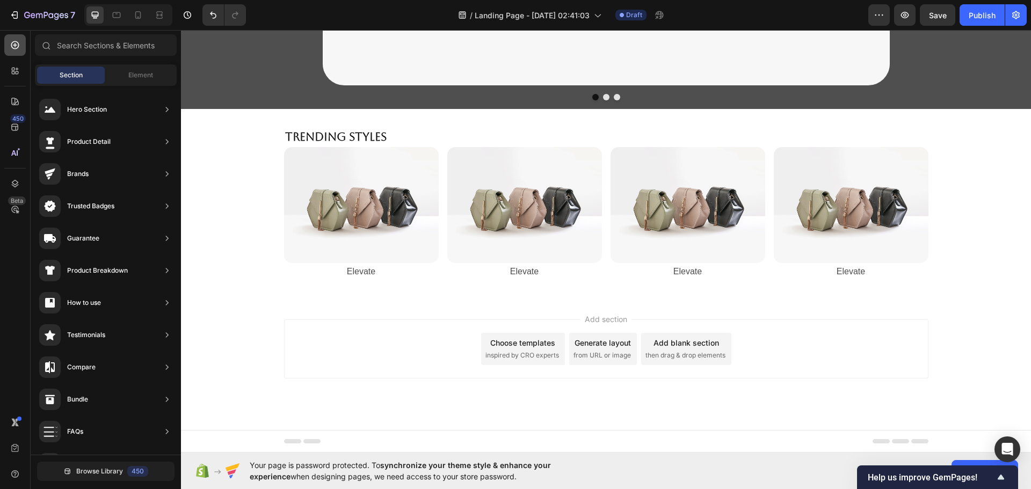
click at [14, 50] on div at bounding box center [14, 44] width 21 height 21
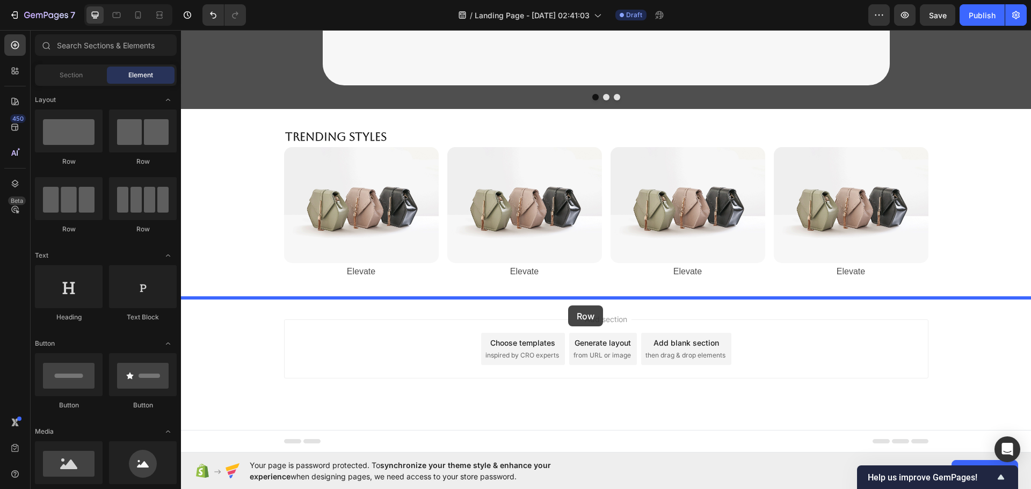
drag, startPoint x: 253, startPoint y: 173, endPoint x: 568, endPoint y: 305, distance: 341.3
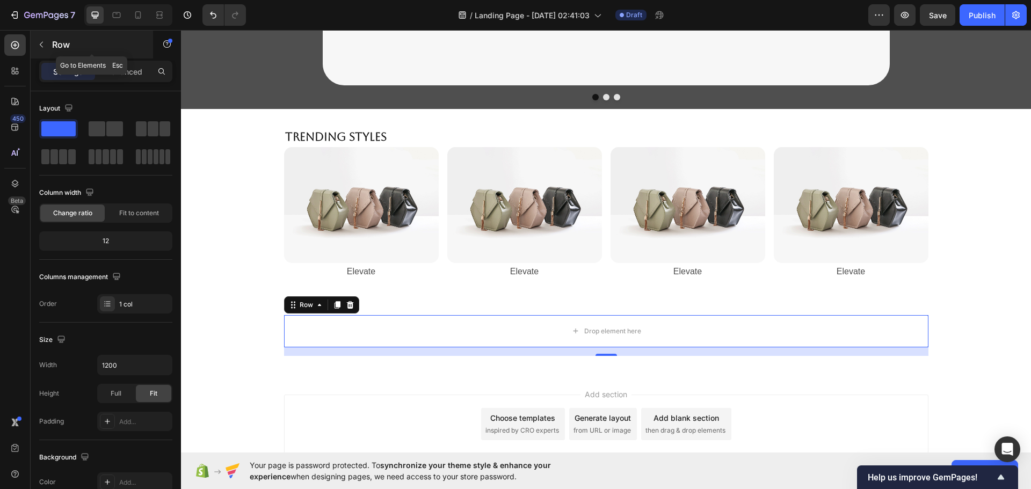
click at [75, 44] on p "Row" at bounding box center [97, 44] width 91 height 13
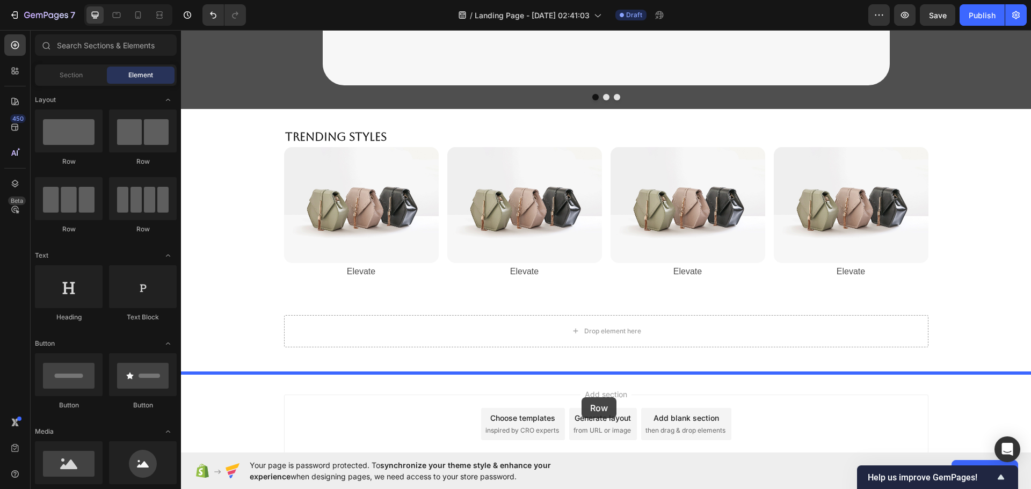
scroll to position [536, 0]
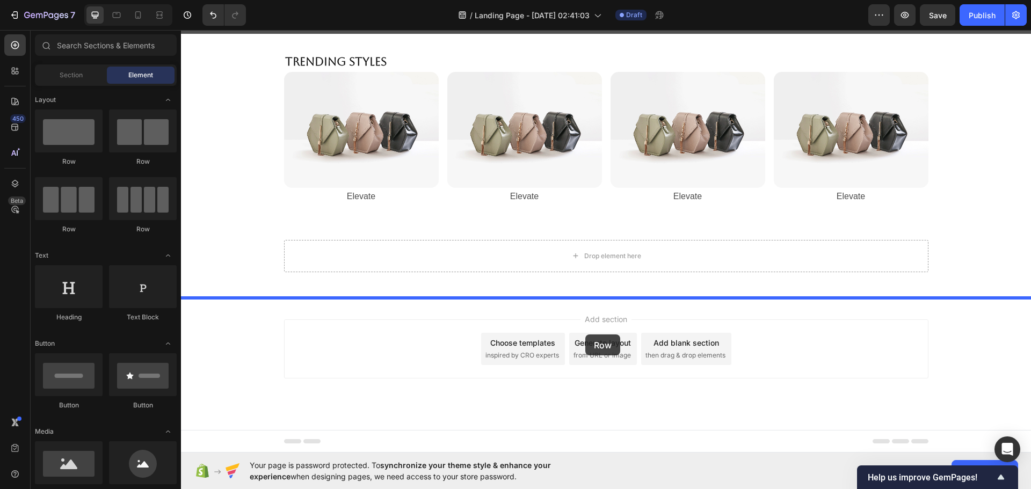
drag, startPoint x: 268, startPoint y: 169, endPoint x: 585, endPoint y: 334, distance: 357.5
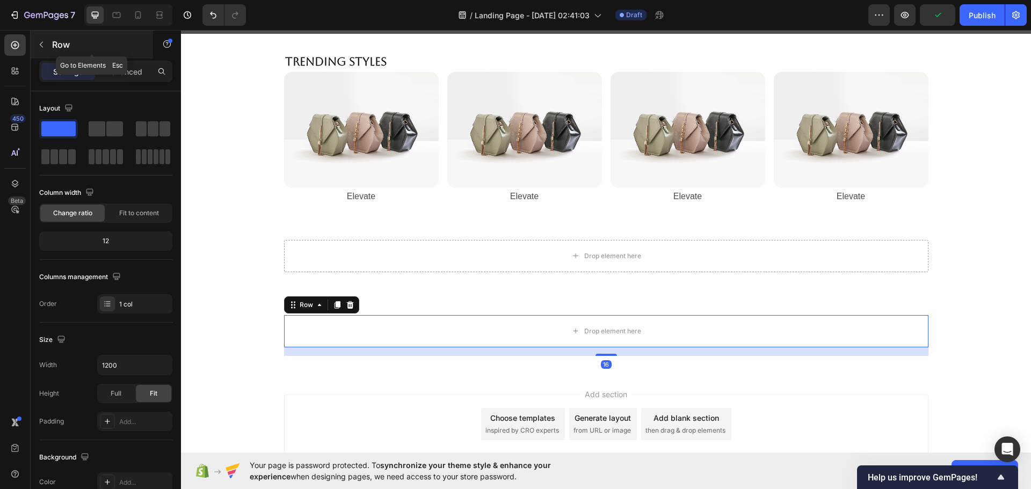
click at [78, 50] on p "Row" at bounding box center [97, 44] width 91 height 13
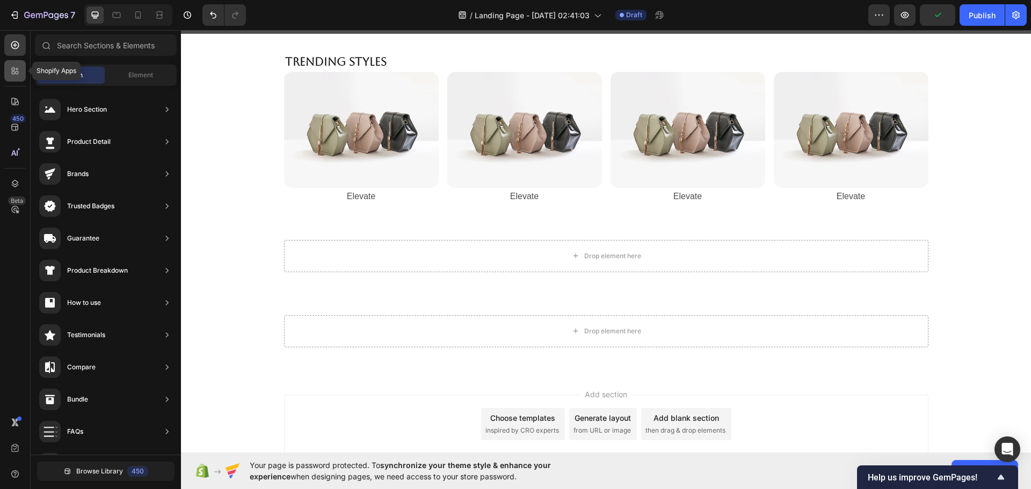
click at [18, 69] on icon at bounding box center [17, 69] width 3 height 3
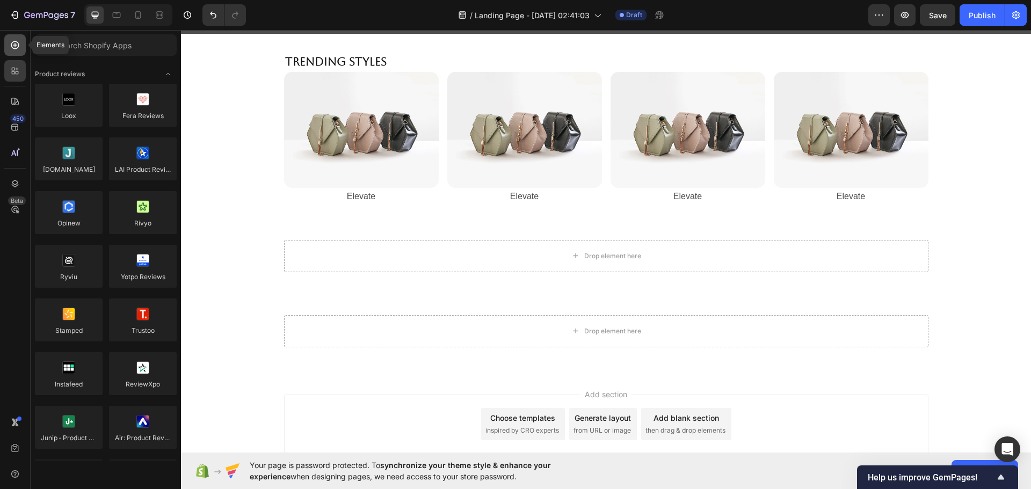
click at [14, 45] on icon at bounding box center [15, 45] width 11 height 11
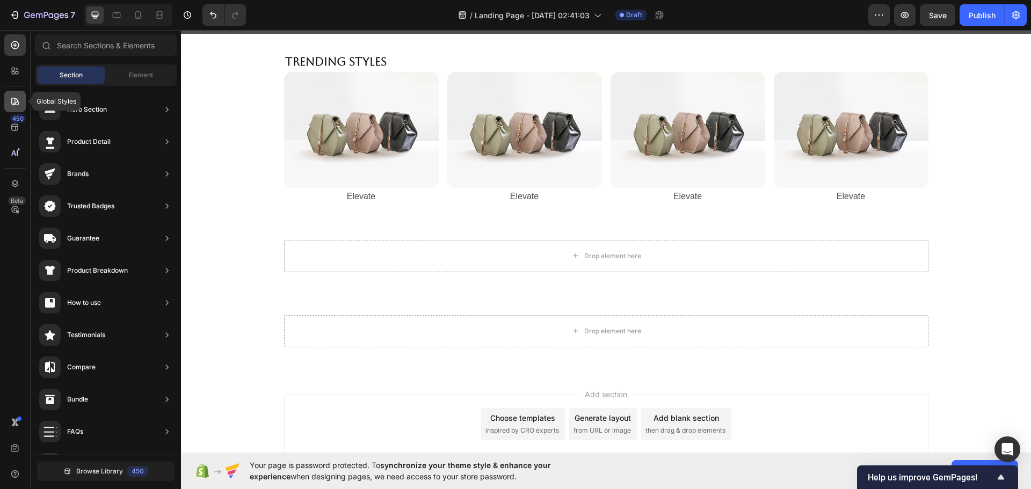
click at [19, 105] on icon at bounding box center [15, 101] width 11 height 11
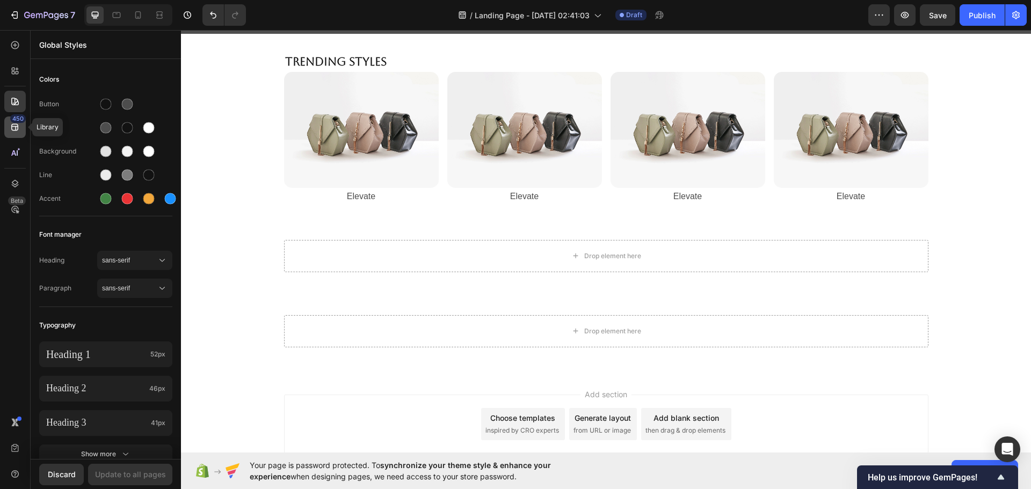
click at [18, 119] on div "450" at bounding box center [18, 118] width 16 height 9
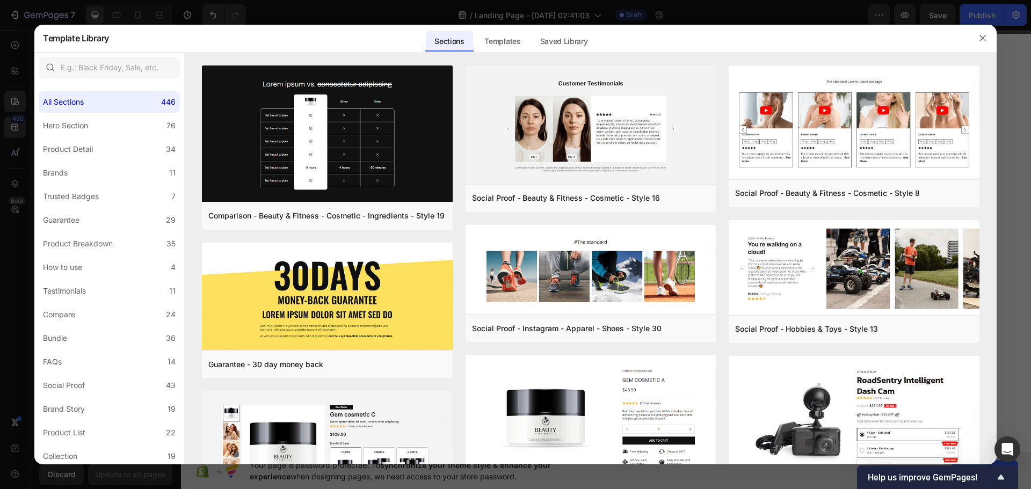
click at [18, 98] on div at bounding box center [515, 244] width 1031 height 489
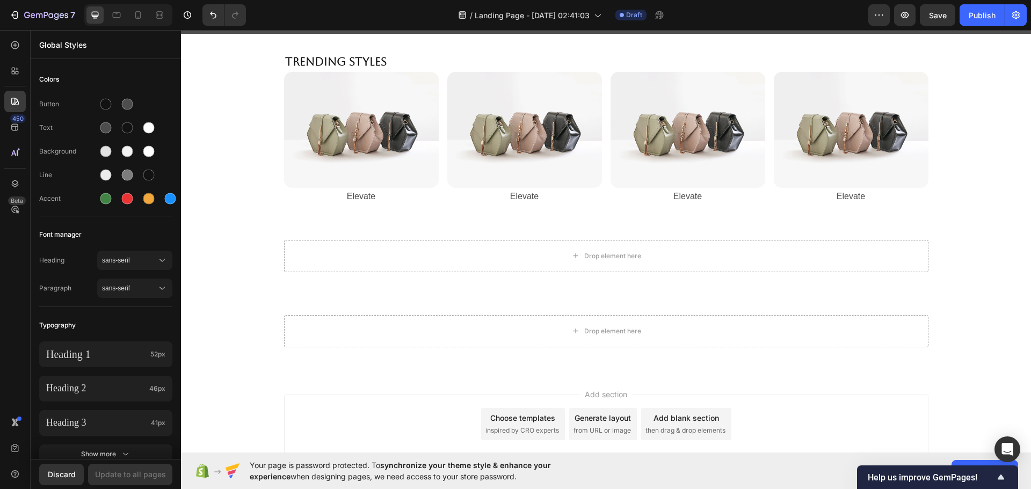
click at [14, 85] on div "450 Beta" at bounding box center [14, 222] width 21 height 377
click at [18, 67] on icon at bounding box center [15, 70] width 11 height 11
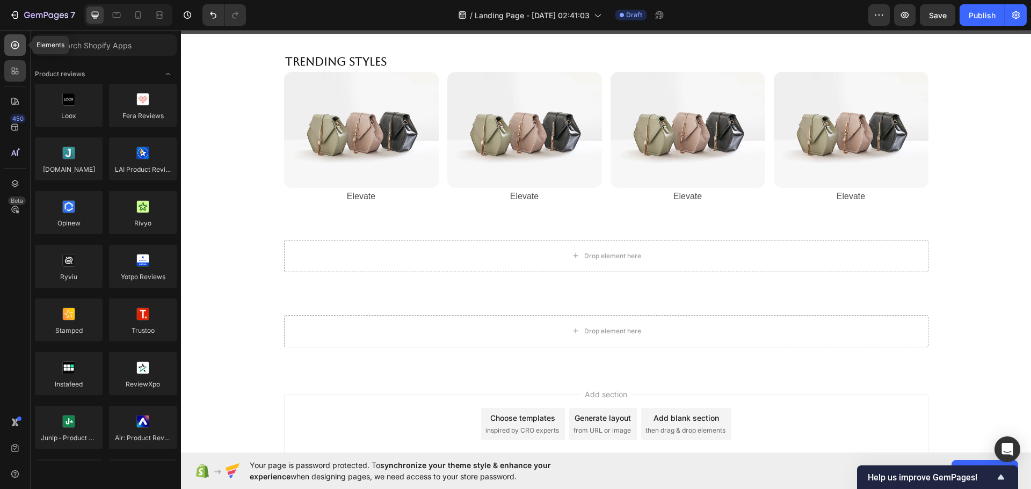
click at [21, 46] on div at bounding box center [14, 44] width 21 height 21
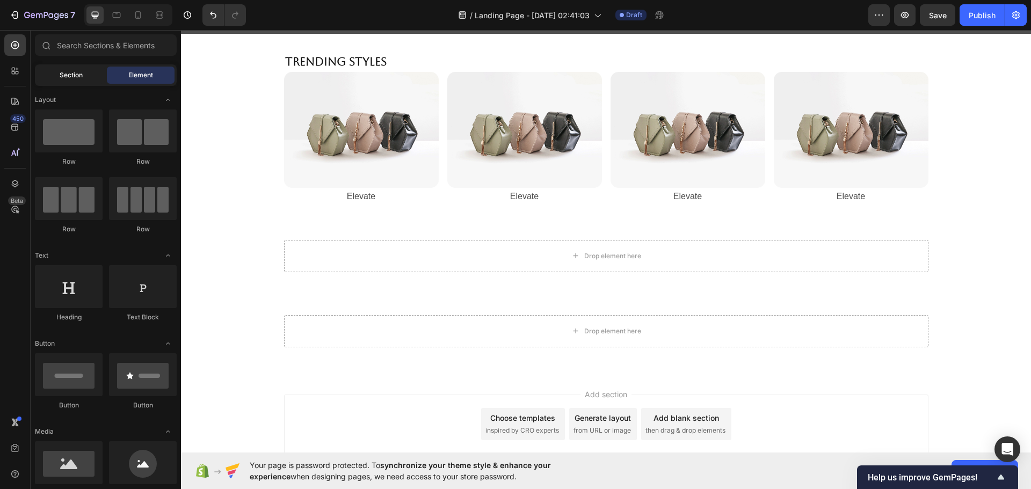
click at [78, 74] on span "Section" at bounding box center [71, 75] width 23 height 10
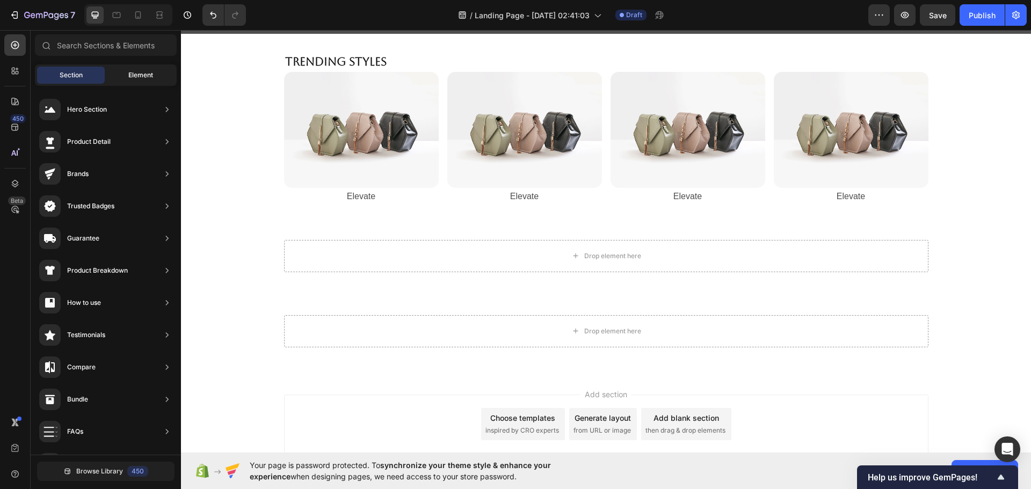
click at [142, 72] on span "Element" at bounding box center [140, 75] width 25 height 10
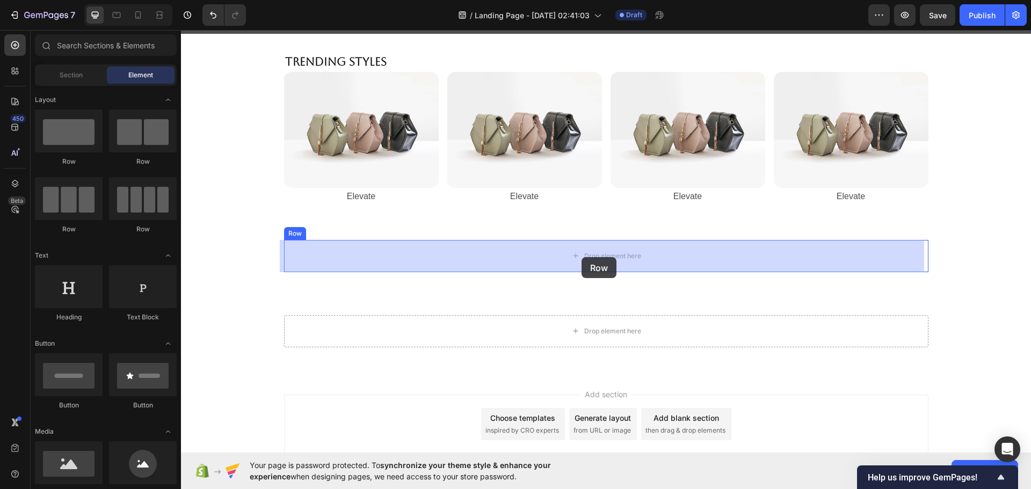
drag, startPoint x: 323, startPoint y: 178, endPoint x: 581, endPoint y: 257, distance: 270.6
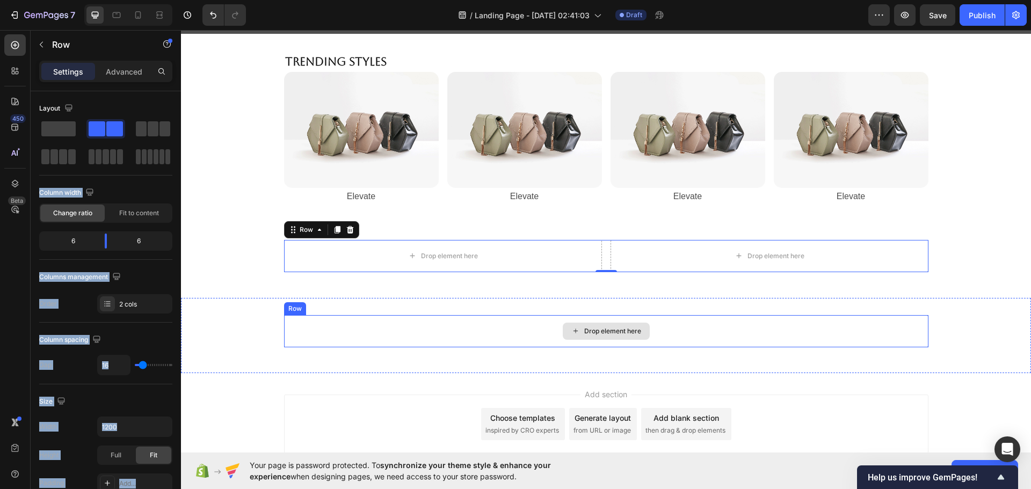
drag, startPoint x: 287, startPoint y: 153, endPoint x: 240, endPoint y: 217, distance: 79.9
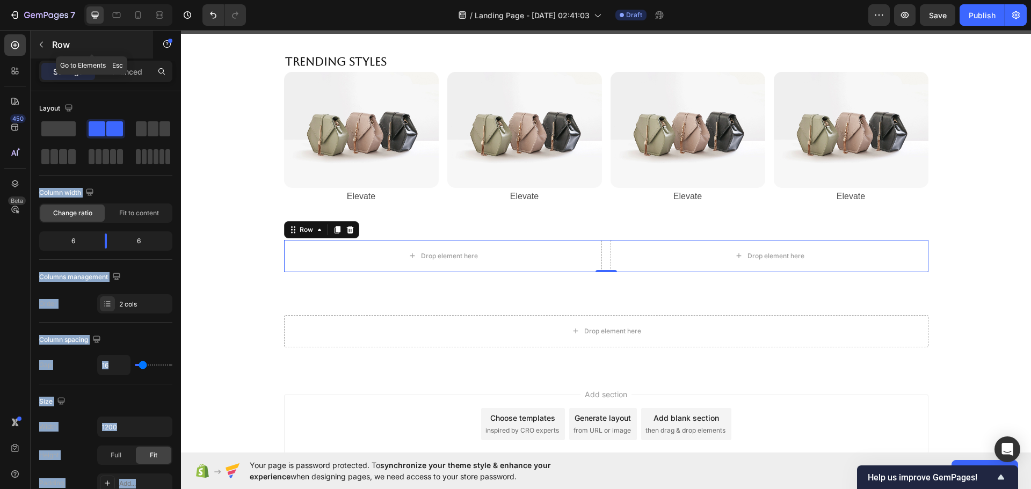
click at [58, 45] on p "Row" at bounding box center [97, 44] width 91 height 13
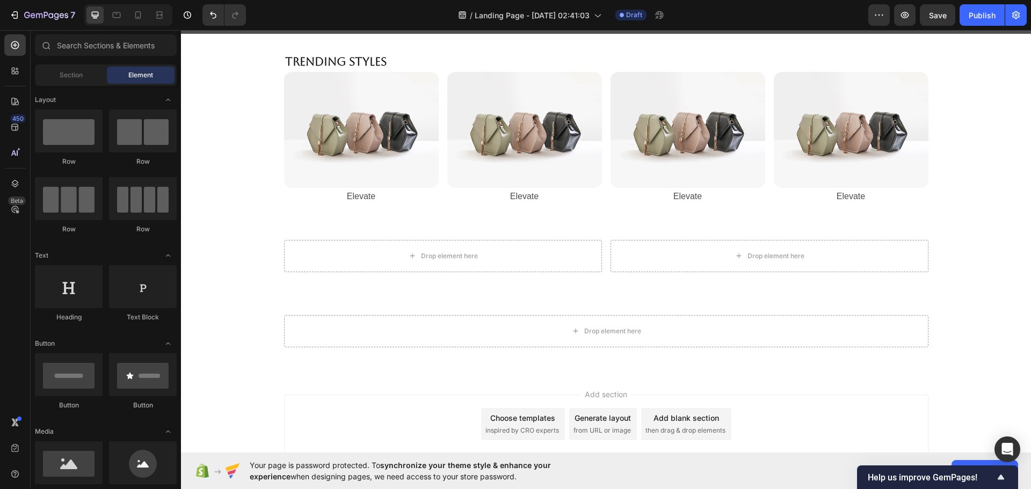
scroll to position [251, 0]
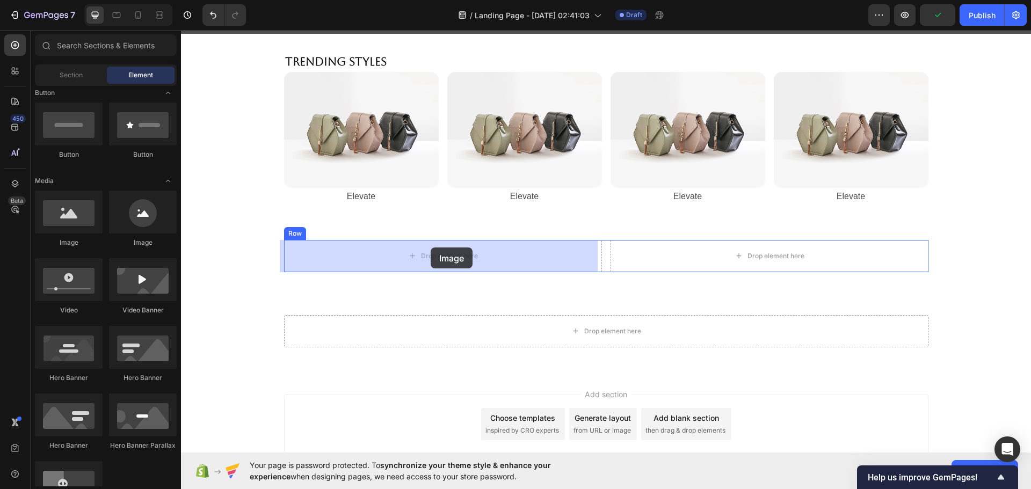
drag, startPoint x: 260, startPoint y: 254, endPoint x: 431, endPoint y: 247, distance: 171.4
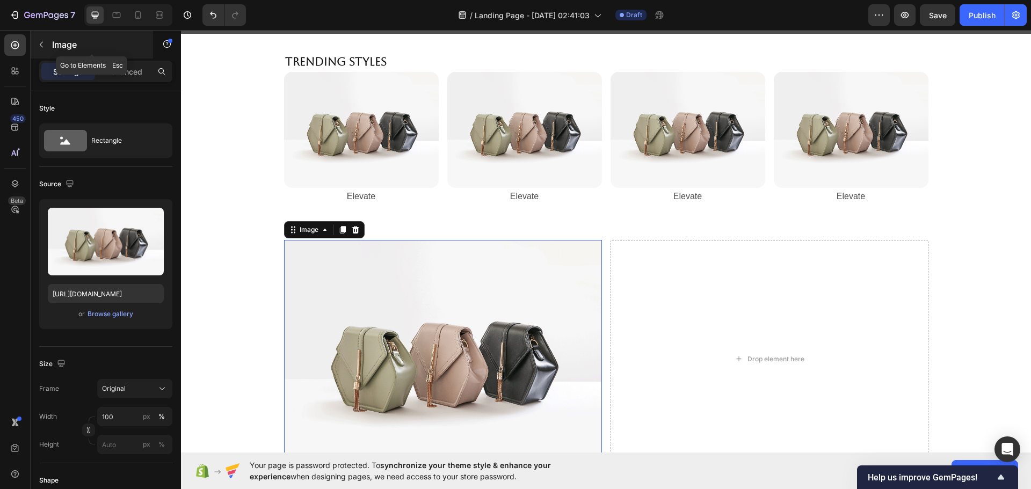
click at [52, 48] on p "Image" at bounding box center [97, 44] width 91 height 13
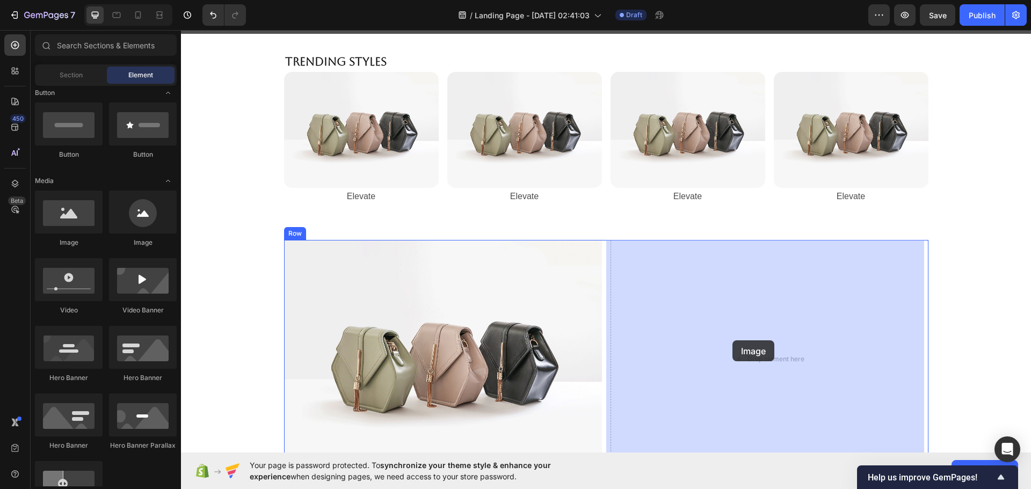
drag, startPoint x: 260, startPoint y: 240, endPoint x: 734, endPoint y: 342, distance: 484.7
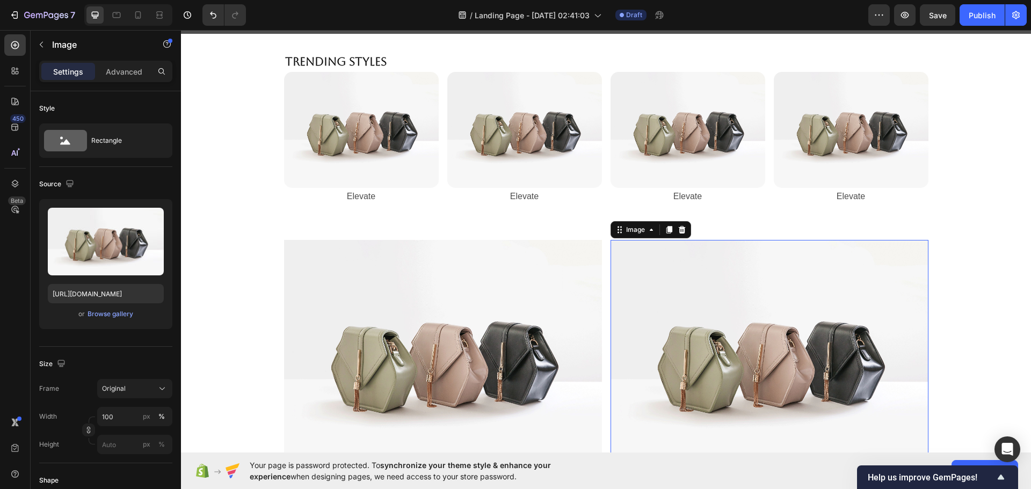
scroll to position [786, 0]
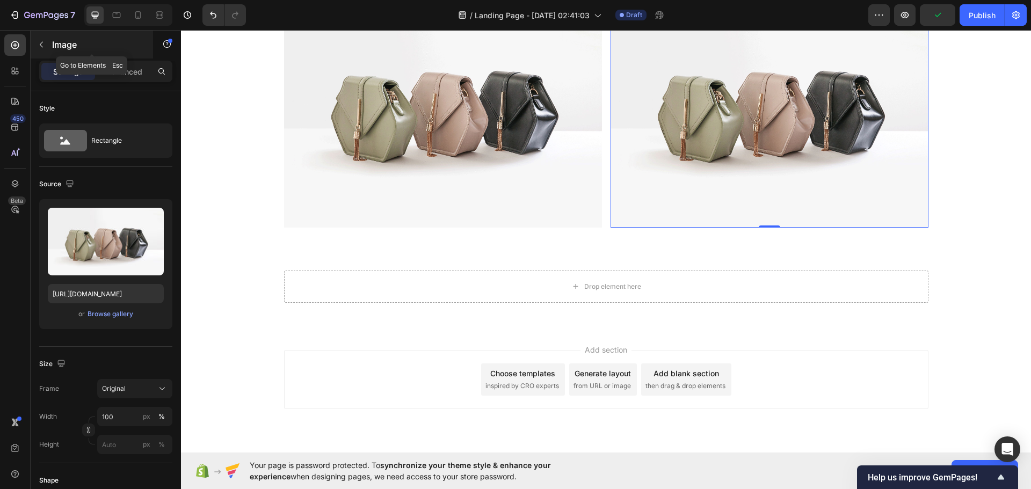
click at [59, 44] on p "Image" at bounding box center [97, 44] width 91 height 13
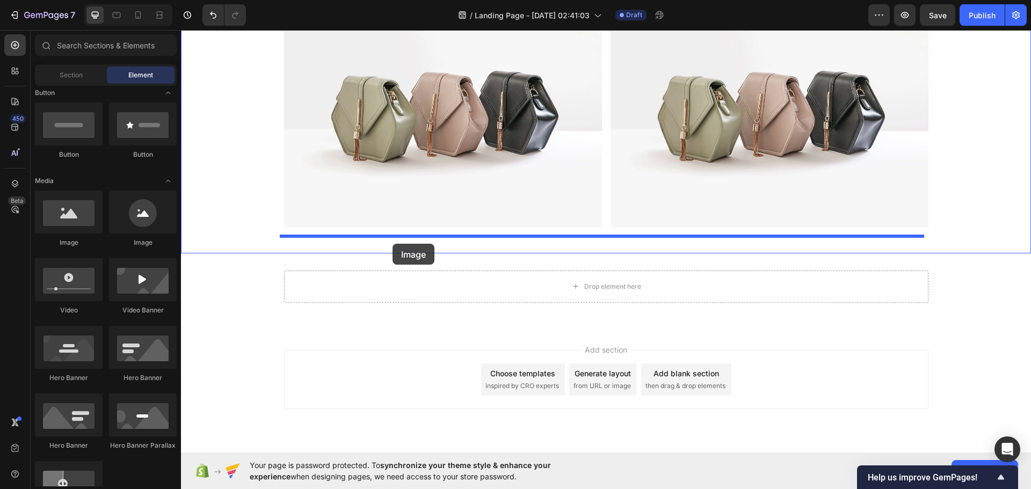
drag, startPoint x: 262, startPoint y: 244, endPoint x: 392, endPoint y: 244, distance: 129.9
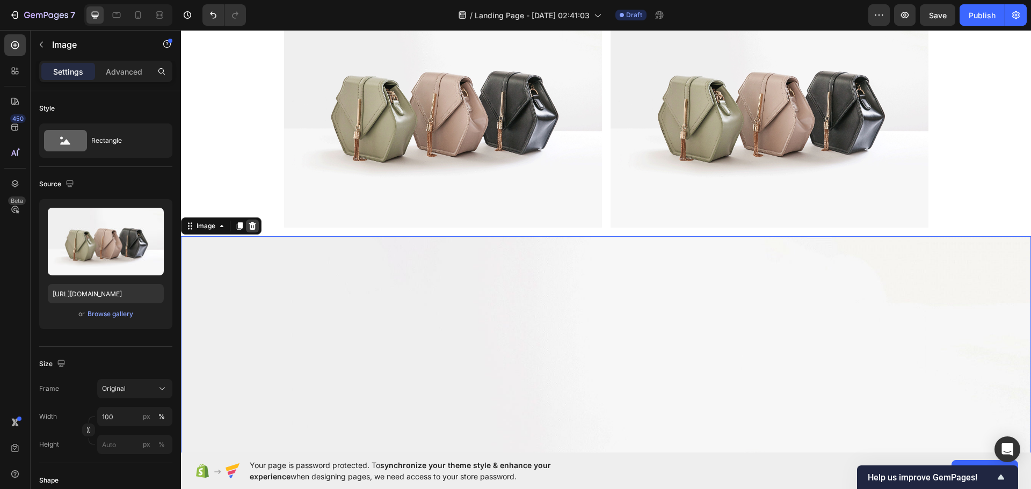
click at [249, 226] on icon at bounding box center [252, 226] width 9 height 9
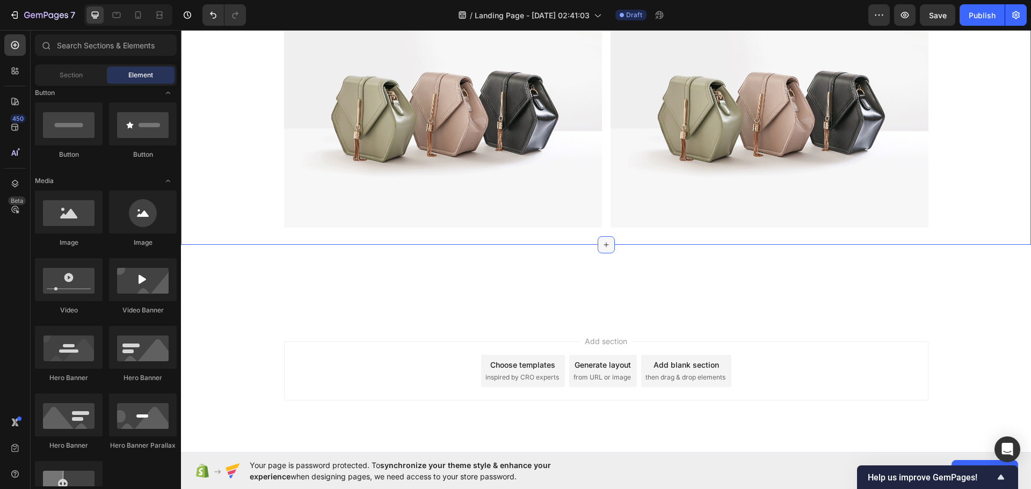
click at [602, 244] on icon at bounding box center [606, 244] width 9 height 9
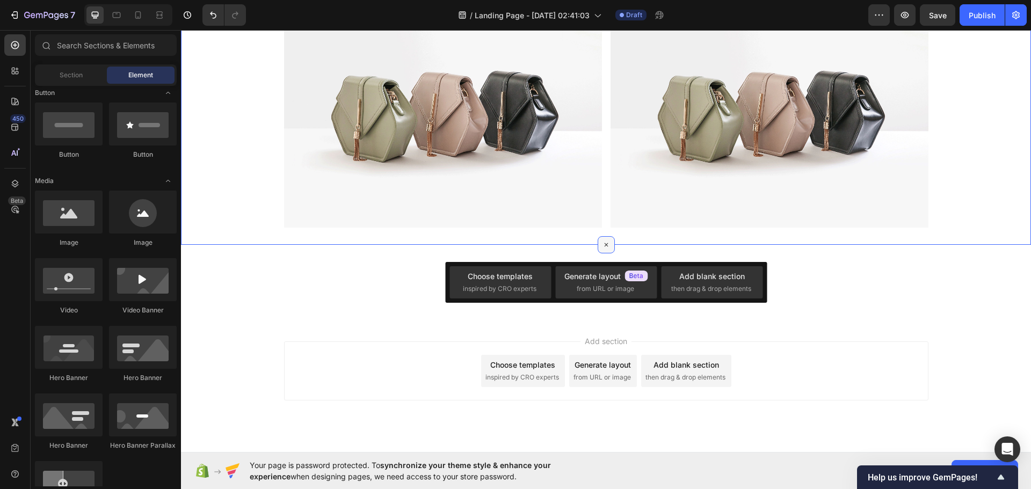
click at [600, 244] on icon at bounding box center [606, 244] width 12 height 12
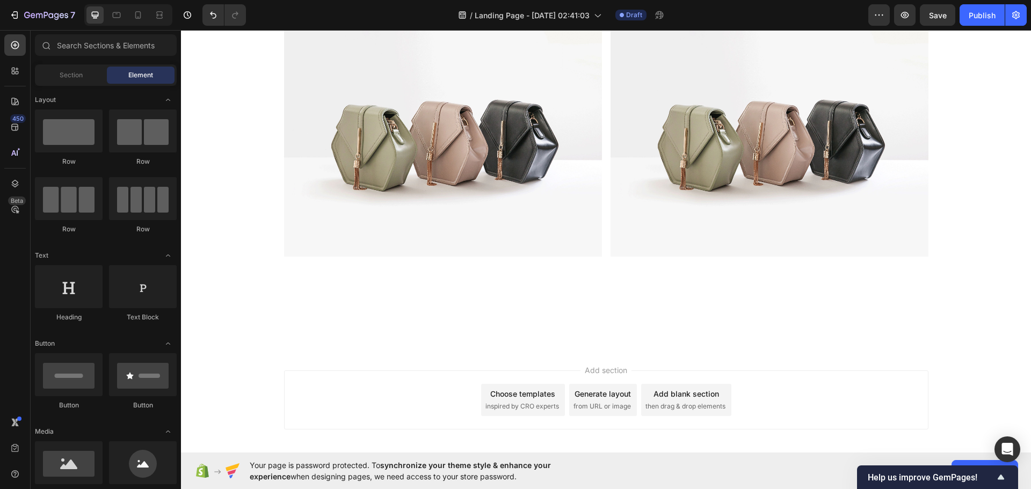
scroll to position [507, 0]
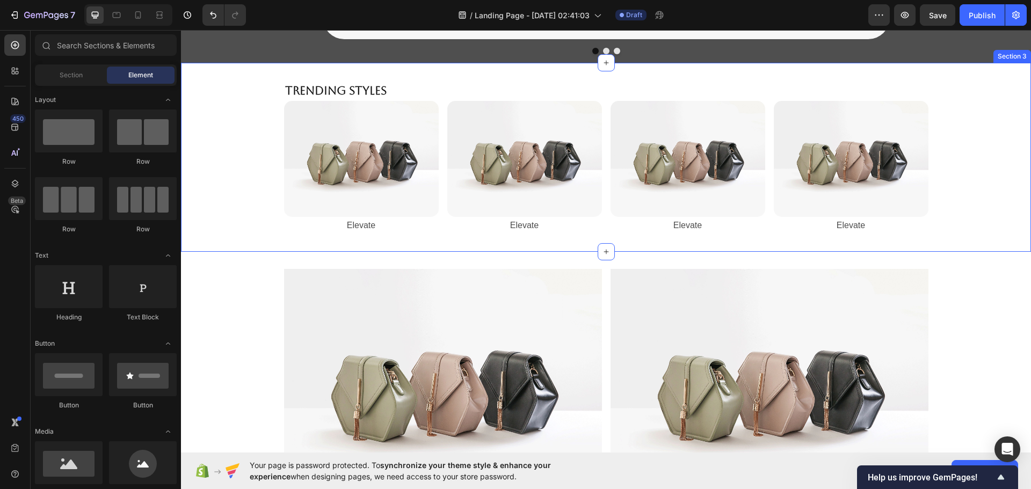
click at [338, 312] on img at bounding box center [443, 388] width 318 height 238
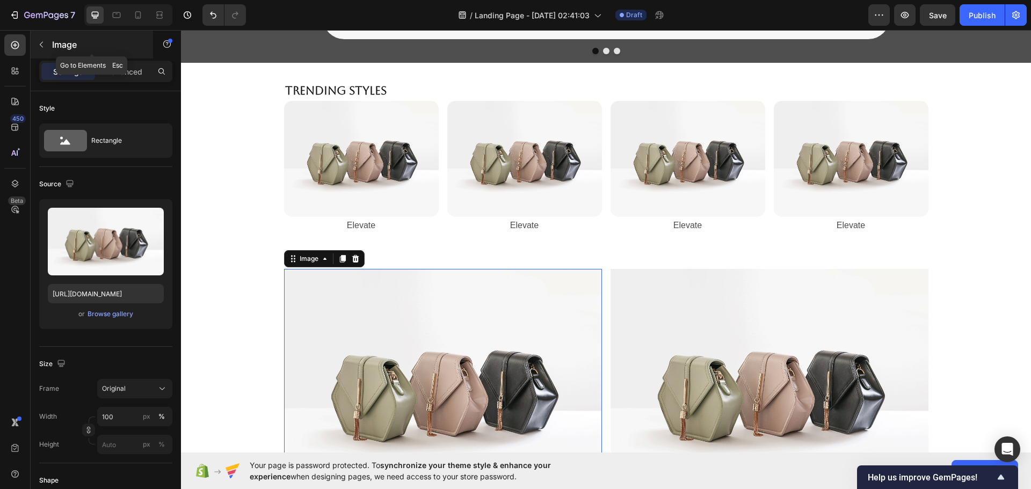
click at [71, 39] on p "Image" at bounding box center [97, 44] width 91 height 13
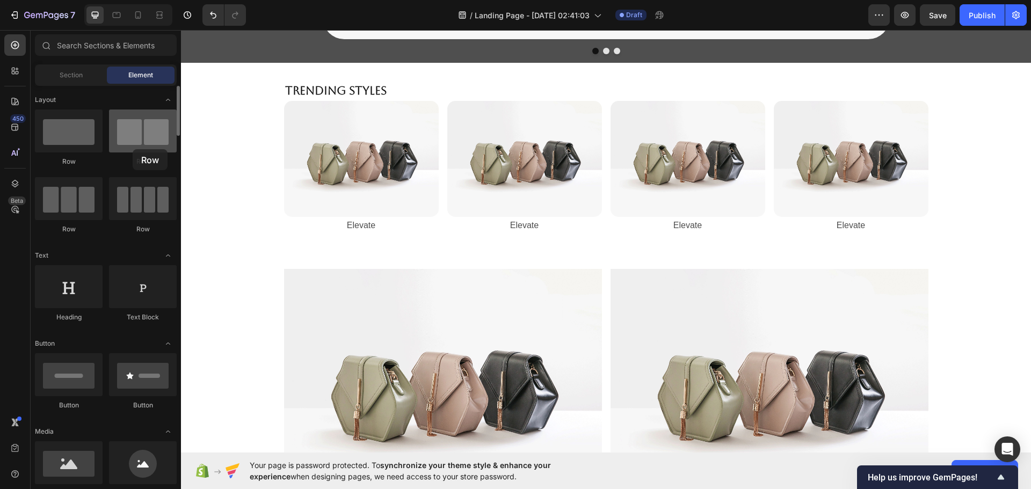
click at [133, 149] on div at bounding box center [143, 131] width 68 height 43
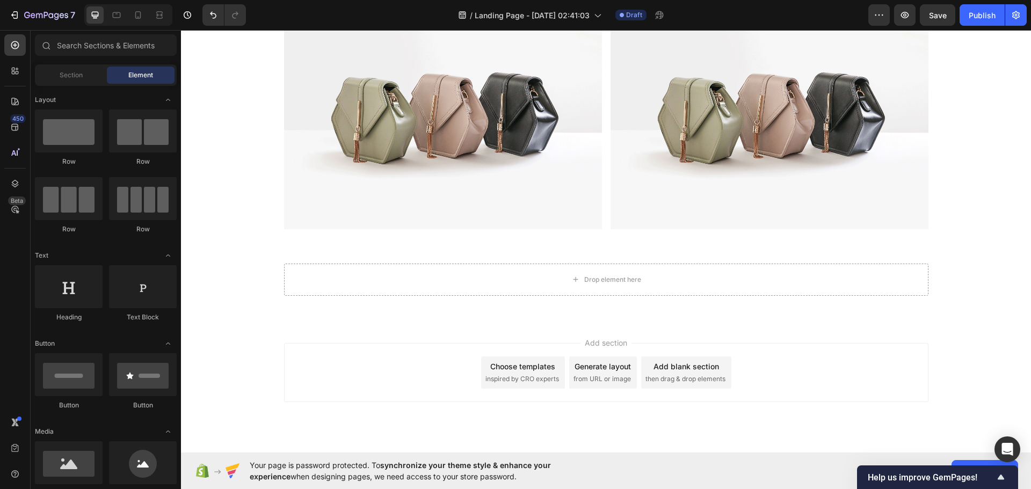
scroll to position [808, 0]
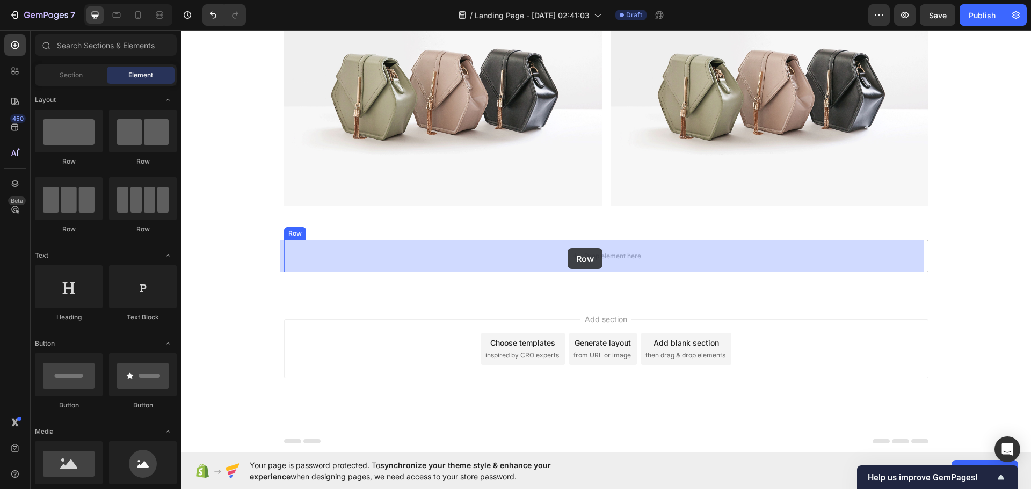
drag, startPoint x: 331, startPoint y: 170, endPoint x: 570, endPoint y: 249, distance: 251.6
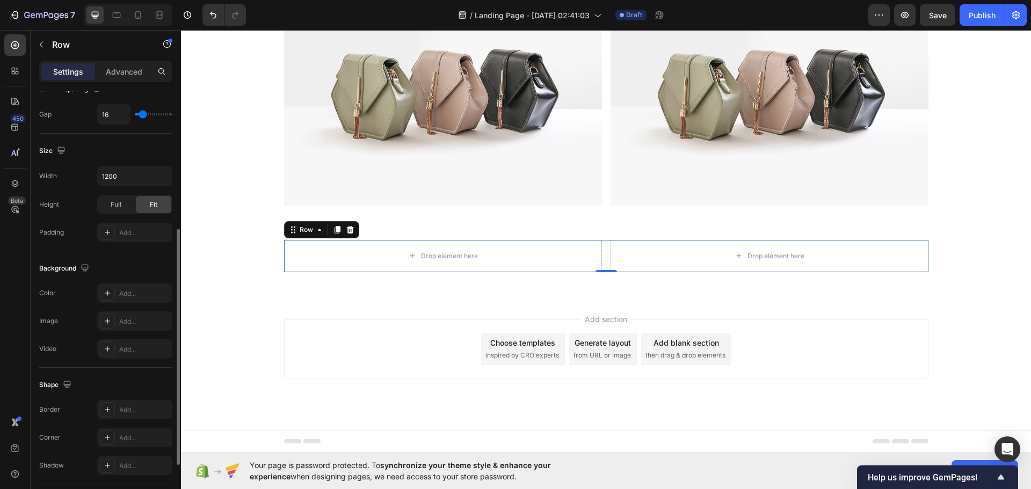
scroll to position [0, 0]
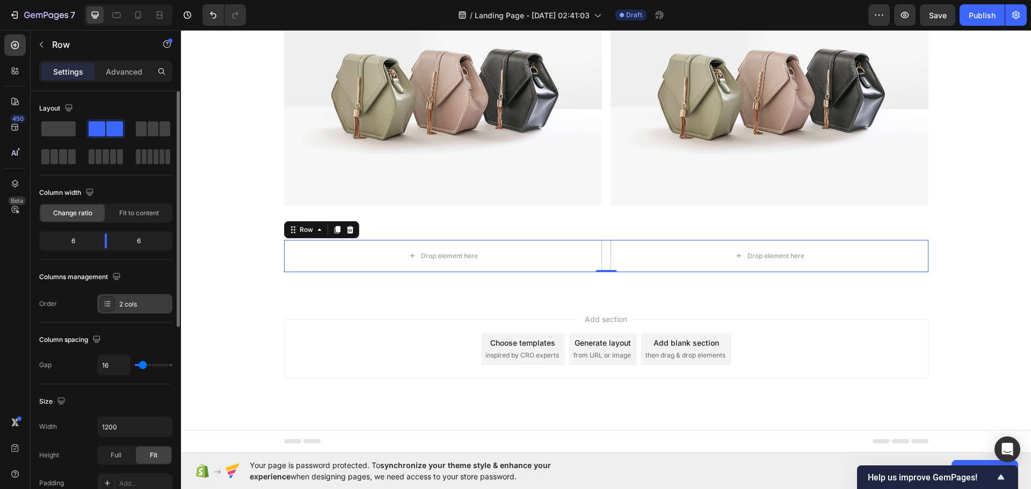
click at [149, 304] on div "2 cols" at bounding box center [144, 305] width 50 height 10
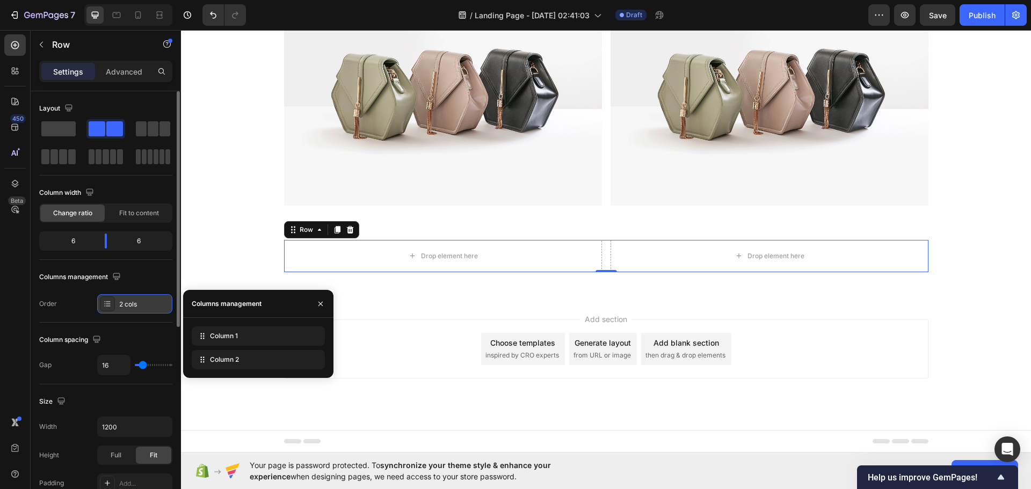
click at [148, 304] on div "2 cols" at bounding box center [144, 305] width 50 height 10
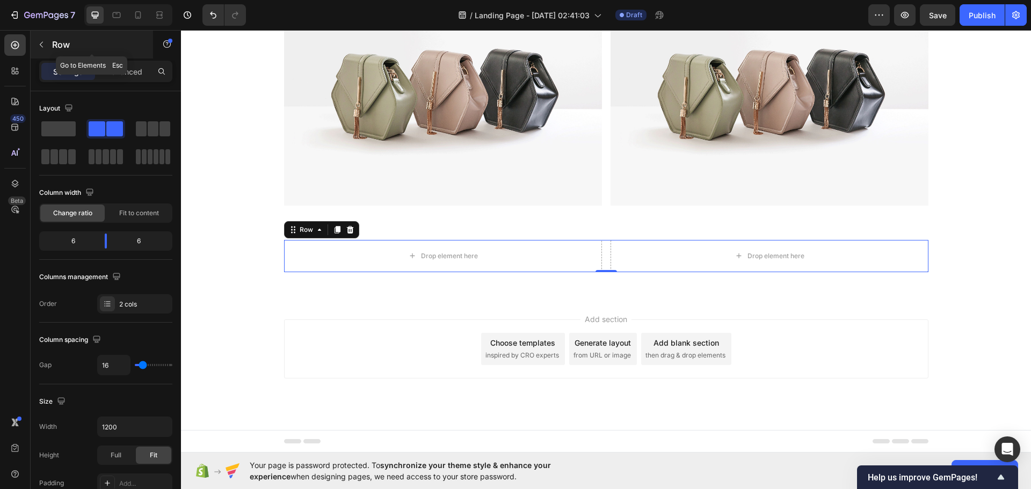
click at [52, 32] on div "Row" at bounding box center [92, 45] width 122 height 28
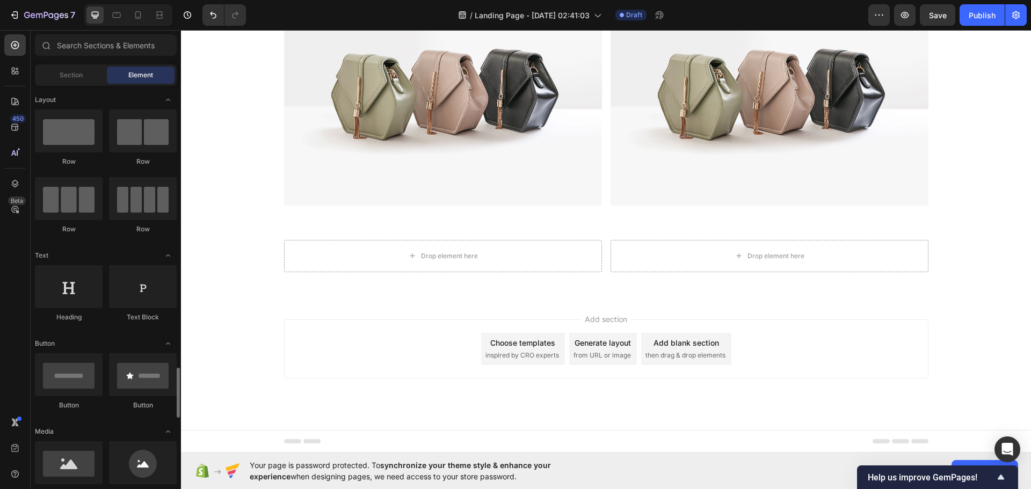
scroll to position [251, 0]
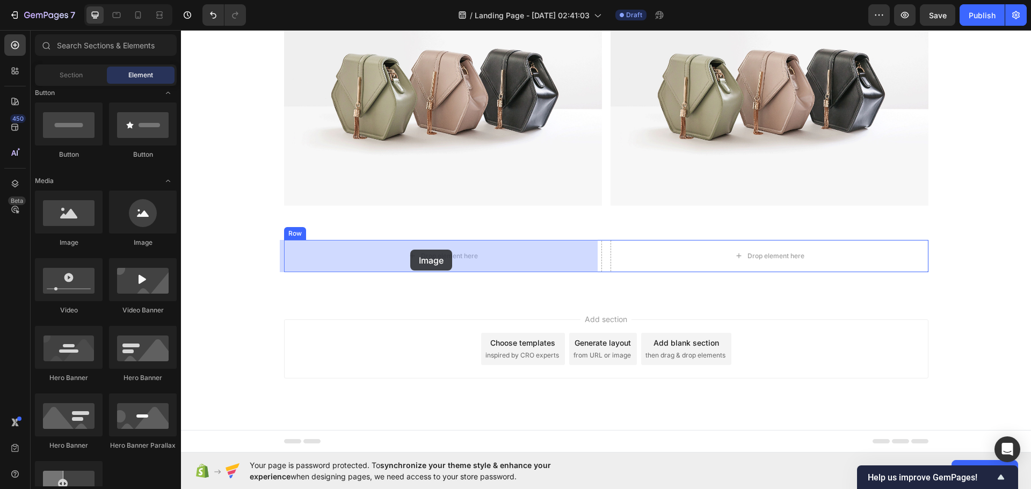
drag, startPoint x: 287, startPoint y: 242, endPoint x: 410, endPoint y: 250, distance: 123.7
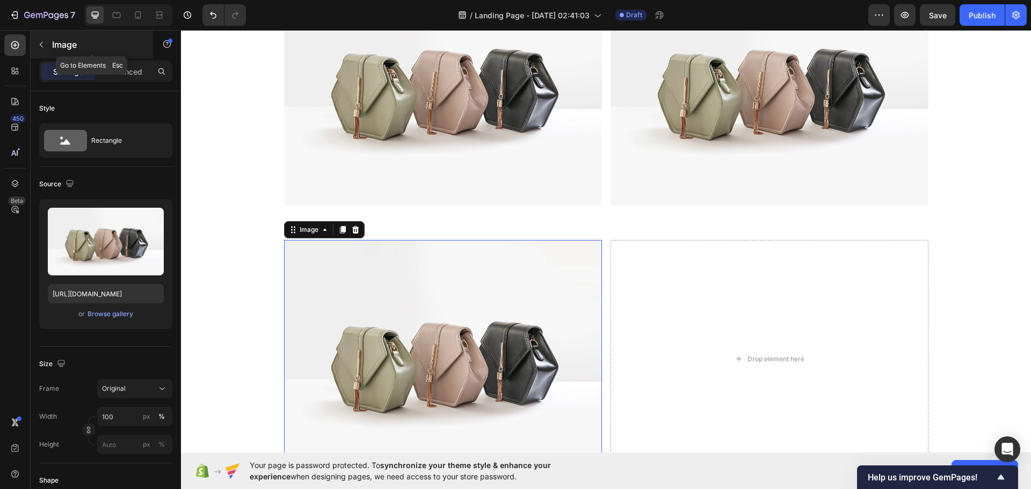
click at [63, 50] on p "Image" at bounding box center [97, 44] width 91 height 13
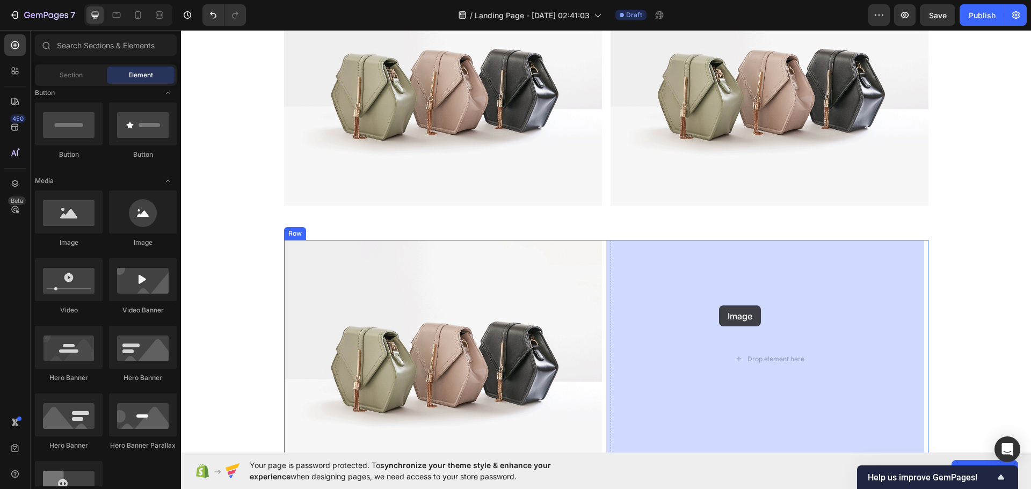
drag, startPoint x: 369, startPoint y: 282, endPoint x: 719, endPoint y: 305, distance: 350.2
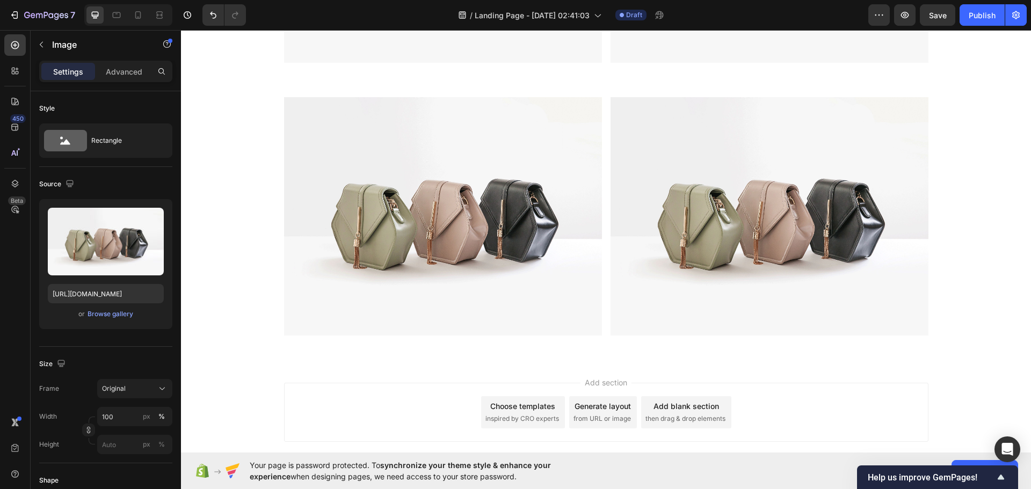
scroll to position [1014, 0]
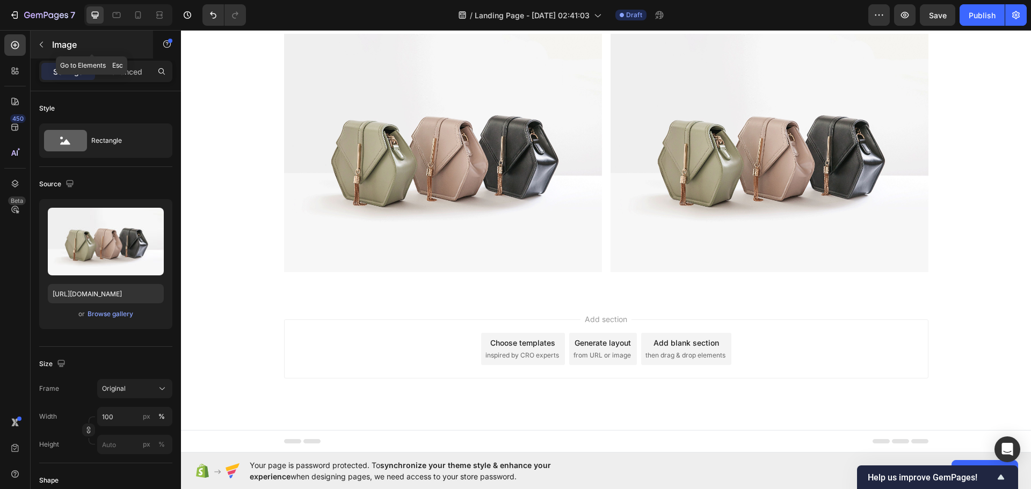
click at [58, 42] on p "Image" at bounding box center [97, 44] width 91 height 13
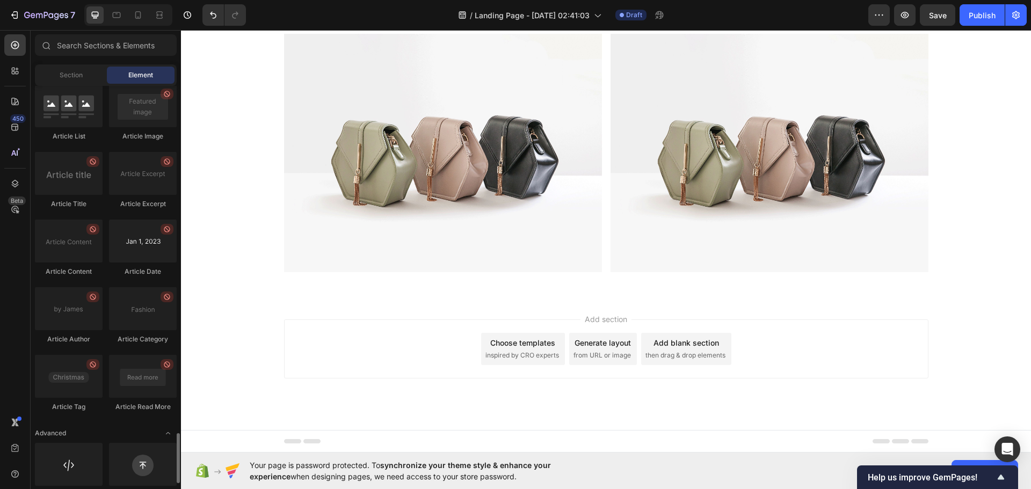
scroll to position [2780, 0]
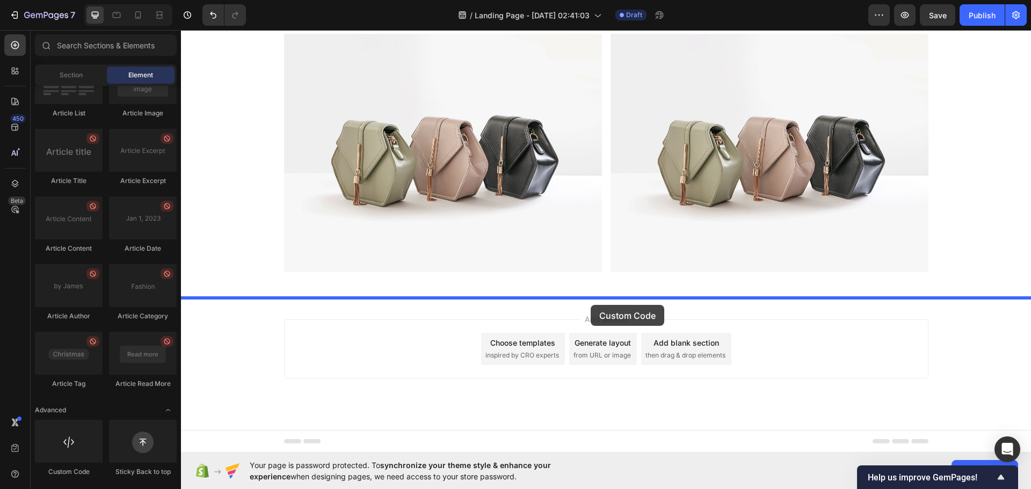
drag, startPoint x: 271, startPoint y: 466, endPoint x: 590, endPoint y: 305, distance: 357.9
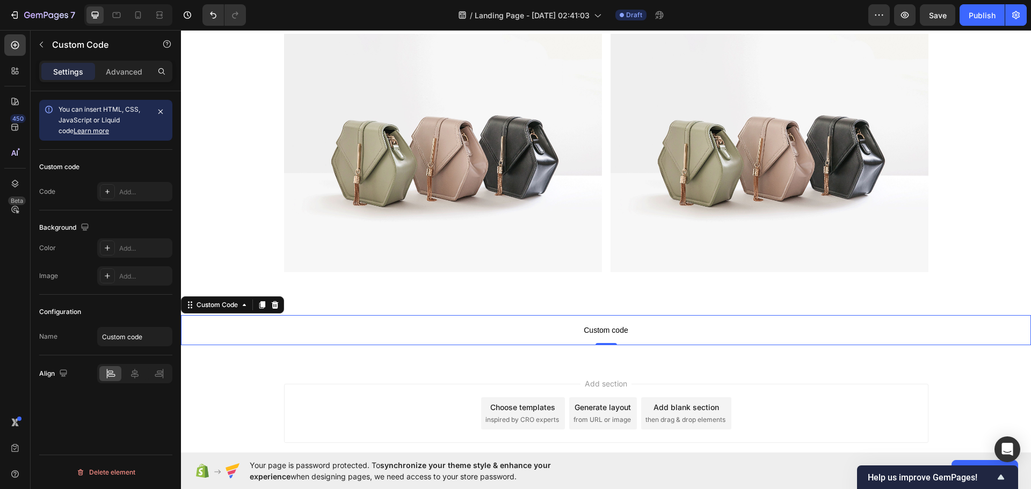
click at [599, 334] on span "Custom code" at bounding box center [606, 330] width 850 height 13
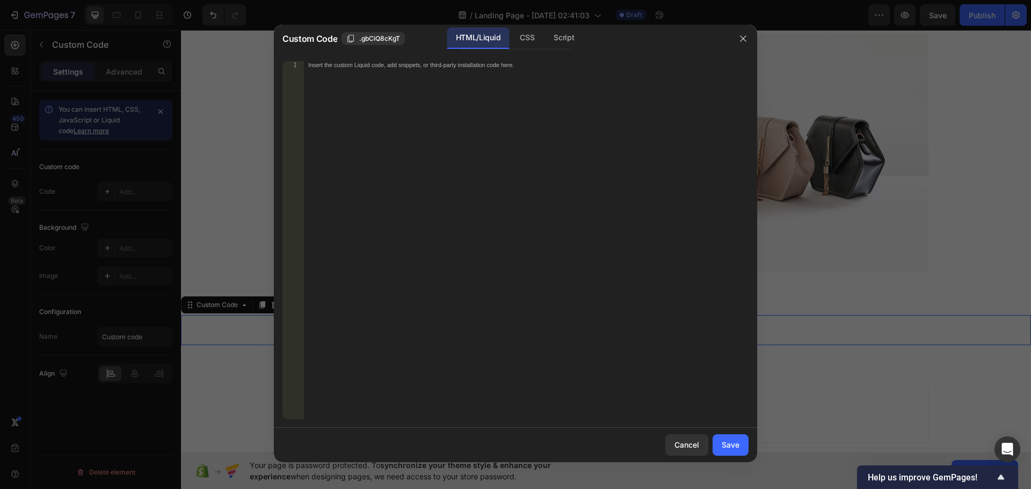
click at [205, 172] on div at bounding box center [515, 244] width 1031 height 489
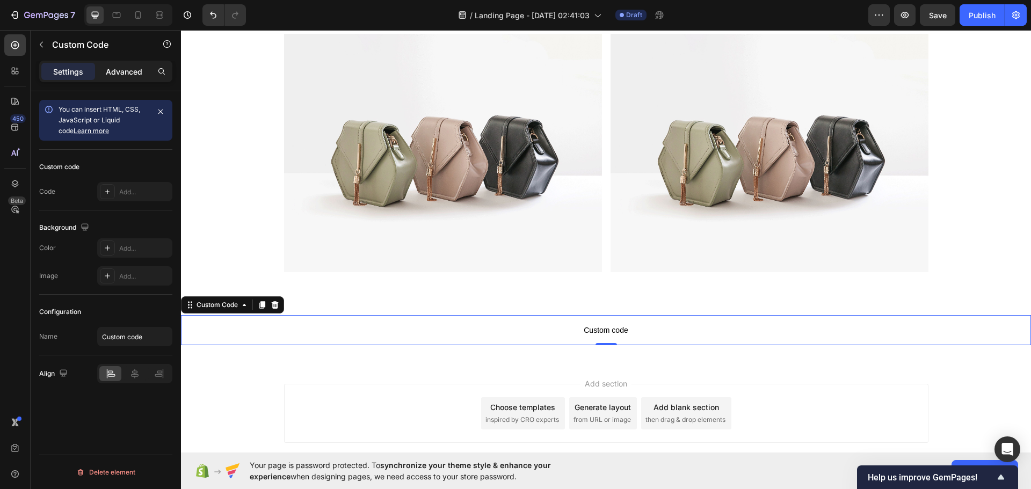
click at [131, 70] on p "Advanced" at bounding box center [124, 71] width 37 height 11
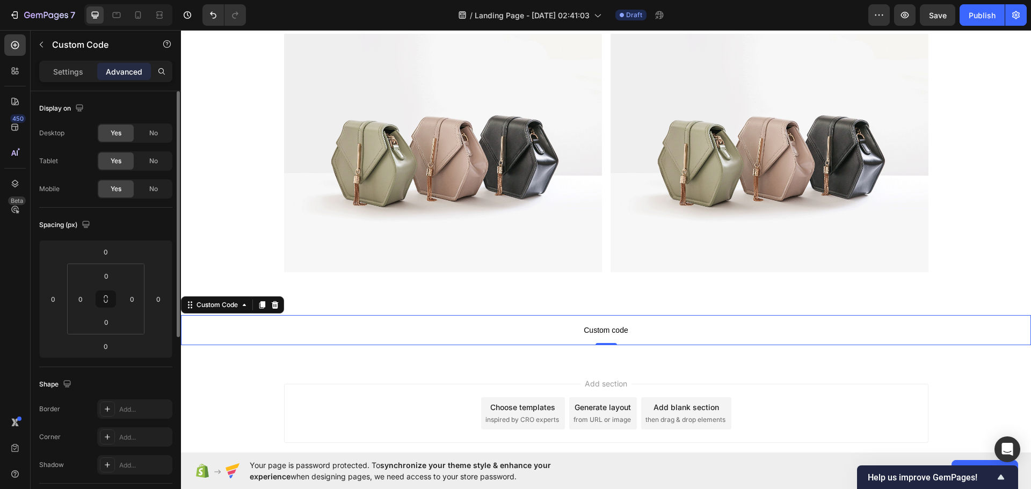
scroll to position [317, 0]
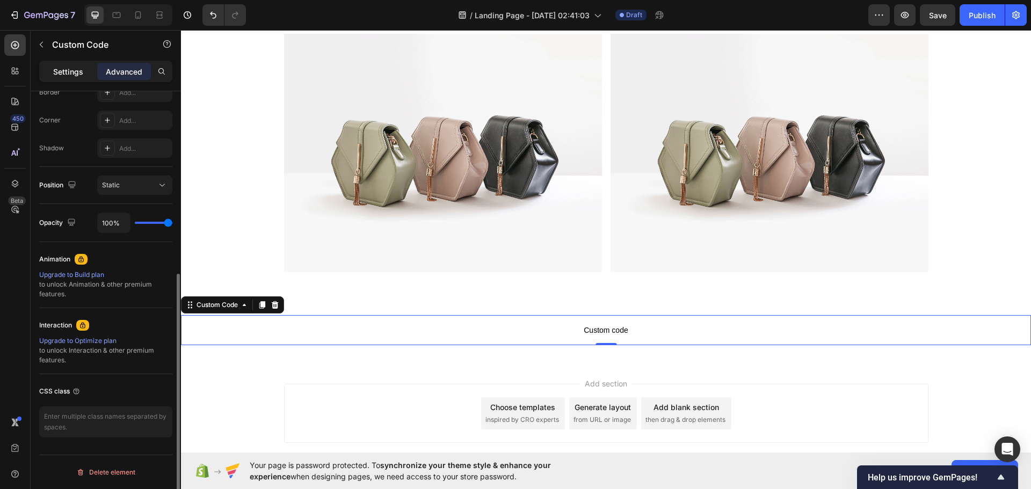
click at [89, 70] on div "Settings" at bounding box center [68, 71] width 54 height 17
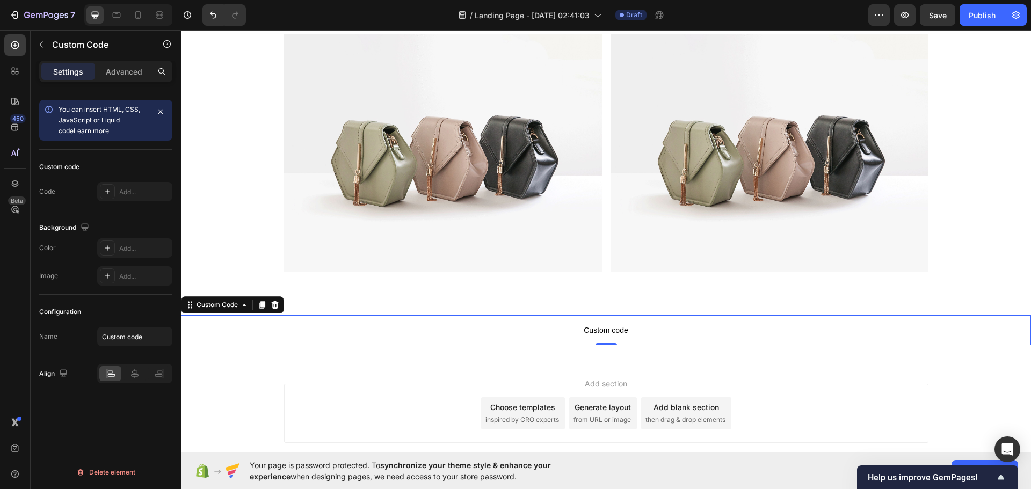
scroll to position [0, 0]
click at [607, 332] on span "Custom code" at bounding box center [606, 330] width 850 height 13
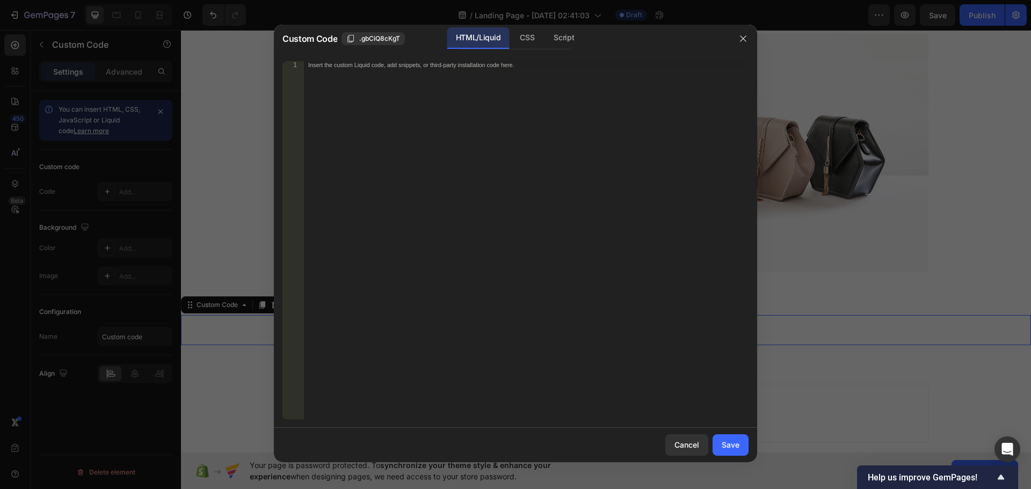
click at [440, 142] on div "Insert the custom Liquid code, add snippets, or third-party installation code h…" at bounding box center [526, 247] width 444 height 373
paste textarea "<video poster="" loop="" muted="" playsinline="" autoplay="" src="ABCDEF" width…"
type textarea "<video poster="" loop="" muted="" playsinline="" autoplay="" src="ABCDEF" width…"
click at [735, 445] on div "Save" at bounding box center [730, 444] width 18 height 11
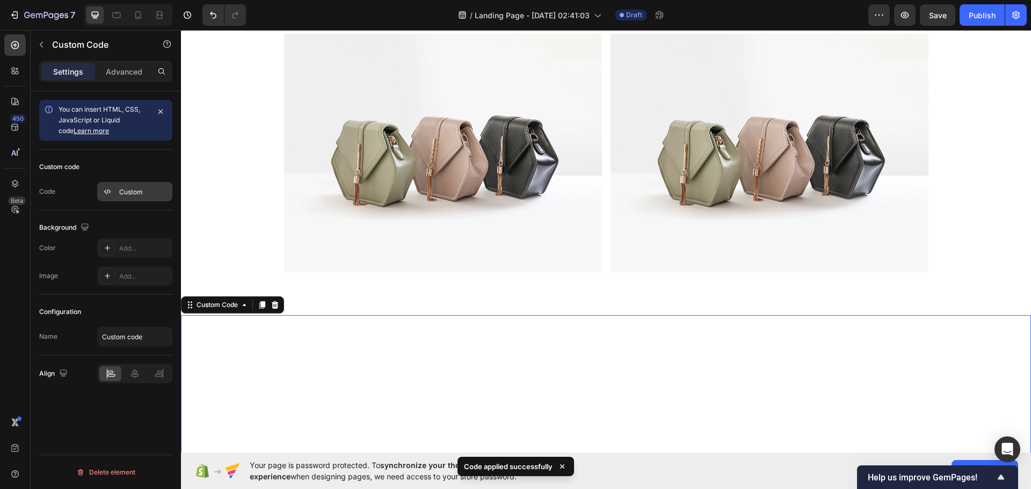
click at [136, 194] on div "Custom" at bounding box center [144, 192] width 50 height 10
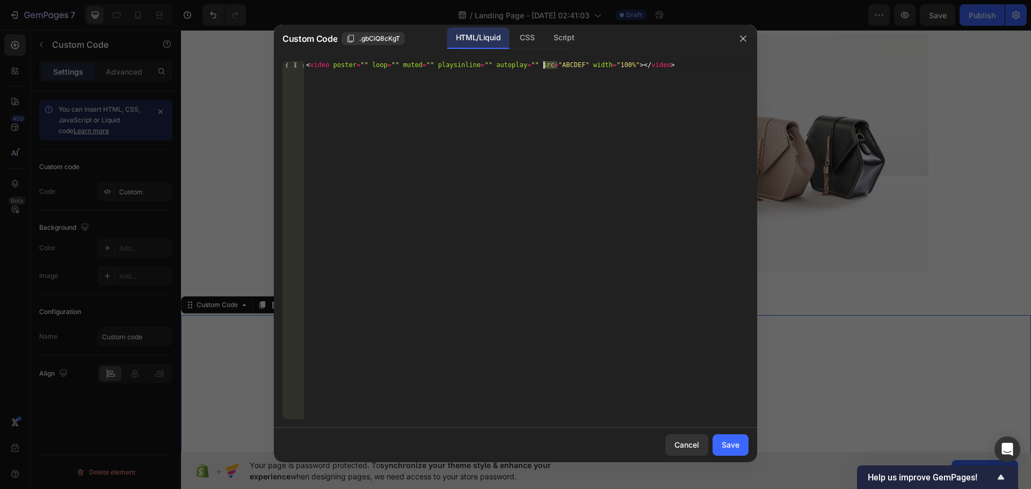
drag, startPoint x: 559, startPoint y: 64, endPoint x: 546, endPoint y: 67, distance: 12.5
click at [544, 67] on div "< video poster = "" loop = "" muted = "" playsinline = "" autoplay = "" src = "…" at bounding box center [526, 247] width 444 height 373
click at [557, 64] on div "< video poster = "" loop = "" muted = "" playsinline = "" autoplay = "" src = "…" at bounding box center [526, 240] width 444 height 358
drag, startPoint x: 559, startPoint y: 64, endPoint x: 541, endPoint y: 62, distance: 18.9
click at [541, 62] on div "< video poster = "" loop = "" muted = "" playsinline = "" autoplay = "" src = "…" at bounding box center [526, 247] width 444 height 373
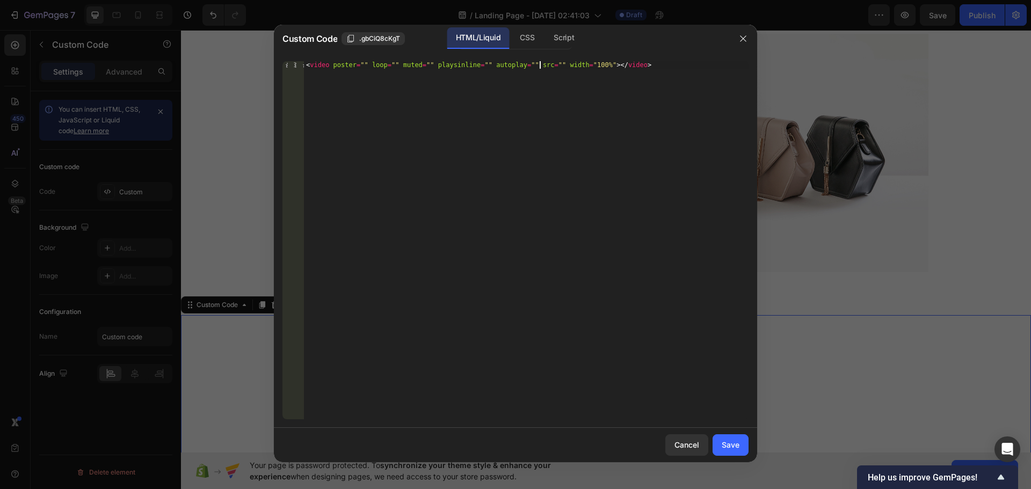
paste textarea "https://cdn.shopify.com/videos/c/o/v/ad06c7536ecc4e189bf75ebba2585b88.mp4"
type textarea "<video poster="" loop="" muted="" playsinline="" autoplay="" src="https://cdn.s…"
click at [735, 449] on div "Save" at bounding box center [730, 444] width 18 height 11
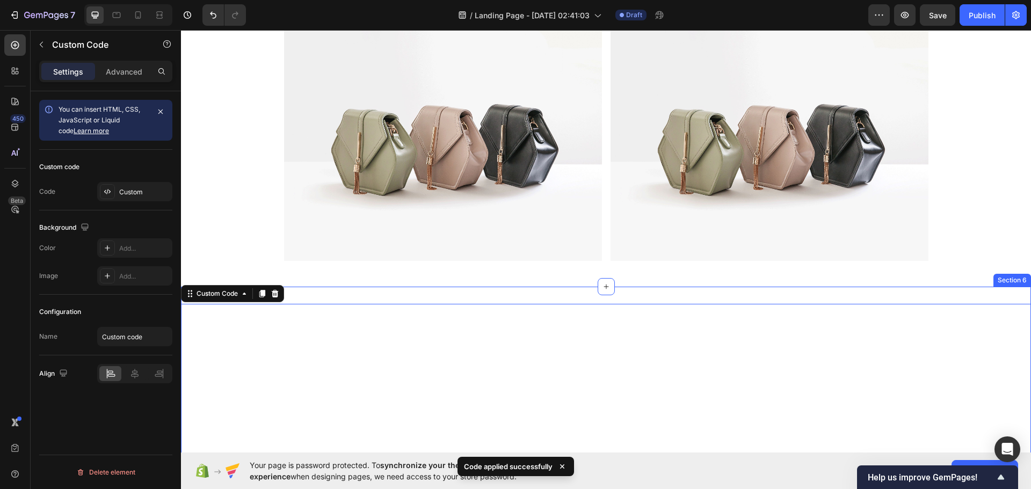
scroll to position [1166, 0]
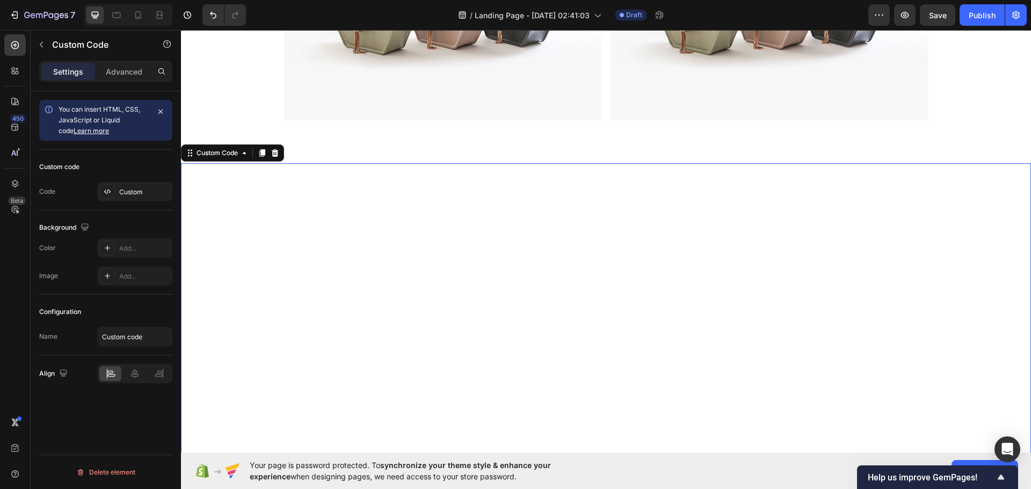
click at [608, 251] on video at bounding box center [606, 375] width 850 height 425
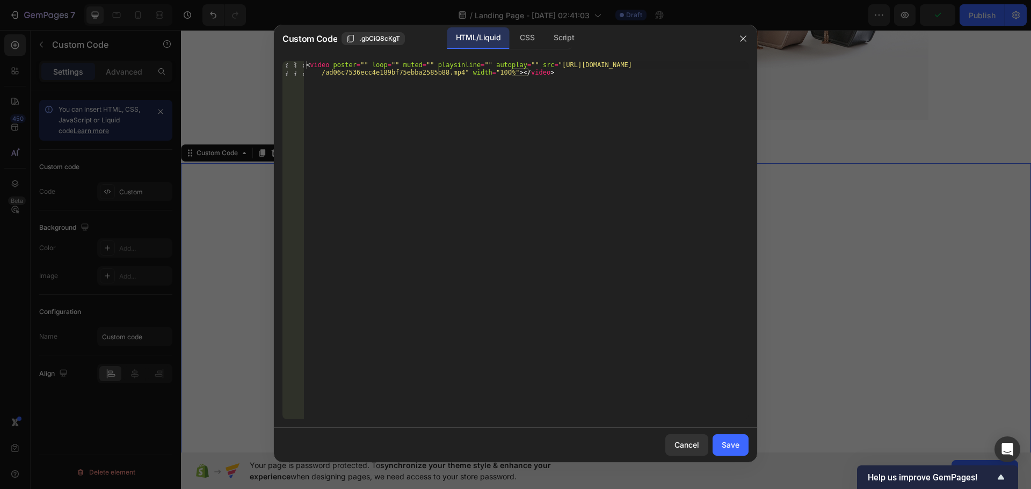
click at [838, 142] on div at bounding box center [515, 244] width 1031 height 489
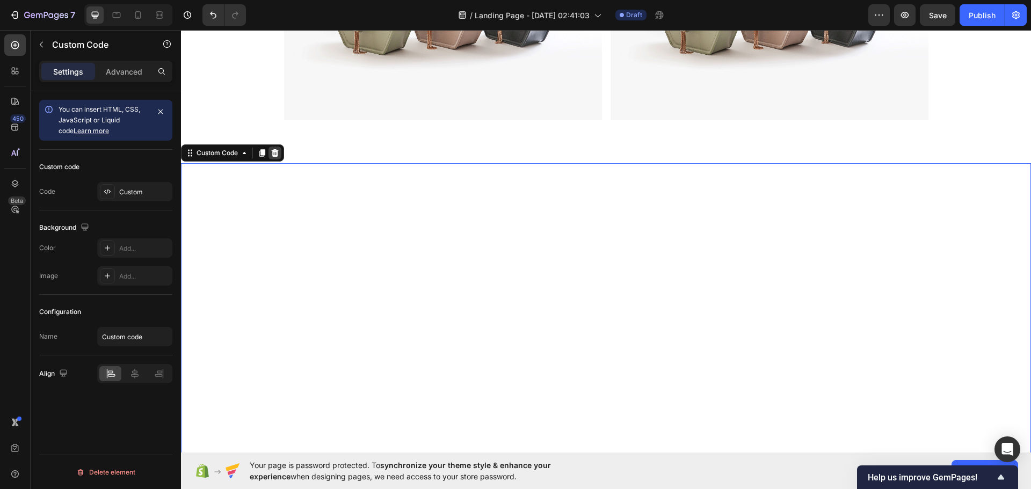
click at [278, 153] on icon at bounding box center [275, 153] width 7 height 8
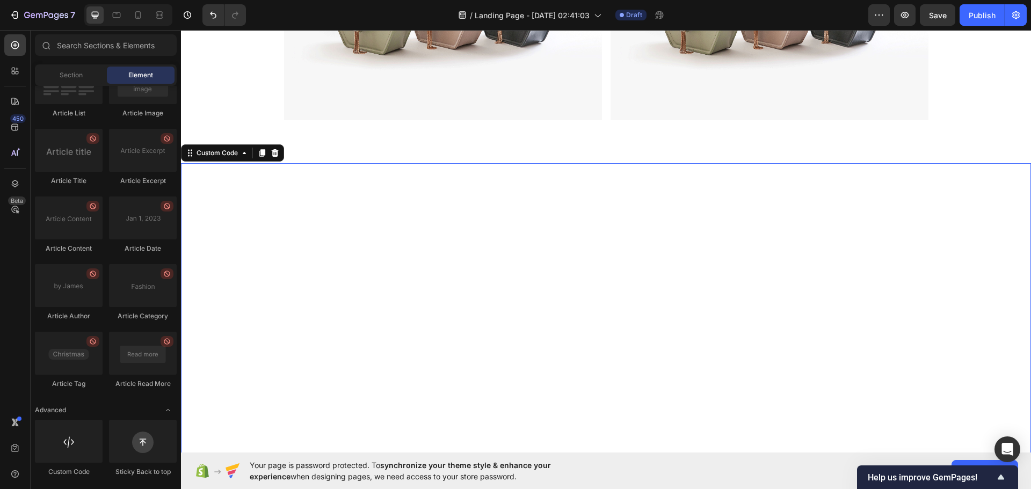
scroll to position [1081, 0]
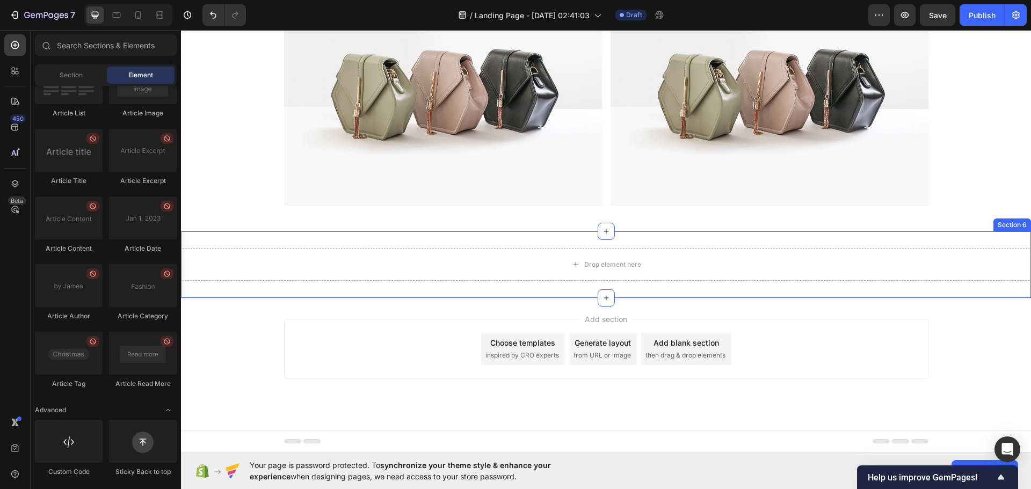
click at [539, 264] on div "Drop element here" at bounding box center [606, 265] width 850 height 32
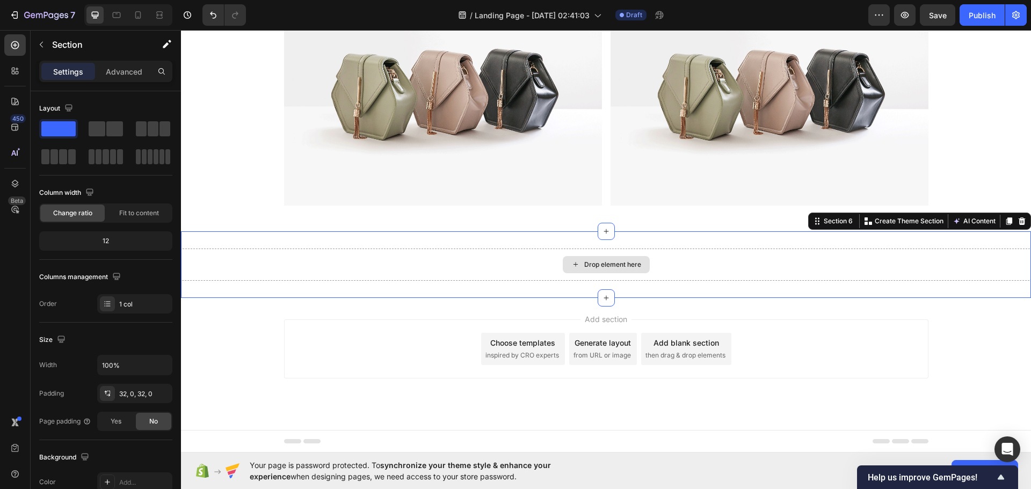
click at [539, 264] on div "Drop element here" at bounding box center [606, 265] width 850 height 32
click at [1018, 223] on div at bounding box center [1021, 221] width 13 height 13
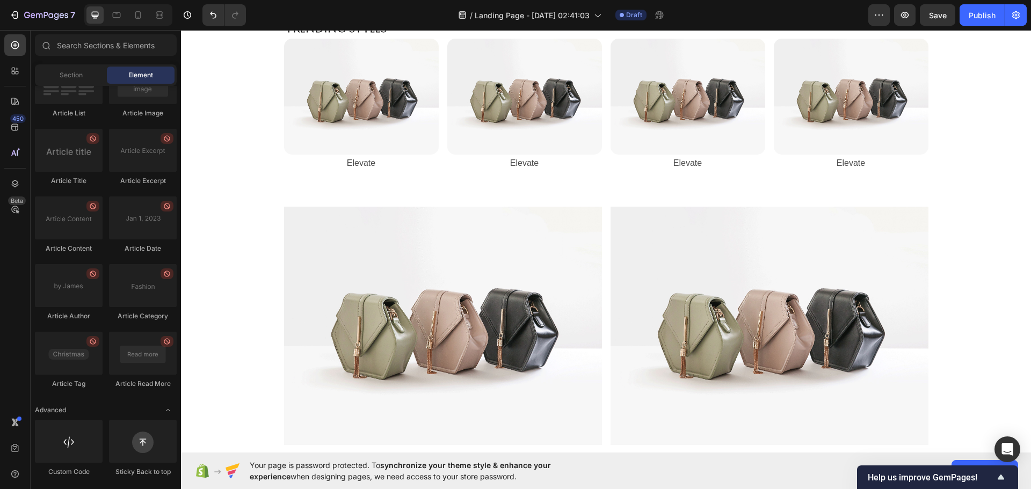
scroll to position [514, 0]
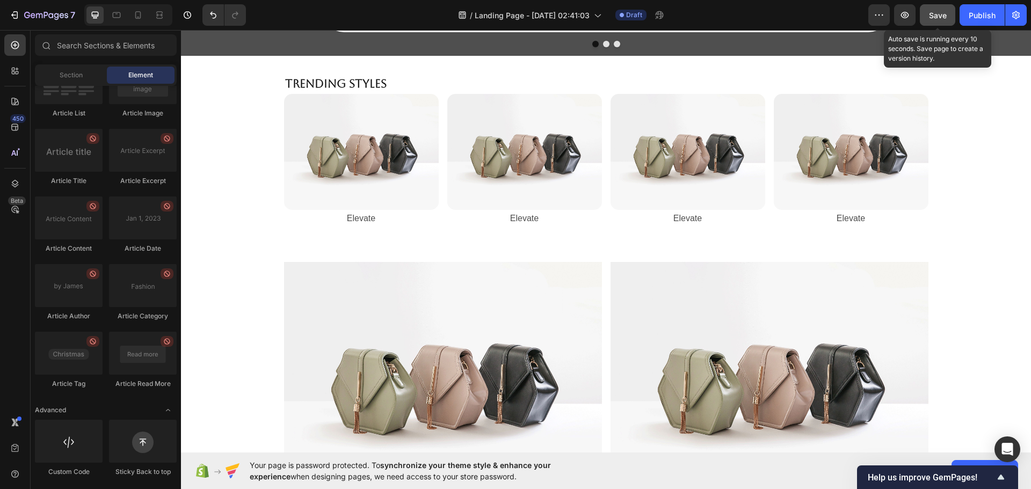
click at [944, 13] on span "Save" at bounding box center [938, 15] width 18 height 9
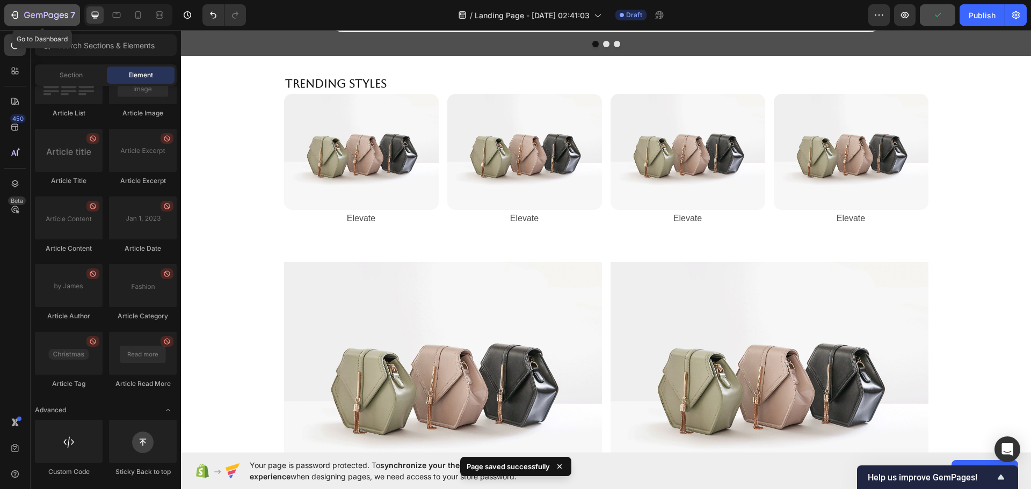
click at [34, 7] on button "7" at bounding box center [42, 14] width 76 height 21
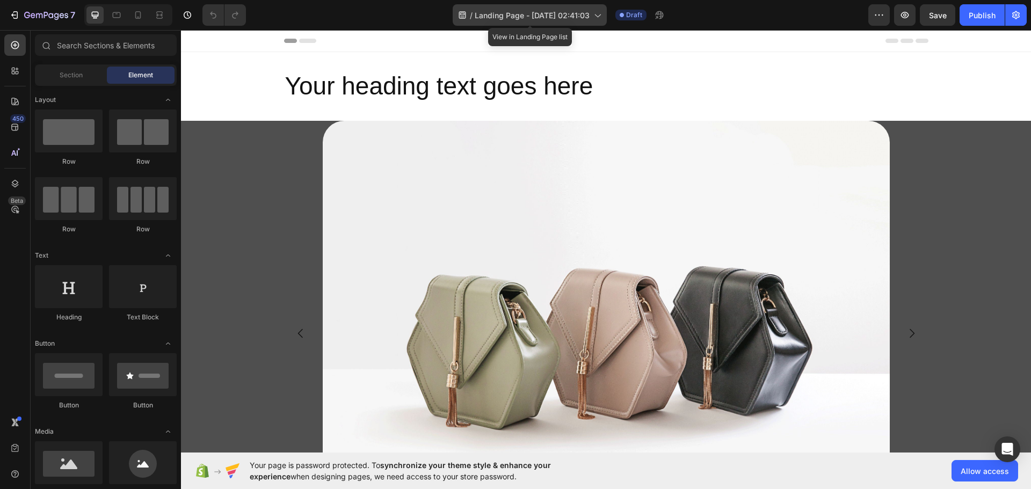
click at [519, 17] on span "Landing Page - [DATE] 02:41:03" at bounding box center [532, 15] width 115 height 11
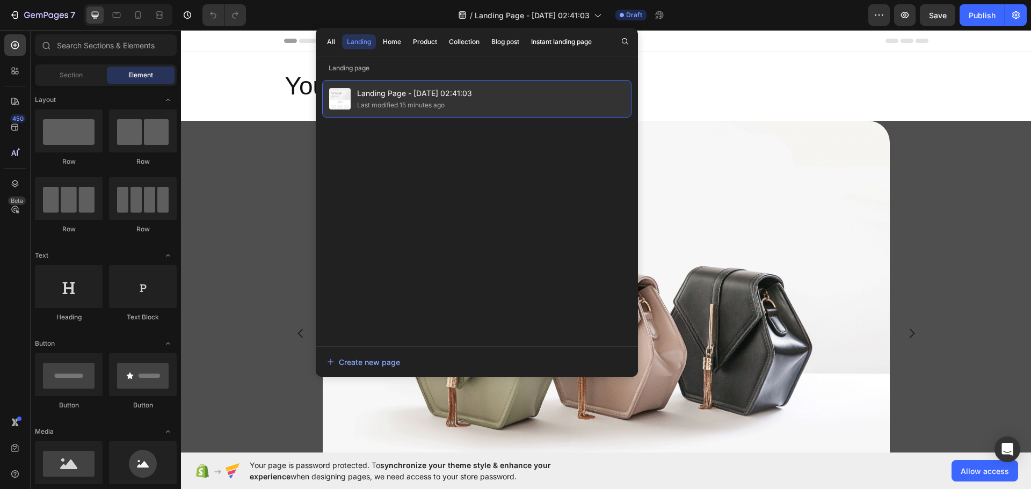
click at [448, 92] on span "Landing Page - [DATE] 02:41:03" at bounding box center [414, 93] width 115 height 13
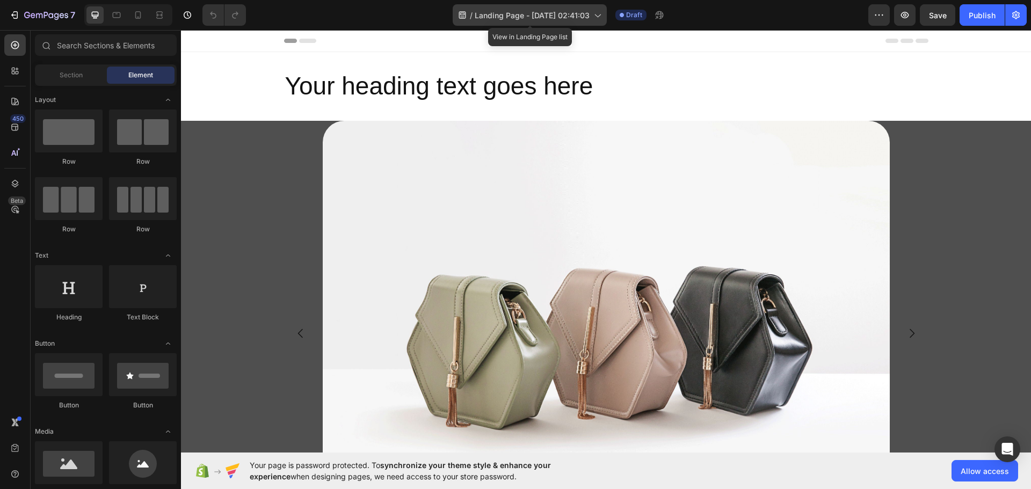
click at [579, 18] on span "Landing Page - [DATE] 02:41:03" at bounding box center [532, 15] width 115 height 11
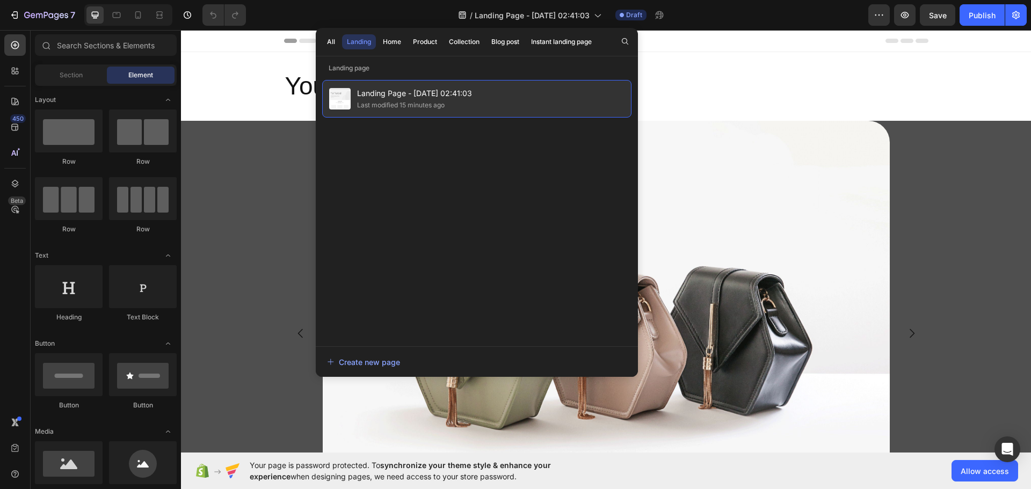
drag, startPoint x: 466, startPoint y: 94, endPoint x: 425, endPoint y: 94, distance: 41.3
click at [424, 94] on span "Landing Page - [DATE] 02:41:03" at bounding box center [414, 93] width 115 height 13
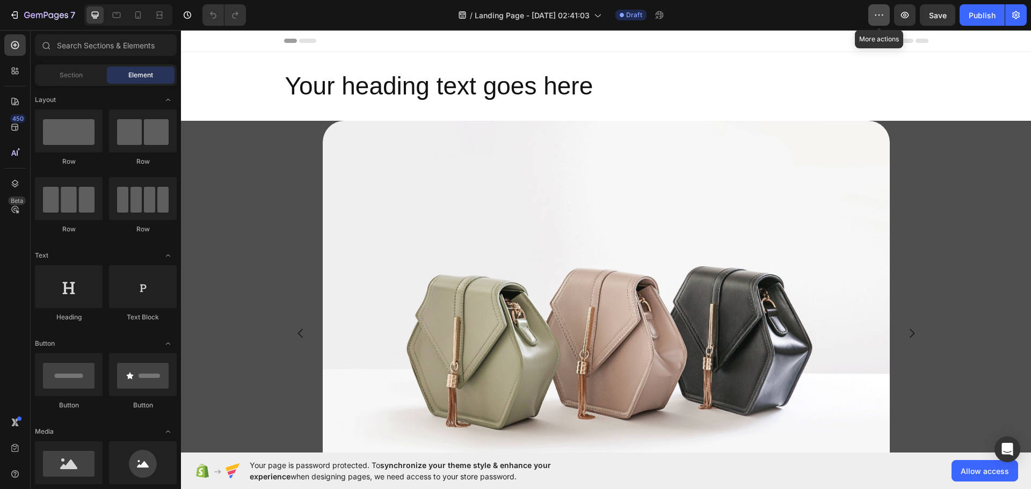
click at [877, 14] on icon "button" at bounding box center [878, 15] width 11 height 11
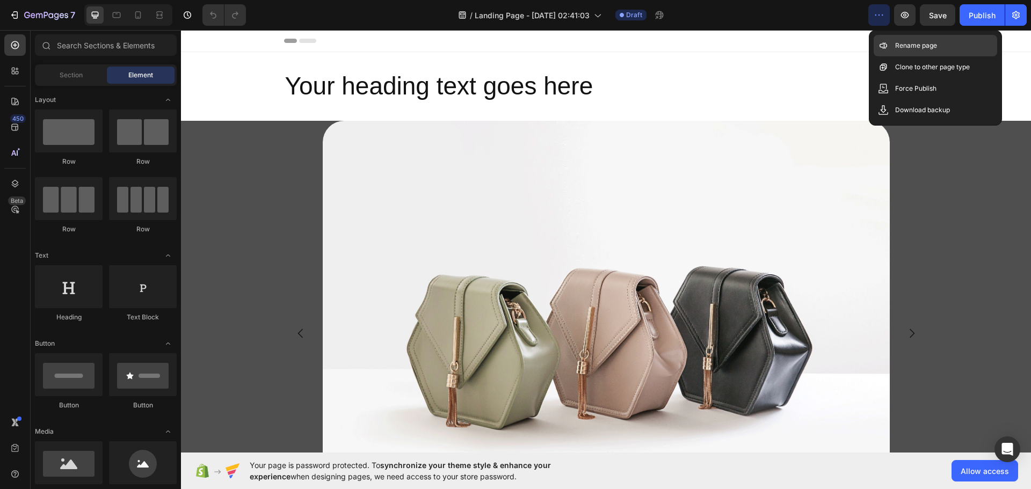
click at [897, 39] on div "Rename page" at bounding box center [934, 45] width 123 height 21
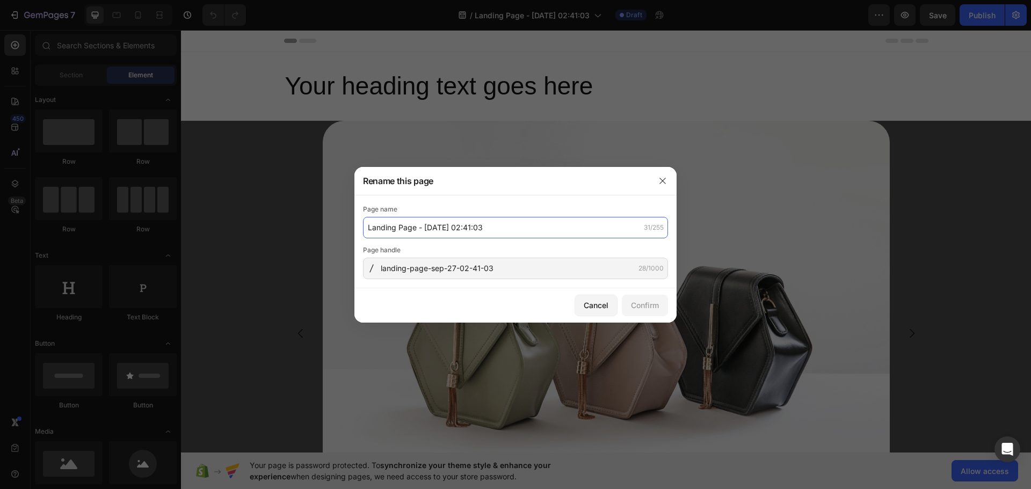
click at [420, 229] on input "Landing Page - [DATE] 02:41:03" at bounding box center [515, 227] width 305 height 21
type input "Apple Inspo Design P"
click at [642, 300] on div "Confirm" at bounding box center [645, 305] width 28 height 11
